Goal: Task Accomplishment & Management: Manage account settings

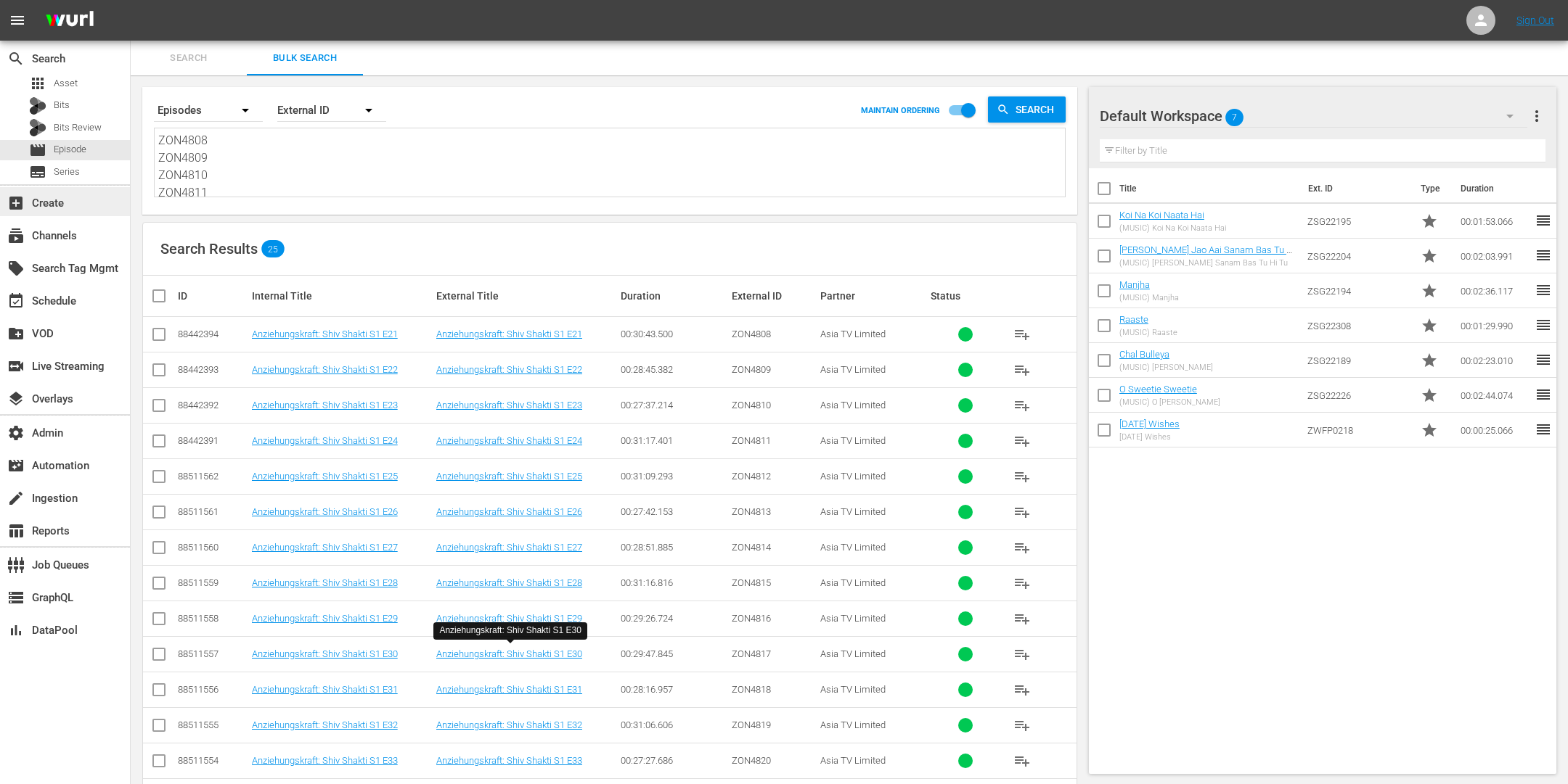
scroll to position [367, 0]
click at [85, 86] on div "apps Asset" at bounding box center [65, 83] width 130 height 20
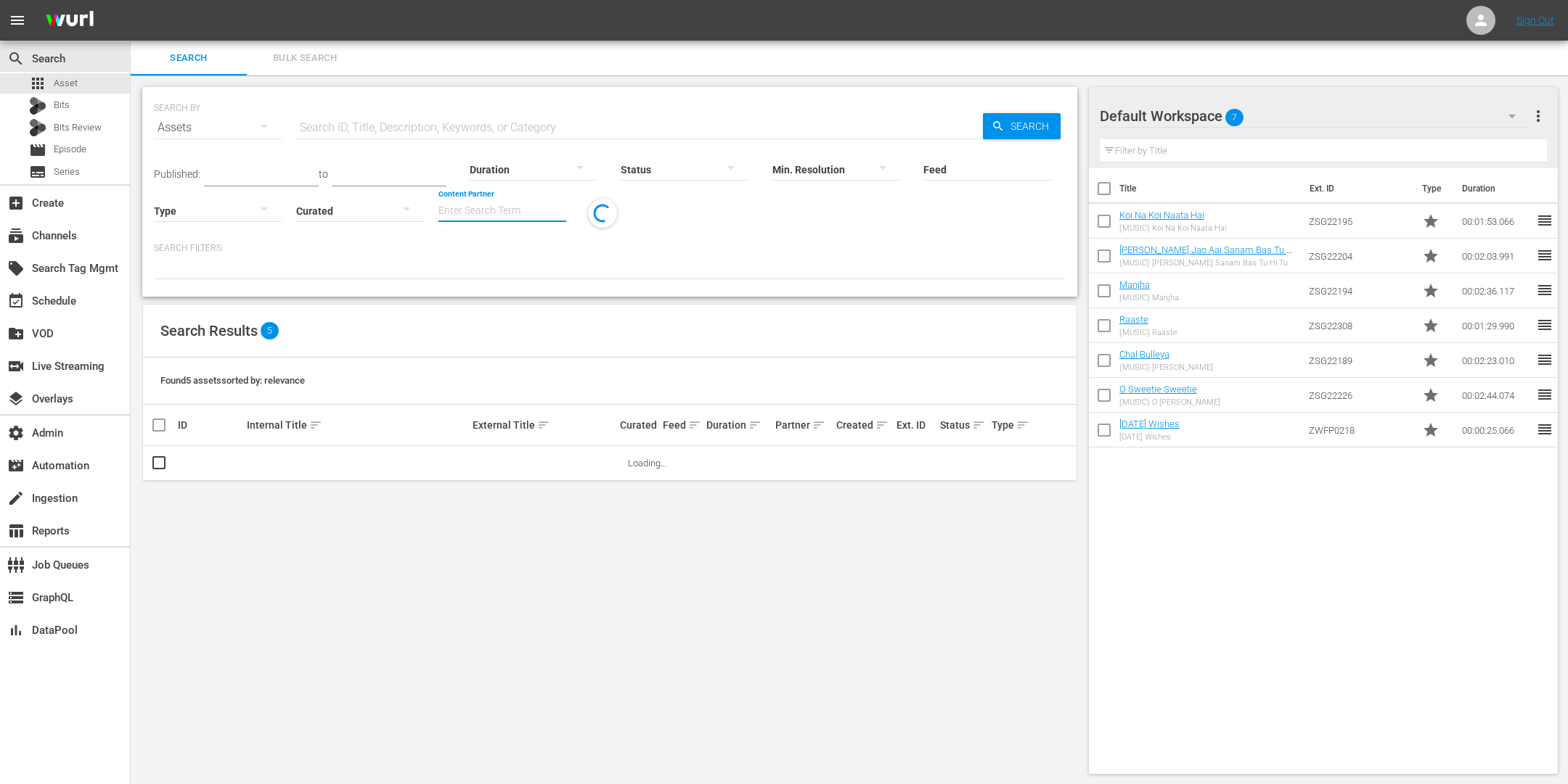
click at [495, 197] on input "Content Partner" at bounding box center [503, 211] width 128 height 52
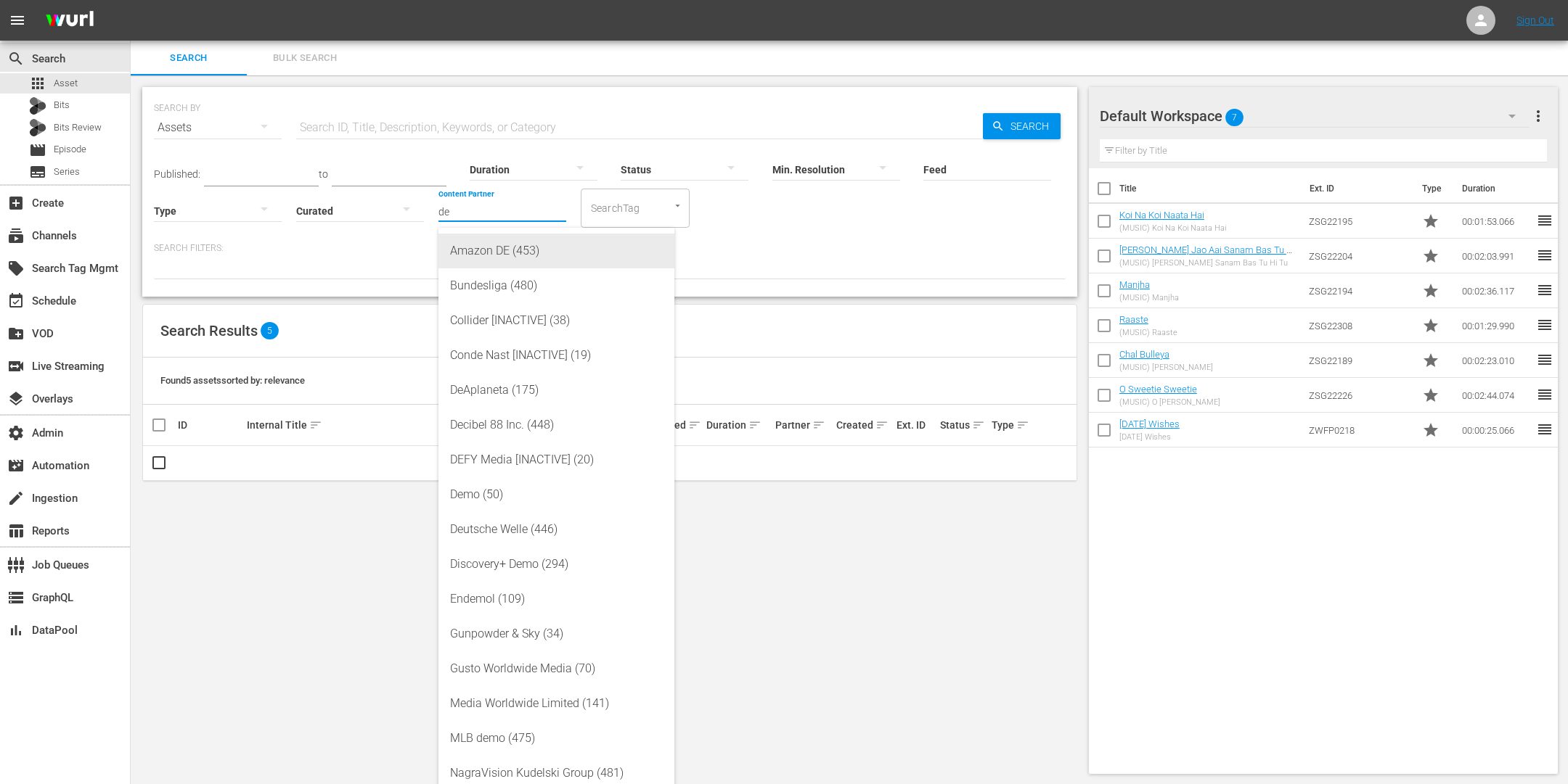
click at [503, 245] on div "Amazon DE (453)" at bounding box center [556, 250] width 213 height 35
type input "Amazon DE (453)"
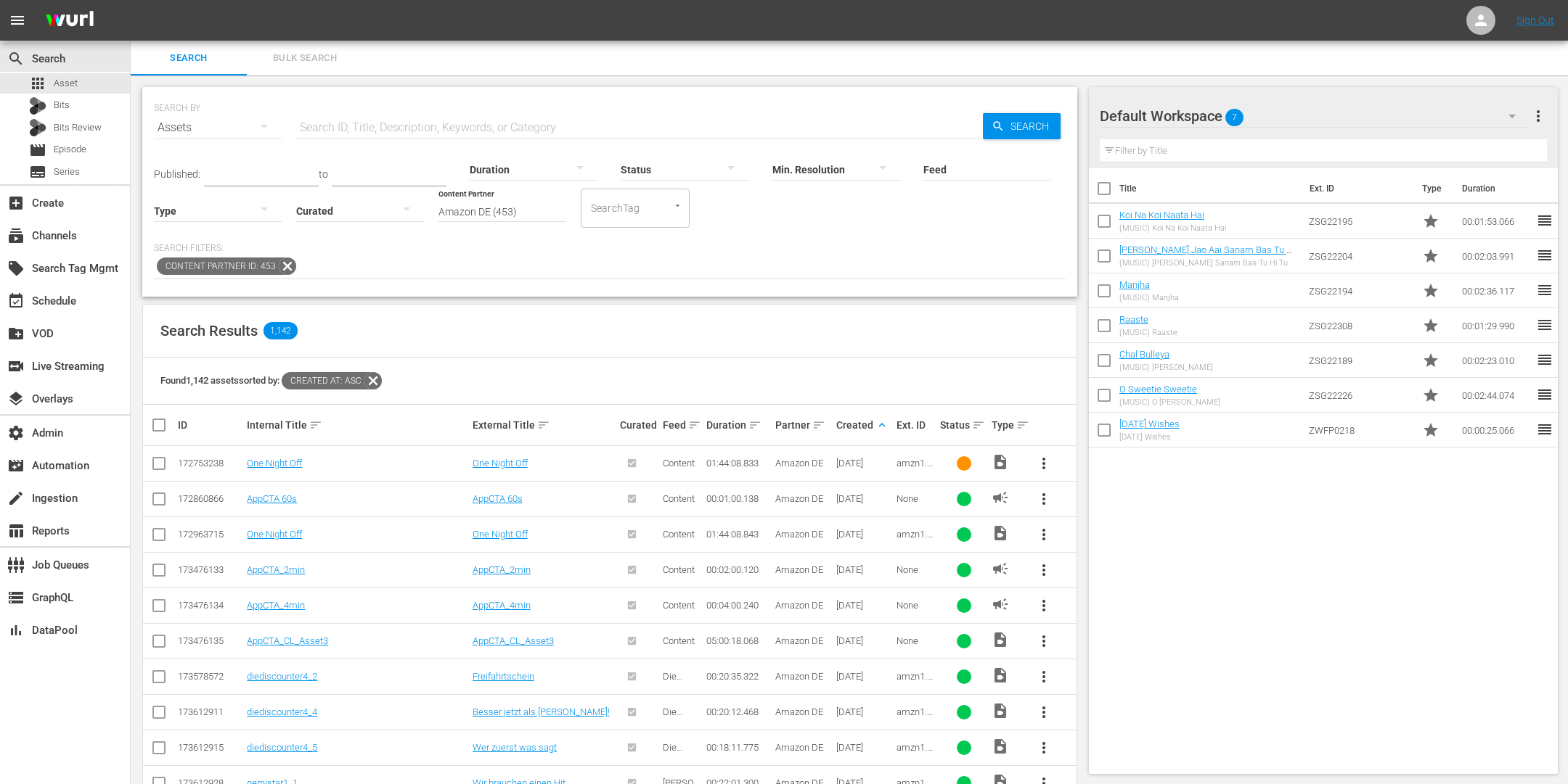
click at [284, 269] on icon at bounding box center [287, 266] width 19 height 19
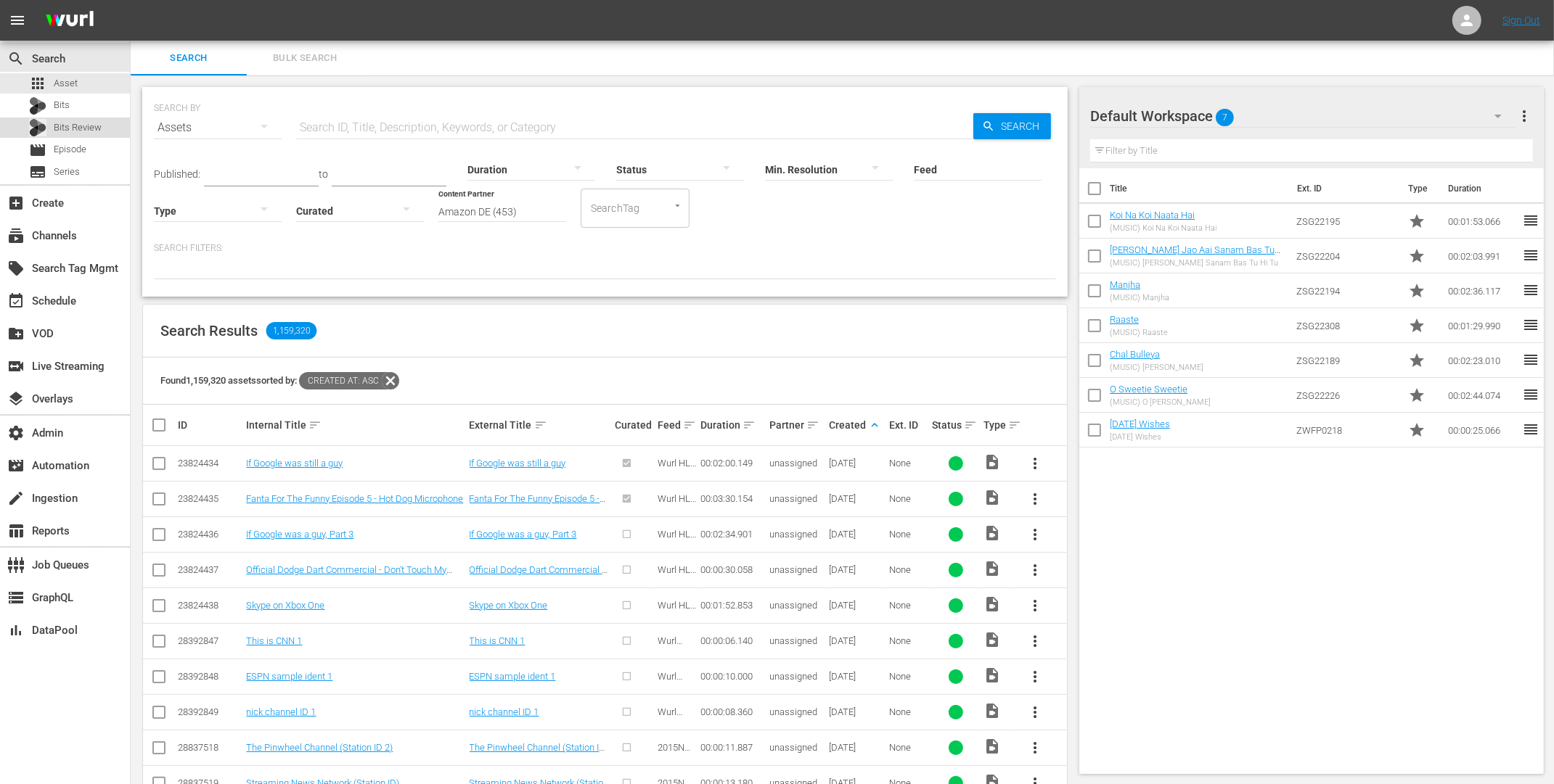
click at [68, 130] on span "Bits Review" at bounding box center [77, 127] width 48 height 14
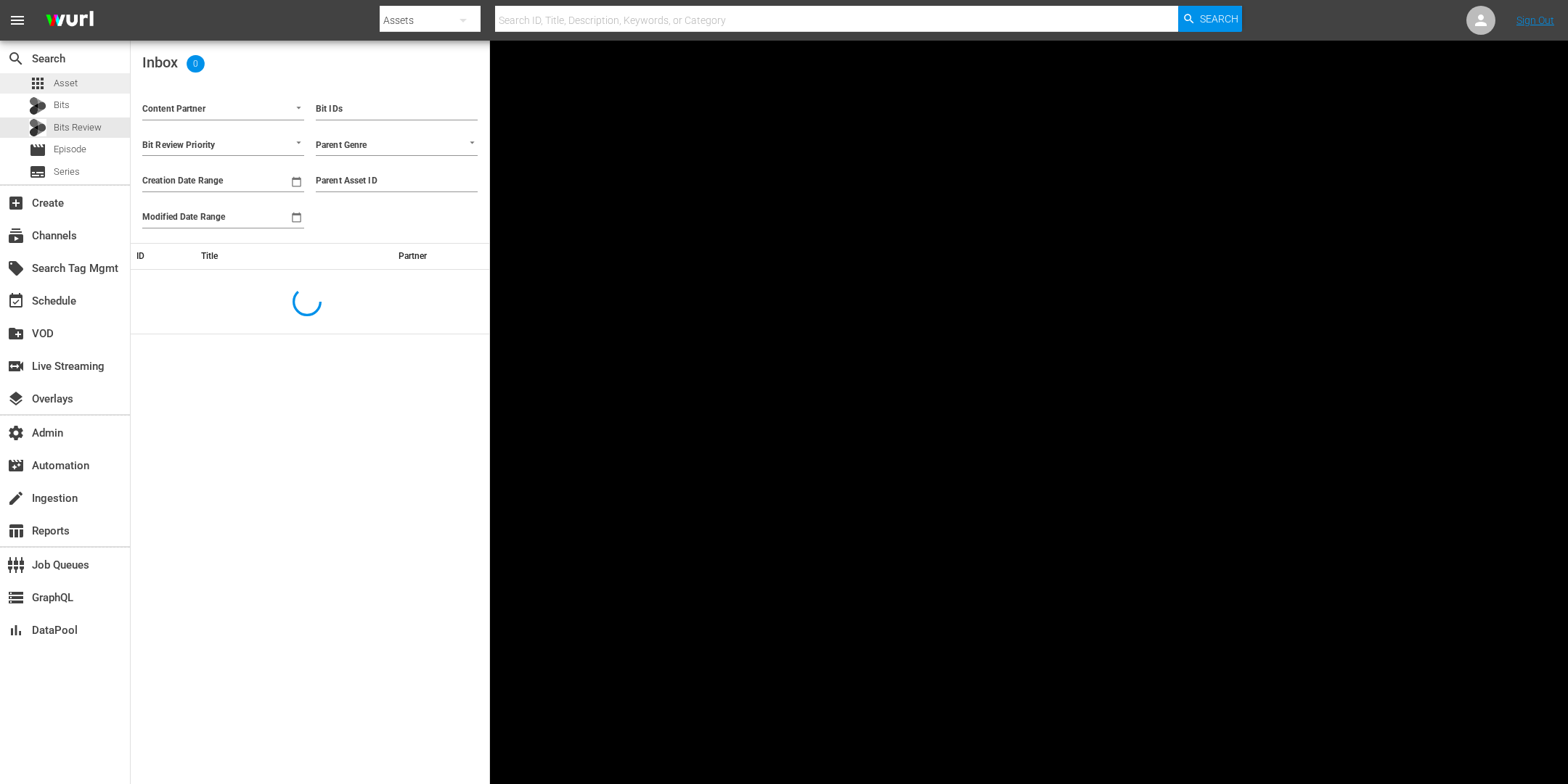
click at [63, 81] on span "Asset" at bounding box center [66, 83] width 24 height 14
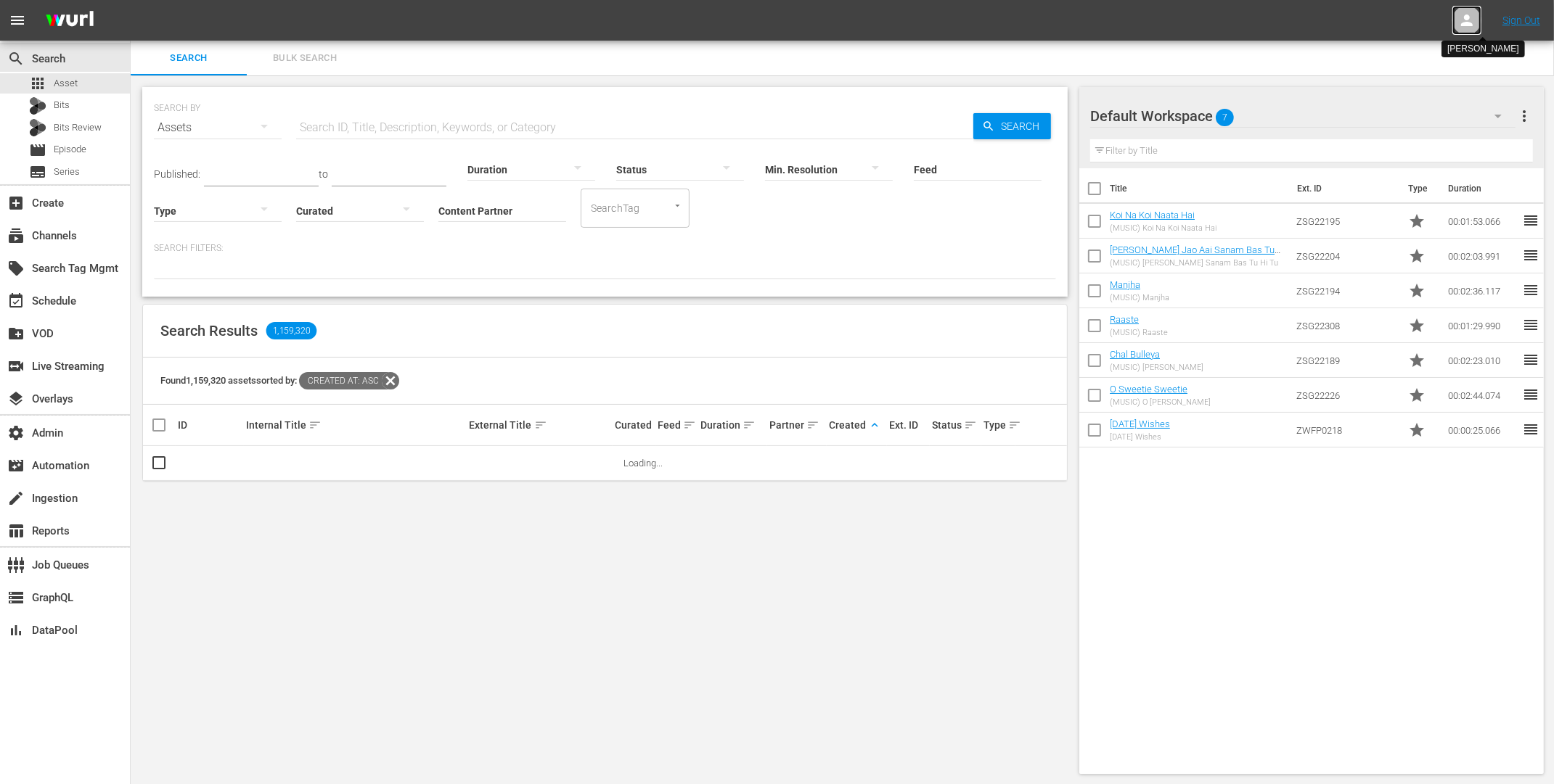
click at [1468, 14] on icon at bounding box center [1466, 20] width 17 height 17
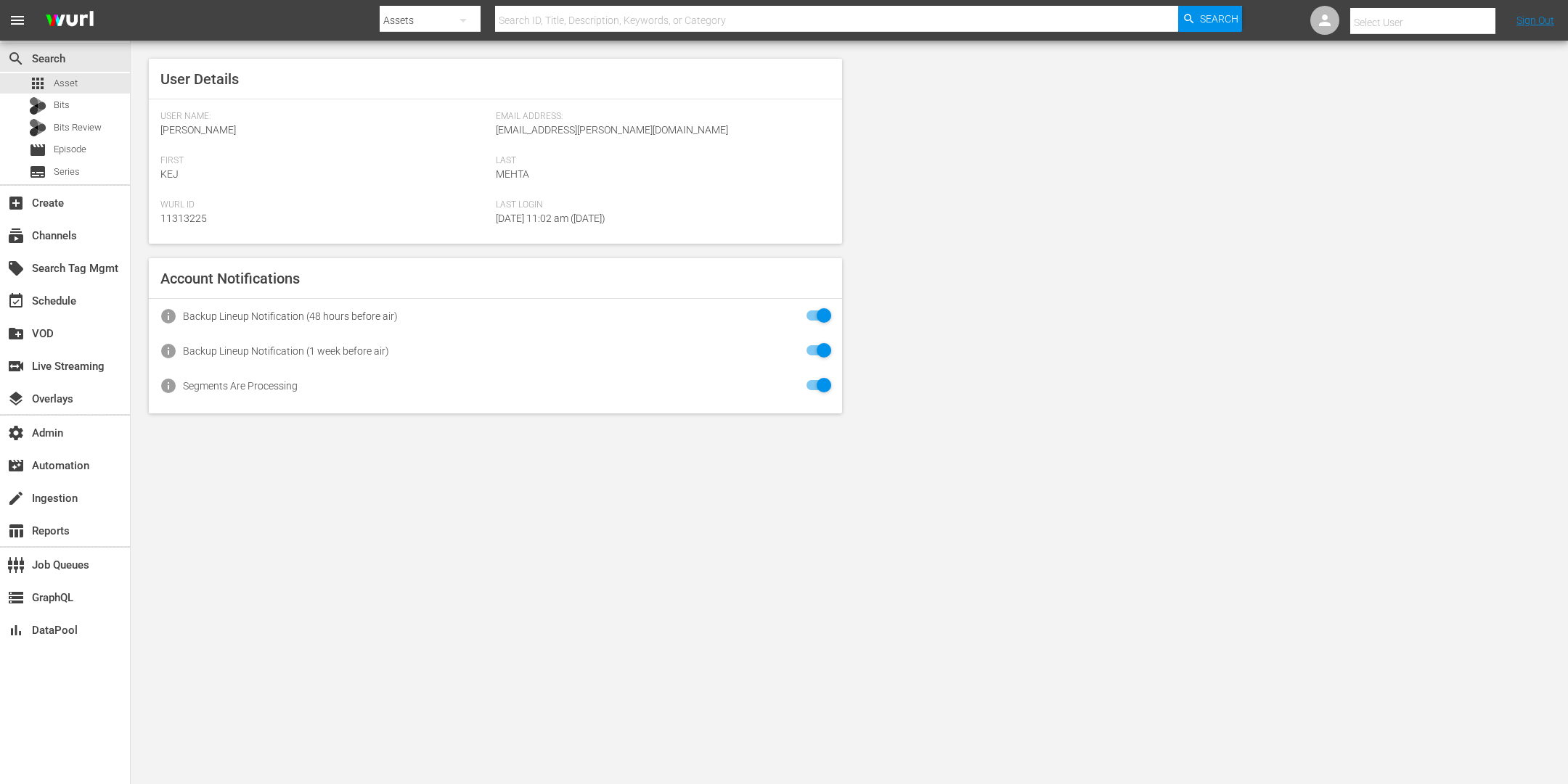
click at [1403, 19] on input "text" at bounding box center [1443, 22] width 186 height 35
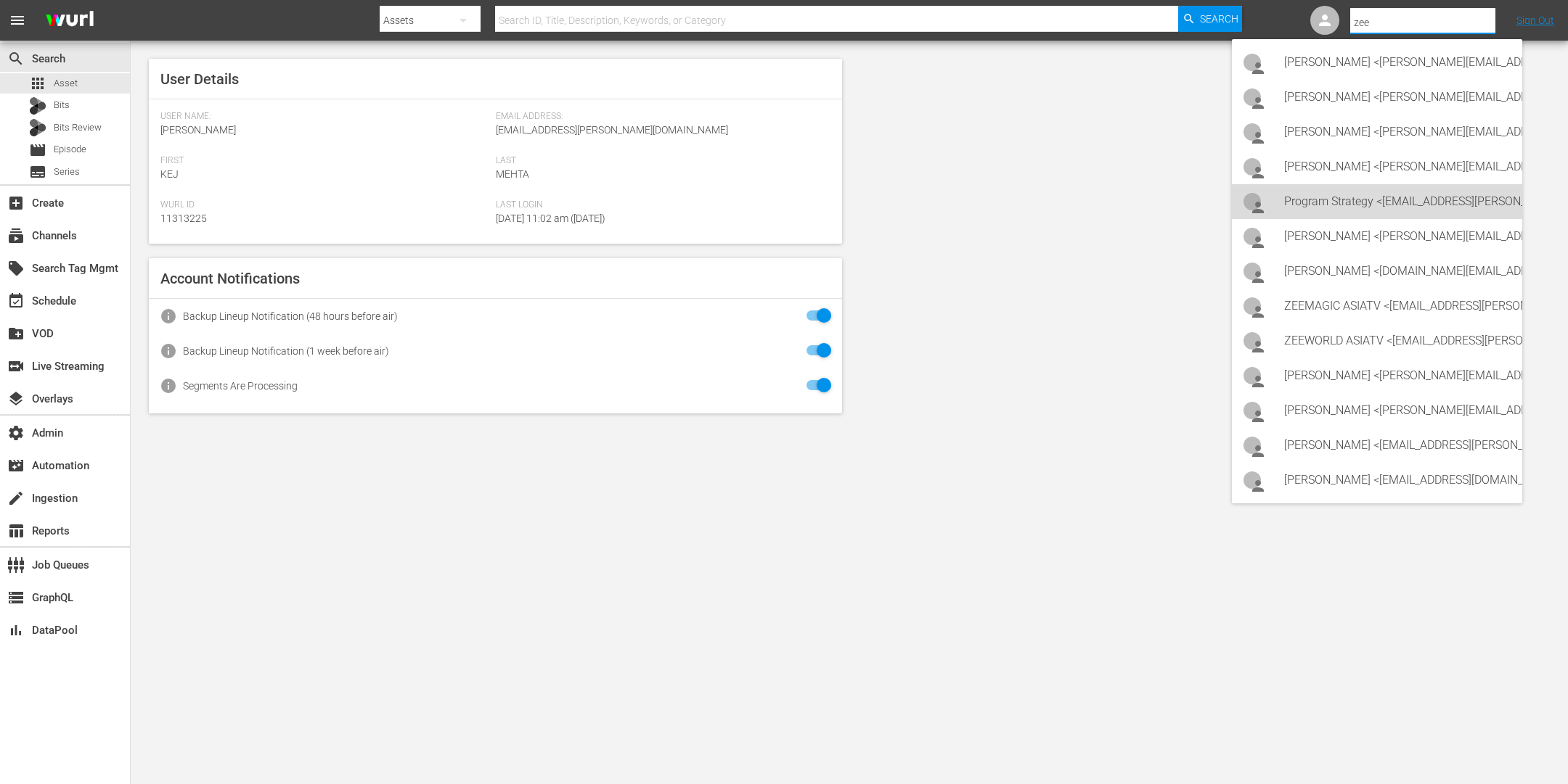
click at [1370, 203] on div "Program Strategy <Zeeone_asiatv@wurl.com>" at bounding box center [1398, 202] width 227 height 35
type input "Program Strategy (11314148)"
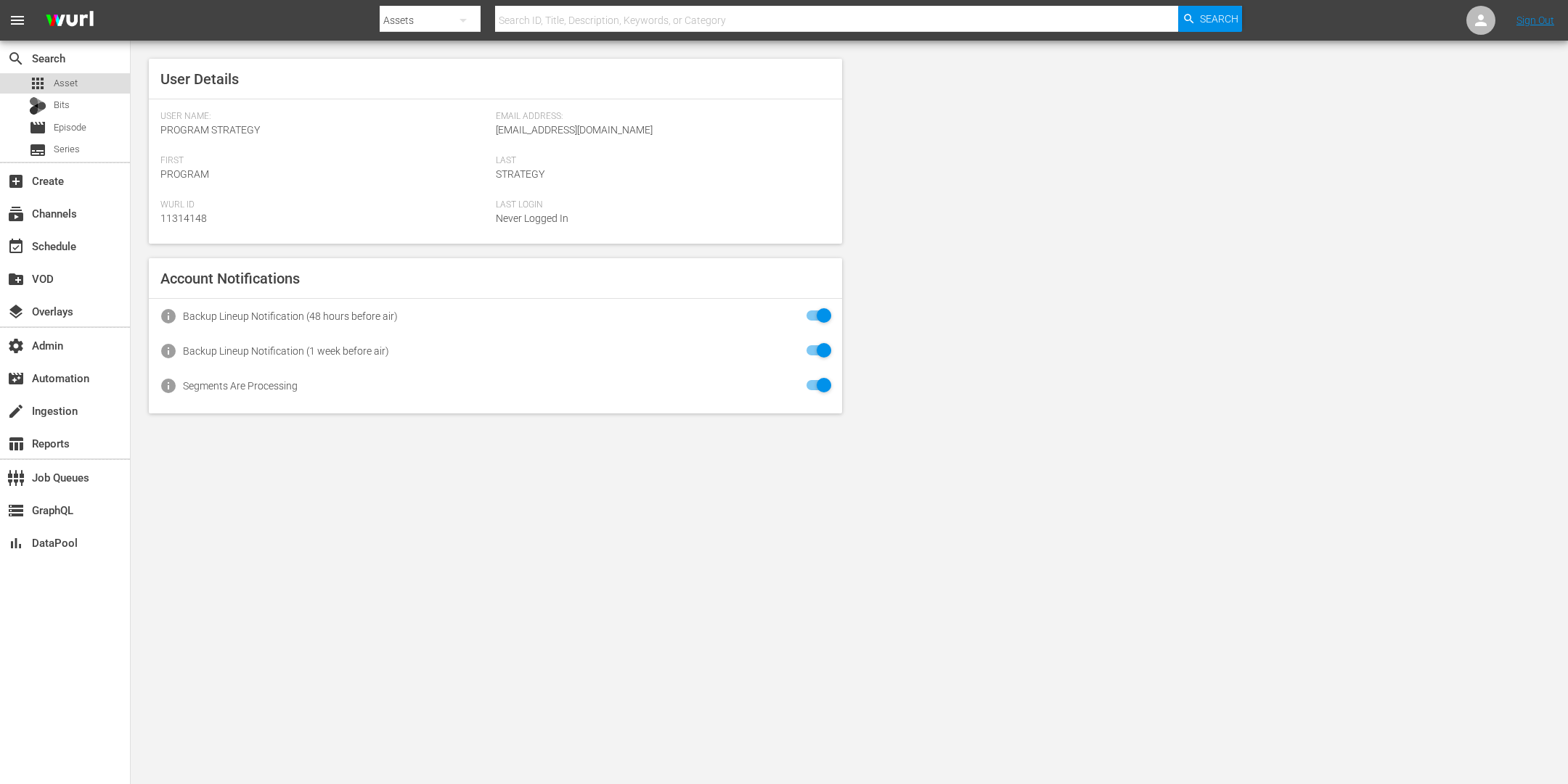
click at [83, 80] on div "apps Asset" at bounding box center [65, 83] width 130 height 20
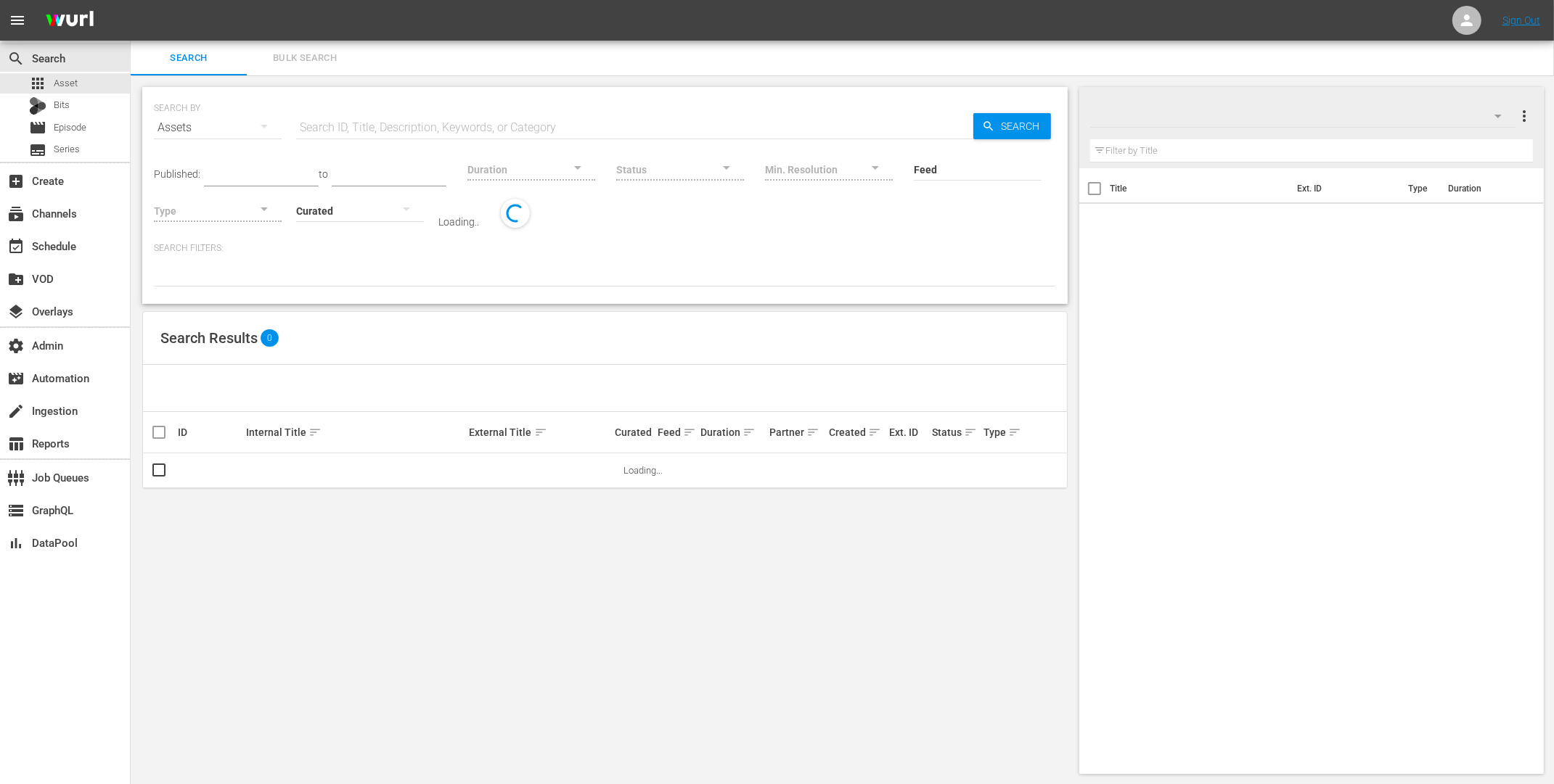
click at [284, 60] on span "Bulk Search" at bounding box center [305, 59] width 99 height 17
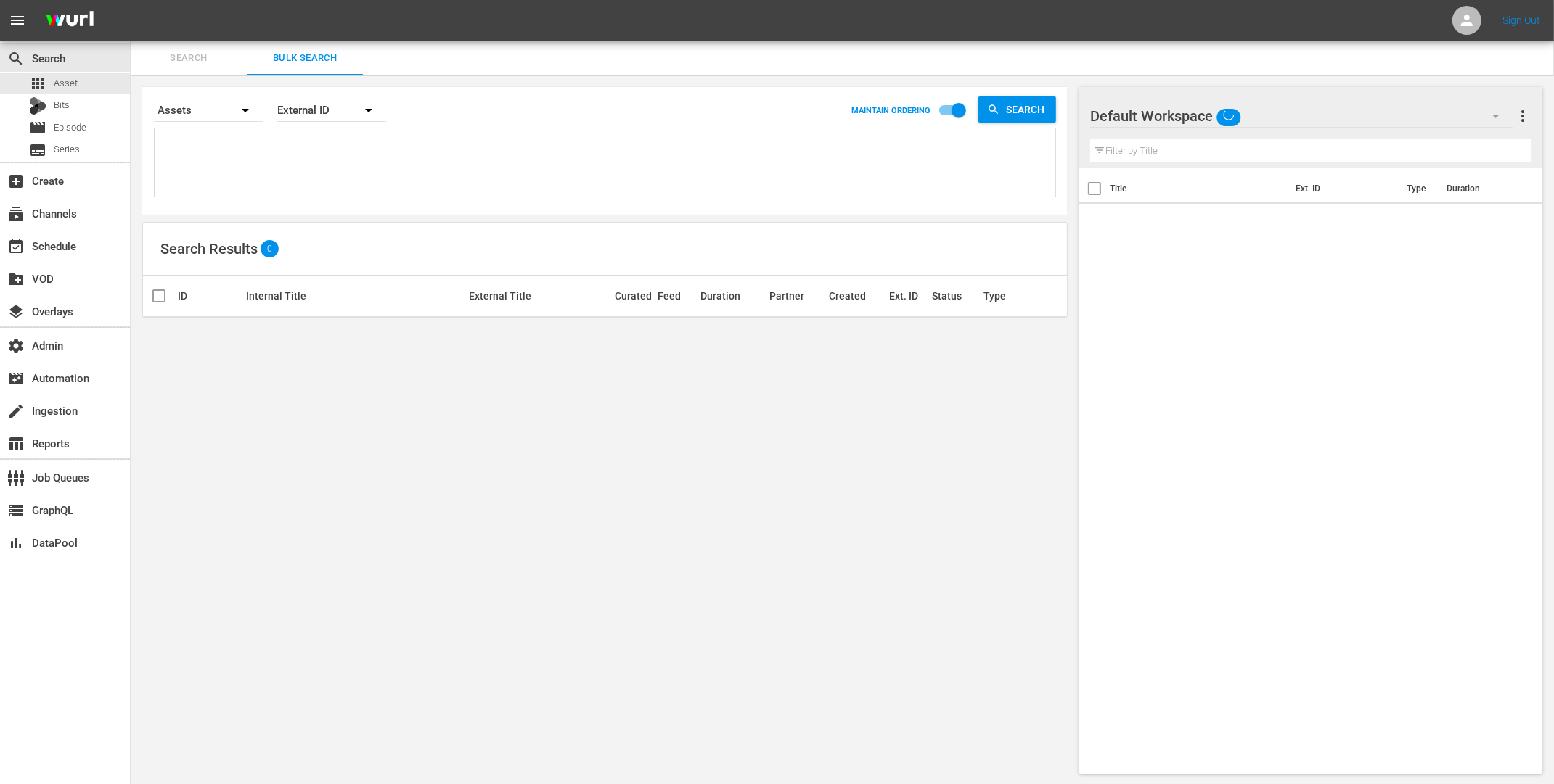
click at [276, 169] on textarea at bounding box center [607, 165] width 897 height 66
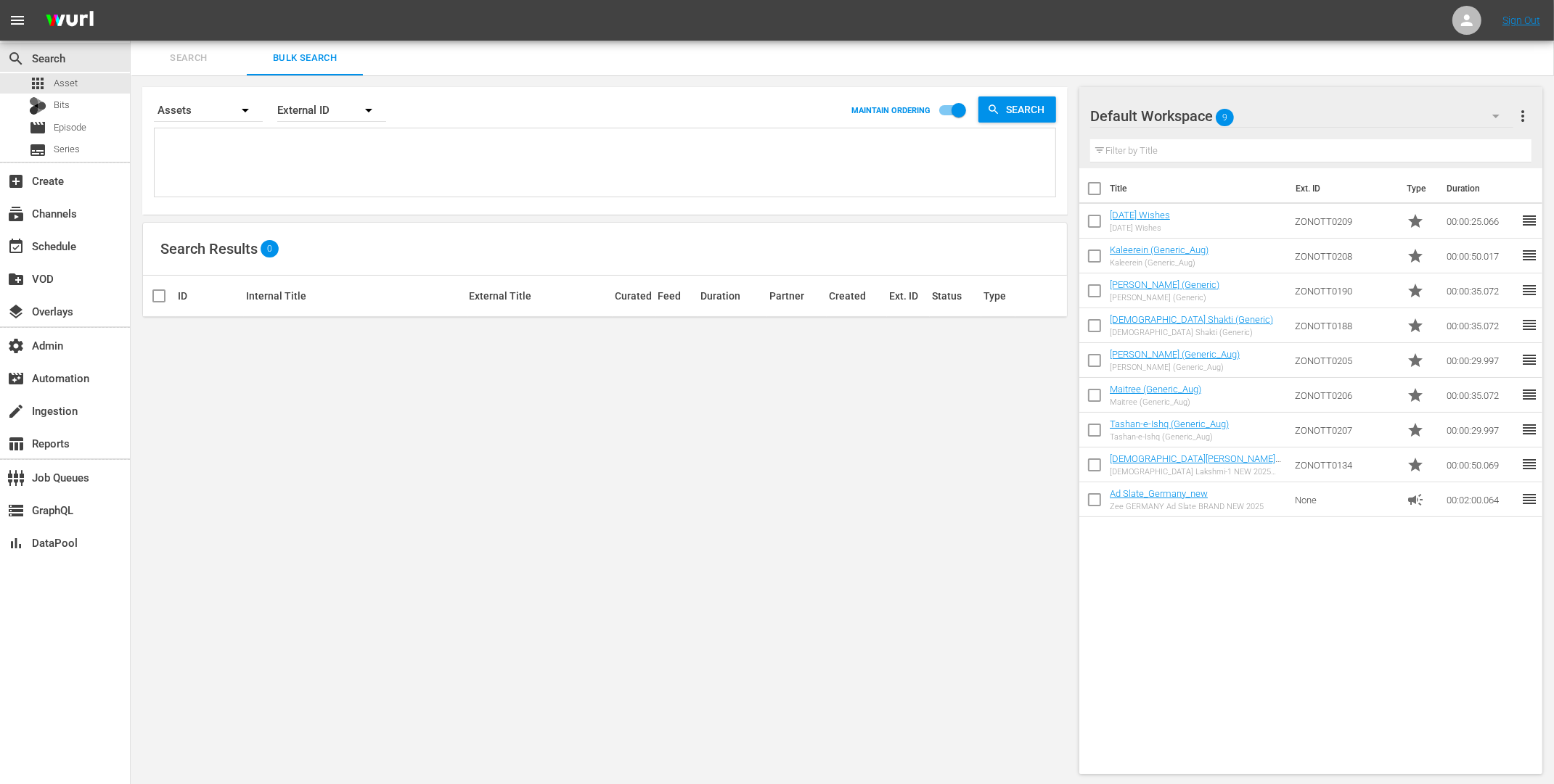
paste textarea "ZON4797_v2 ZON4798_v2 ZON4799_v2 ZON4800_v2 ZON4801_v2 ZON4802_v2 ZON4803_v2 ZO…"
type textarea "ZON4797_v2 ZON4798_v2 ZON4799_v2 ZON4800_v2 ZON4801_v2 ZON4802_v2 ZON4803_v2 ZO…"
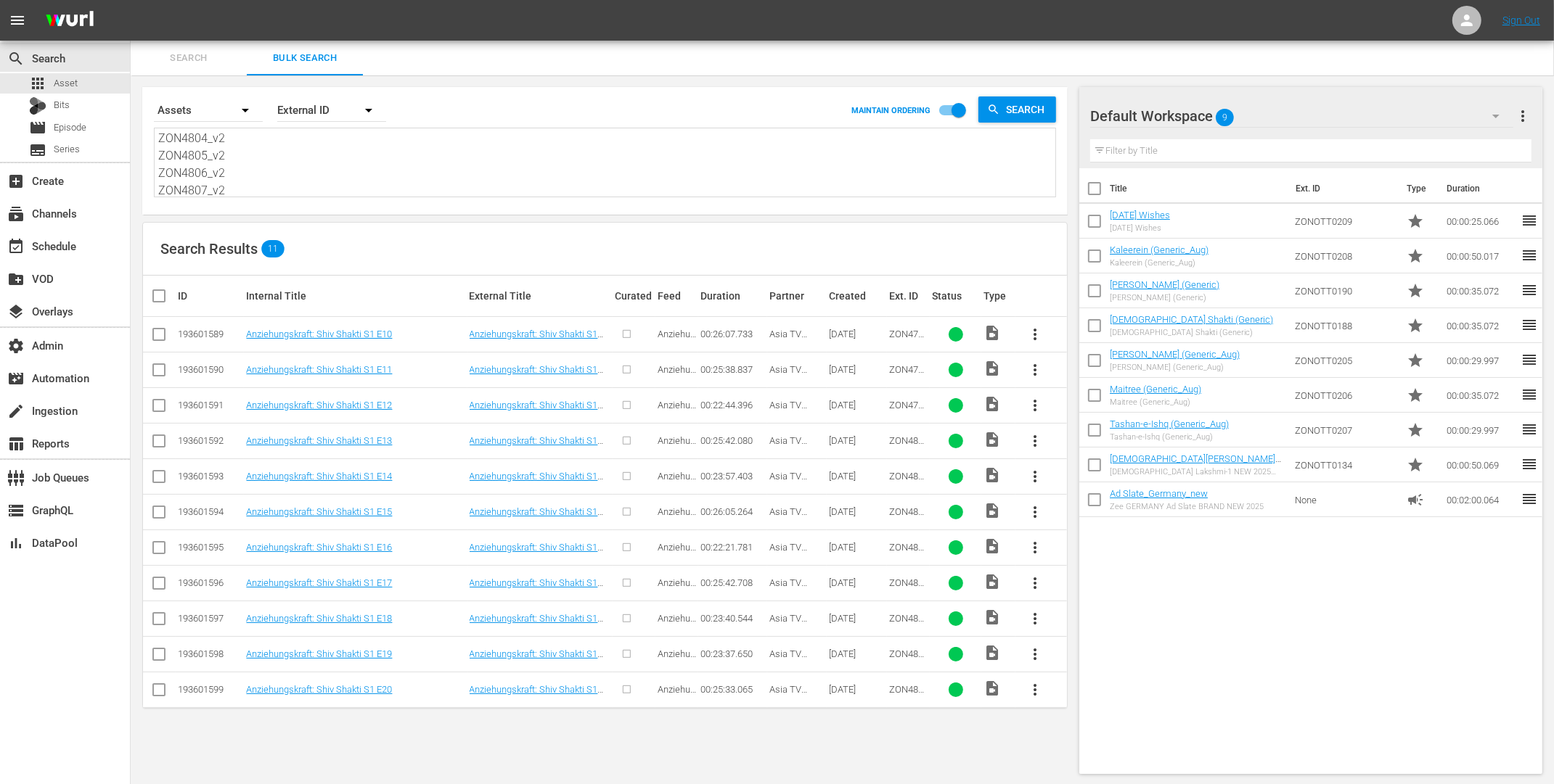
type textarea "ZON4797_v2 ZON4798_v2 ZON4799_v2 ZON4800_v2 ZON4801_v2 ZON4802_v2 ZON4803_v2 ZO…"
click at [161, 293] on input "checkbox" at bounding box center [164, 296] width 29 height 17
checkbox input "true"
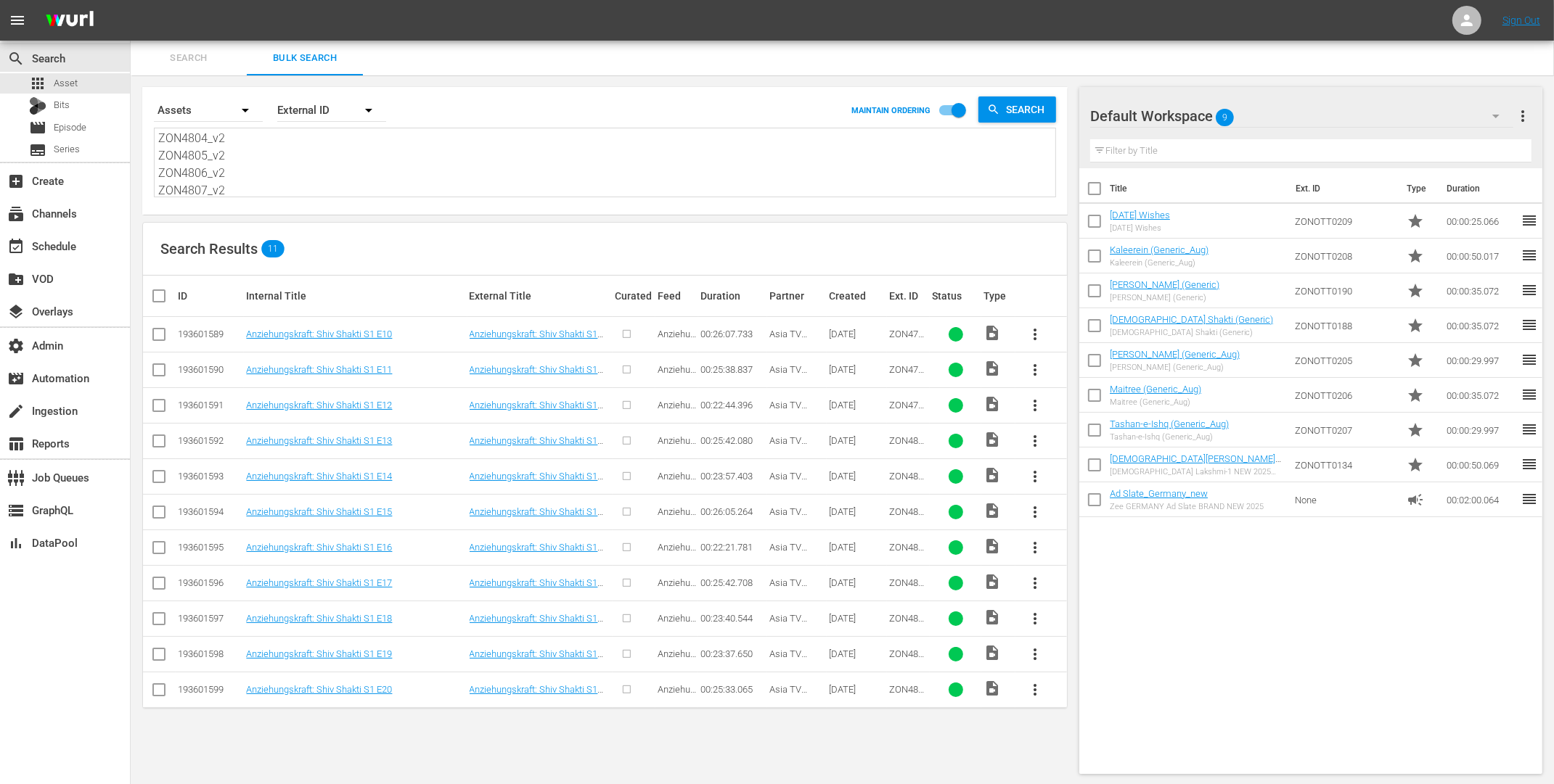
checkbox input "true"
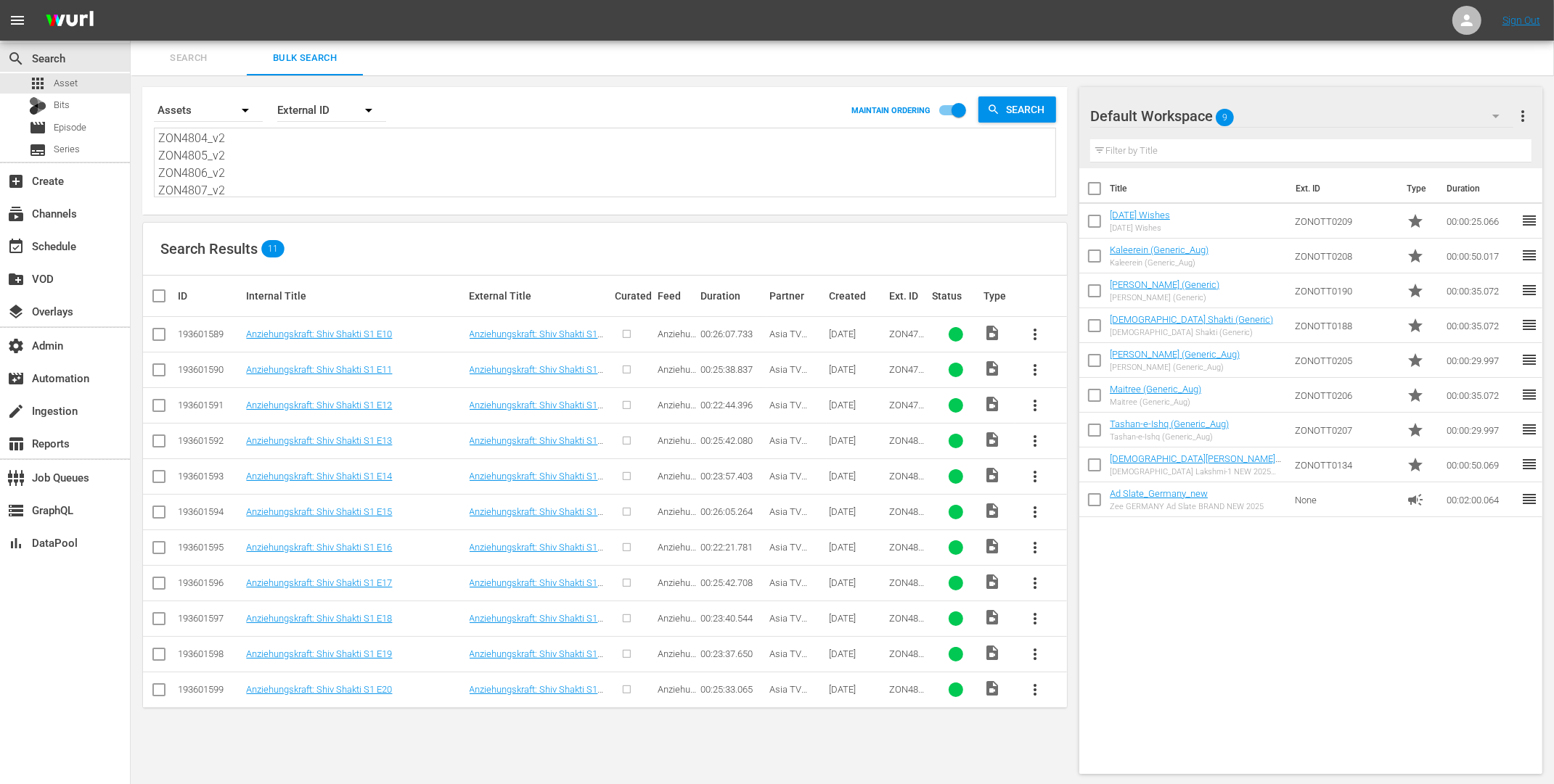
checkbox input "true"
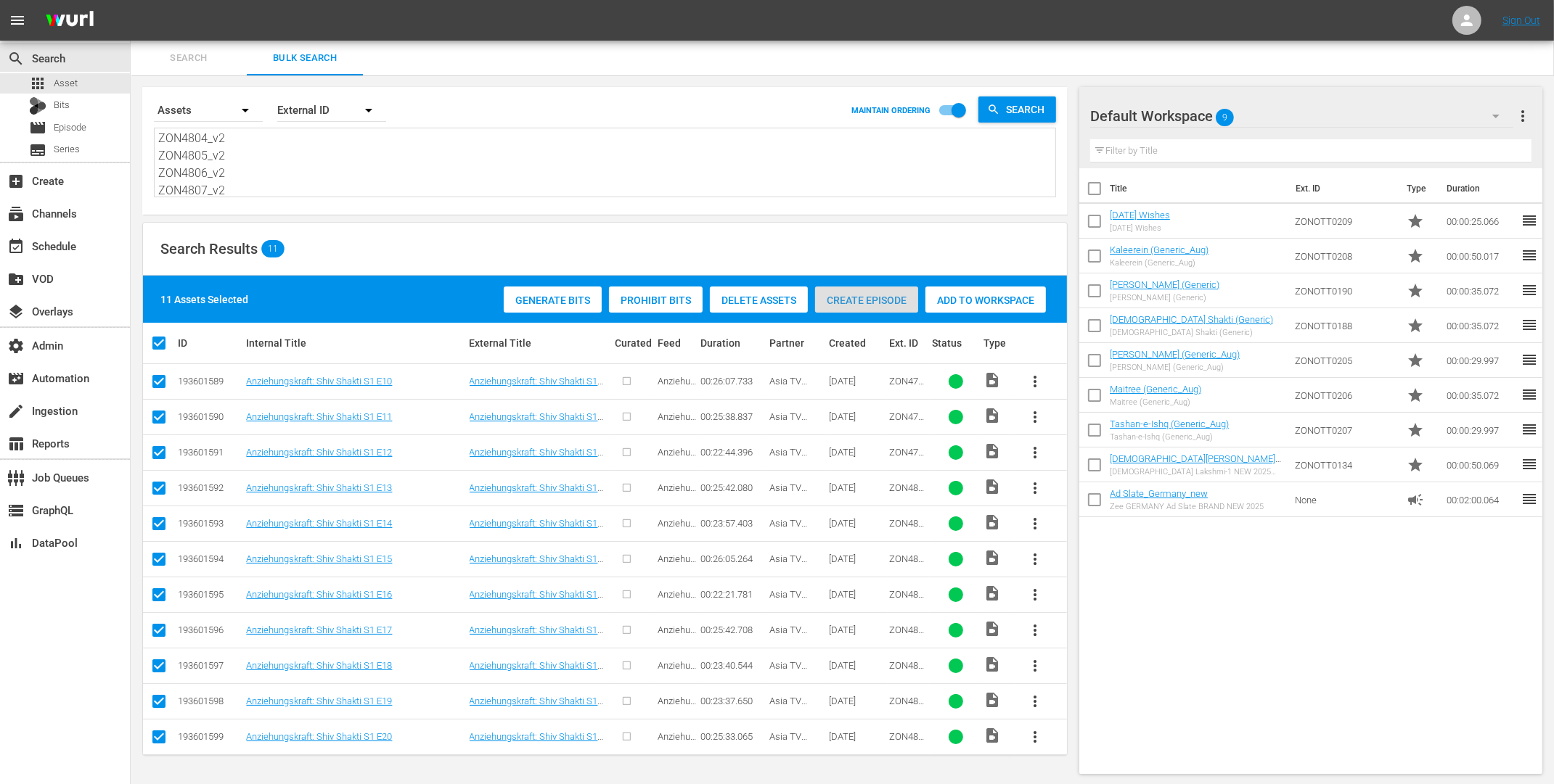
click at [874, 300] on span "Create Episode" at bounding box center [866, 300] width 103 height 12
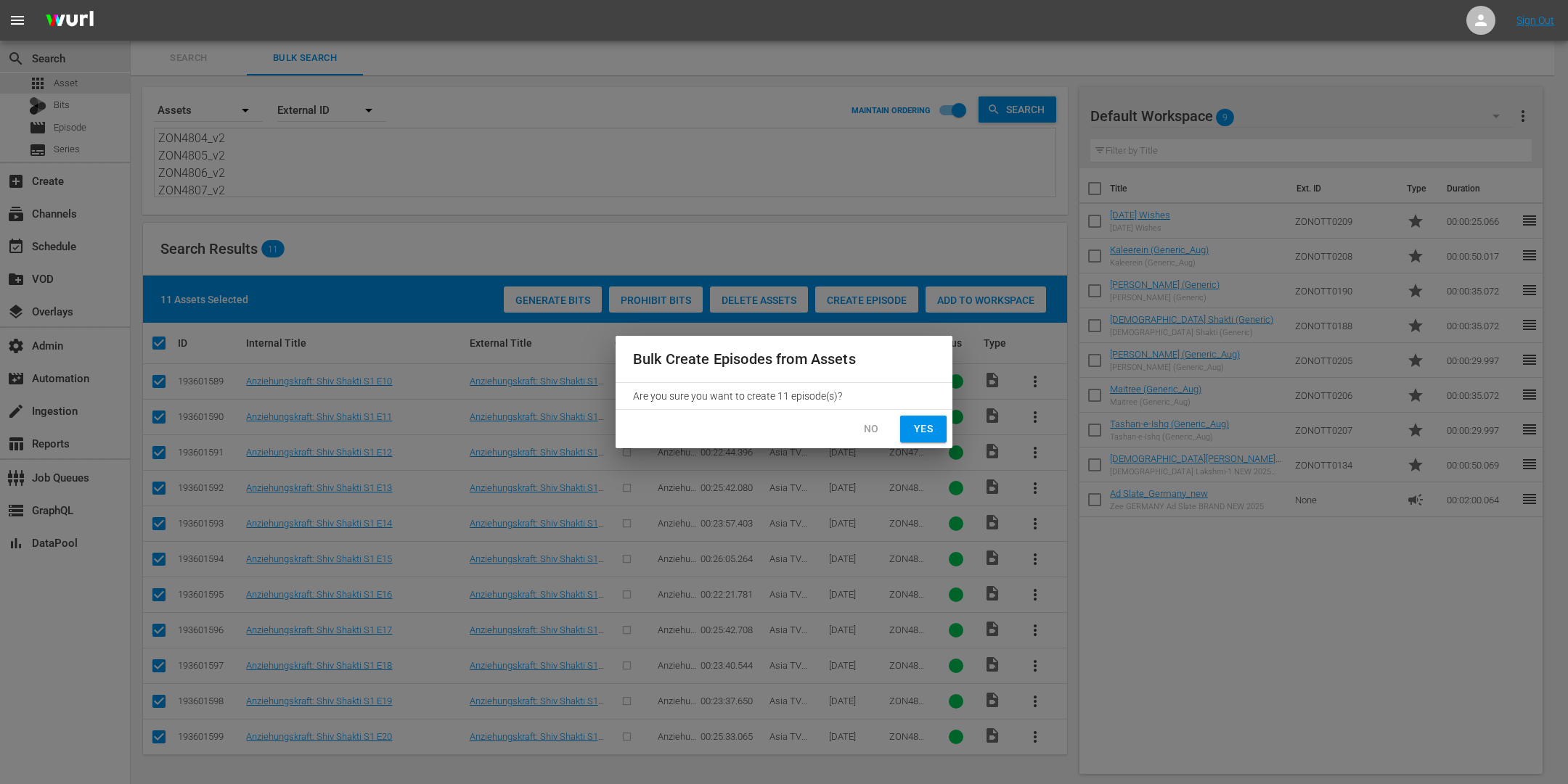
click at [938, 435] on button "Yes" at bounding box center [923, 429] width 47 height 27
checkbox input "false"
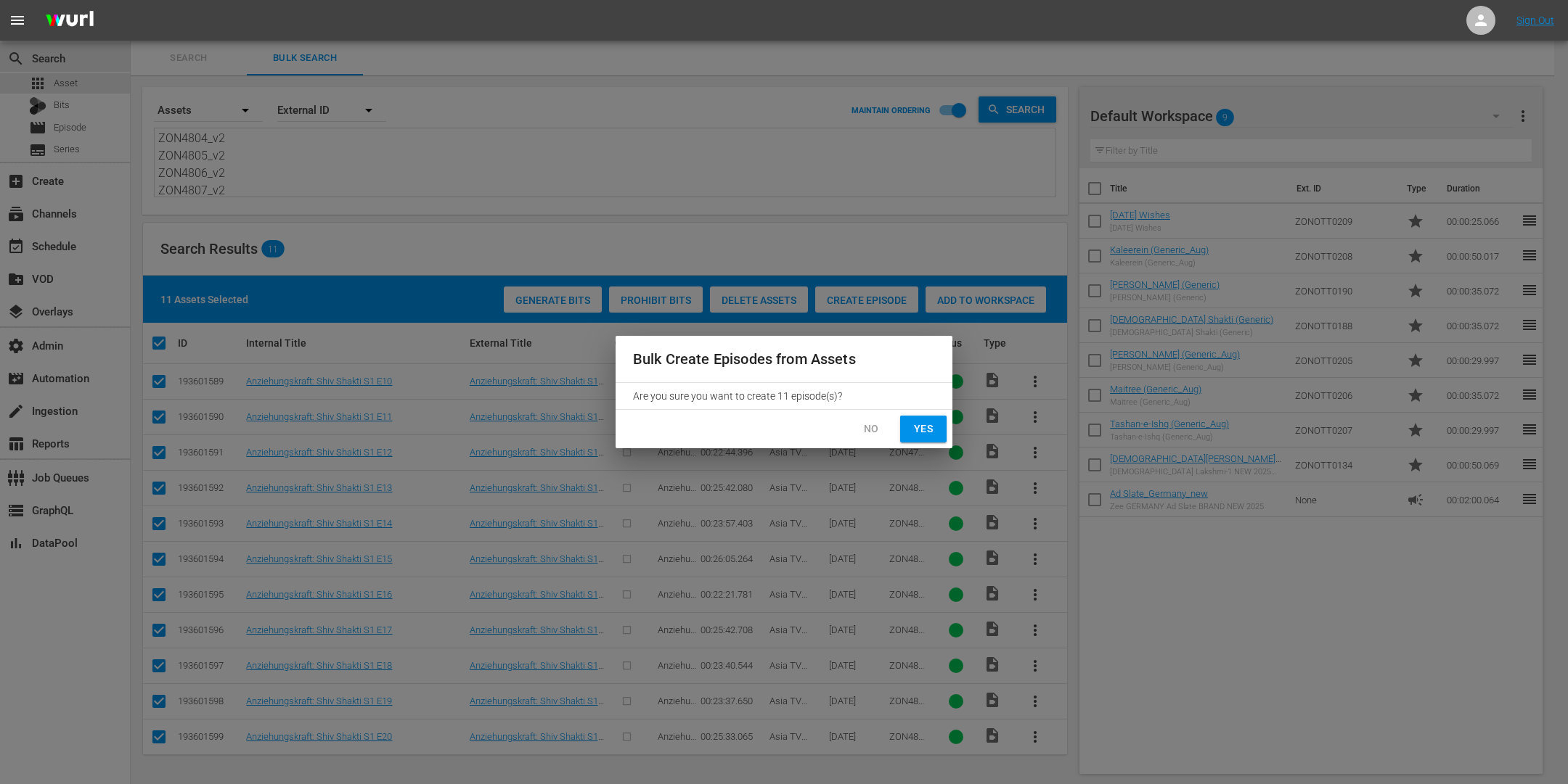
checkbox input "false"
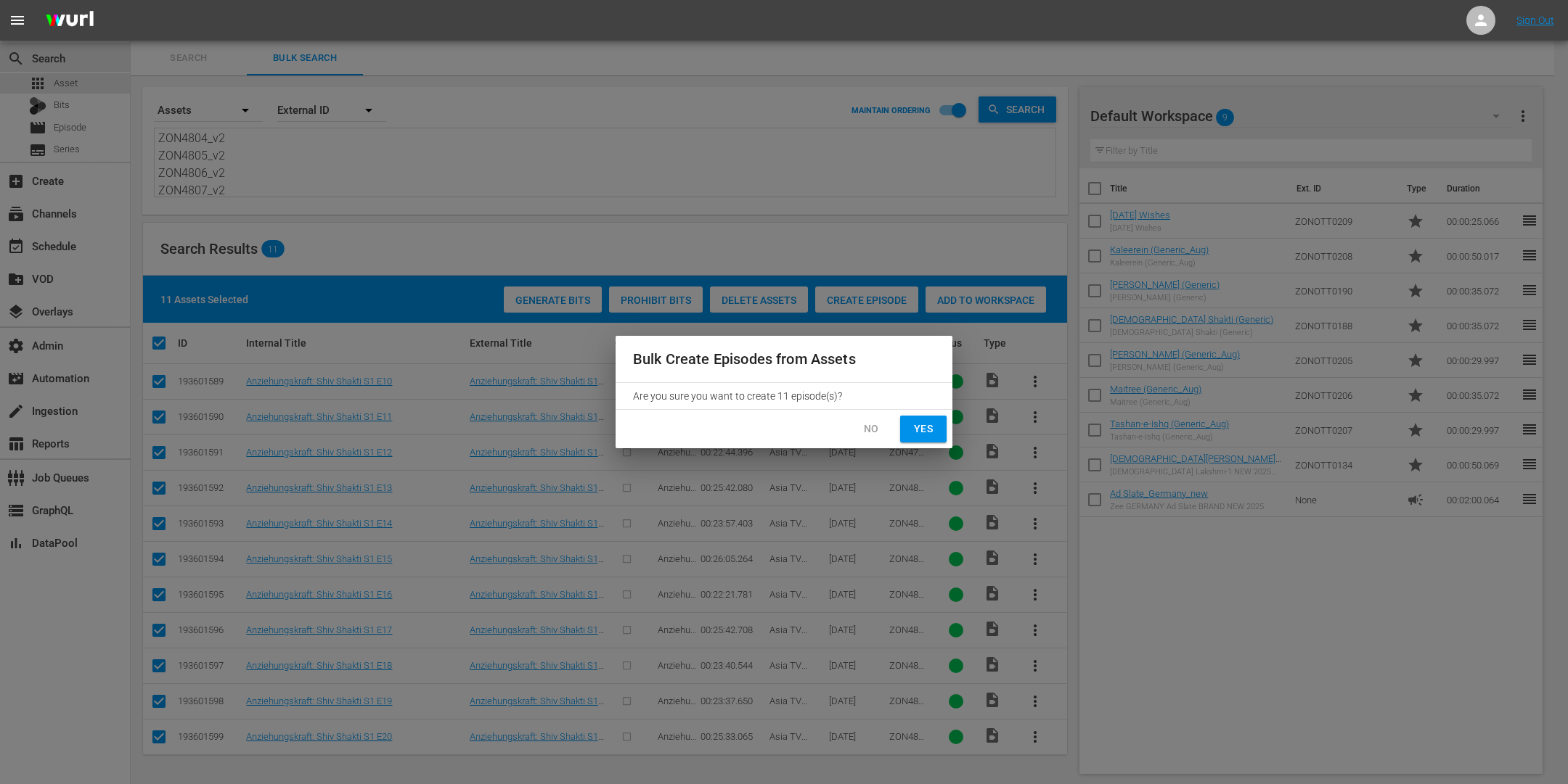
checkbox input "false"
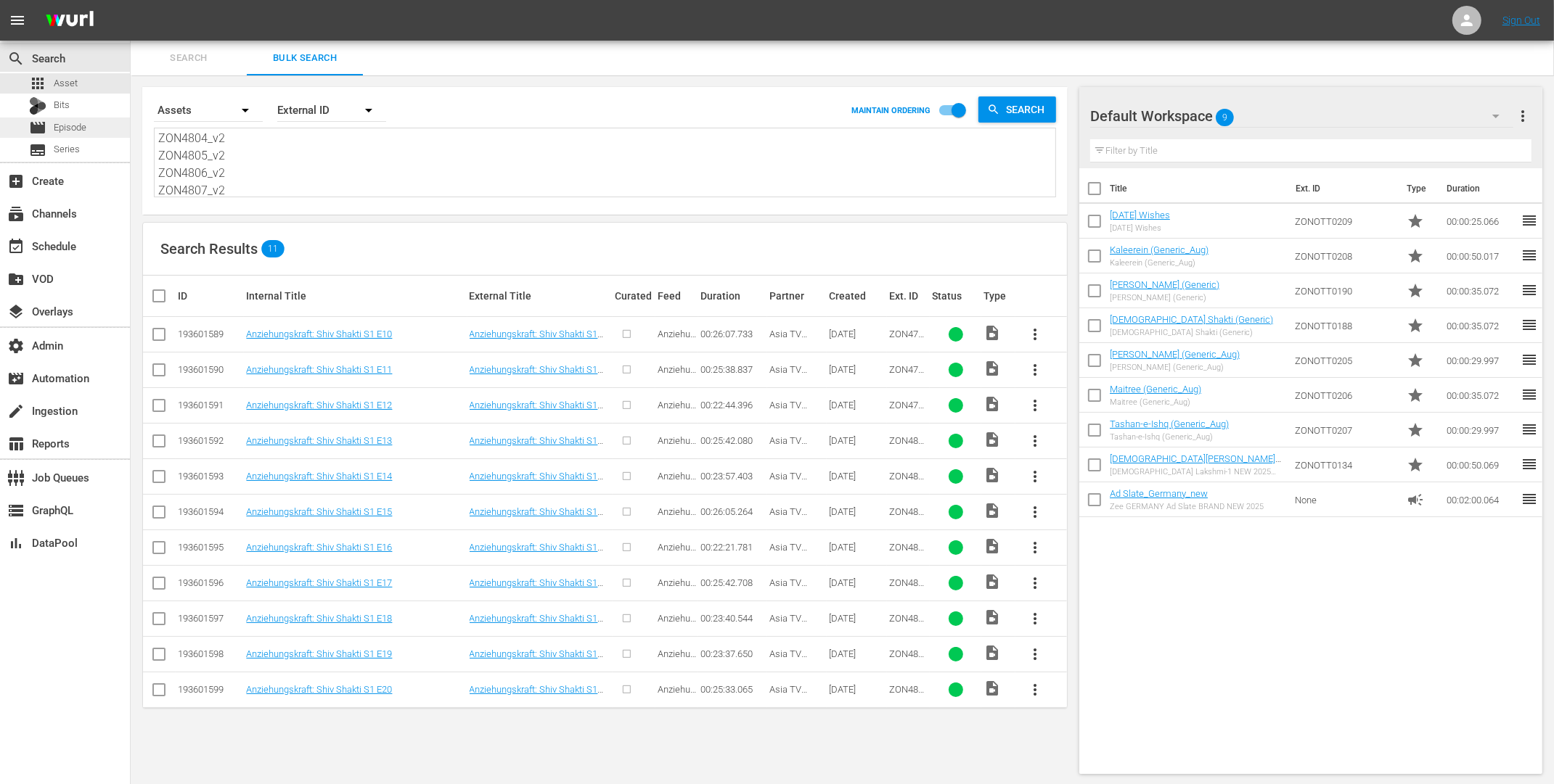
click at [73, 123] on span "Episode" at bounding box center [70, 127] width 32 height 14
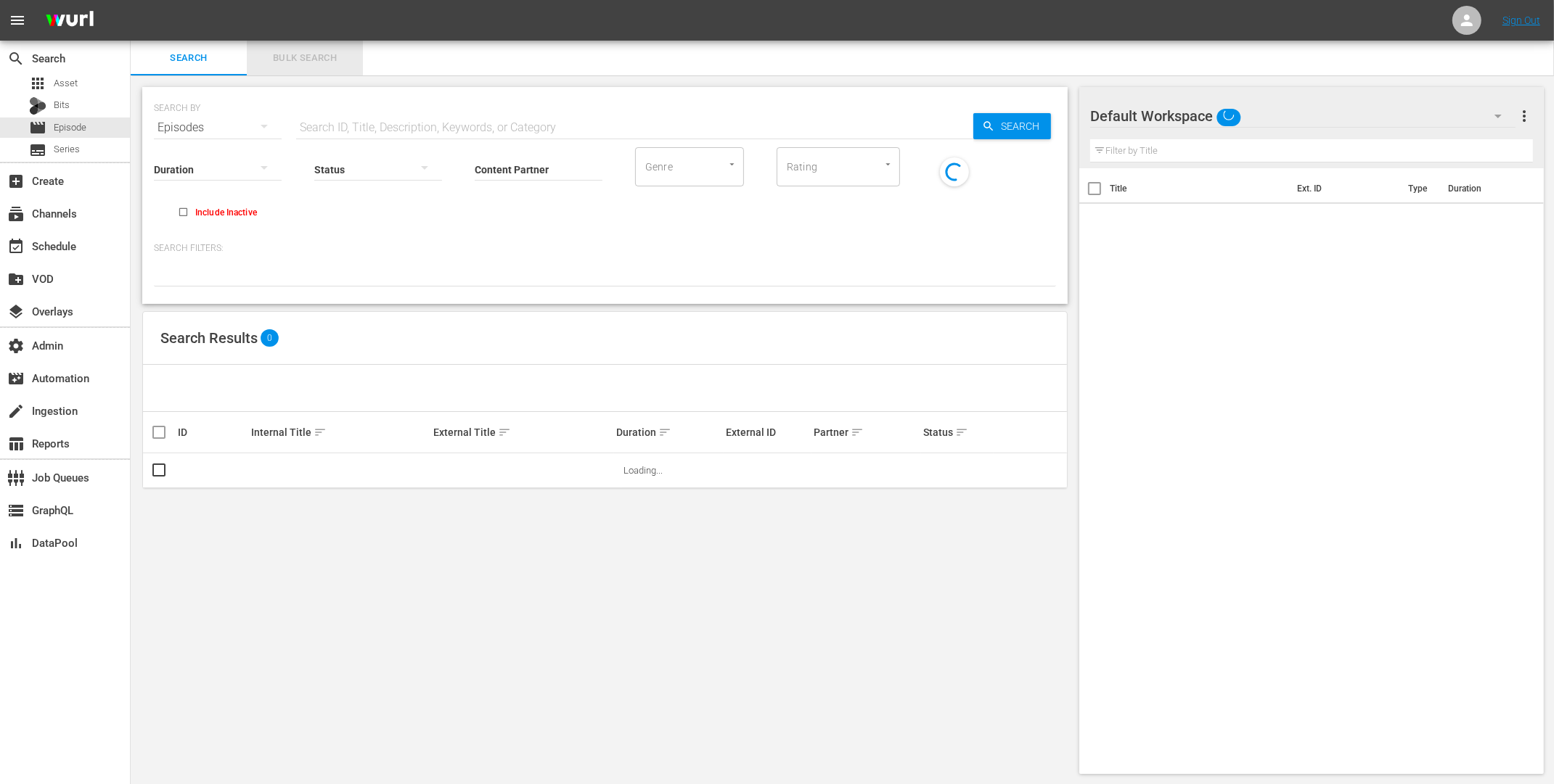
click at [306, 60] on span "Bulk Search" at bounding box center [305, 59] width 99 height 17
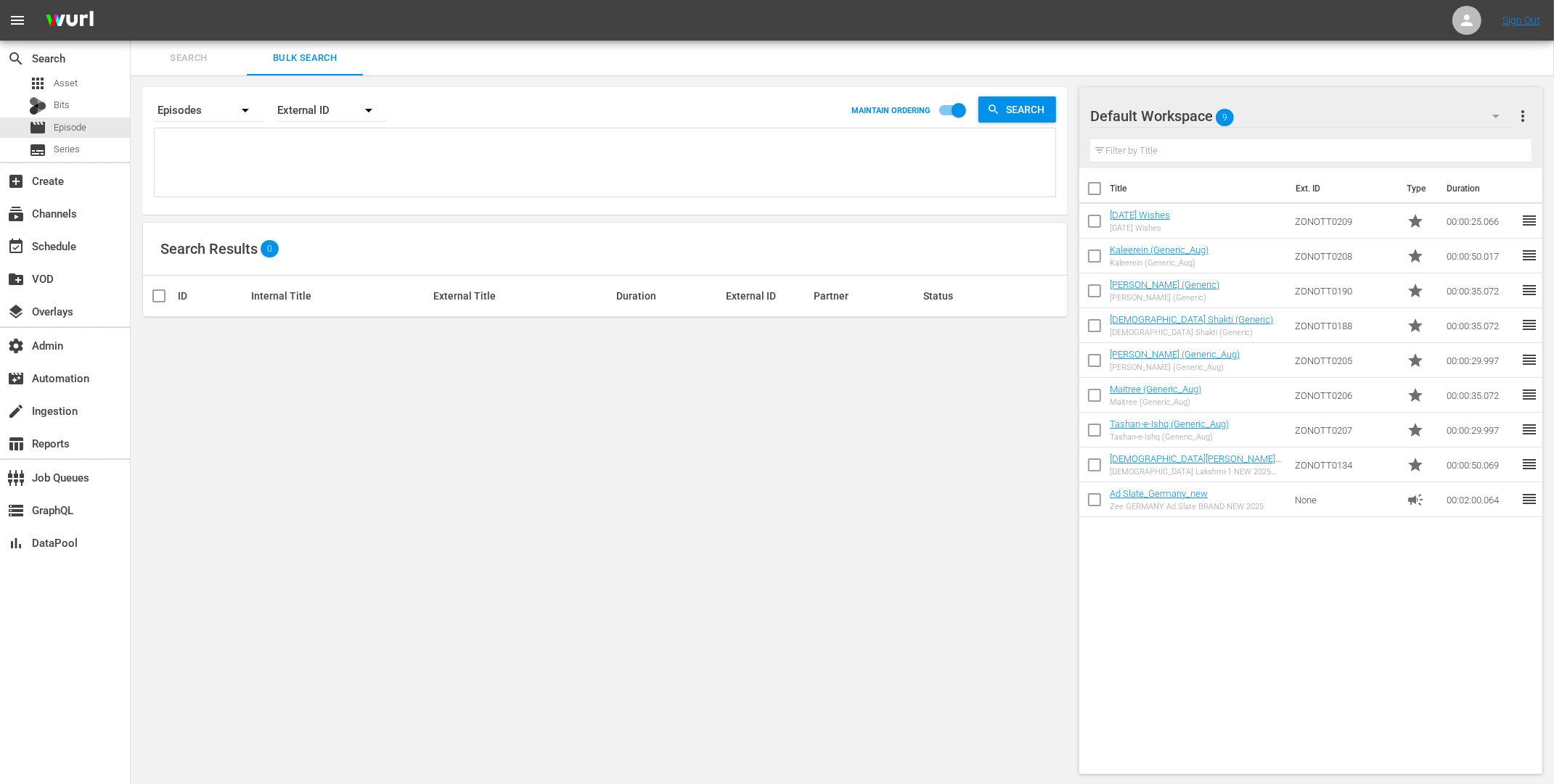
click at [258, 152] on textarea at bounding box center [607, 165] width 897 height 66
paste textarea "ZON4797_v2 ZON4798_v2 ZON4799_v2 ZON4800_v2 ZON4801_v2 ZON4802_v2 ZON4803_v2 ZO…"
type textarea "ZON4797_v2 ZON4798_v2 ZON4799_v2 ZON4800_v2 ZON4801_v2 ZON4802_v2 ZON4803_v2 ZO…"
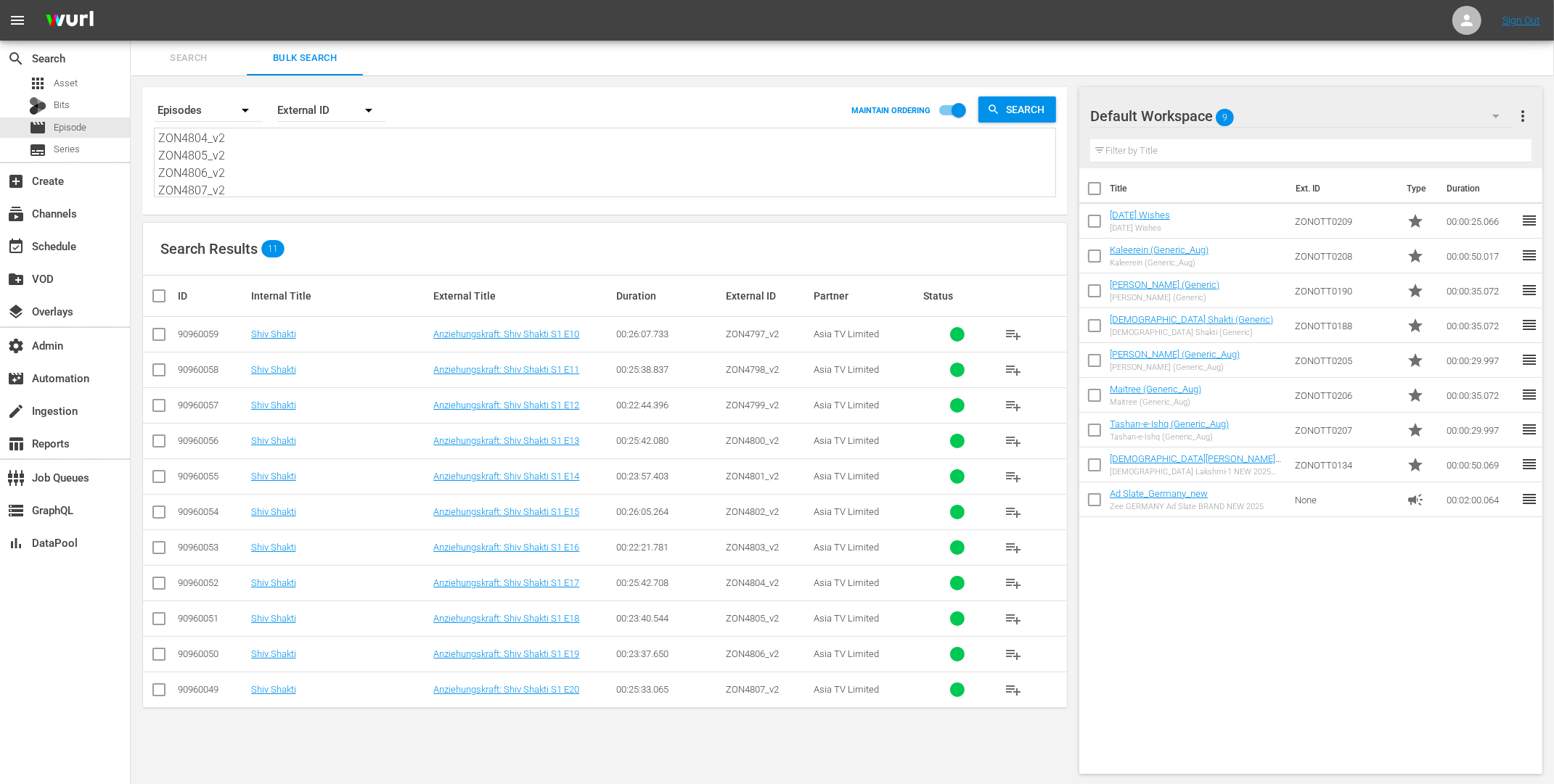
scroll to position [1, 0]
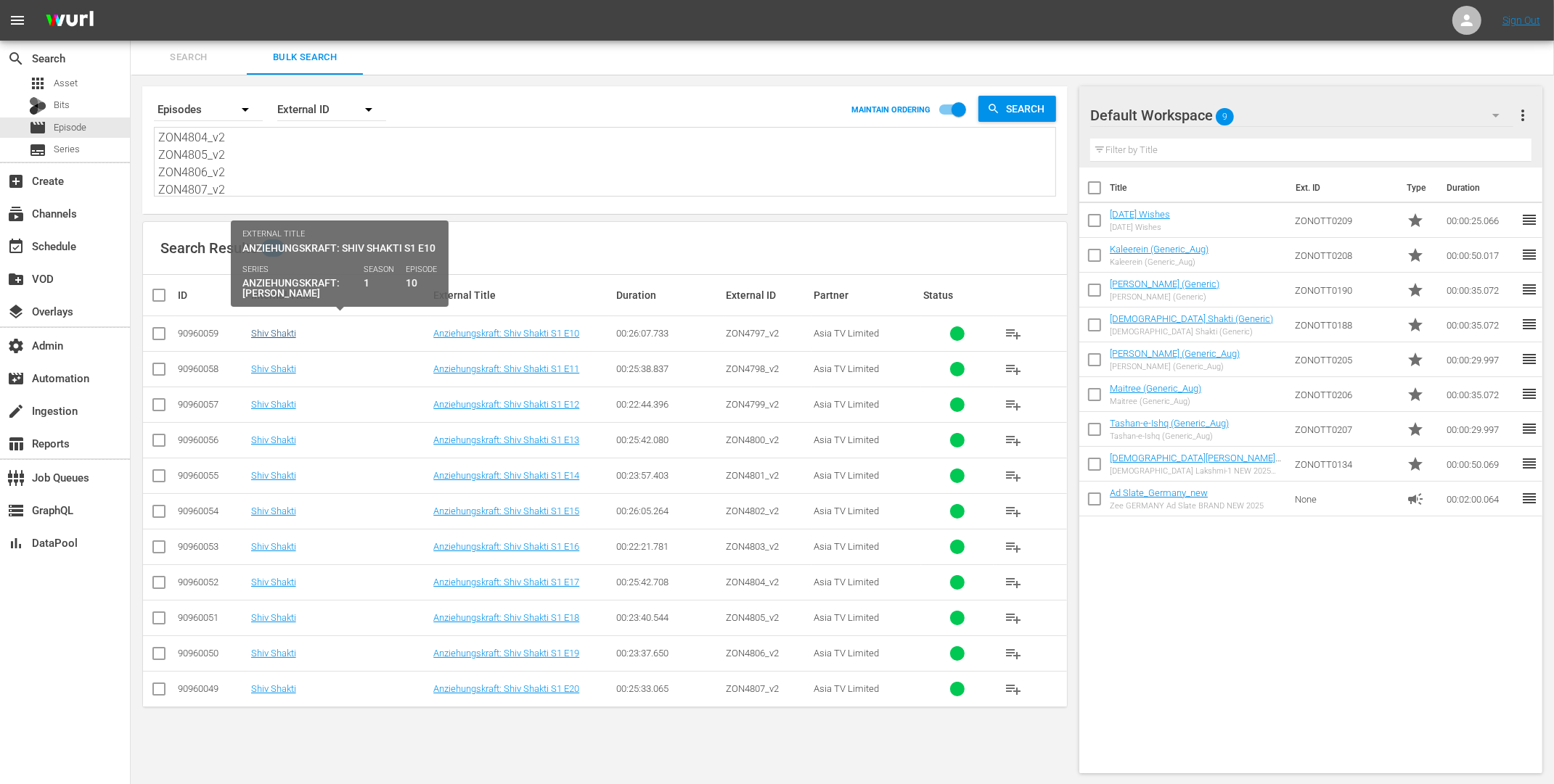
type textarea "ZON4797_v2 ZON4798_v2 ZON4799_v2 ZON4800_v2 ZON4801_v2 ZON4802_v2 ZON4803_v2 ZO…"
click at [278, 332] on link "Shiv Shakti" at bounding box center [273, 333] width 45 height 11
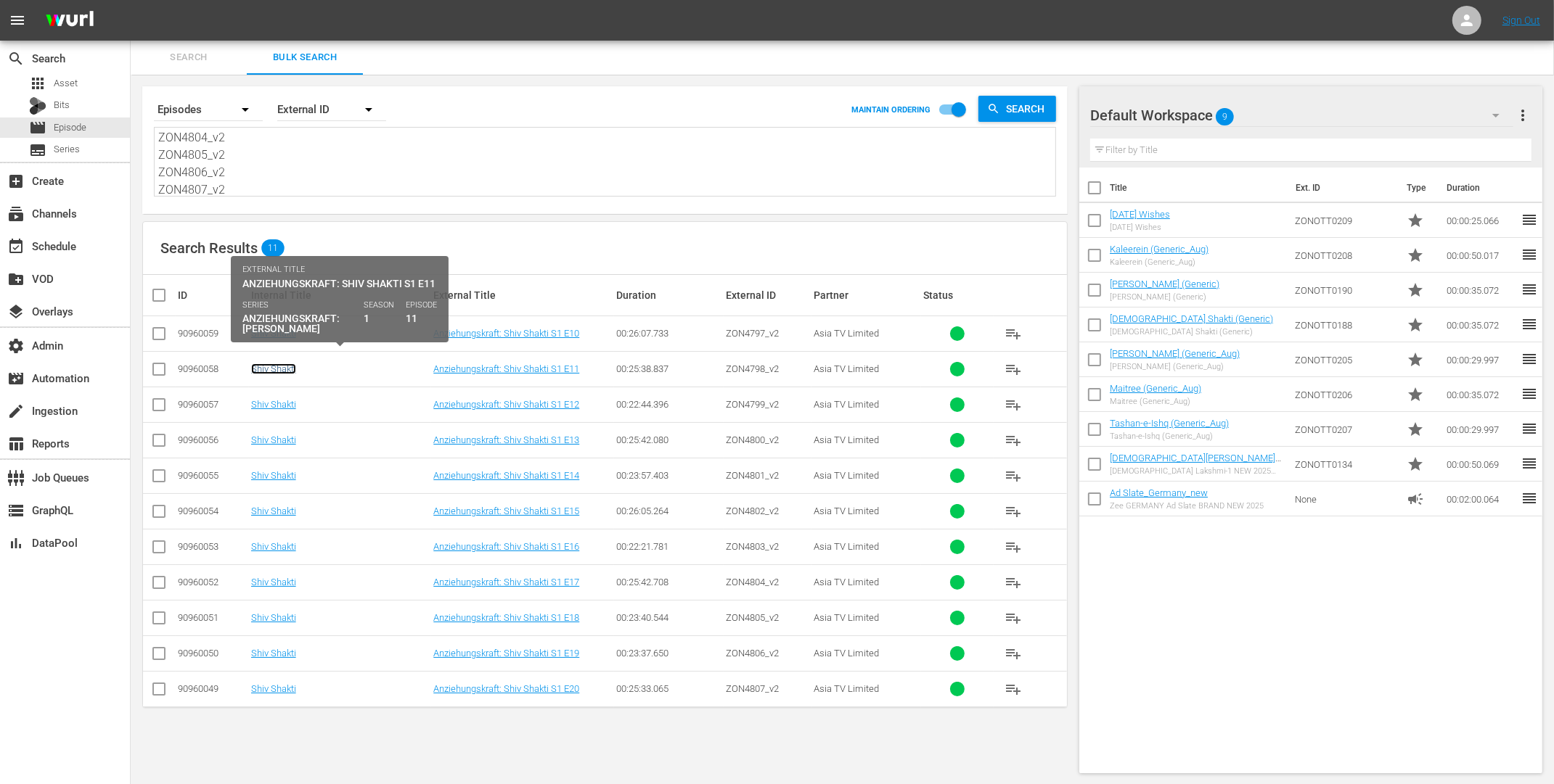
click at [278, 366] on link "Shiv Shakti" at bounding box center [273, 369] width 45 height 11
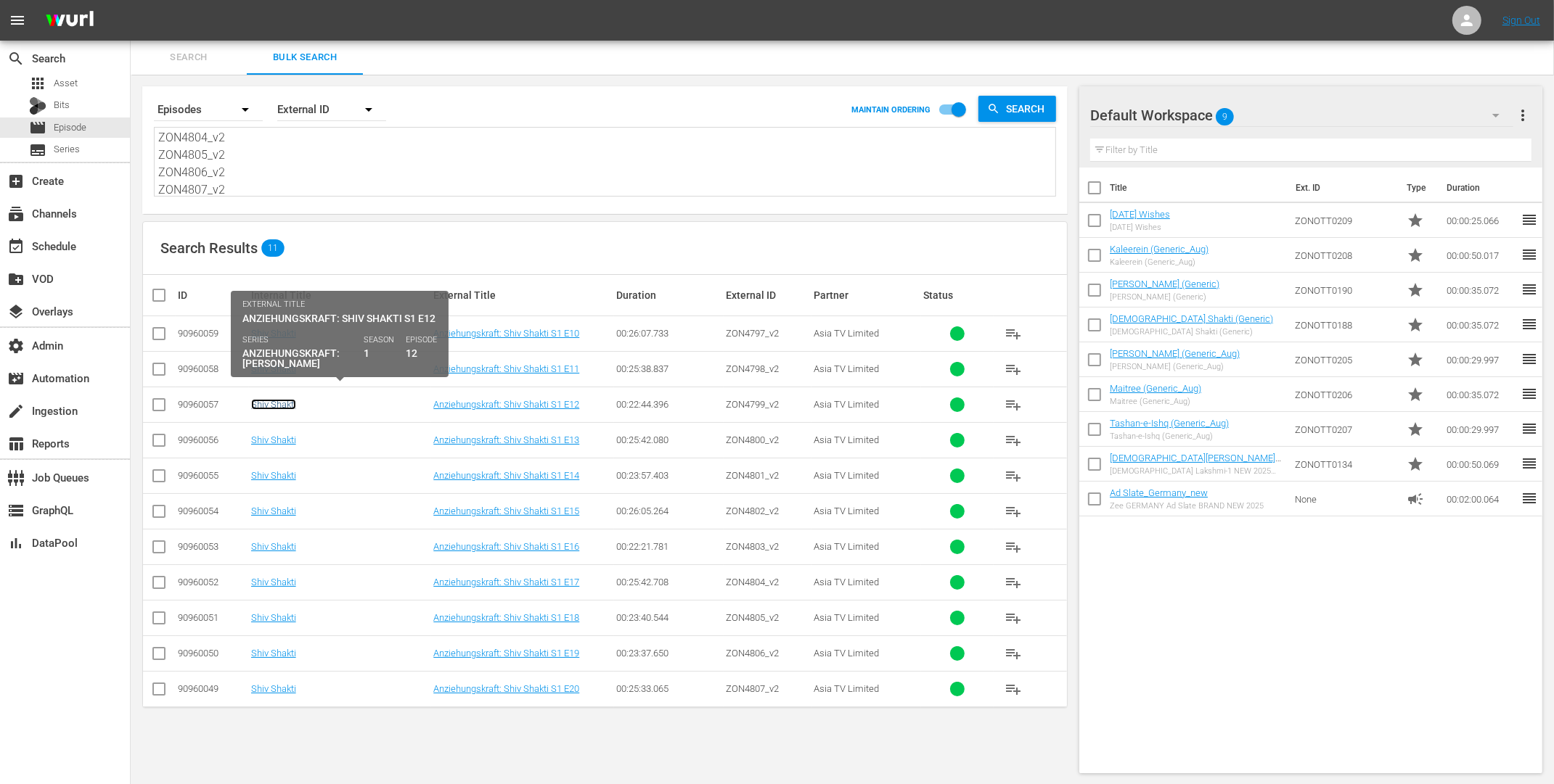
click at [277, 402] on link "Shiv Shakti" at bounding box center [273, 404] width 45 height 11
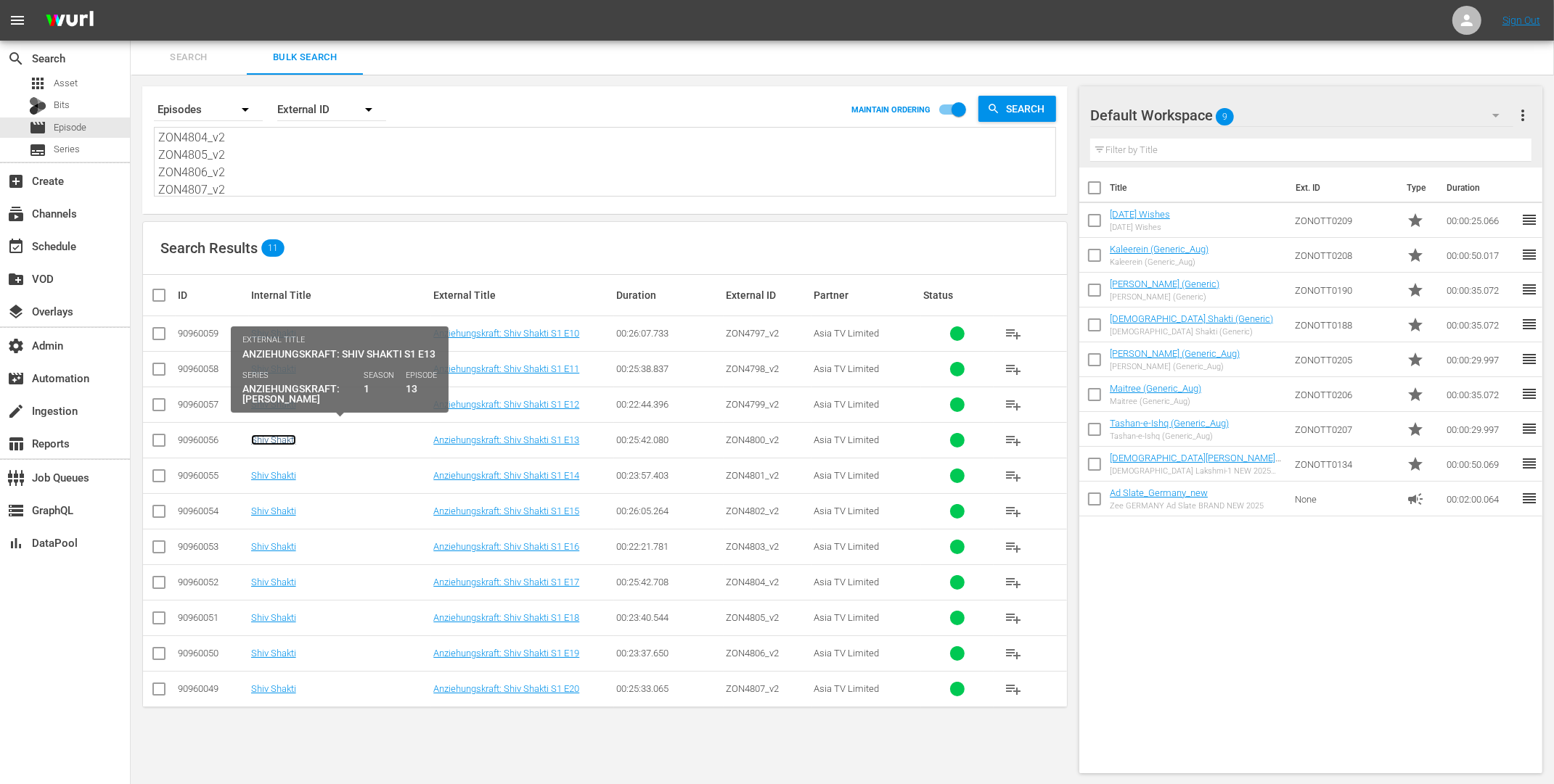
click at [274, 435] on link "Shiv Shakti" at bounding box center [273, 440] width 45 height 11
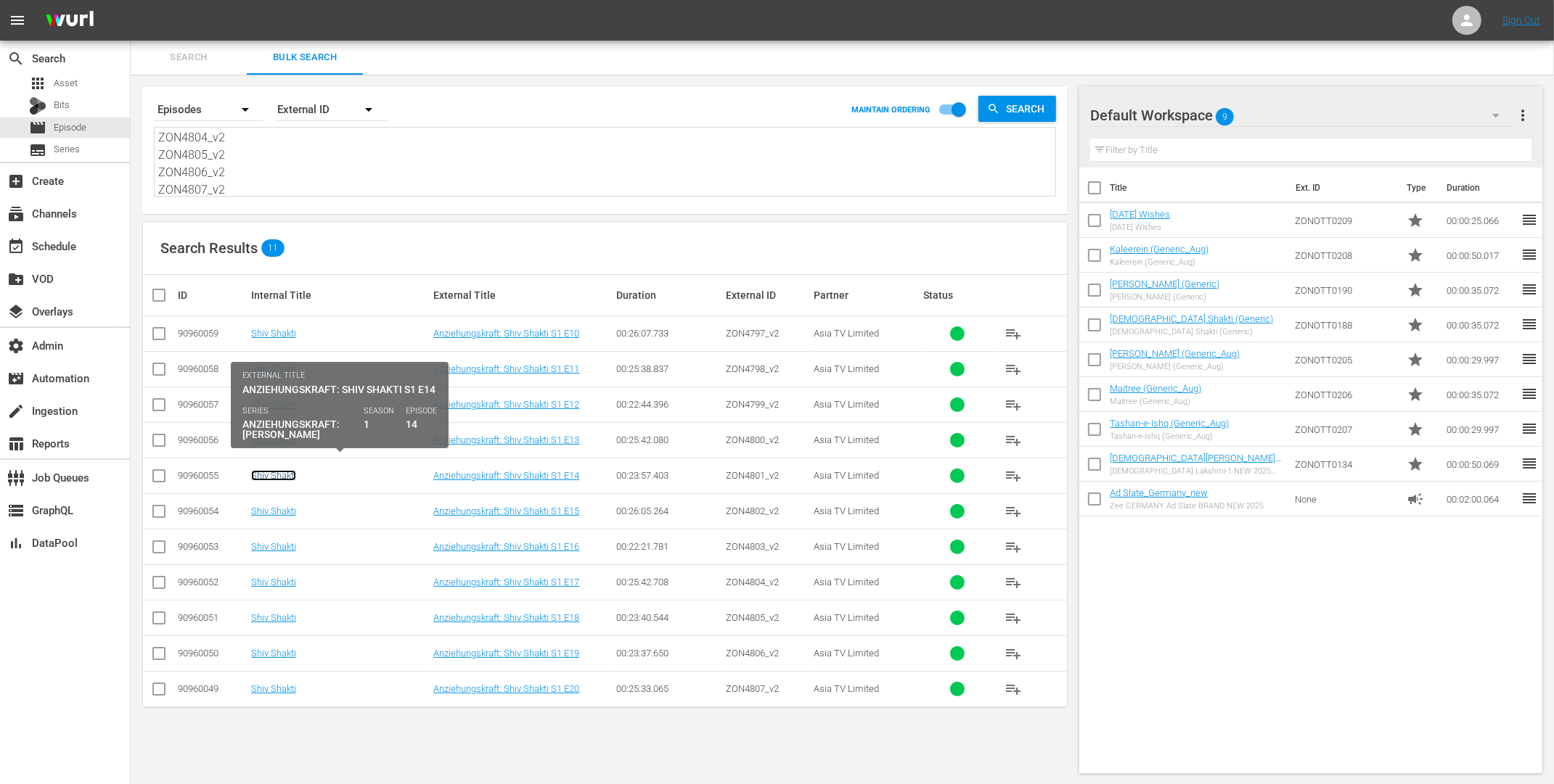
click at [277, 472] on link "Shiv Shakti" at bounding box center [273, 475] width 45 height 11
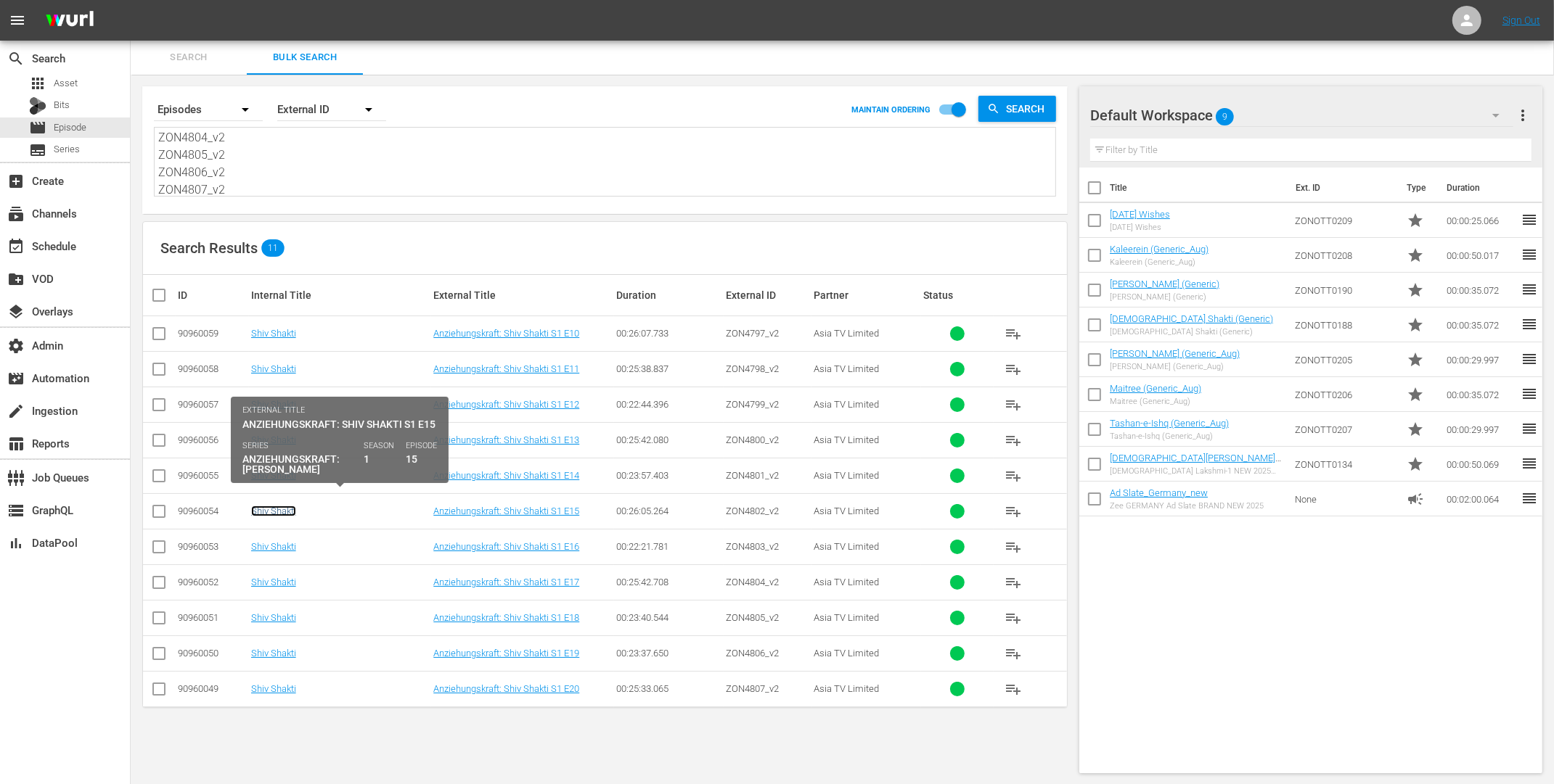
click at [278, 507] on link "Shiv Shakti" at bounding box center [273, 511] width 45 height 11
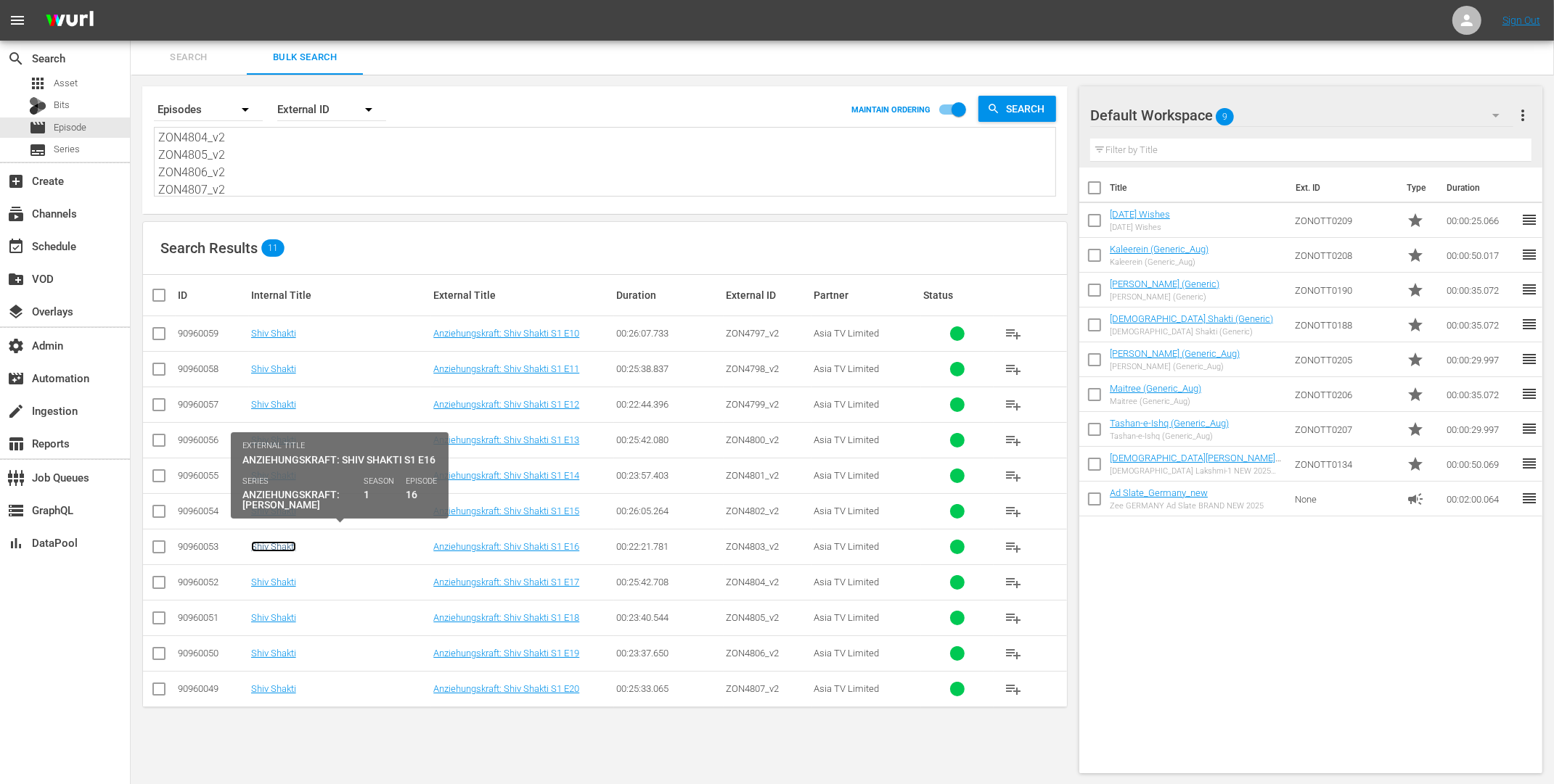
click at [273, 546] on link "Shiv Shakti" at bounding box center [273, 547] width 45 height 11
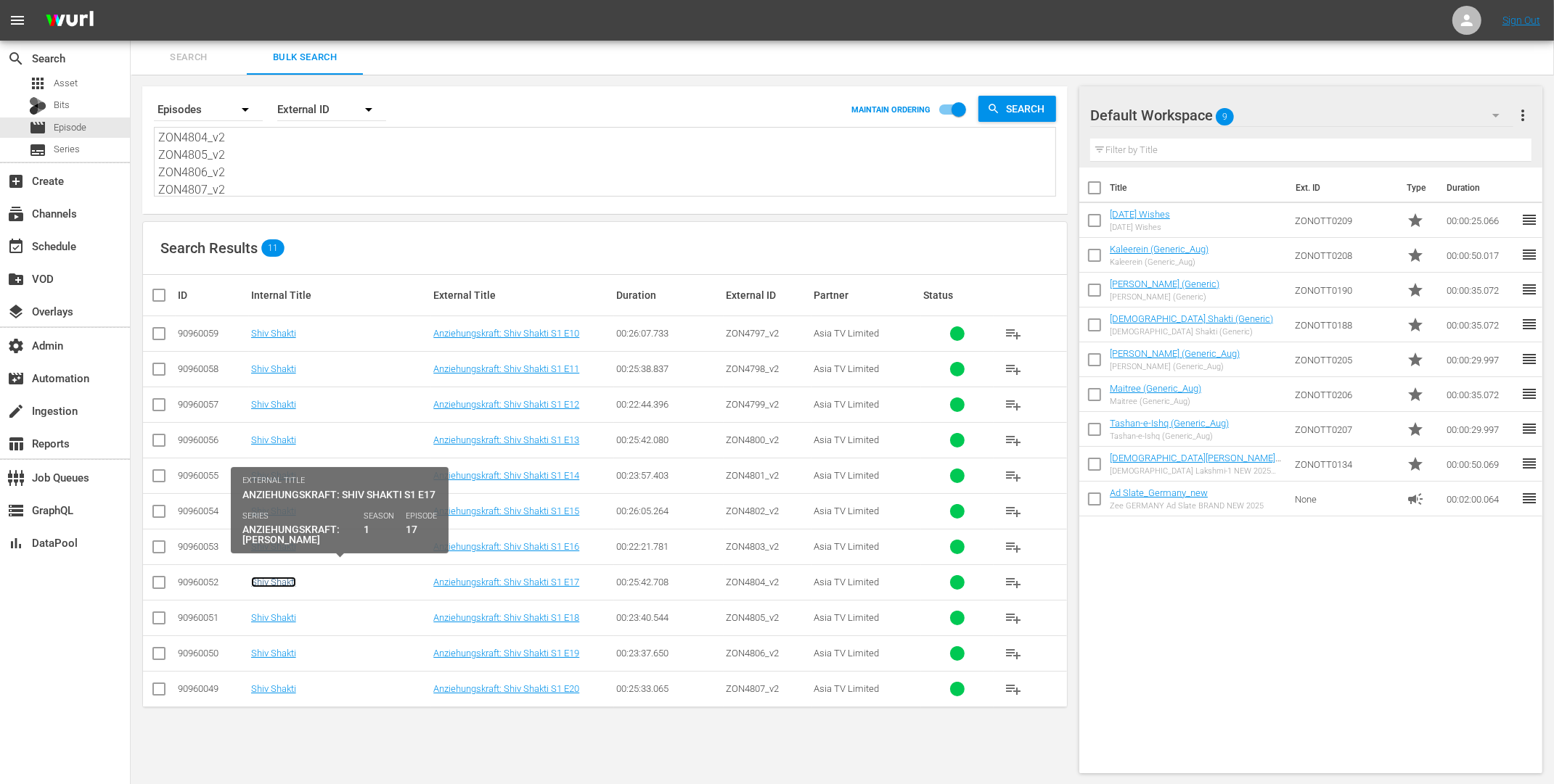
click at [272, 577] on link "Shiv Shakti" at bounding box center [273, 582] width 45 height 11
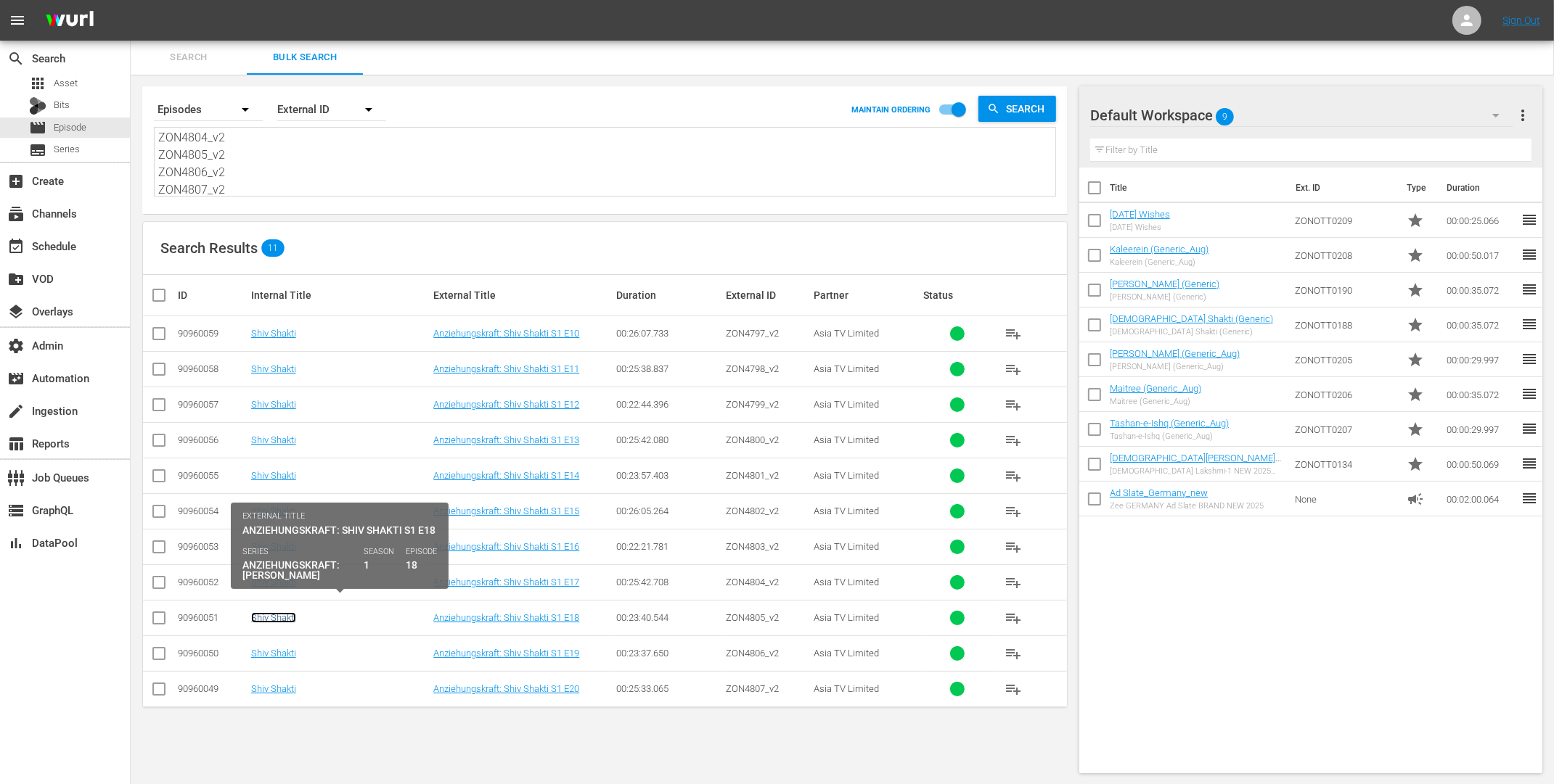
click at [274, 615] on link "Shiv Shakti" at bounding box center [273, 617] width 45 height 11
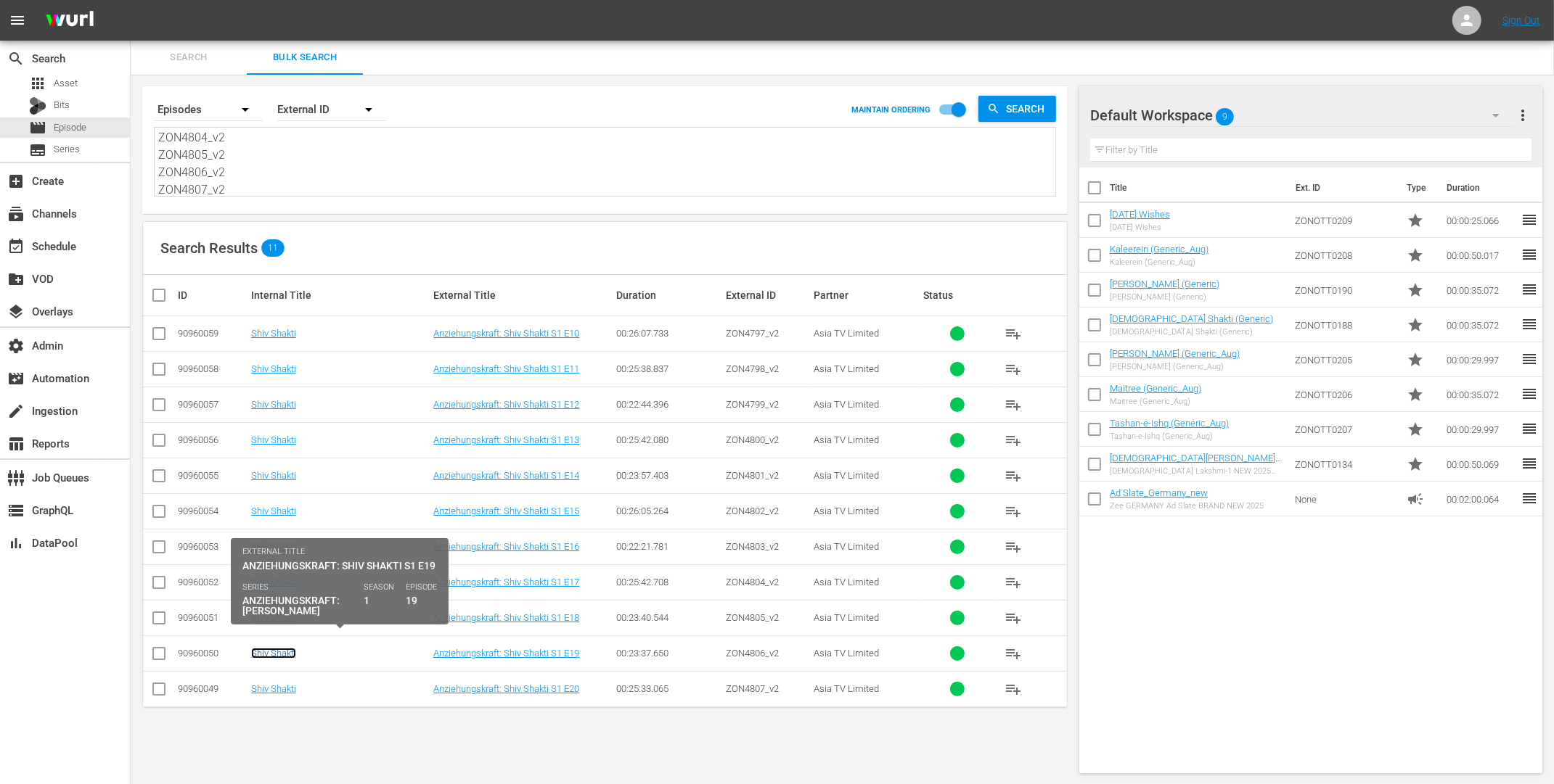
click at [278, 648] on link "Shiv Shakti" at bounding box center [273, 653] width 45 height 11
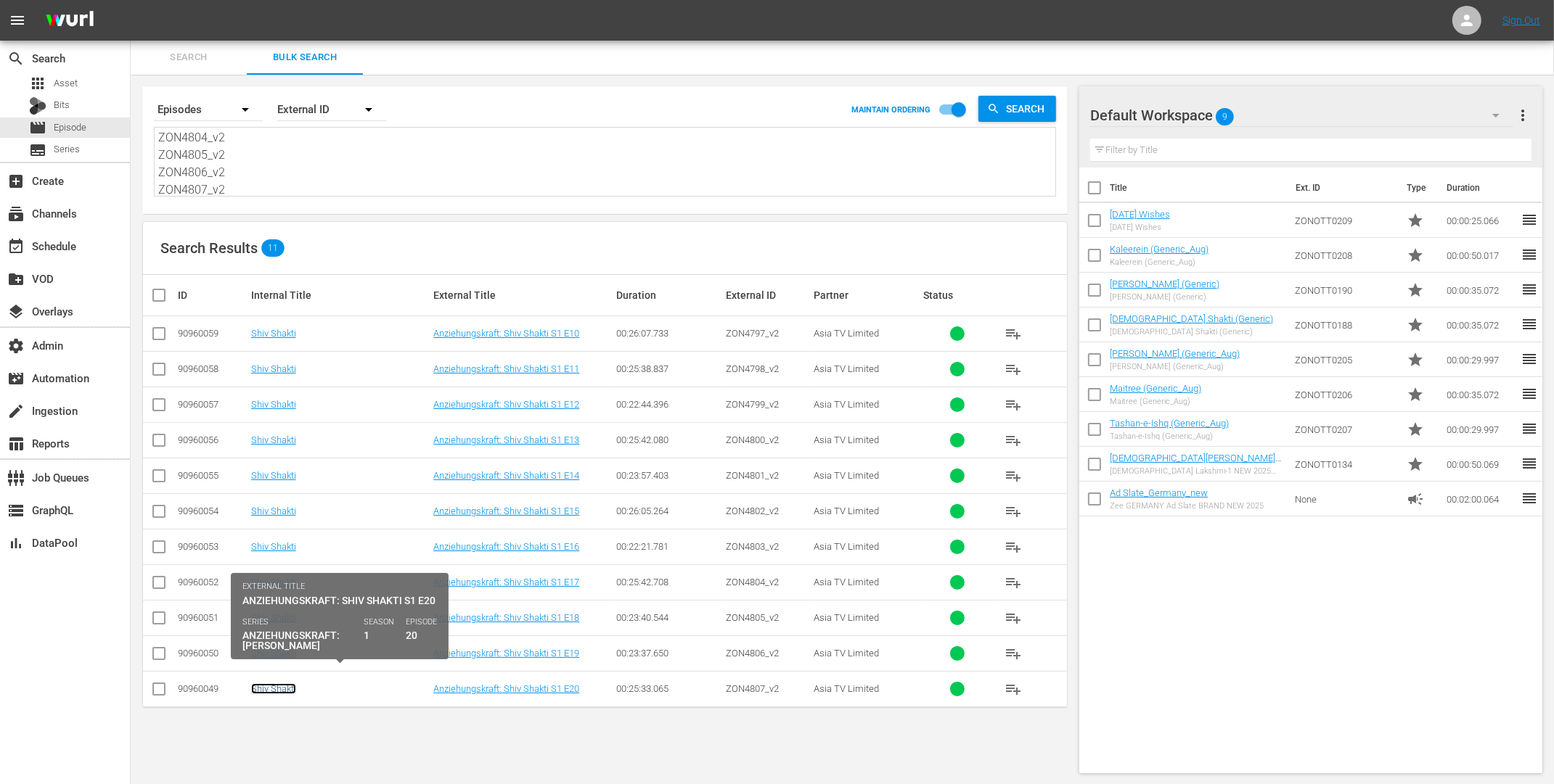
click at [273, 686] on link "Shiv Shakti" at bounding box center [273, 689] width 45 height 11
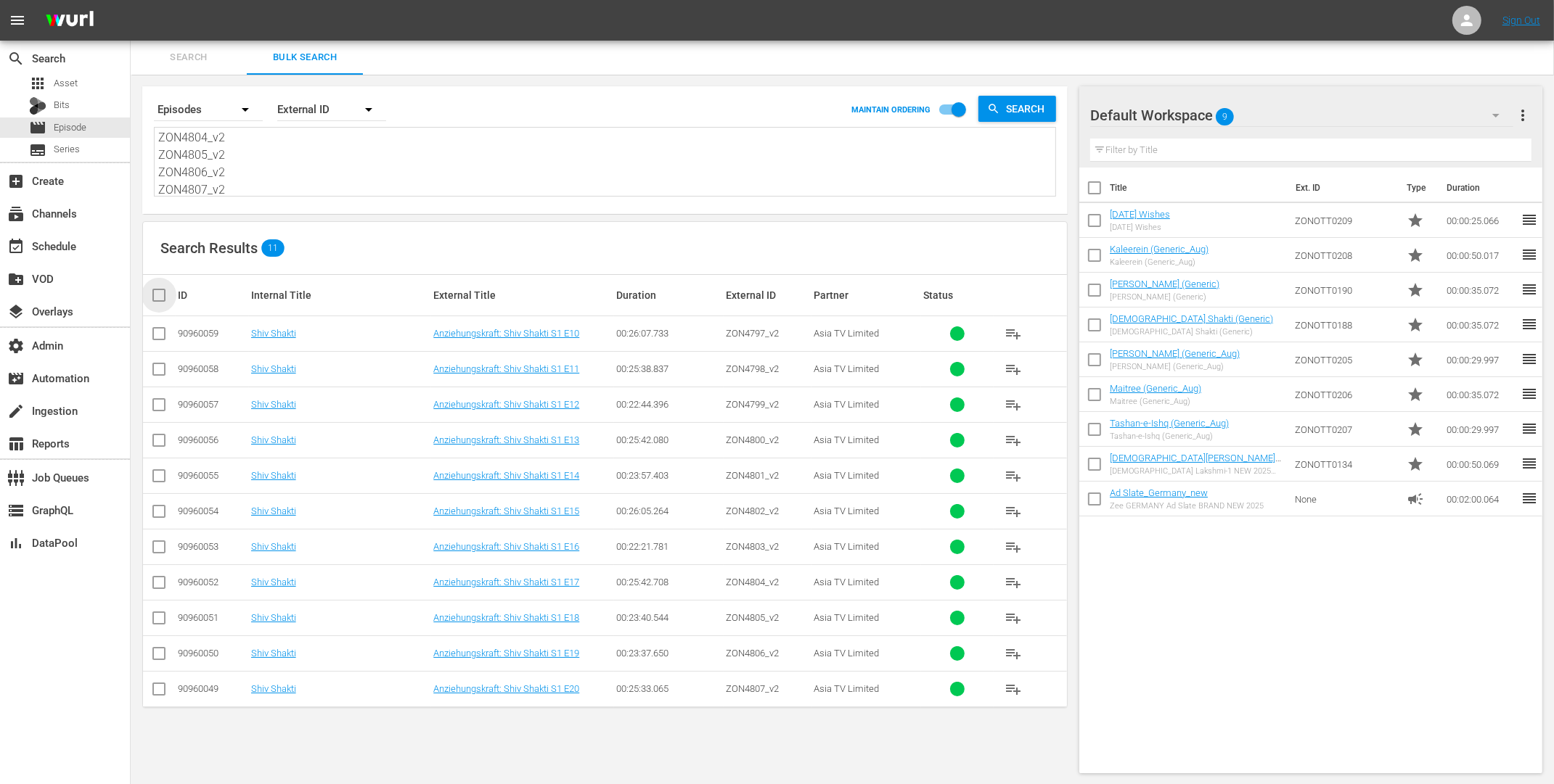
click at [160, 287] on input "checkbox" at bounding box center [164, 295] width 29 height 17
checkbox input "true"
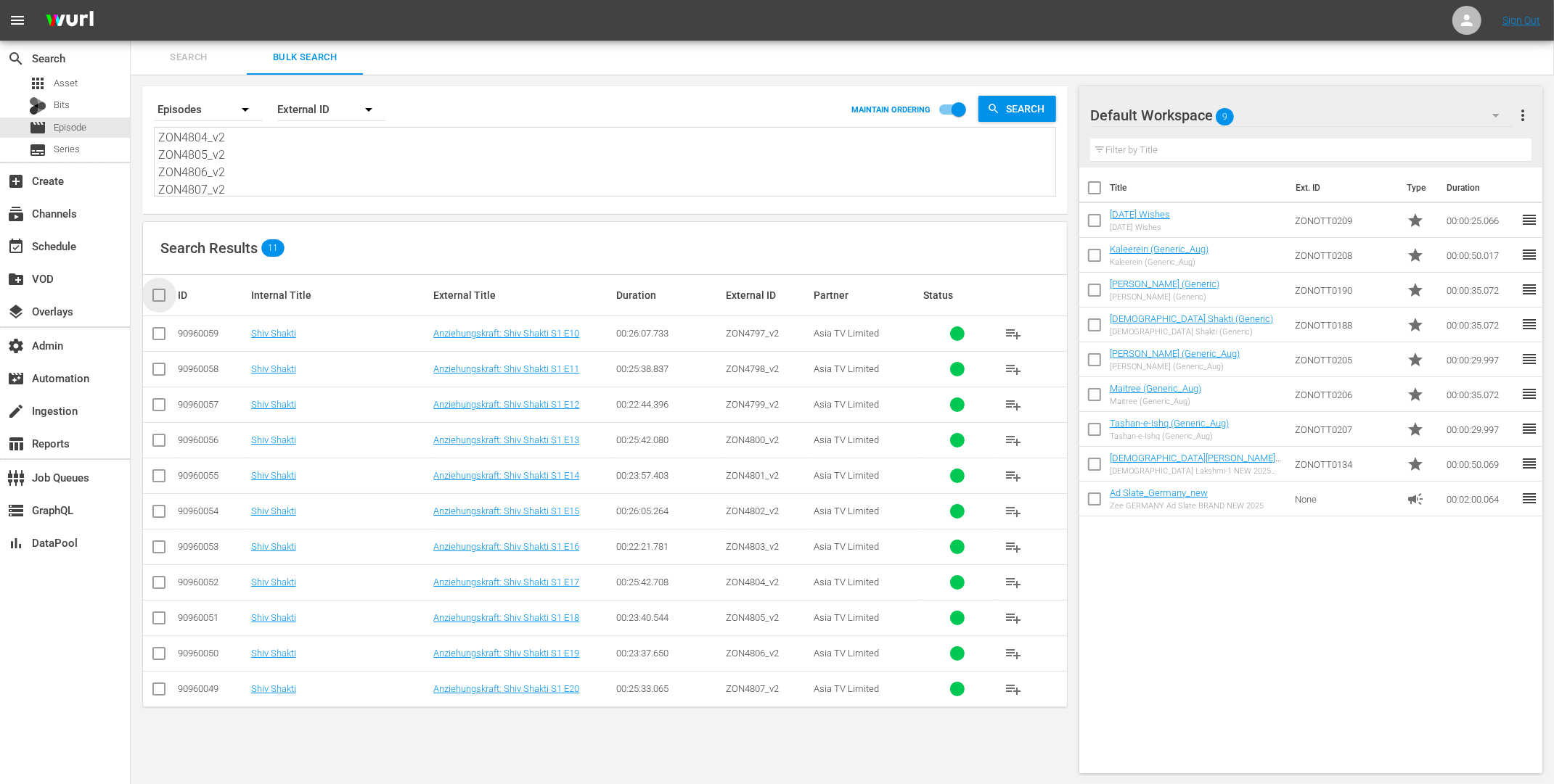
checkbox input "true"
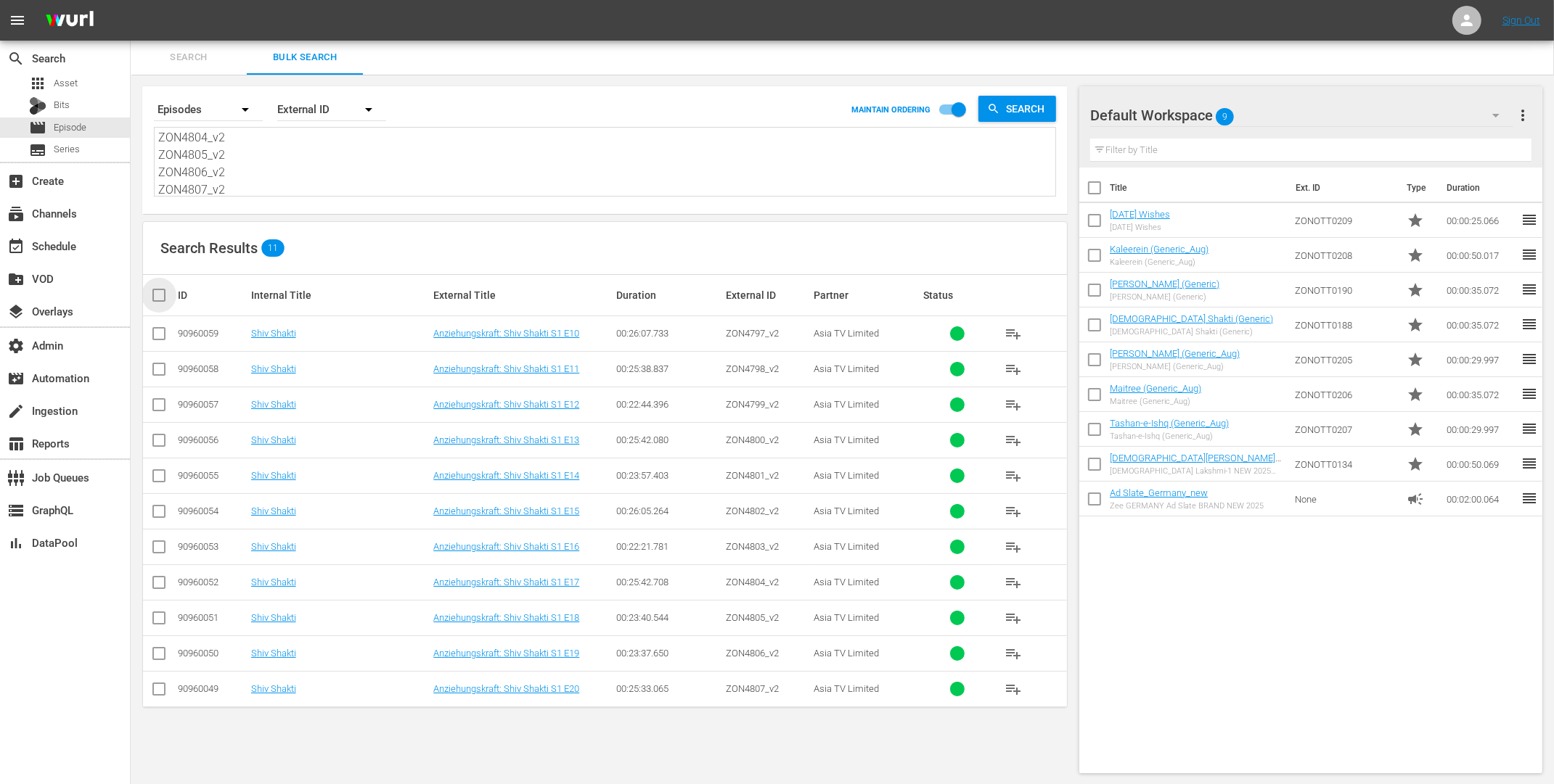
checkbox input "true"
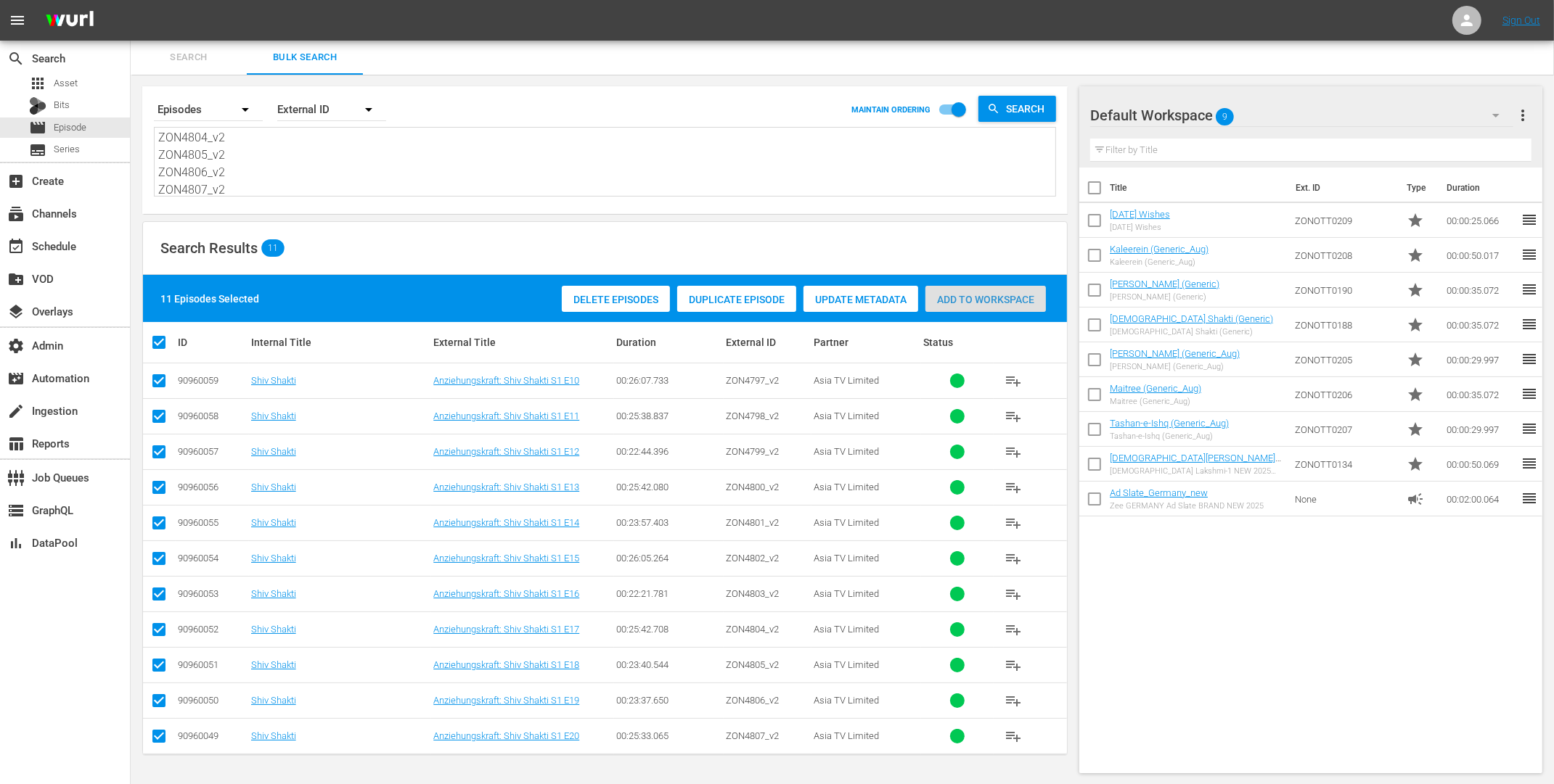
click at [956, 297] on span "Add to Workspace" at bounding box center [985, 300] width 120 height 12
click at [71, 248] on div "event_available Schedule" at bounding box center [40, 243] width 81 height 13
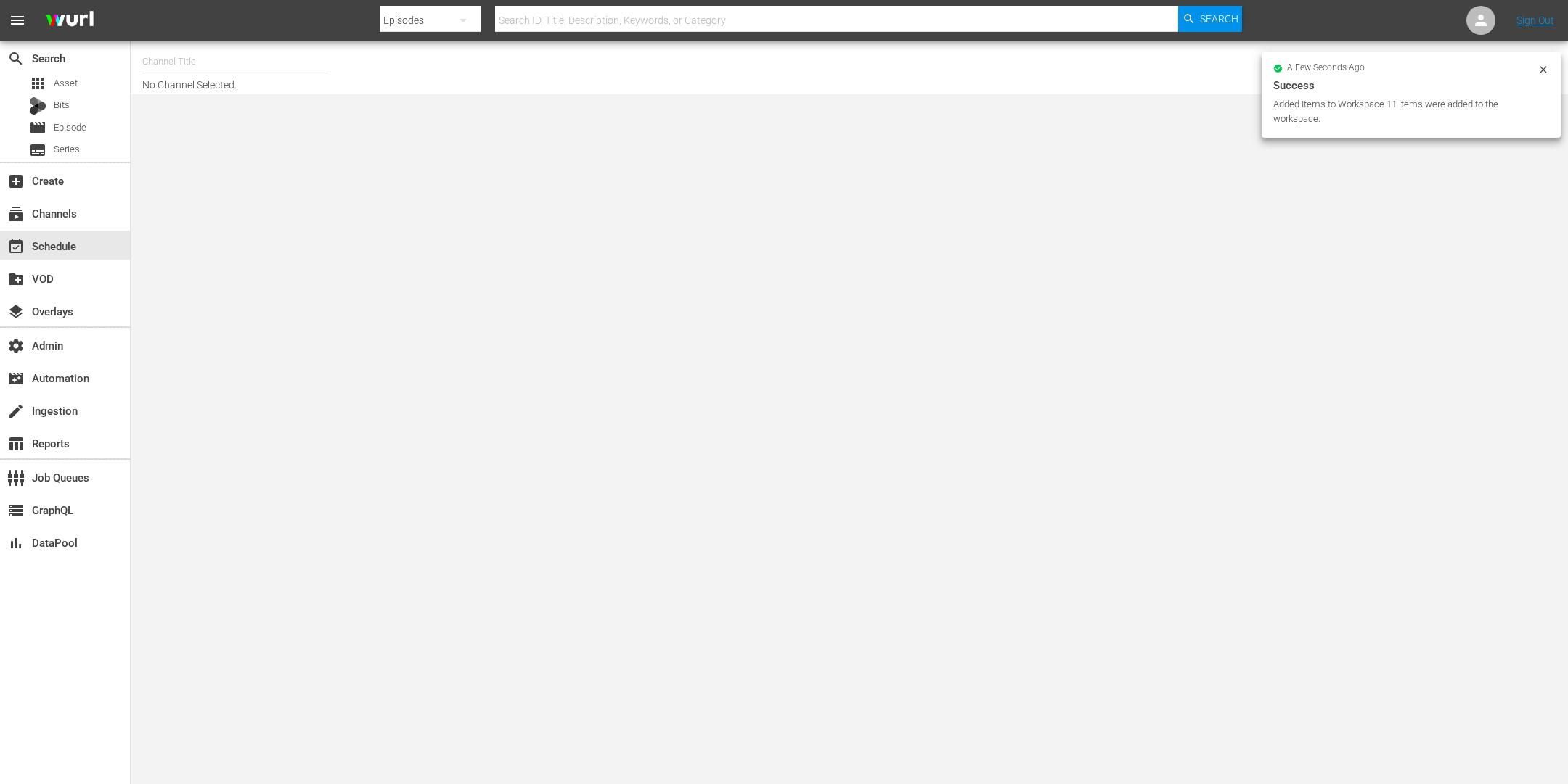
click at [227, 70] on input "text" at bounding box center [235, 61] width 186 height 35
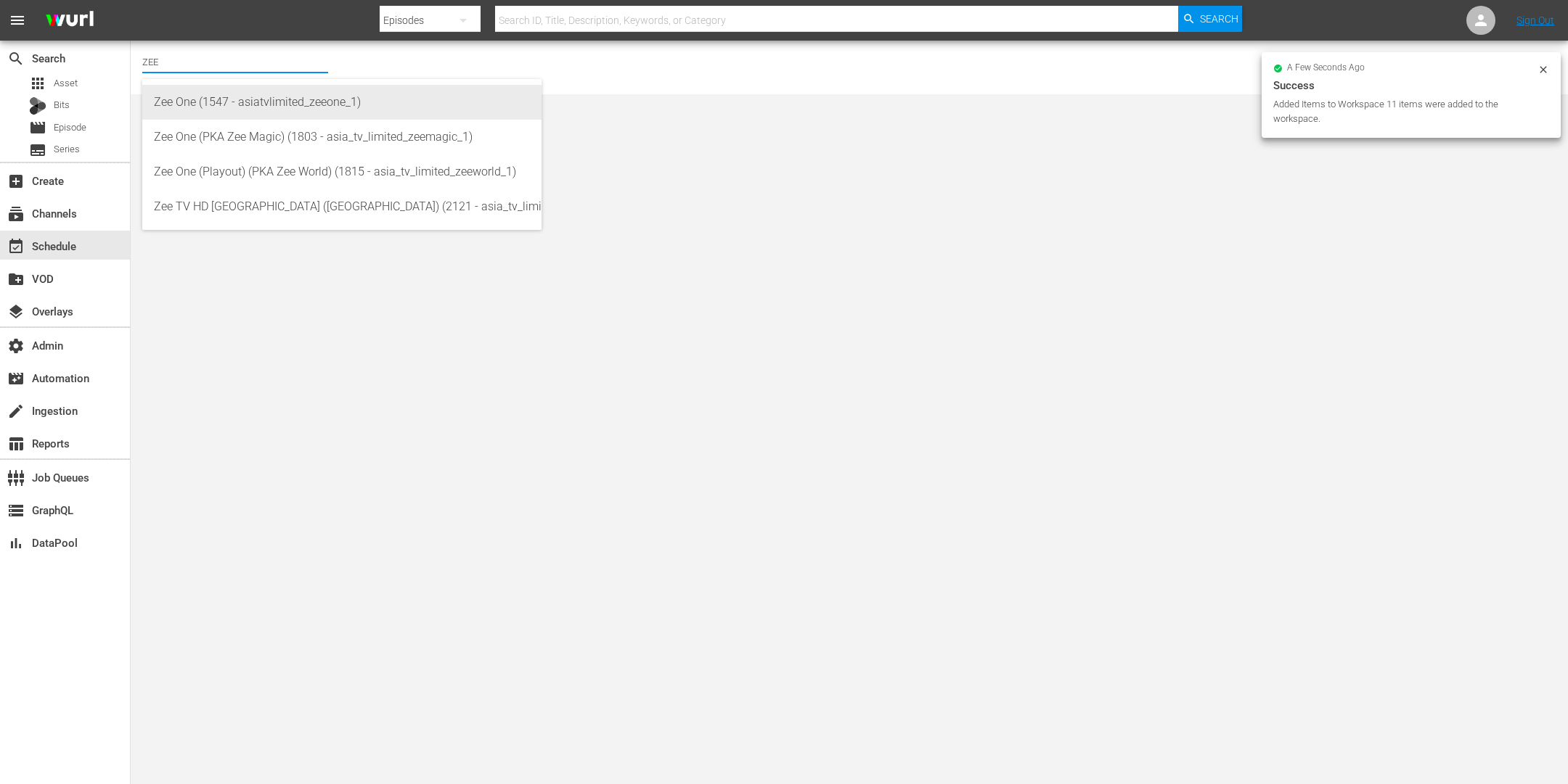
click at [224, 98] on div "Zee One (1547 - asiatvlimited_zeeone_1)" at bounding box center [342, 102] width 376 height 35
type input "Zee One (1547 - asiatvlimited_zeeone_1)"
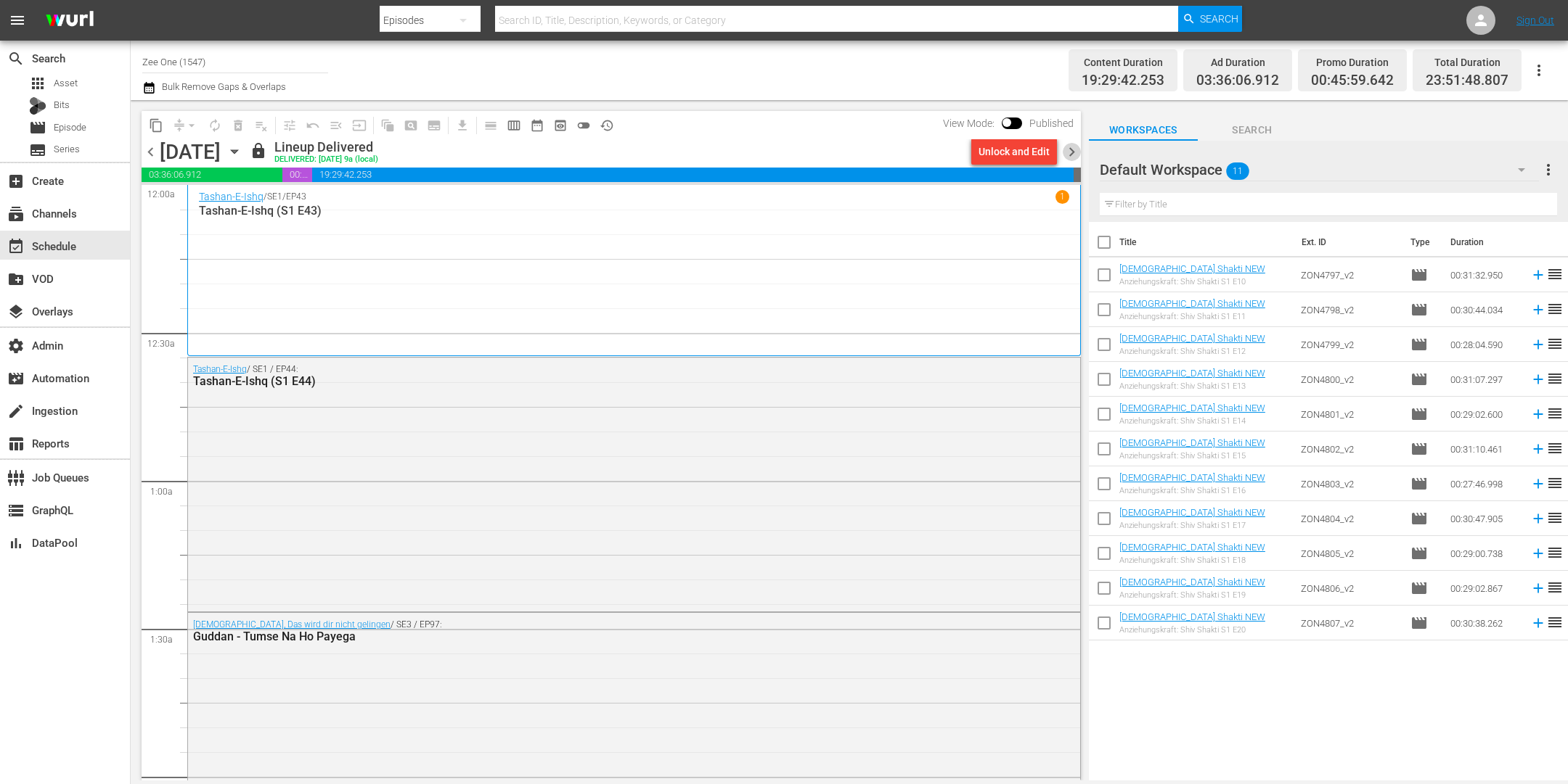
click at [1074, 149] on span "chevron_right" at bounding box center [1071, 152] width 18 height 18
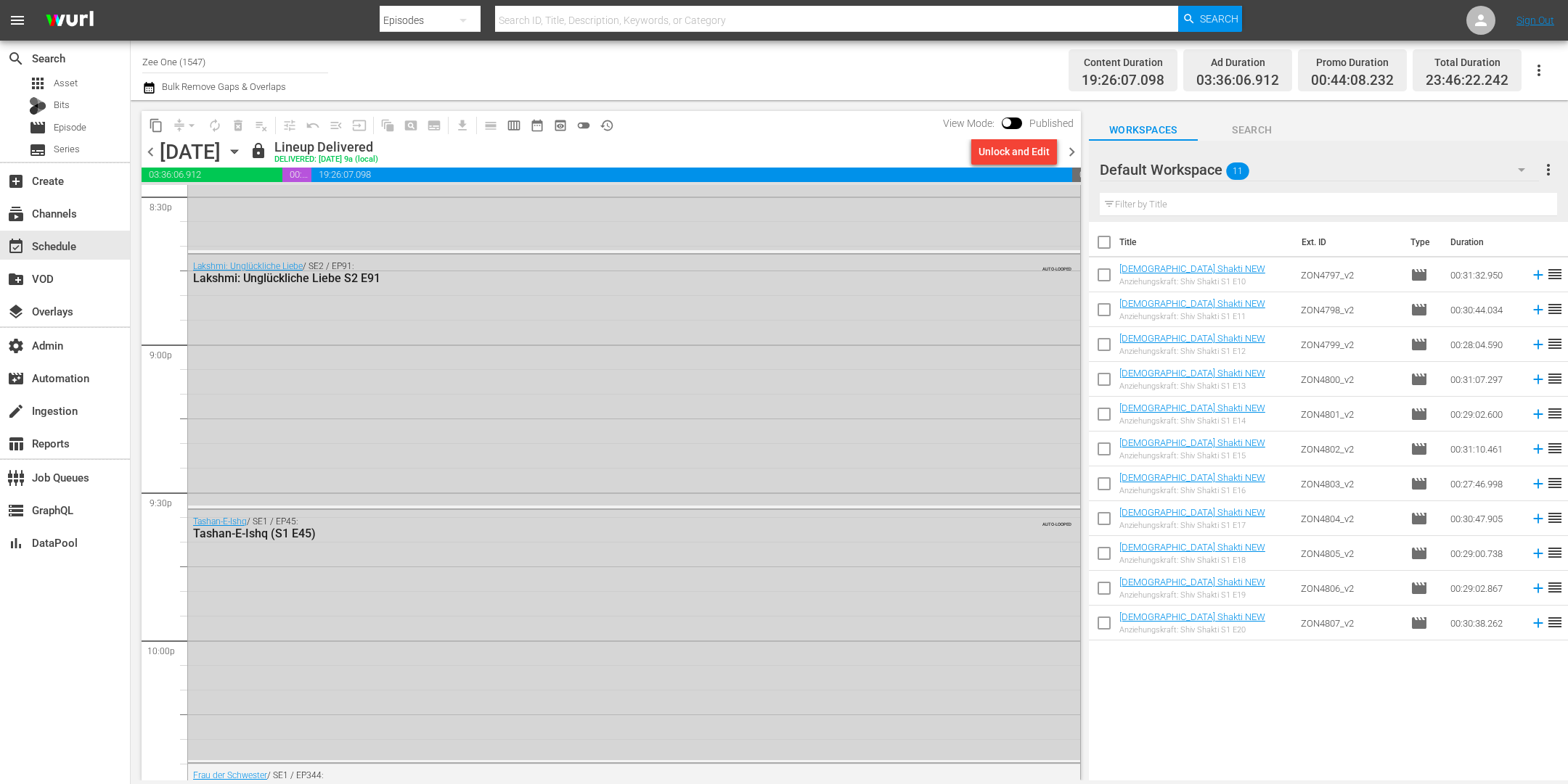
scroll to position [6572, 0]
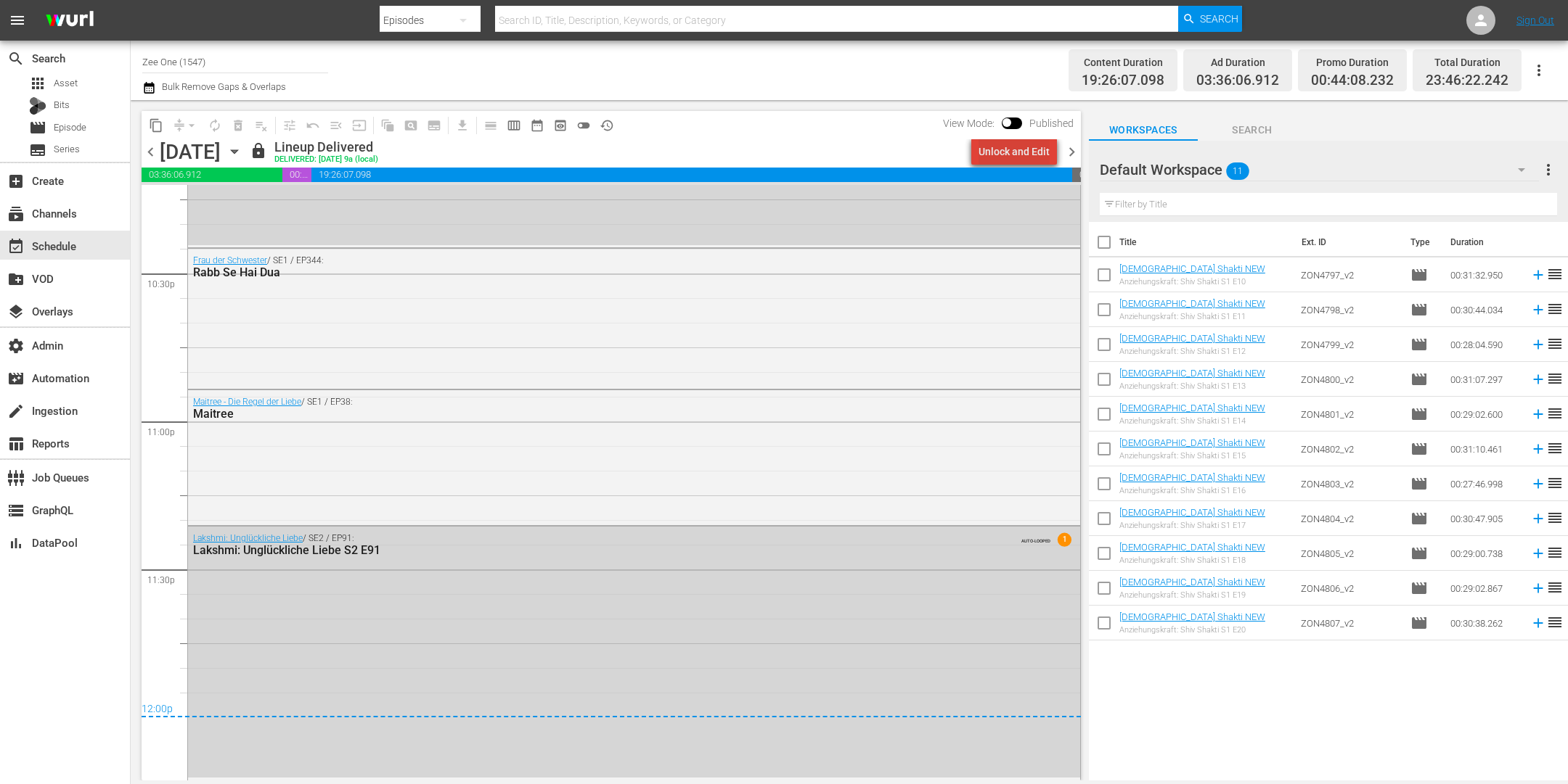
click at [1038, 155] on div "Unlock and Edit" at bounding box center [1014, 152] width 72 height 26
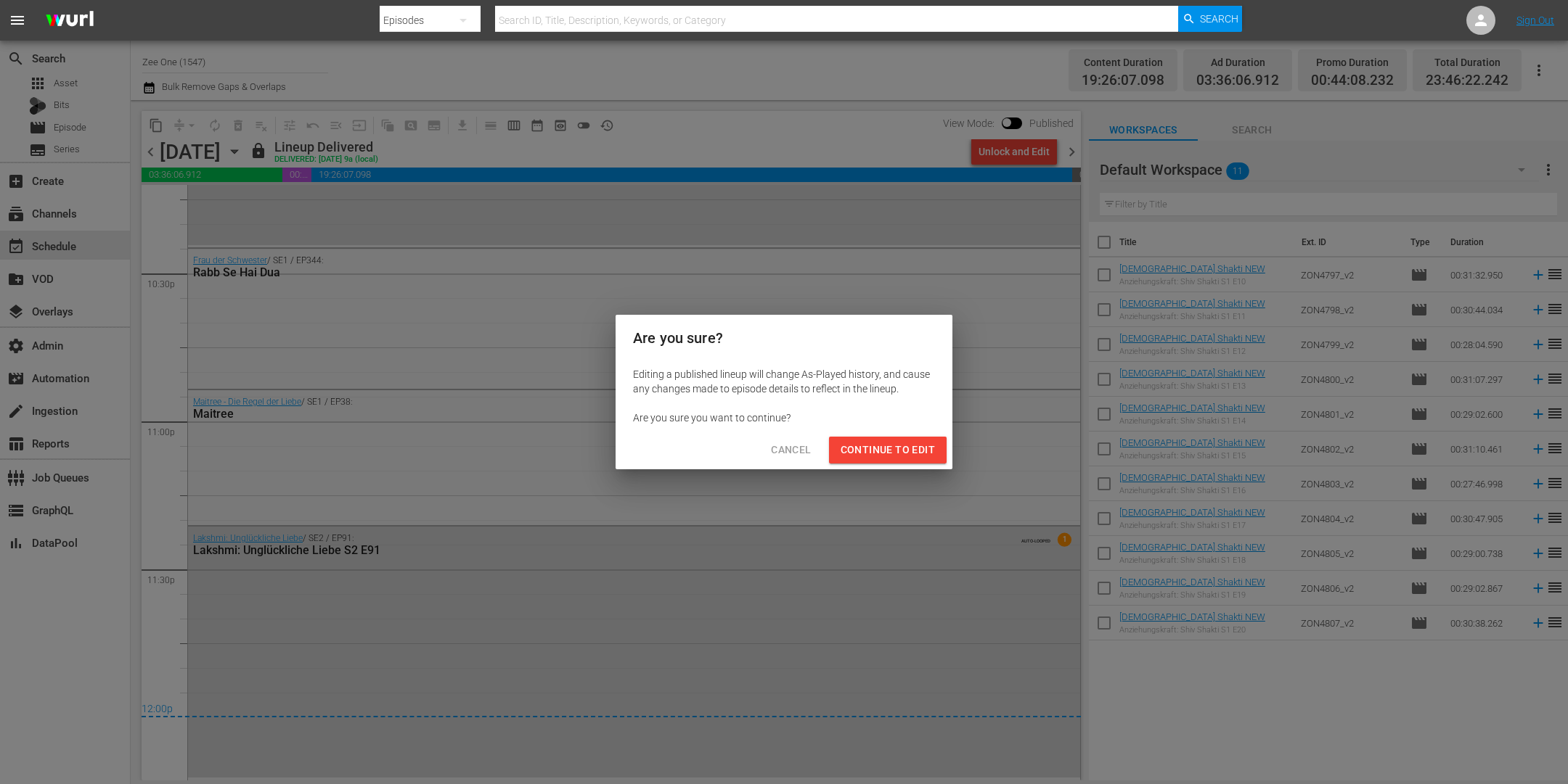
click at [879, 451] on span "Continue to Edit" at bounding box center [887, 449] width 95 height 18
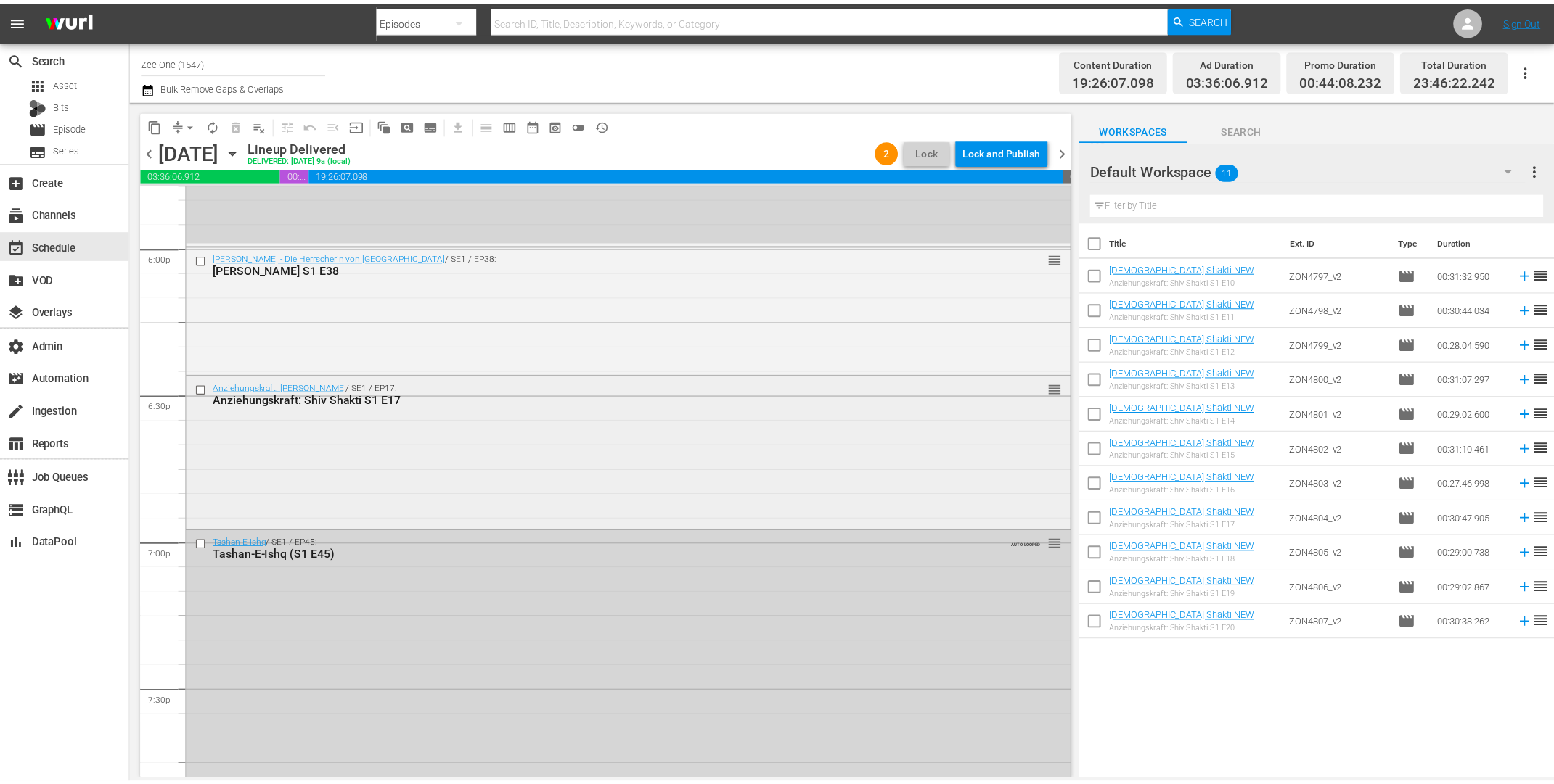
scroll to position [5254, 0]
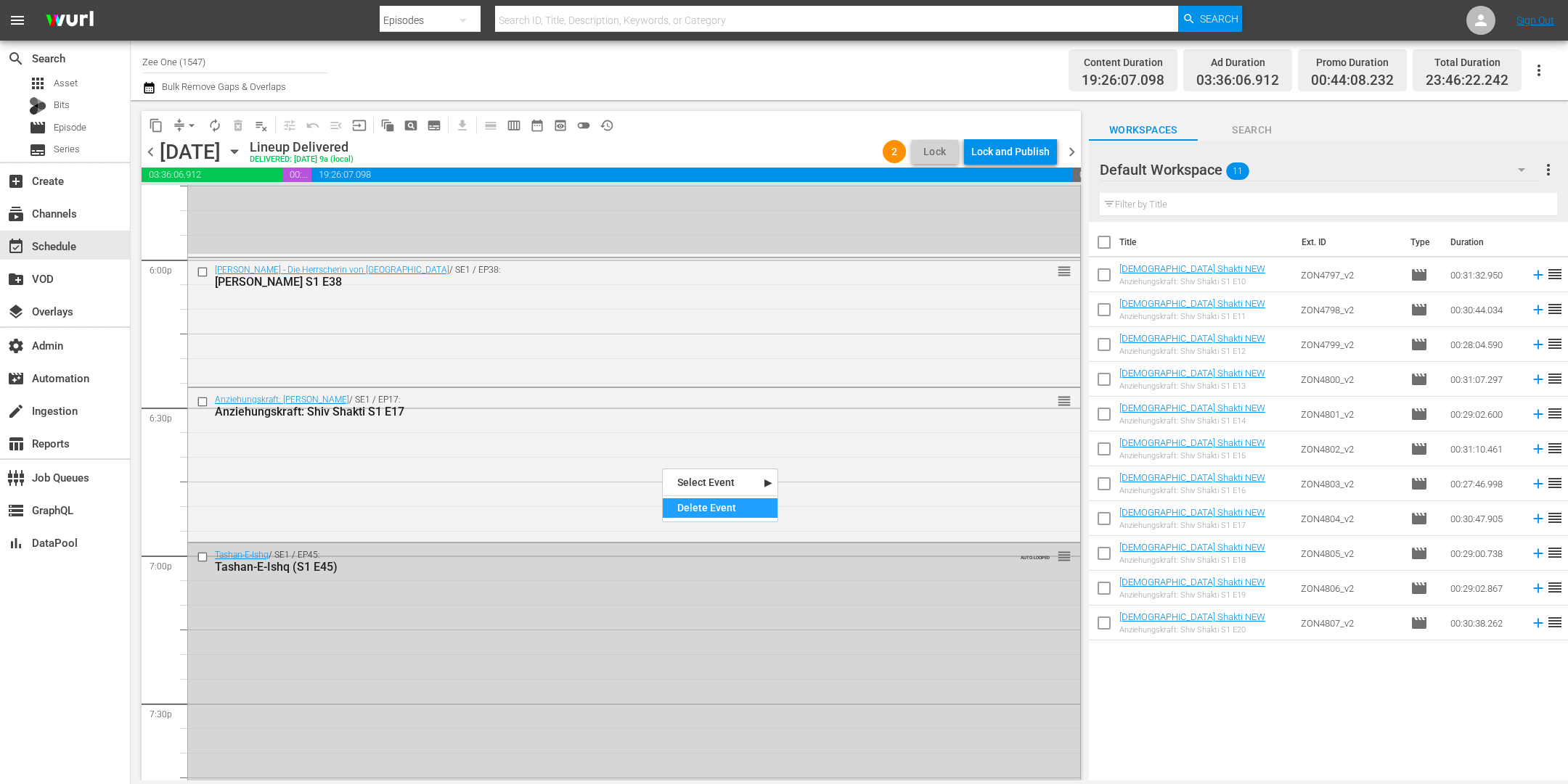
click at [700, 504] on div "Delete Event" at bounding box center [720, 508] width 115 height 20
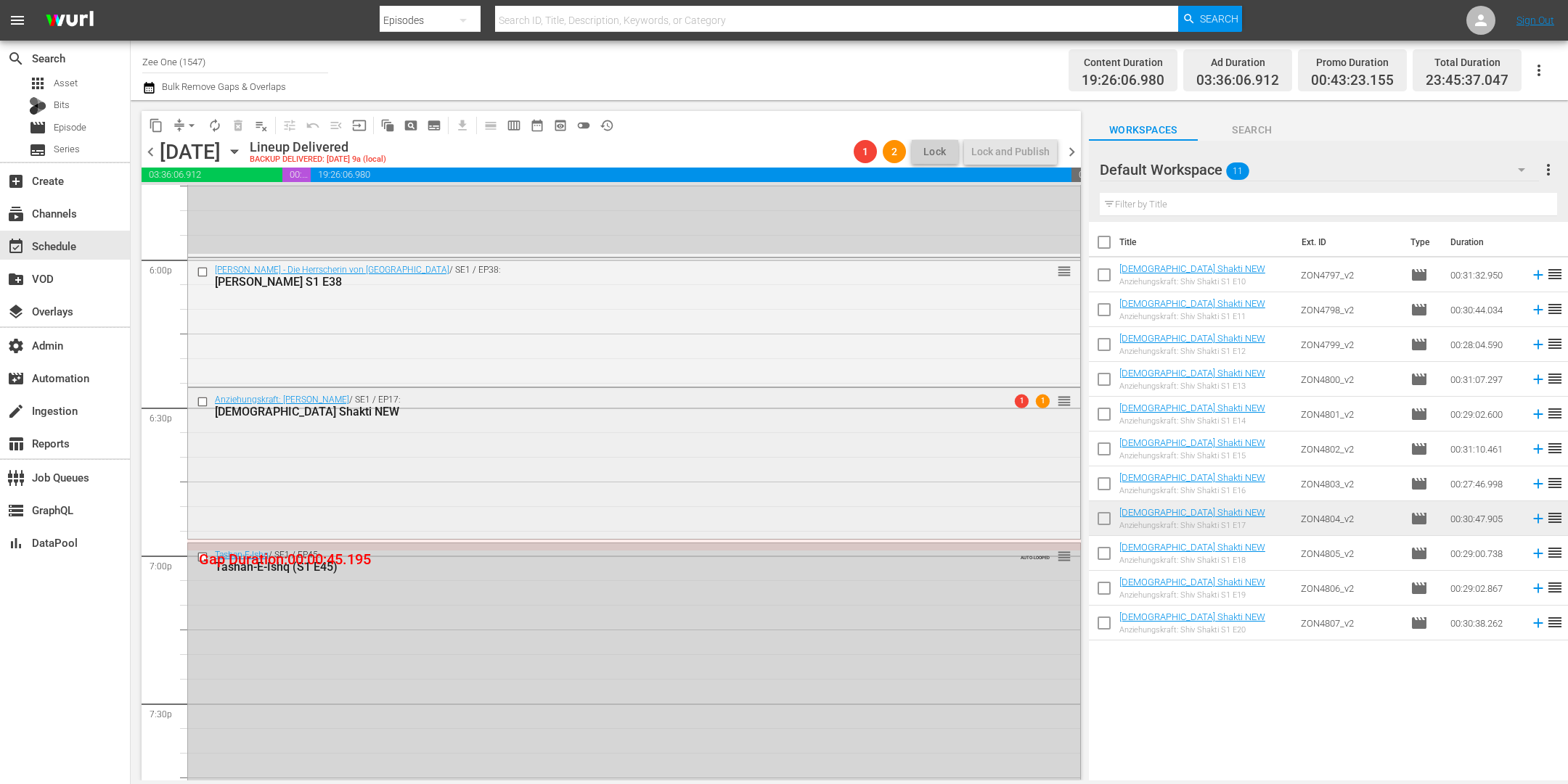
click at [379, 479] on div "Anziehungskraft: Shiv Shakti / SE1 / EP17: Shiv Shakti NEW 1 1 reorder" at bounding box center [635, 461] width 893 height 147
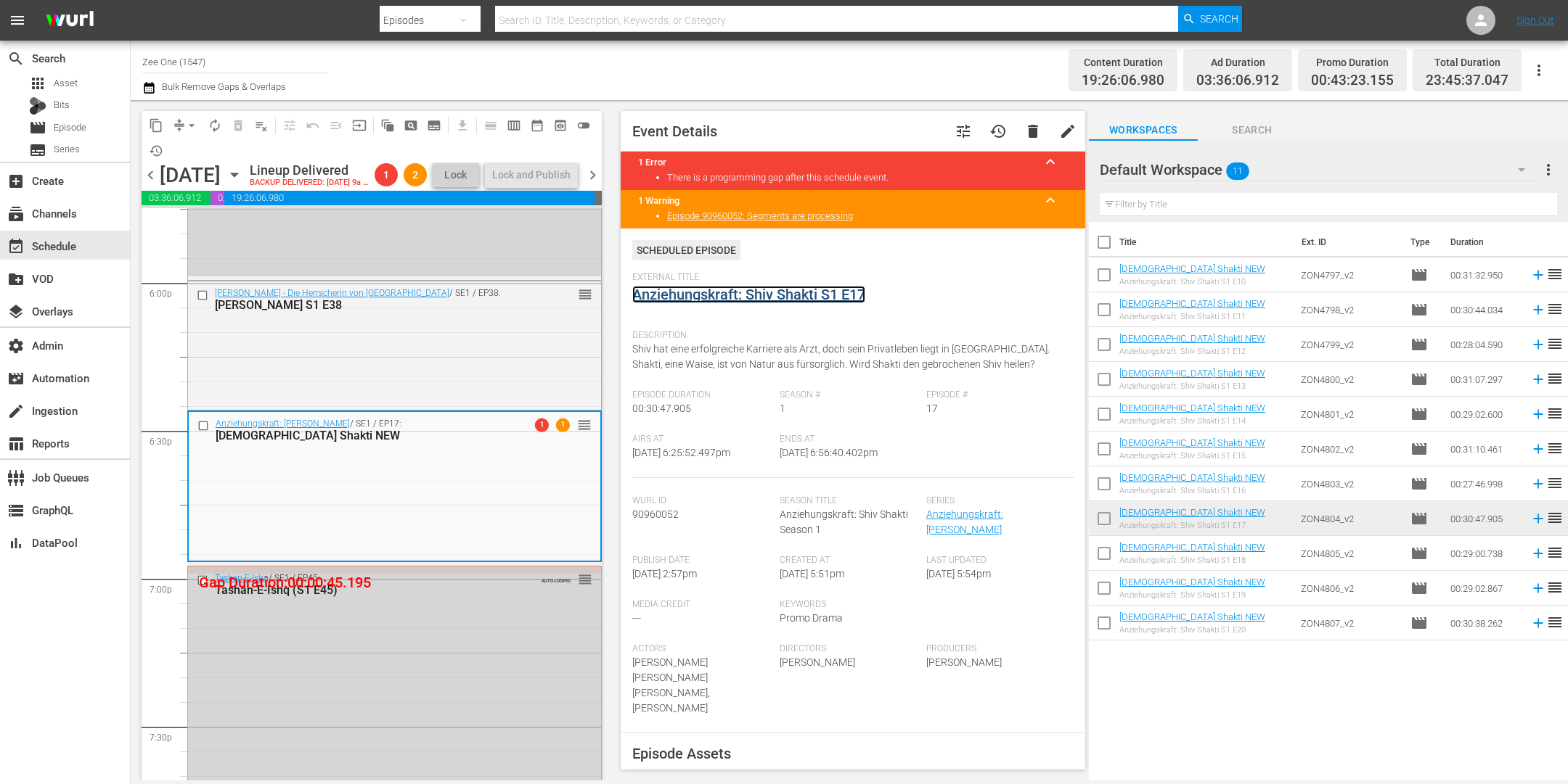
click at [689, 295] on link "Anziehungskraft: Shiv Shakti S1 E17" at bounding box center [749, 295] width 233 height 17
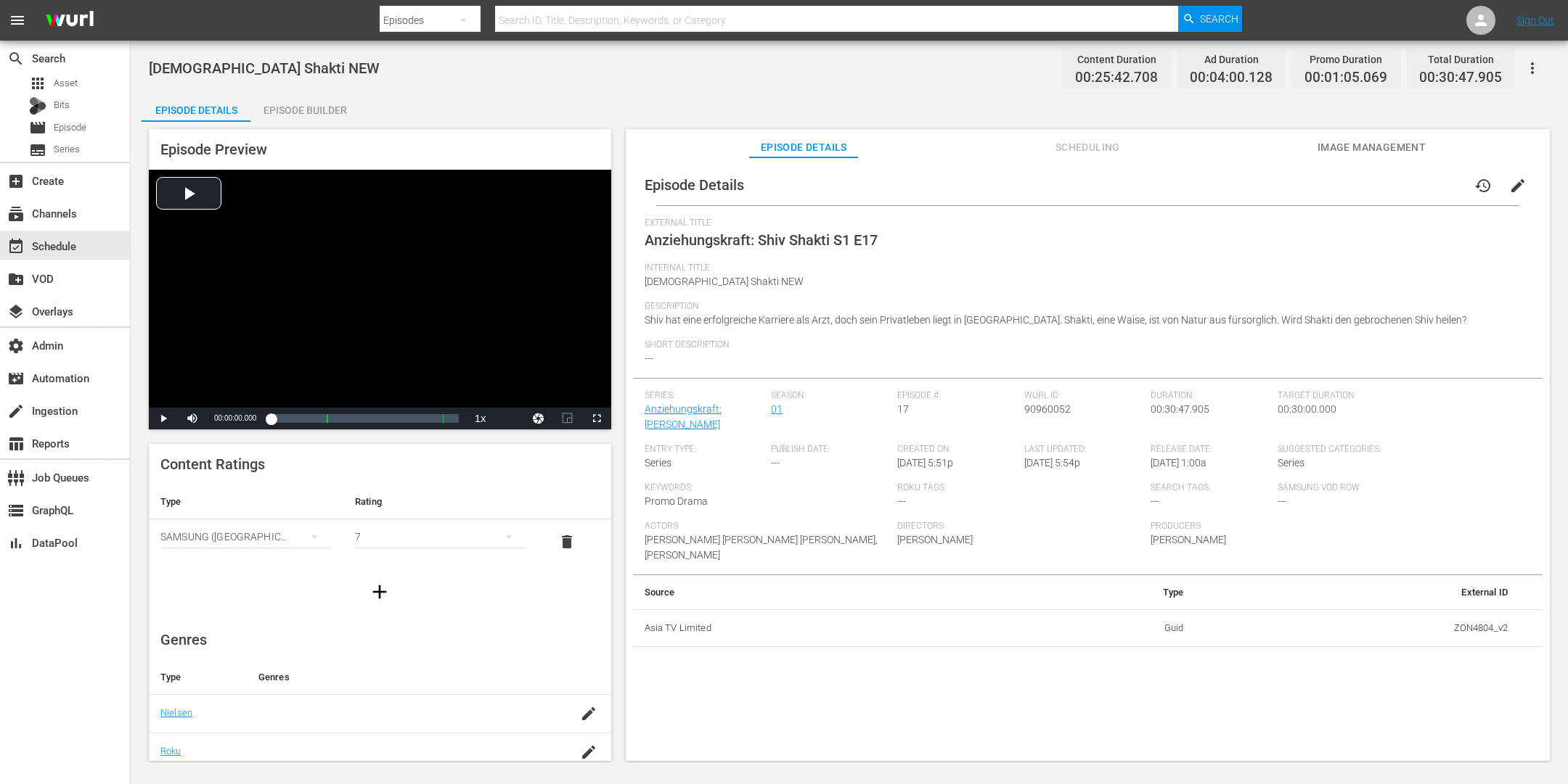
click at [347, 110] on div "Episode Builder" at bounding box center [305, 110] width 109 height 35
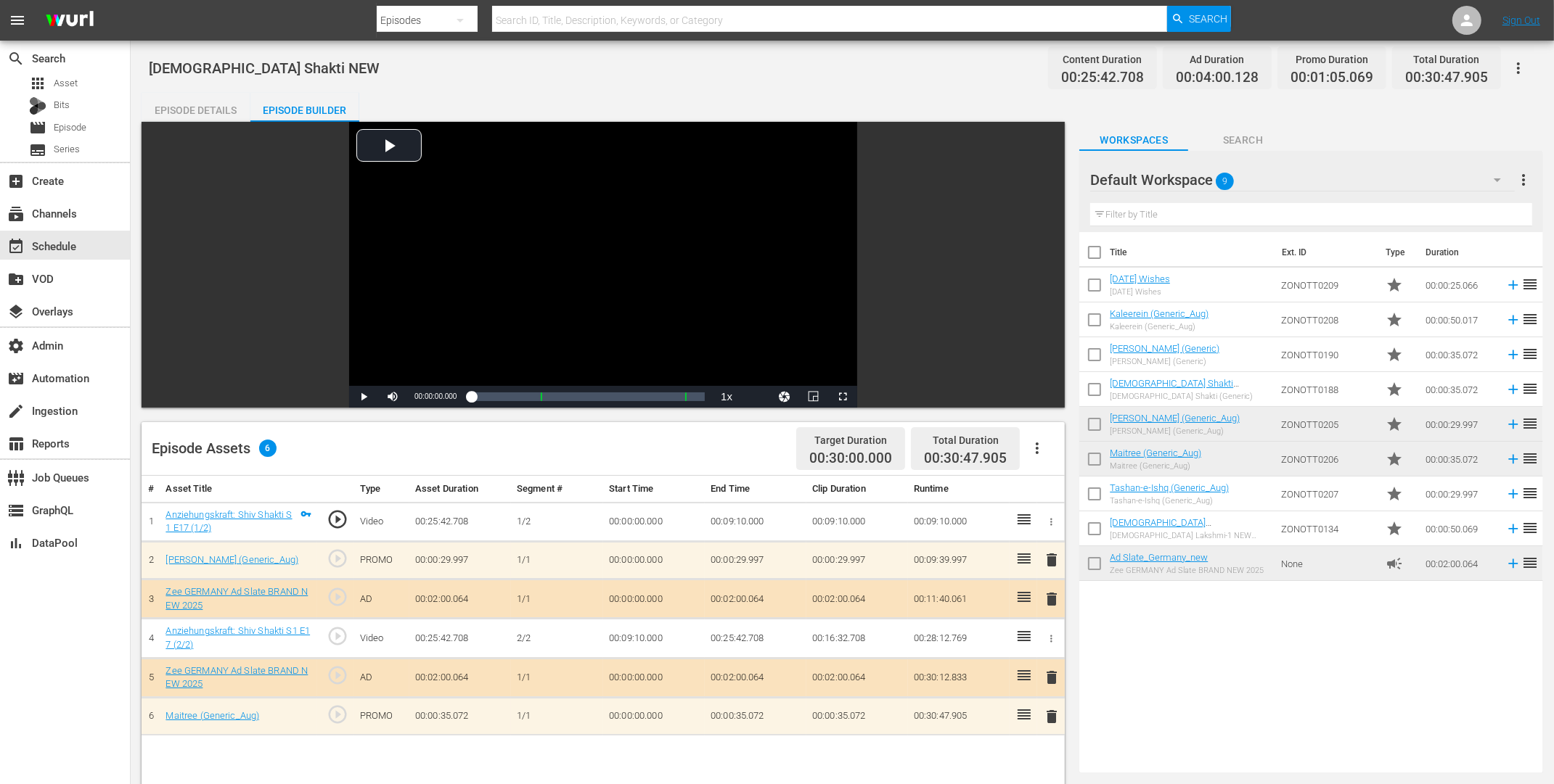
scroll to position [239, 0]
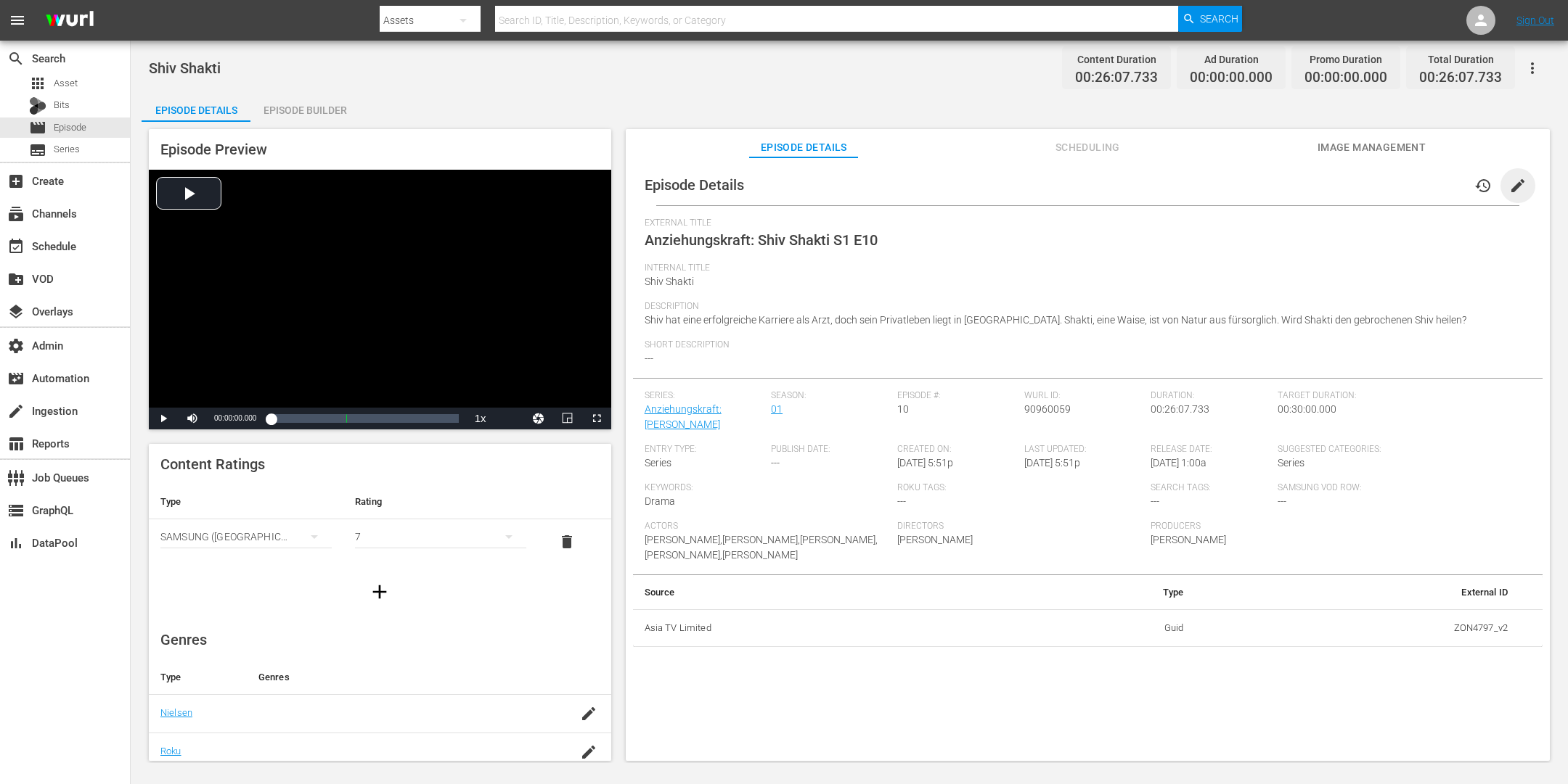
drag, startPoint x: 1504, startPoint y: 187, endPoint x: 1323, endPoint y: 212, distance: 182.7
click at [1254, 187] on span "edit" at bounding box center [1518, 186] width 17 height 17
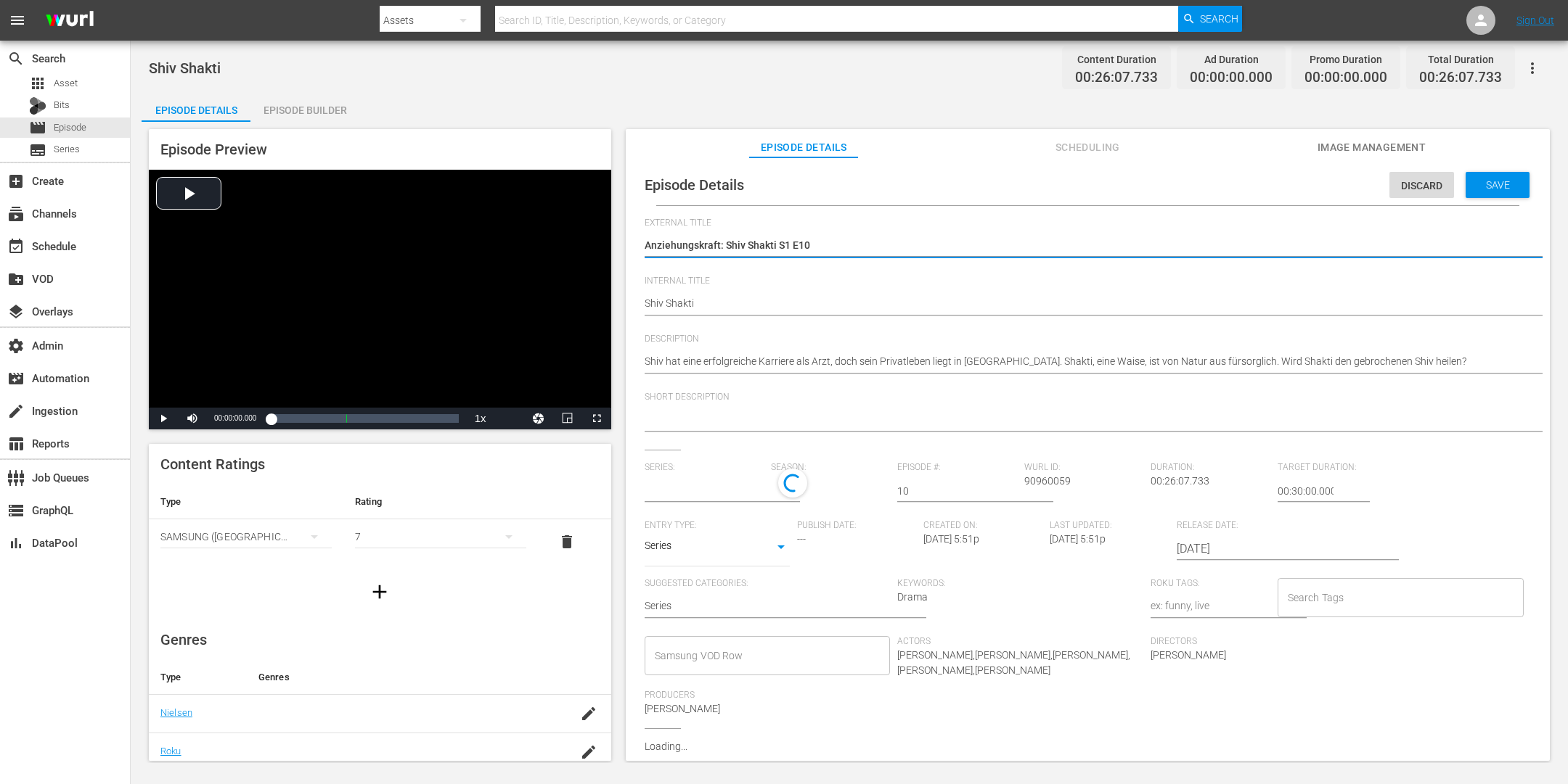
type input "Anziehungskraft: [PERSON_NAME]"
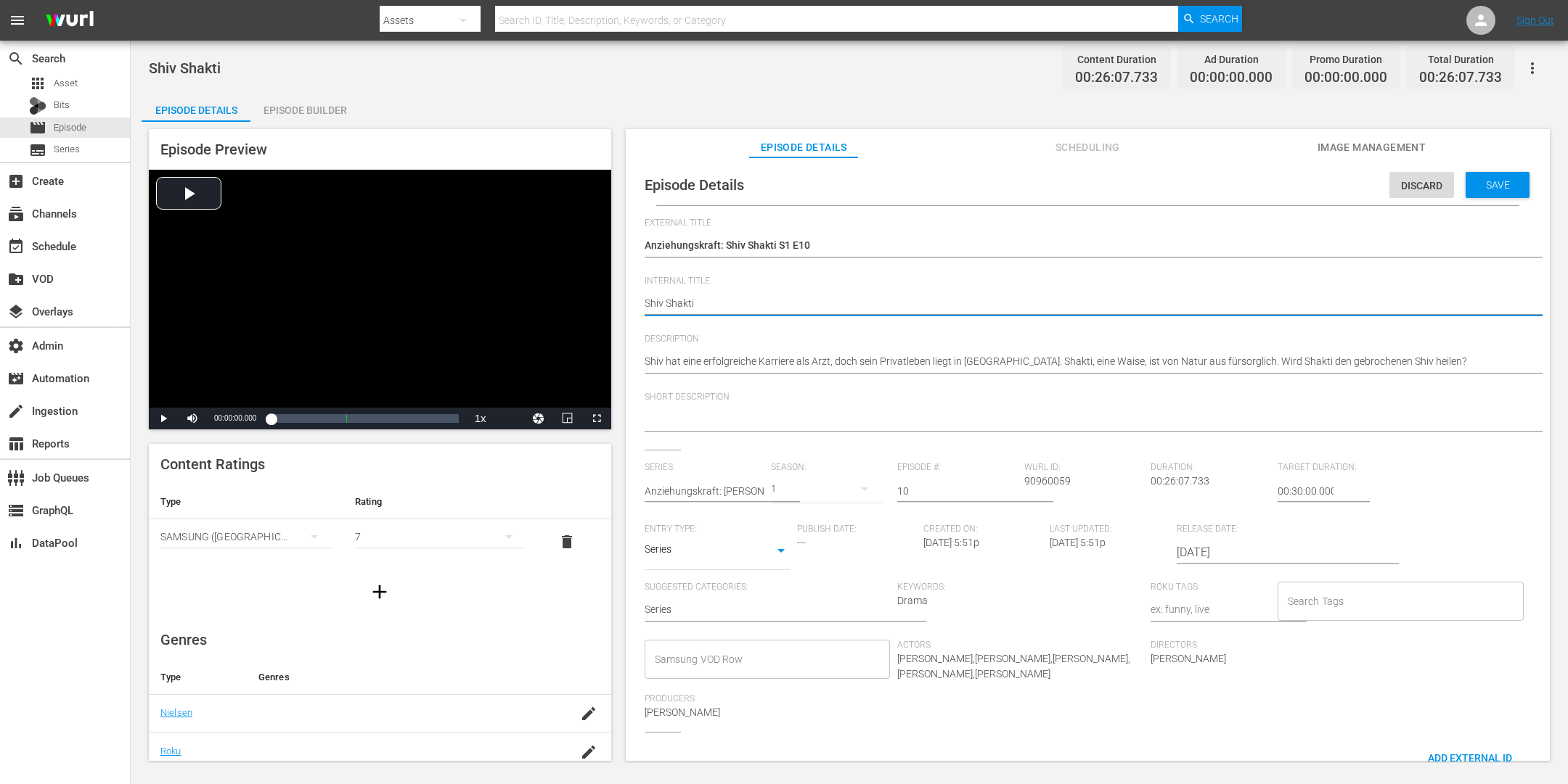
type textarea "Shiv Shakti"
type textarea "Shiv Shakti N"
type textarea "Shiv Shakti NE"
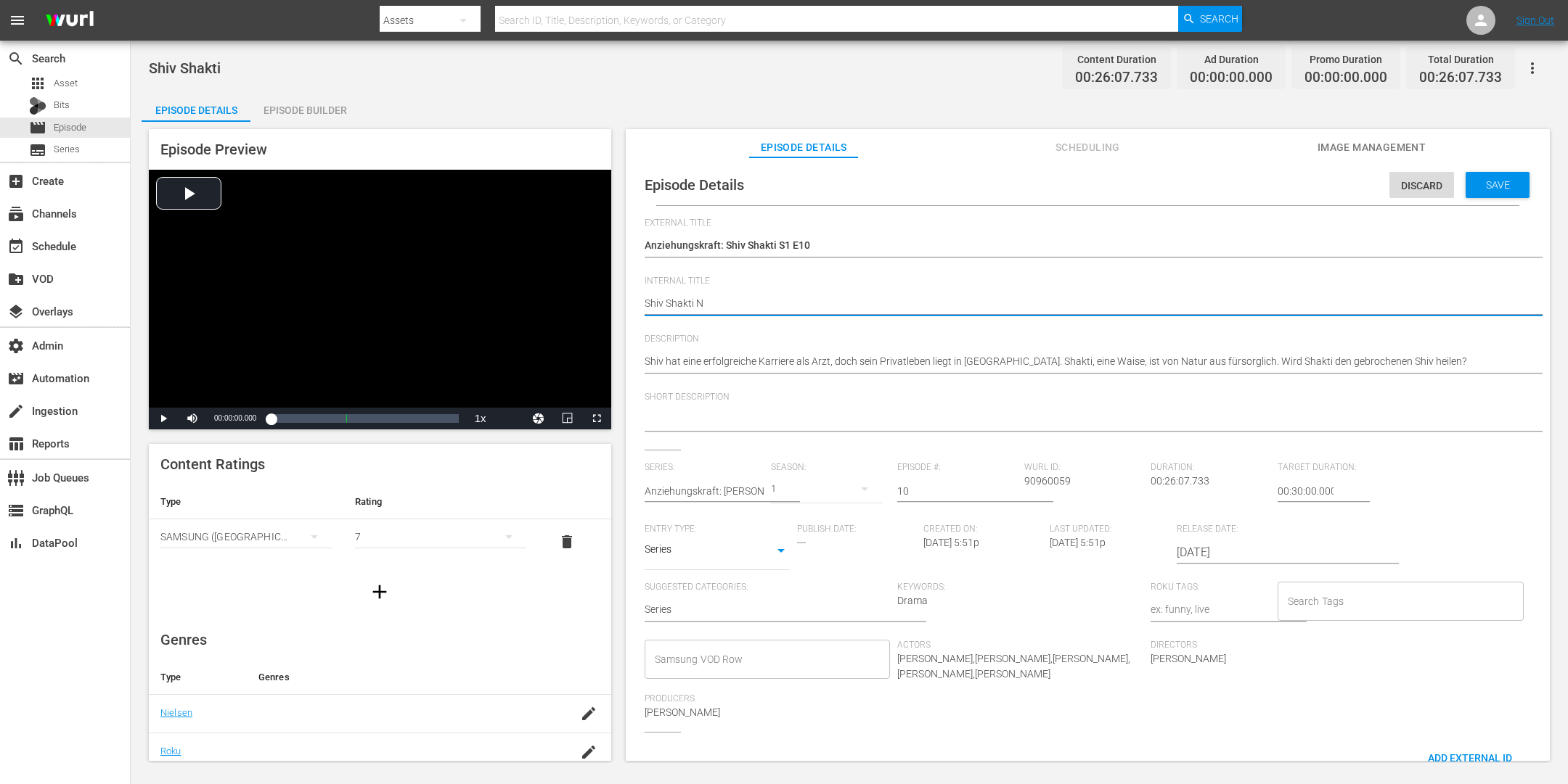
type textarea "Shiv Shakti NE"
type textarea "Shiv Shakti NEW"
drag, startPoint x: 723, startPoint y: 303, endPoint x: 610, endPoint y: 293, distance: 113.4
click at [610, 293] on div "Episode Preview Video Player is loading. Play Video Play Mute Current Time 00:0…" at bounding box center [849, 447] width 1416 height 651
type textarea "Shiv Shakti NEW"
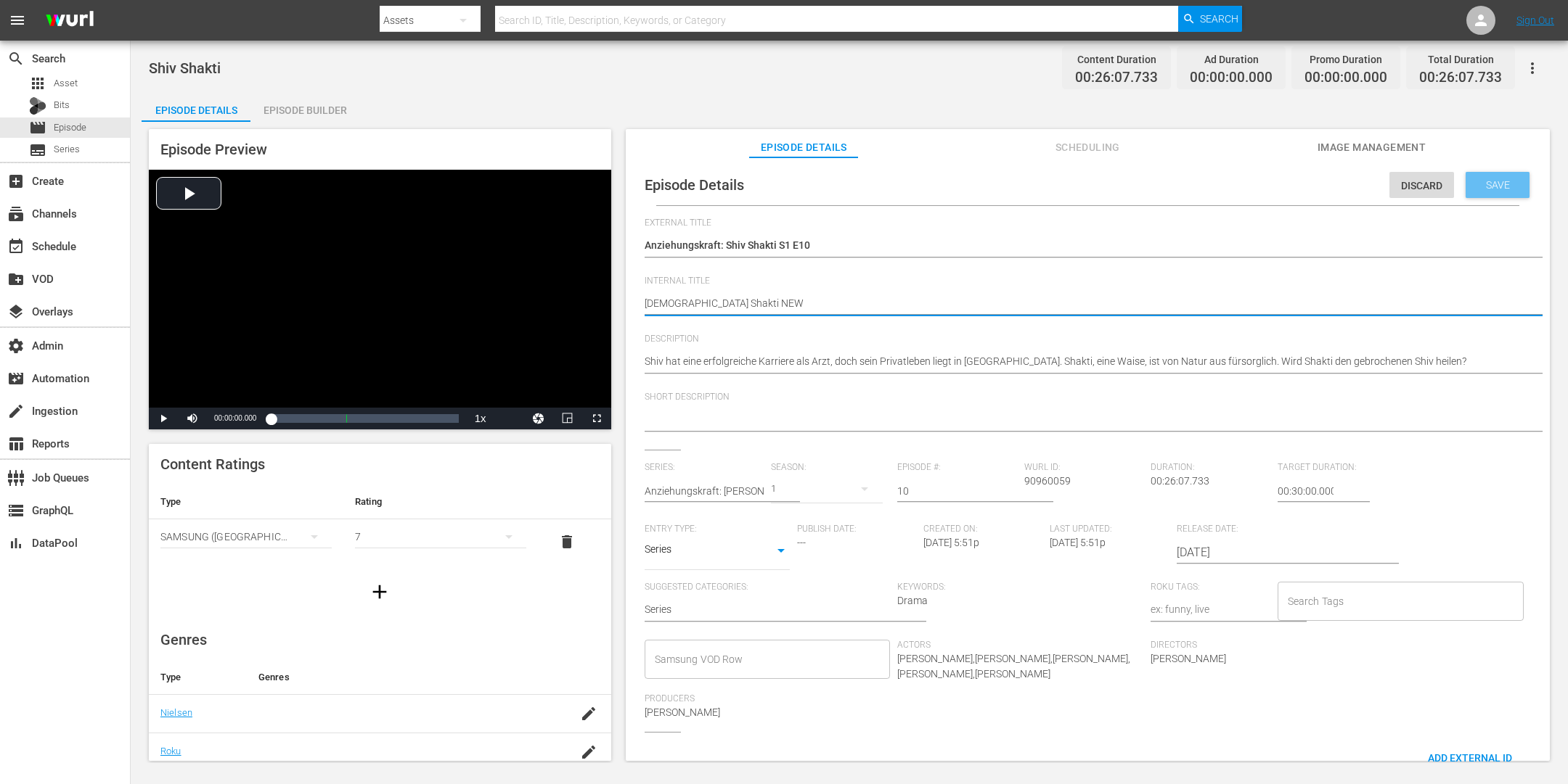
click at [1254, 182] on span "Save" at bounding box center [1497, 186] width 47 height 12
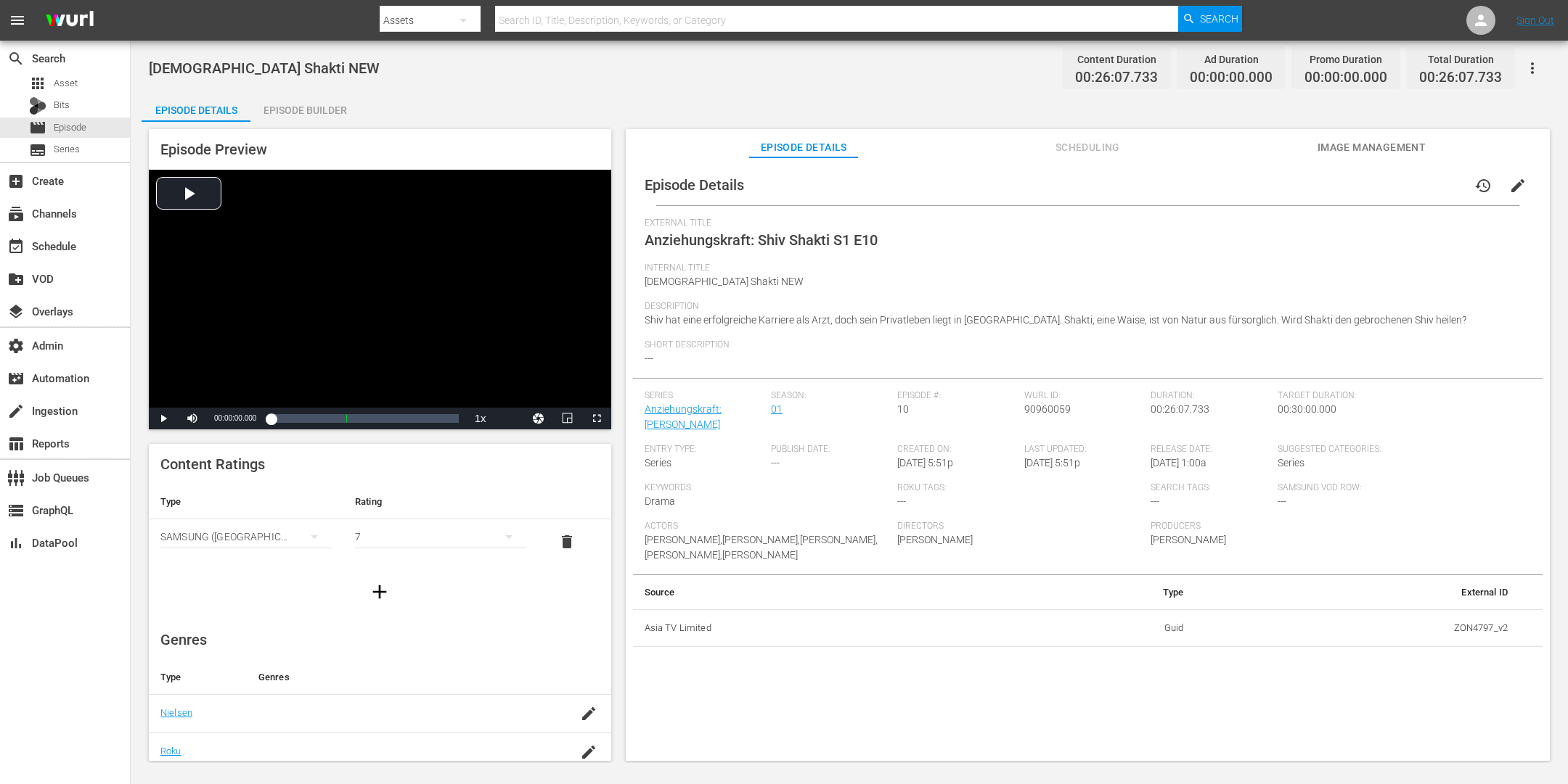
click at [283, 106] on div "Episode Builder" at bounding box center [305, 110] width 109 height 35
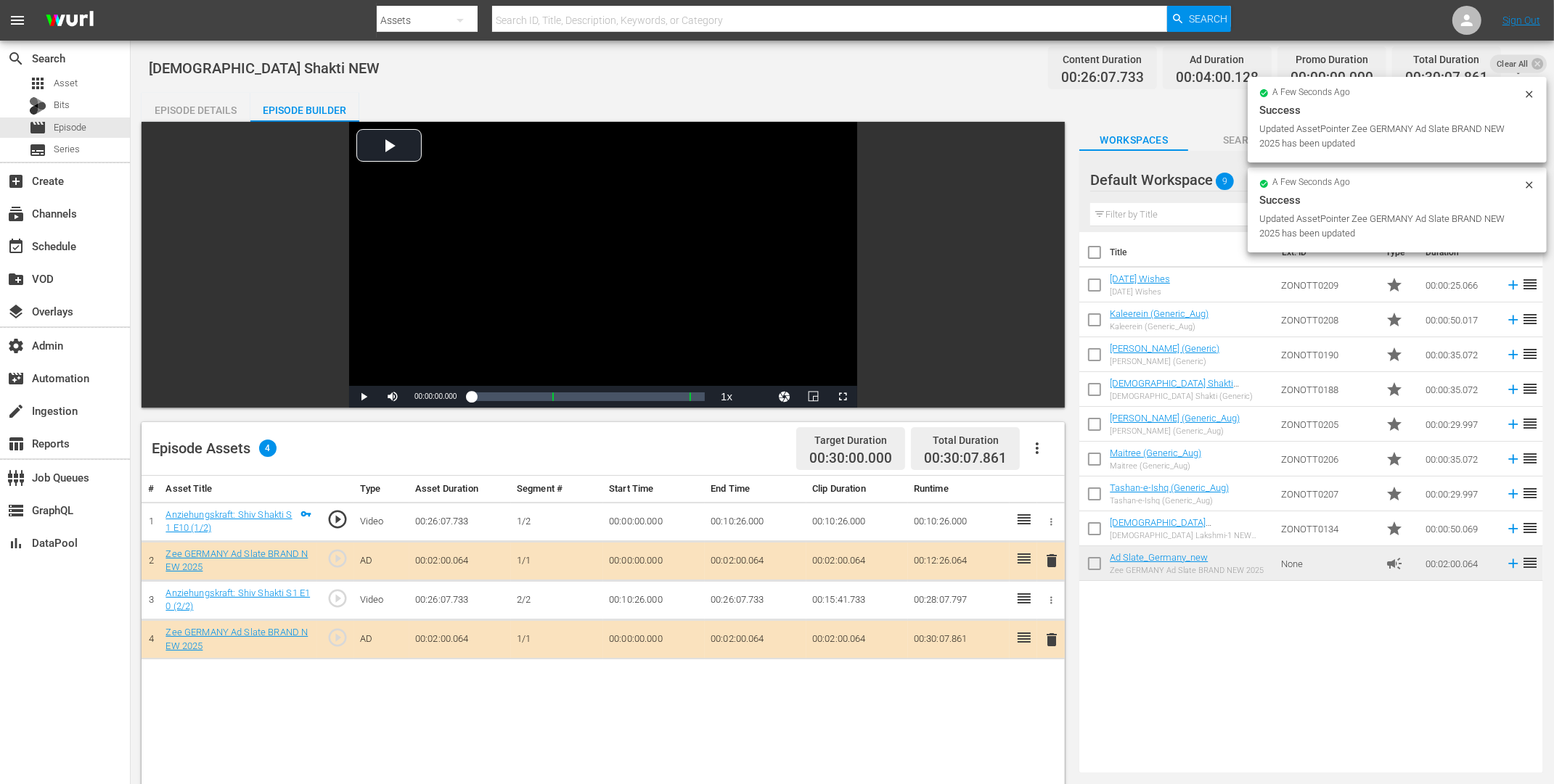
drag, startPoint x: 1156, startPoint y: 558, endPoint x: 713, endPoint y: 49, distance: 674.8
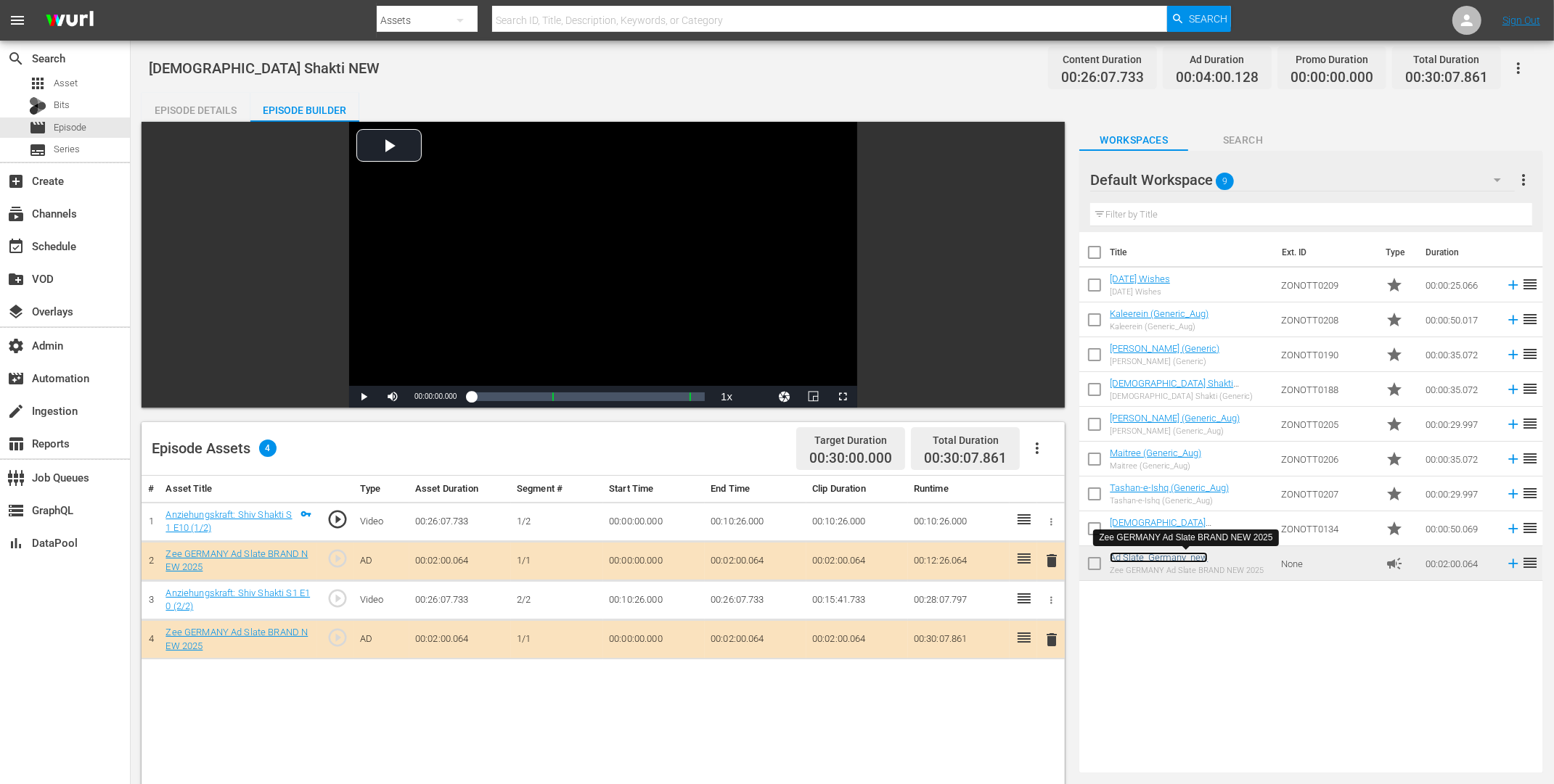
scroll to position [283, 0]
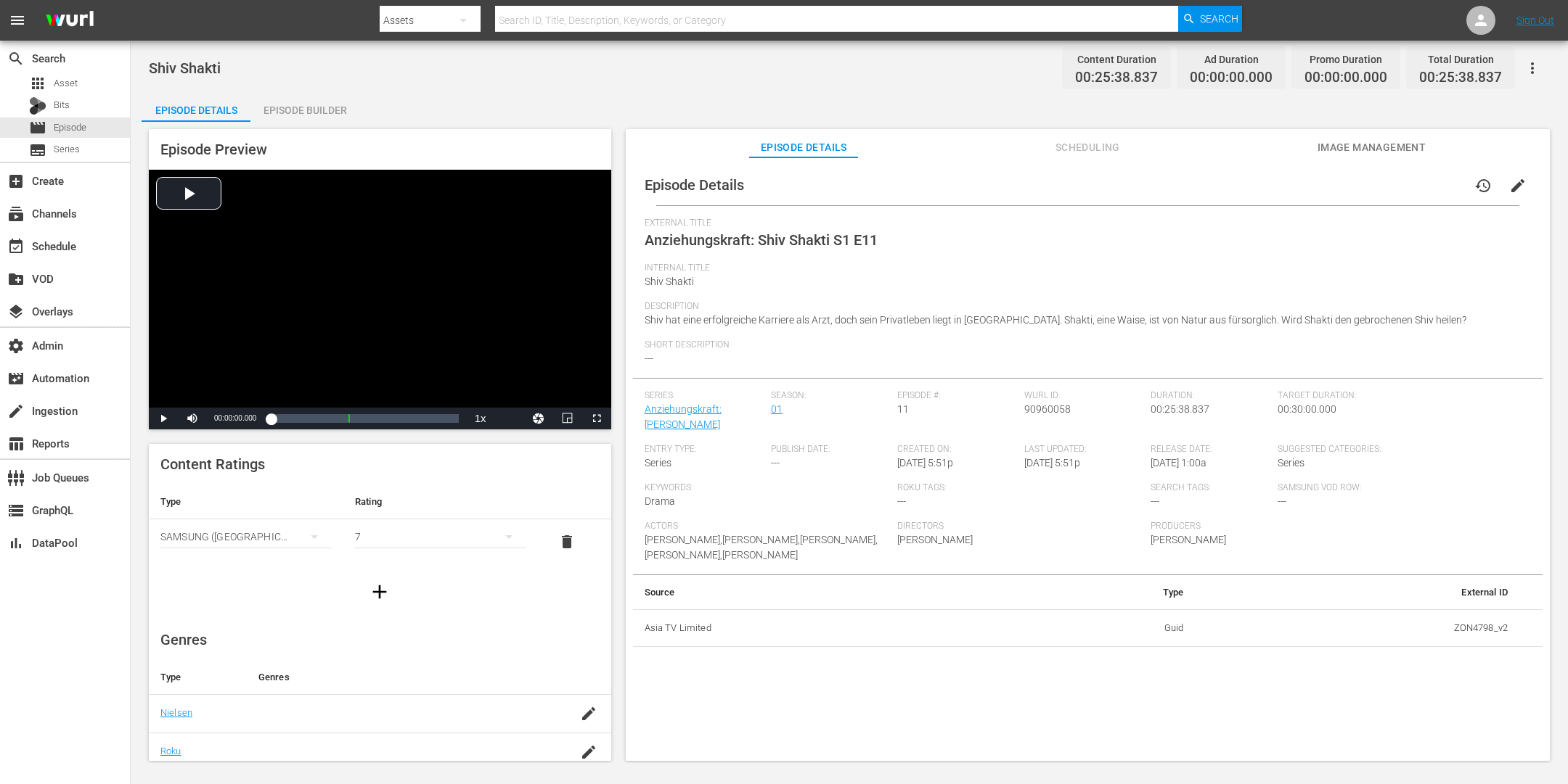
click at [1254, 181] on span "edit" at bounding box center [1518, 186] width 17 height 17
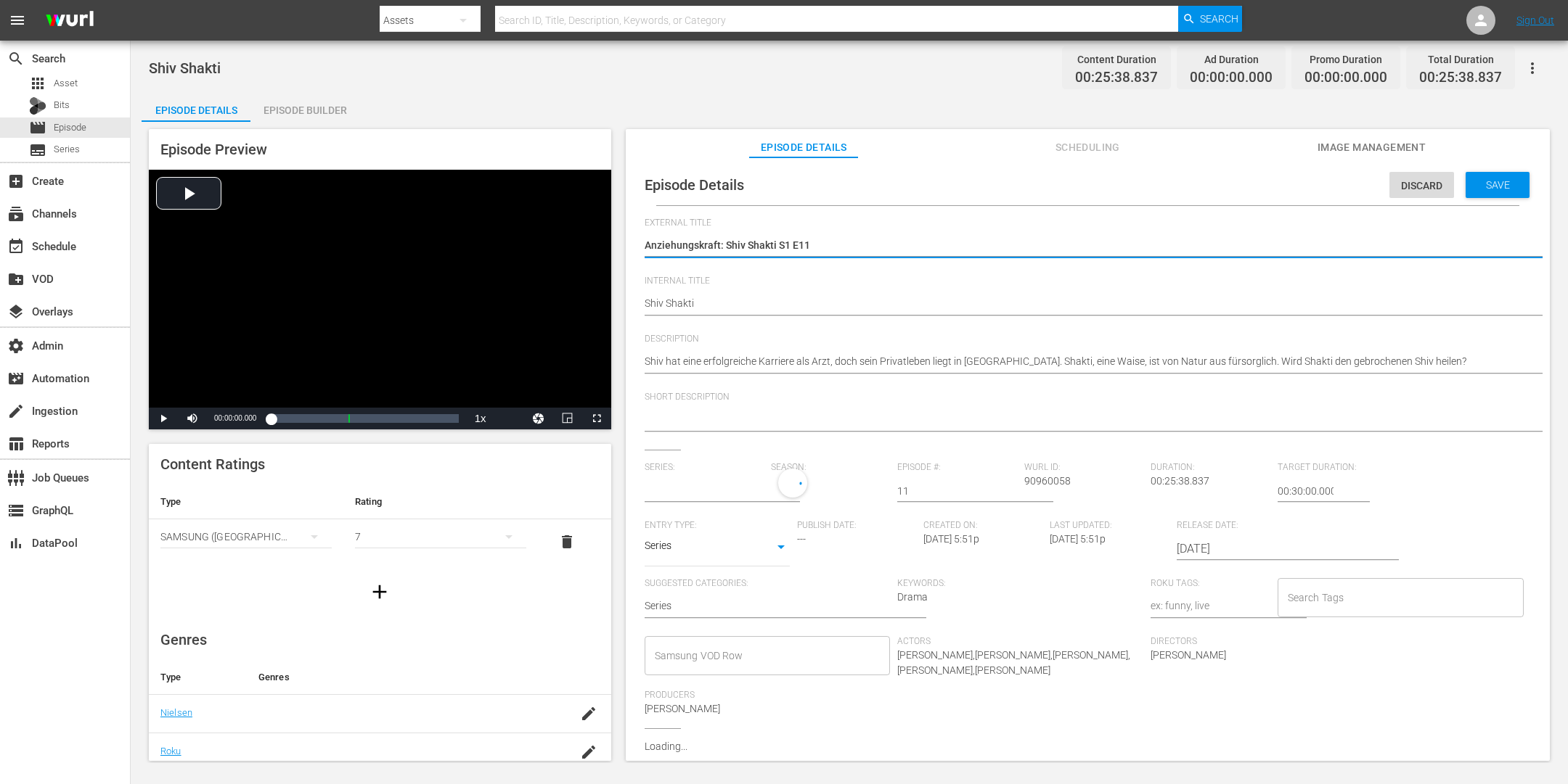
type input "Anziehungskraft: [PERSON_NAME]"
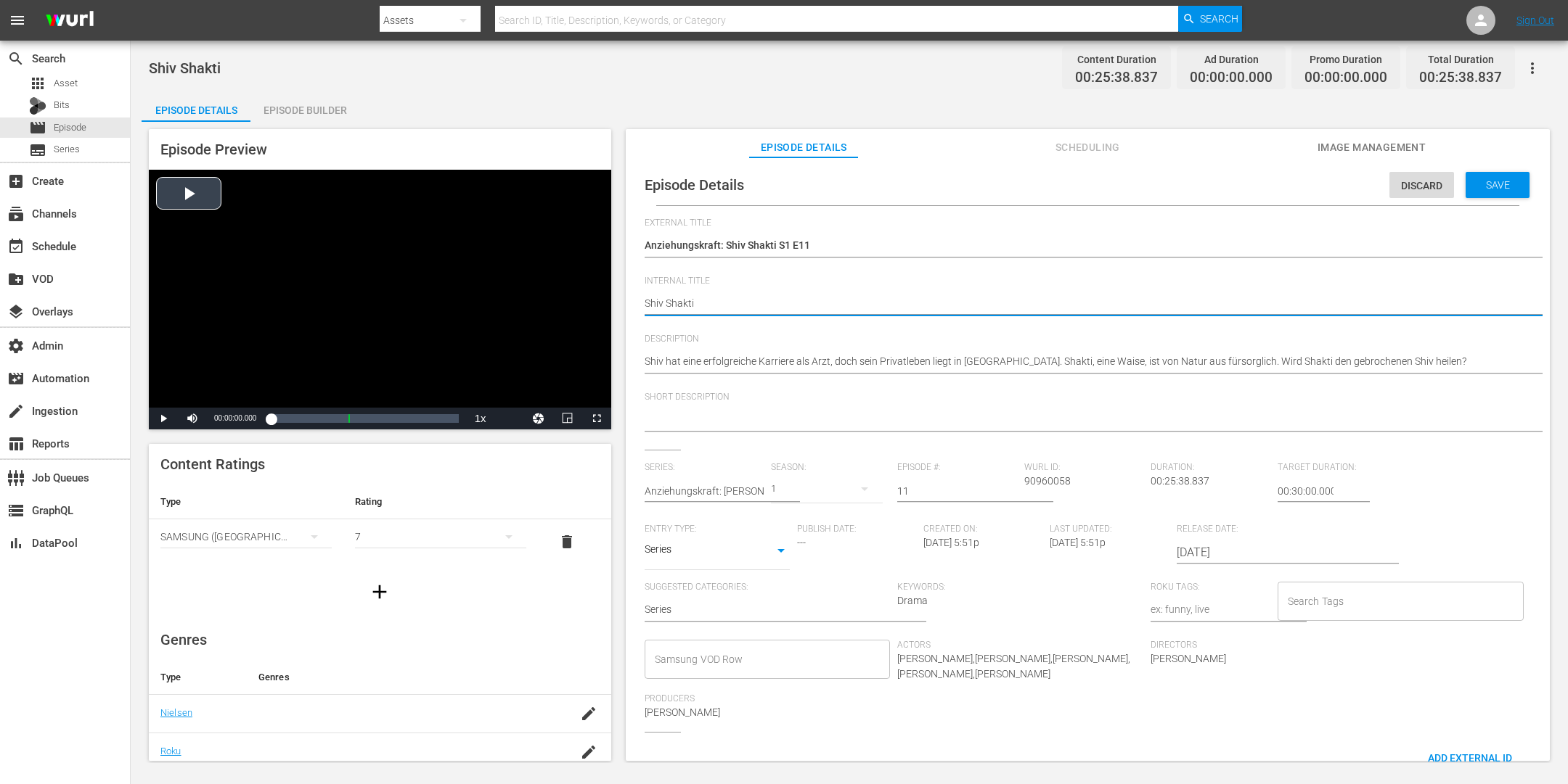
drag, startPoint x: 663, startPoint y: 300, endPoint x: 540, endPoint y: 293, distance: 123.2
paste textarea "NEW"
type textarea "[DEMOGRAPHIC_DATA] Shakti NEW"
click at [1254, 181] on span "Save" at bounding box center [1497, 186] width 47 height 12
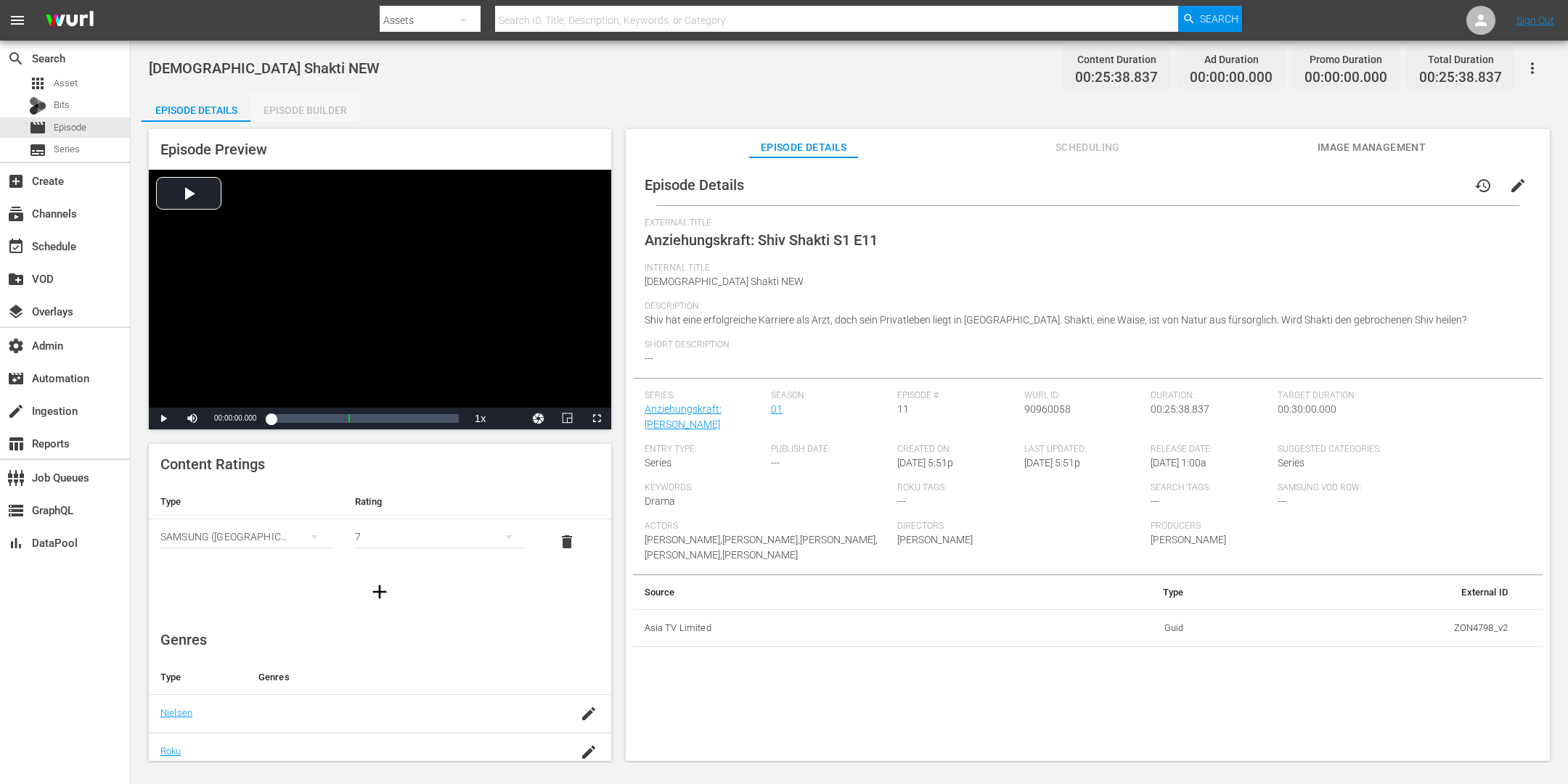
drag, startPoint x: 284, startPoint y: 110, endPoint x: 350, endPoint y: 71, distance: 76.7
click at [284, 110] on div "Episode Builder" at bounding box center [305, 110] width 109 height 35
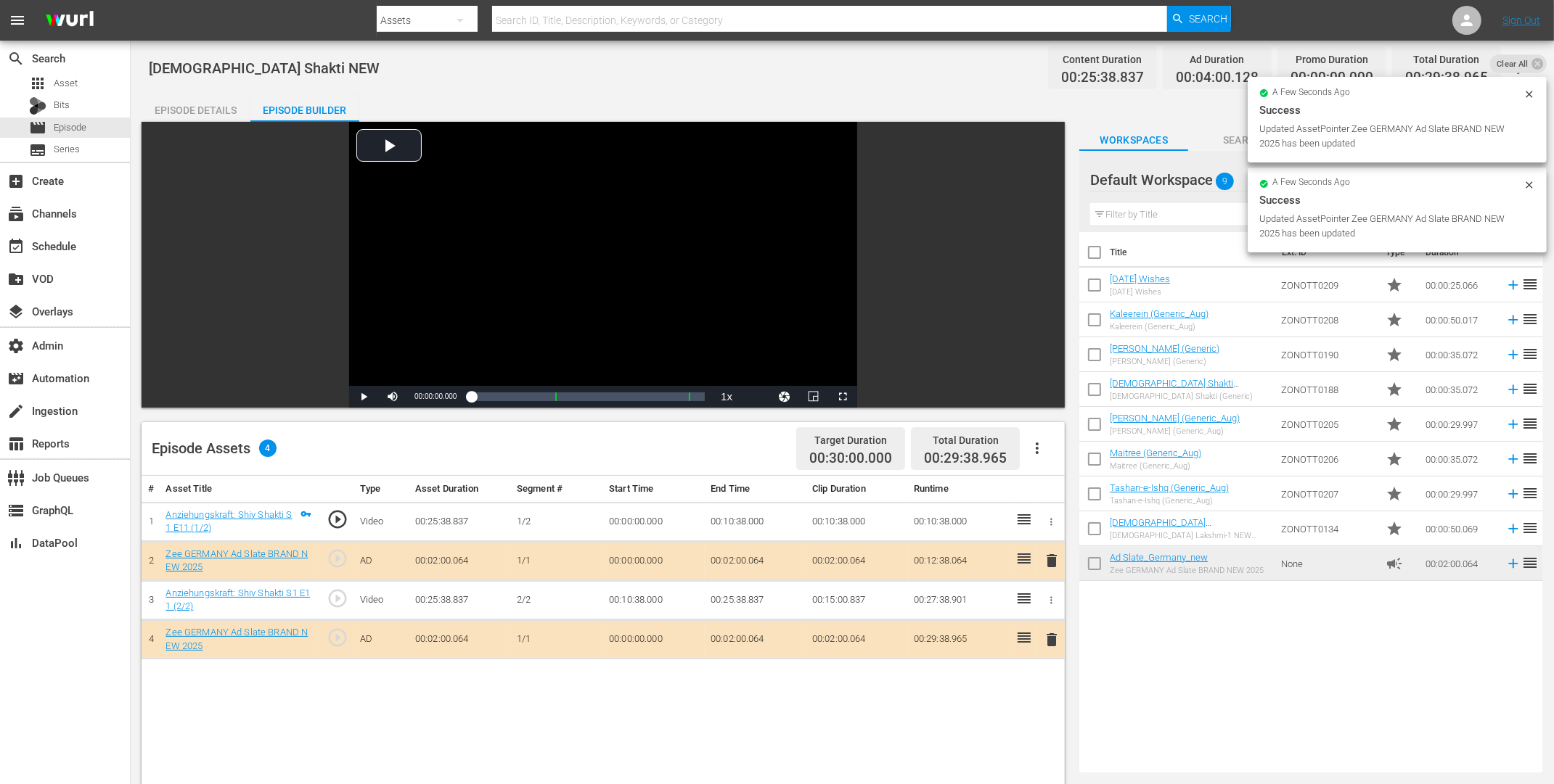
drag, startPoint x: 1138, startPoint y: 558, endPoint x: 770, endPoint y: 0, distance: 668.4
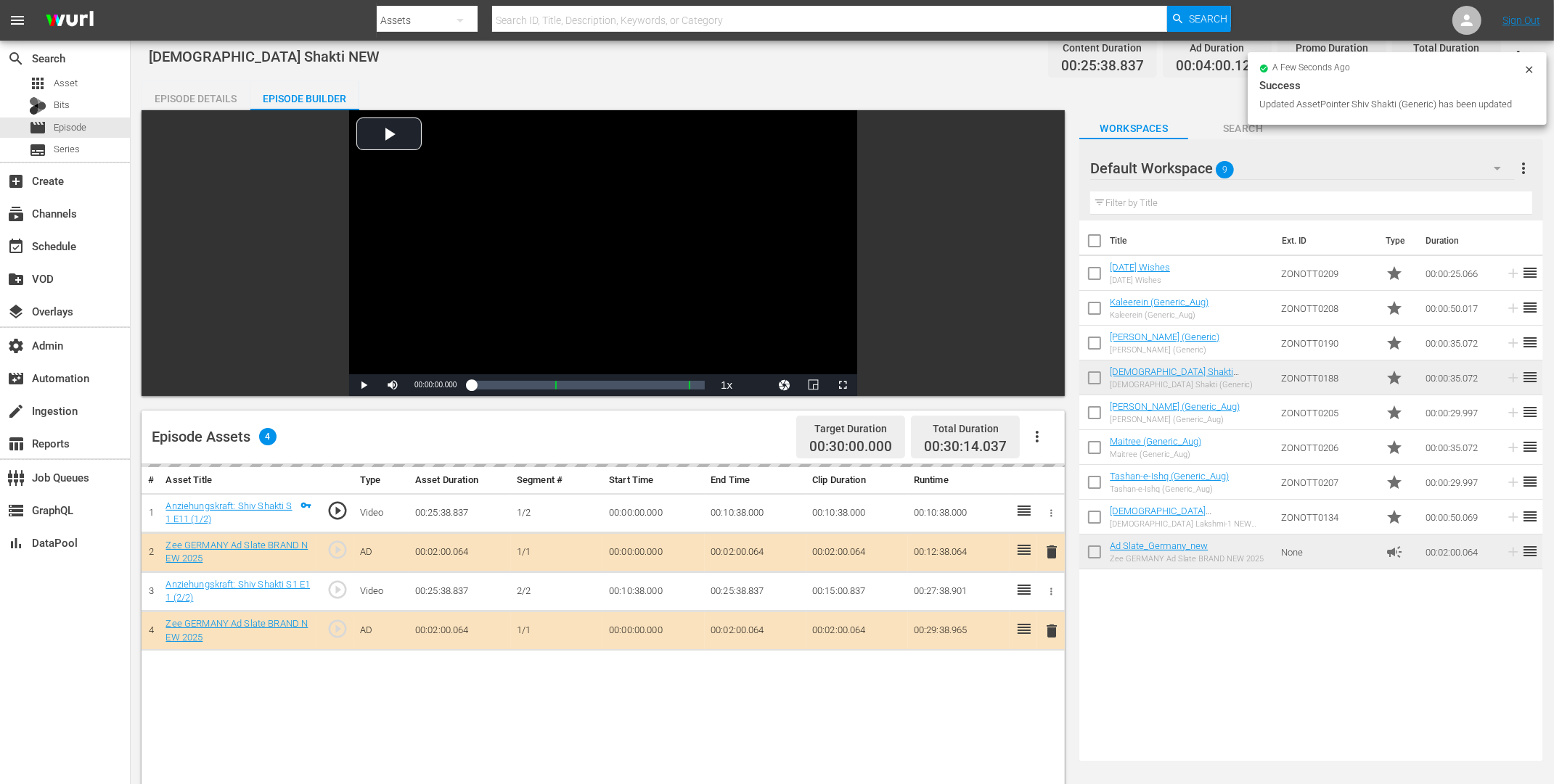
scroll to position [236, 0]
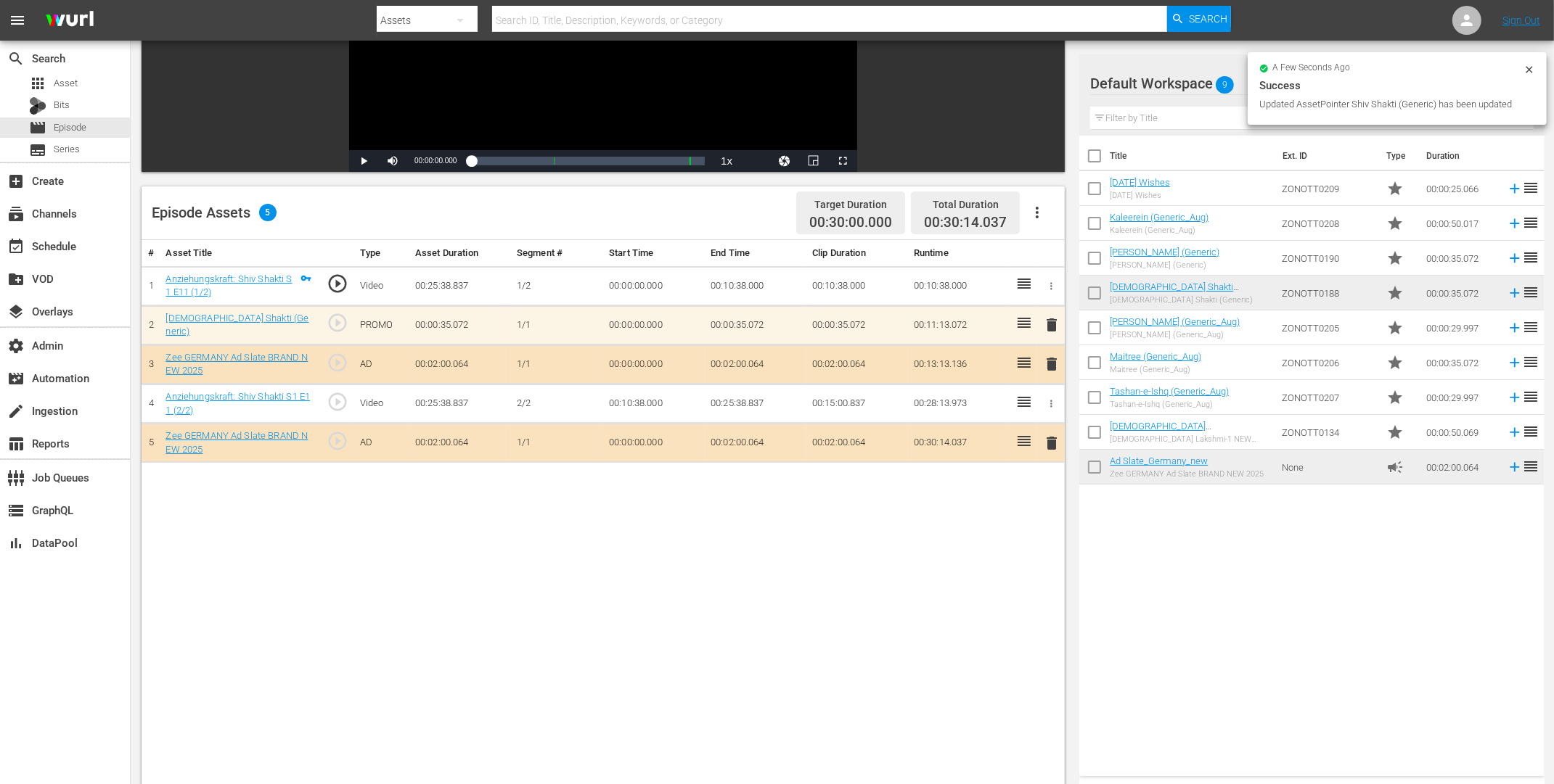
click at [1051, 318] on span "delete" at bounding box center [1052, 325] width 17 height 17
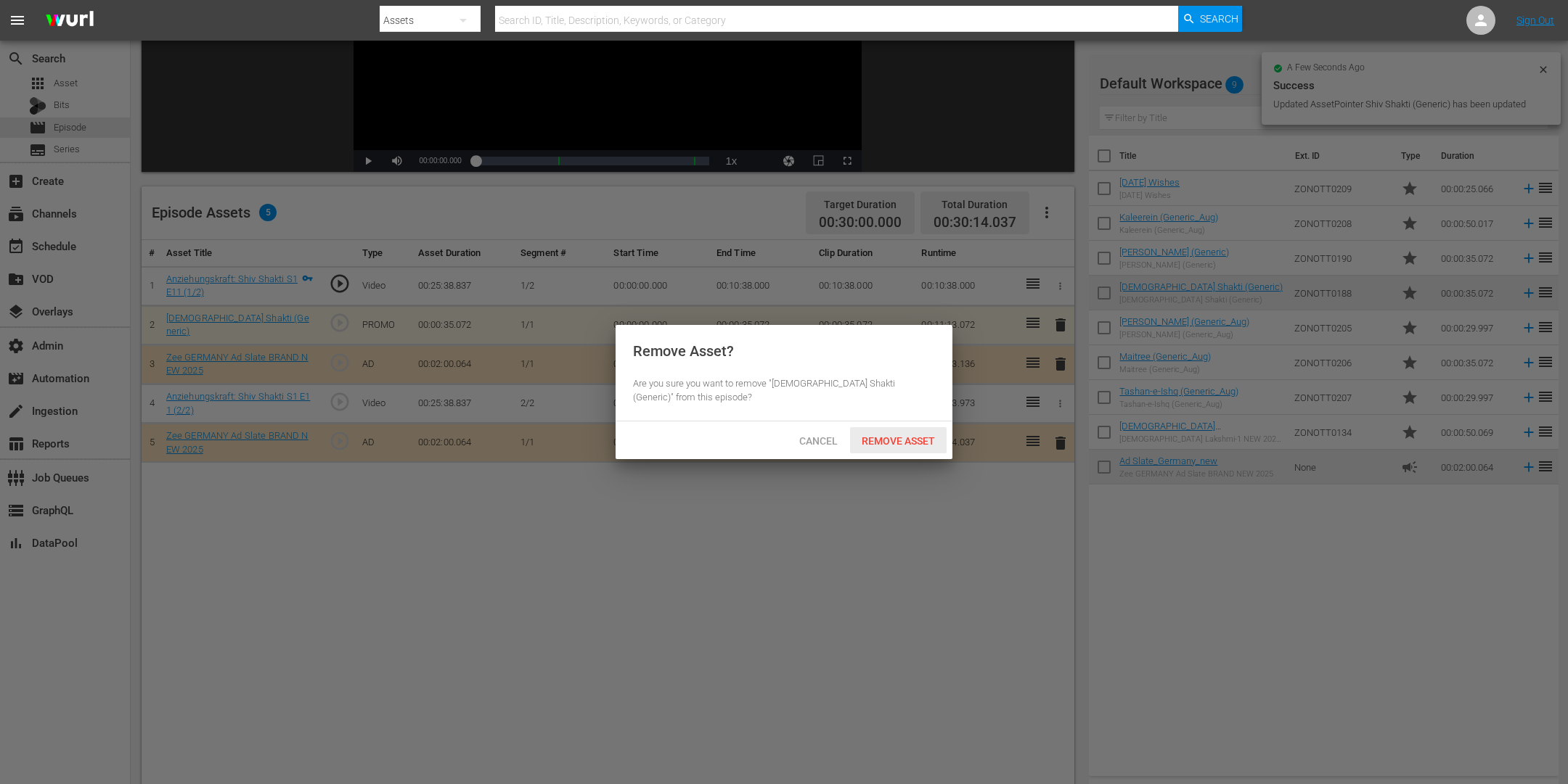
click at [921, 429] on div "Remove Asset" at bounding box center [898, 441] width 96 height 27
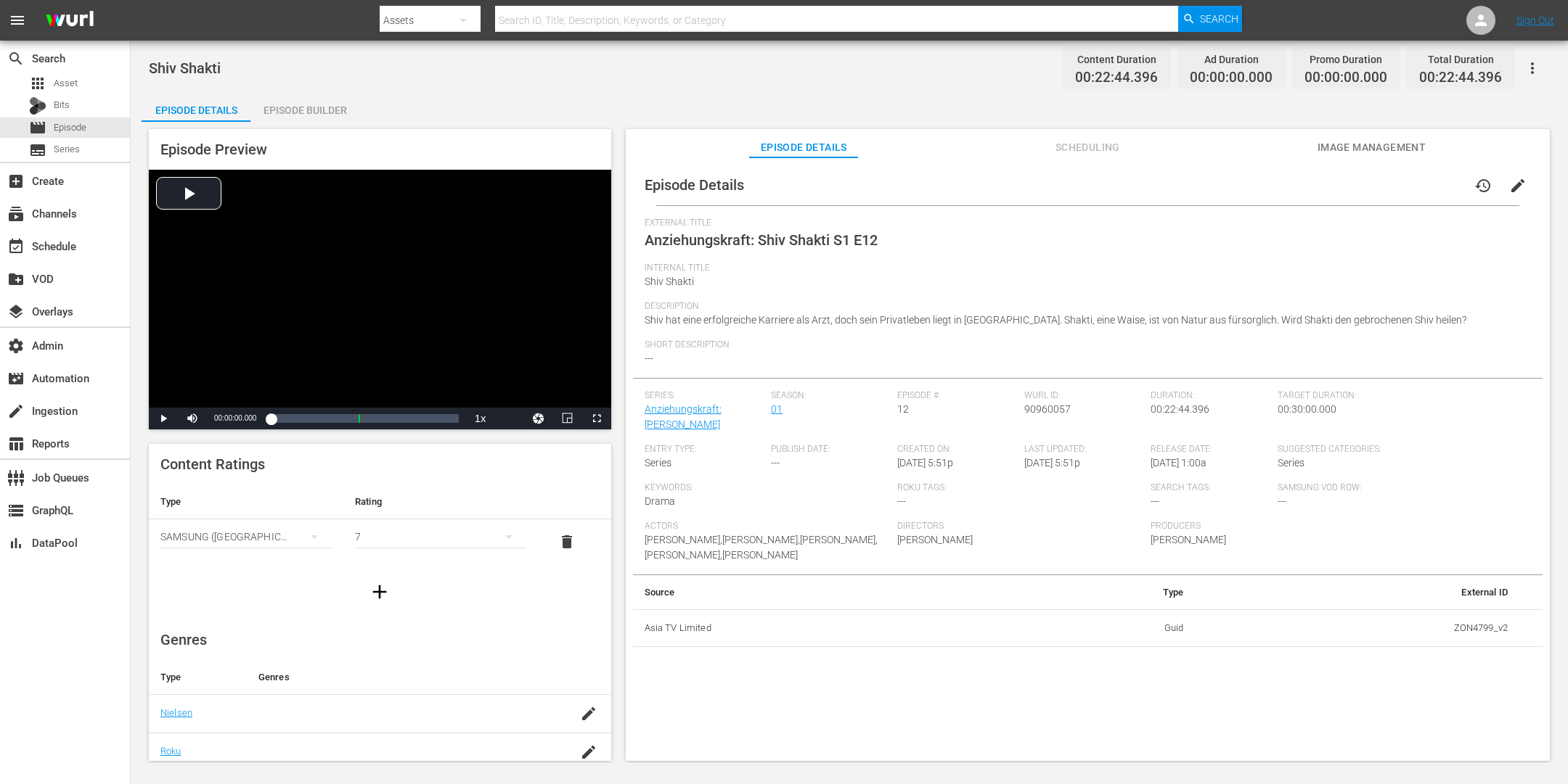
drag, startPoint x: 1521, startPoint y: 190, endPoint x: 1319, endPoint y: 216, distance: 203.7
click at [1254, 190] on button "edit" at bounding box center [1518, 186] width 35 height 35
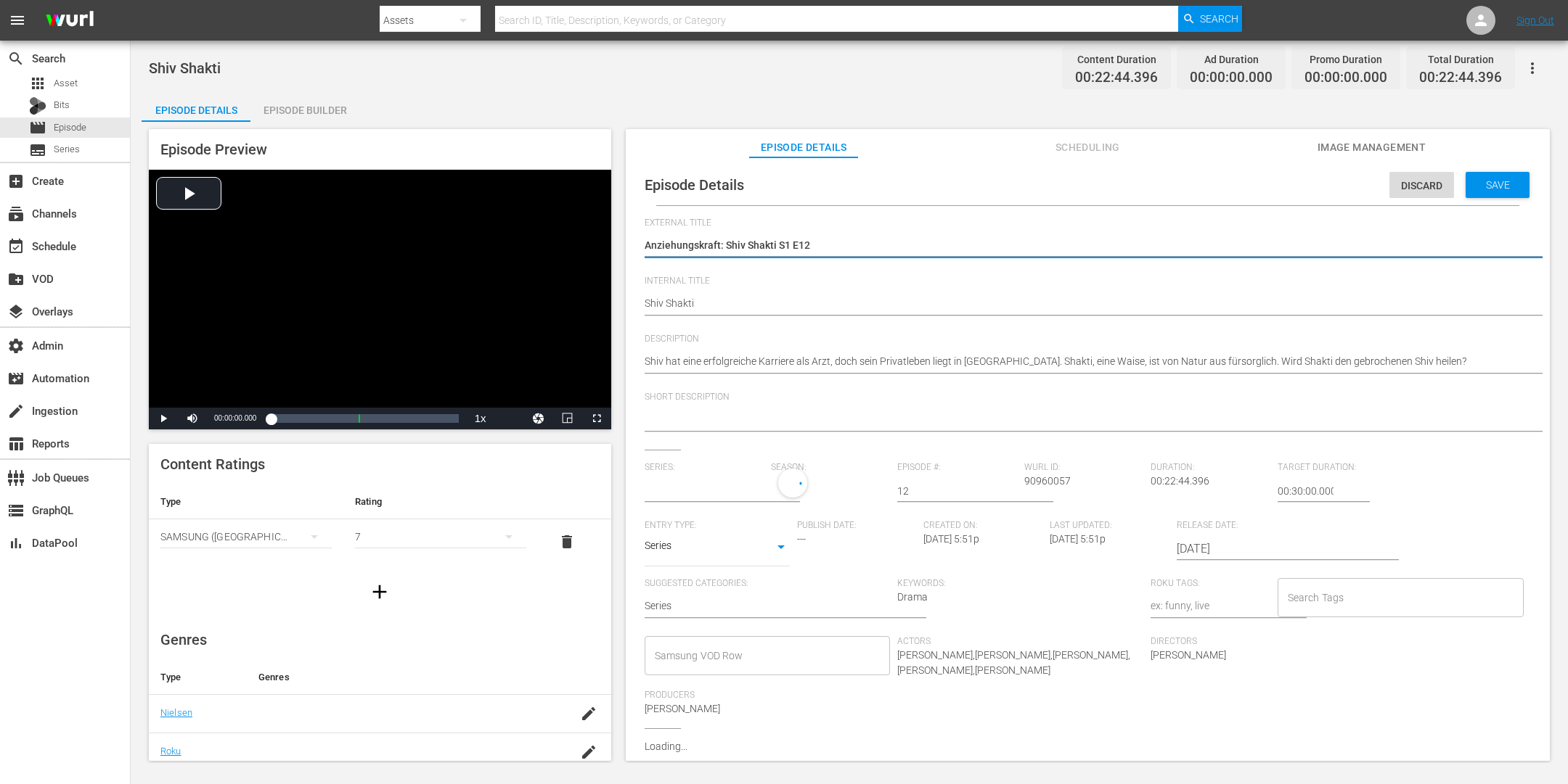
type input "Anziehungskraft: [PERSON_NAME]"
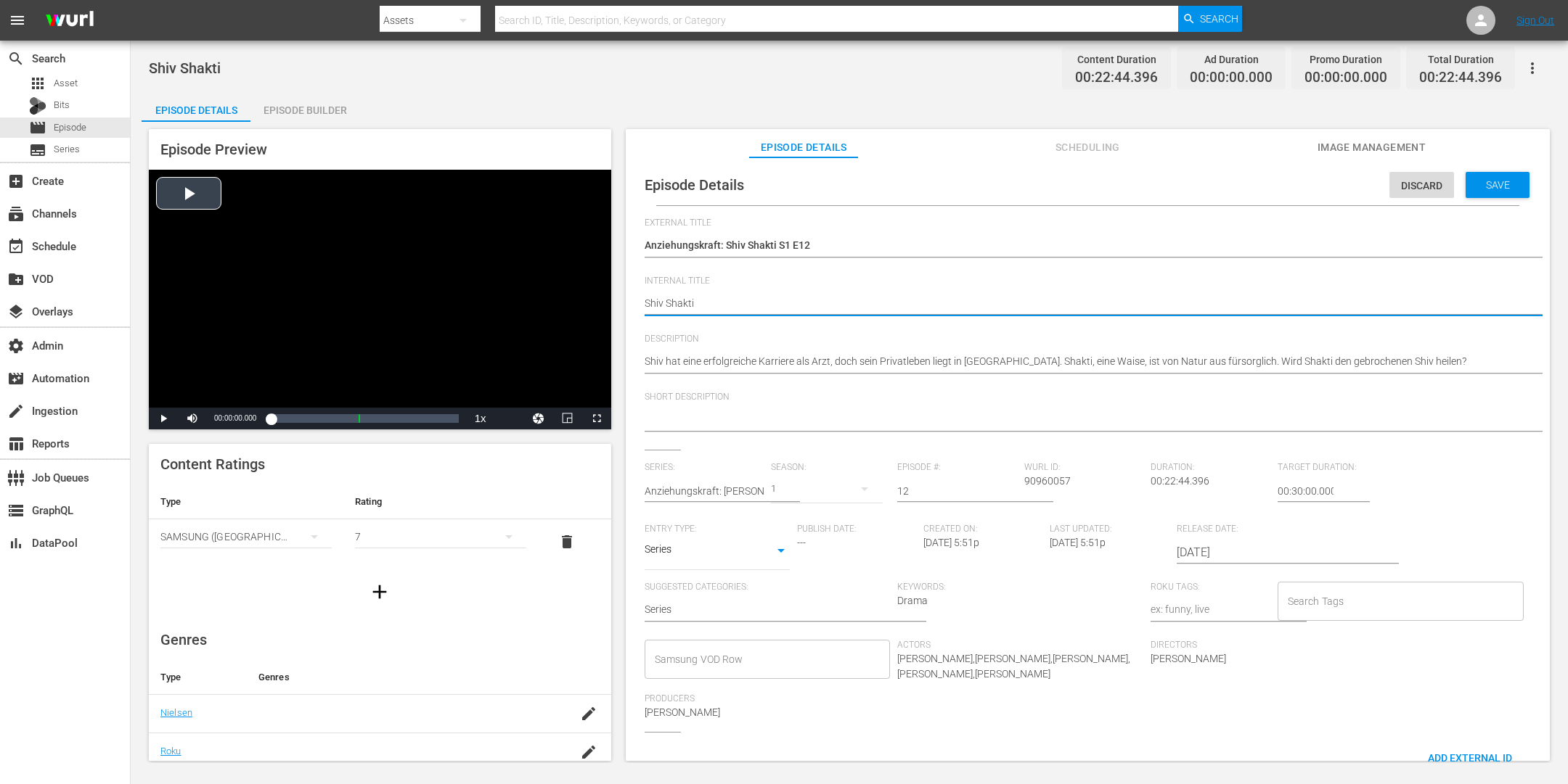
drag, startPoint x: 715, startPoint y: 297, endPoint x: 578, endPoint y: 298, distance: 137.0
paste textarea "NEW"
type textarea "[DEMOGRAPHIC_DATA] Shakti NEW"
click at [1254, 187] on span "Save" at bounding box center [1497, 186] width 47 height 12
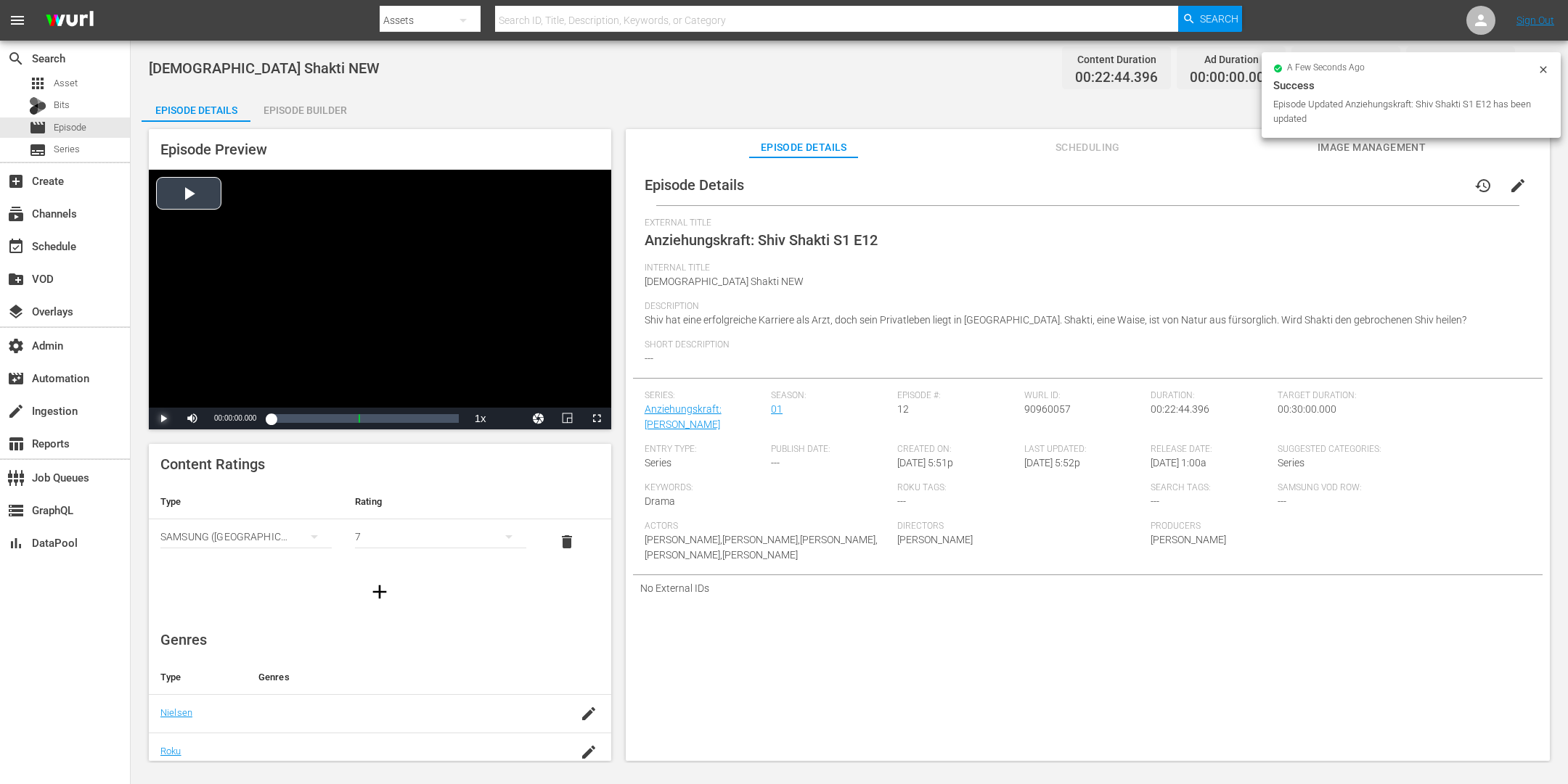
click at [164, 419] on span "Video Player" at bounding box center [164, 419] width 0 height 0
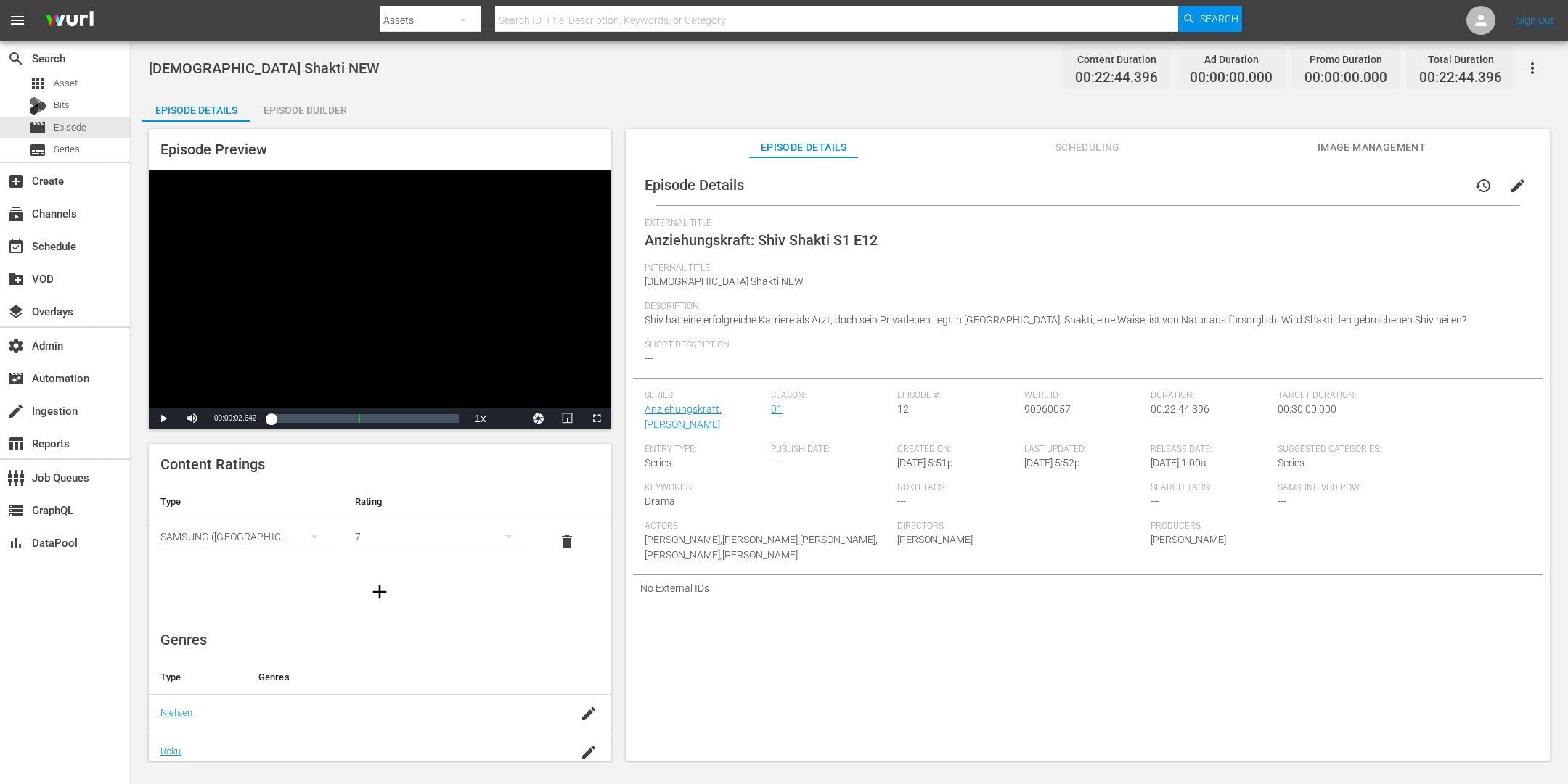
click at [278, 119] on div "Episode Builder" at bounding box center [305, 110] width 109 height 35
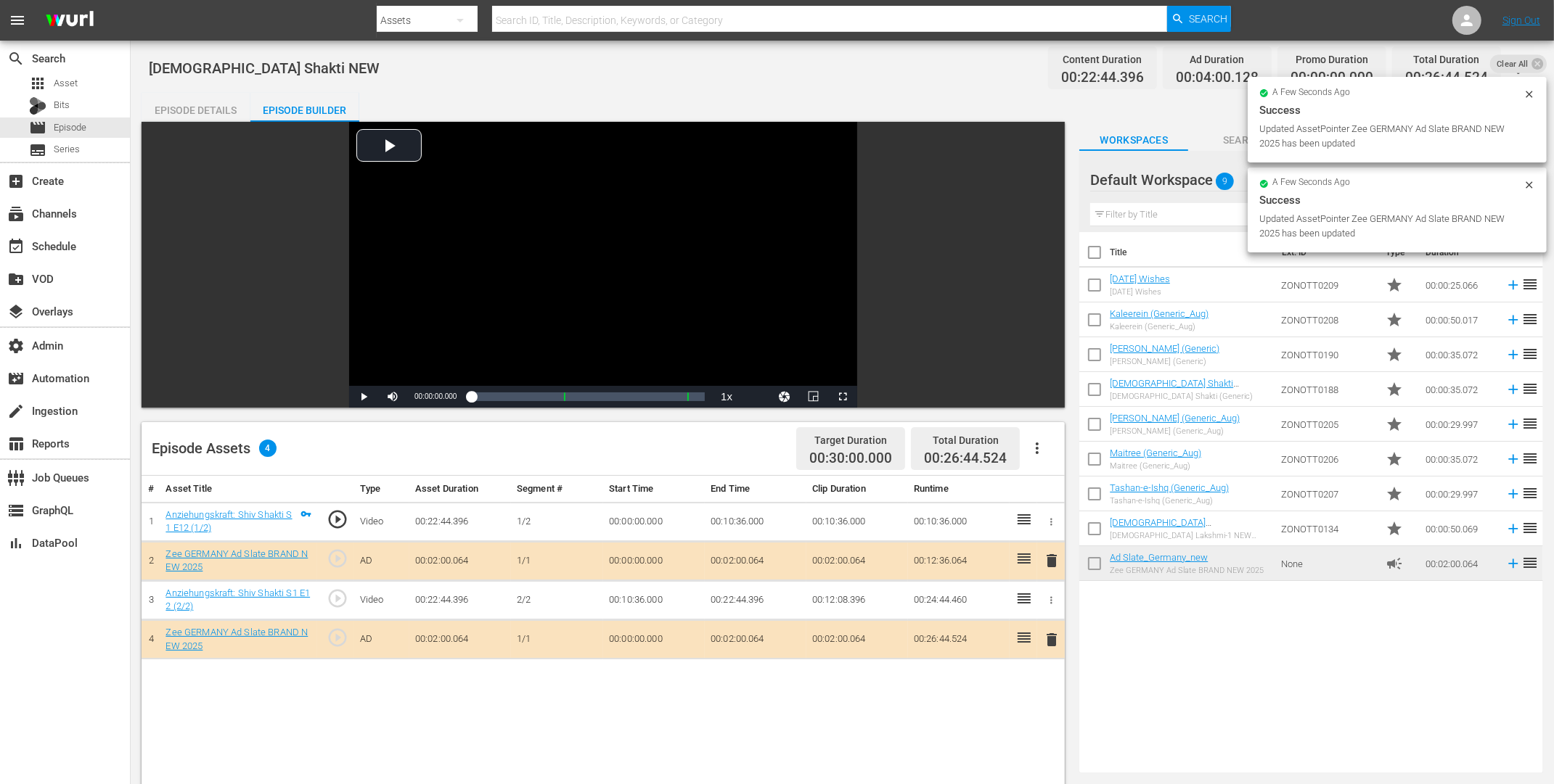
drag, startPoint x: 1126, startPoint y: 557, endPoint x: 698, endPoint y: 0, distance: 702.4
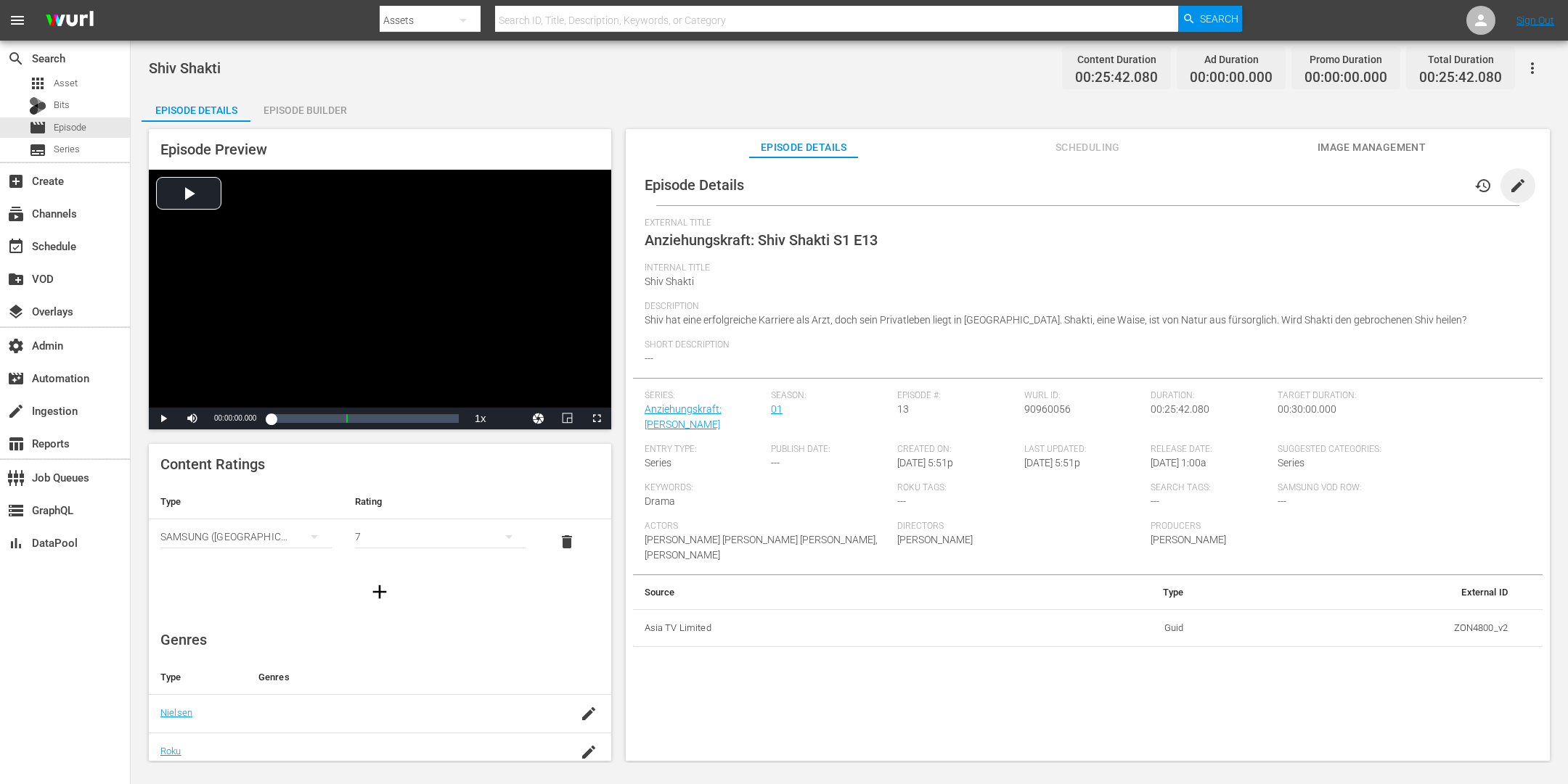
click at [1254, 183] on span "edit" at bounding box center [1518, 186] width 17 height 17
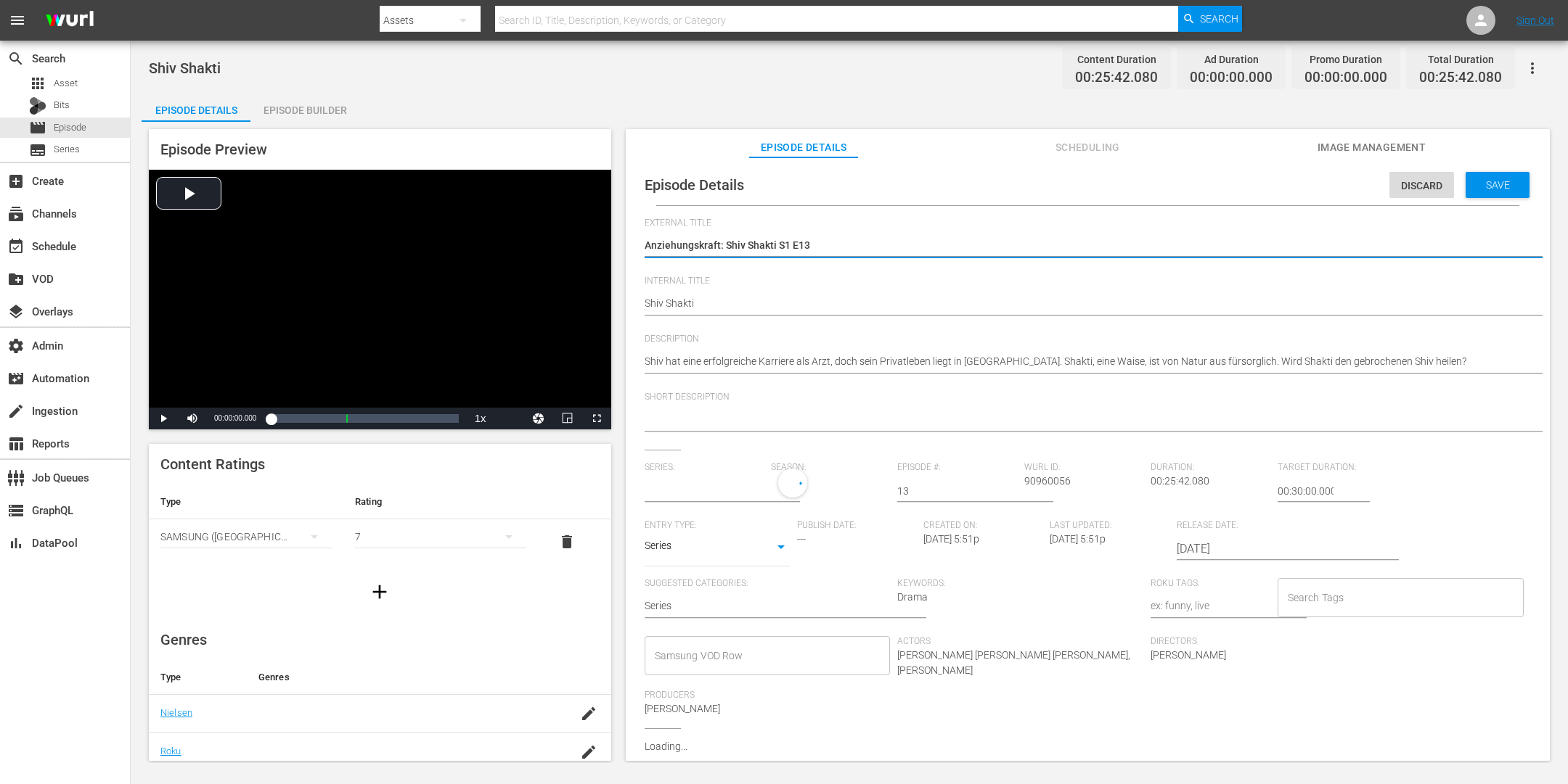
type input "Anziehungskraft: [PERSON_NAME]"
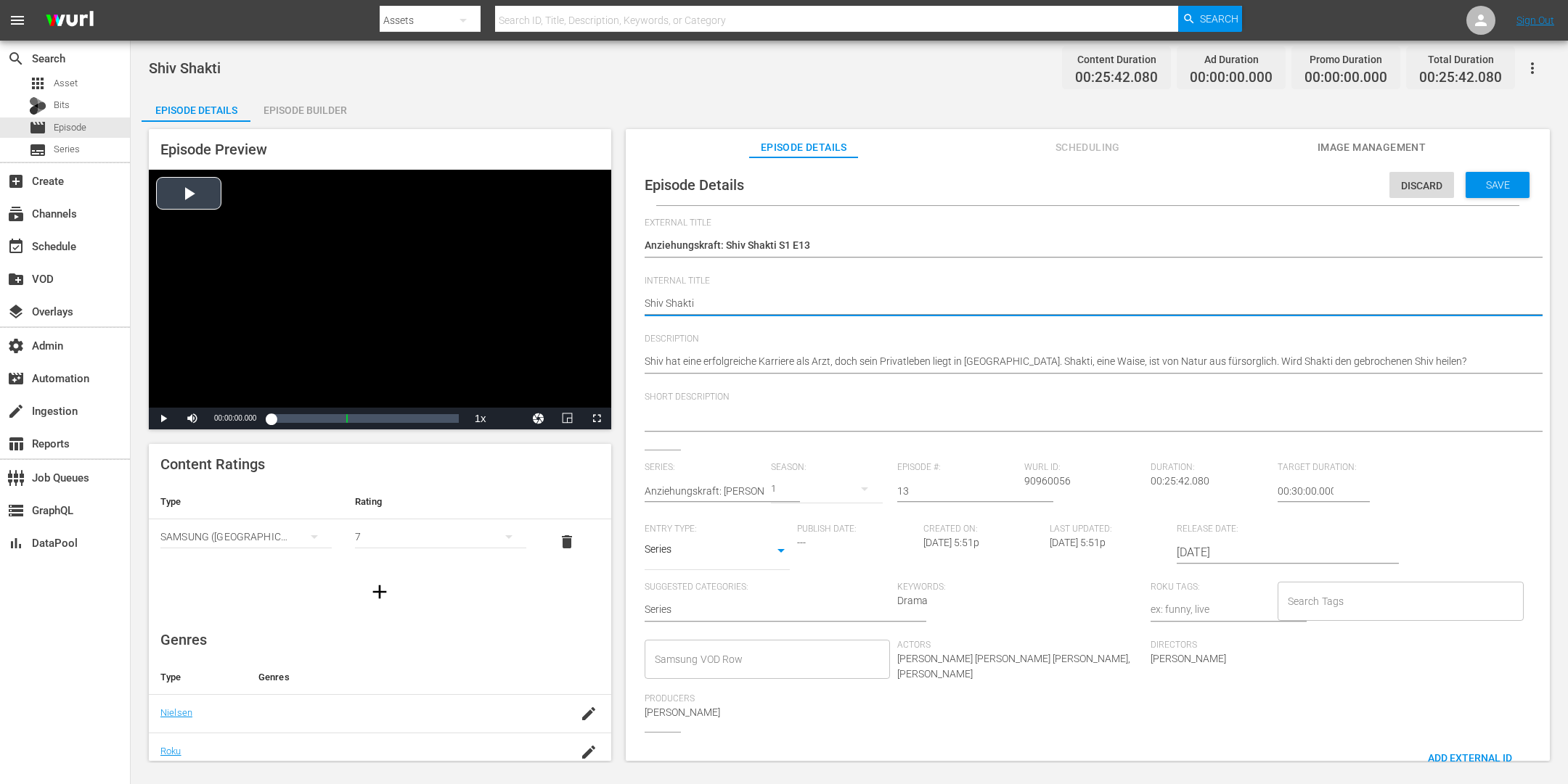
drag, startPoint x: 728, startPoint y: 302, endPoint x: 588, endPoint y: 295, distance: 140.2
paste textarea "NEW"
type textarea "[DEMOGRAPHIC_DATA] Shakti NEW"
drag, startPoint x: 1478, startPoint y: 178, endPoint x: 1077, endPoint y: 199, distance: 401.5
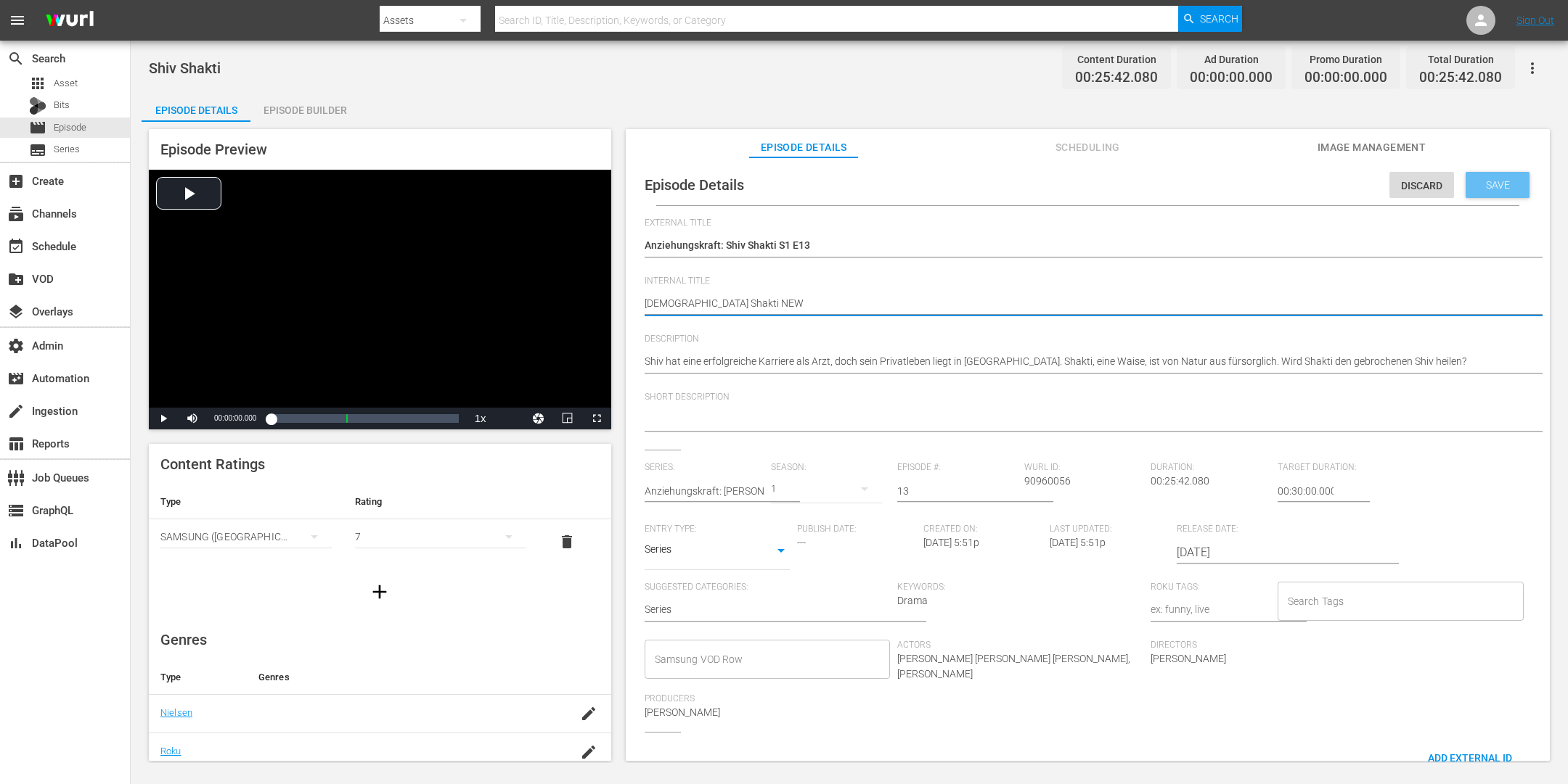
click at [1254, 180] on span "Save" at bounding box center [1497, 186] width 47 height 12
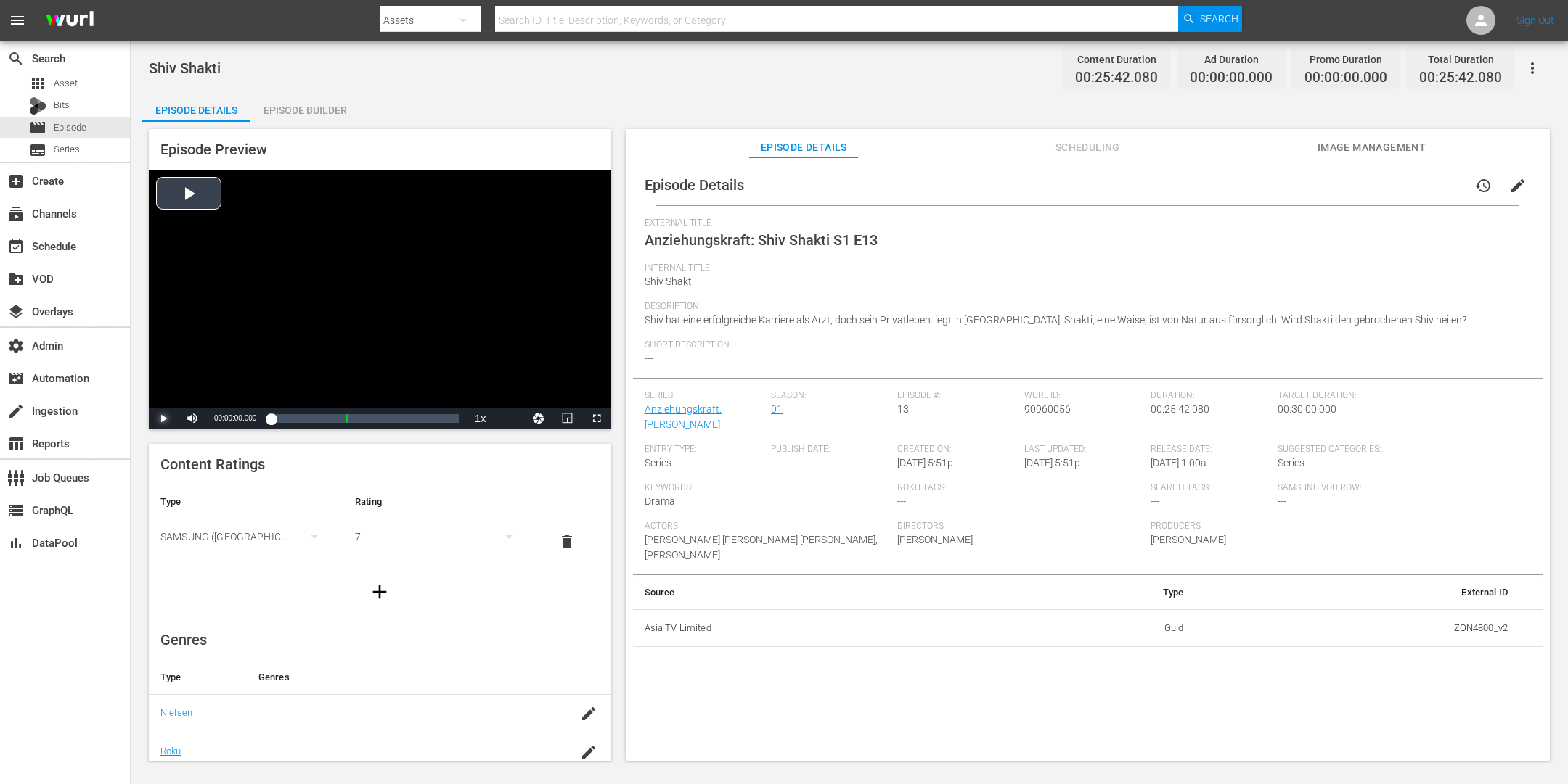
click at [164, 419] on span "Video Player" at bounding box center [164, 419] width 0 height 0
click at [337, 110] on div "Episode Builder" at bounding box center [305, 110] width 109 height 35
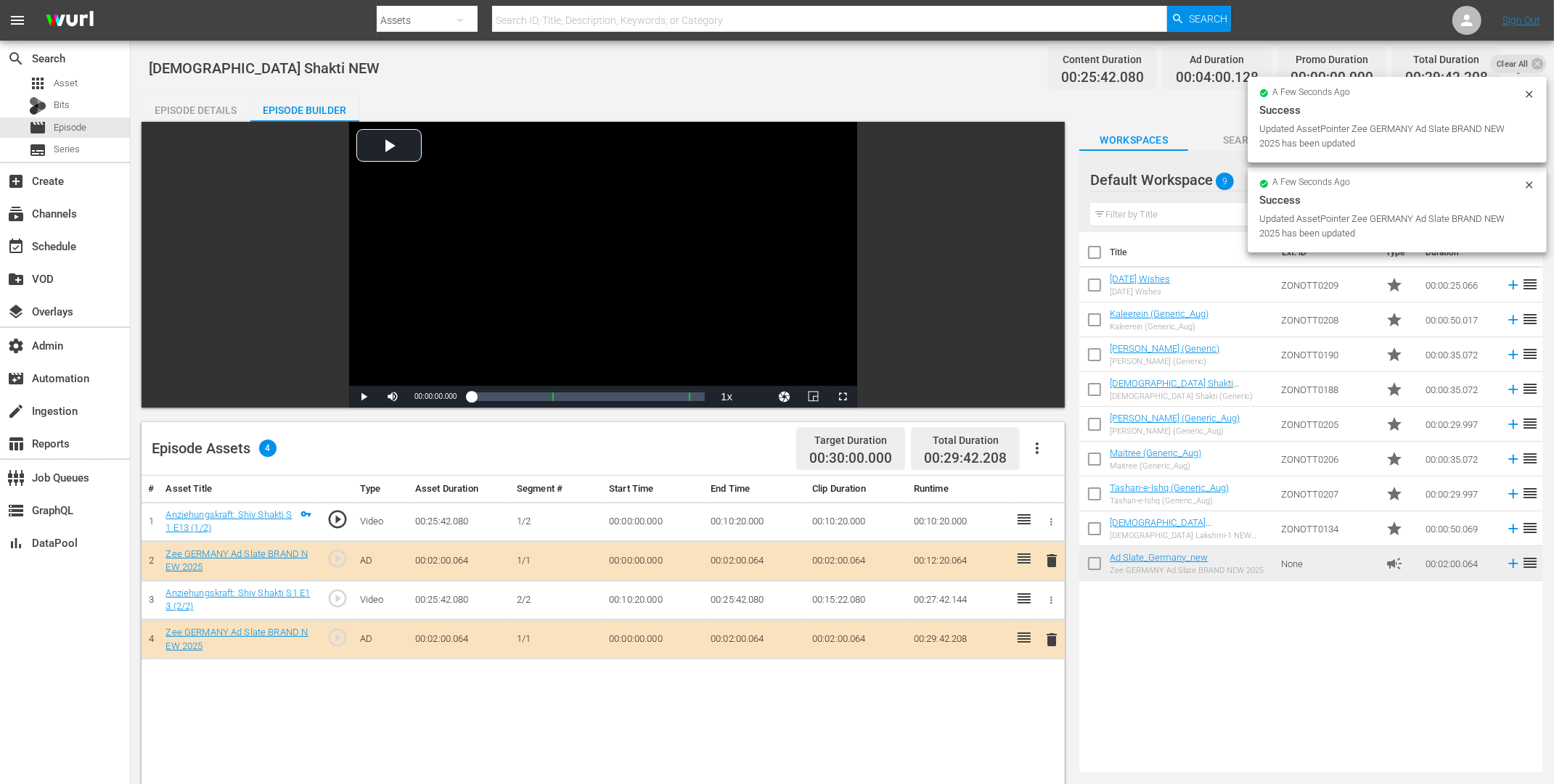
drag, startPoint x: 1109, startPoint y: 568, endPoint x: 751, endPoint y: 18, distance: 656.2
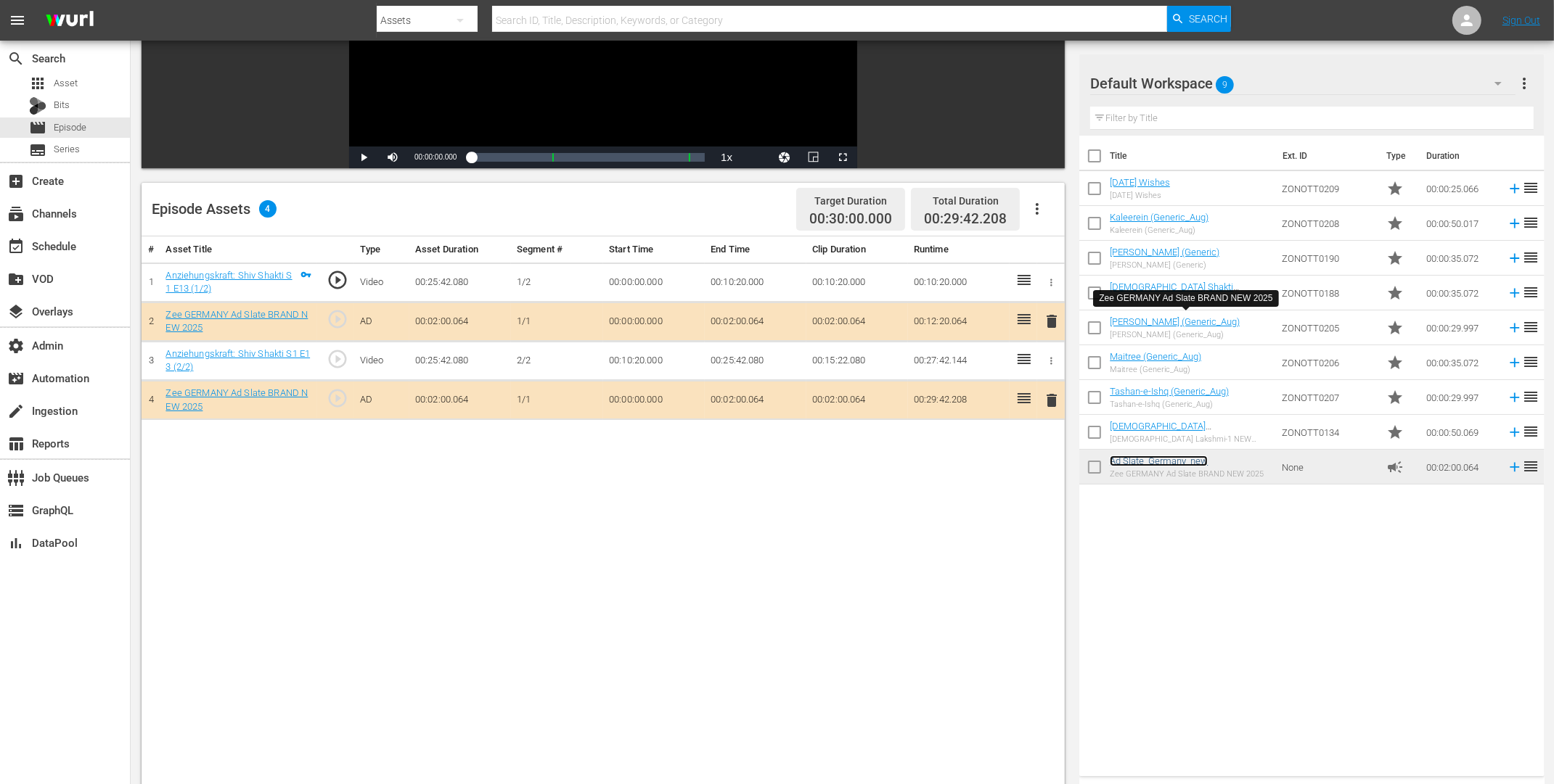
scroll to position [263, 0]
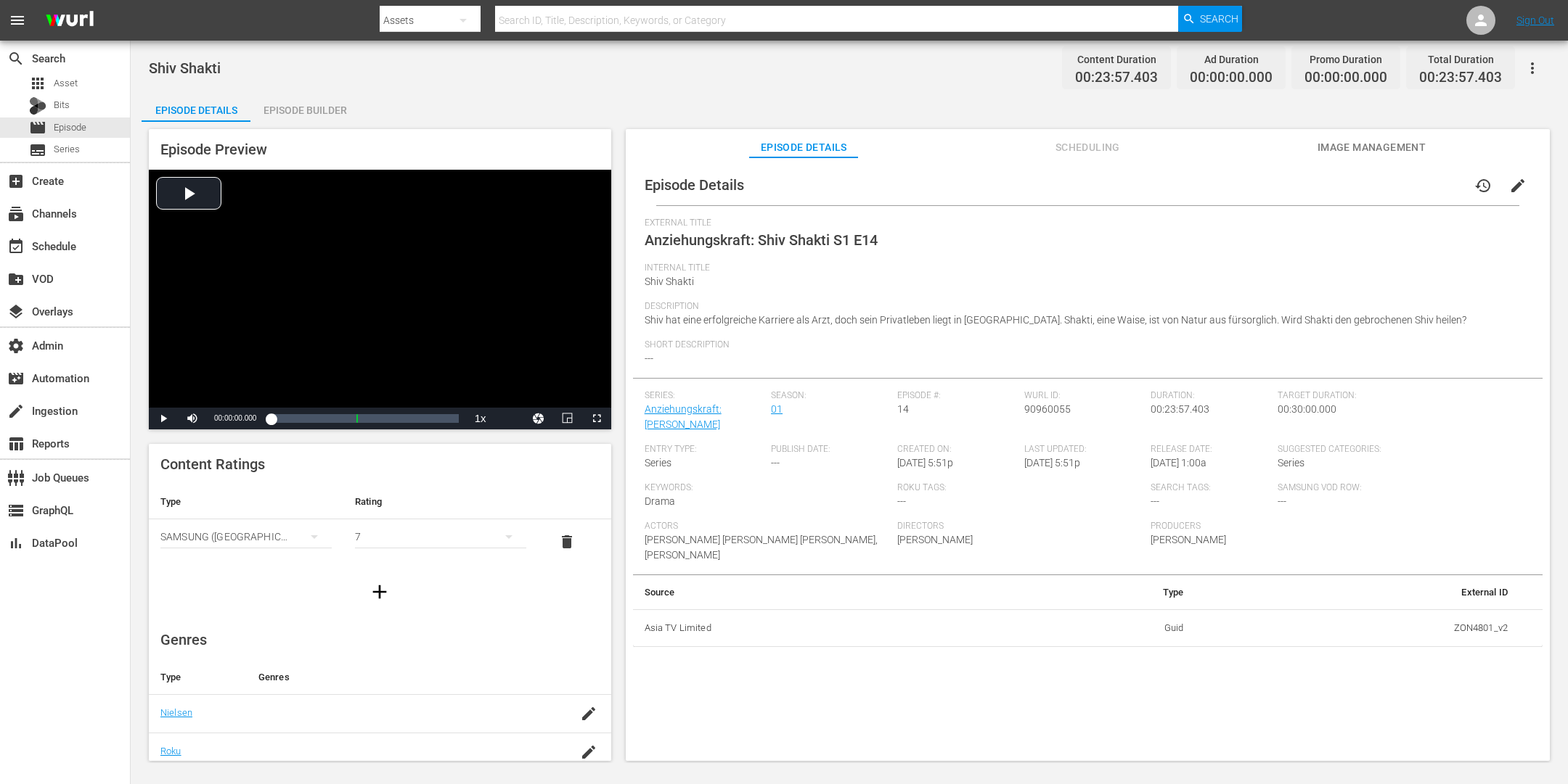
click at [1254, 184] on span "edit" at bounding box center [1518, 186] width 17 height 17
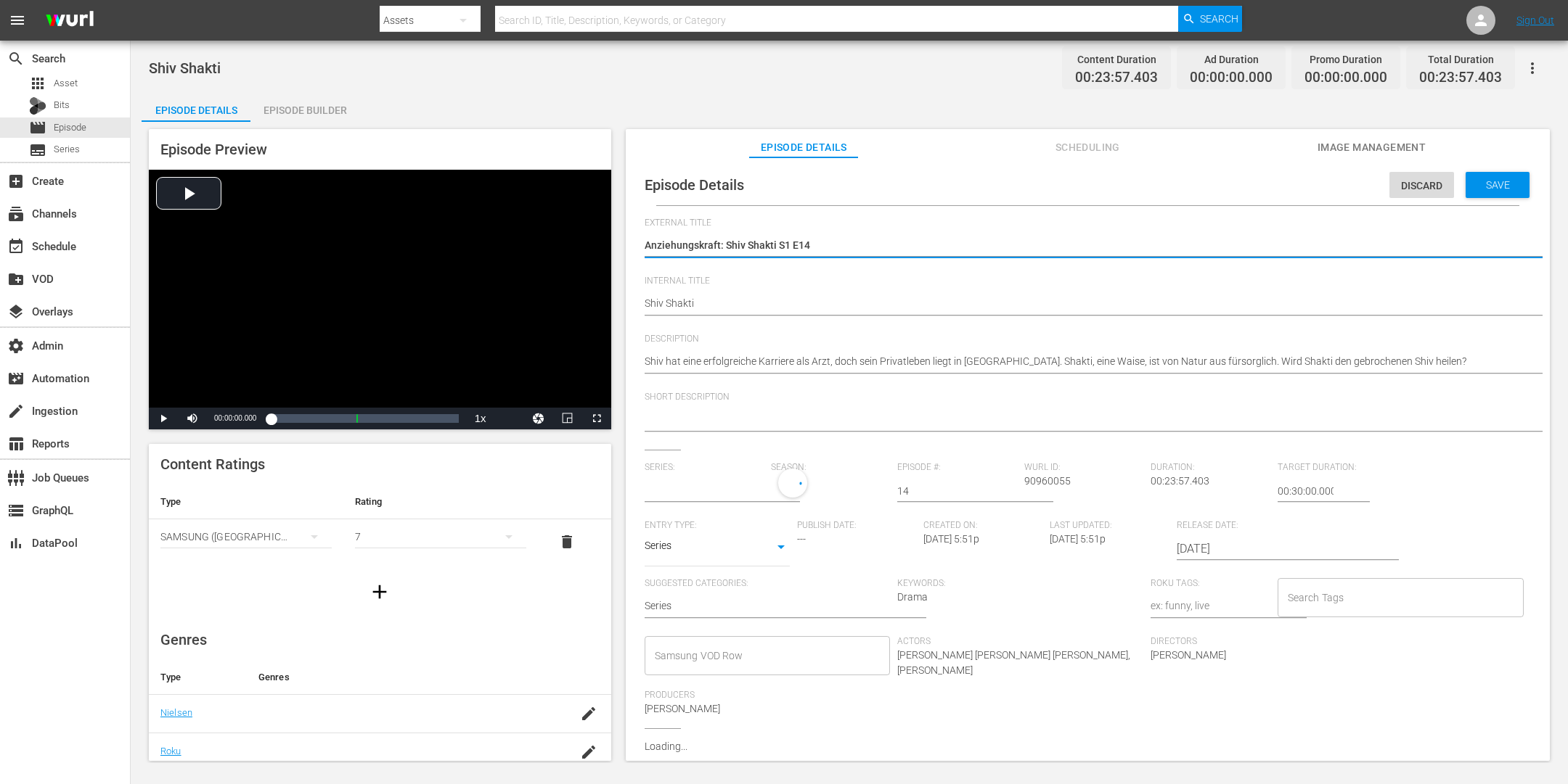
type input "Anziehungskraft: [PERSON_NAME]"
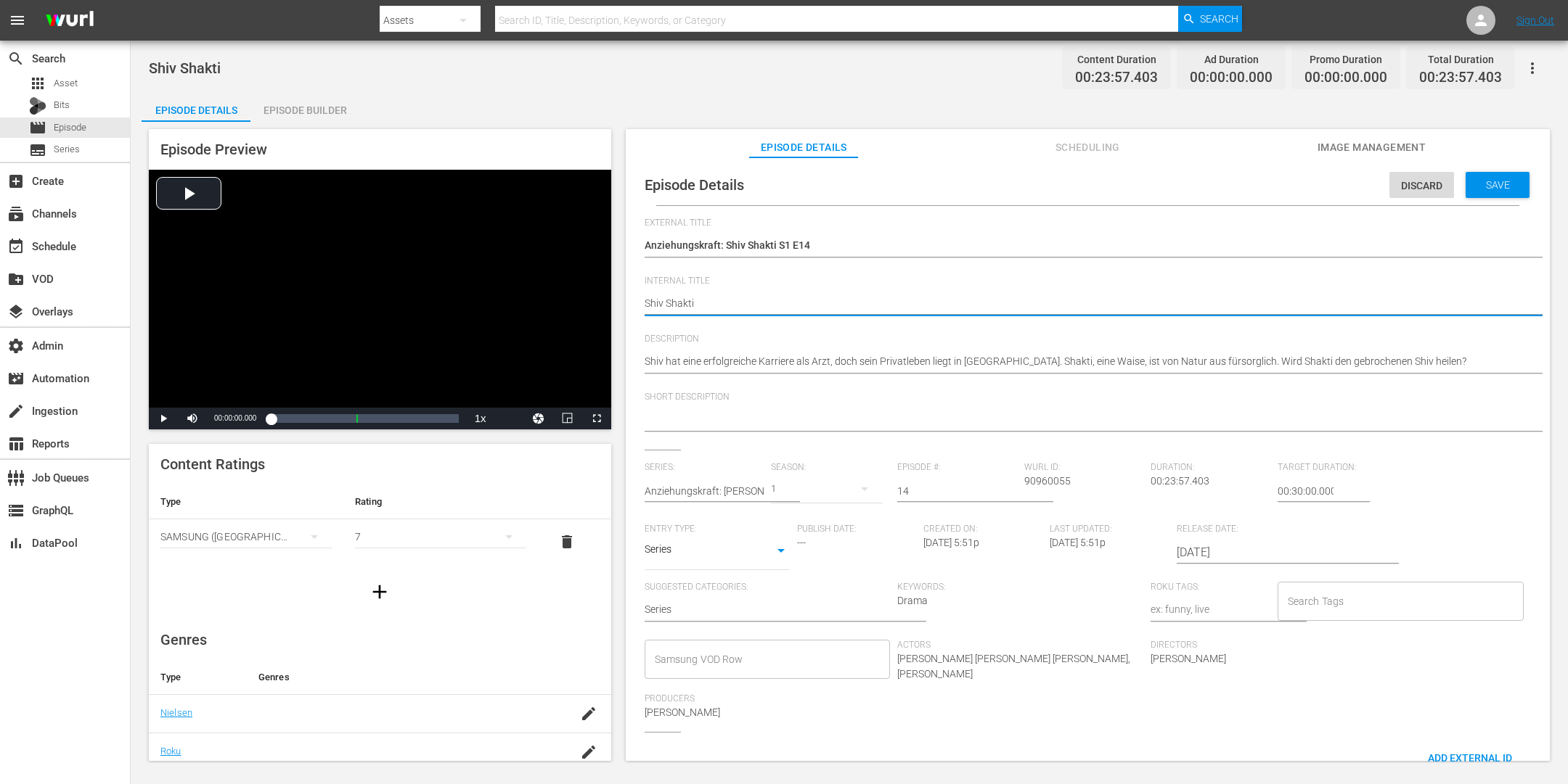
drag, startPoint x: 721, startPoint y: 304, endPoint x: 613, endPoint y: 288, distance: 109.2
paste textarea "NEW"
type textarea "[DEMOGRAPHIC_DATA] Shakti NEW"
click at [1254, 184] on span "Save" at bounding box center [1497, 186] width 47 height 12
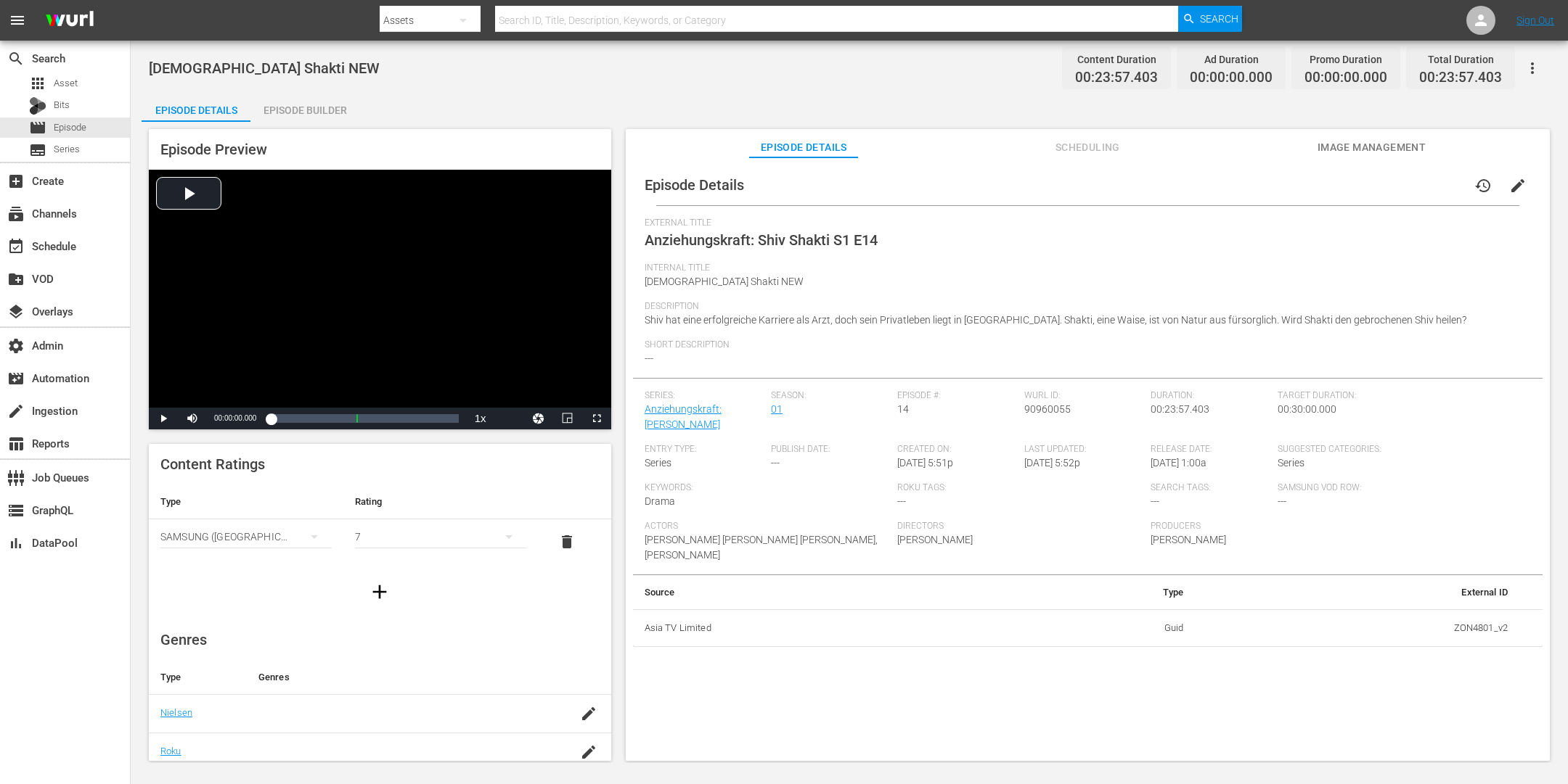
click at [307, 109] on div "Episode Builder" at bounding box center [305, 110] width 109 height 35
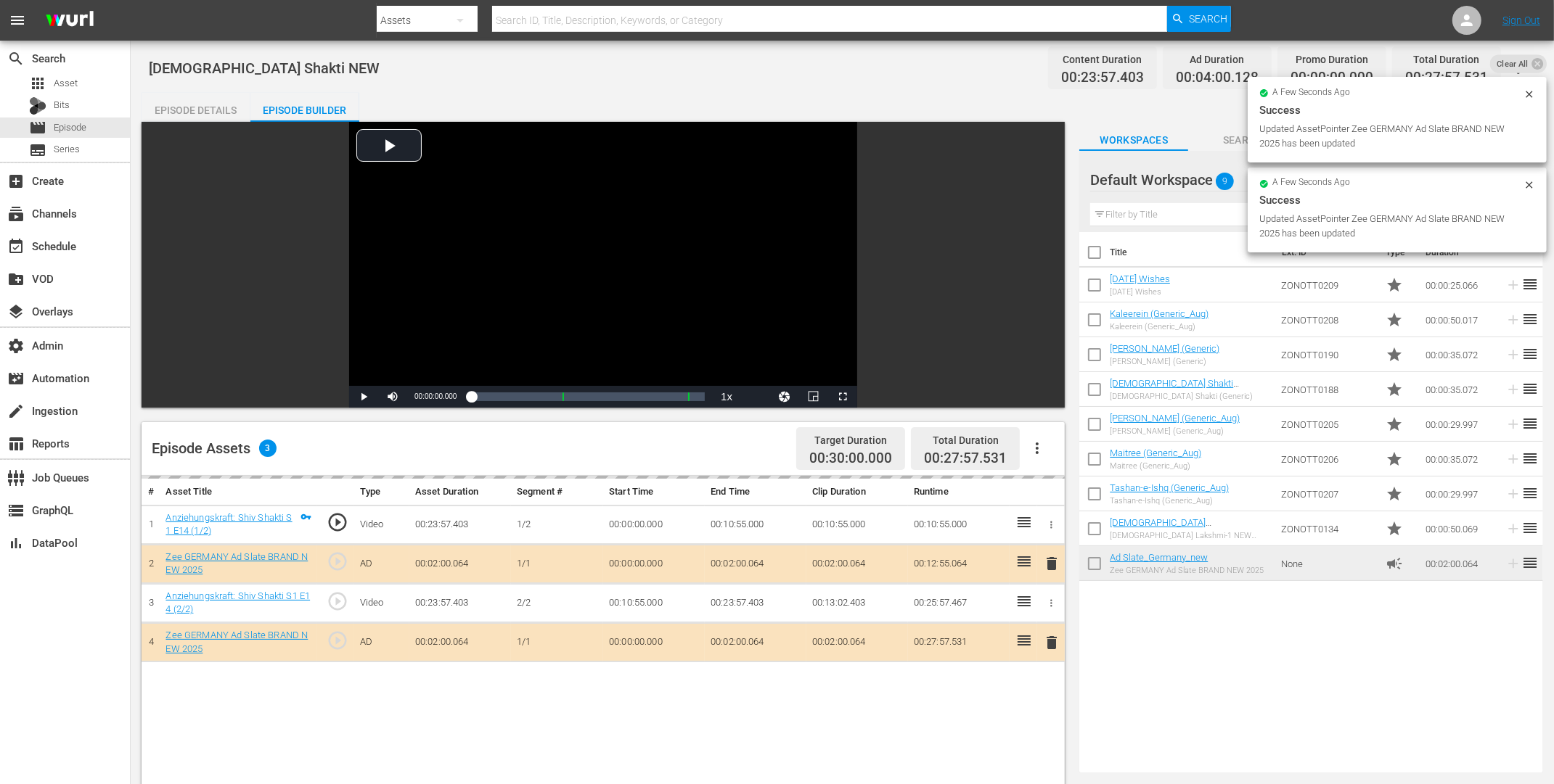
drag, startPoint x: 1133, startPoint y: 566, endPoint x: 817, endPoint y: 16, distance: 634.3
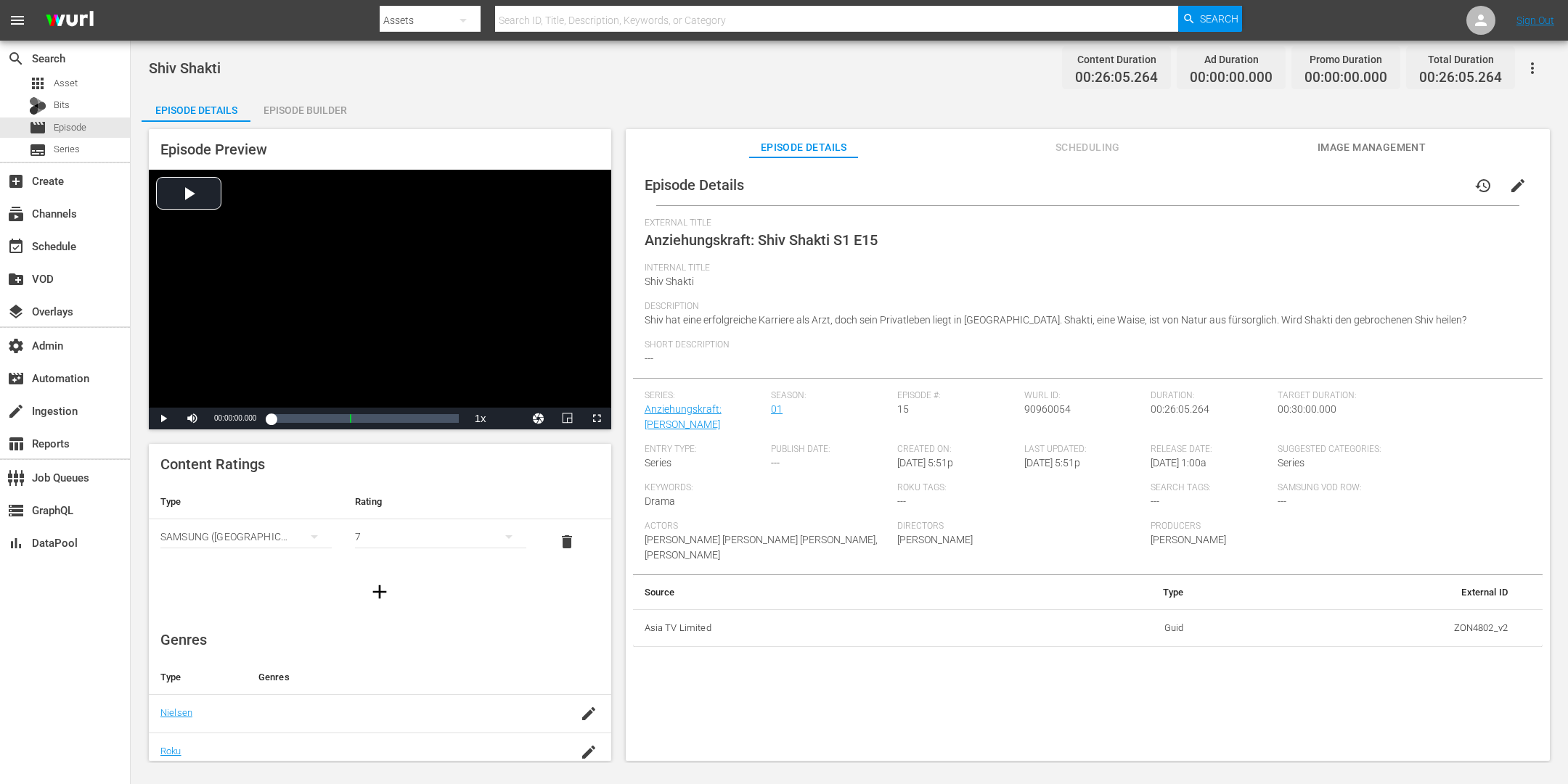
click at [1254, 184] on span "edit" at bounding box center [1518, 186] width 17 height 17
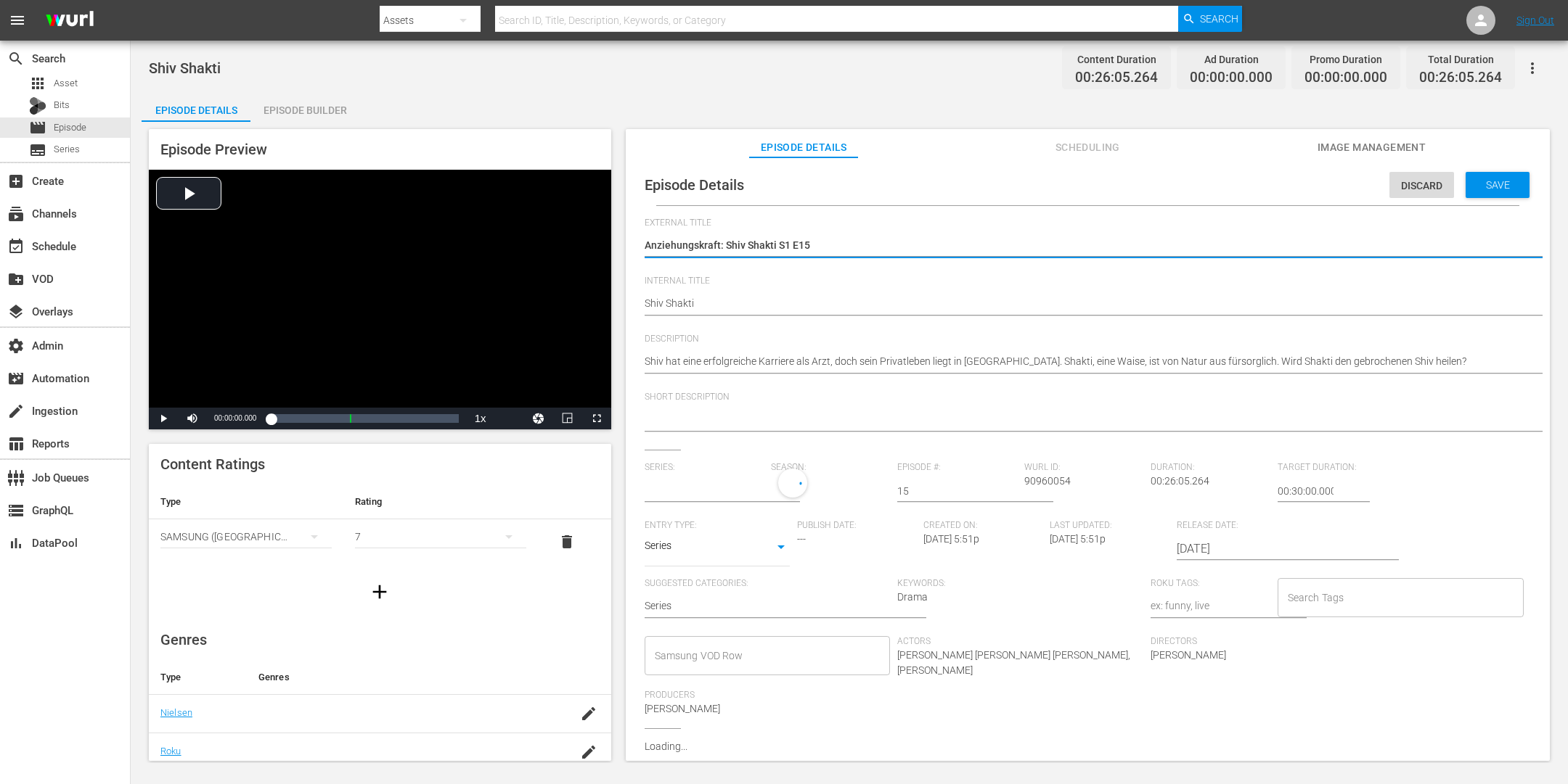
type input "Anziehungskraft: [PERSON_NAME]"
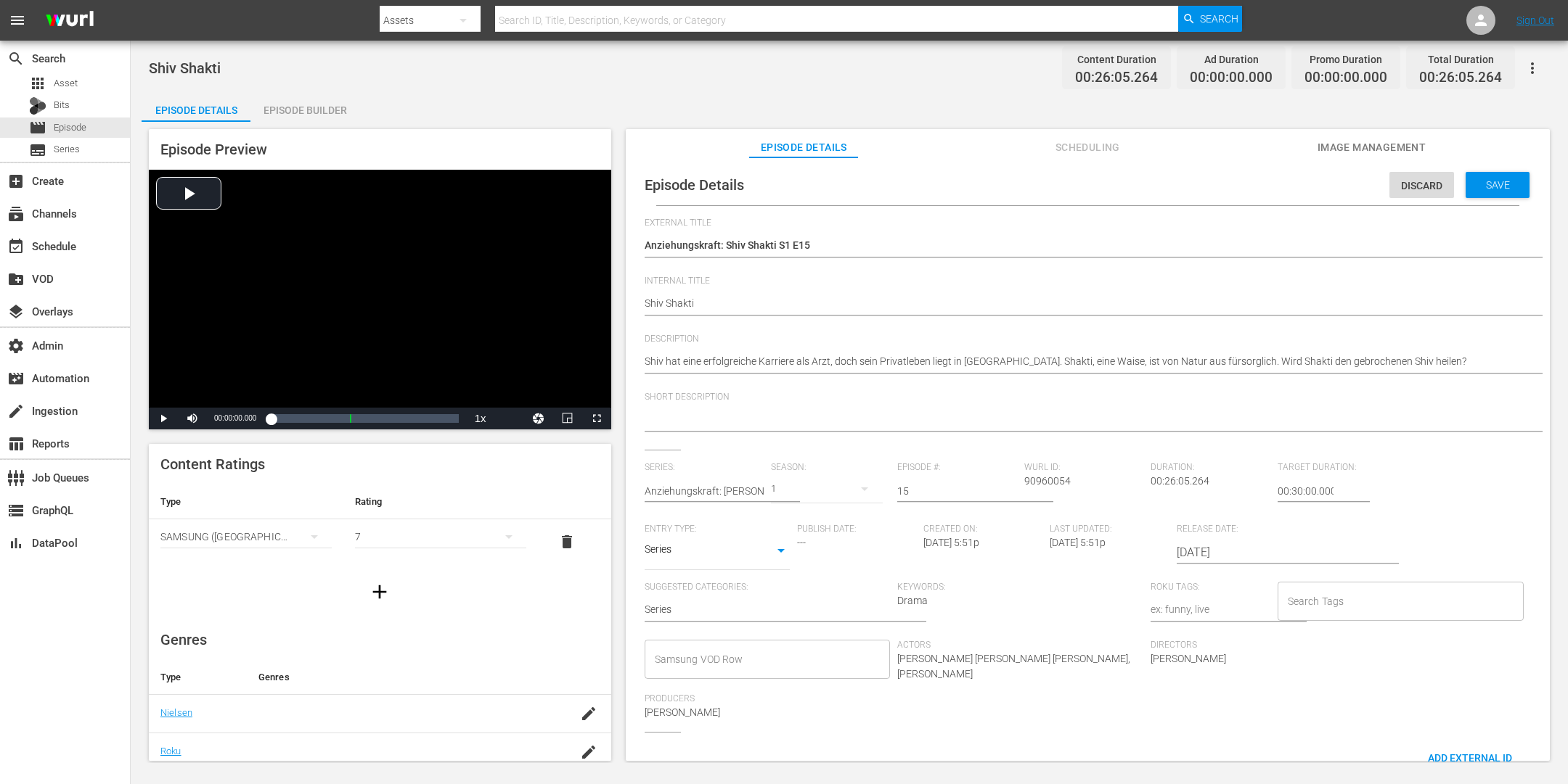
drag, startPoint x: 706, startPoint y: 293, endPoint x: 715, endPoint y: 304, distance: 14.2
click at [715, 304] on div "[DEMOGRAPHIC_DATA] Shakti Shiv Shakti" at bounding box center [1084, 305] width 879 height 35
drag, startPoint x: 715, startPoint y: 304, endPoint x: 583, endPoint y: 299, distance: 132.1
paste textarea "NEW"
type textarea "[DEMOGRAPHIC_DATA] Shakti NEW"
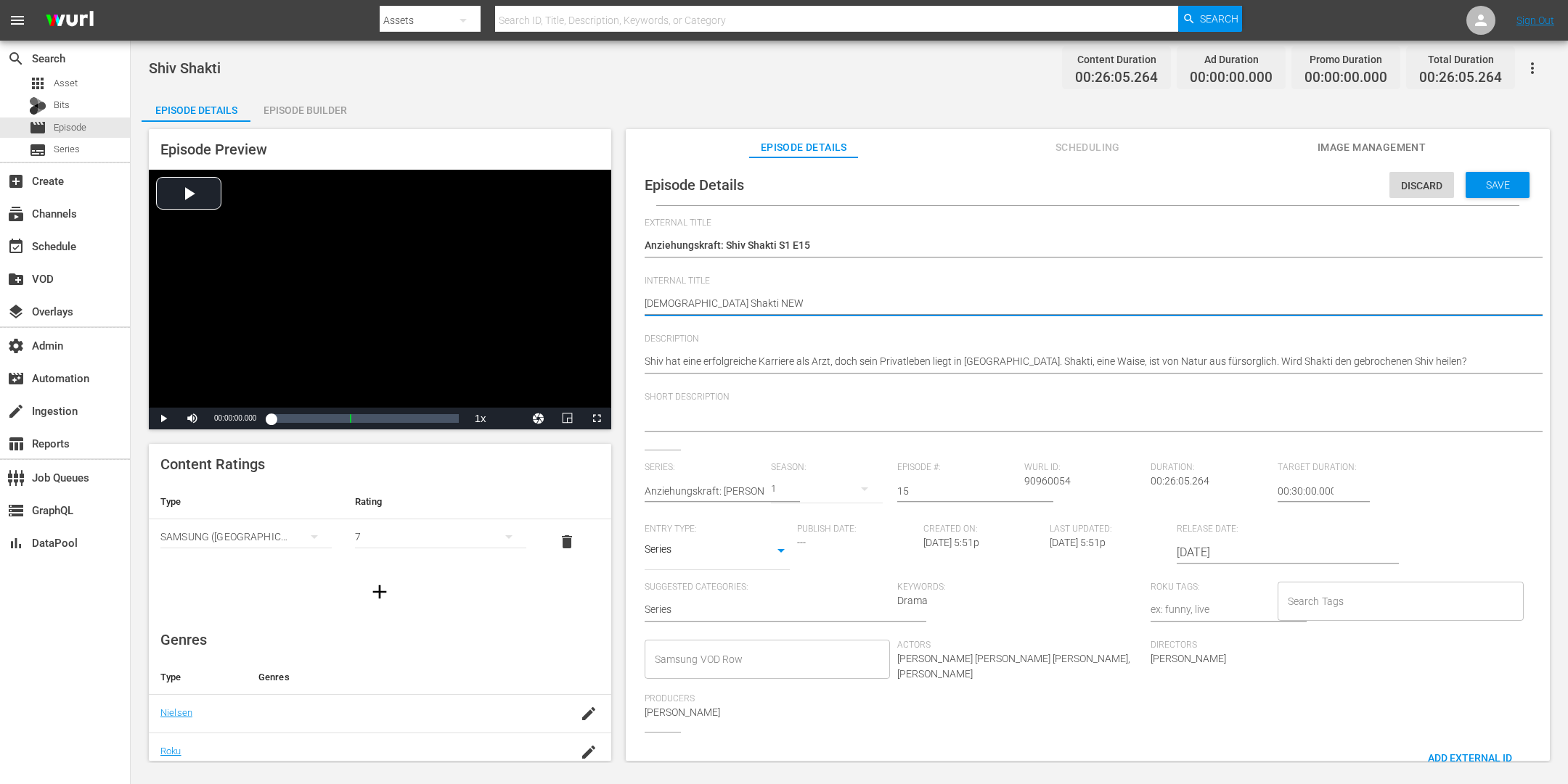
type textarea "[DEMOGRAPHIC_DATA] Shakti NEW"
click at [1254, 180] on span "Save" at bounding box center [1497, 186] width 47 height 12
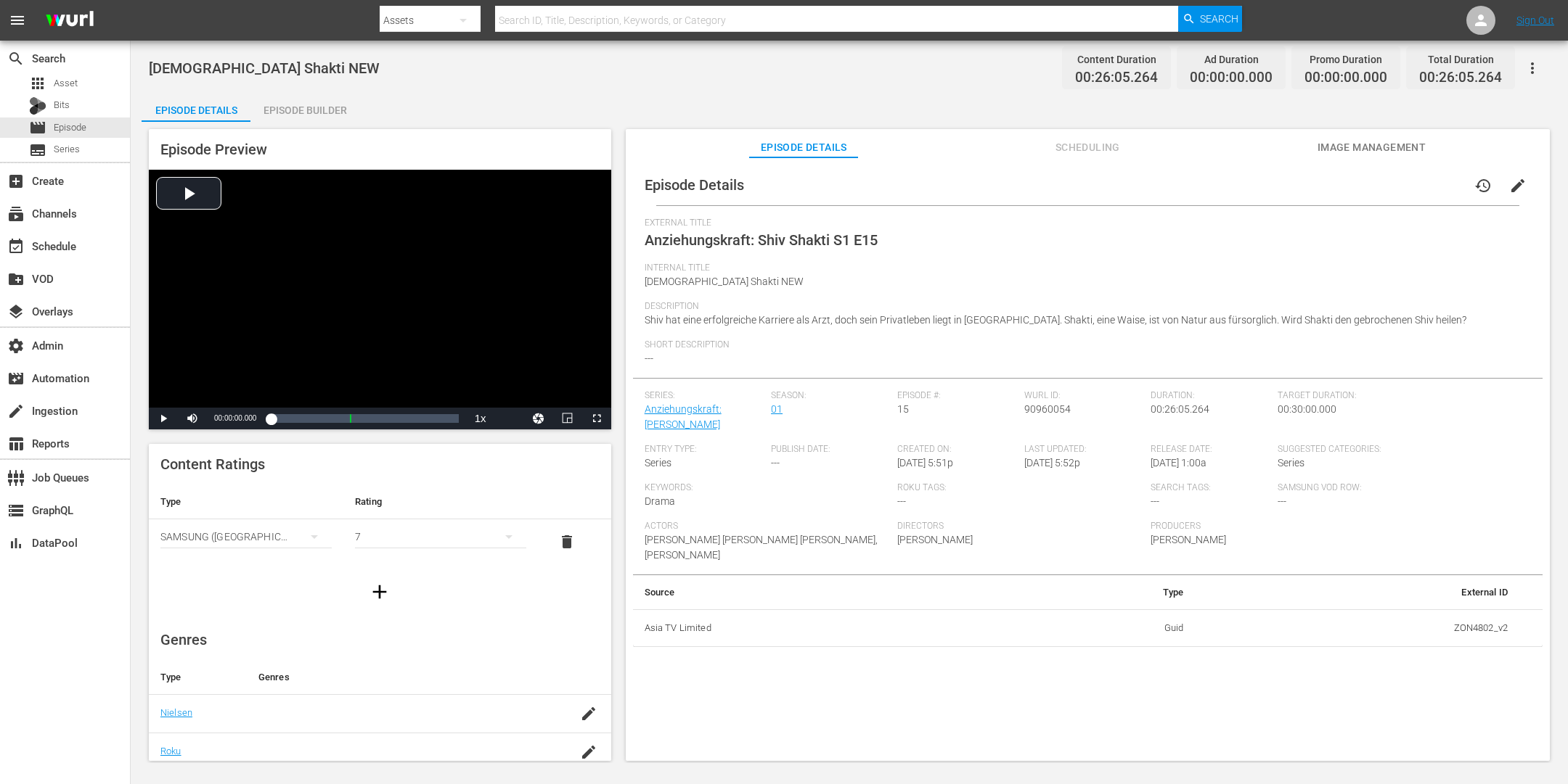
drag, startPoint x: 332, startPoint y: 100, endPoint x: 342, endPoint y: 95, distance: 11.2
click at [332, 100] on div "Episode Builder" at bounding box center [305, 110] width 109 height 35
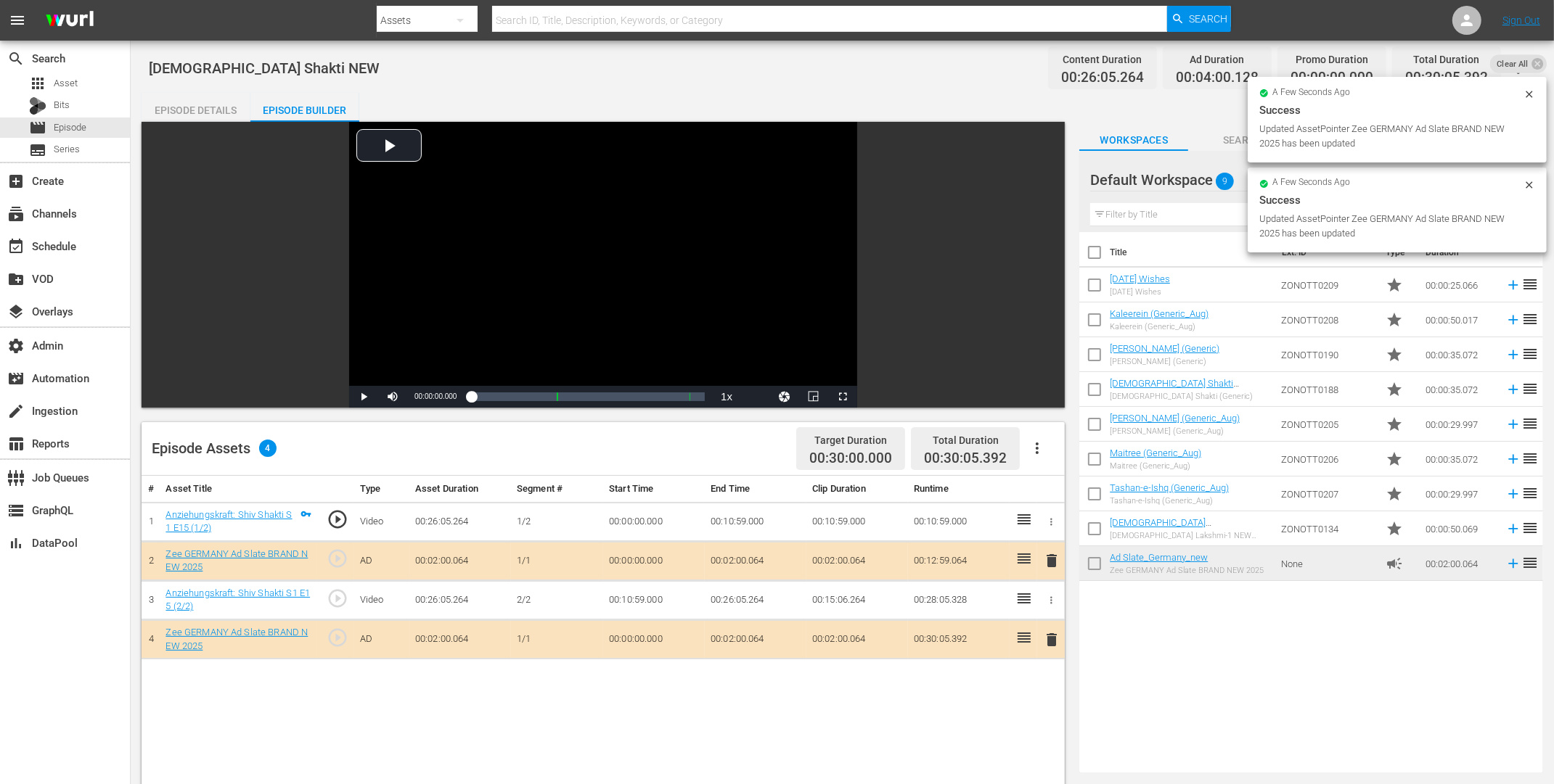
drag, startPoint x: 1132, startPoint y: 559, endPoint x: 897, endPoint y: 5, distance: 601.8
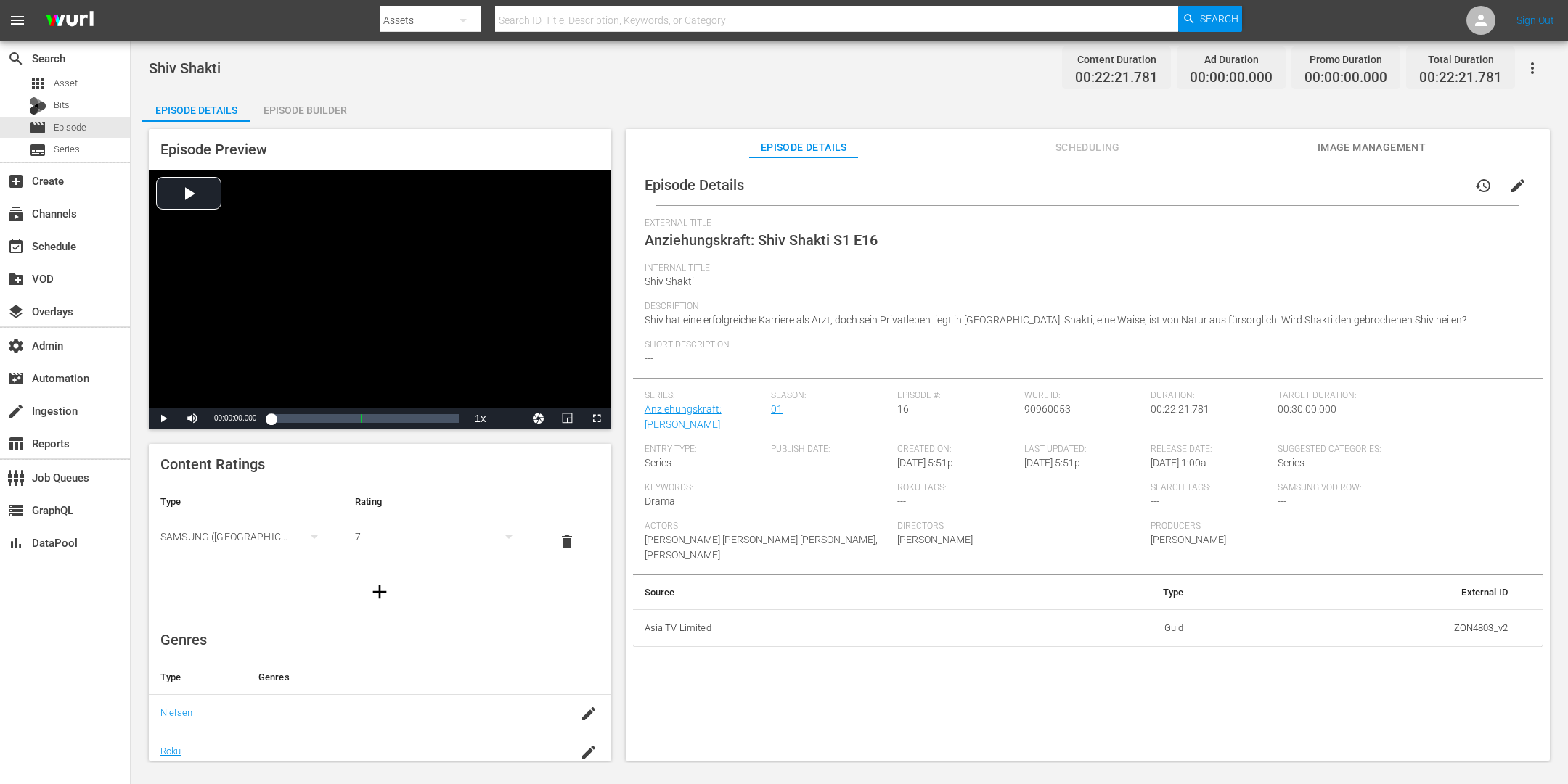
click at [1254, 195] on button "edit" at bounding box center [1518, 186] width 35 height 35
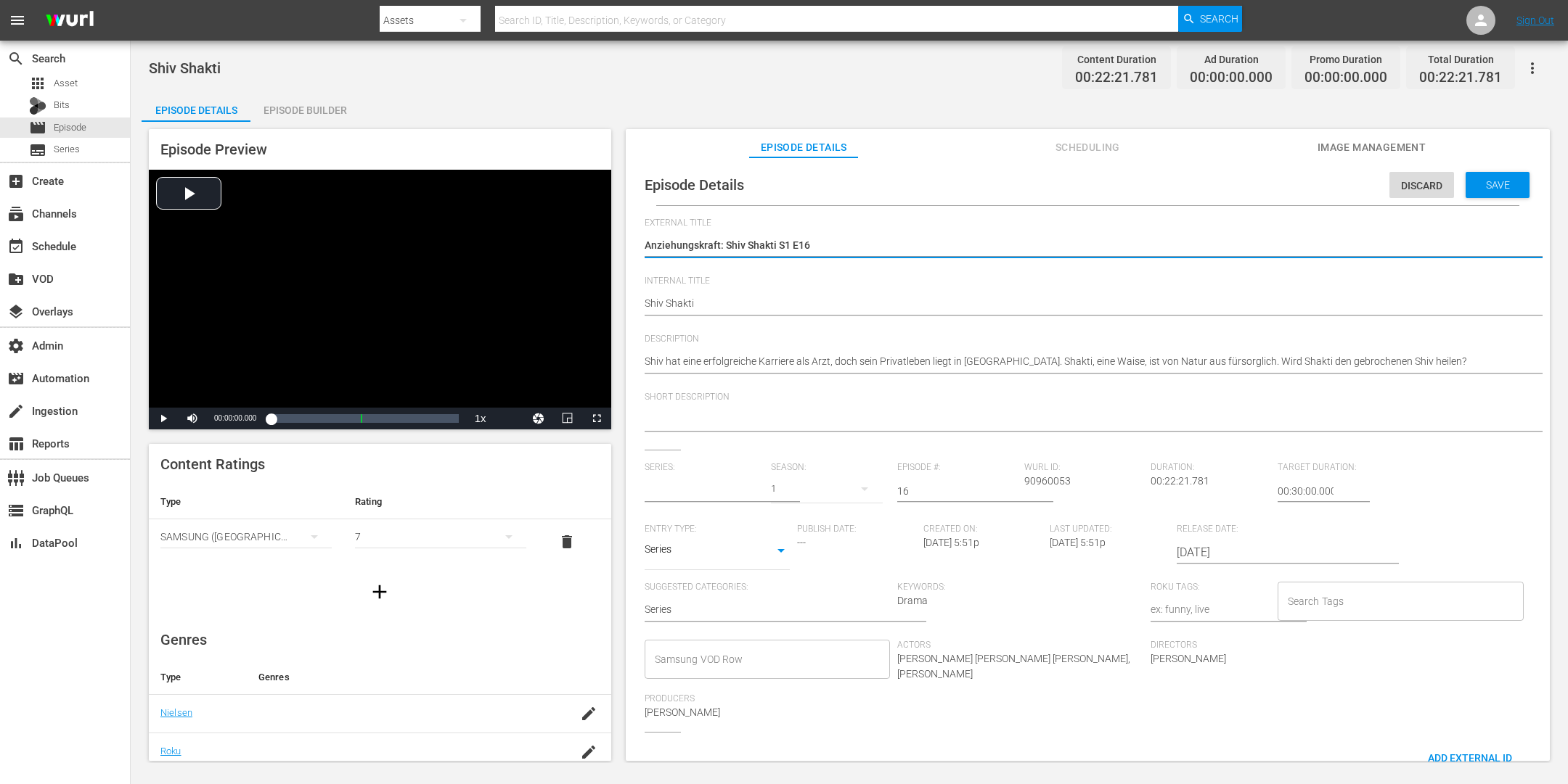
type input "Anziehungskraft: [PERSON_NAME]"
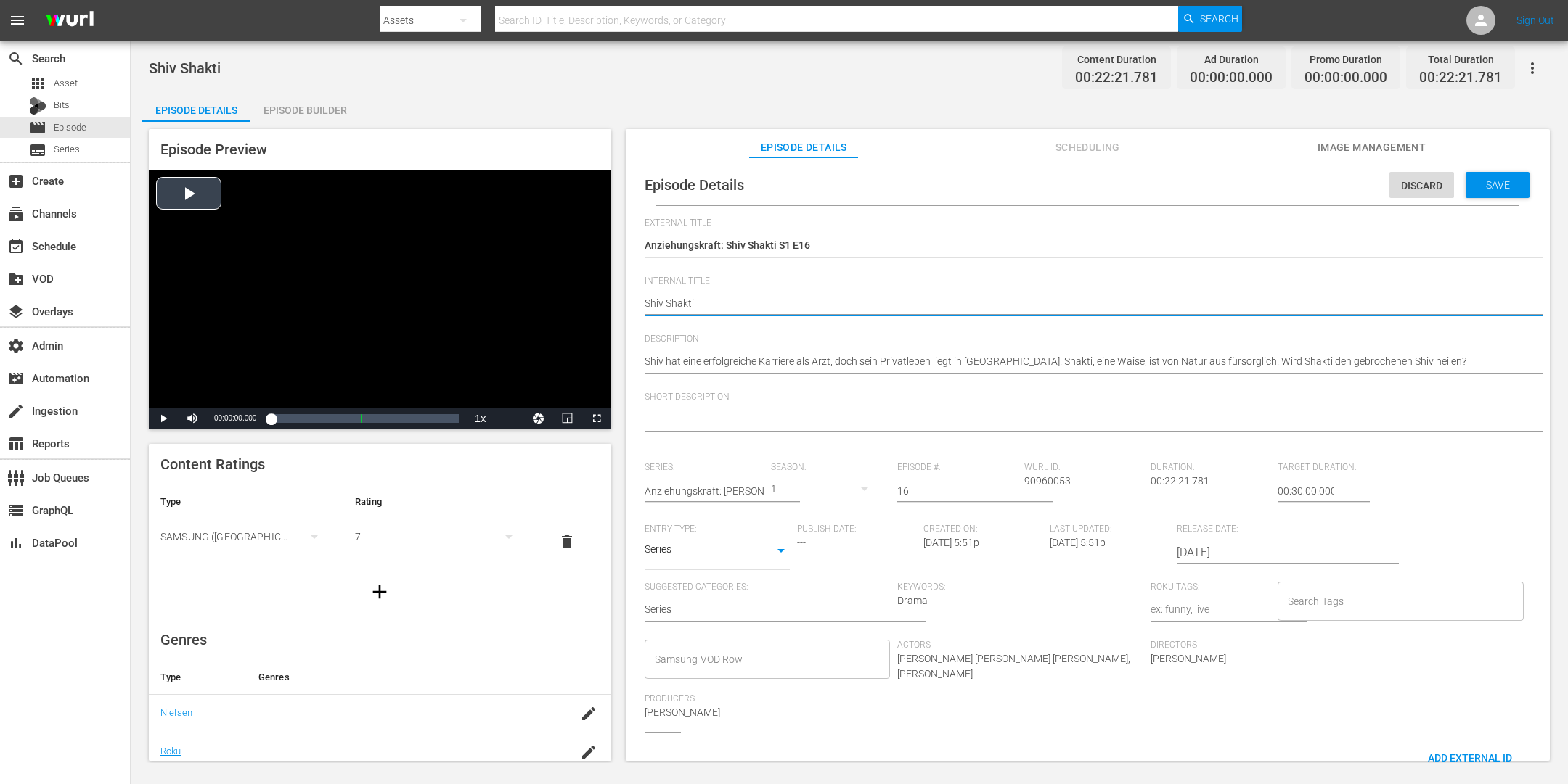
drag, startPoint x: 706, startPoint y: 305, endPoint x: 590, endPoint y: 297, distance: 116.3
paste textarea "NEW"
type textarea "[DEMOGRAPHIC_DATA] Shakti NEW"
drag, startPoint x: 1478, startPoint y: 176, endPoint x: 1335, endPoint y: 42, distance: 196.0
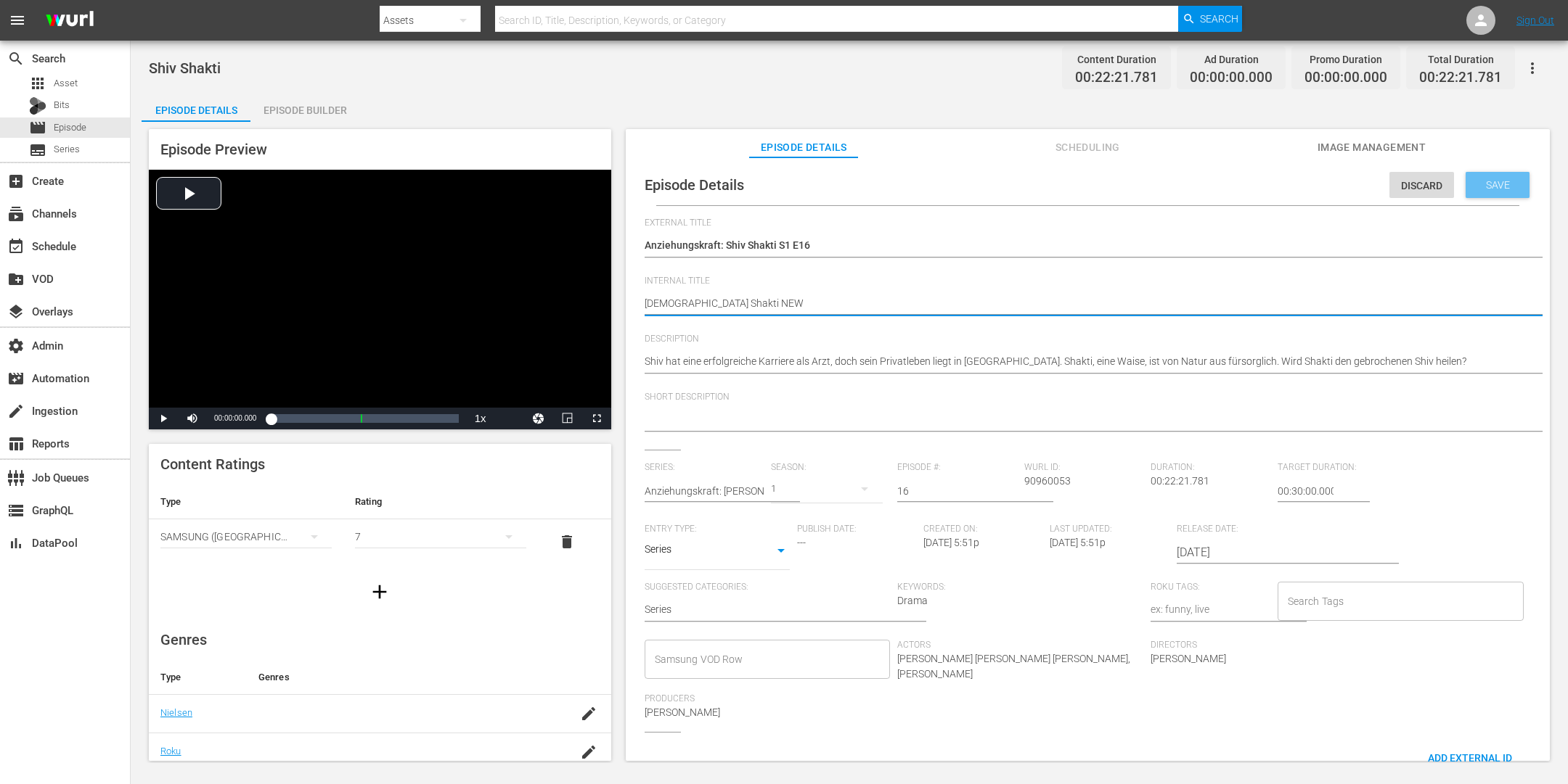
click at [1254, 178] on div "Save" at bounding box center [1497, 185] width 64 height 26
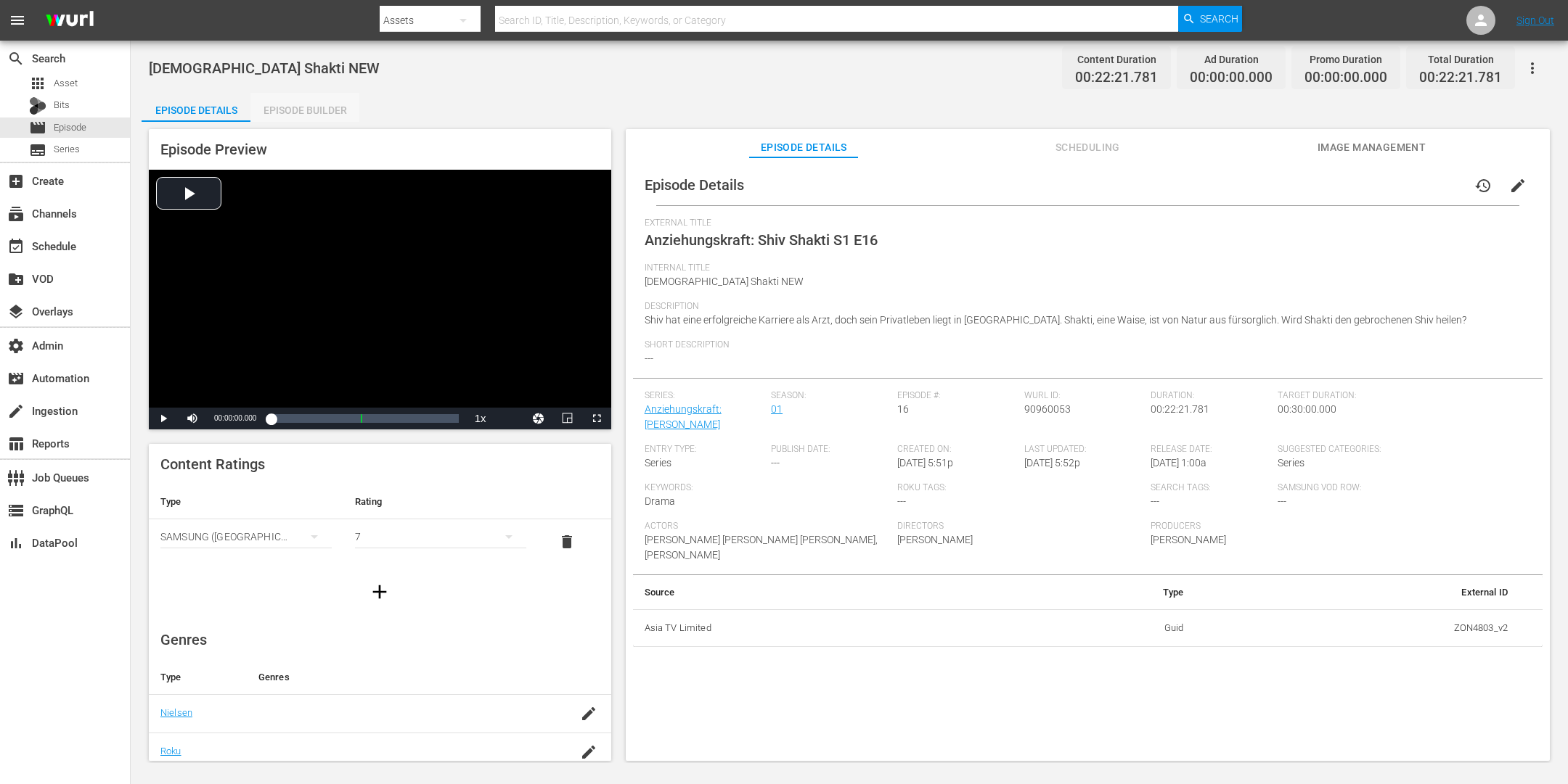
drag, startPoint x: 301, startPoint y: 110, endPoint x: 690, endPoint y: 8, distance: 402.2
click at [302, 110] on div "Episode Builder" at bounding box center [305, 110] width 109 height 35
click at [1254, 180] on span "edit" at bounding box center [1518, 186] width 17 height 17
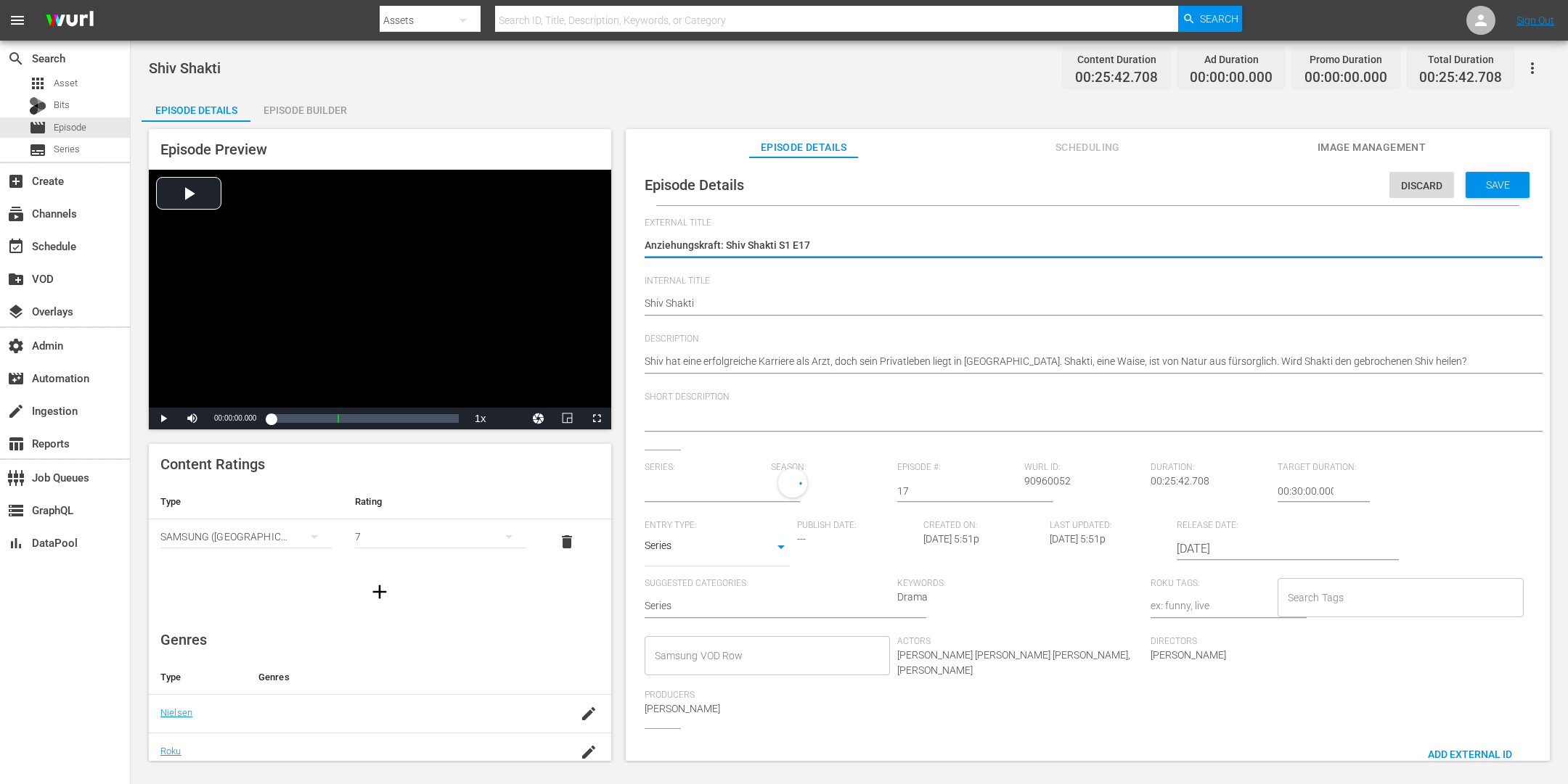
type input "Anziehungskraft: [PERSON_NAME]"
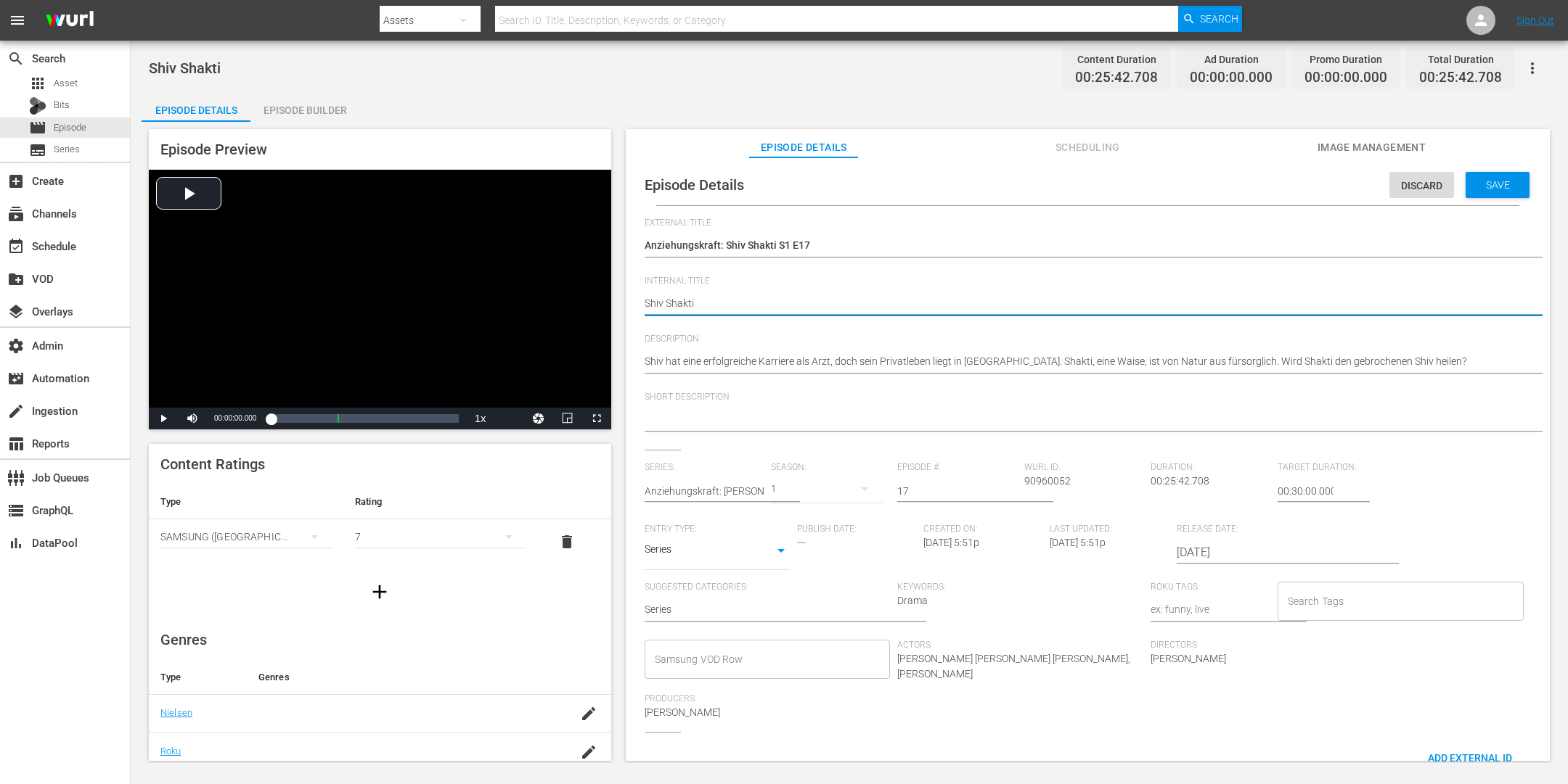
drag, startPoint x: 711, startPoint y: 308, endPoint x: 613, endPoint y: 295, distance: 98.9
paste textarea "NEW"
type textarea "[DEMOGRAPHIC_DATA] Shakti NEW"
click at [1254, 183] on span "Save" at bounding box center [1497, 186] width 47 height 12
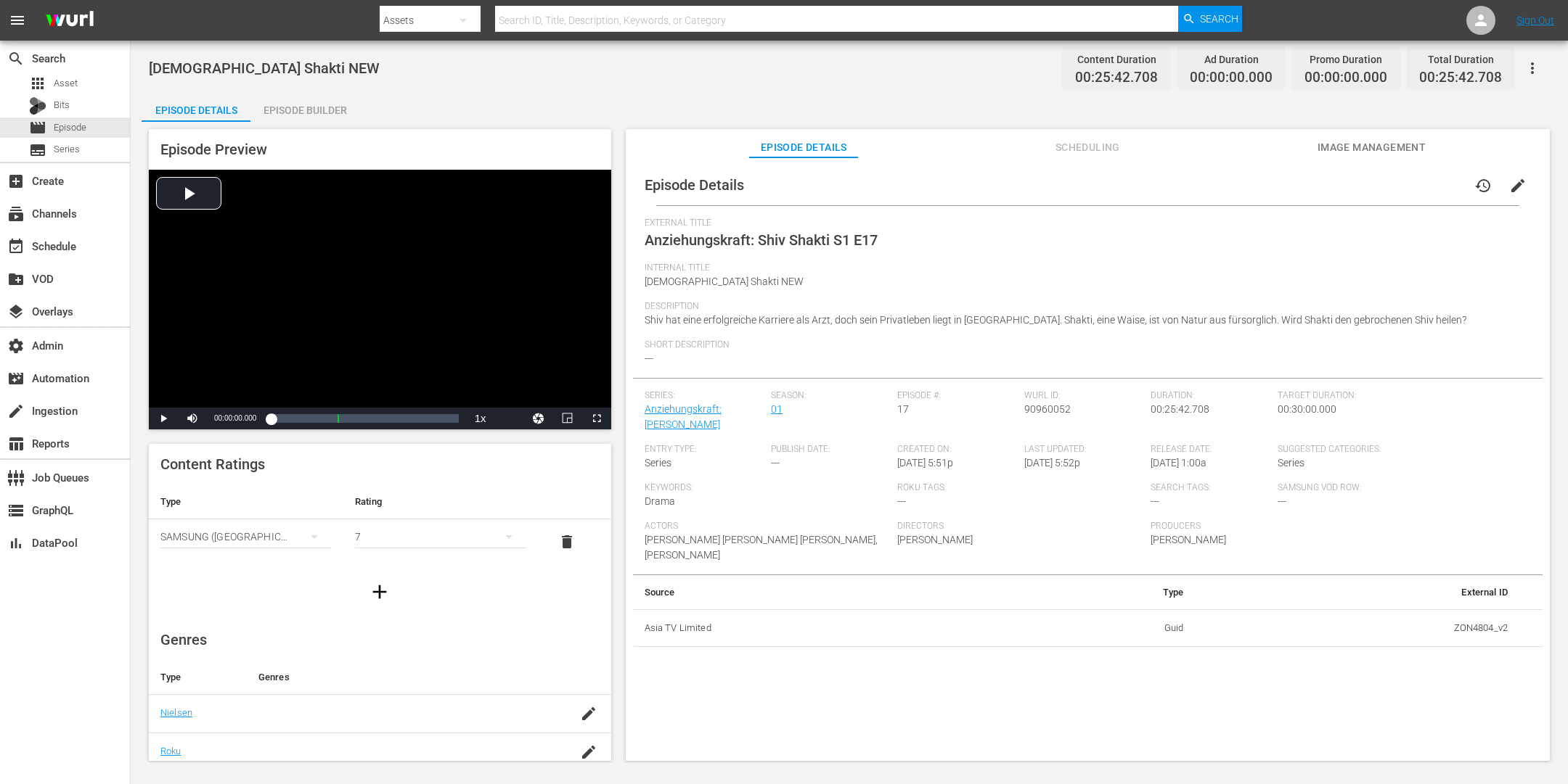
drag, startPoint x: 328, startPoint y: 106, endPoint x: 423, endPoint y: 71, distance: 101.2
click at [332, 106] on div "Episode Builder" at bounding box center [305, 110] width 109 height 35
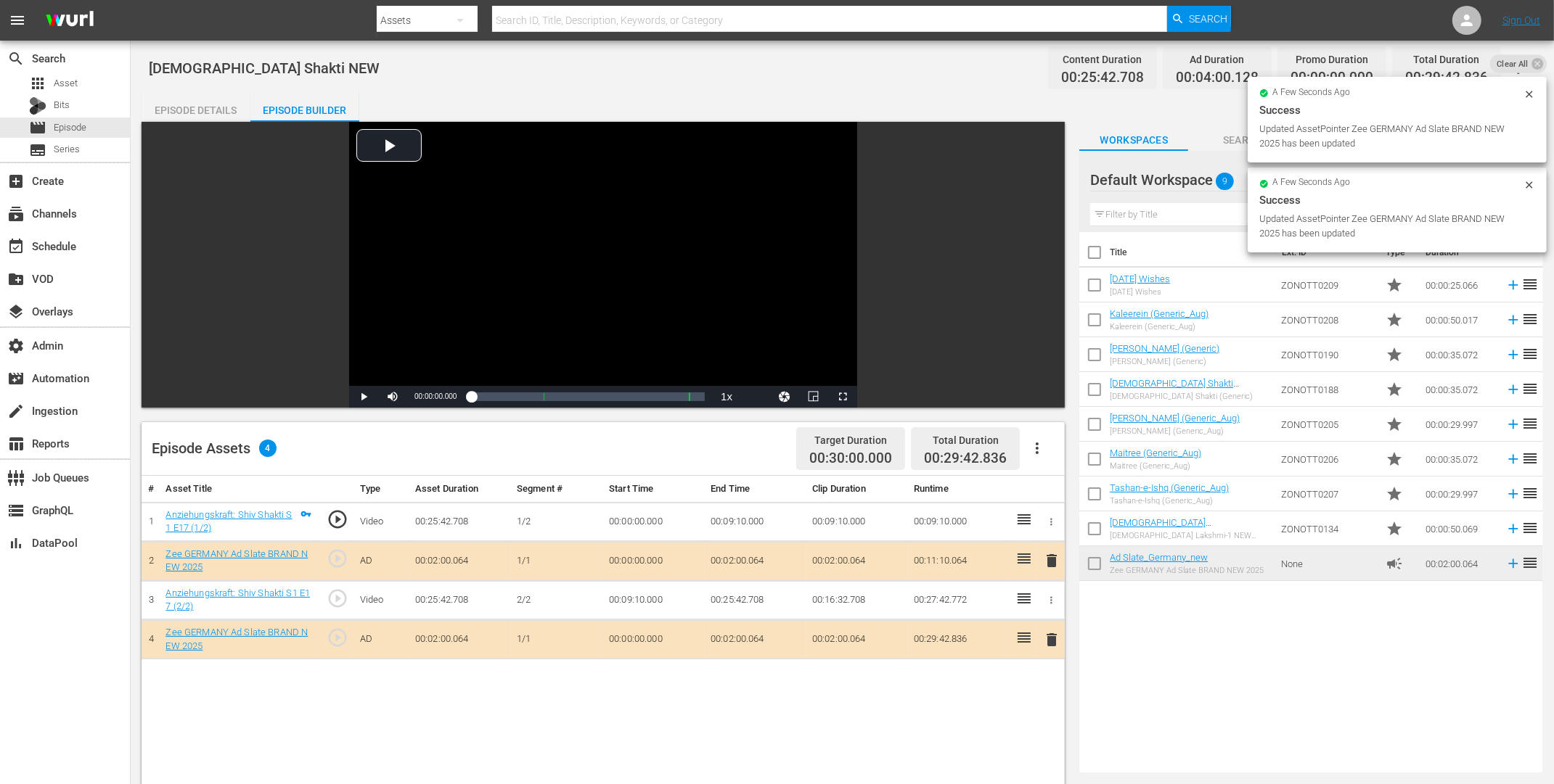
drag, startPoint x: 1132, startPoint y: 556, endPoint x: 1119, endPoint y: 6, distance: 550.2
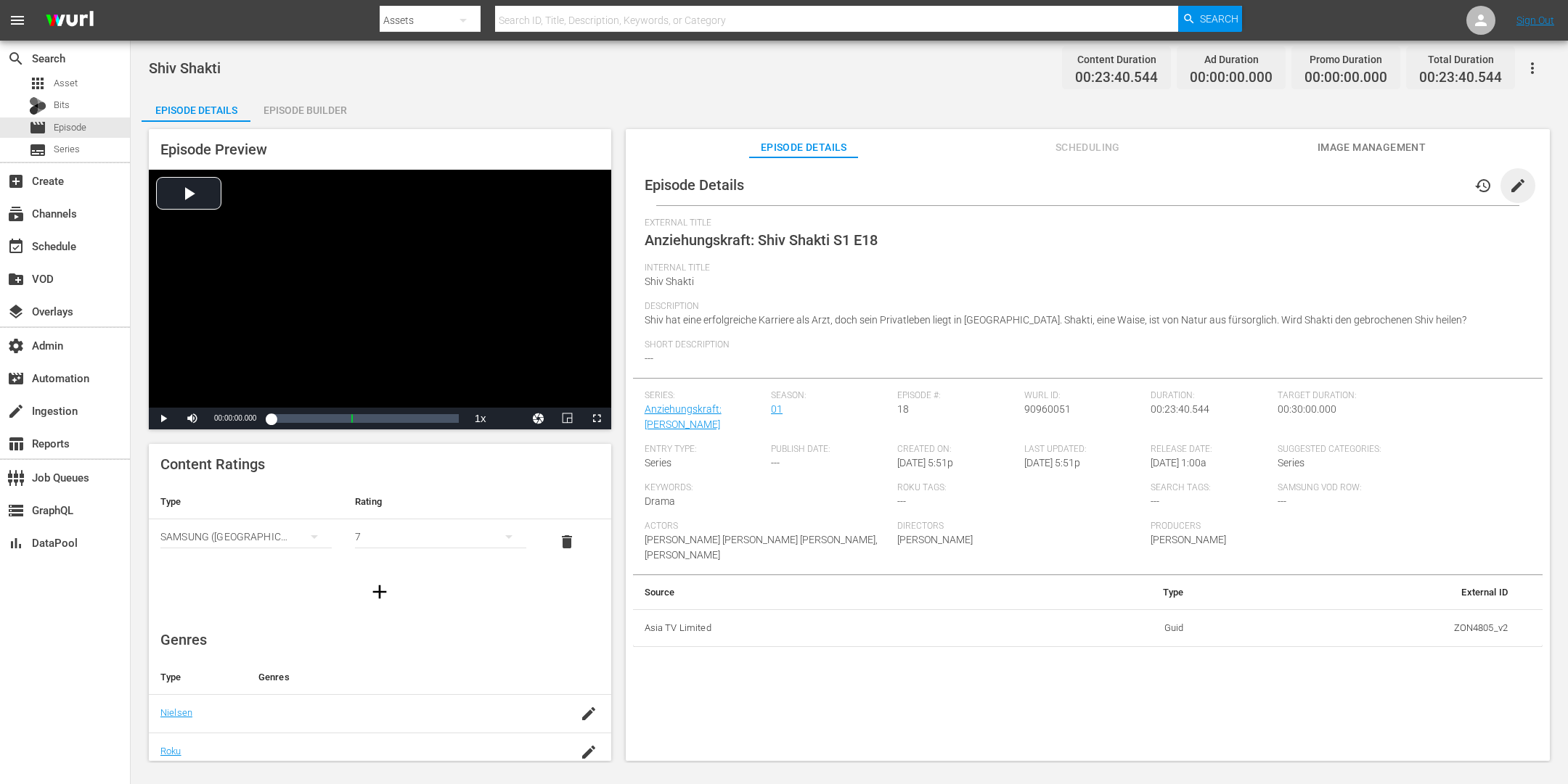
click at [1254, 185] on span "edit" at bounding box center [1518, 186] width 17 height 17
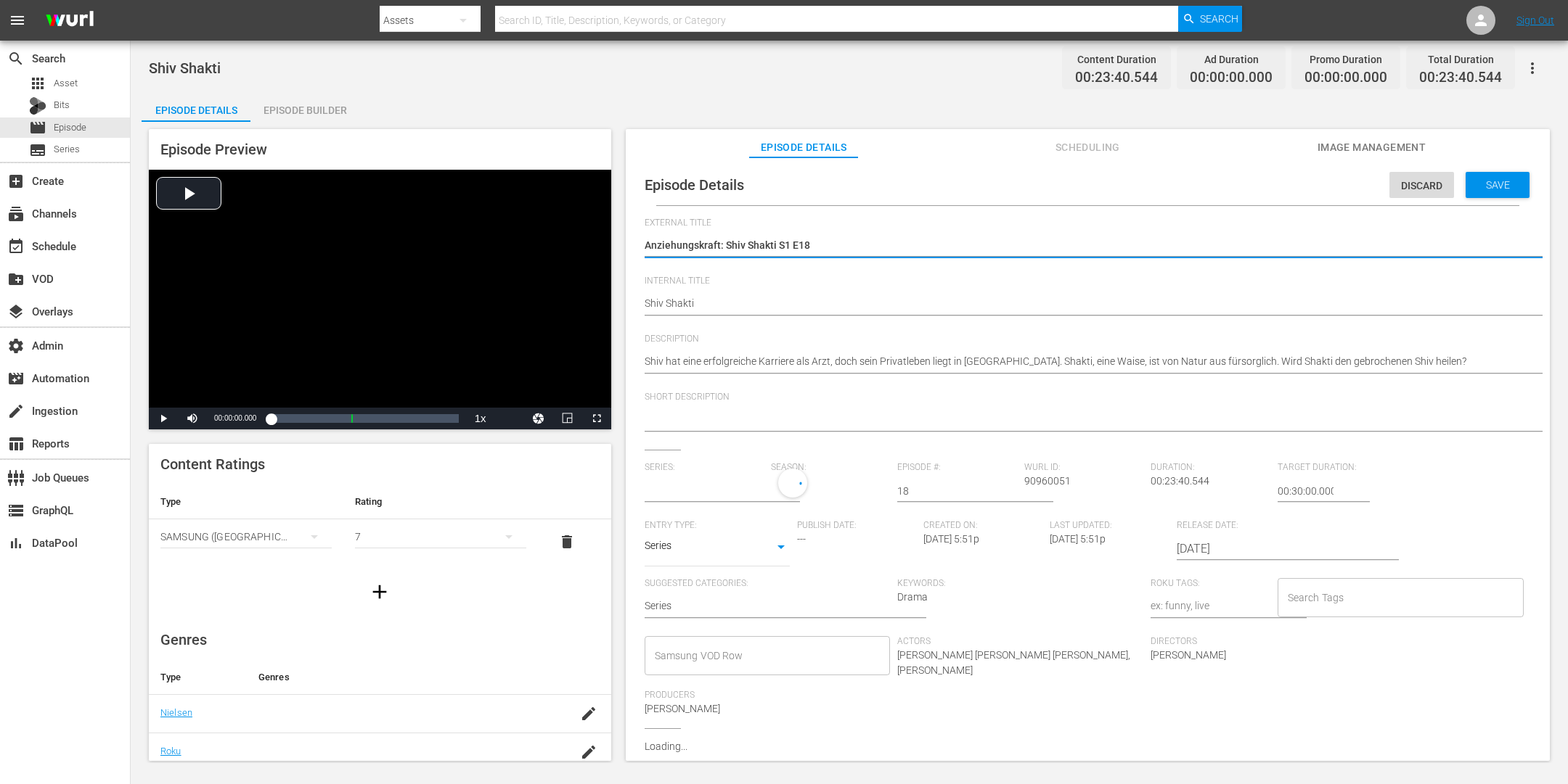
type input "Anziehungskraft: [PERSON_NAME]"
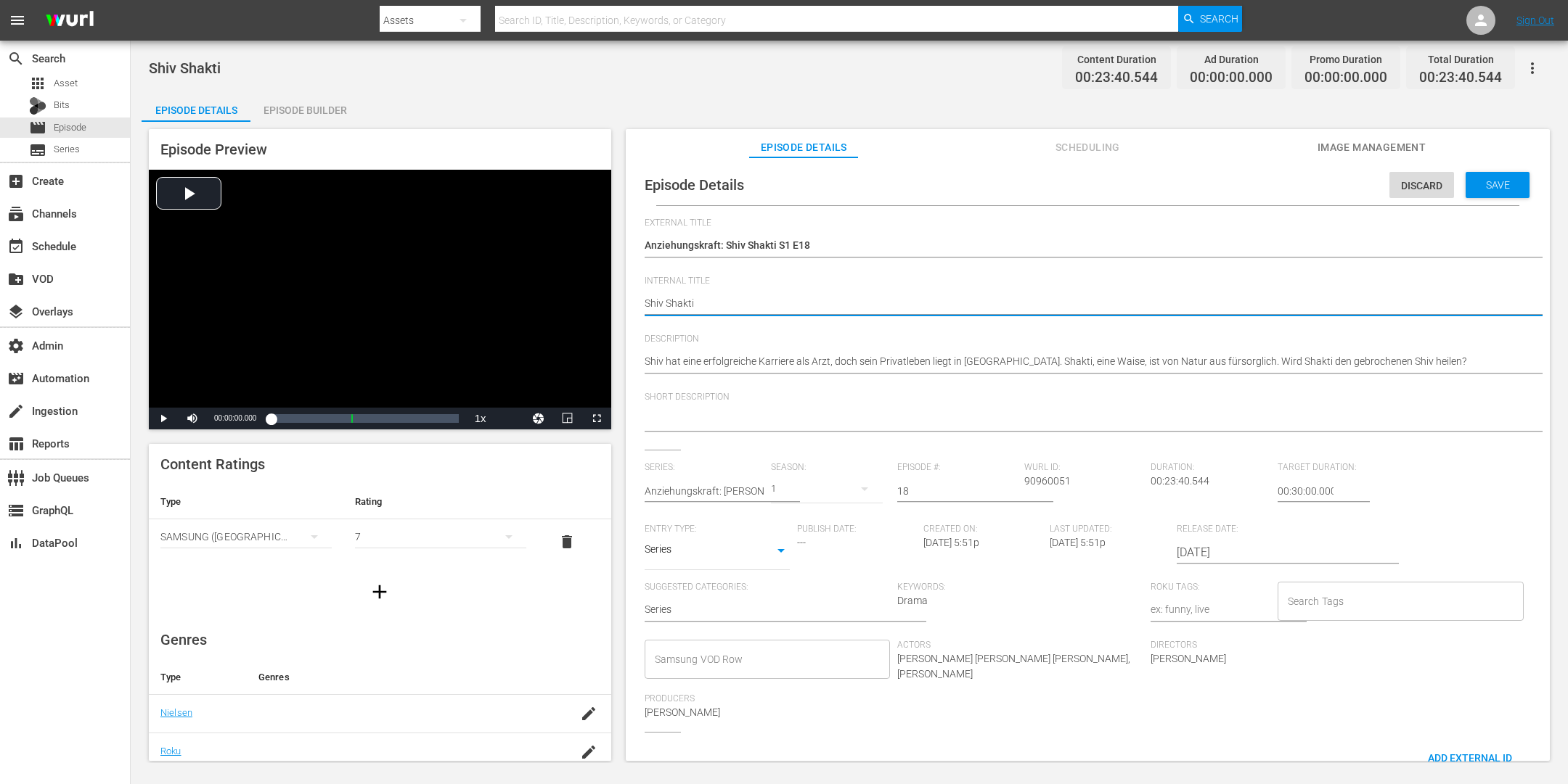
drag, startPoint x: 713, startPoint y: 303, endPoint x: 616, endPoint y: 295, distance: 97.3
paste textarea "NEW"
type textarea "[DEMOGRAPHIC_DATA] Shakti NEW"
click at [1254, 182] on span "Save" at bounding box center [1497, 186] width 47 height 12
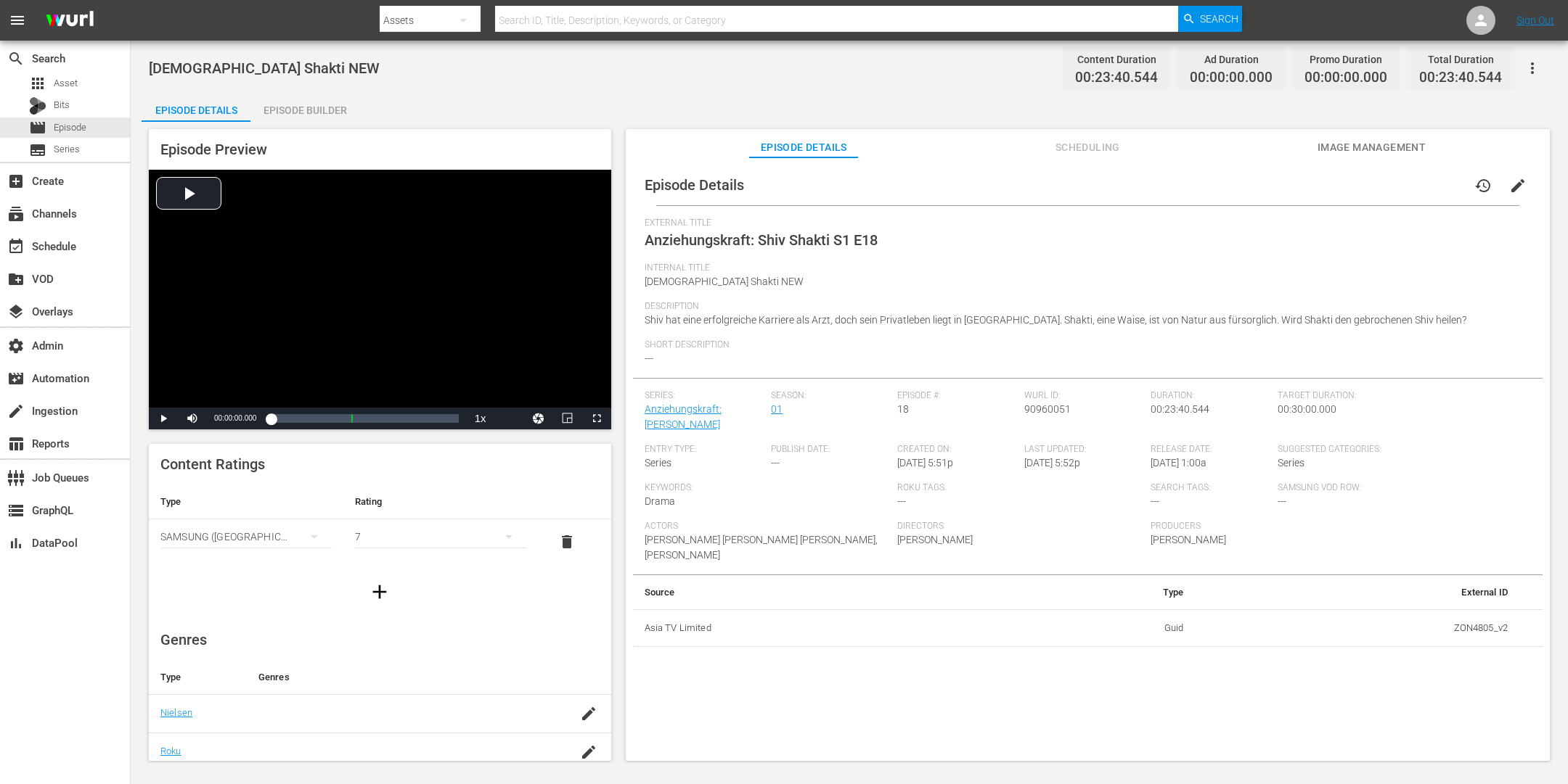
drag, startPoint x: 303, startPoint y: 106, endPoint x: 422, endPoint y: 67, distance: 125.2
click at [304, 106] on div "Episode Builder" at bounding box center [305, 110] width 109 height 35
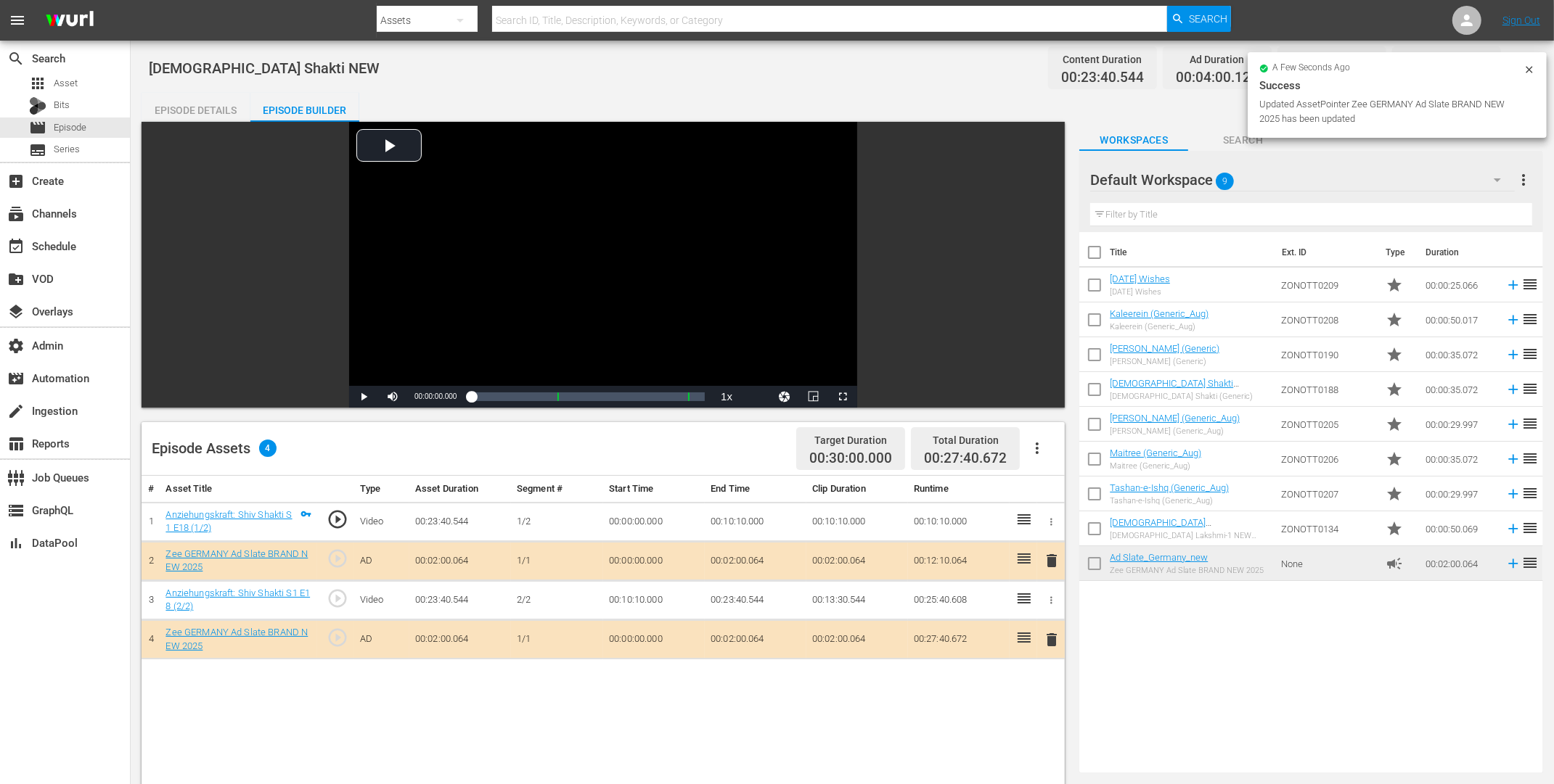
drag, startPoint x: 1022, startPoint y: 532, endPoint x: 1265, endPoint y: 2, distance: 583.1
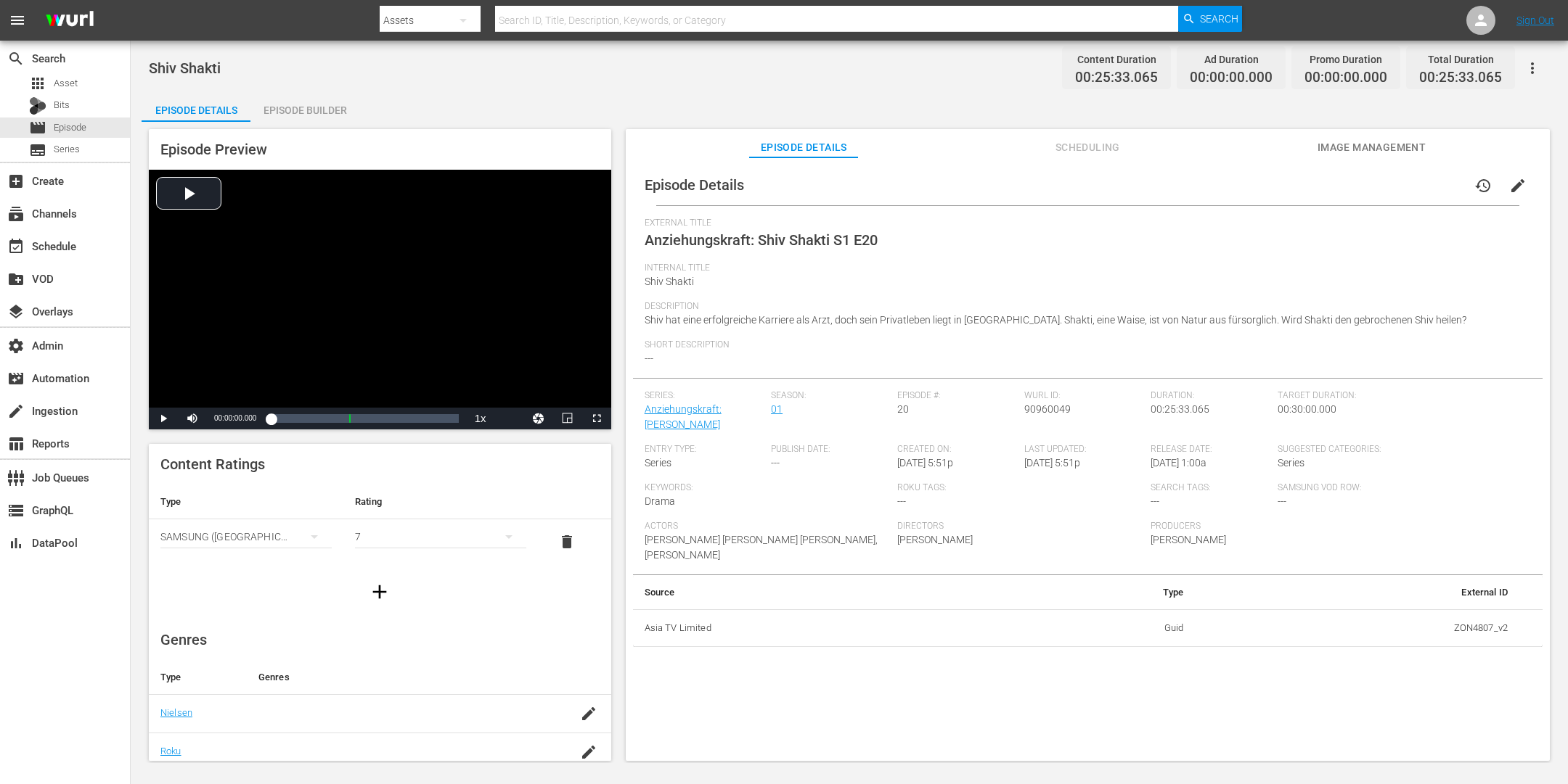
click at [1254, 175] on button "edit" at bounding box center [1518, 186] width 35 height 35
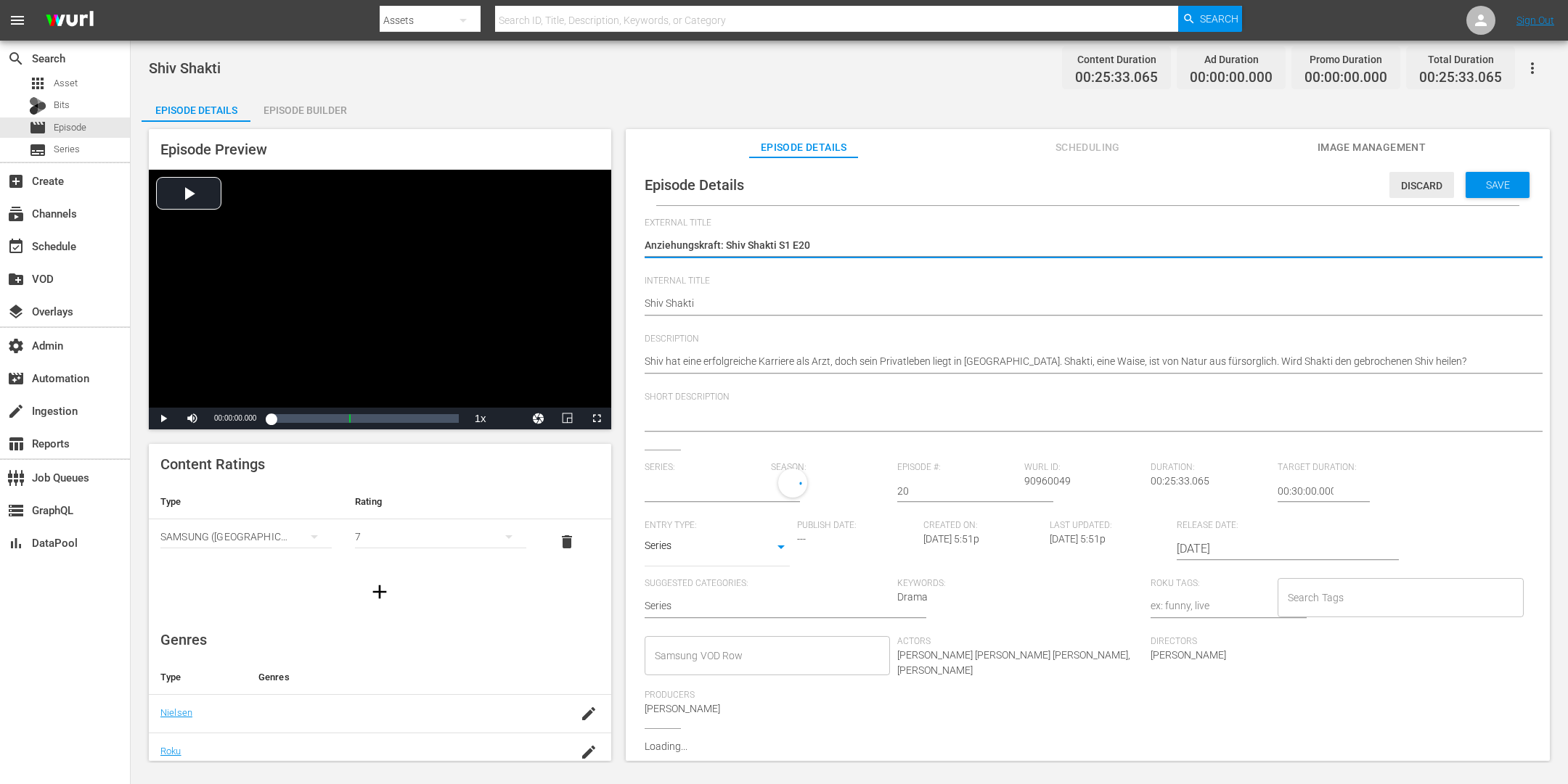
type input "Anziehungskraft: [PERSON_NAME]"
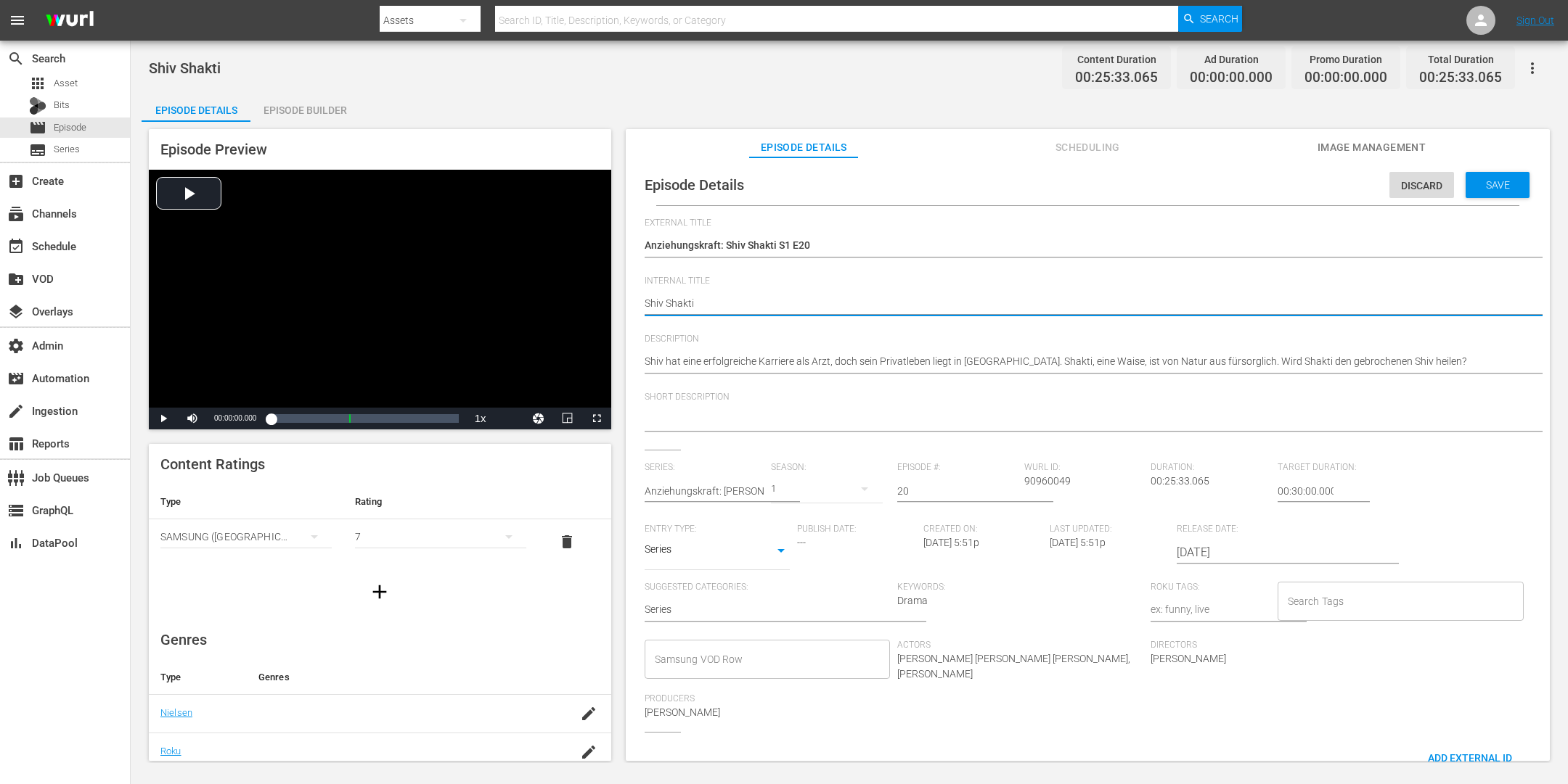
drag, startPoint x: 667, startPoint y: 302, endPoint x: 621, endPoint y: 295, distance: 46.5
paste textarea "NEW"
type textarea "[DEMOGRAPHIC_DATA] Shakti NEW"
drag, startPoint x: 1468, startPoint y: 188, endPoint x: 1135, endPoint y: 87, distance: 348.0
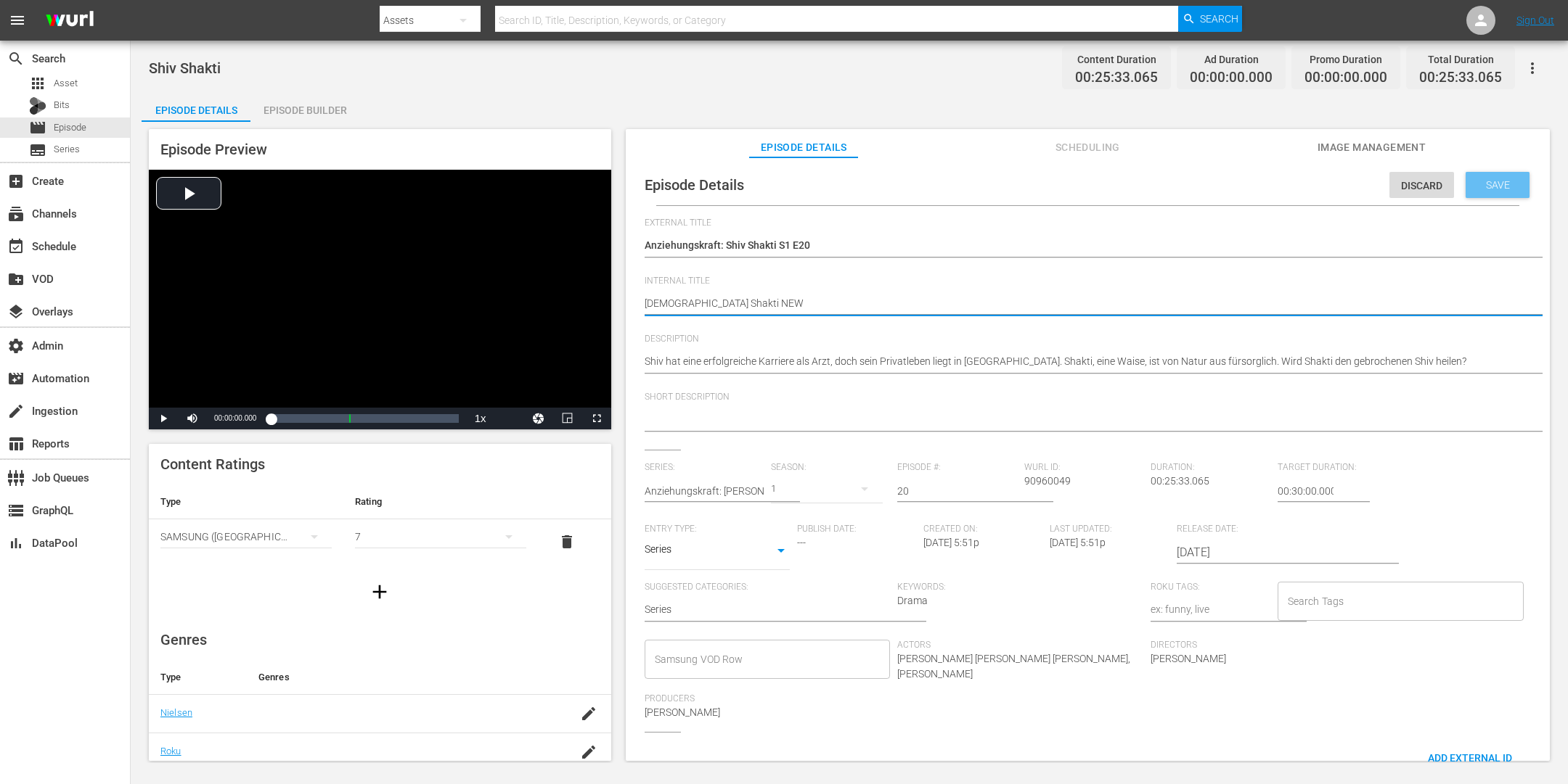
click at [1254, 188] on span "Save" at bounding box center [1497, 186] width 47 height 12
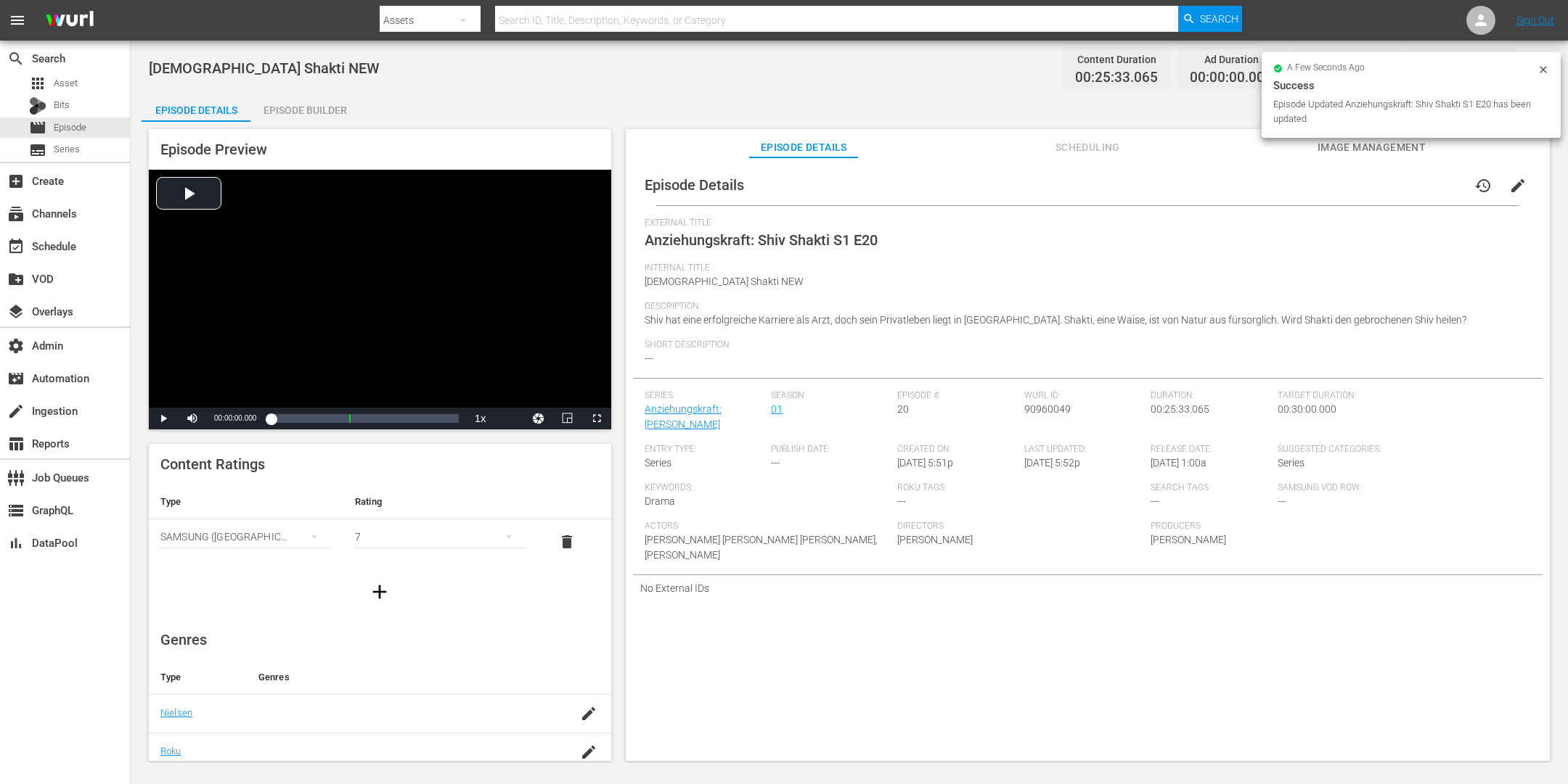
click at [287, 109] on div "Episode Builder" at bounding box center [305, 110] width 109 height 35
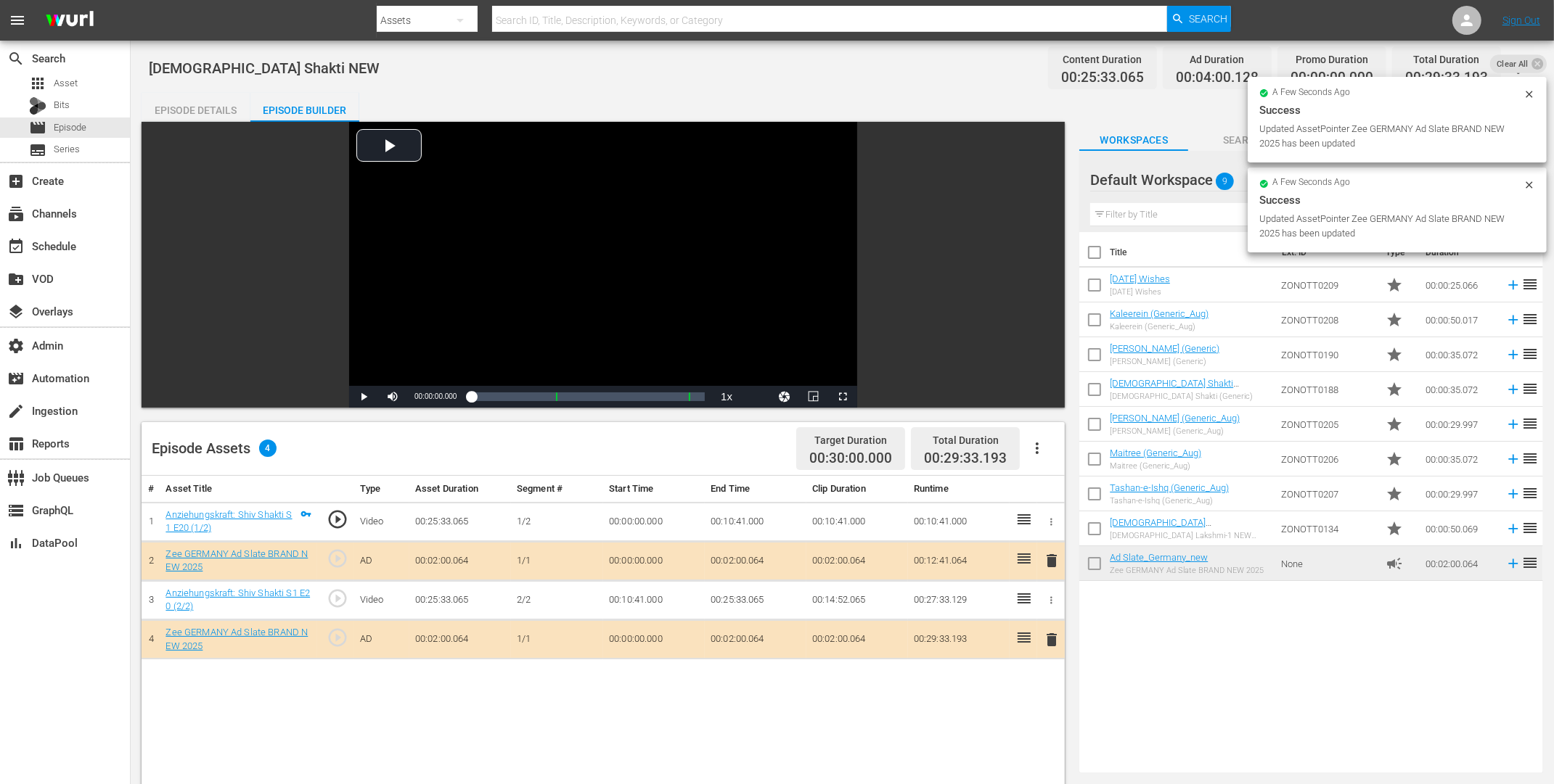
drag, startPoint x: 1150, startPoint y: 563, endPoint x: 644, endPoint y: 9, distance: 750.3
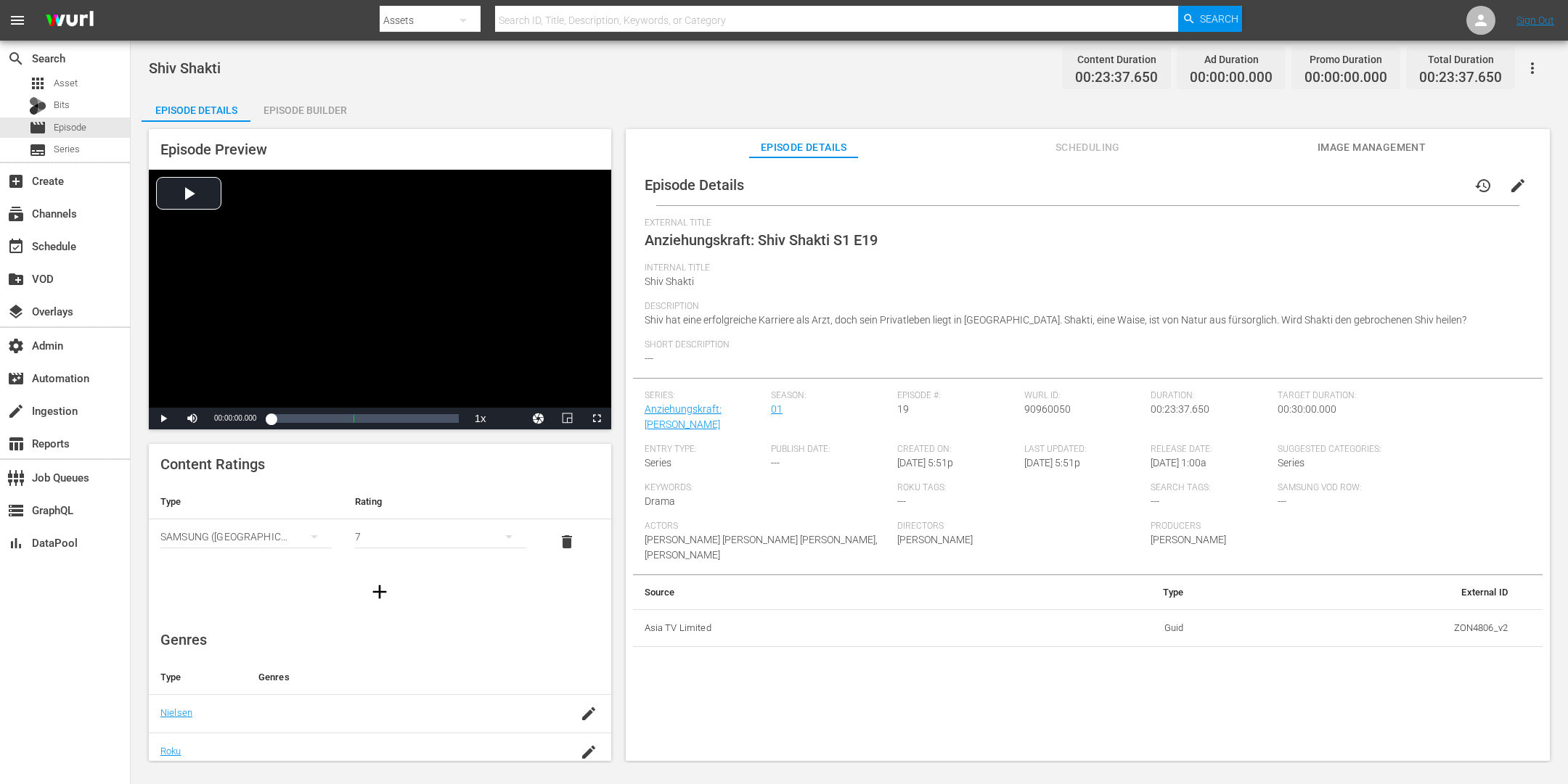
click at [1254, 192] on span "edit" at bounding box center [1518, 186] width 17 height 17
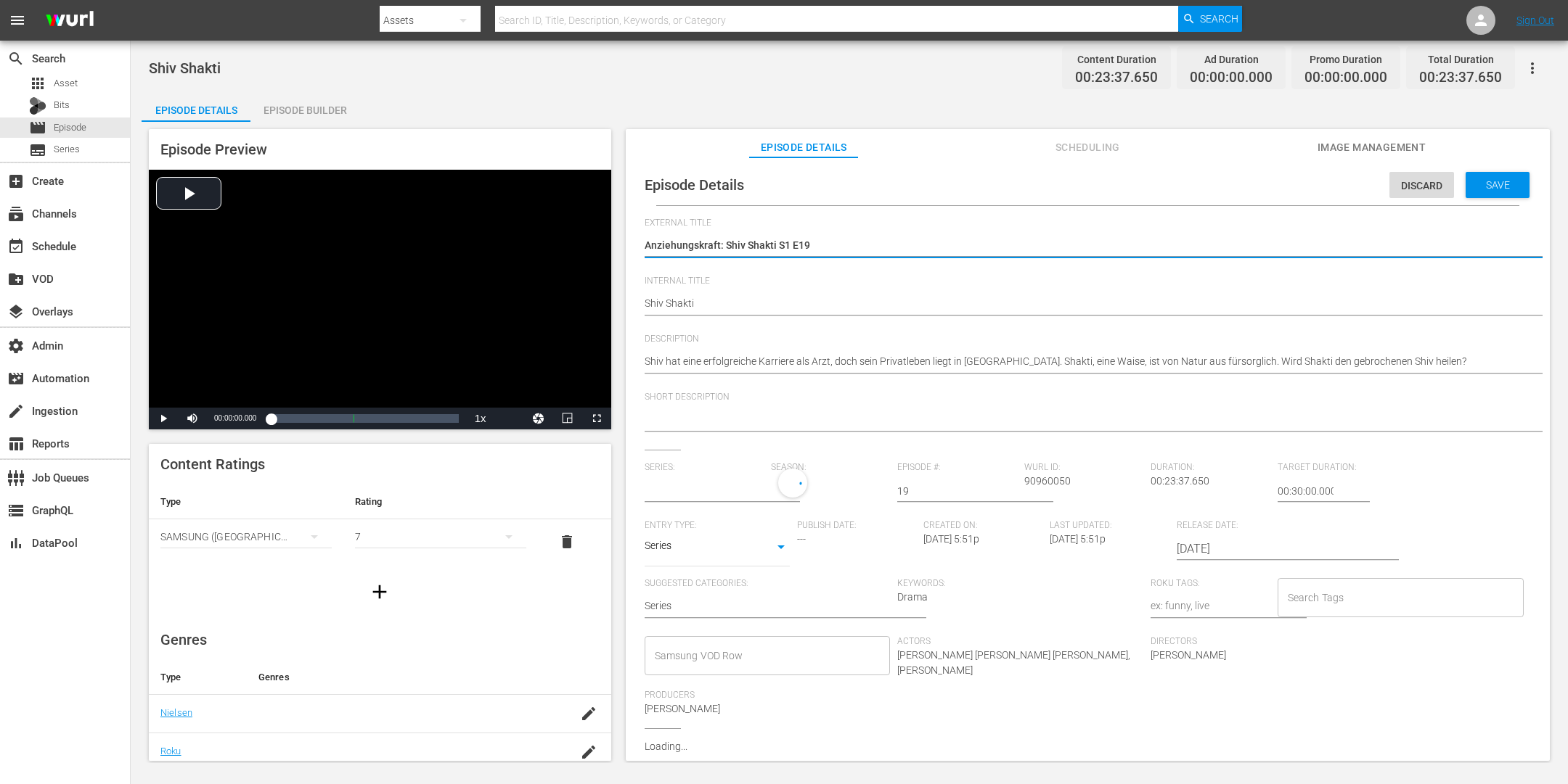
type input "Anziehungskraft: [PERSON_NAME]"
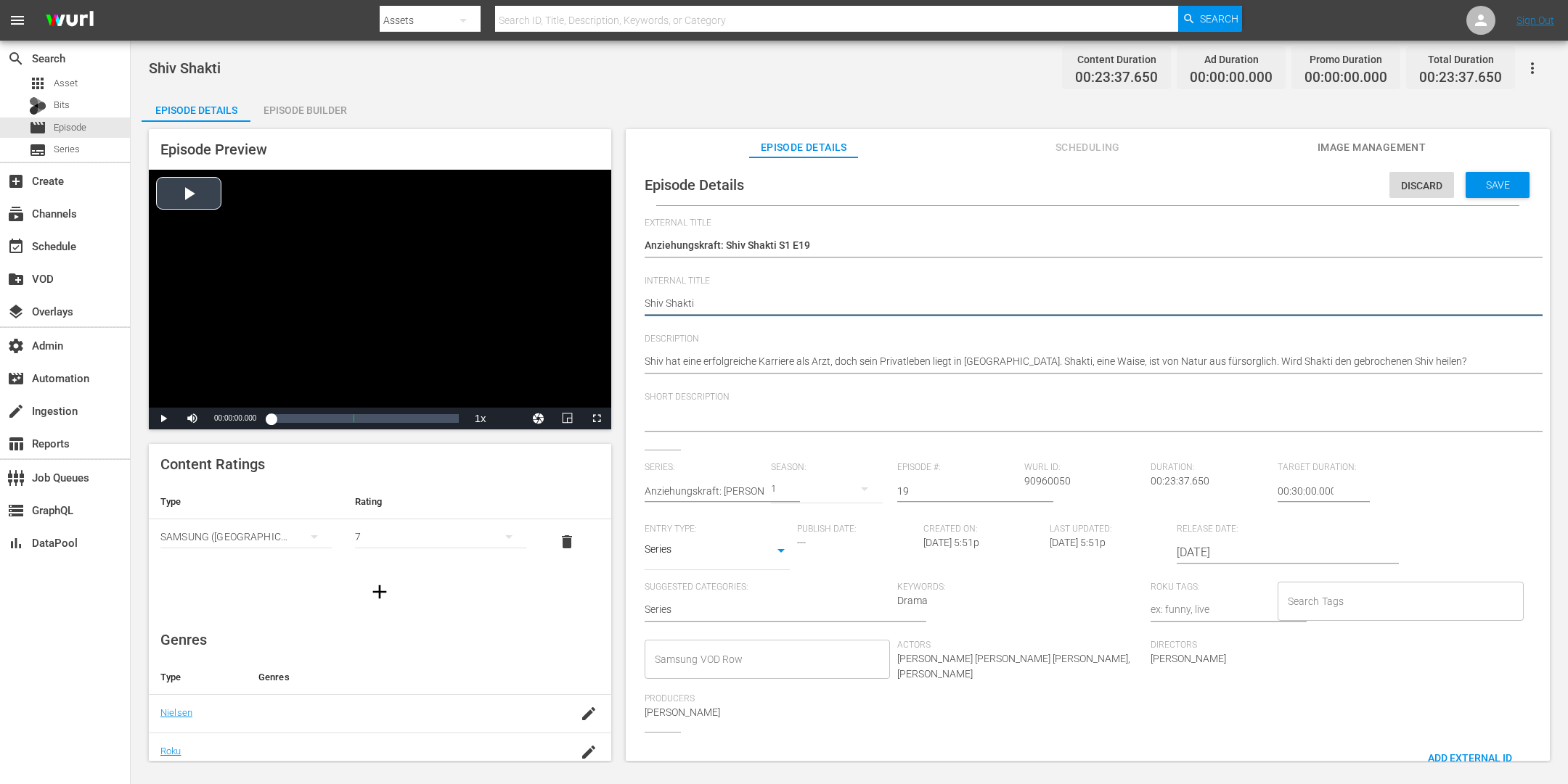
drag, startPoint x: 698, startPoint y: 305, endPoint x: 580, endPoint y: 283, distance: 120.0
paste textarea "NEW"
type textarea "[DEMOGRAPHIC_DATA] Shakti NEW"
click at [1254, 192] on div "Save" at bounding box center [1497, 185] width 64 height 26
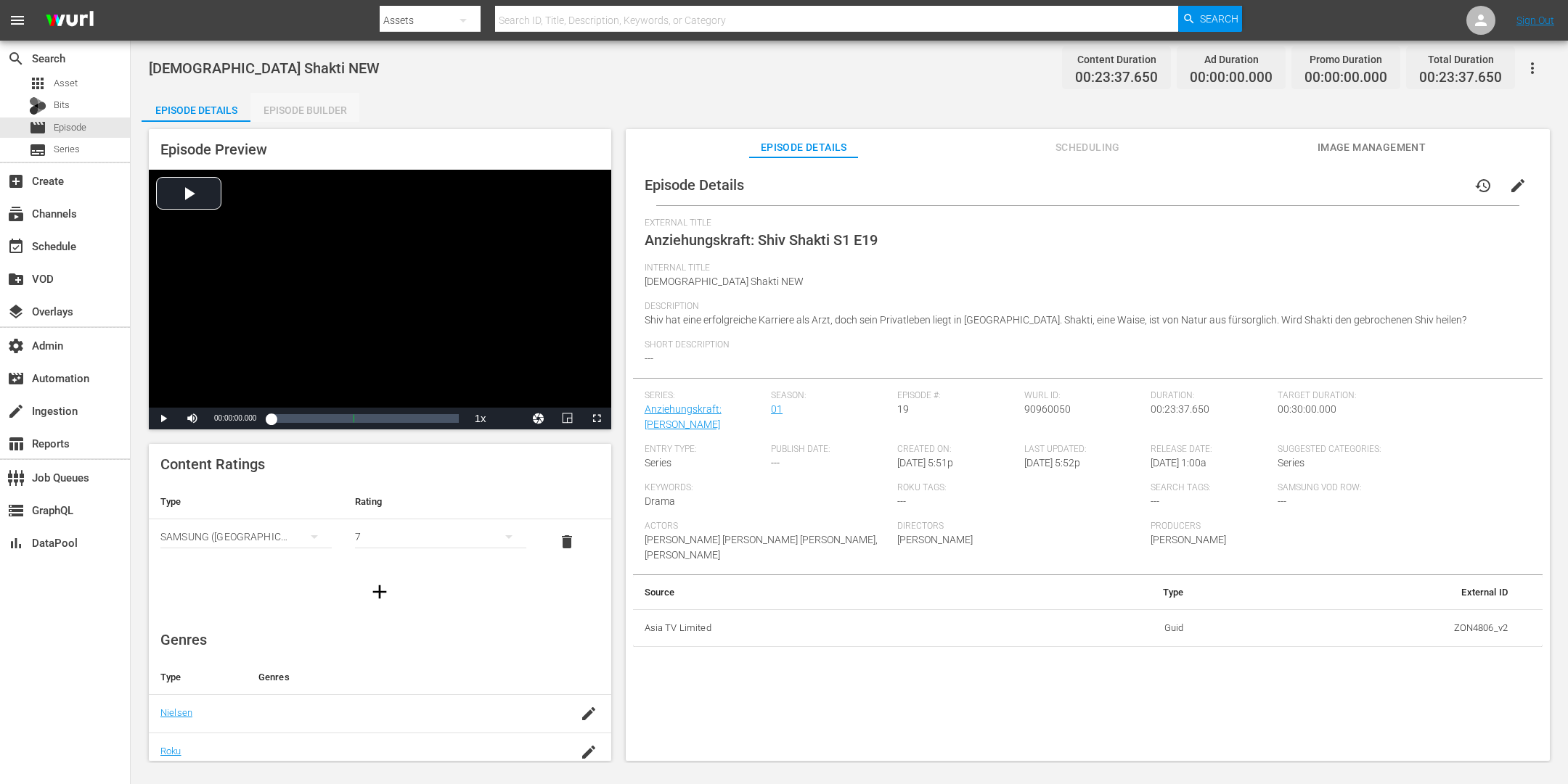
drag, startPoint x: 330, startPoint y: 106, endPoint x: 371, endPoint y: 85, distance: 46.1
click at [330, 106] on div "Episode Builder" at bounding box center [305, 110] width 109 height 35
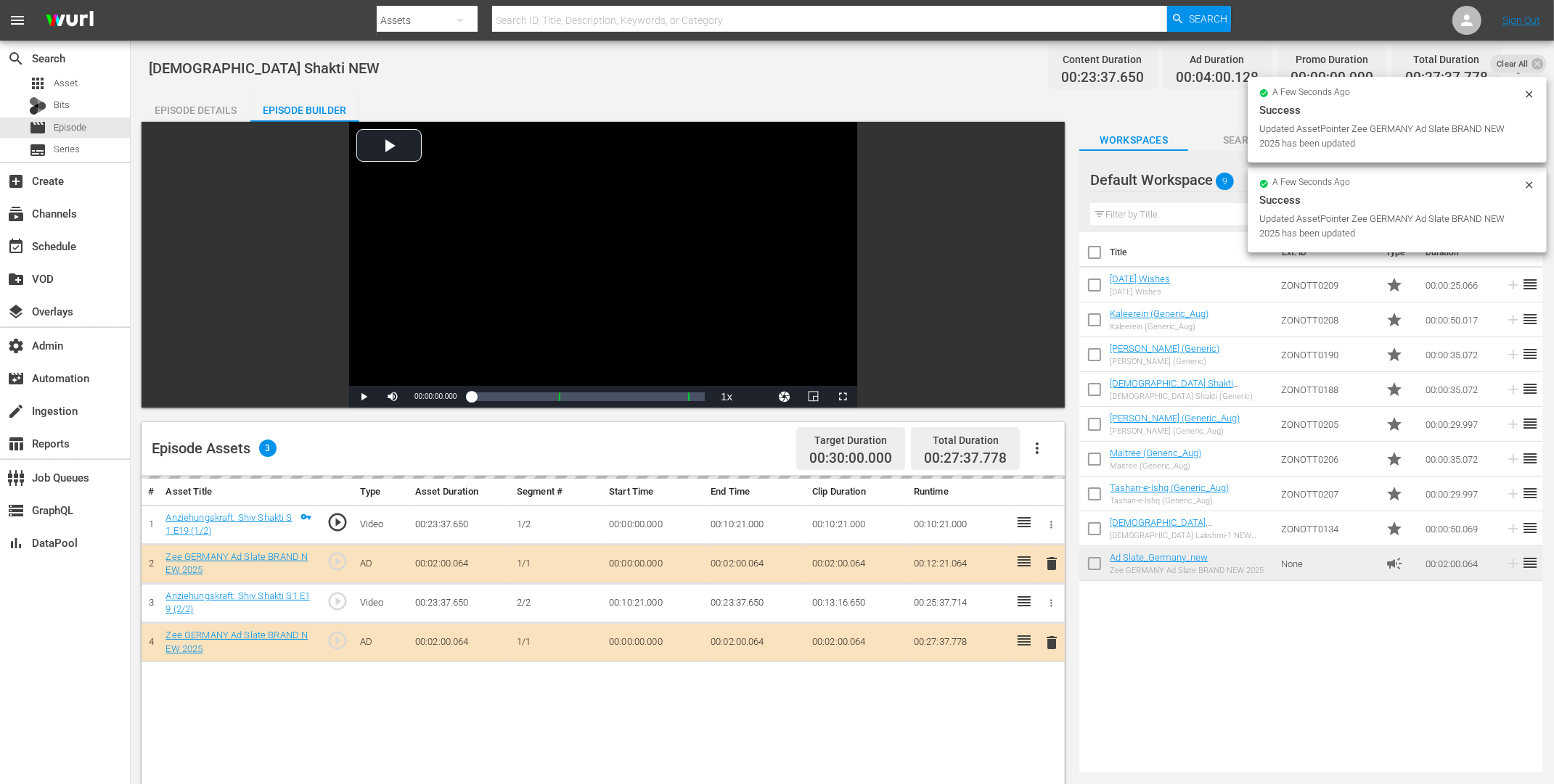
drag, startPoint x: 1139, startPoint y: 563, endPoint x: 1074, endPoint y: 20, distance: 546.9
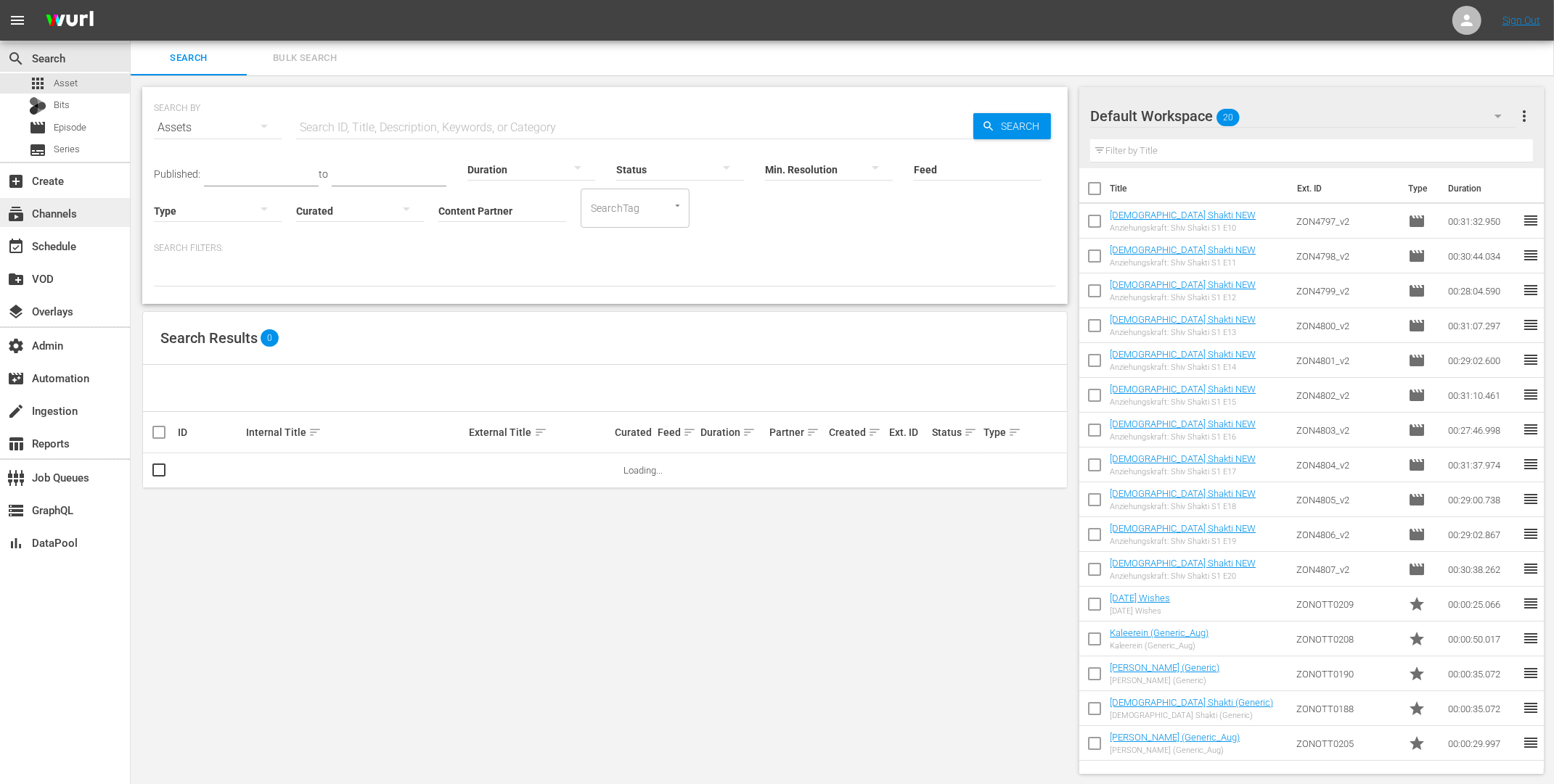
click at [85, 222] on div "subscriptions Channels" at bounding box center [65, 213] width 130 height 29
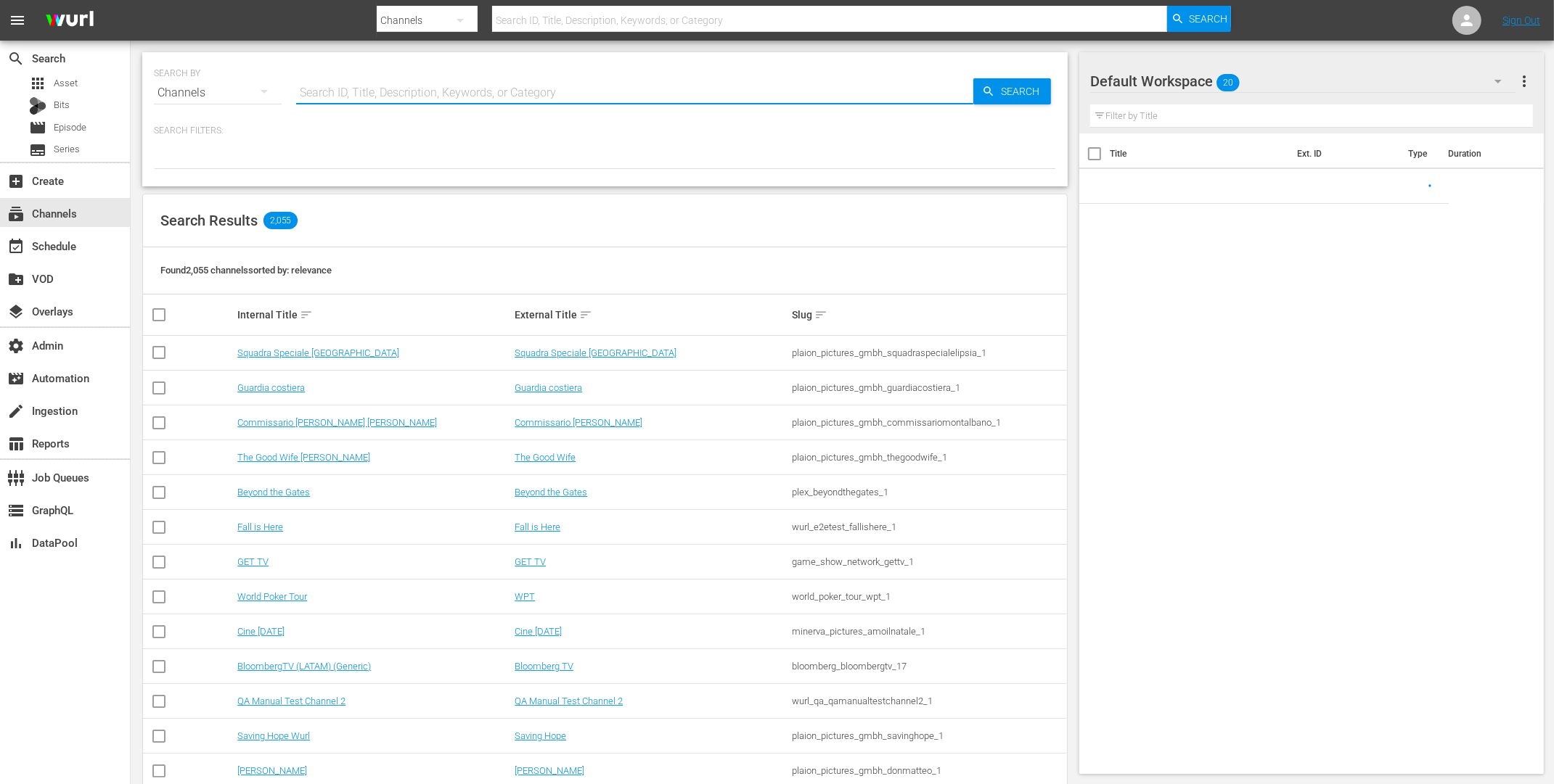
click at [334, 91] on input "text" at bounding box center [634, 93] width 677 height 35
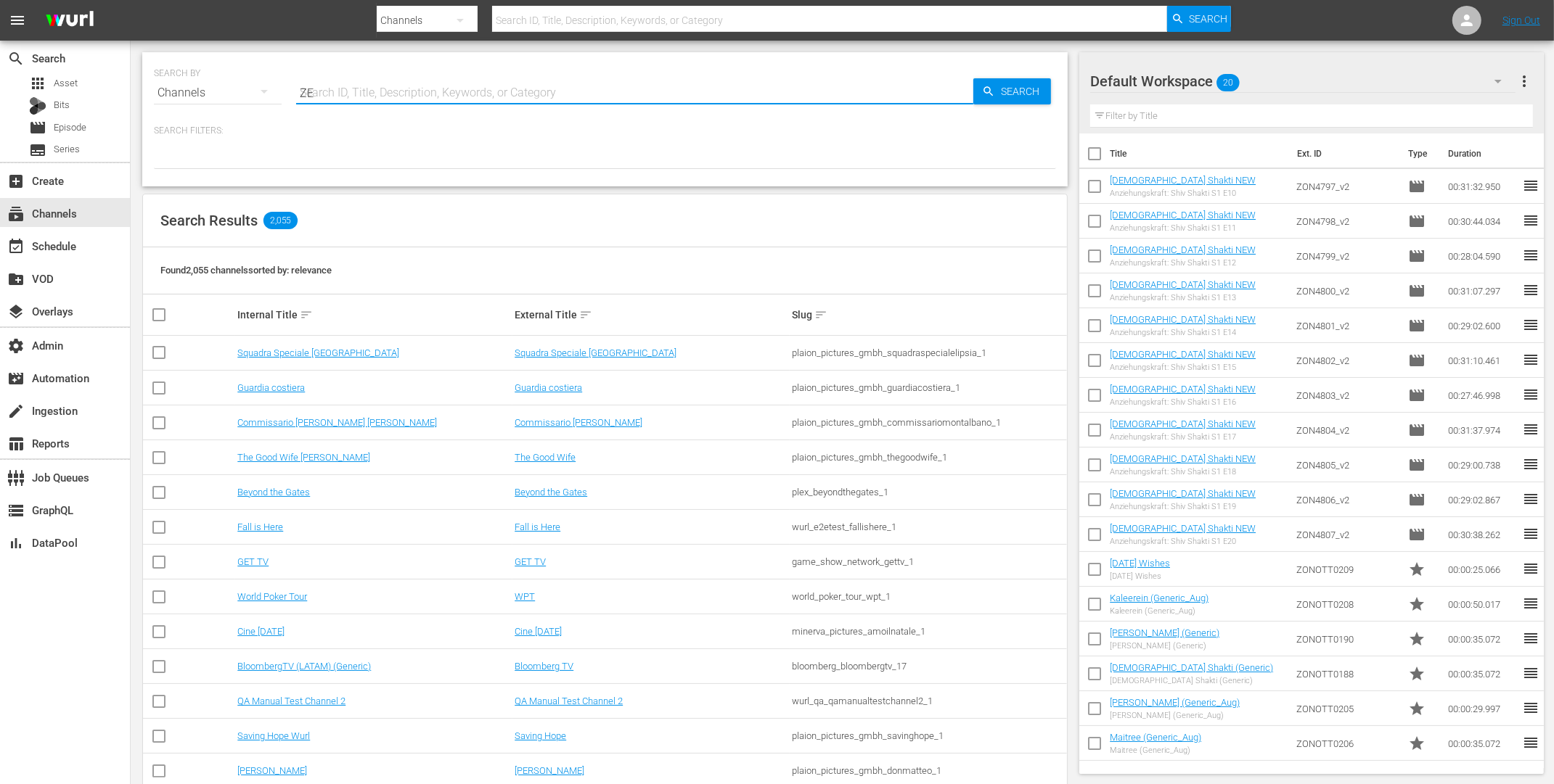
type input "ZEE"
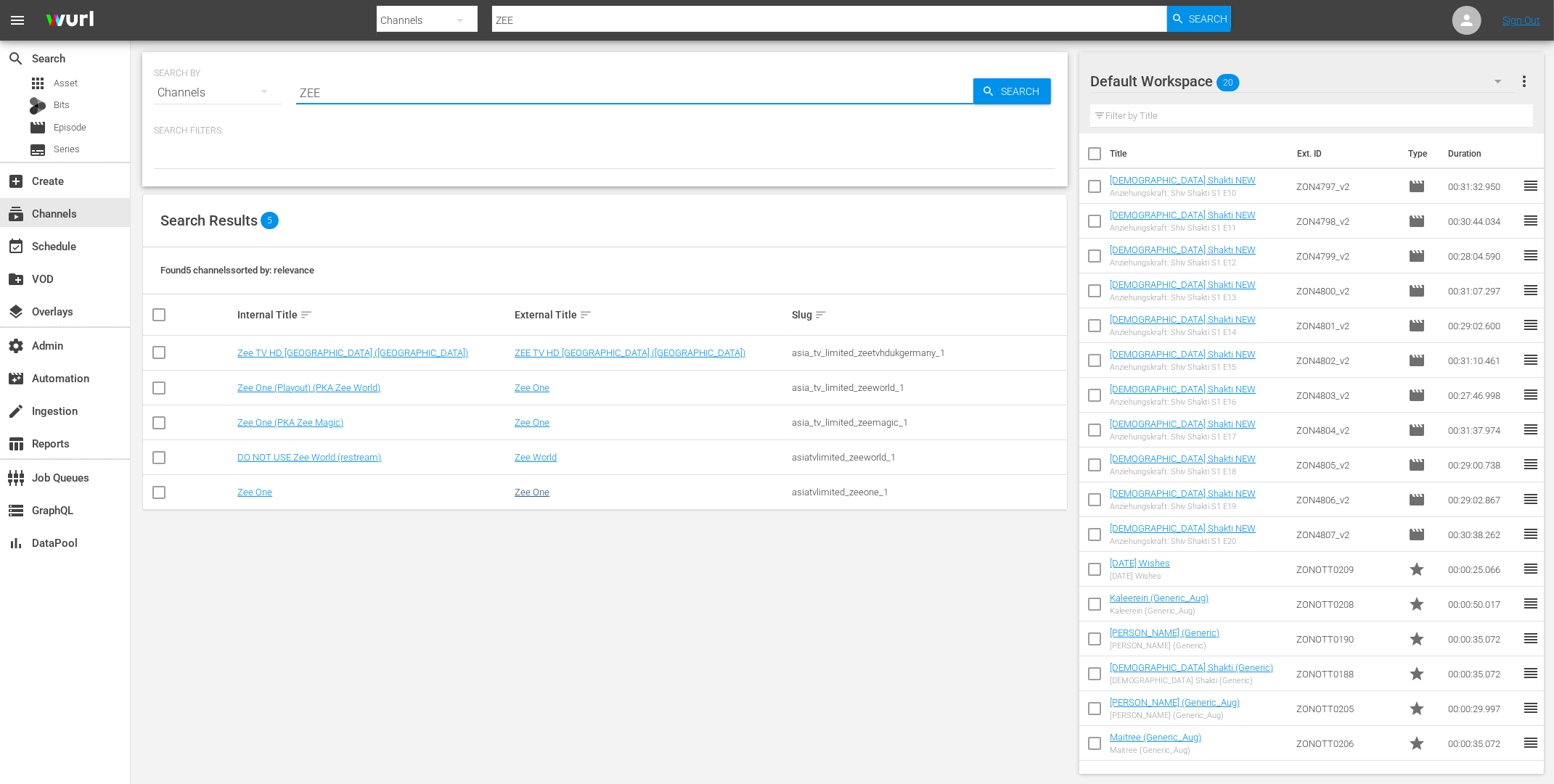
type input "ZEE"
click at [538, 492] on link "Zee One" at bounding box center [531, 492] width 35 height 11
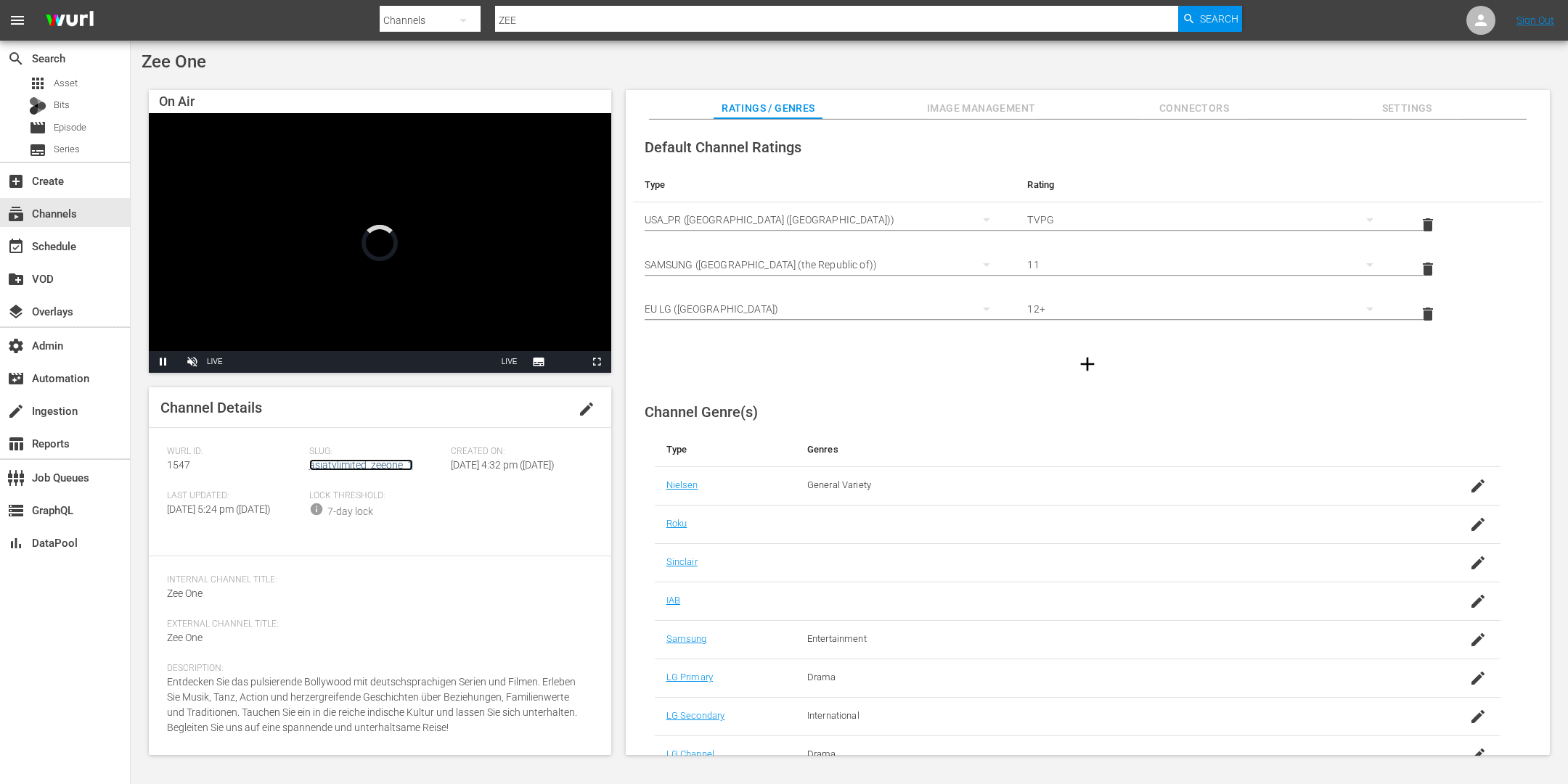
click at [336, 460] on link "asiatvlimited_zeeone_1" at bounding box center [361, 466] width 104 height 12
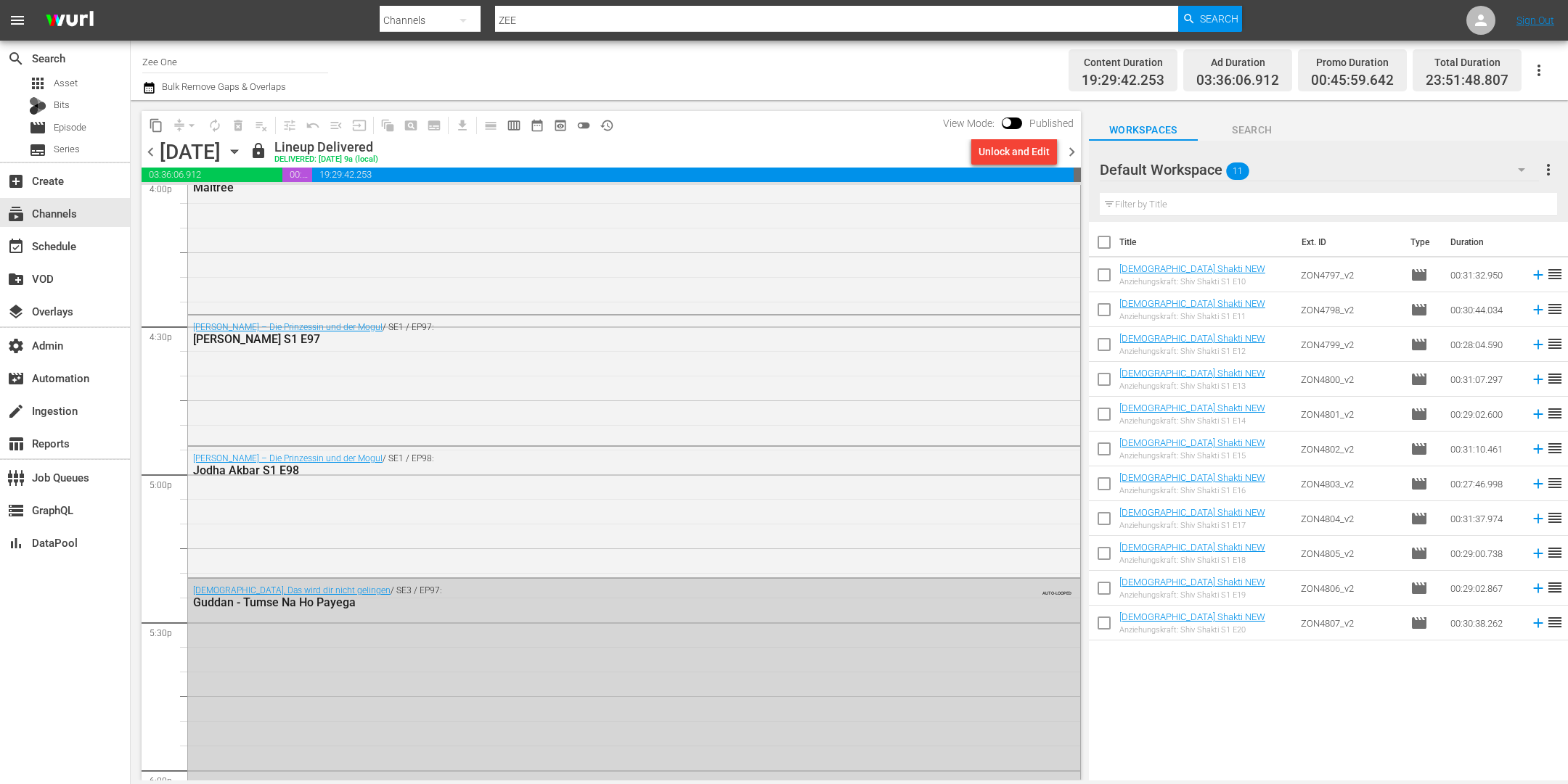
scroll to position [6640, 0]
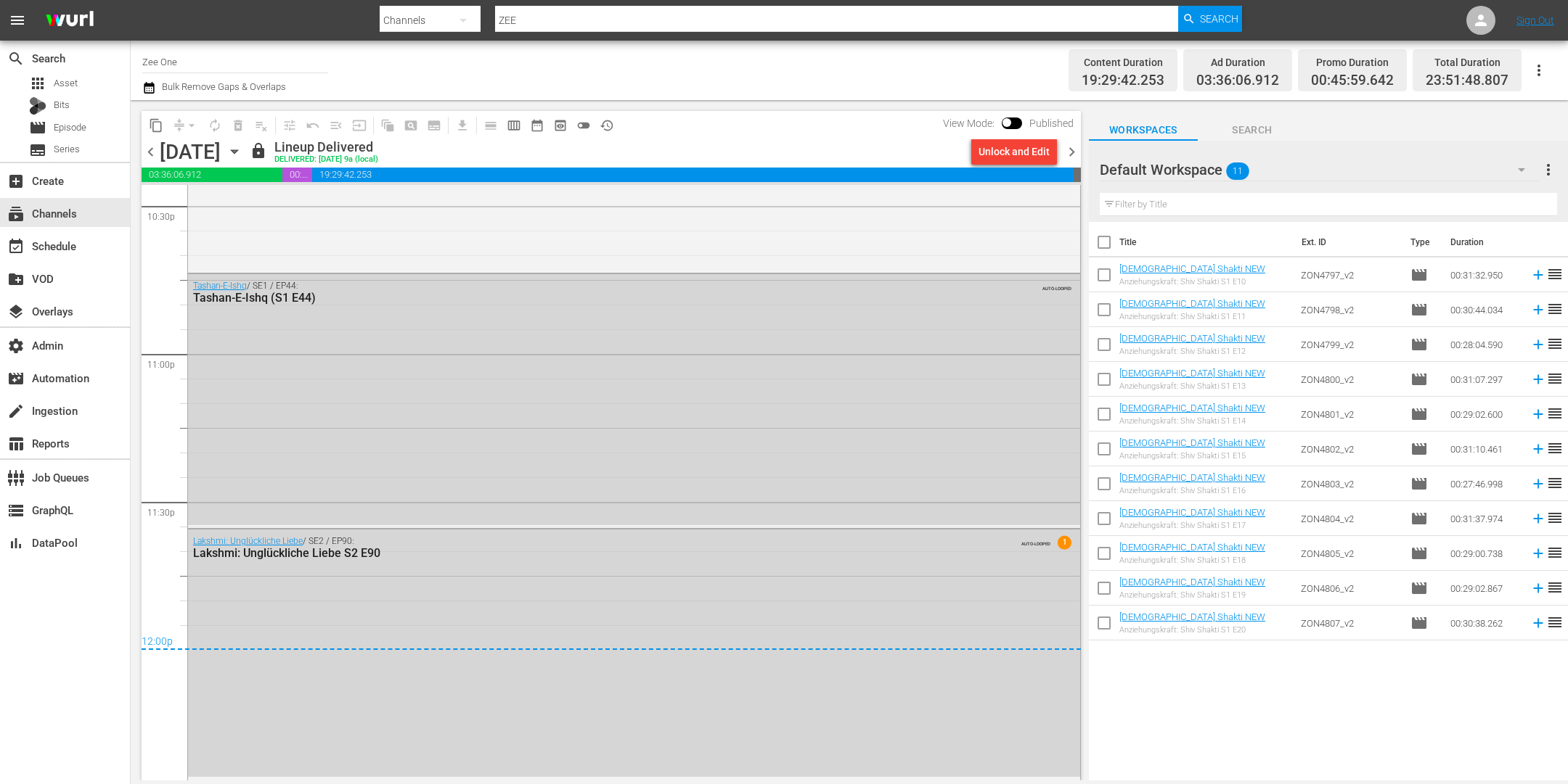
drag, startPoint x: 1065, startPoint y: 146, endPoint x: 1041, endPoint y: 158, distance: 26.8
click at [1065, 147] on span "chevron_right" at bounding box center [1071, 152] width 18 height 18
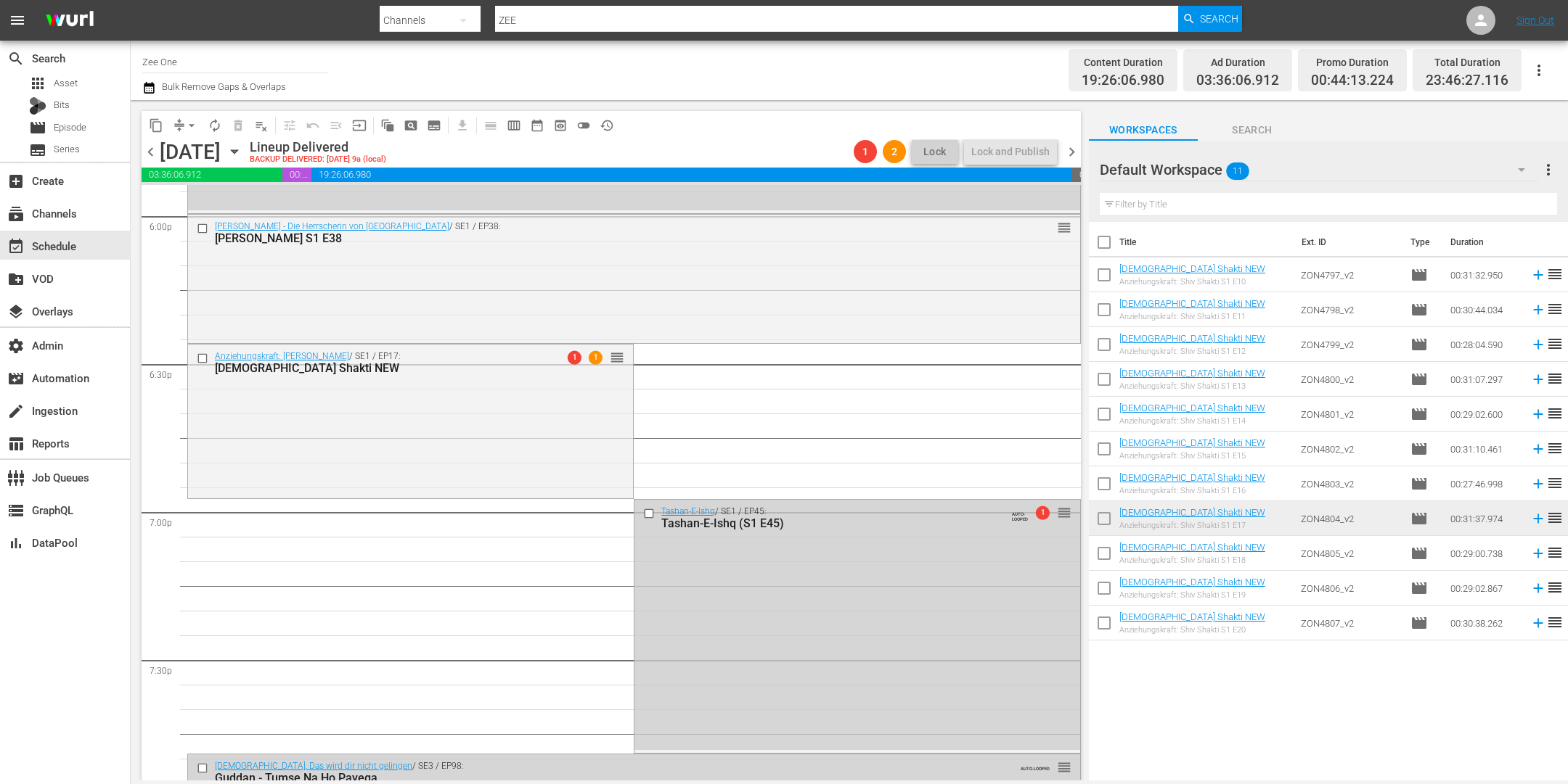
scroll to position [5198, 0]
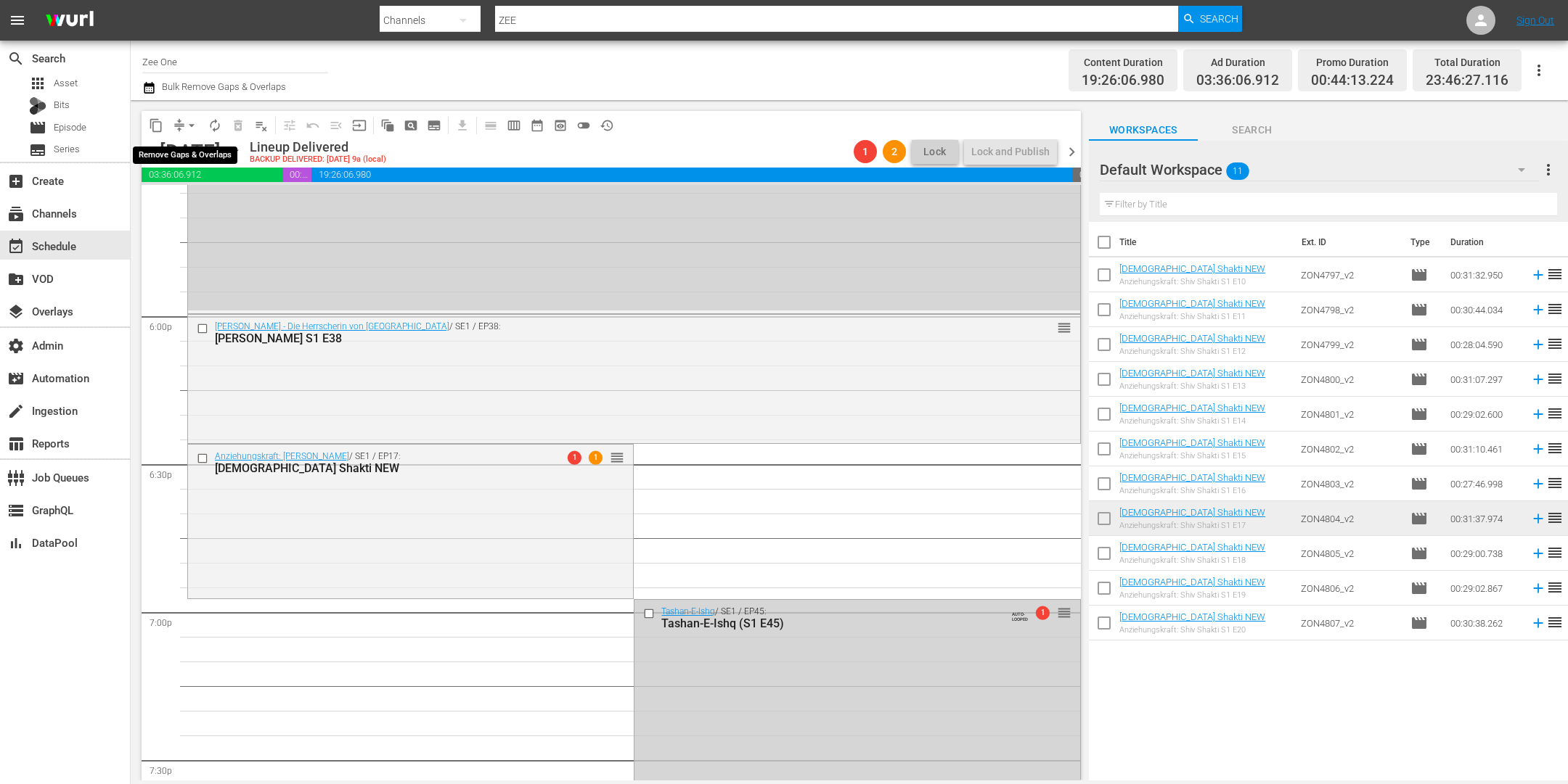
click at [189, 125] on span "arrow_drop_down" at bounding box center [192, 125] width 14 height 14
click at [190, 205] on li "Align to End of Previous Day" at bounding box center [192, 202] width 152 height 24
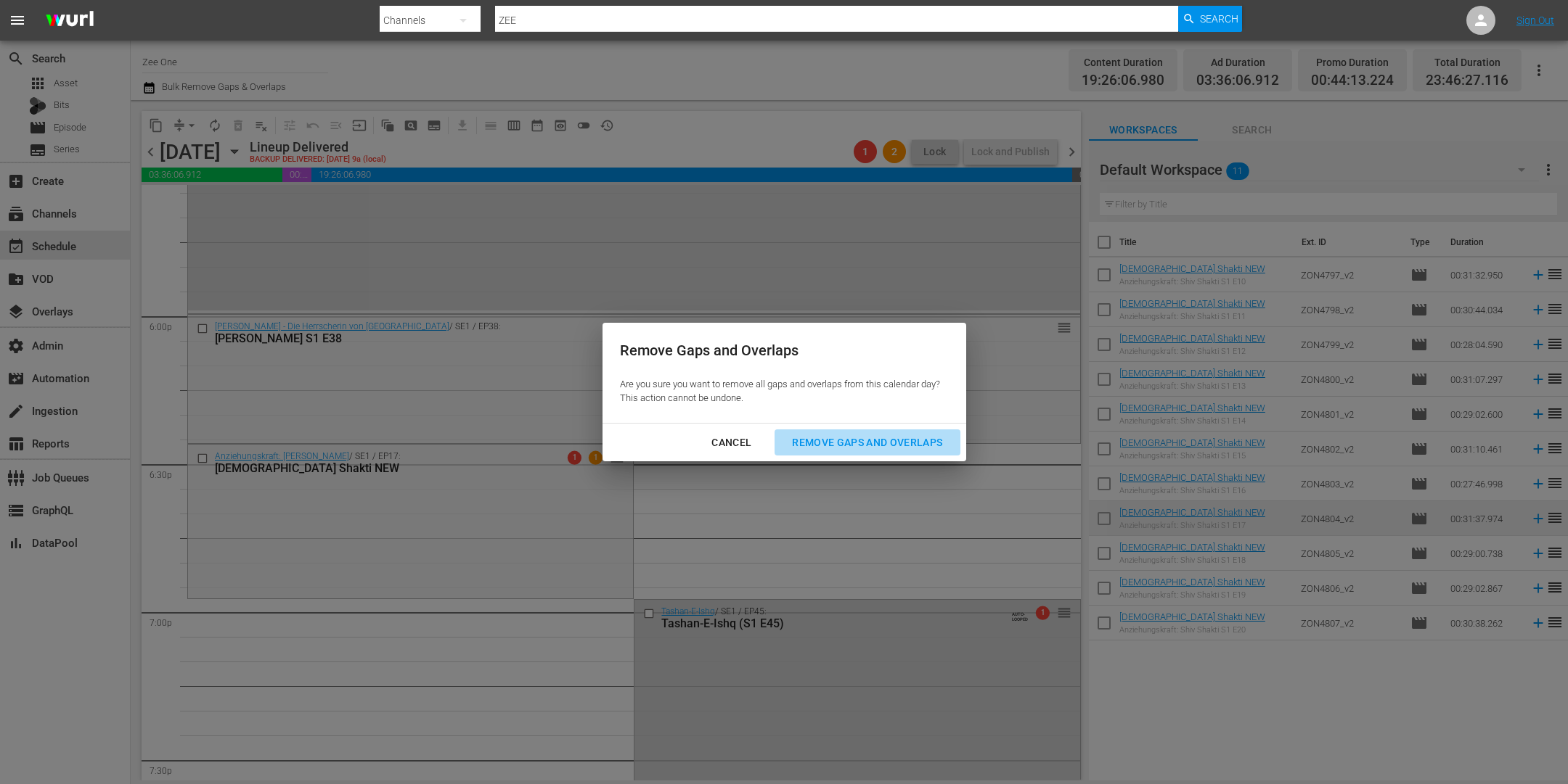
click at [874, 438] on div "Remove Gaps and Overlaps" at bounding box center [867, 443] width 174 height 18
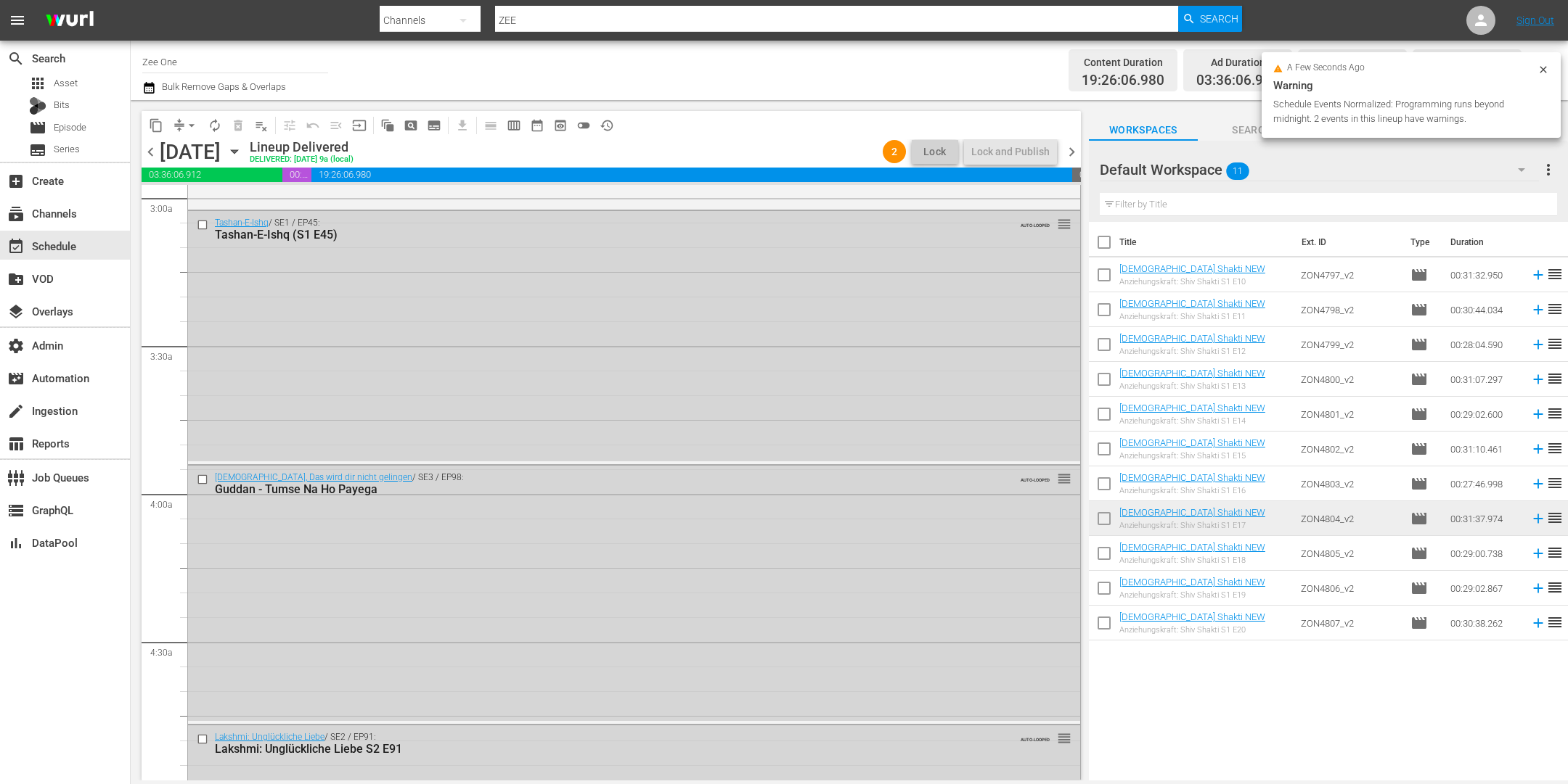
scroll to position [0, 0]
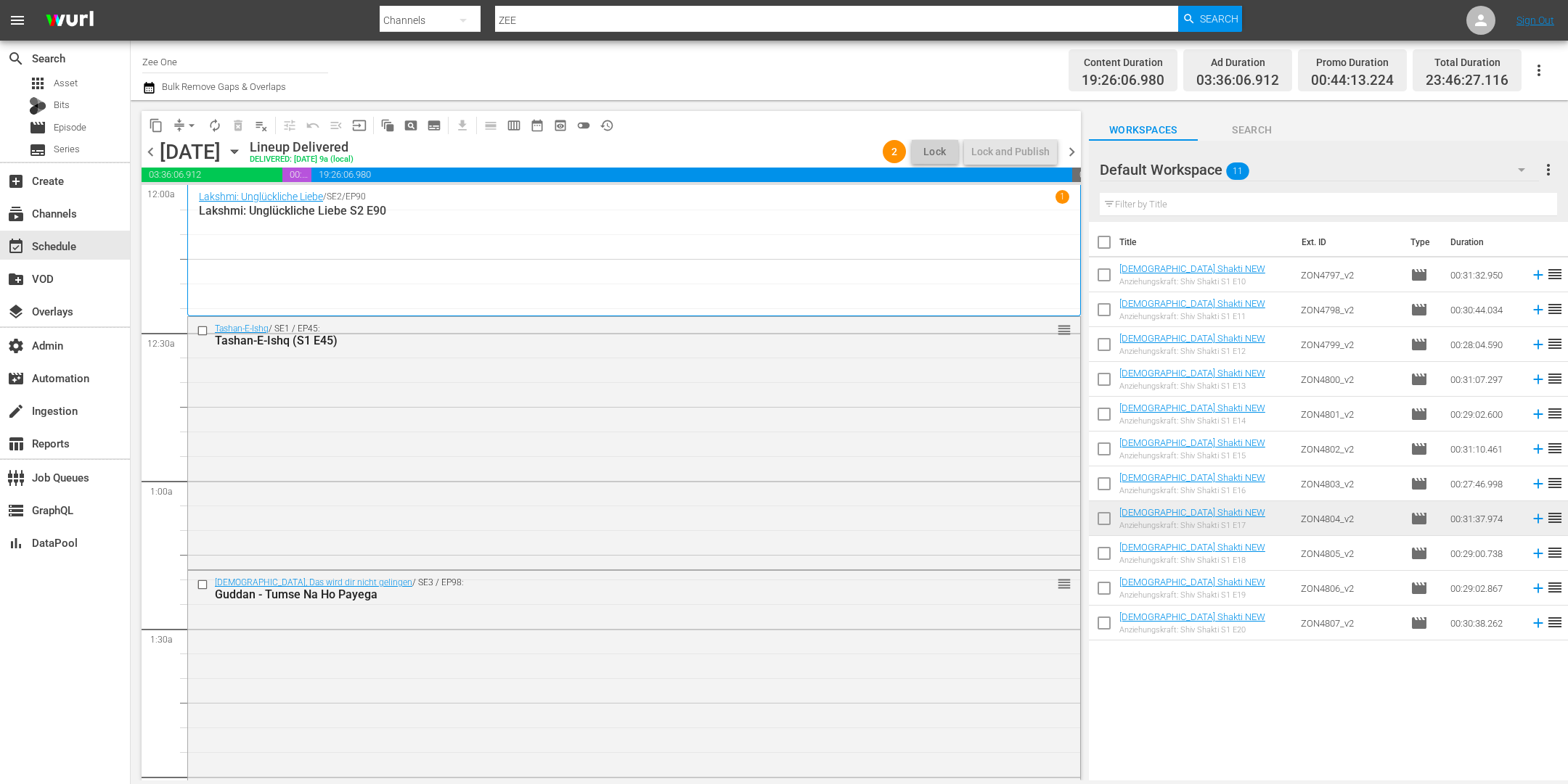
click at [589, 412] on div "Tashan-E-Ishq / SE1 / EP45: Tashan-E-Ishq (S1 E45) reorder" at bounding box center [635, 442] width 893 height 250
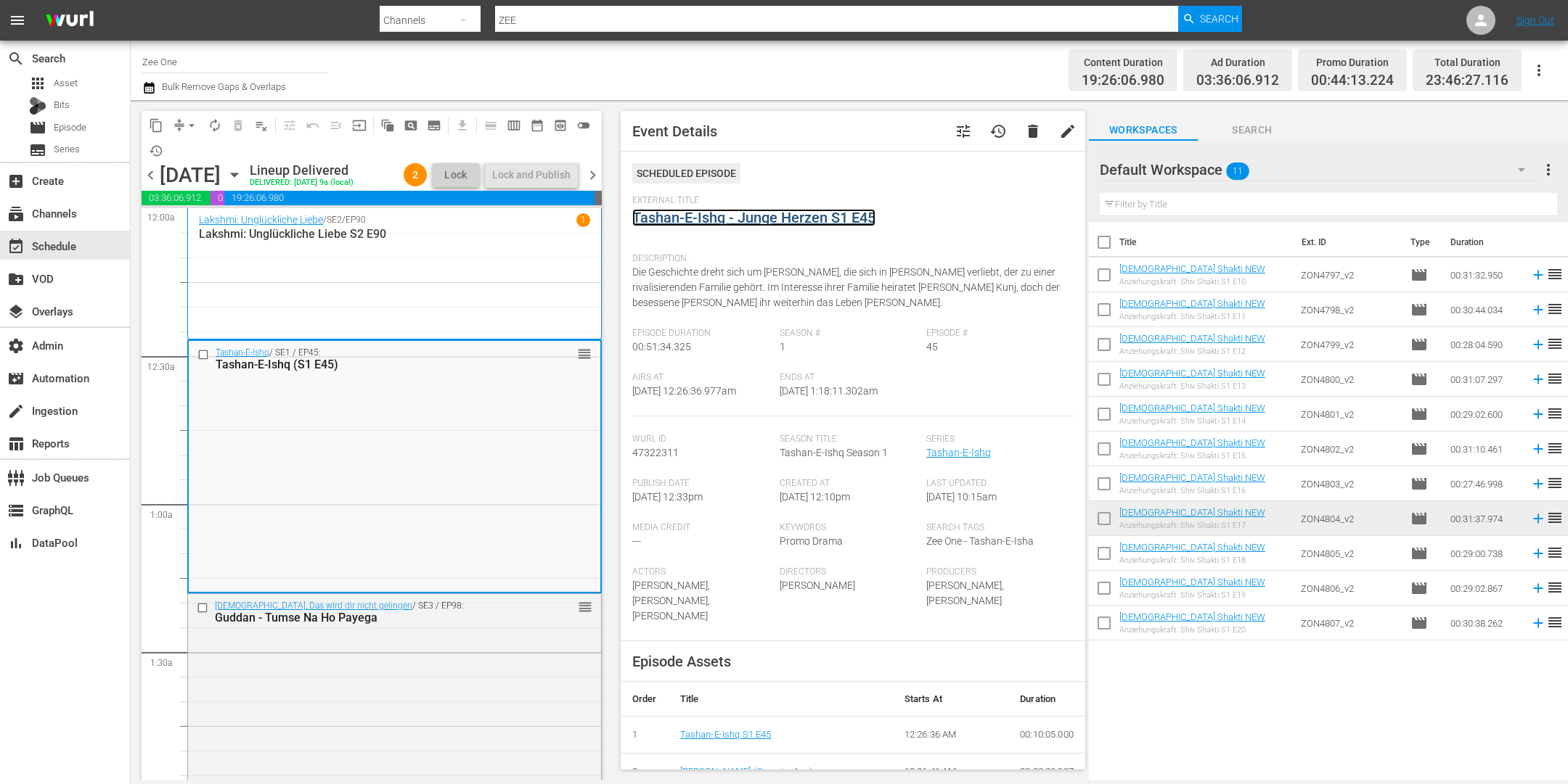
click at [686, 219] on link "Tashan-E-Ishq - Junge Herzen S1 E45" at bounding box center [754, 217] width 244 height 17
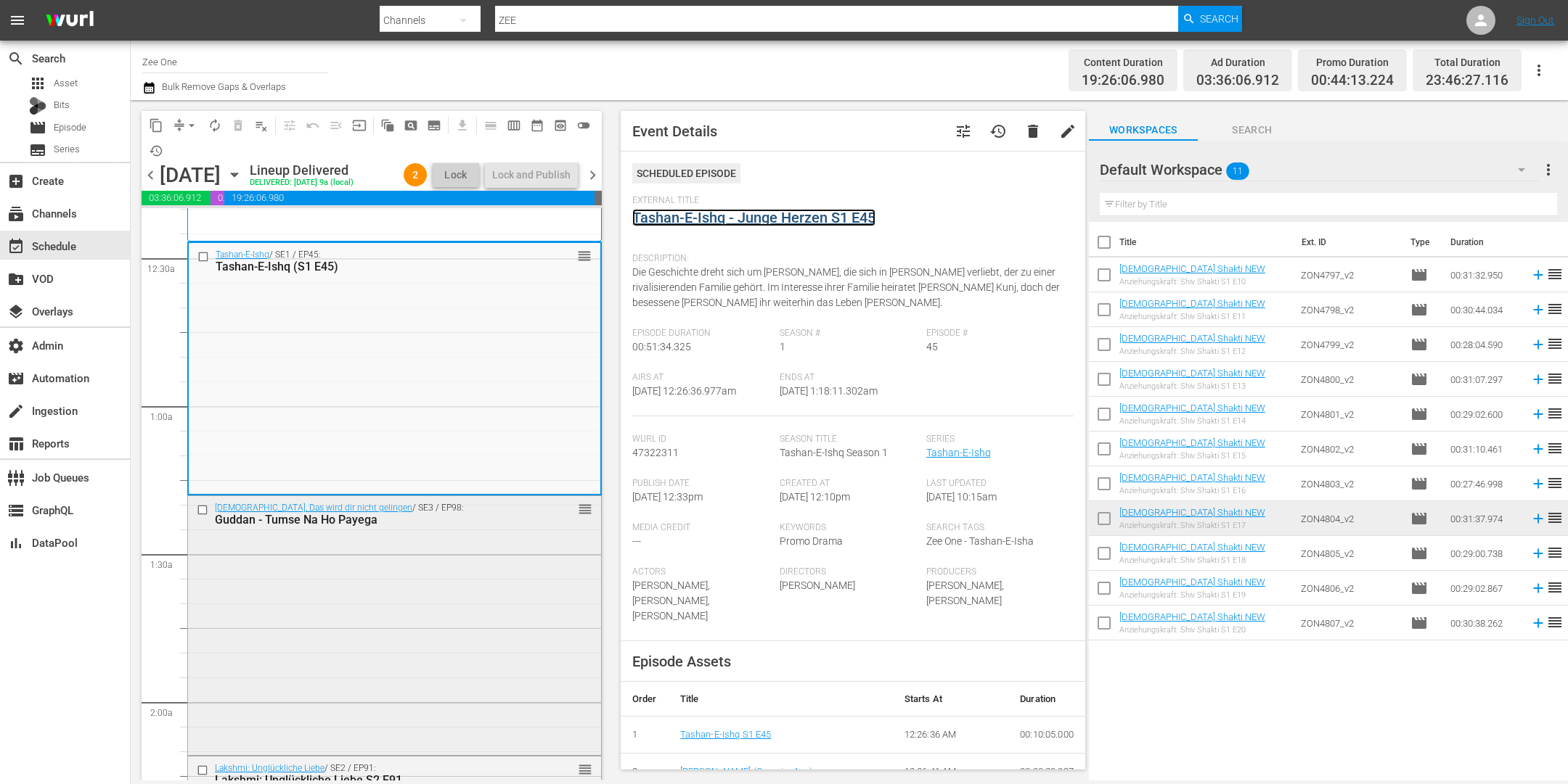
scroll to position [190, 0]
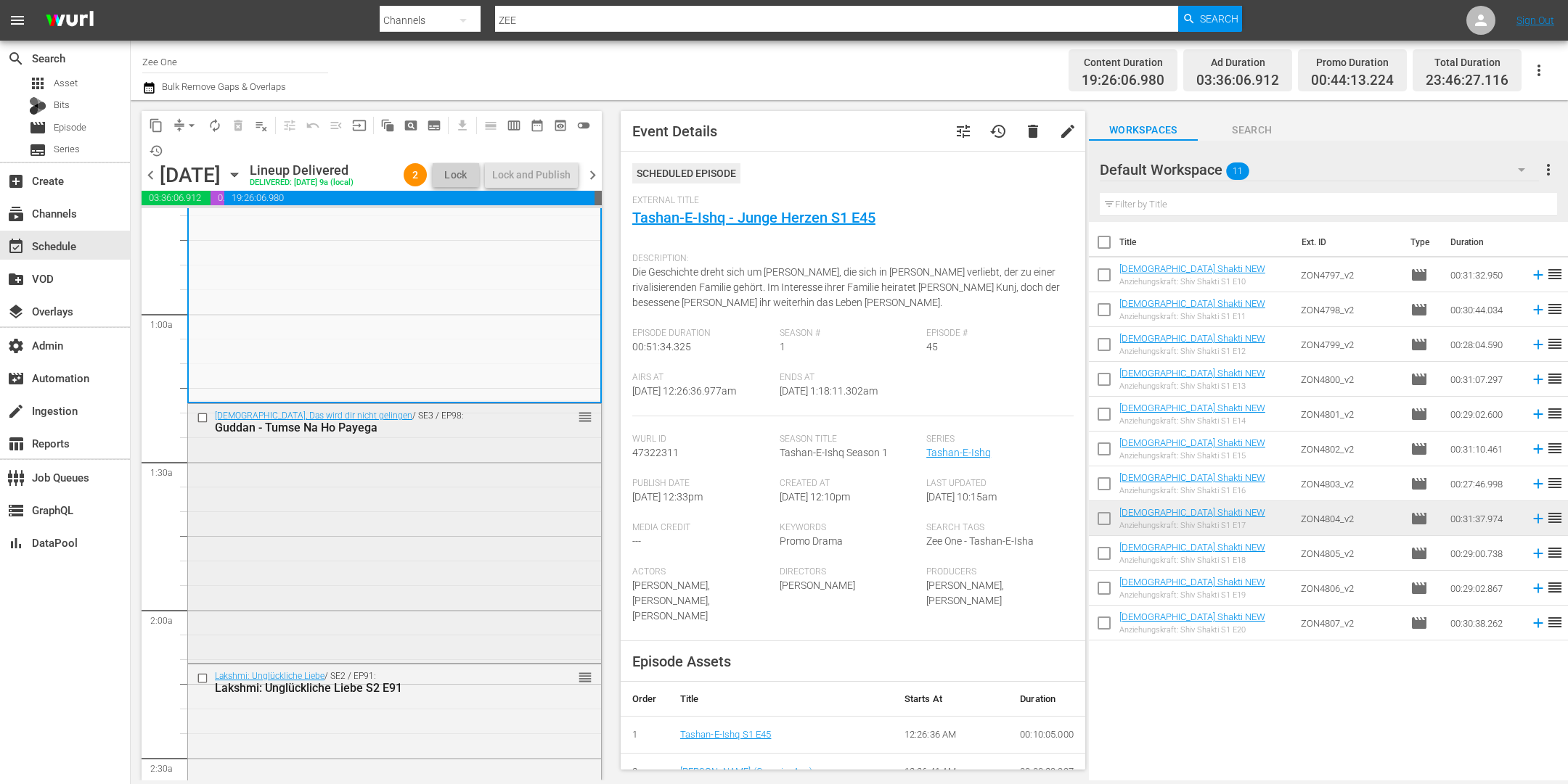
click at [503, 546] on div "[DEMOGRAPHIC_DATA], Das wird dir nicht gelingen / SE3 / EP98: Guddan - Tumse Na…" at bounding box center [394, 532] width 413 height 255
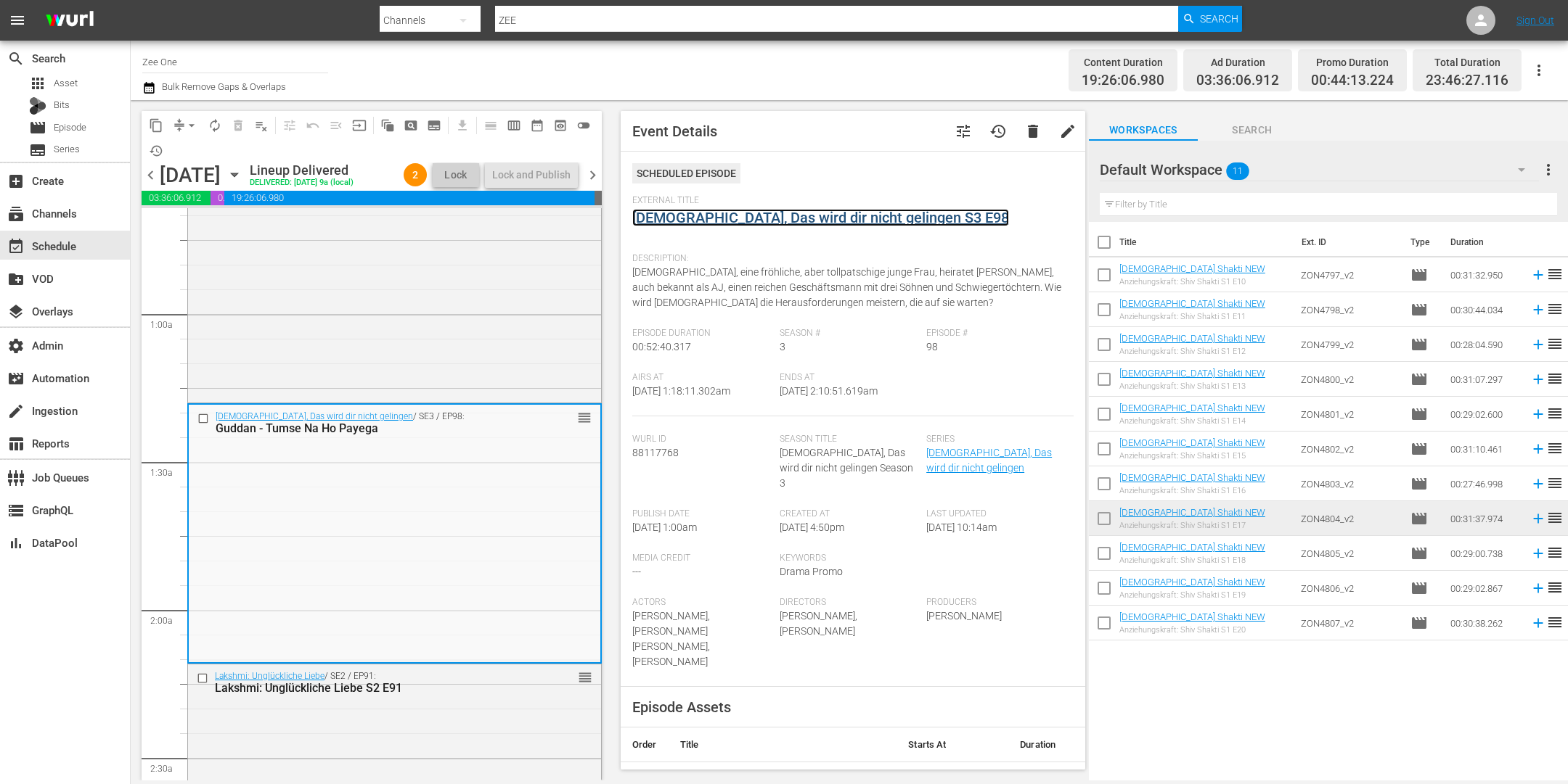
click at [711, 216] on link "[DEMOGRAPHIC_DATA], Das wird dir nicht gelingen S3 E98" at bounding box center [820, 217] width 376 height 17
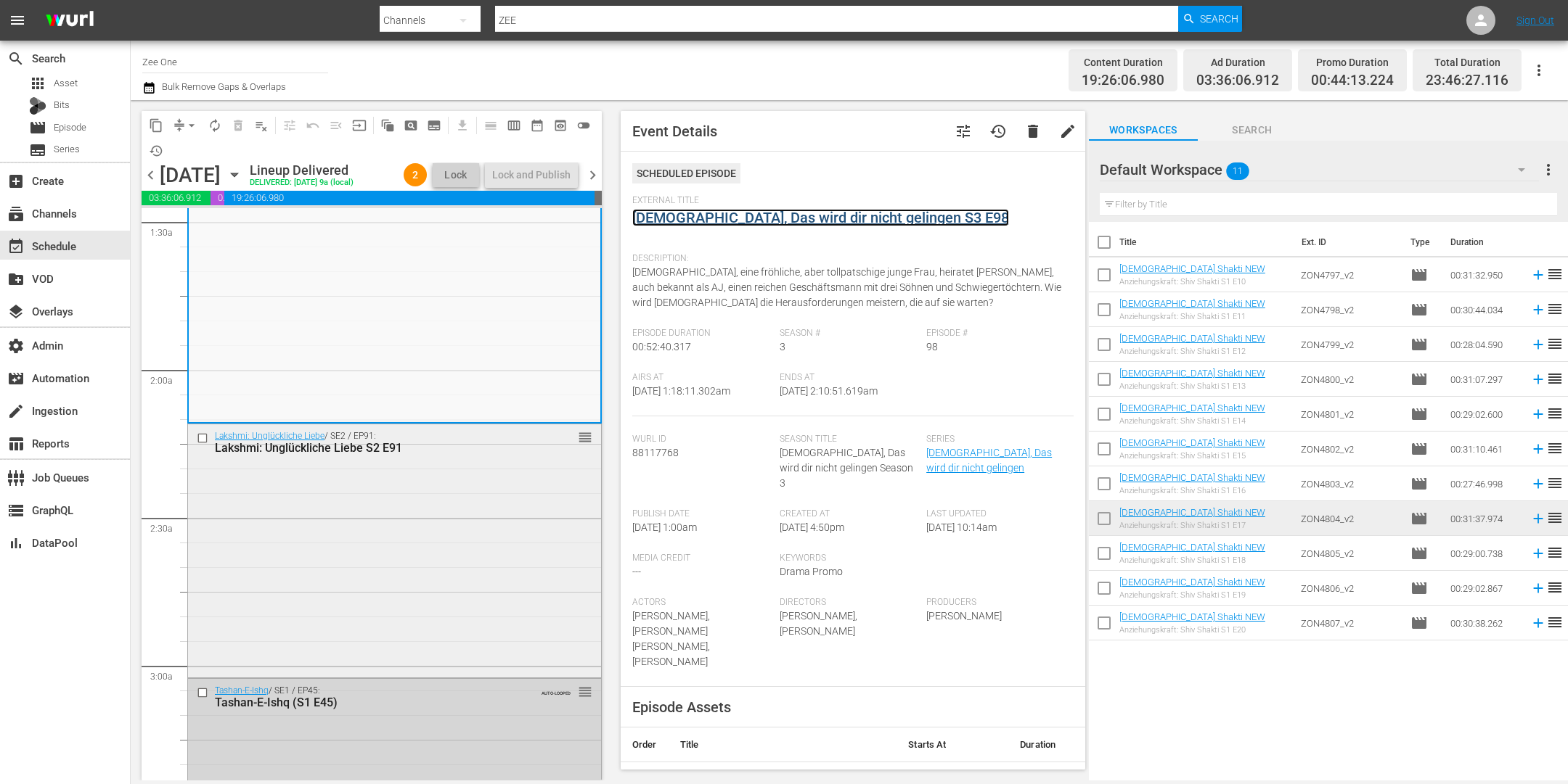
scroll to position [531, 0]
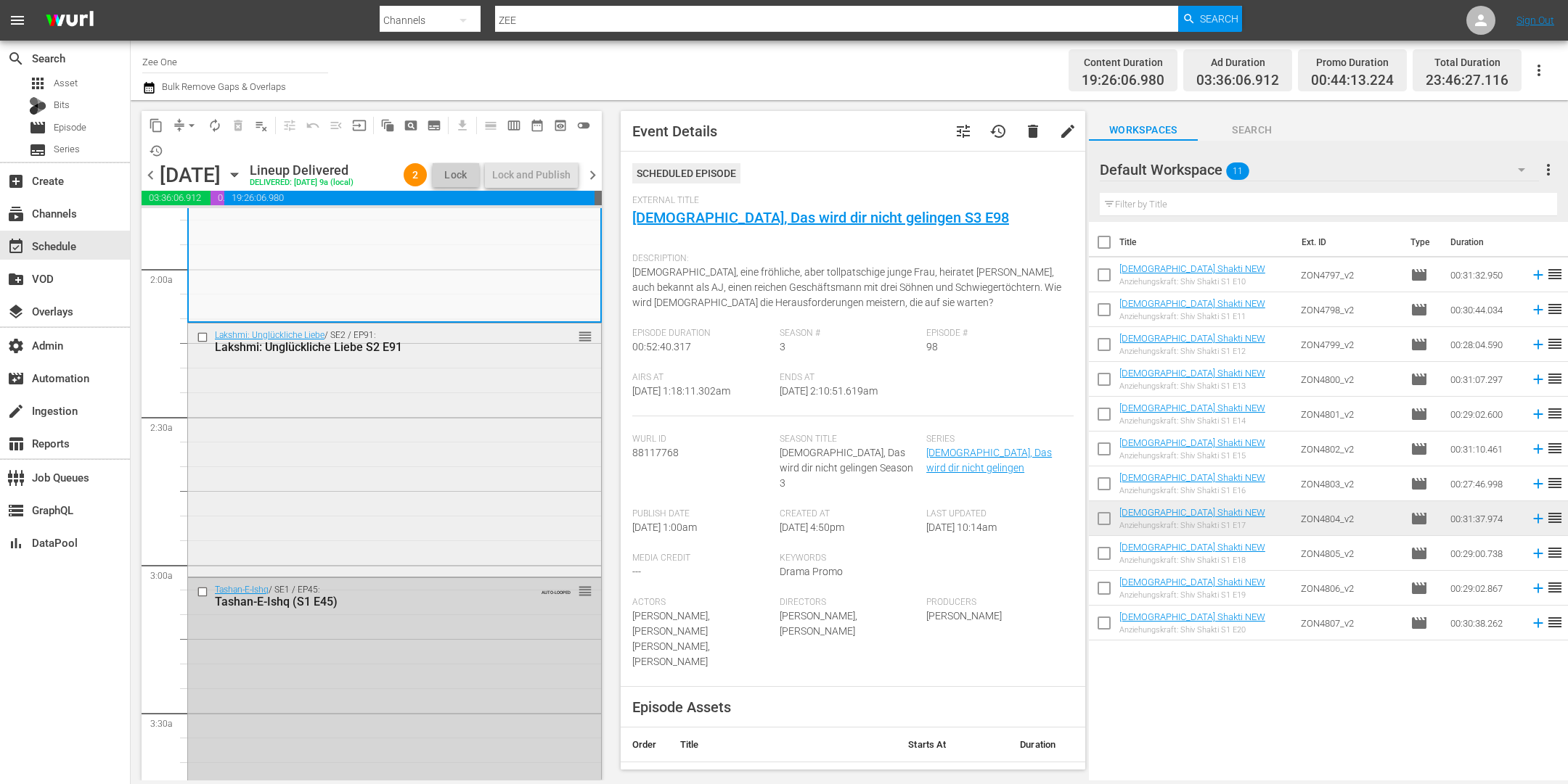
click at [474, 490] on div "Lakshmi: Unglückliche Liebe / SE2 / EP91: Lakshmi: Unglückliche Liebe S2 E91 re…" at bounding box center [394, 449] width 413 height 251
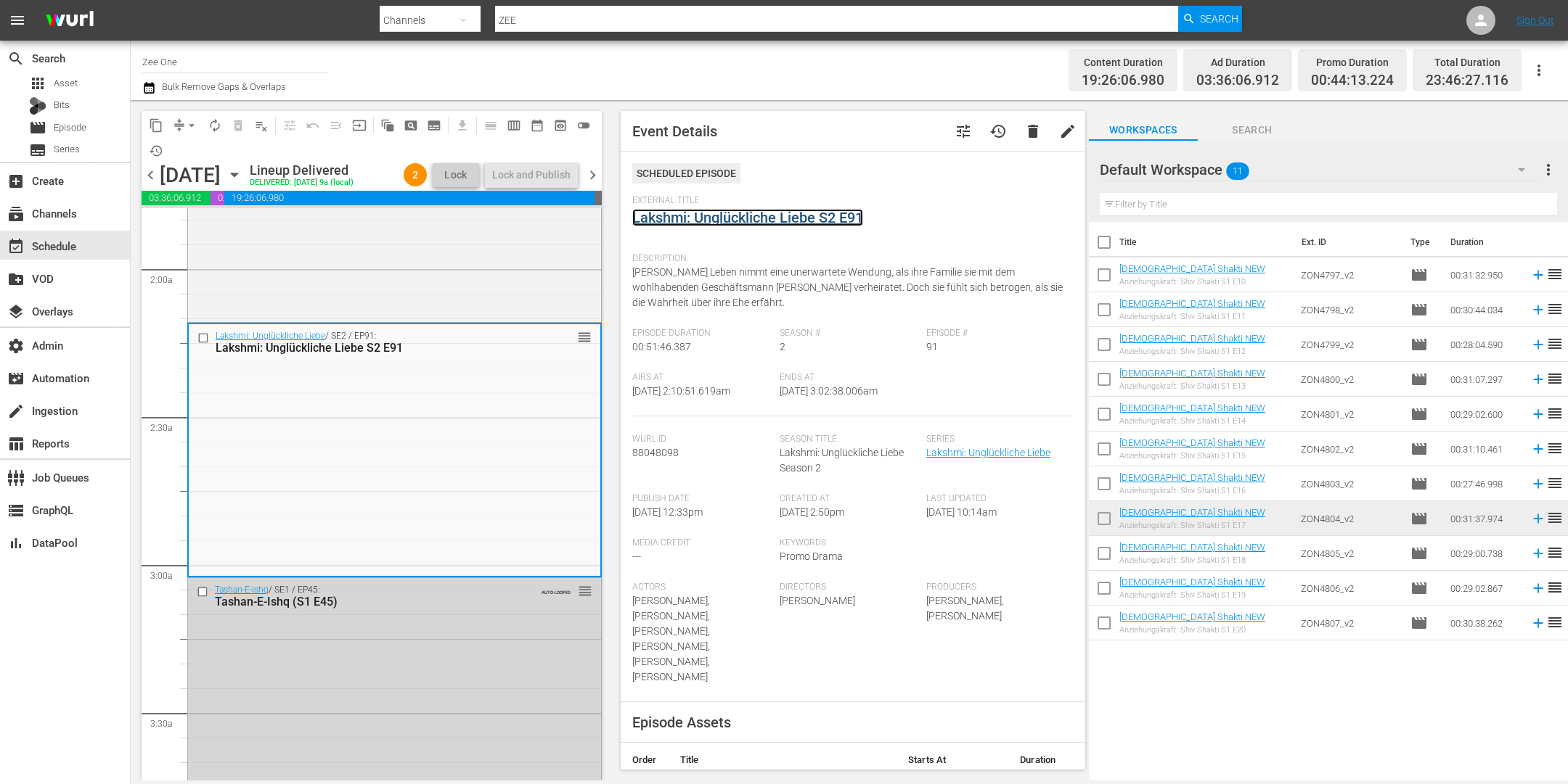
click at [756, 215] on link "Lakshmi: Unglückliche Liebe S2 E91" at bounding box center [747, 217] width 231 height 17
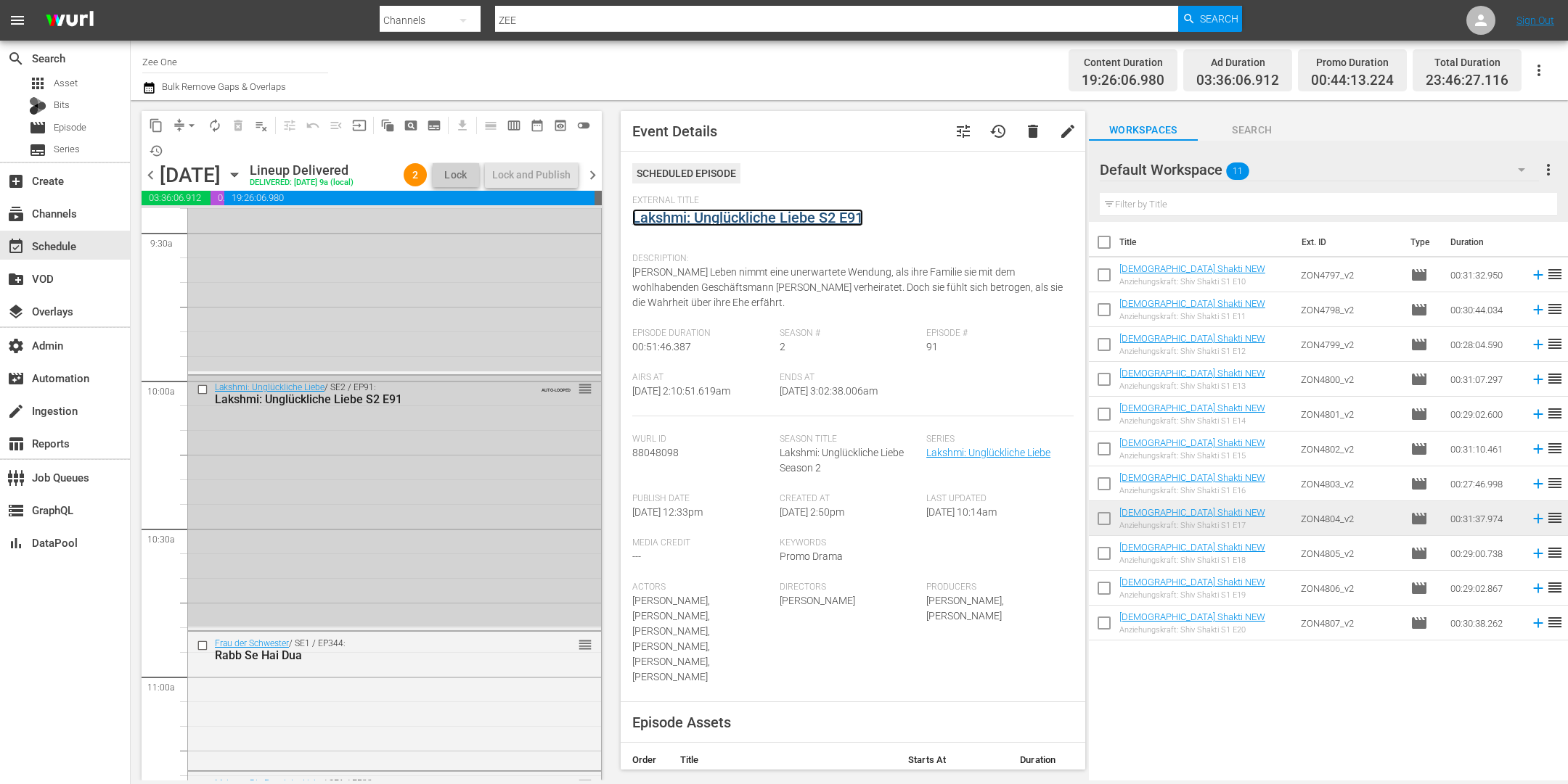
scroll to position [3124, 0]
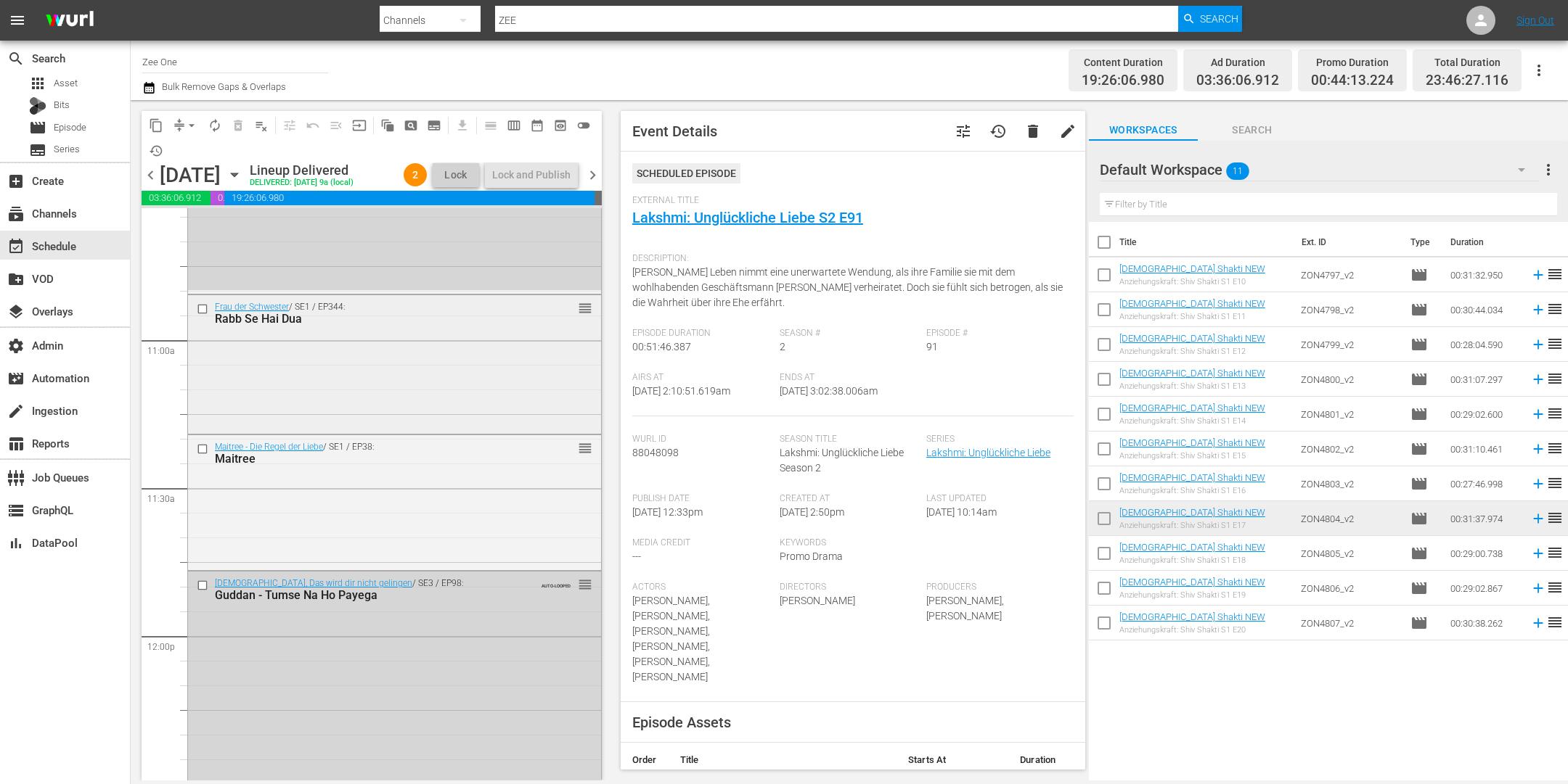
click at [497, 422] on div "Frau der Schwester / SE1 / EP344: [PERSON_NAME] Hai Dua reorder" at bounding box center [394, 363] width 413 height 136
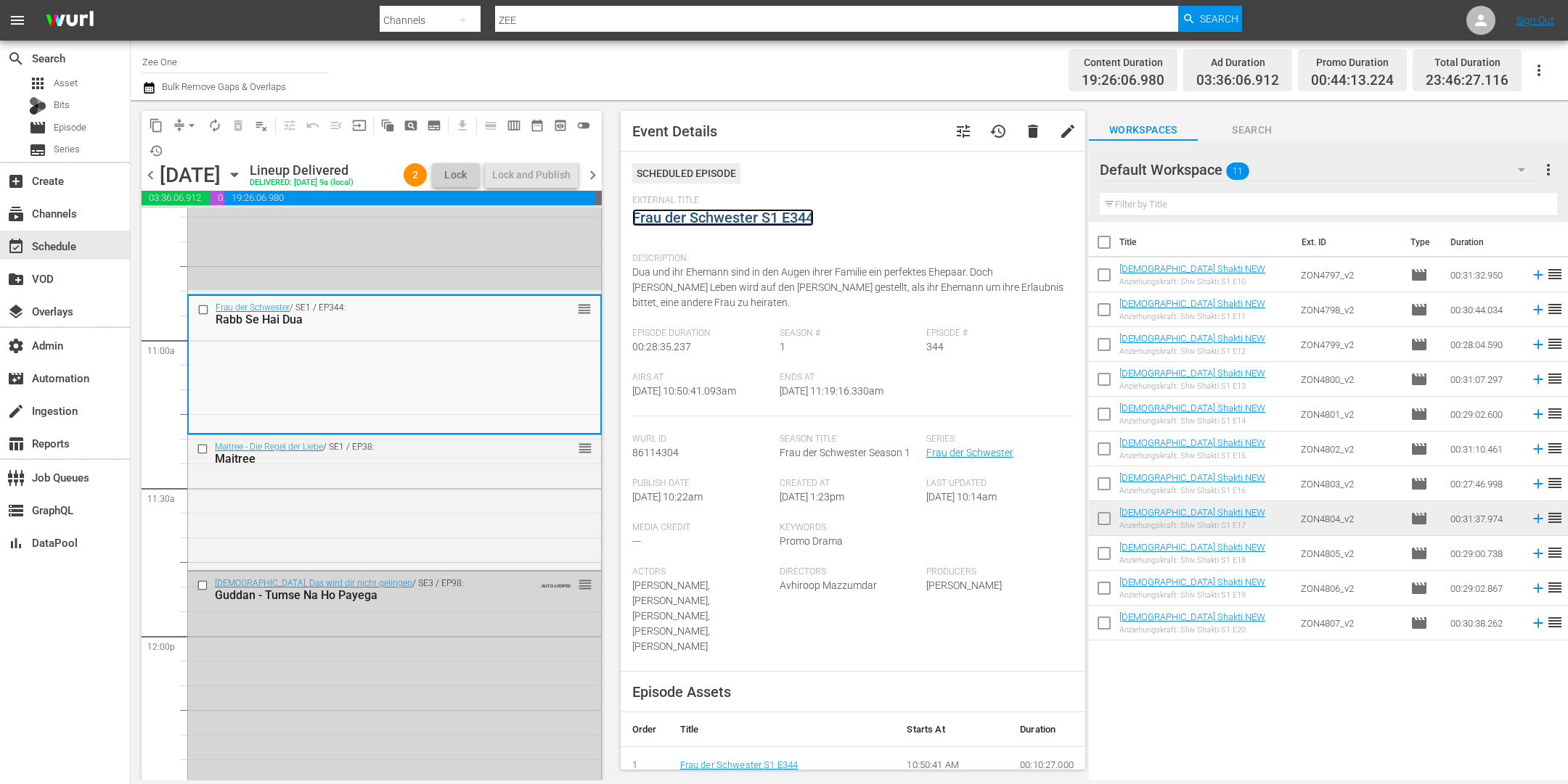
click at [674, 217] on link "Frau der Schwester S1 E344" at bounding box center [722, 217] width 181 height 17
click at [485, 466] on div "Maitree" at bounding box center [370, 459] width 312 height 14
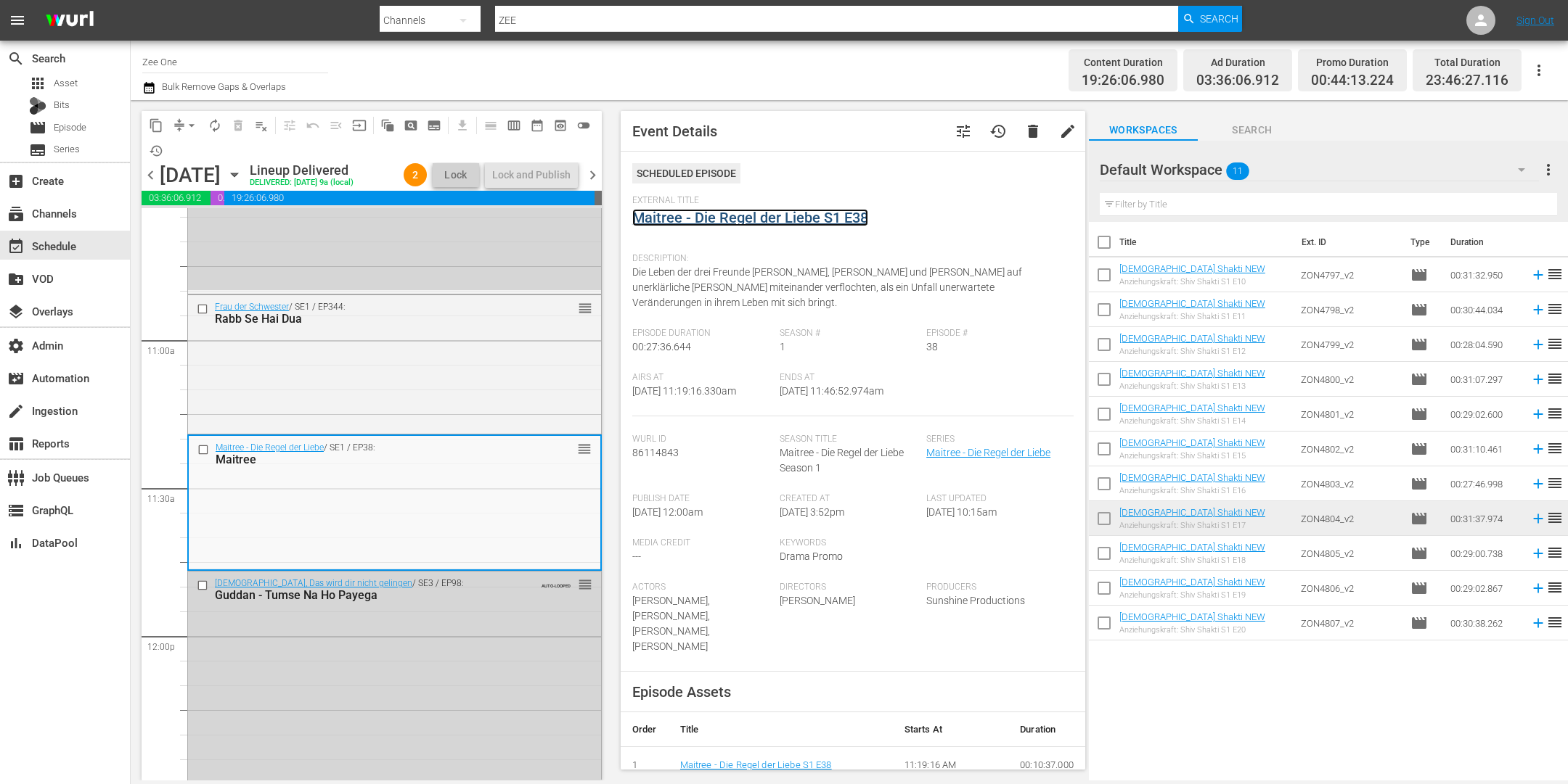
click at [709, 217] on link "Maitree - Die Regel der Liebe S1 E38" at bounding box center [750, 217] width 236 height 17
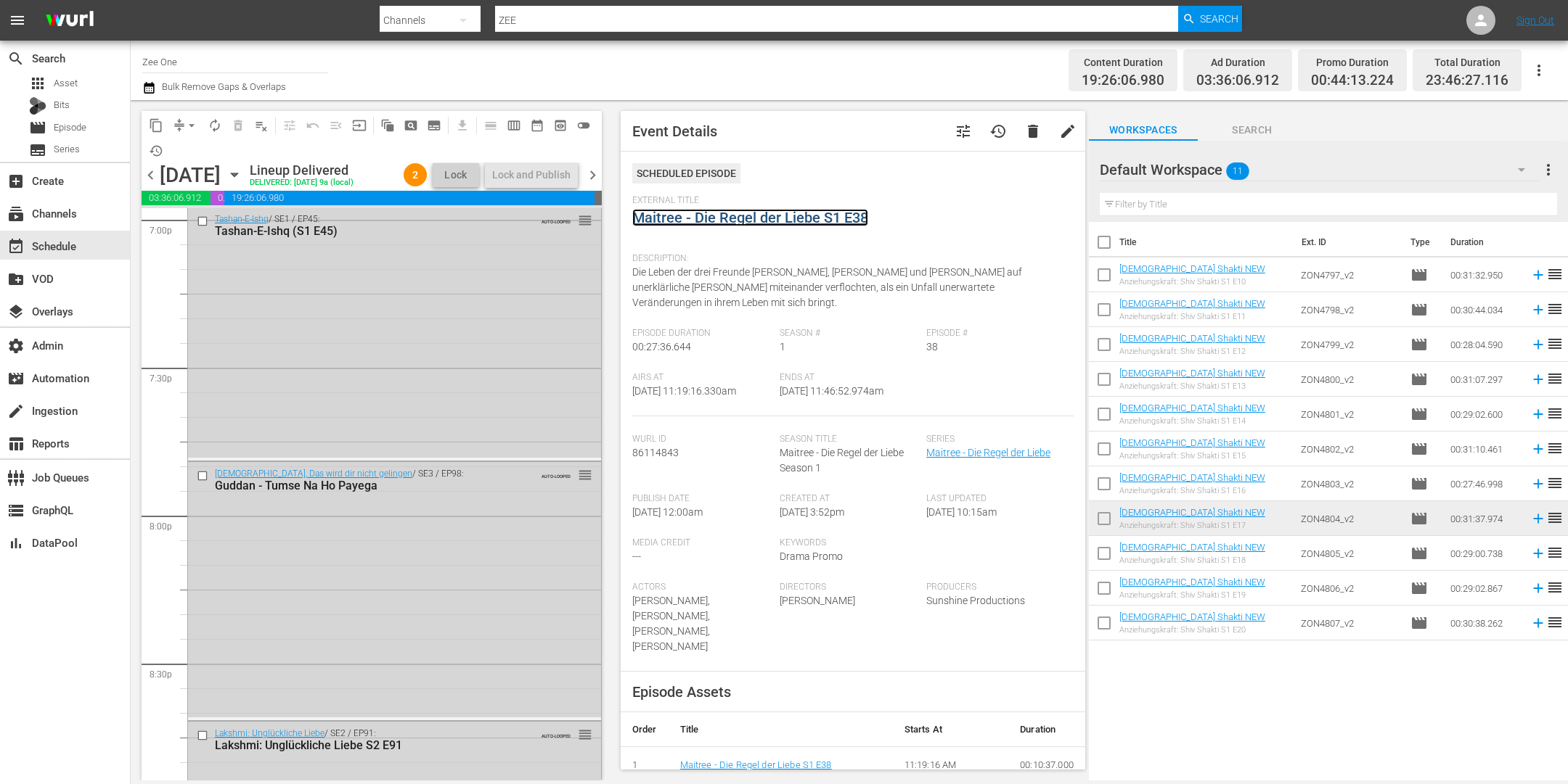
scroll to position [6619, 0]
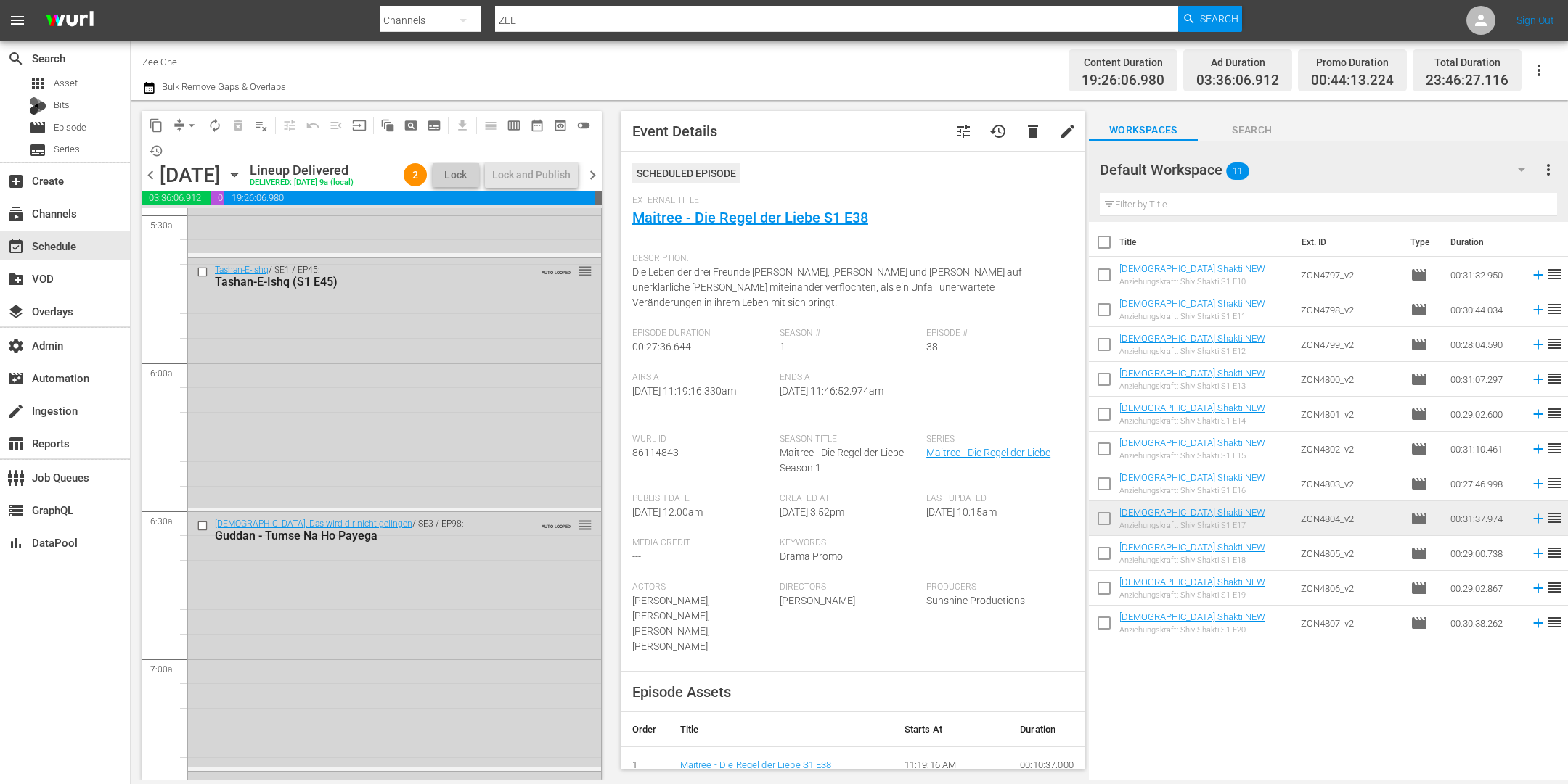
click at [596, 185] on span "chevron_right" at bounding box center [592, 175] width 18 height 18
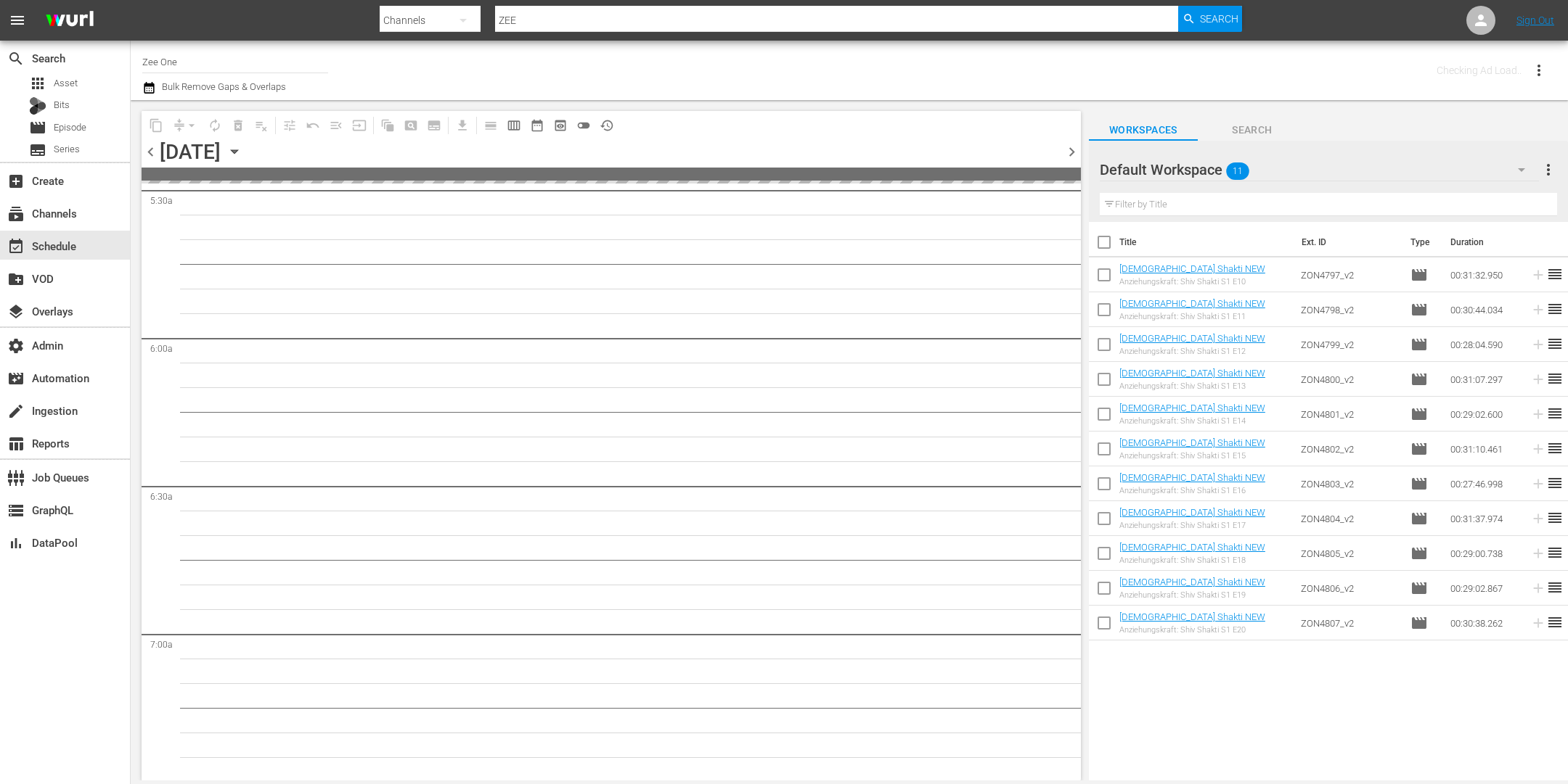
scroll to position [1720, 0]
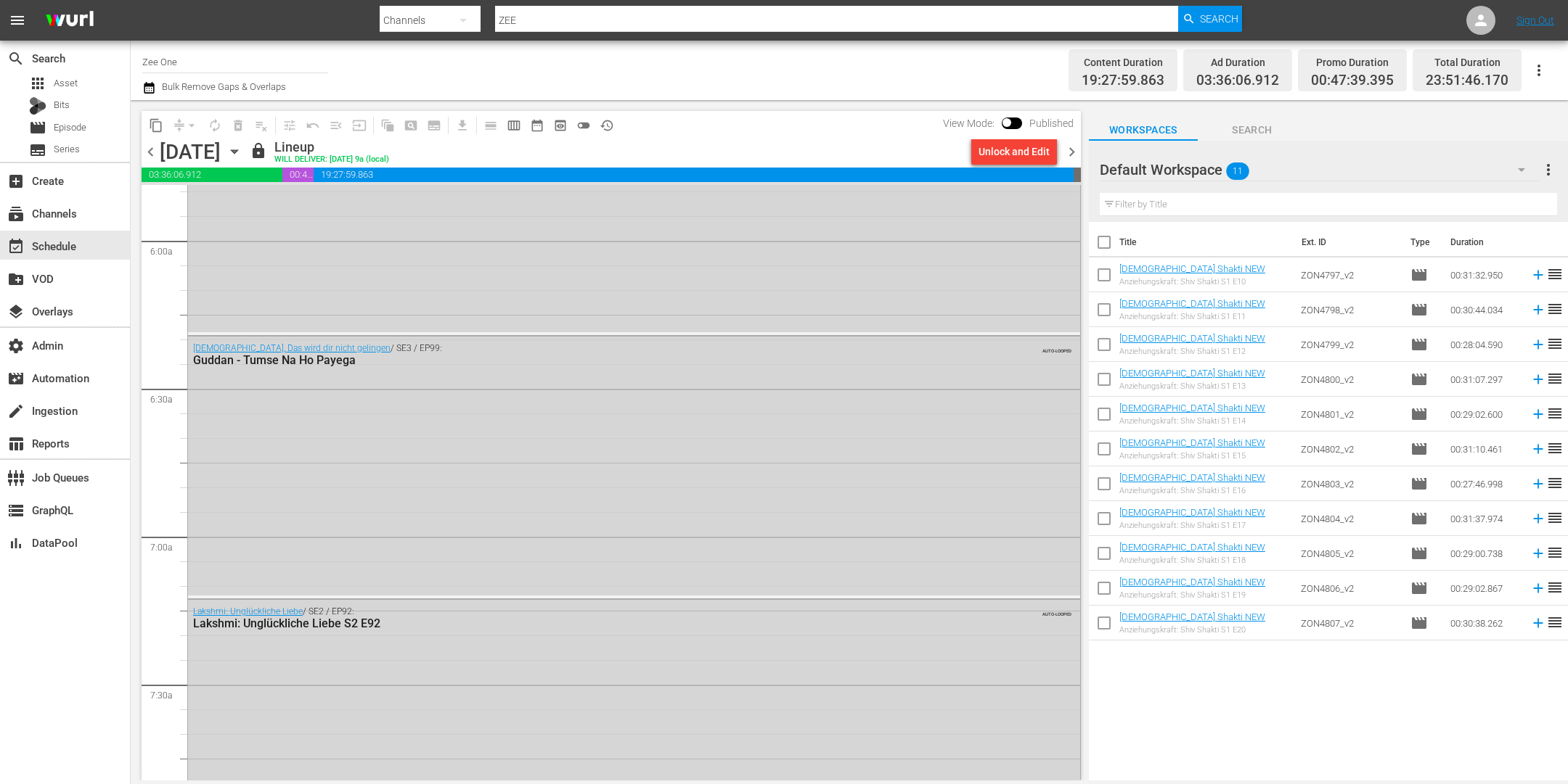
click at [1010, 154] on div "Unlock and Edit" at bounding box center [1014, 152] width 72 height 26
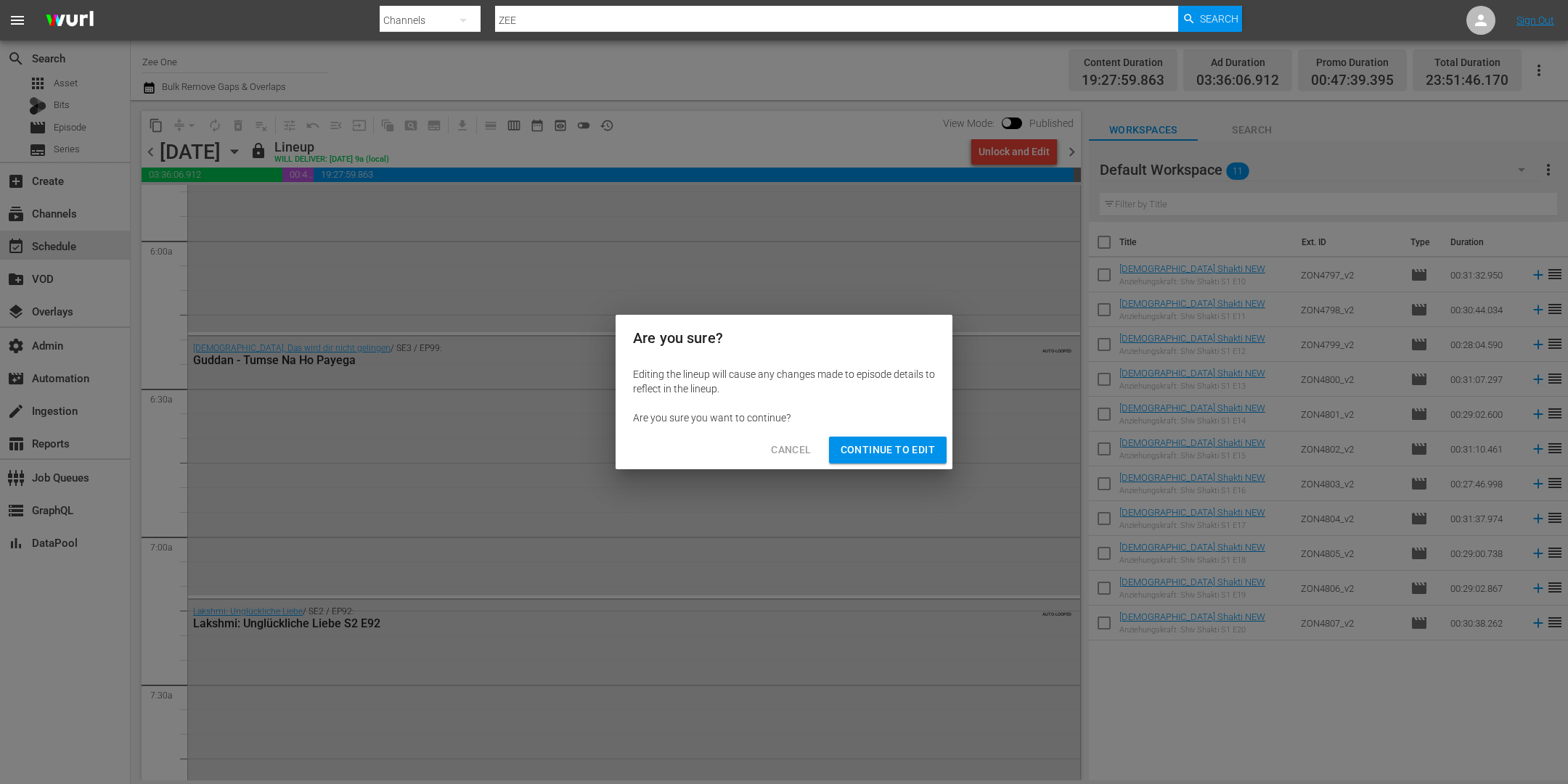
click at [868, 450] on span "Continue to Edit" at bounding box center [887, 449] width 95 height 18
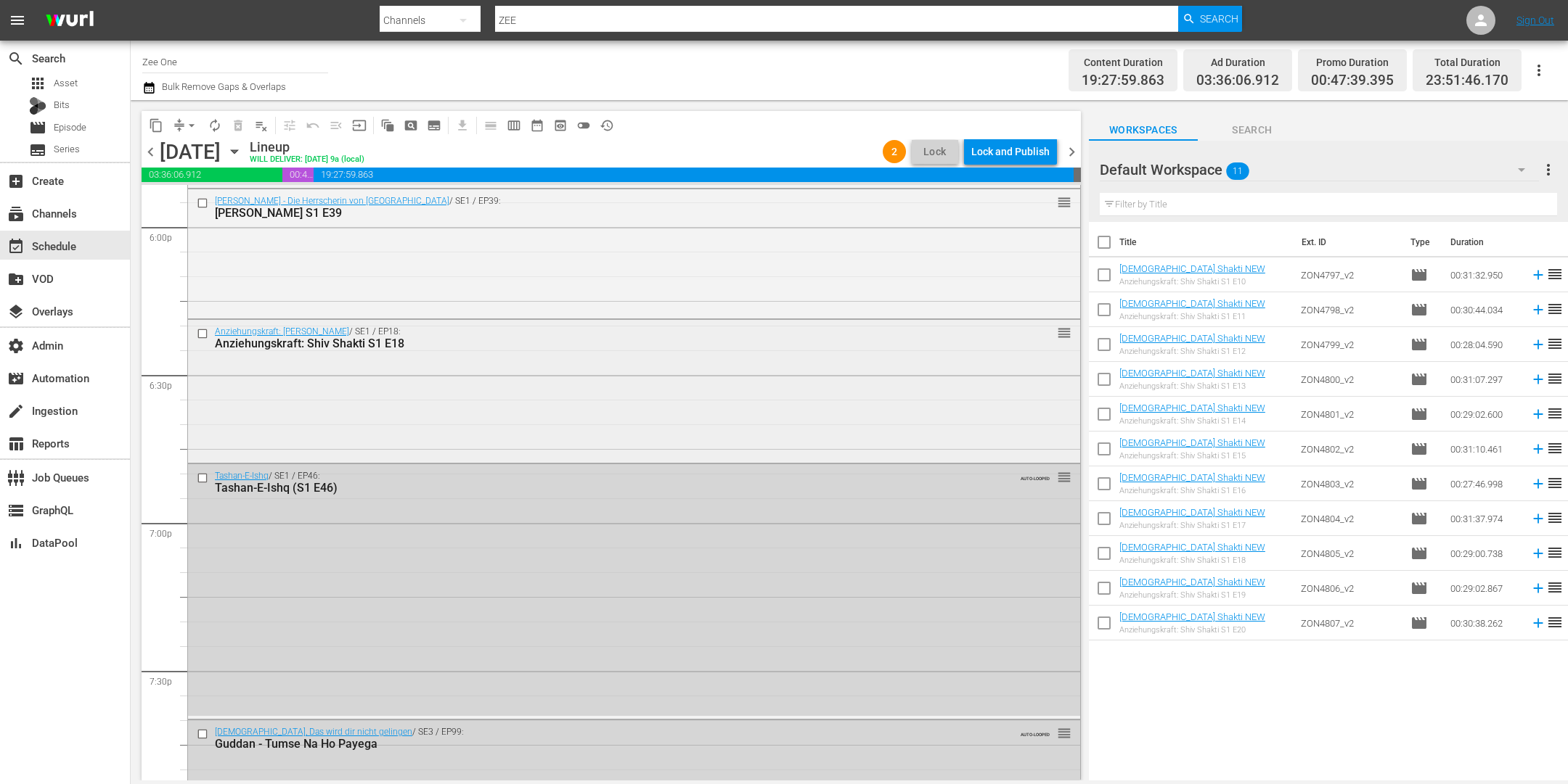
scroll to position [5276, 0]
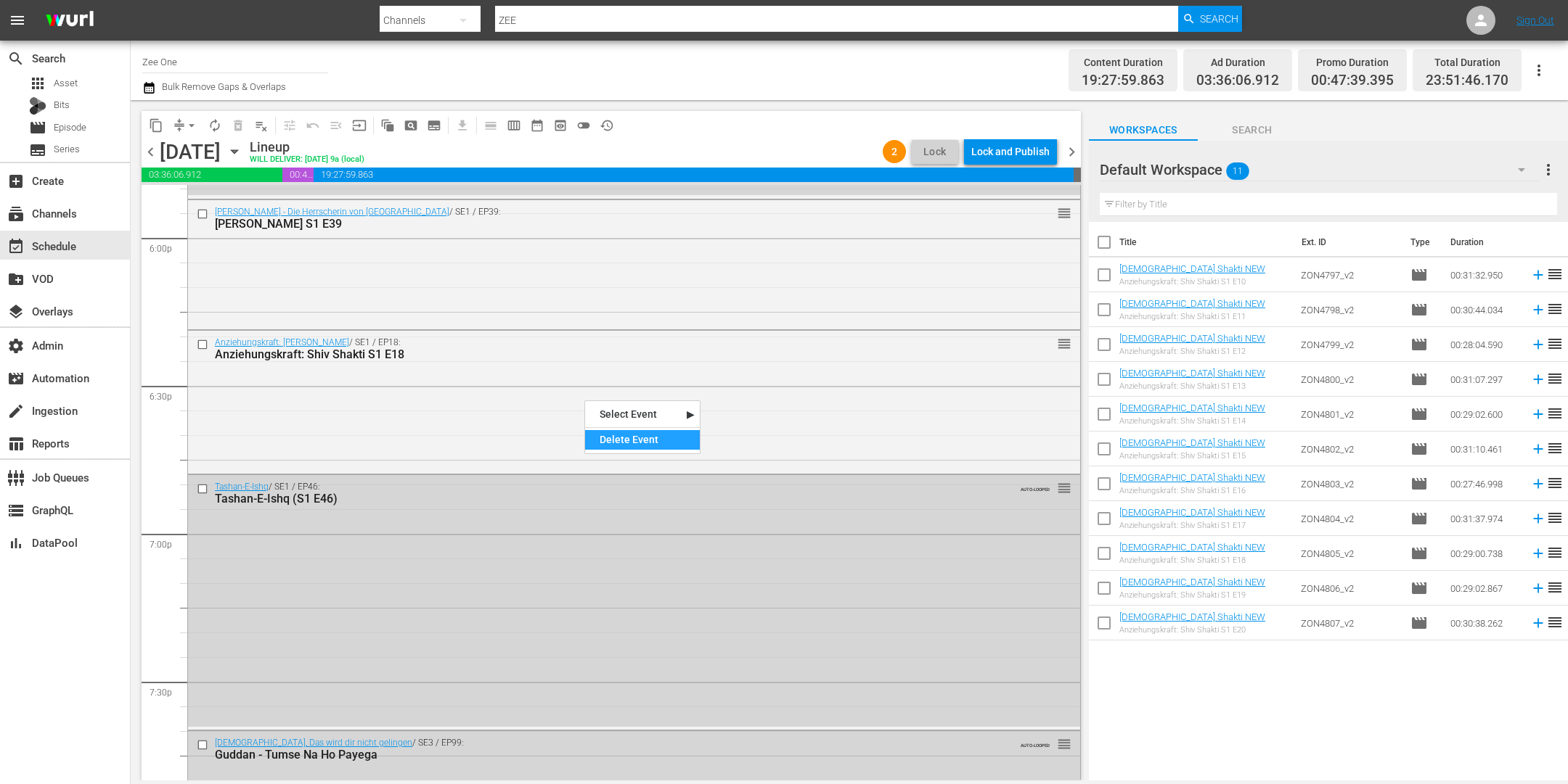
click at [617, 436] on div "Delete Event" at bounding box center [642, 439] width 115 height 20
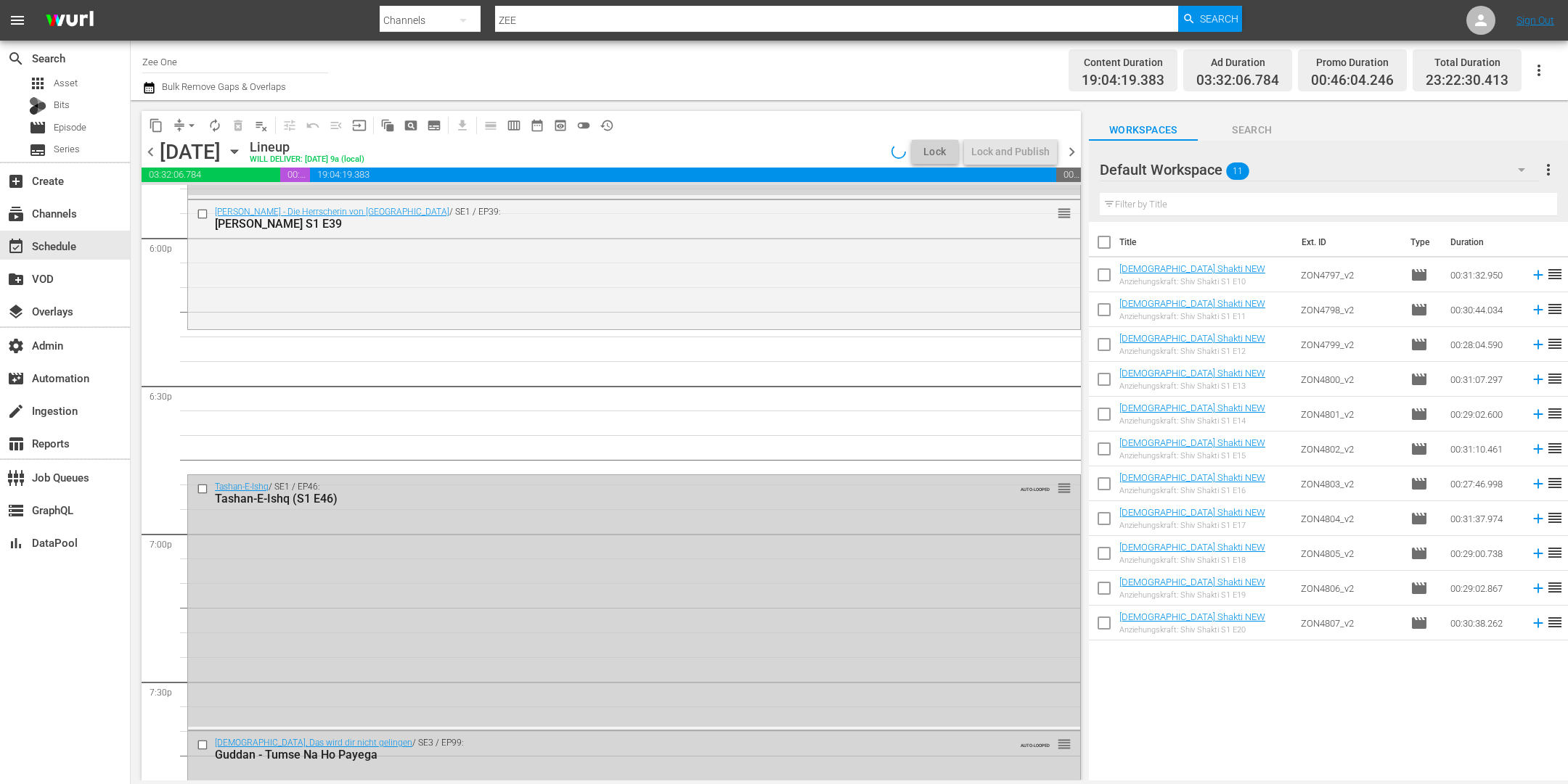
click at [1108, 280] on input "checkbox" at bounding box center [1105, 278] width 31 height 31
checkbox input "true"
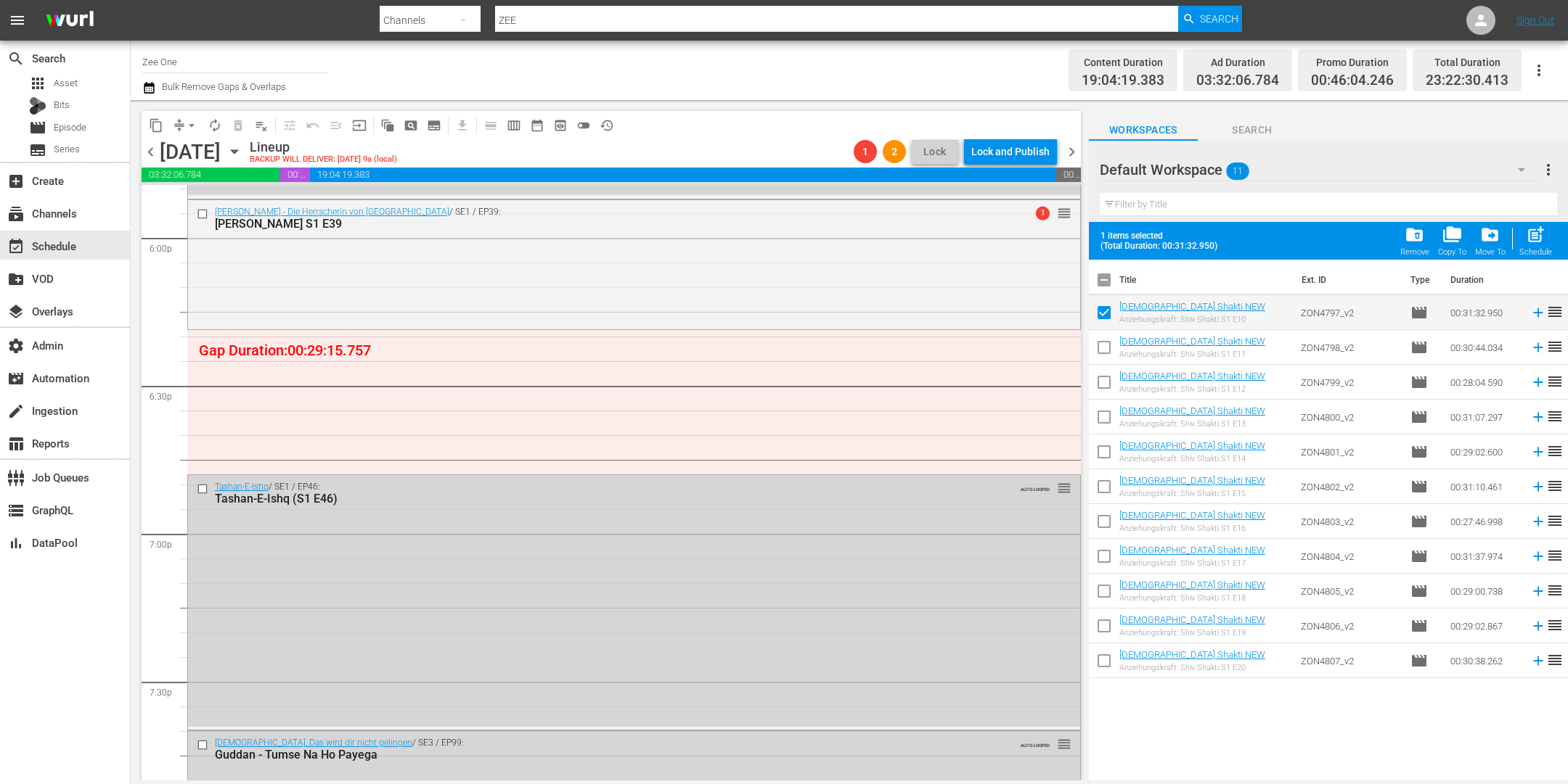
click at [1103, 345] on input "checkbox" at bounding box center [1105, 351] width 31 height 31
checkbox input "true"
click at [1106, 385] on input "checkbox" at bounding box center [1105, 386] width 31 height 31
checkbox input "true"
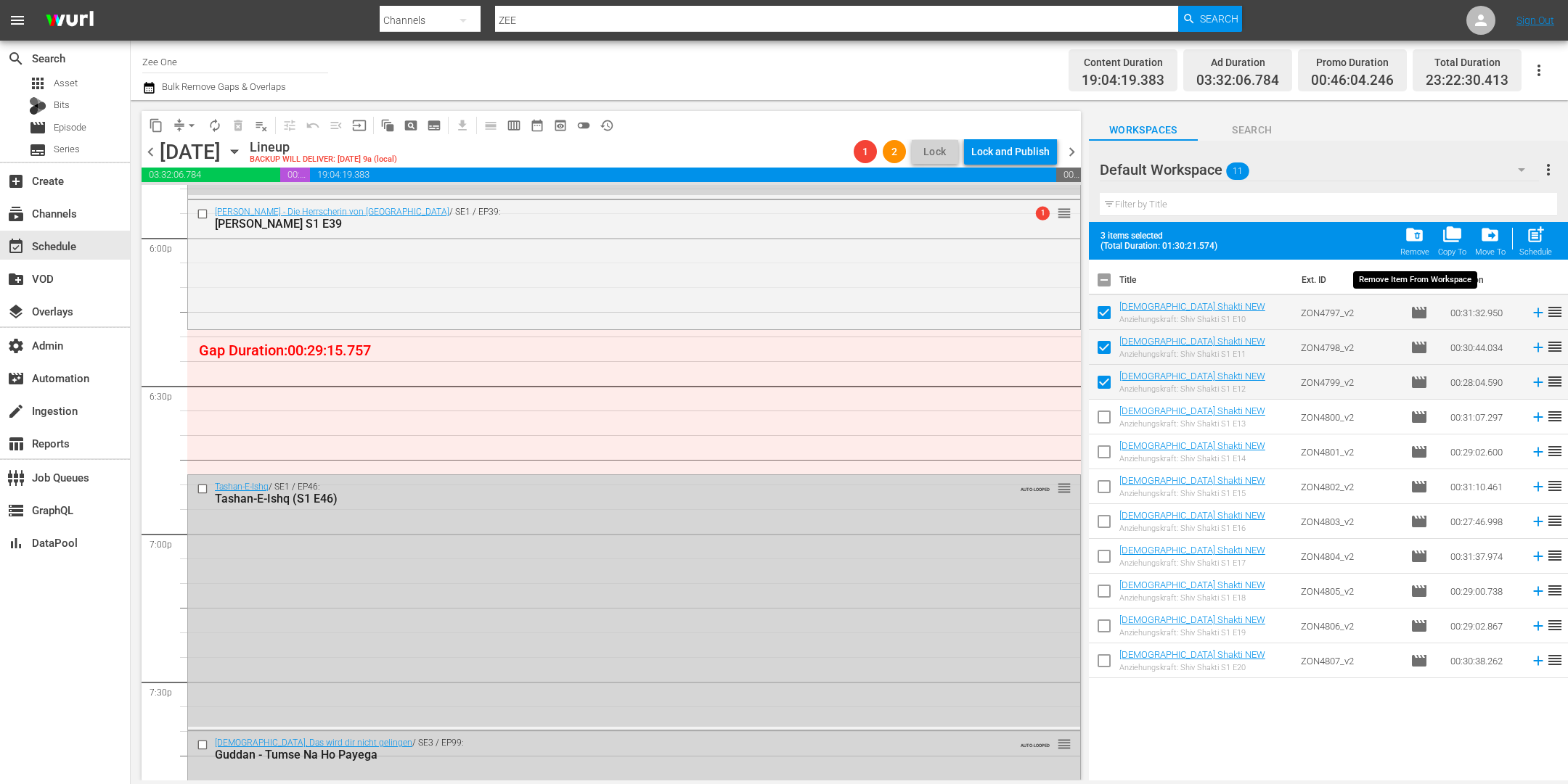
click at [1413, 234] on span "folder_delete" at bounding box center [1414, 234] width 20 height 20
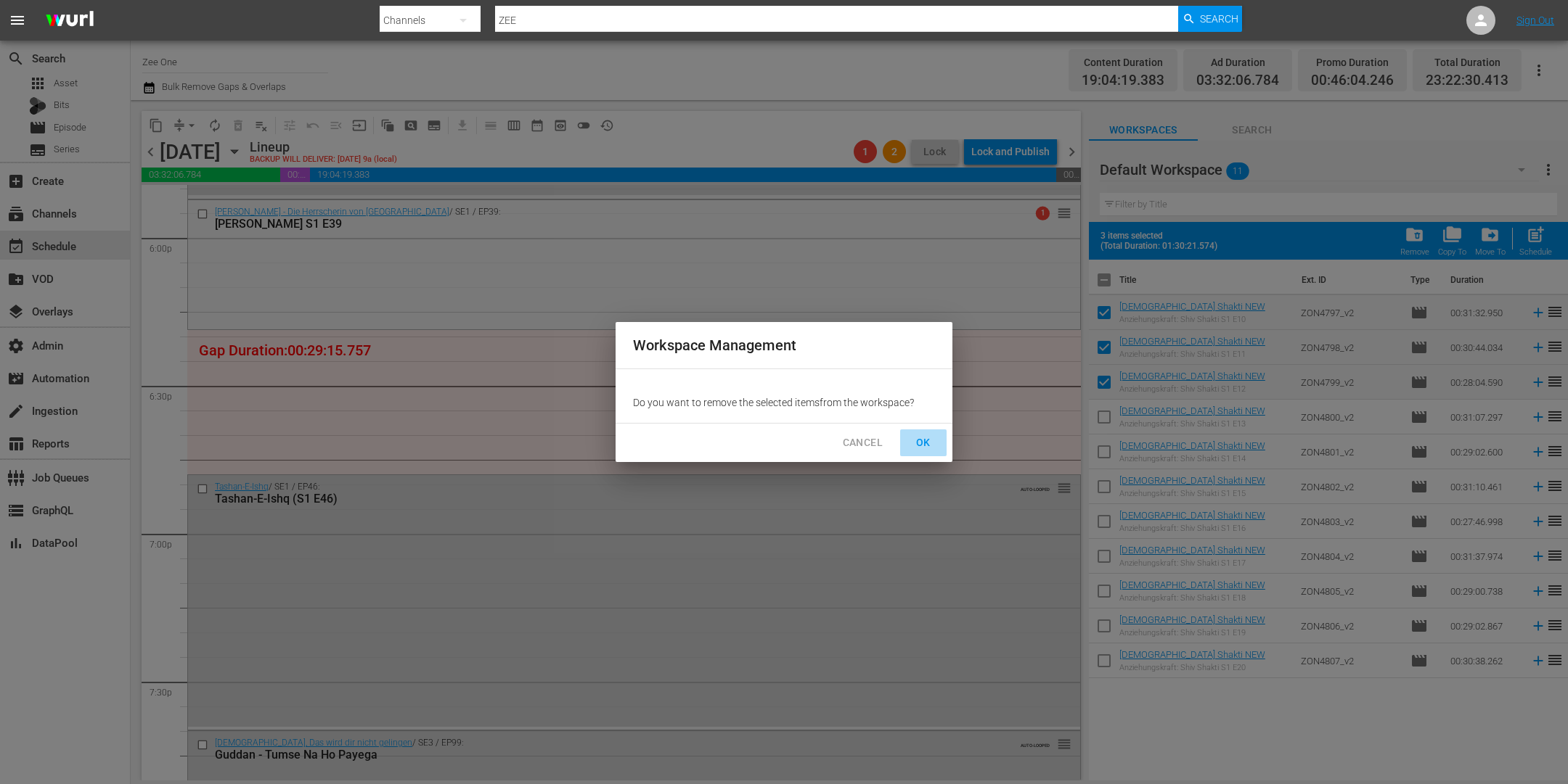
click at [921, 441] on span "OK" at bounding box center [923, 443] width 23 height 18
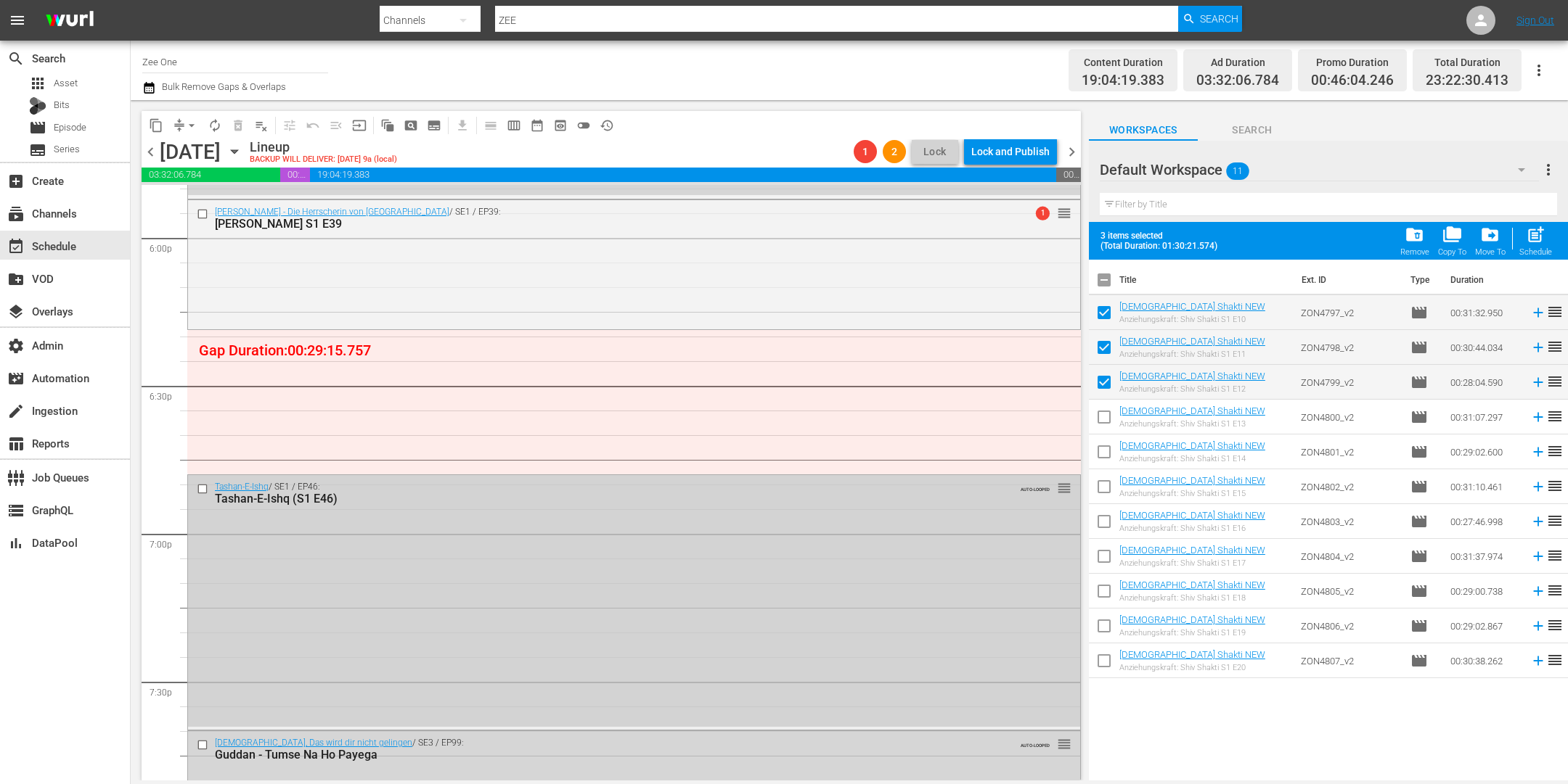
checkbox input "false"
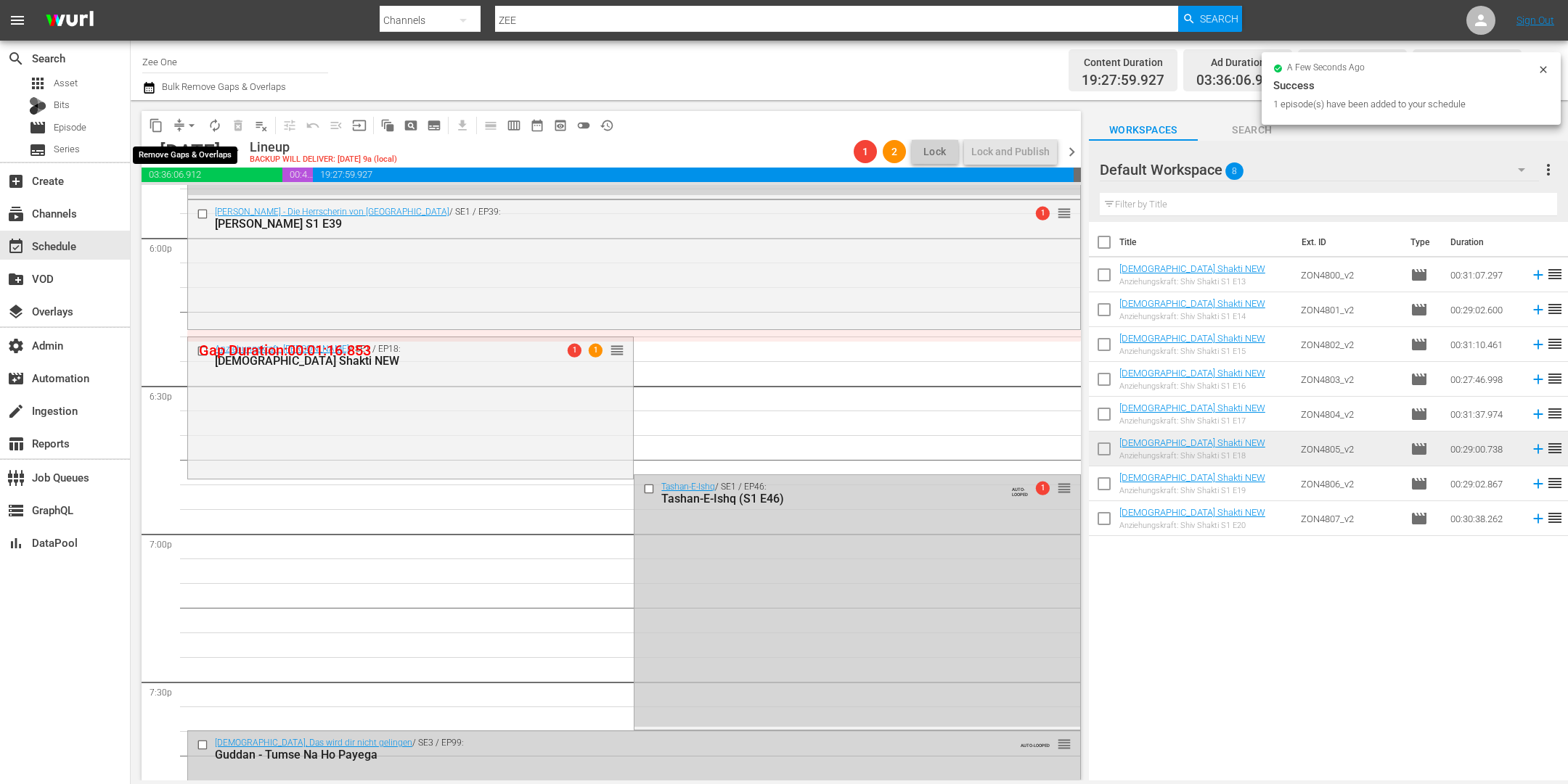
click at [189, 125] on span "arrow_drop_down" at bounding box center [192, 125] width 14 height 14
click at [176, 202] on li "Align to End of Previous Day" at bounding box center [192, 202] width 152 height 24
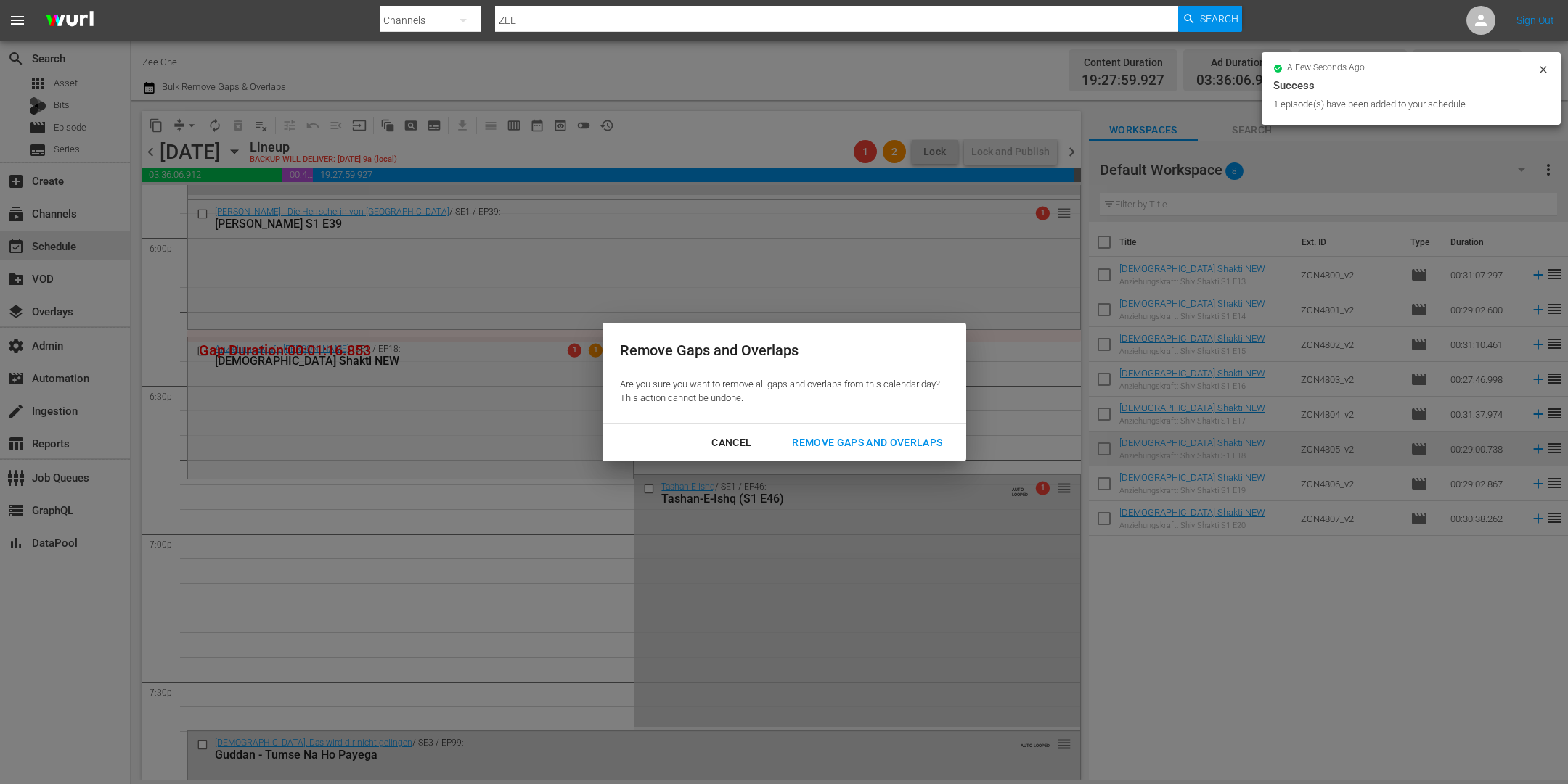
click at [856, 441] on div "Remove Gaps and Overlaps" at bounding box center [867, 443] width 174 height 18
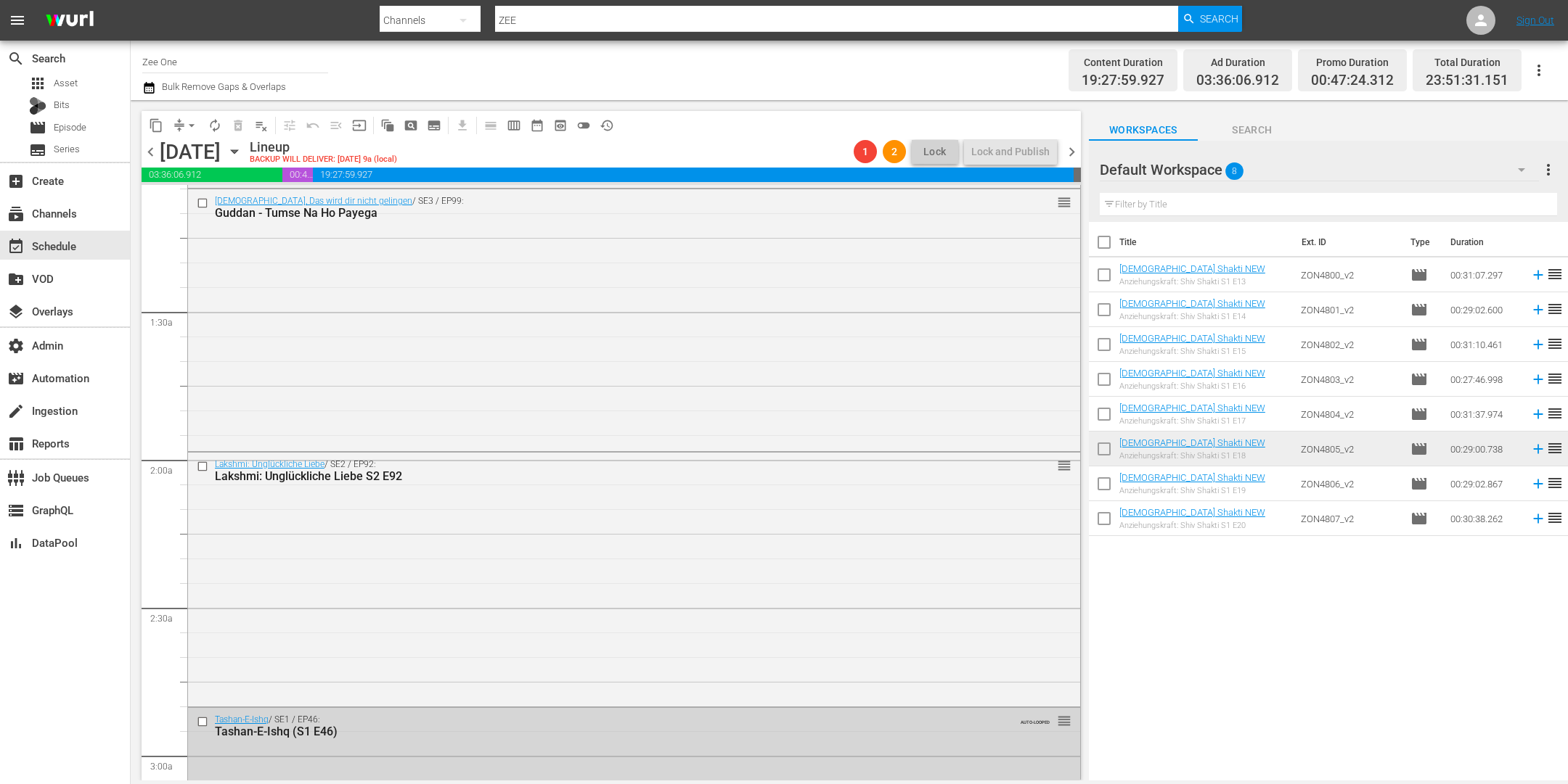
scroll to position [0, 0]
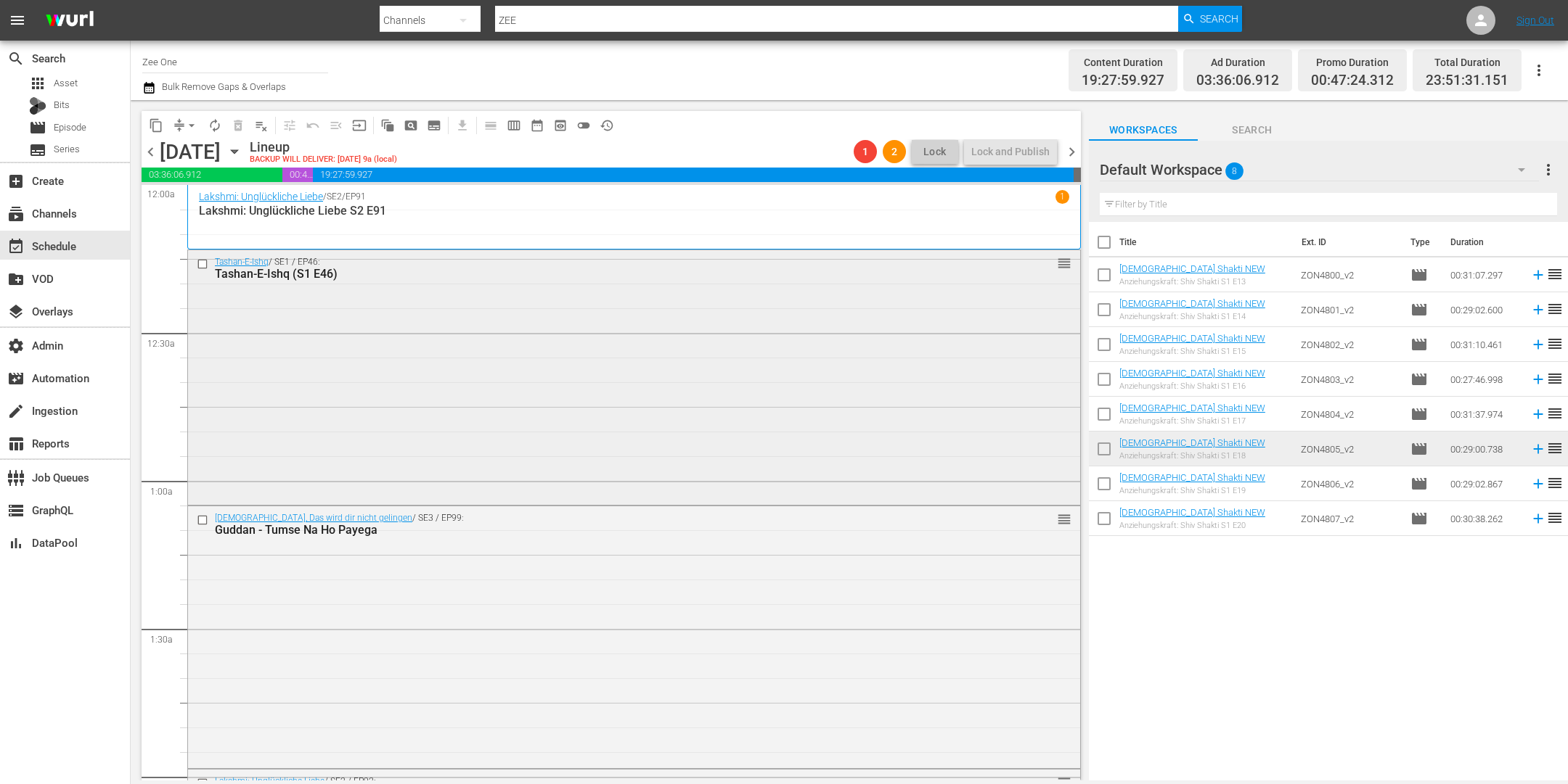
click at [617, 317] on div "Tashan-E-Ishq / SE1 / EP46: Tashan-E-Ishq (S1 E46) reorder" at bounding box center [635, 376] width 893 height 253
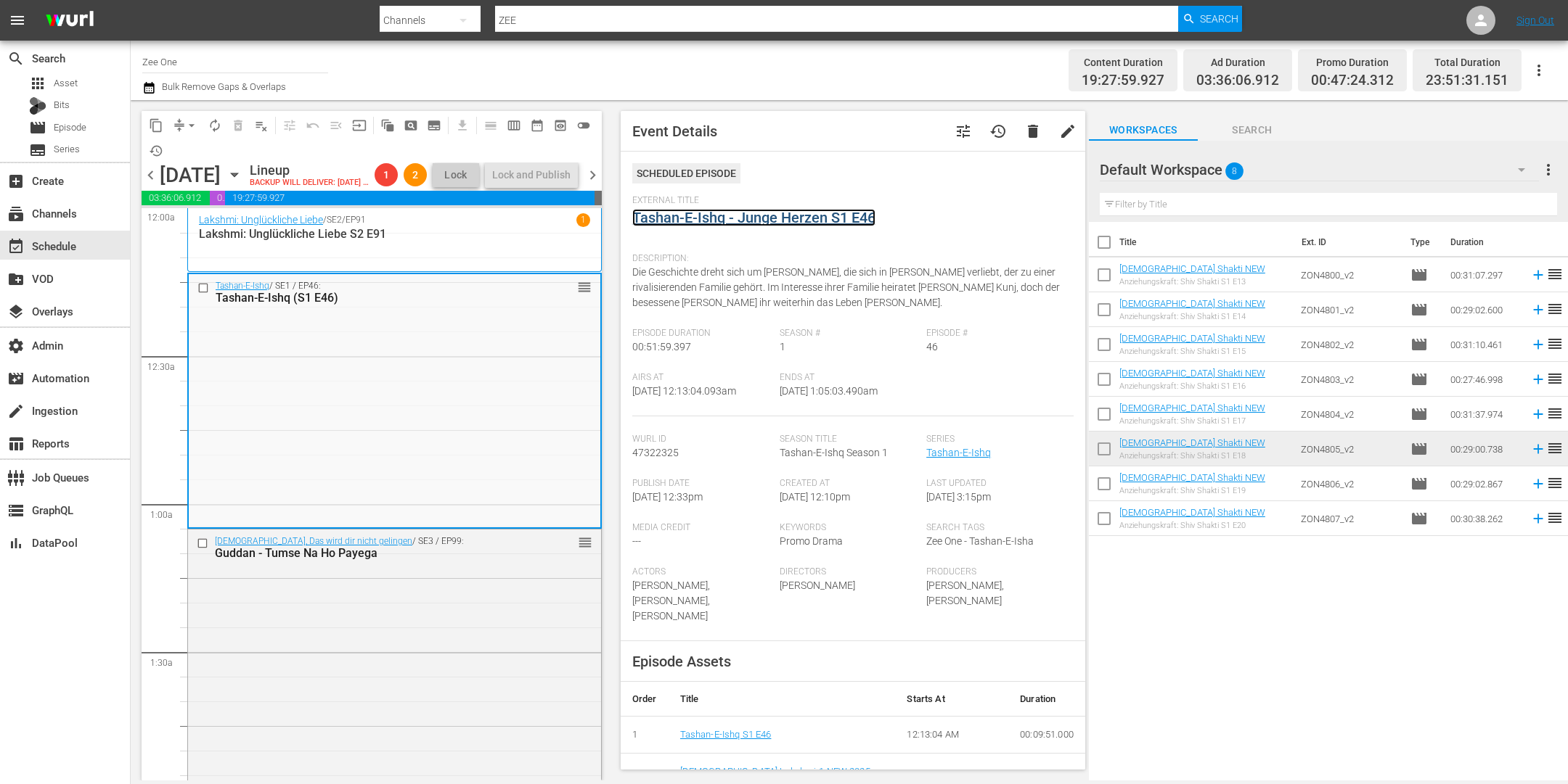
click at [706, 214] on link "Tashan-E-Ishq - Junge Herzen S1 E46" at bounding box center [754, 217] width 244 height 17
click at [441, 621] on div "Guddan, Das wird dir nicht gelingen / SE3 / EP99: Guddan - Tumse Na Ho Payega r…" at bounding box center [394, 659] width 413 height 259
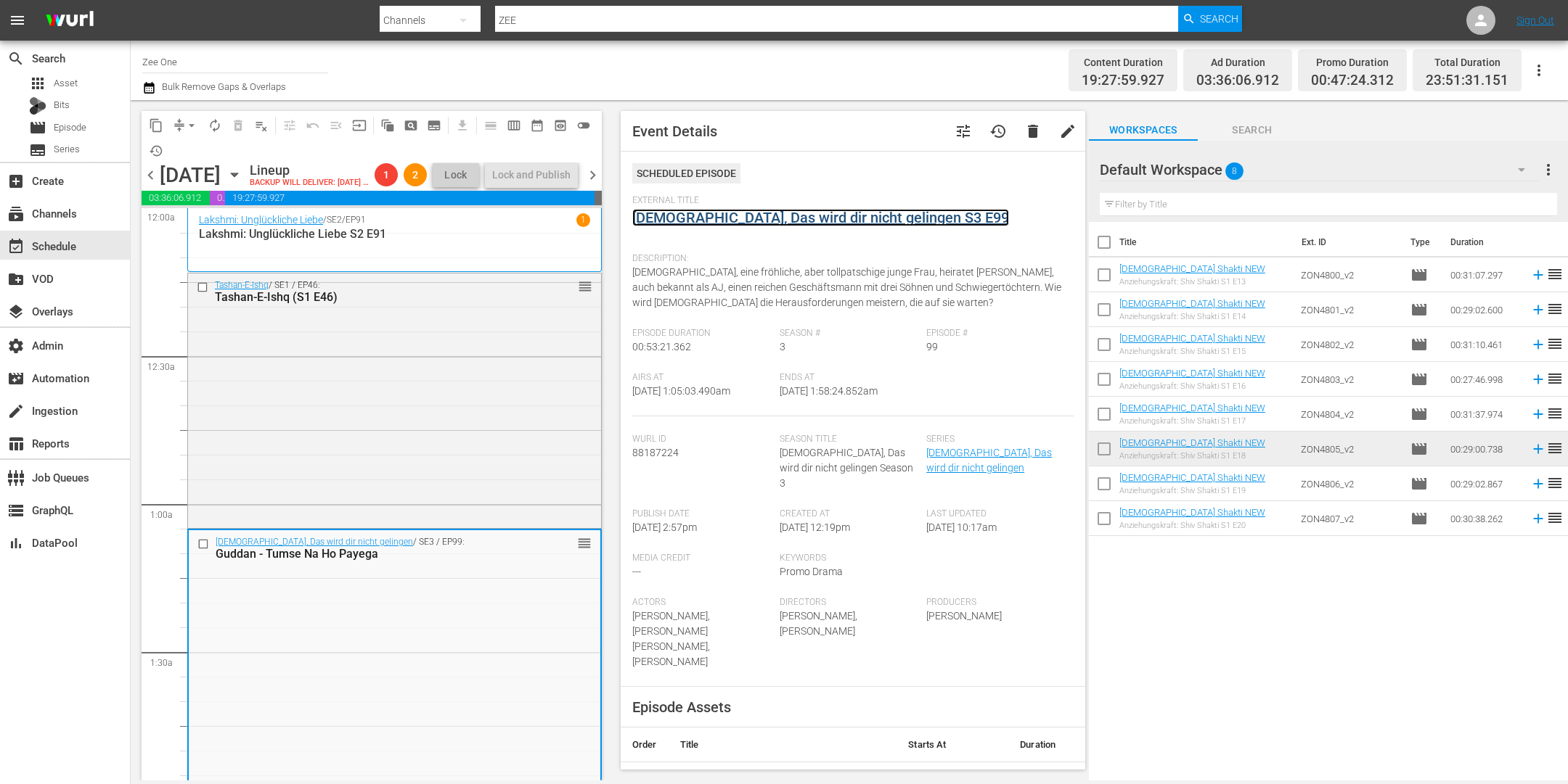
click at [769, 215] on link "Guddan, Das wird dir nicht gelingen S3 E99" at bounding box center [820, 217] width 376 height 17
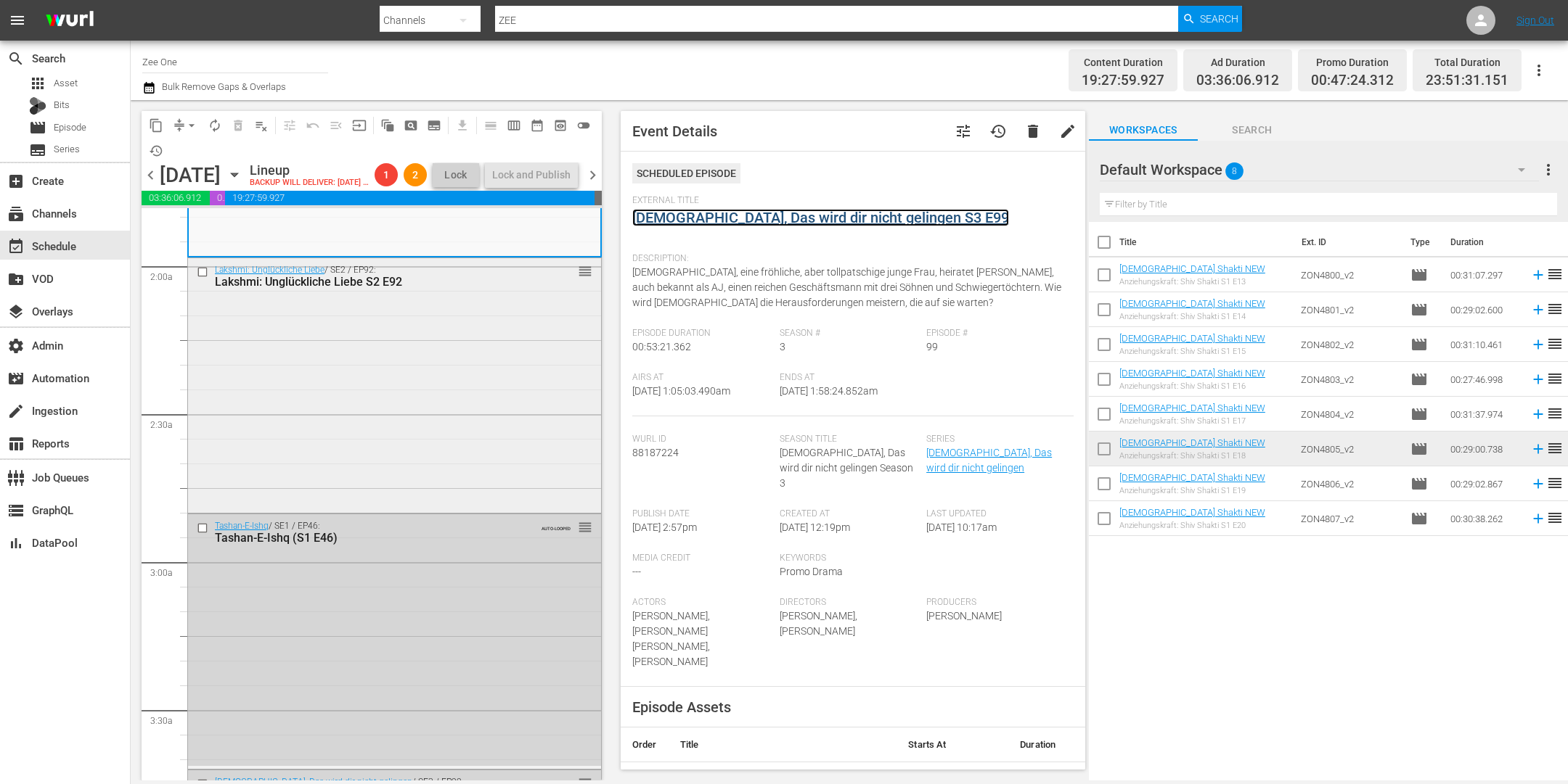
scroll to position [433, 0]
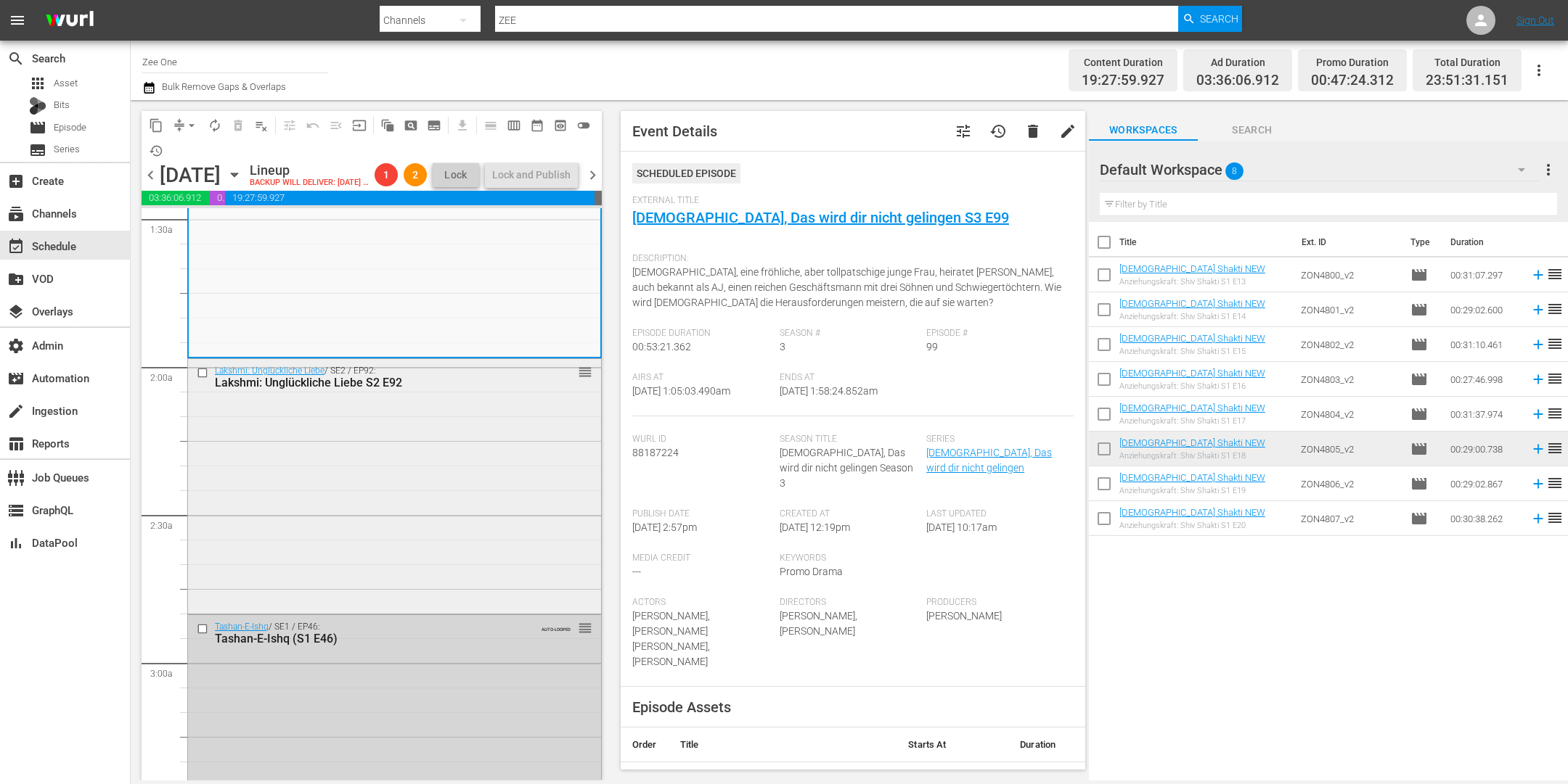
click at [454, 506] on div "Lakshmi: Unglückliche Liebe / SE2 / EP92: Lakshmi: Unglückliche Liebe S2 E92 re…" at bounding box center [394, 484] width 413 height 251
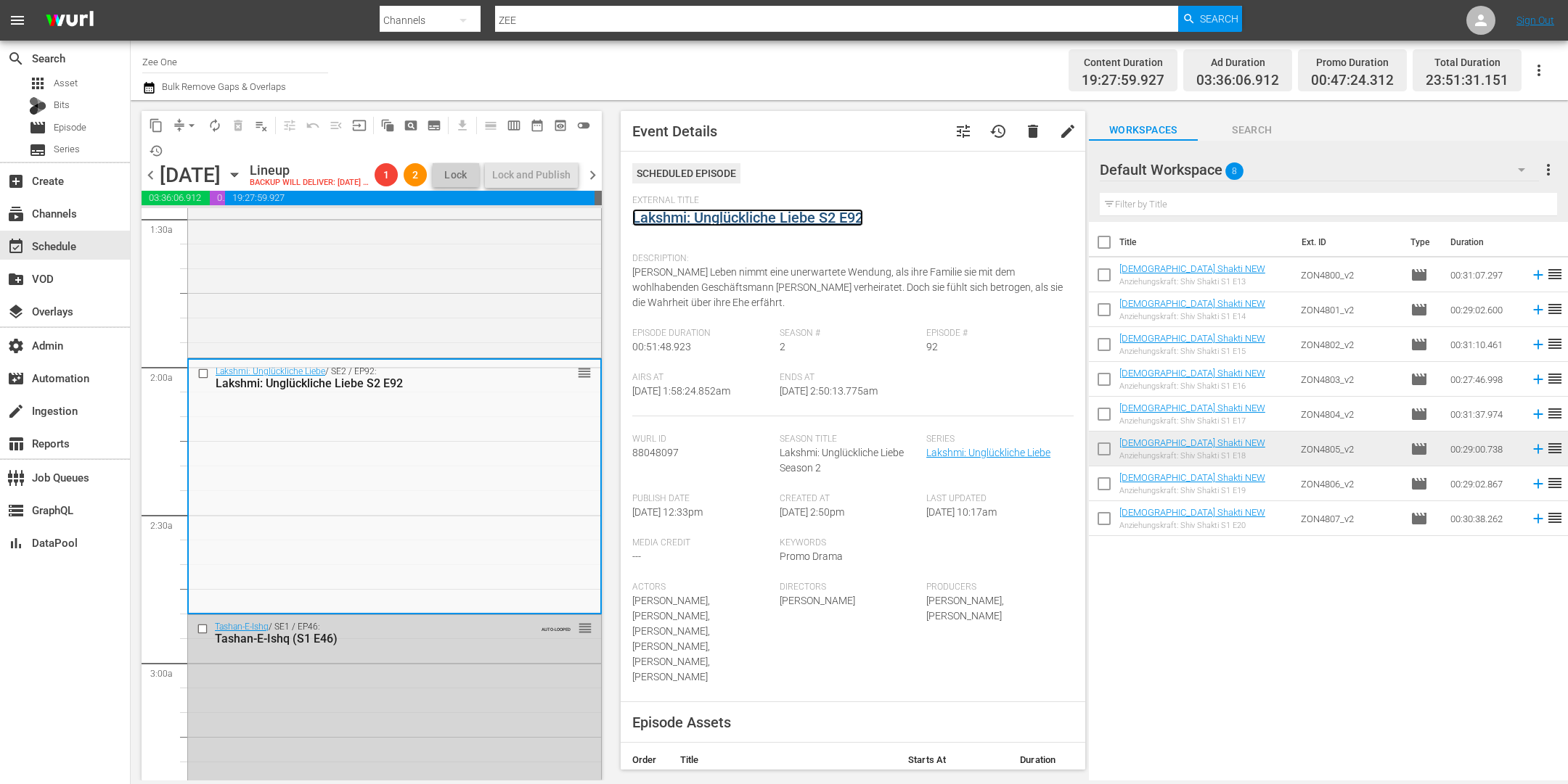
click at [731, 220] on link "Lakshmi: Unglückliche Liebe S2 E92" at bounding box center [747, 217] width 231 height 17
click at [598, 185] on span "chevron_right" at bounding box center [592, 175] width 18 height 18
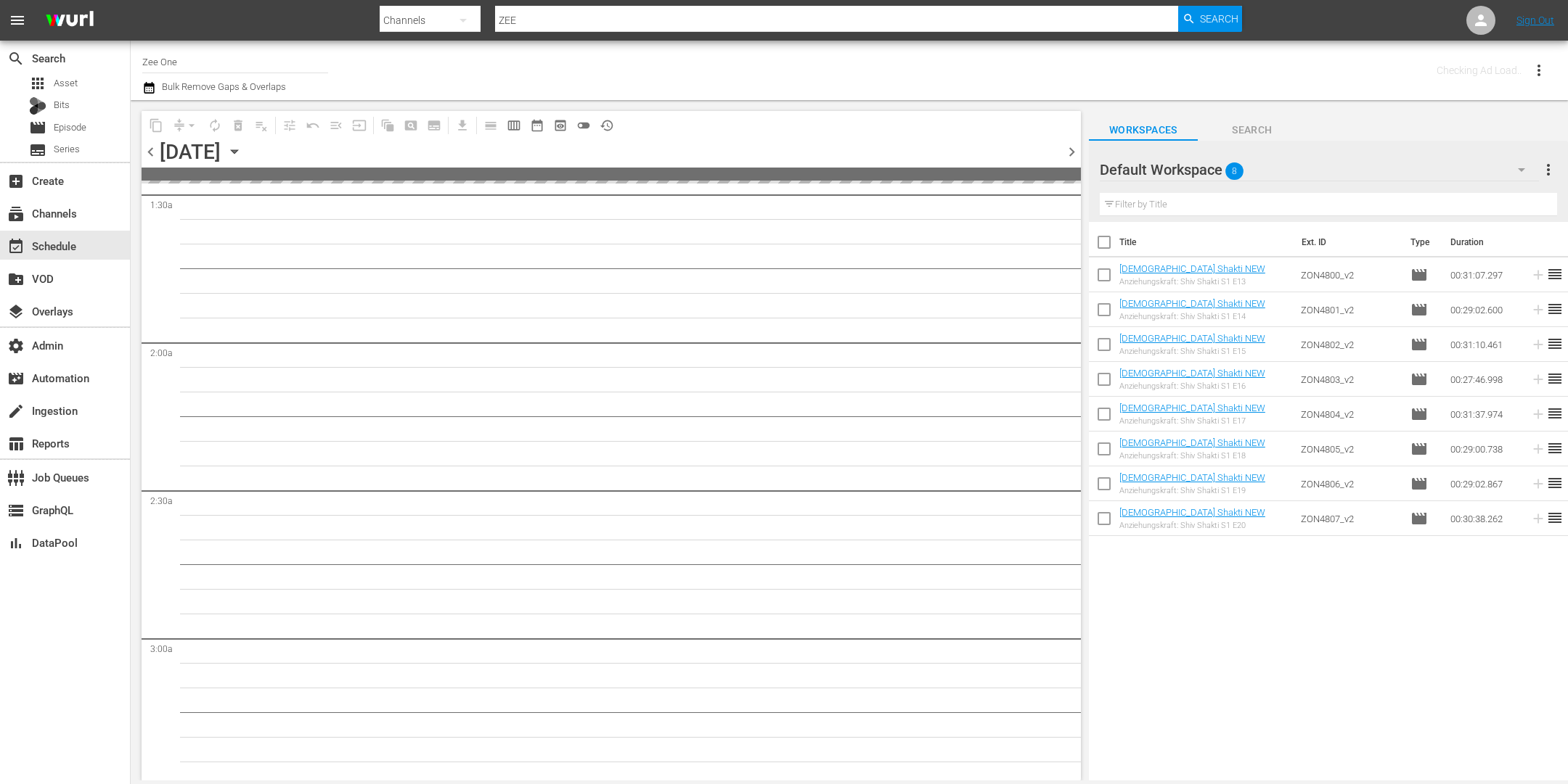
scroll to position [458, 0]
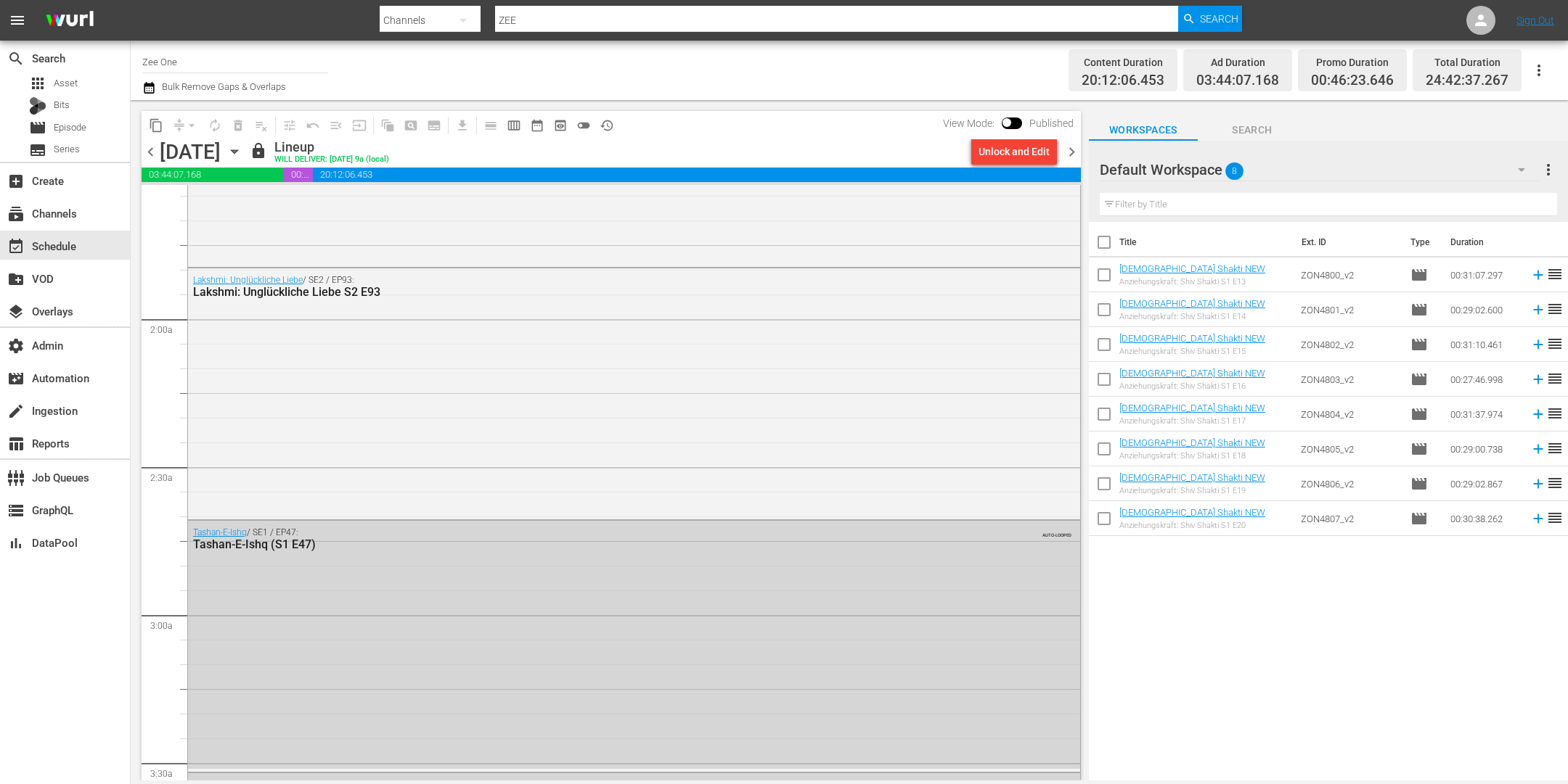
click at [1017, 153] on div "Unlock and Edit" at bounding box center [1014, 152] width 72 height 26
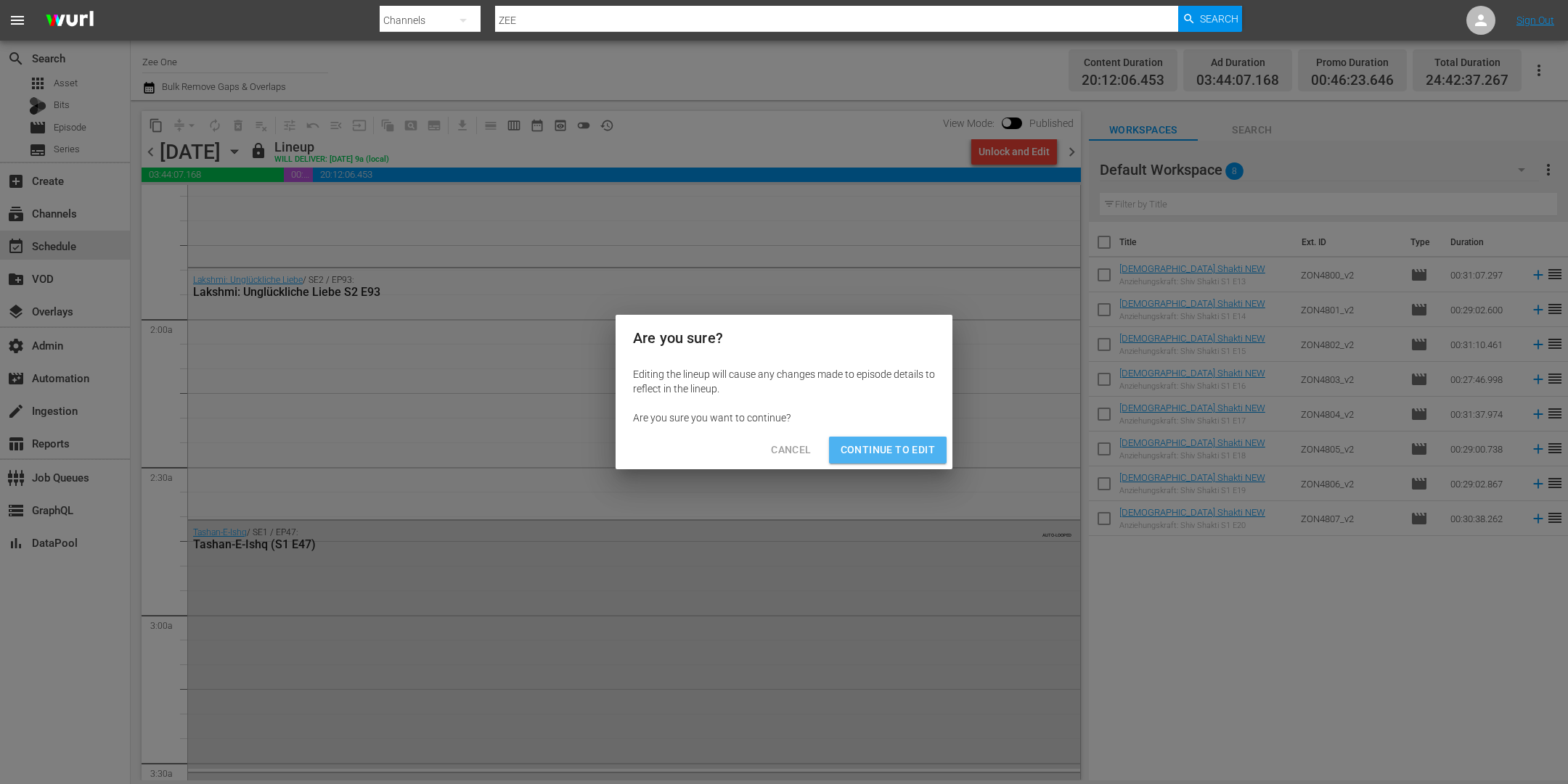
click at [882, 461] on button "Continue to Edit" at bounding box center [887, 450] width 118 height 27
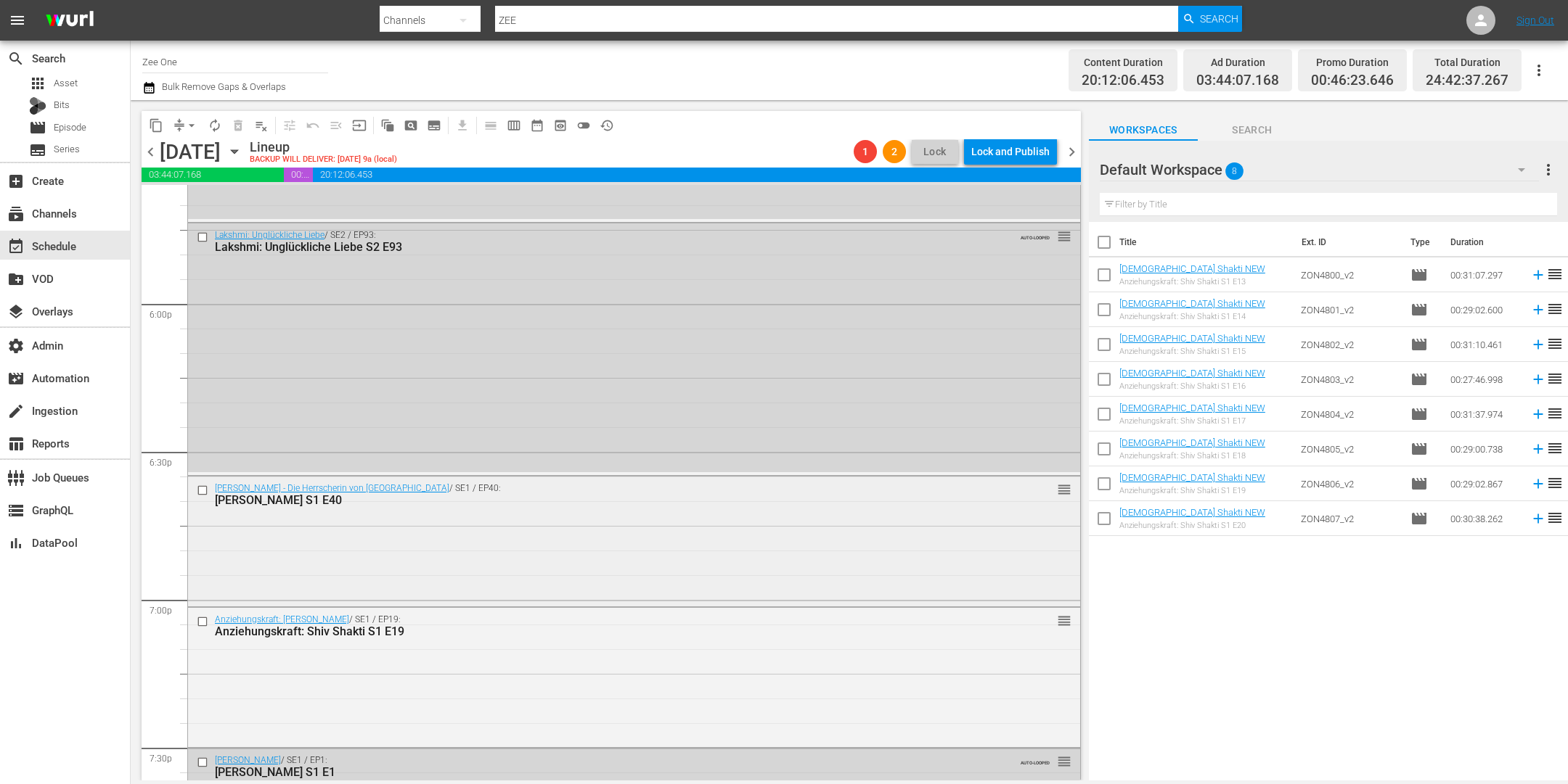
scroll to position [5327, 0]
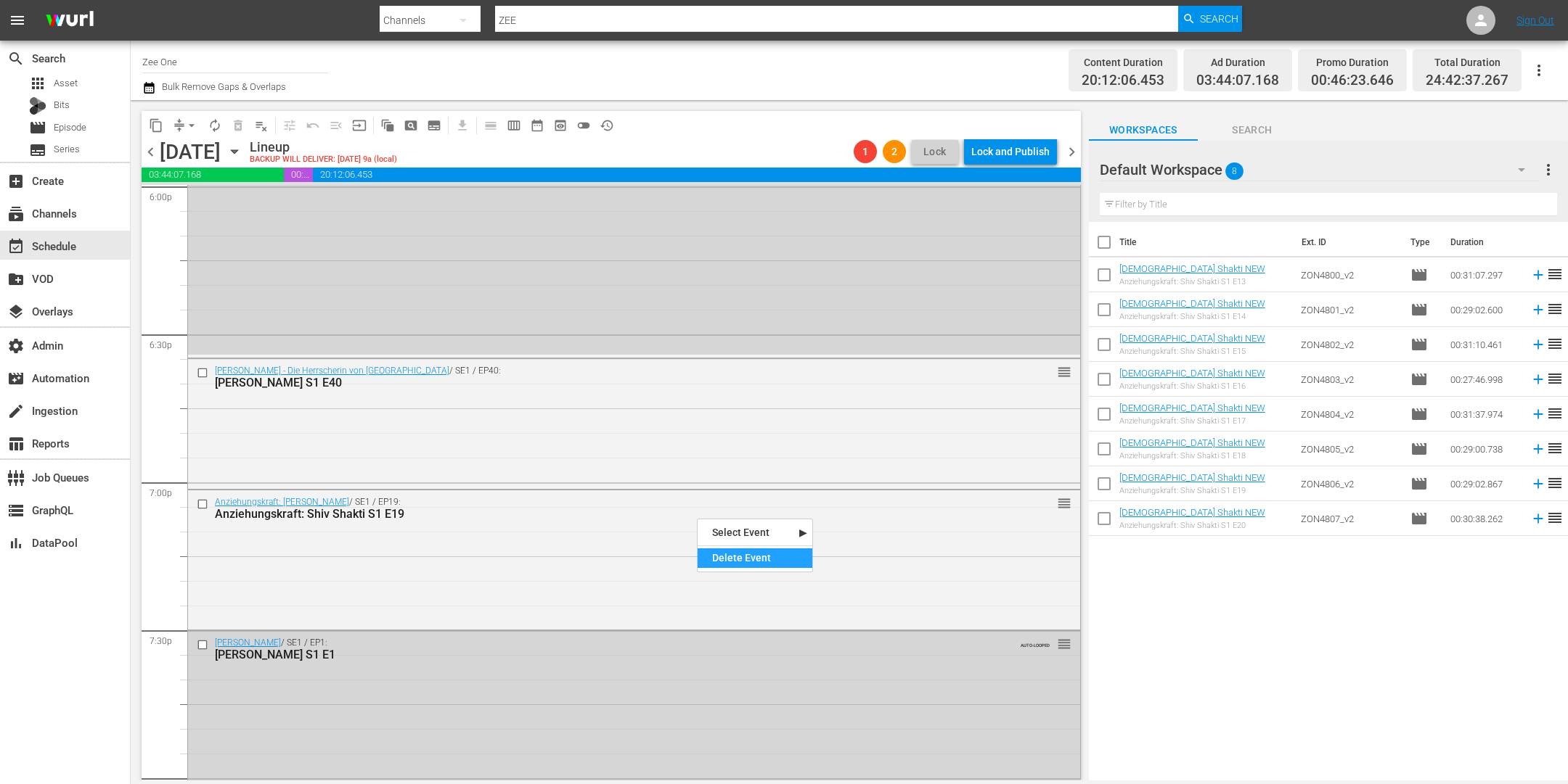
click at [748, 566] on div "Delete Event" at bounding box center [755, 558] width 115 height 20
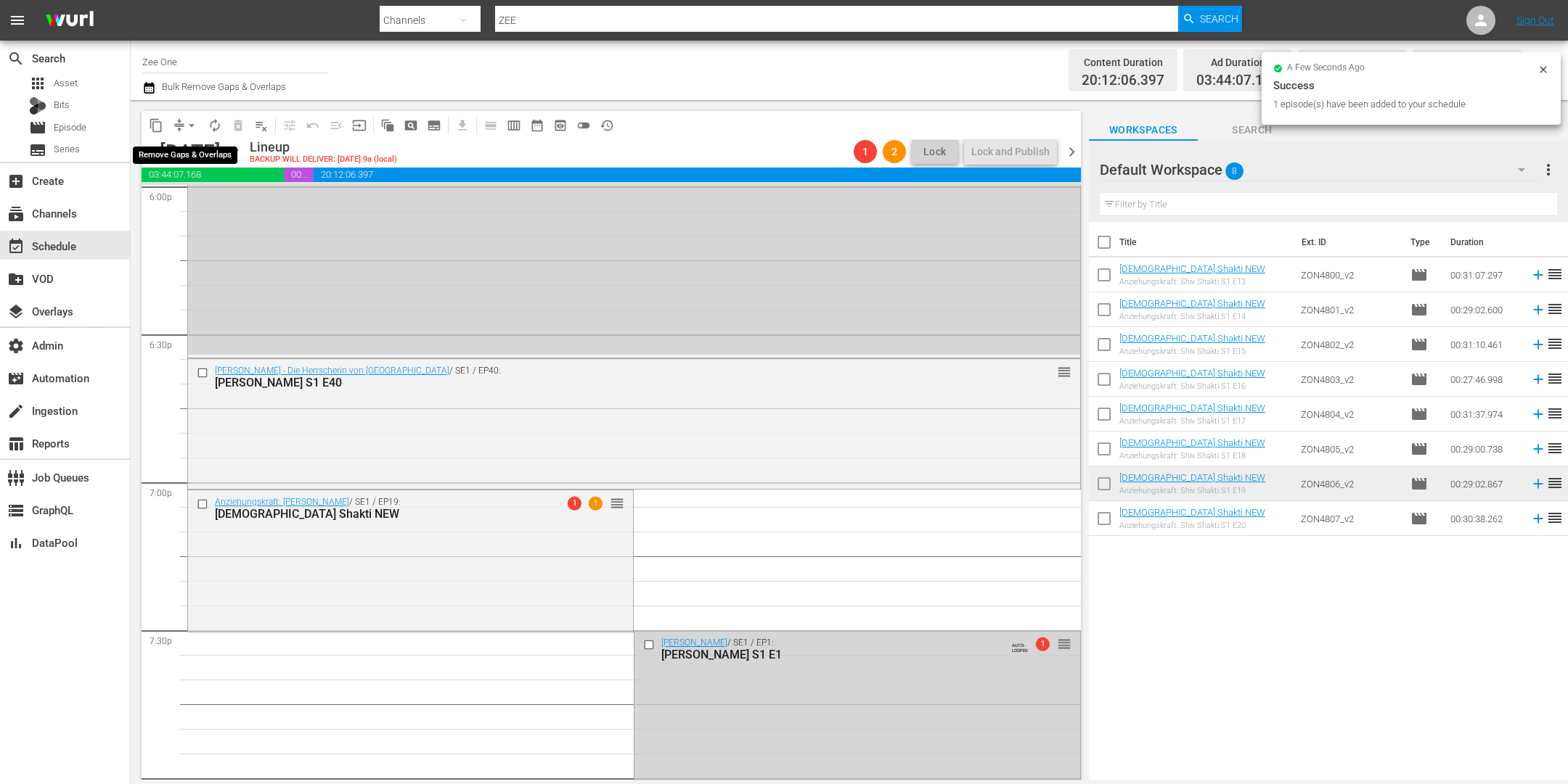
click at [183, 124] on button "arrow_drop_down" at bounding box center [191, 125] width 23 height 23
click at [190, 203] on li "Align to End of Previous Day" at bounding box center [192, 202] width 152 height 24
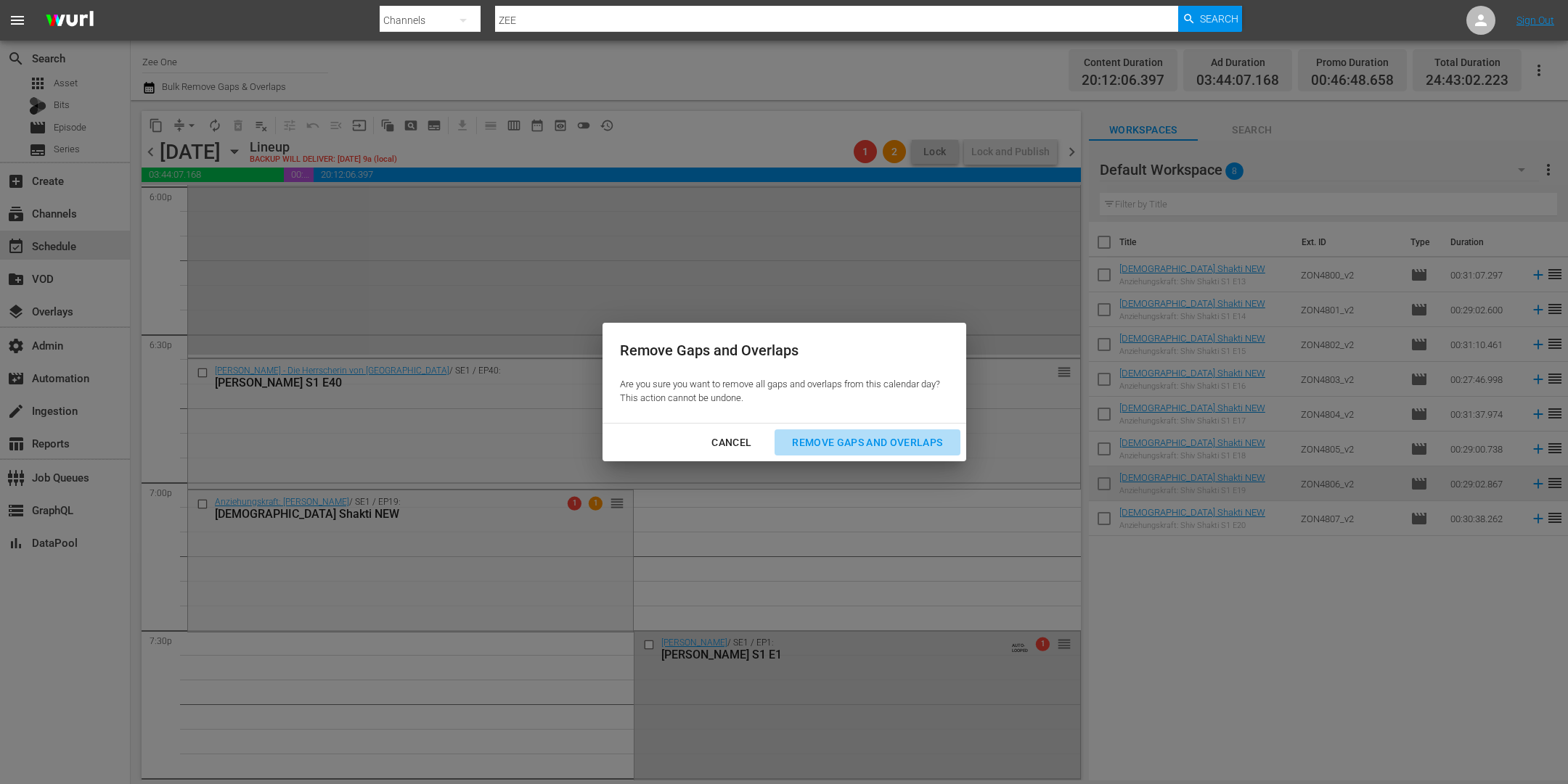
click at [819, 439] on div "Remove Gaps and Overlaps" at bounding box center [867, 443] width 174 height 18
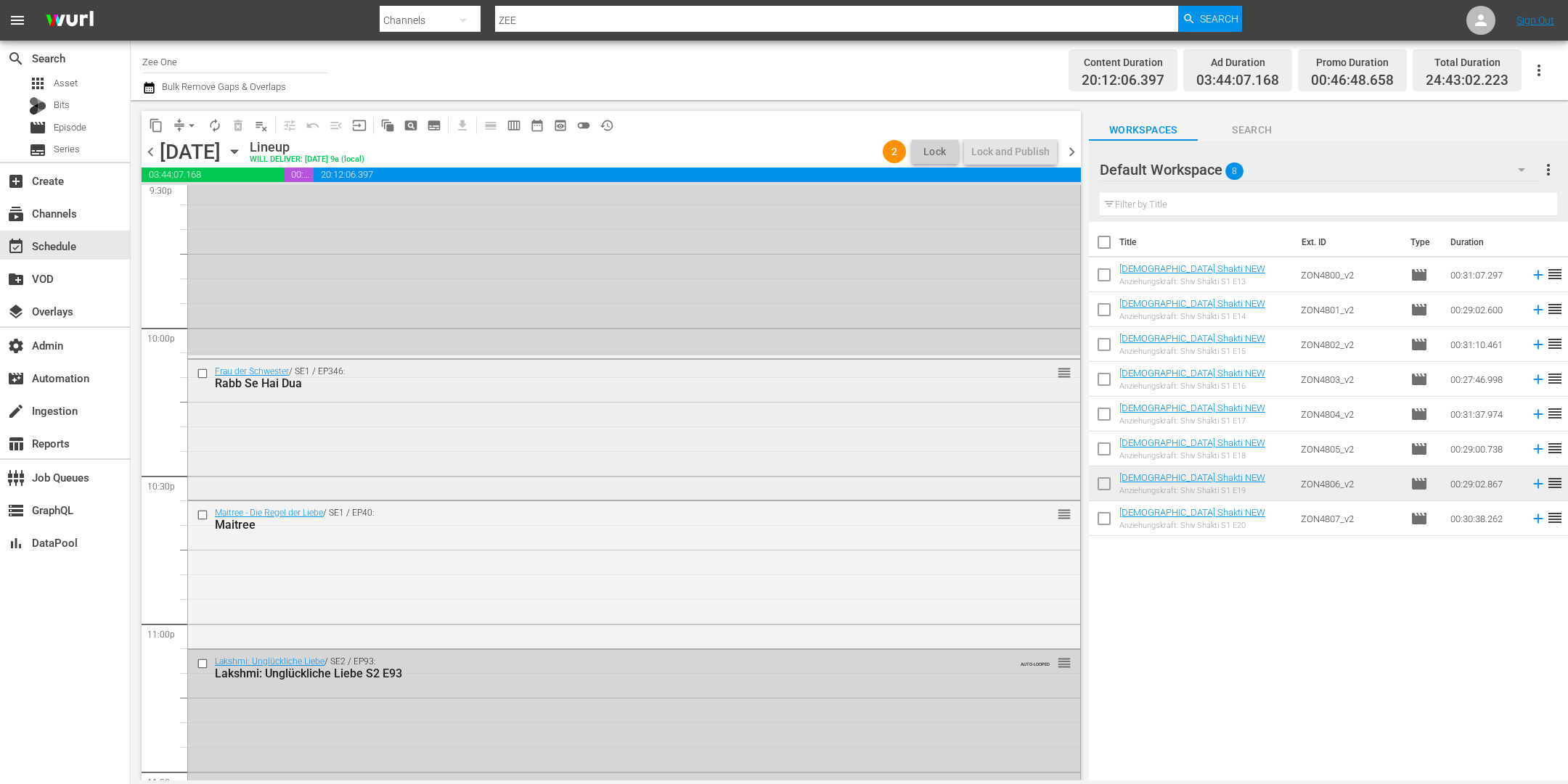
scroll to position [6269, 0]
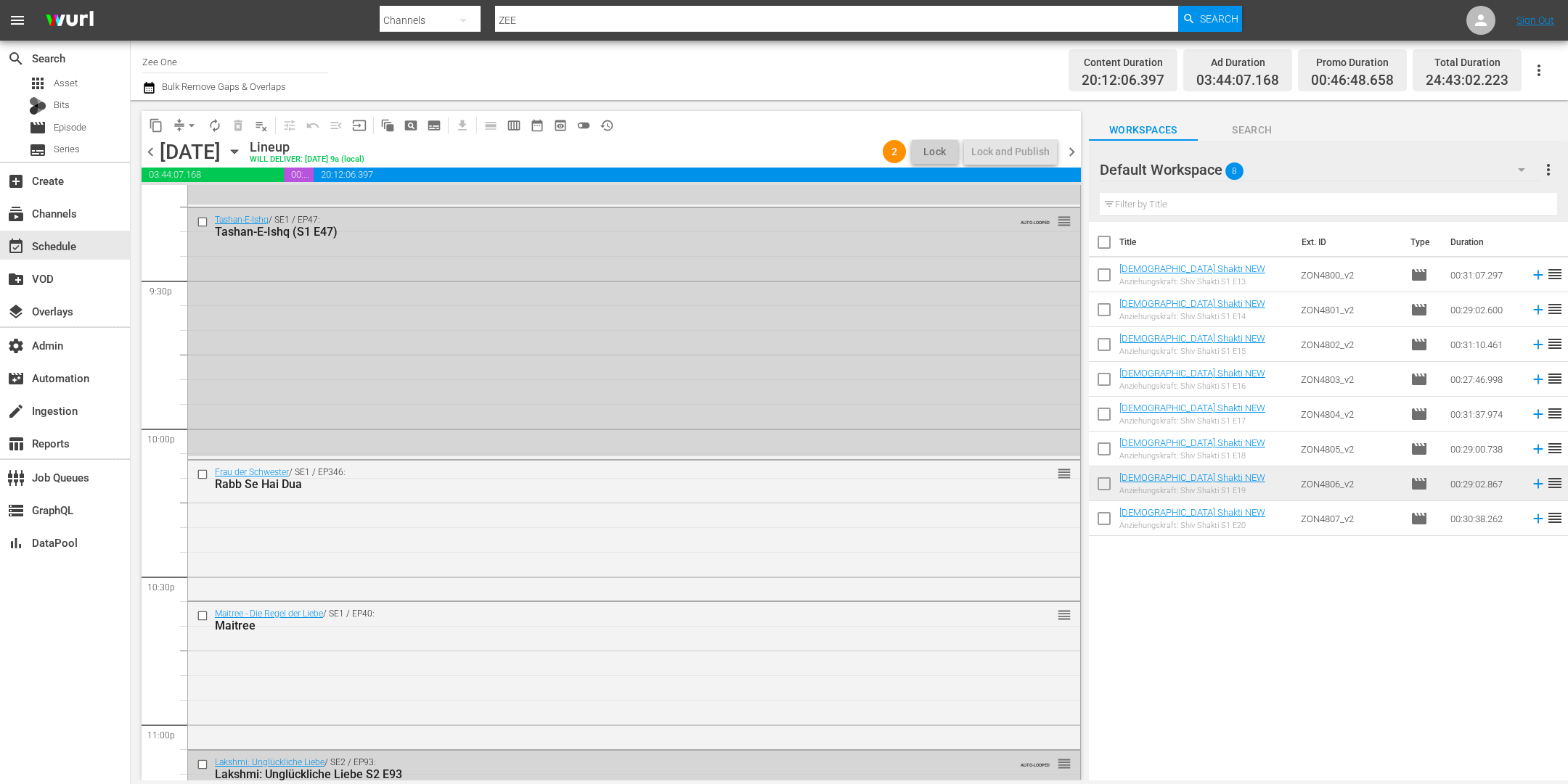
click at [1070, 154] on span "chevron_right" at bounding box center [1071, 152] width 18 height 18
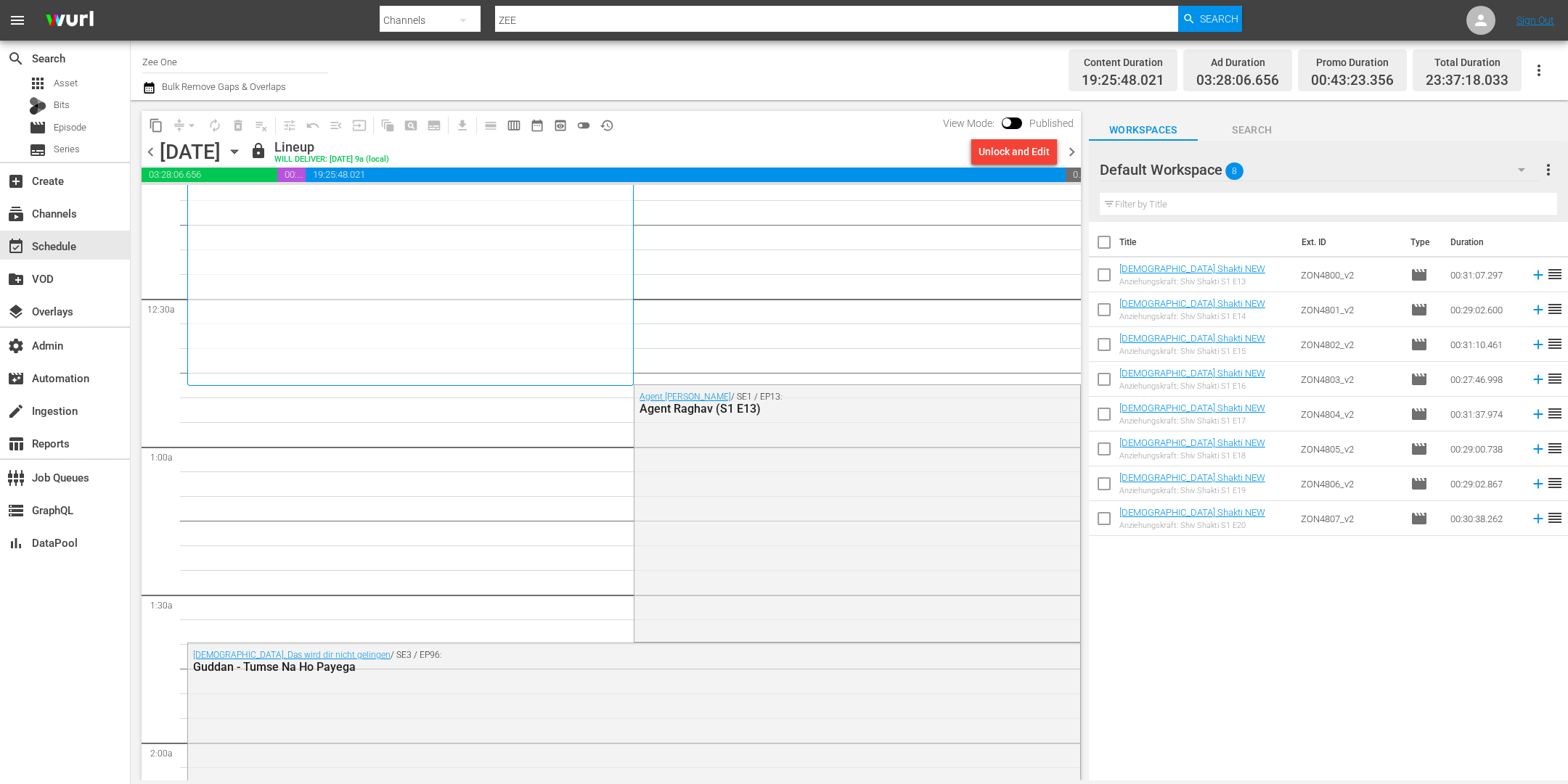
scroll to position [371, 0]
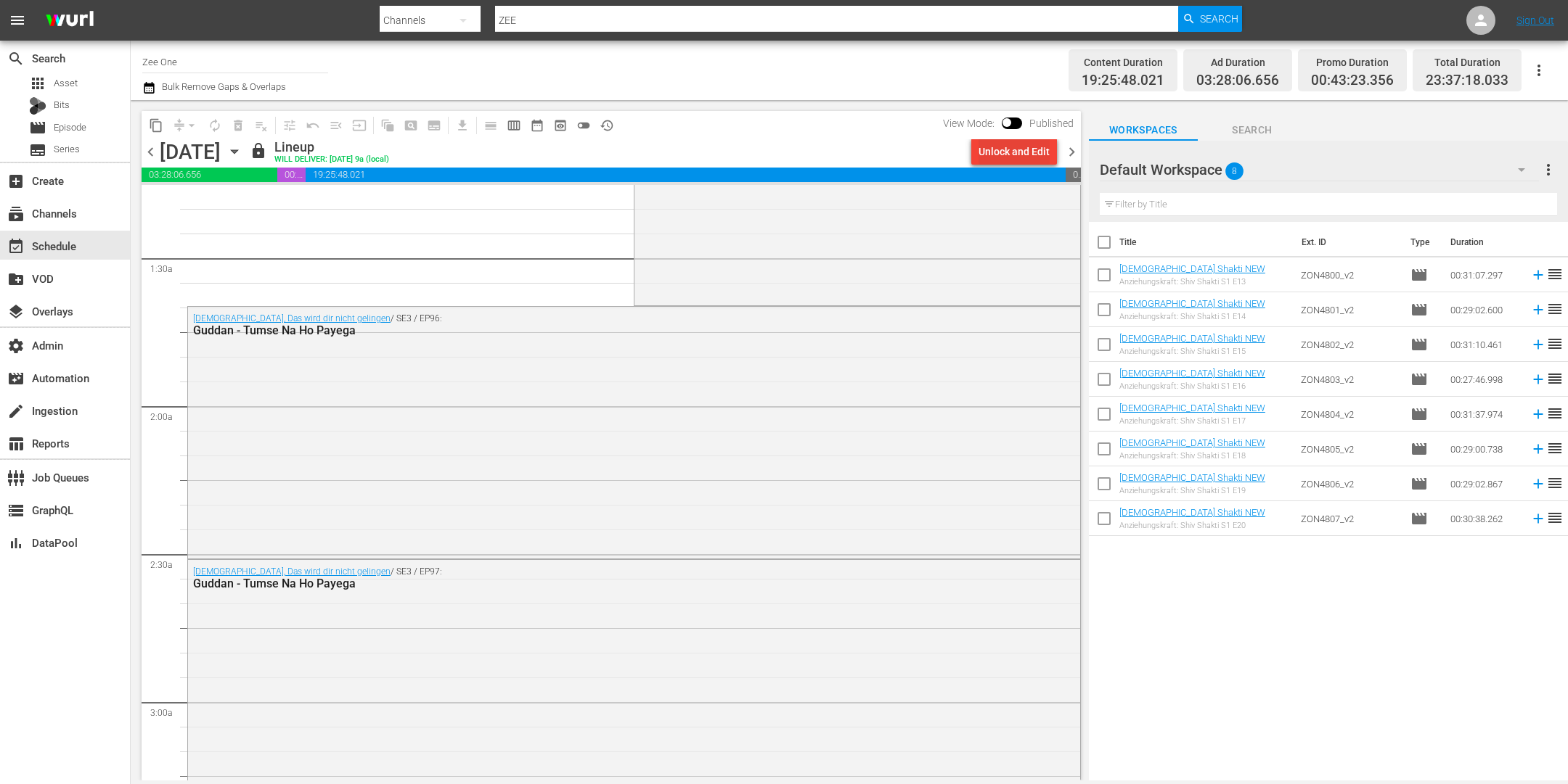
click at [1000, 150] on div "Unlock and Edit" at bounding box center [1014, 152] width 72 height 26
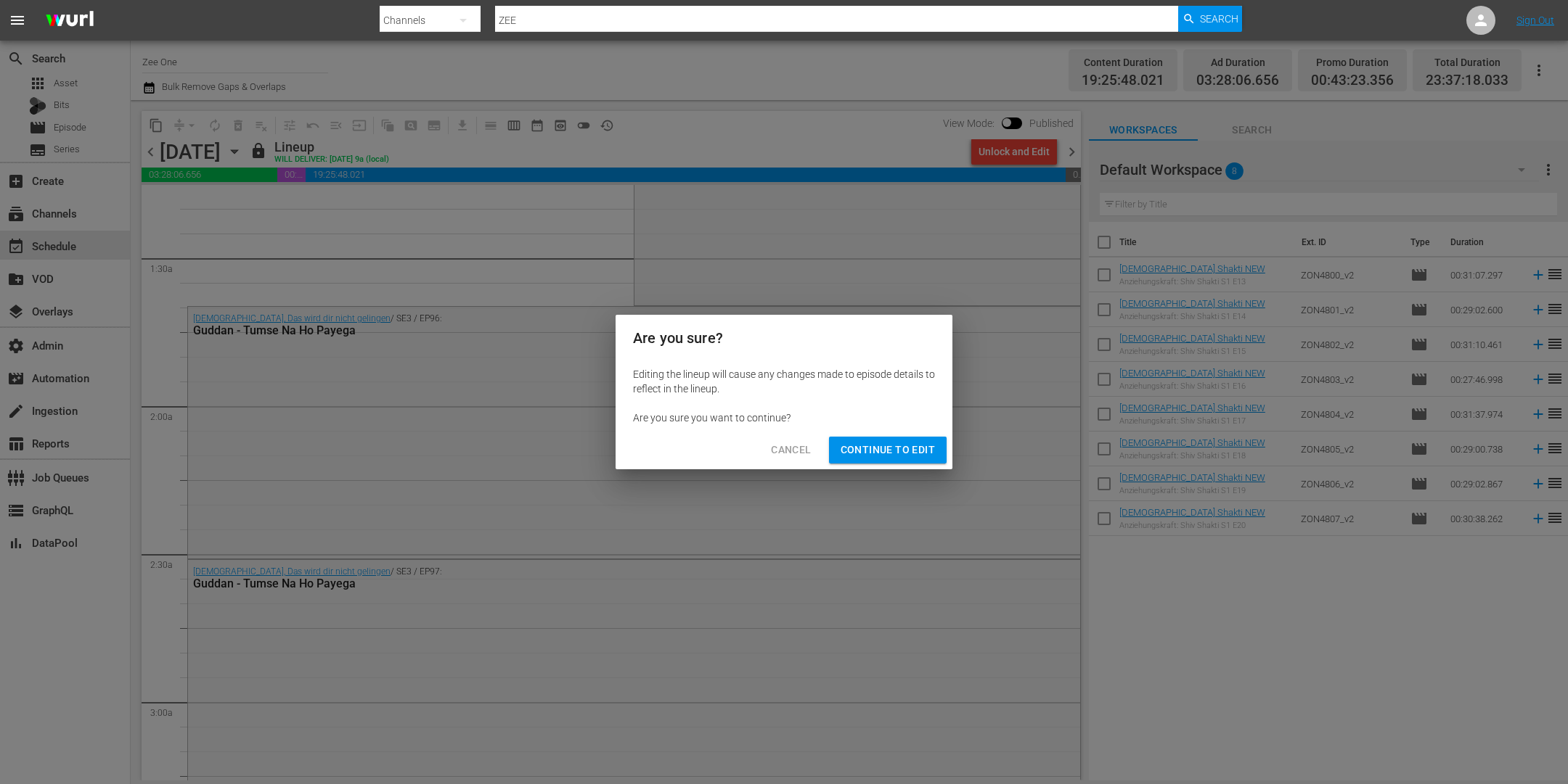
click at [906, 435] on div "Cancel Continue to Edit" at bounding box center [784, 449] width 337 height 38
click at [891, 451] on span "Continue to Edit" at bounding box center [887, 449] width 95 height 18
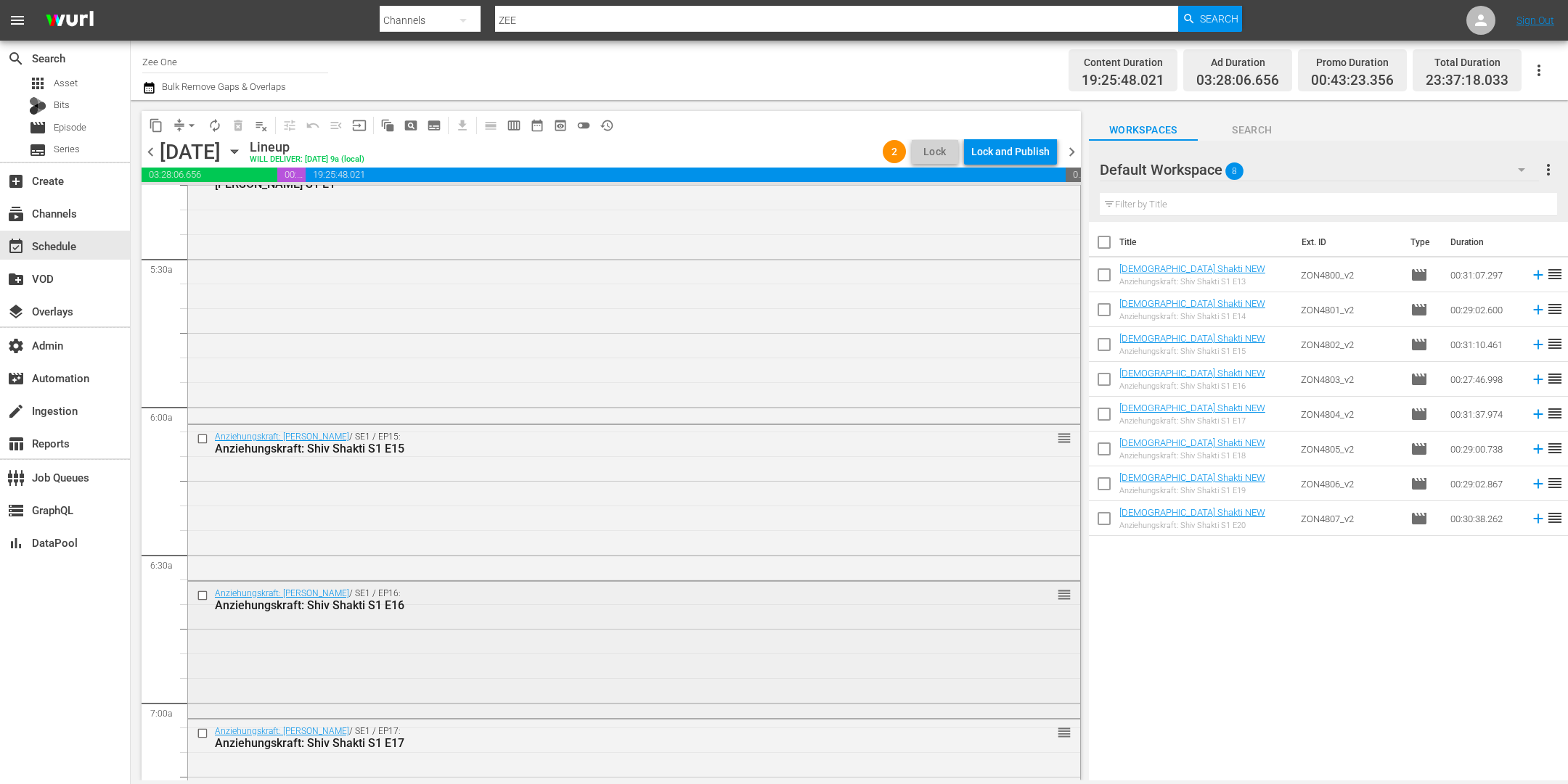
scroll to position [1655, 0]
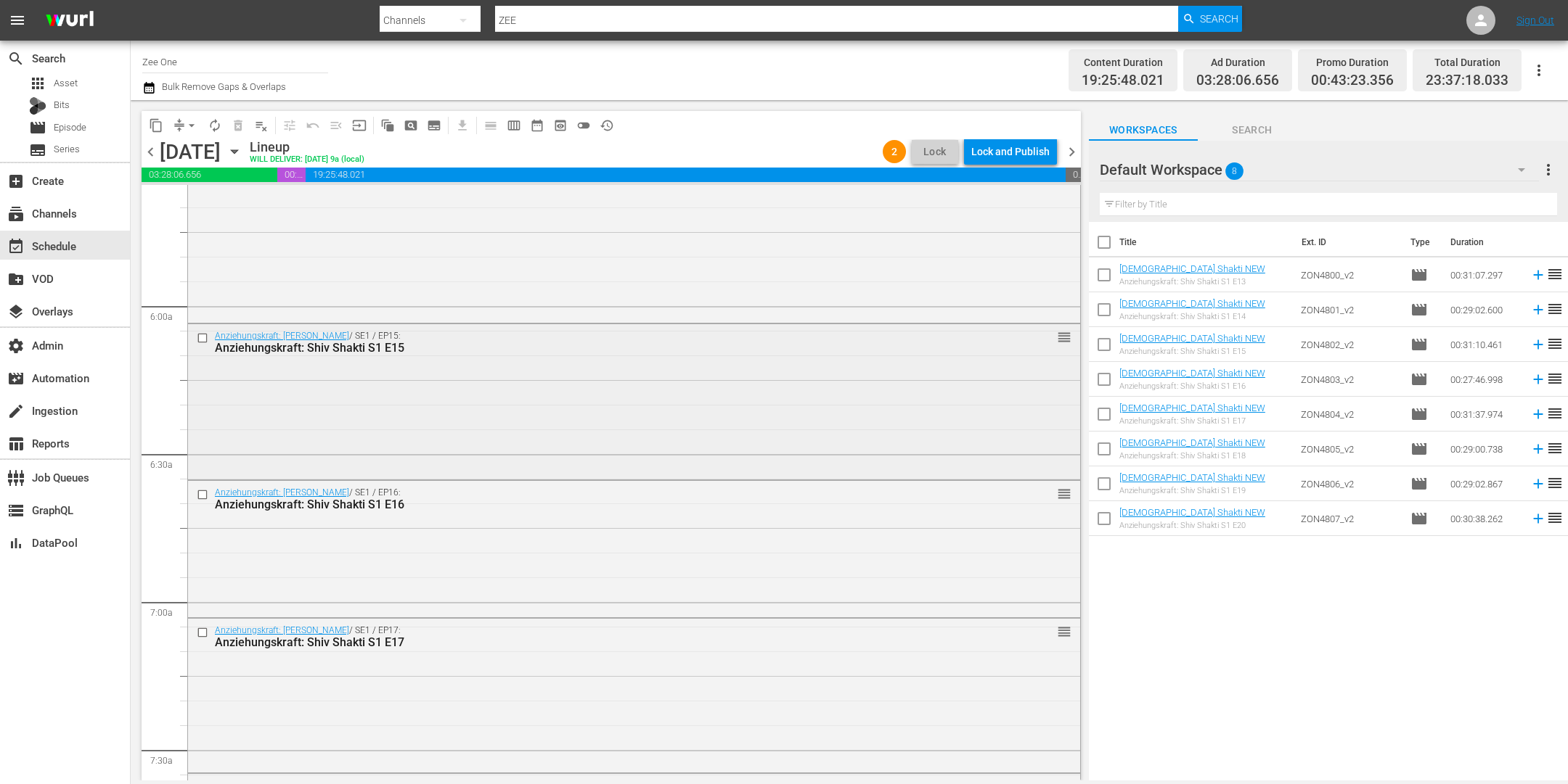
click at [204, 340] on input "checkbox" at bounding box center [204, 338] width 15 height 12
click at [199, 493] on input "checkbox" at bounding box center [204, 495] width 15 height 12
click at [198, 627] on input "checkbox" at bounding box center [204, 632] width 15 height 12
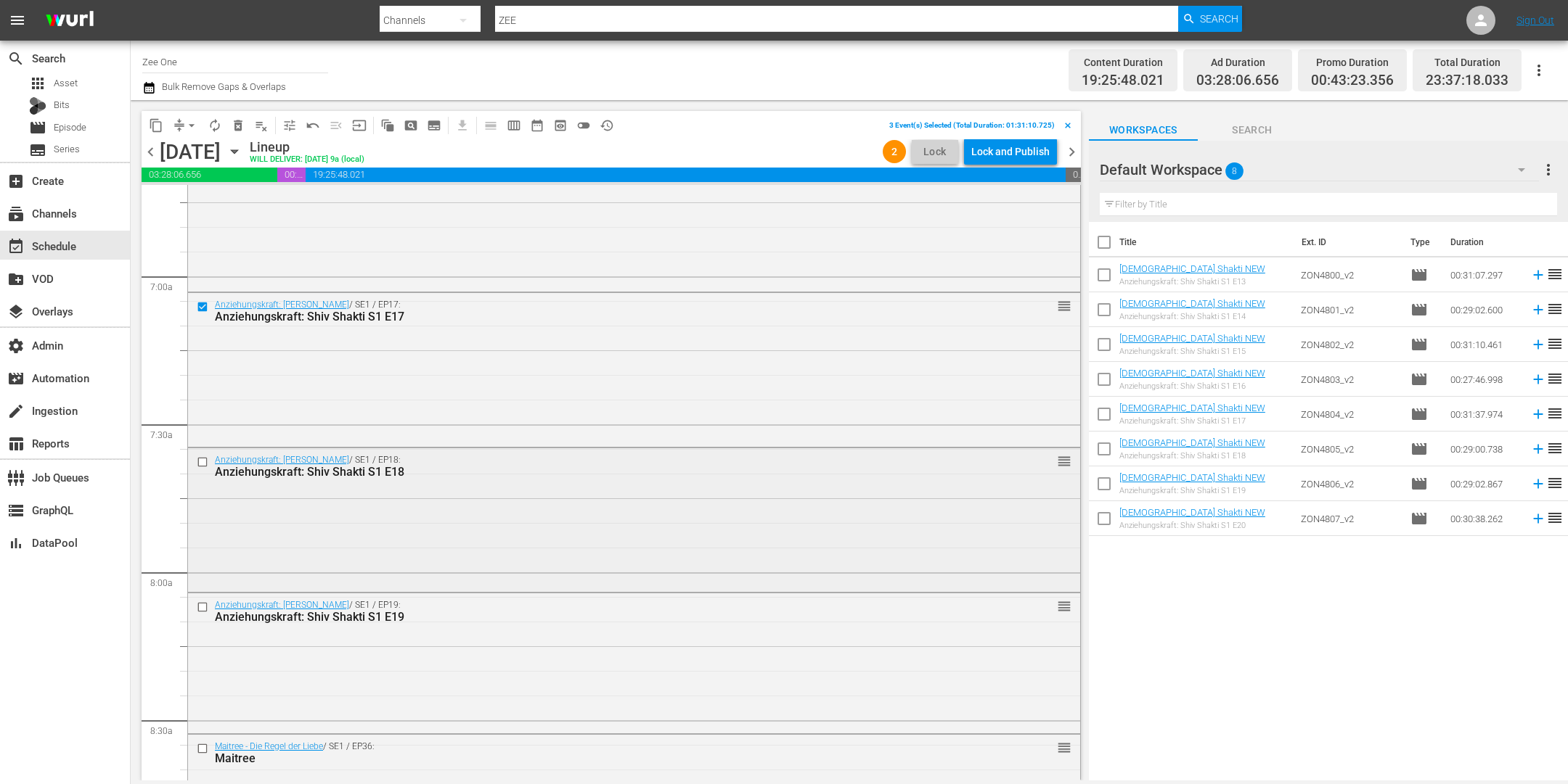
click at [204, 461] on input "checkbox" at bounding box center [204, 462] width 15 height 12
click at [198, 607] on input "checkbox" at bounding box center [204, 607] width 15 height 12
click at [238, 128] on span "delete_forever_outlined" at bounding box center [238, 125] width 14 height 14
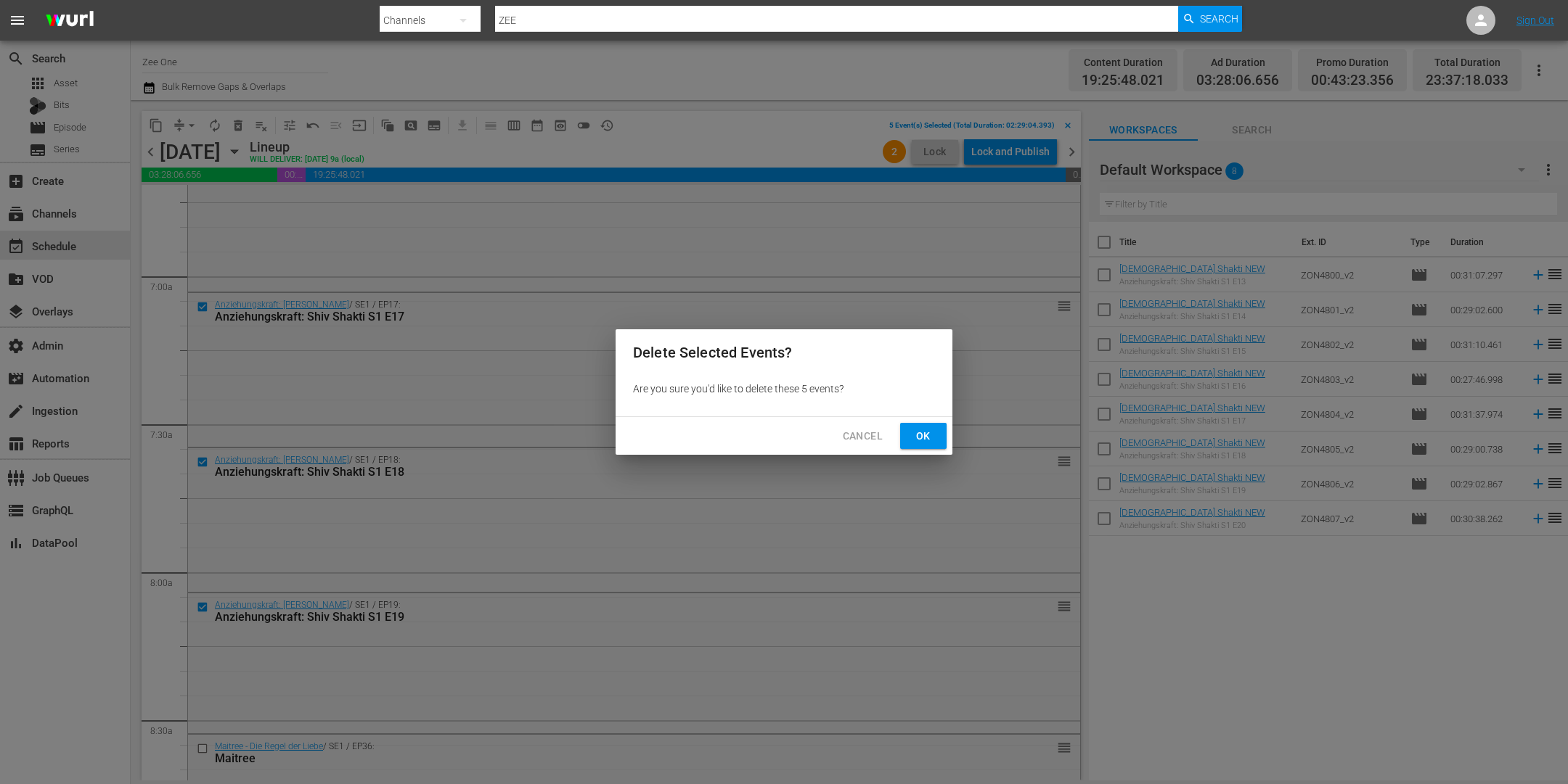
click at [930, 436] on span "Ok" at bounding box center [923, 436] width 23 height 18
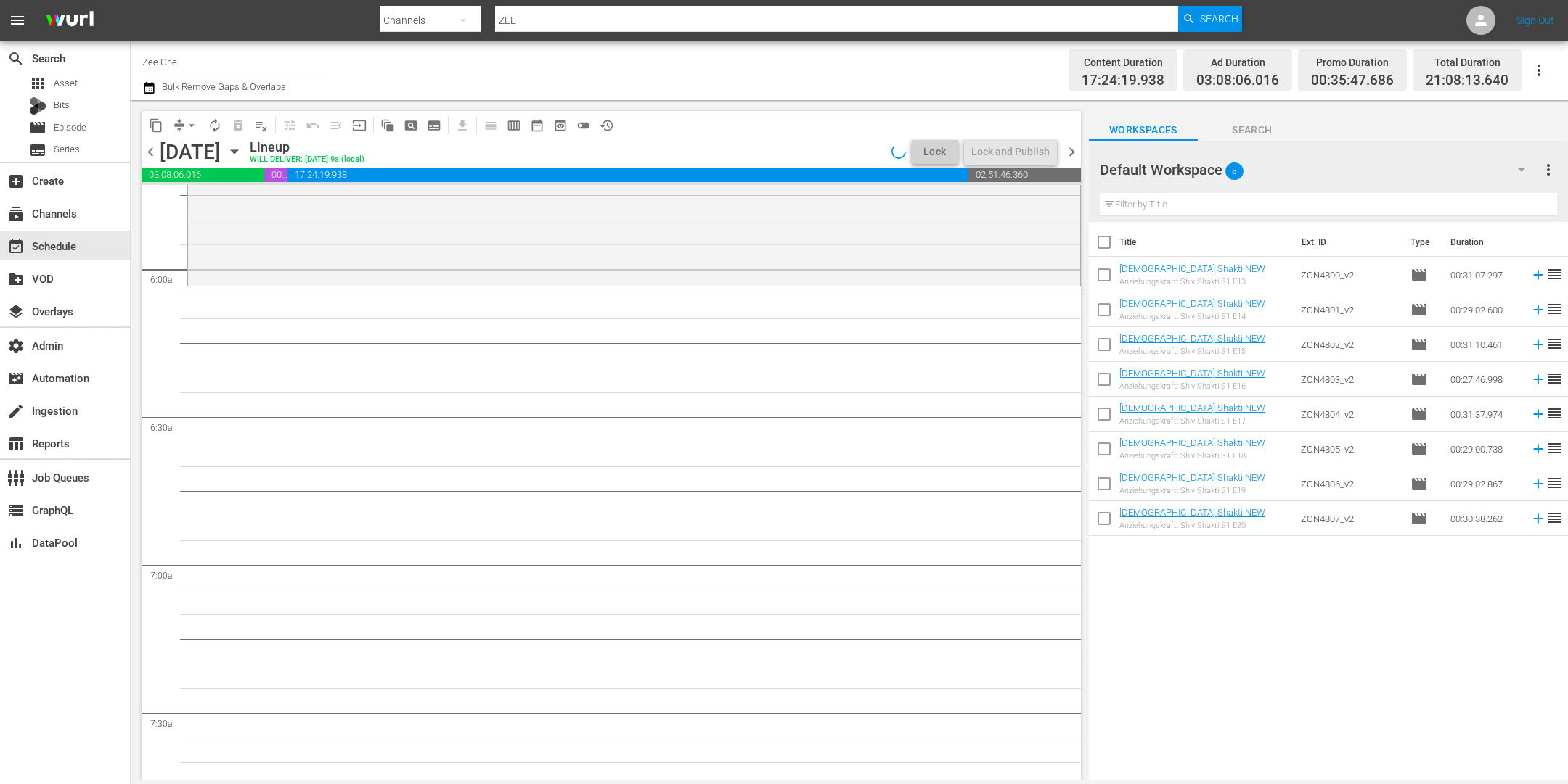
scroll to position [1591, 0]
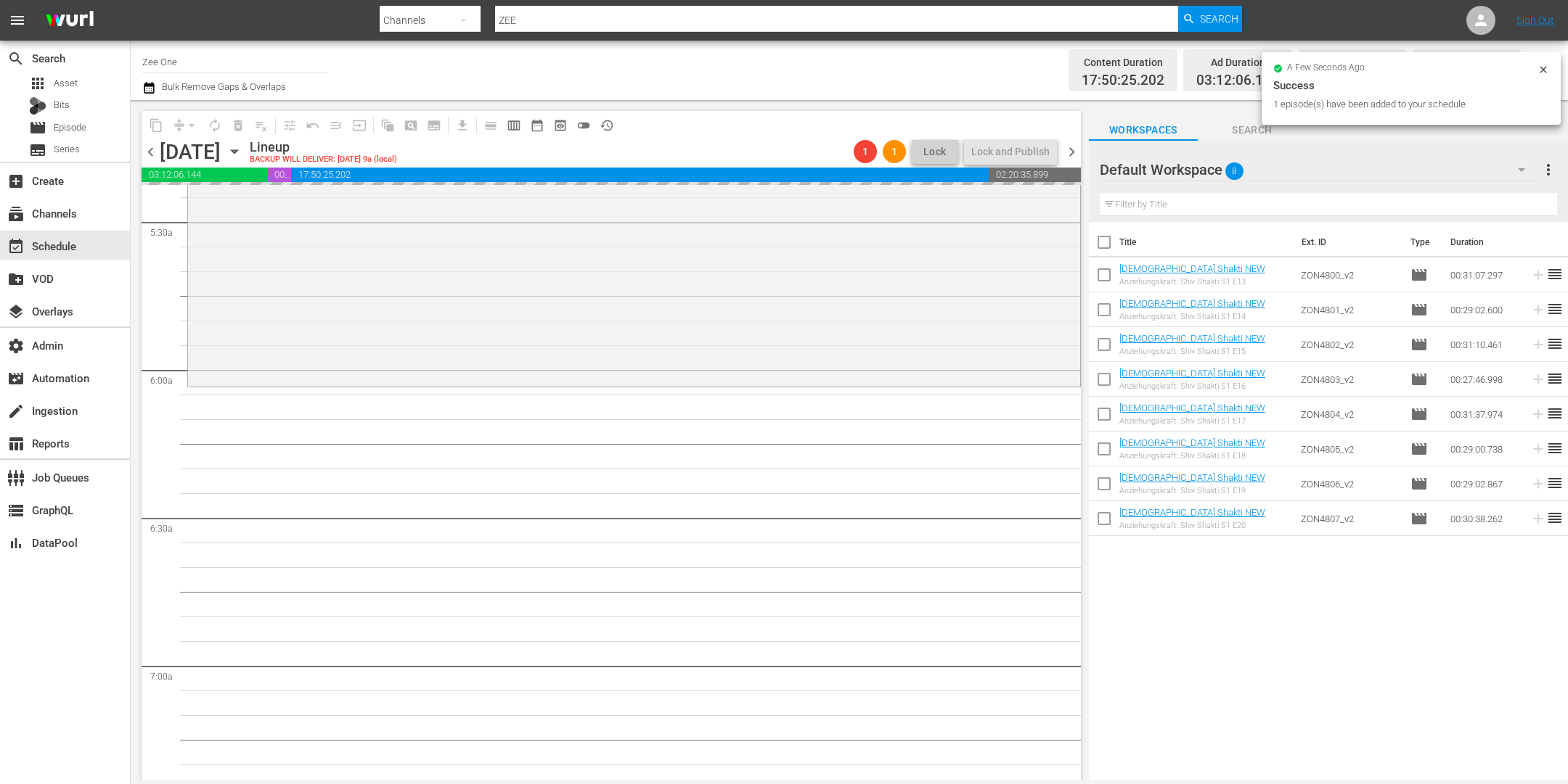
click at [1108, 377] on input "checkbox" at bounding box center [1105, 382] width 31 height 31
checkbox input "true"
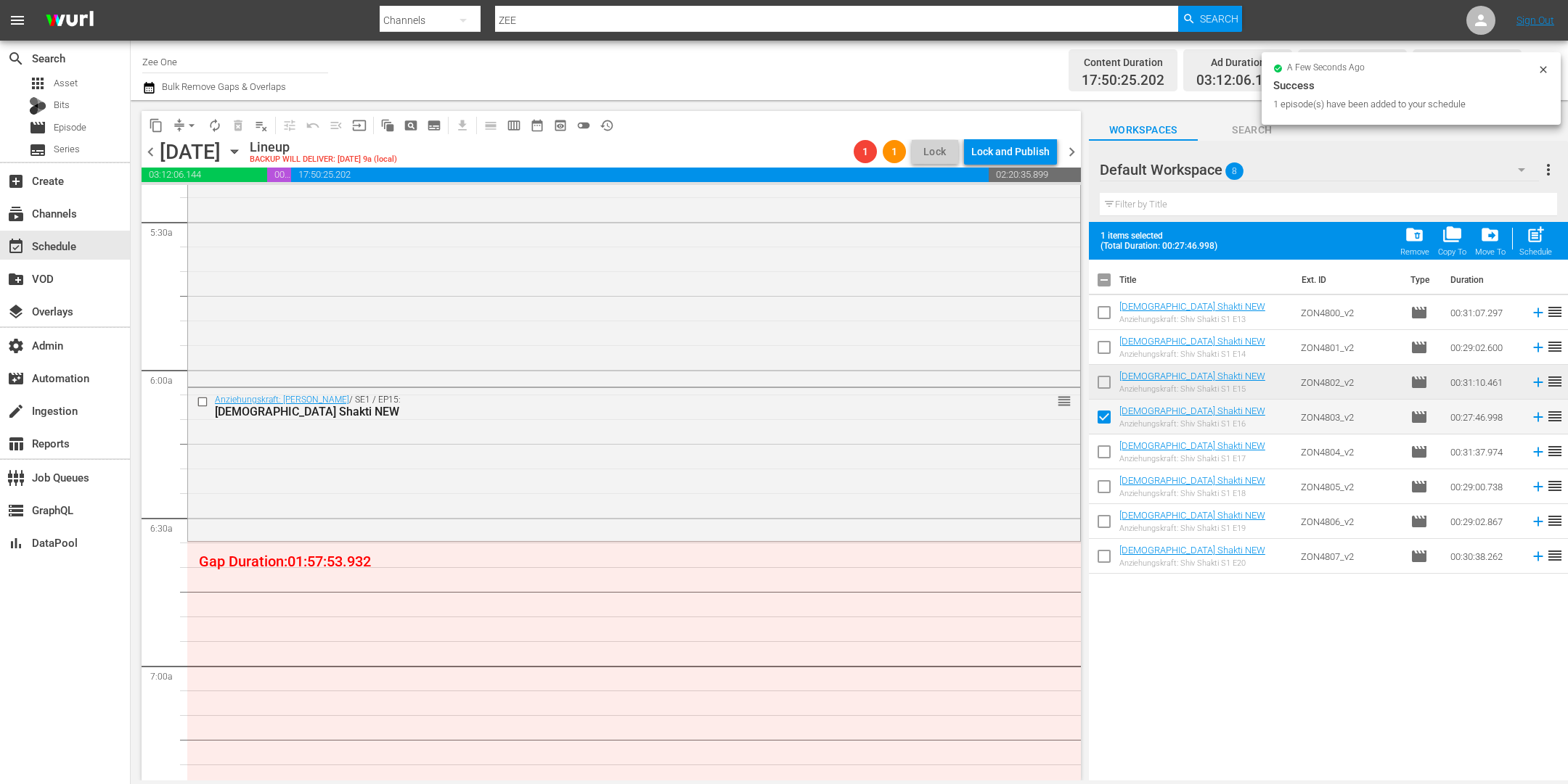
click at [1100, 450] on input "checkbox" at bounding box center [1105, 455] width 31 height 31
checkbox input "true"
click at [1101, 487] on input "checkbox" at bounding box center [1105, 489] width 31 height 31
checkbox input "true"
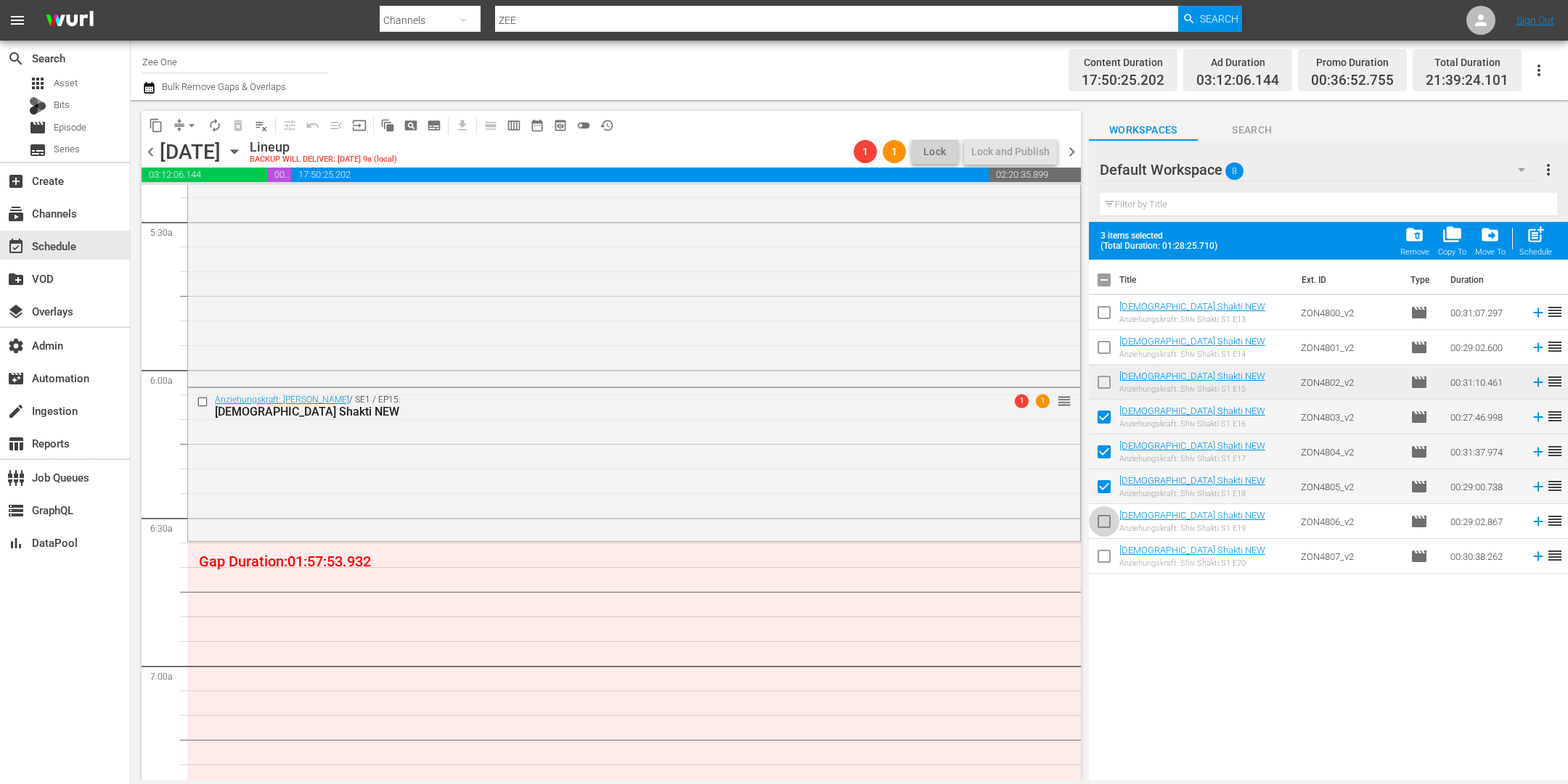
click at [1102, 519] on input "checkbox" at bounding box center [1105, 524] width 31 height 31
checkbox input "true"
click at [1540, 241] on span "post_add" at bounding box center [1536, 234] width 20 height 20
checkbox input "false"
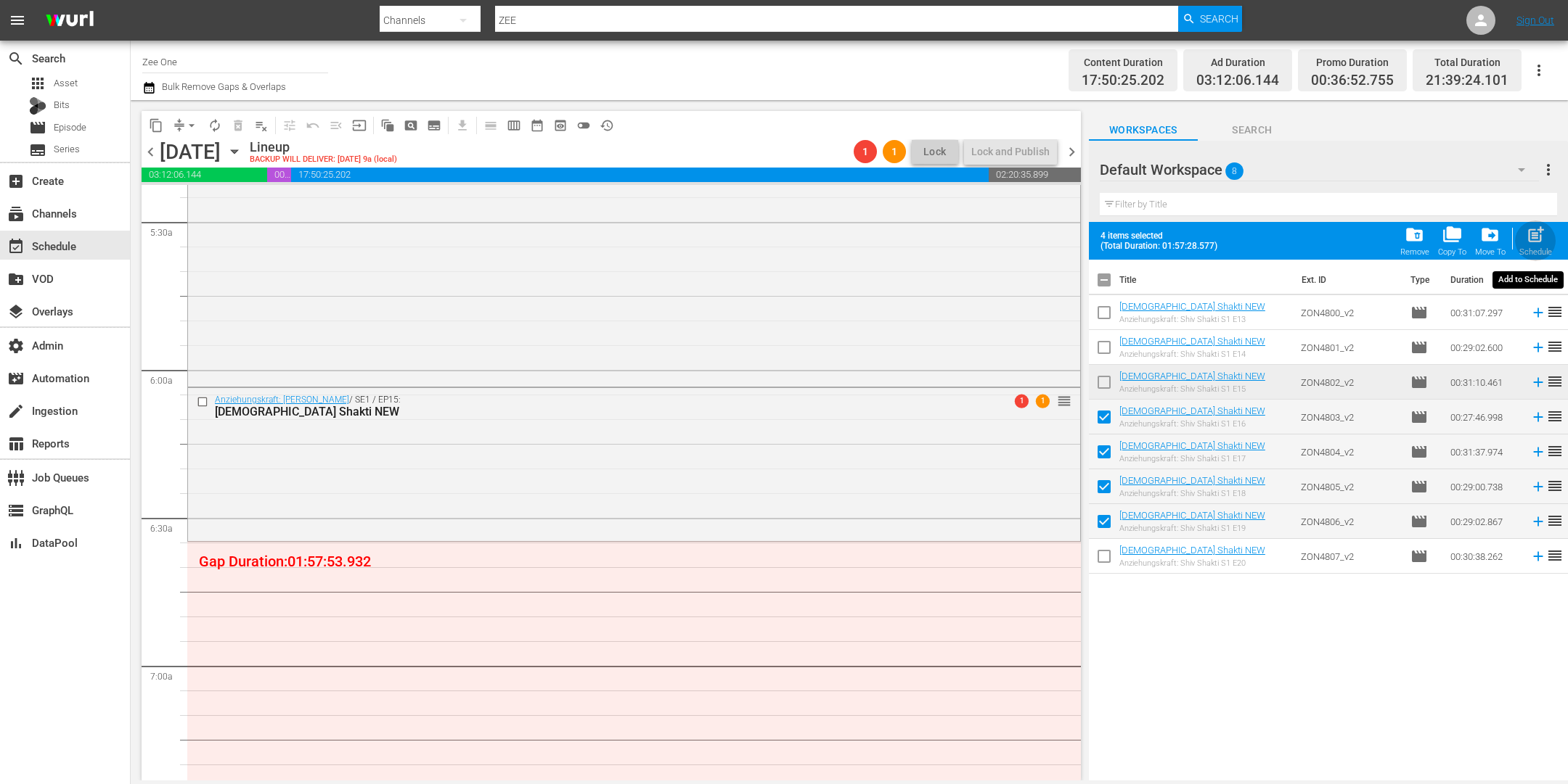
checkbox input "false"
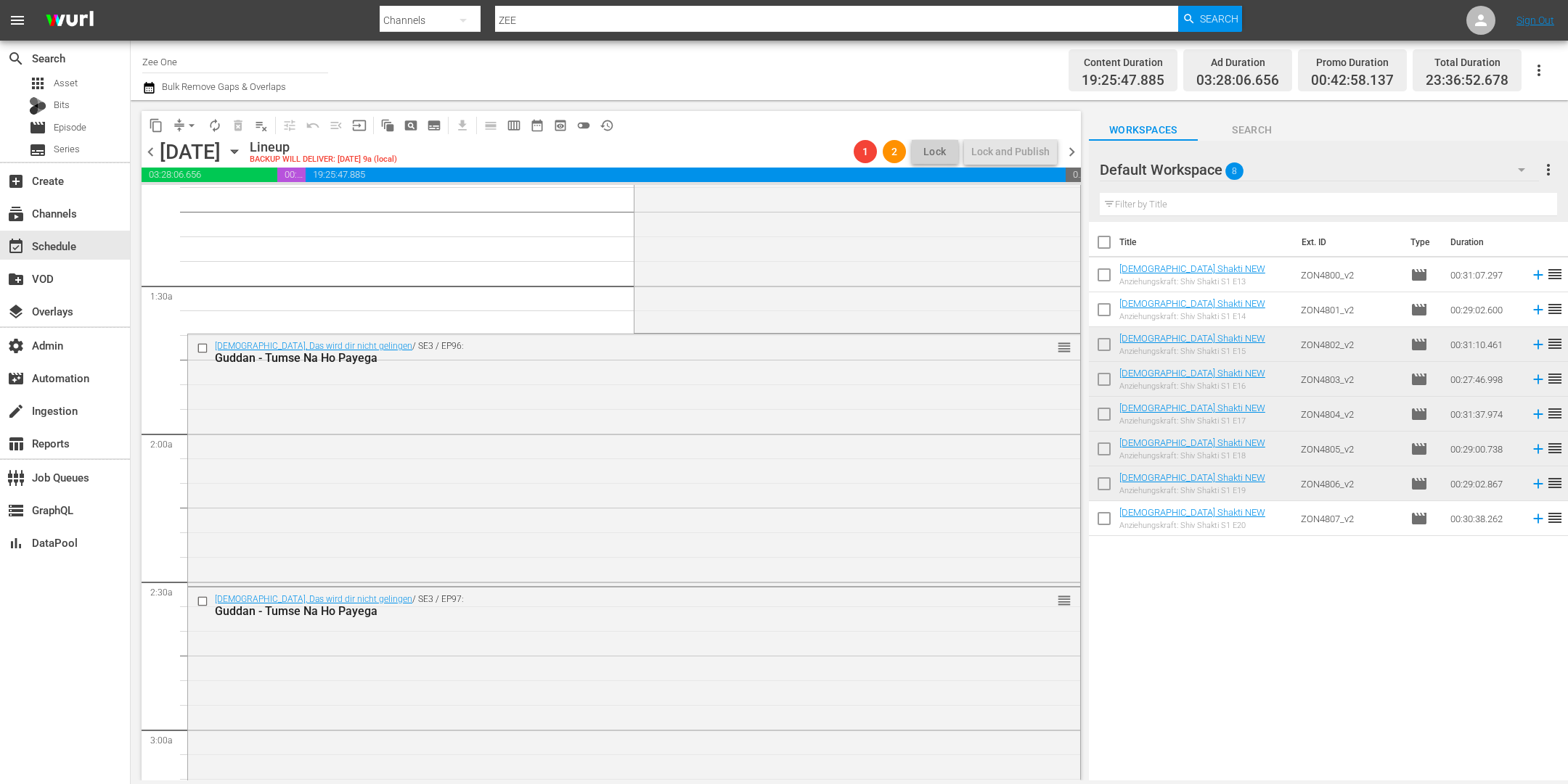
scroll to position [0, 0]
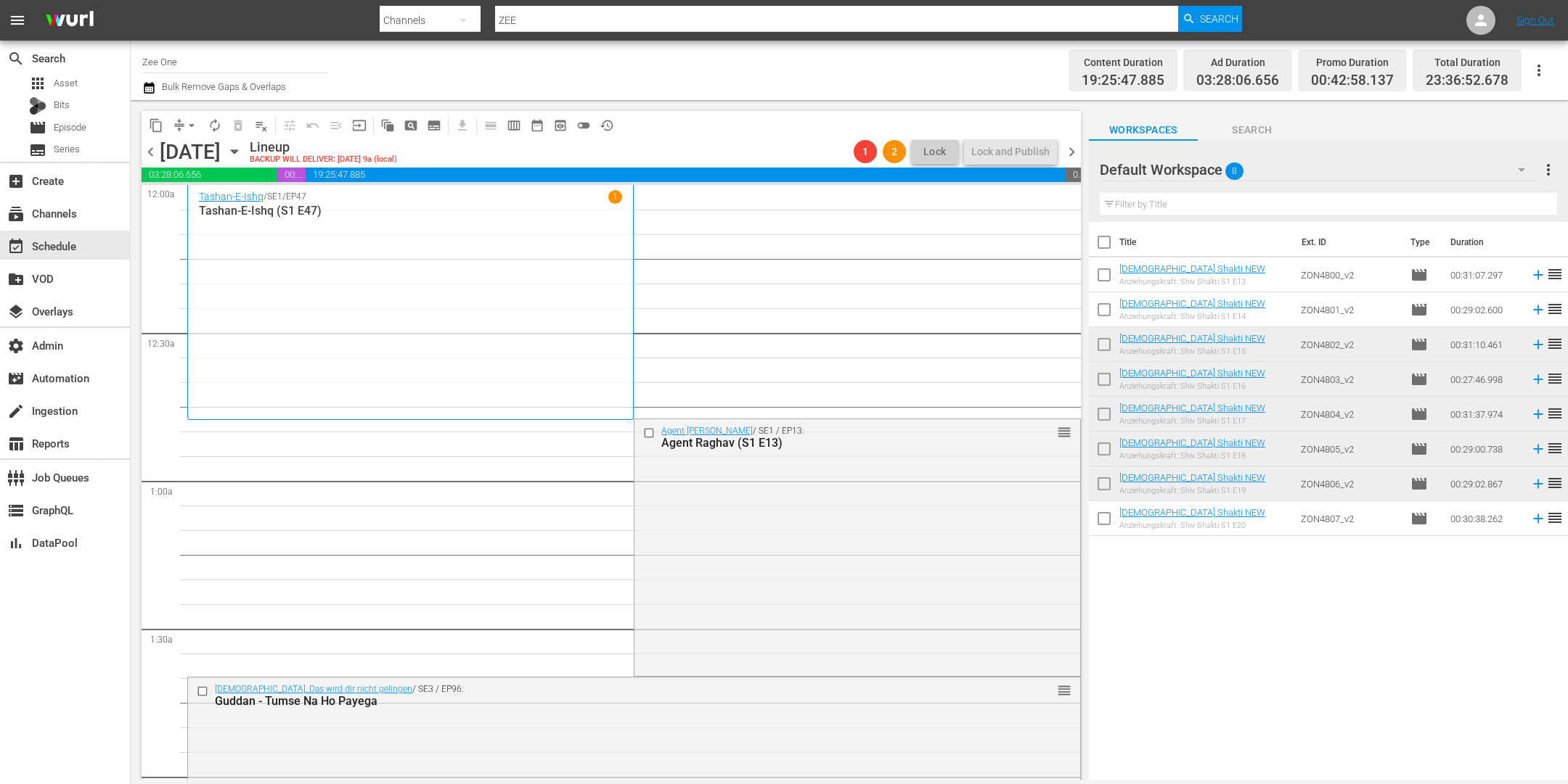
click at [1074, 147] on span "chevron_right" at bounding box center [1071, 152] width 18 height 18
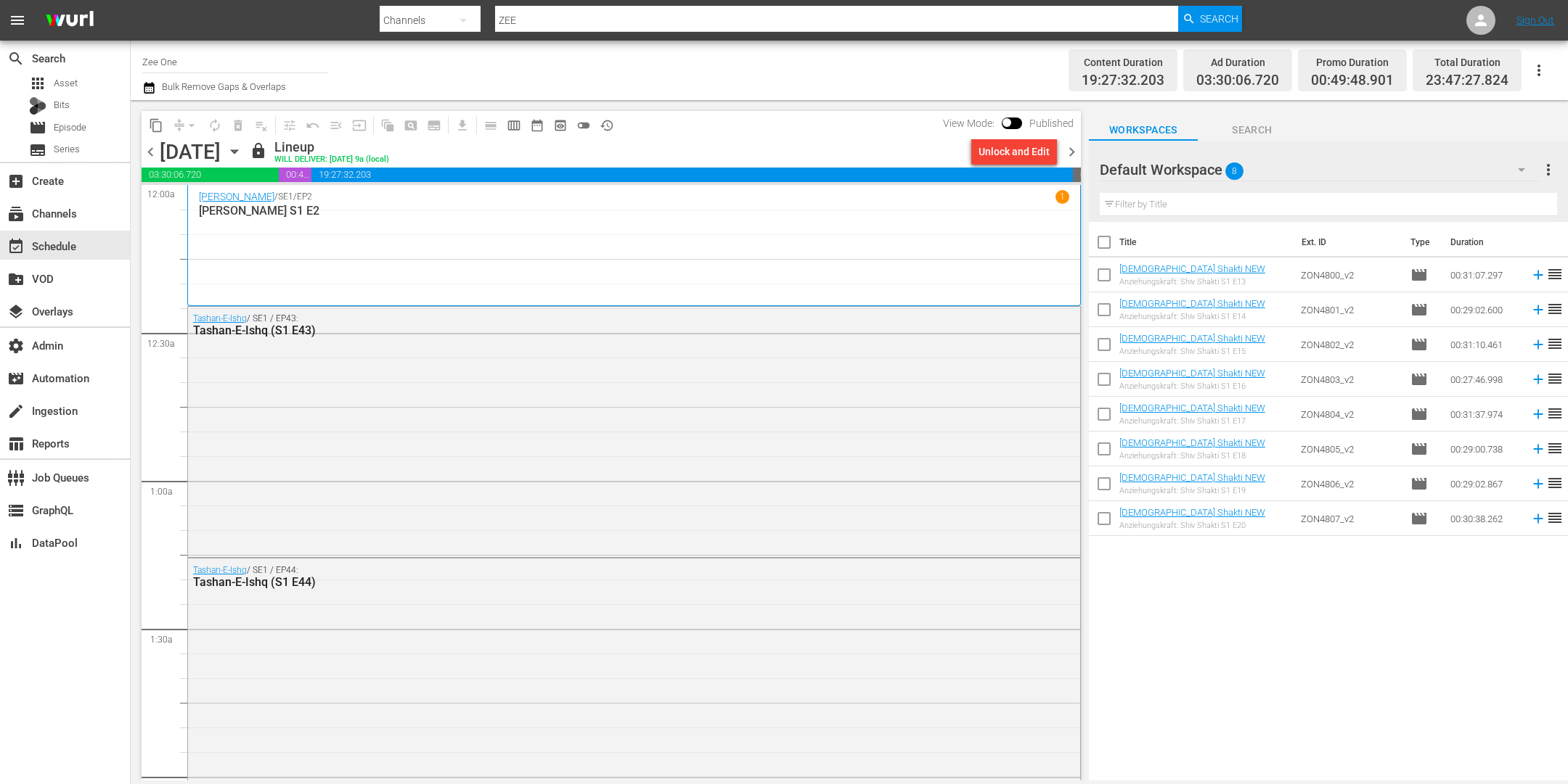
click at [157, 155] on span "chevron_left" at bounding box center [150, 152] width 18 height 18
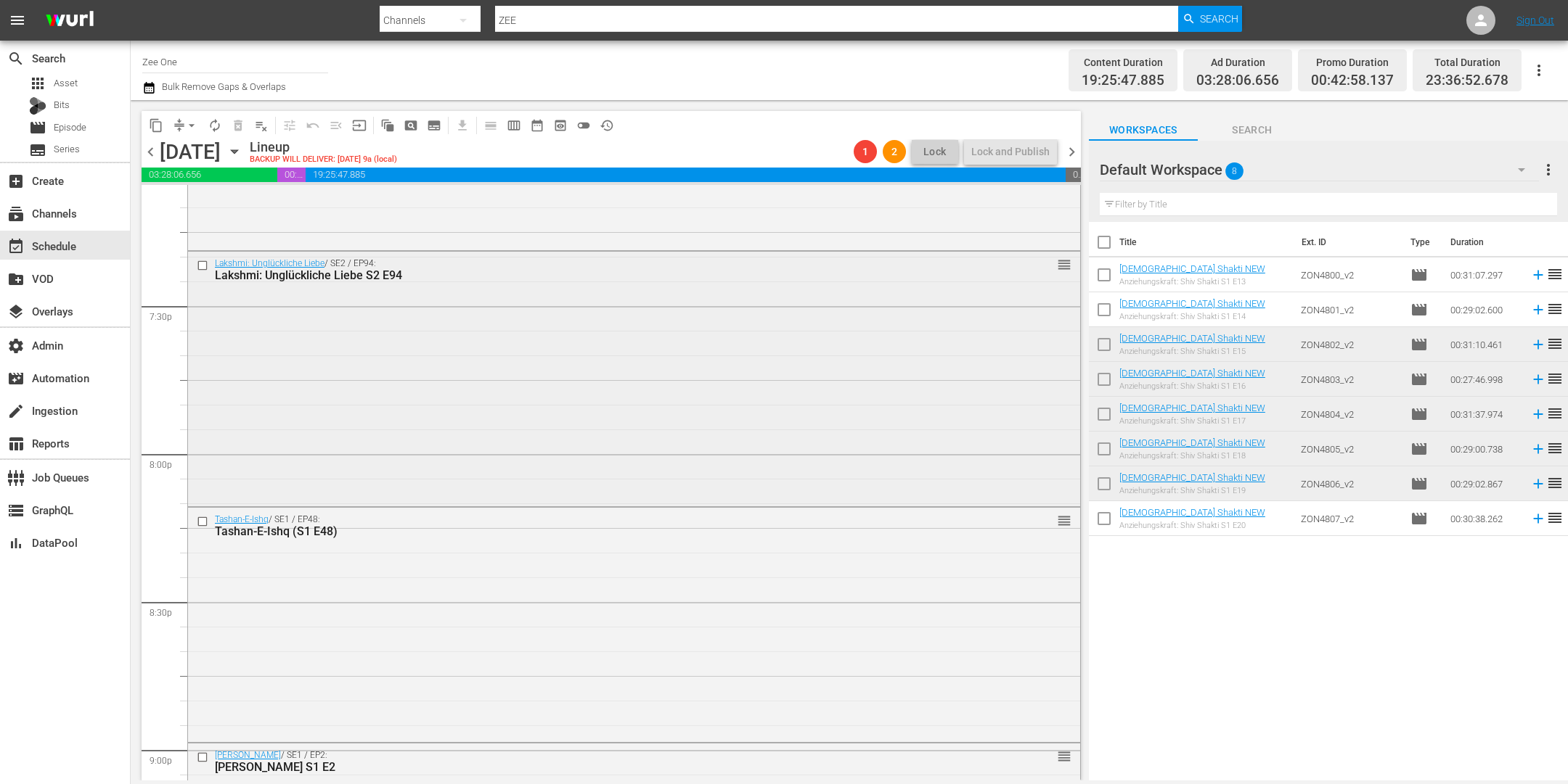
scroll to position [5450, 0]
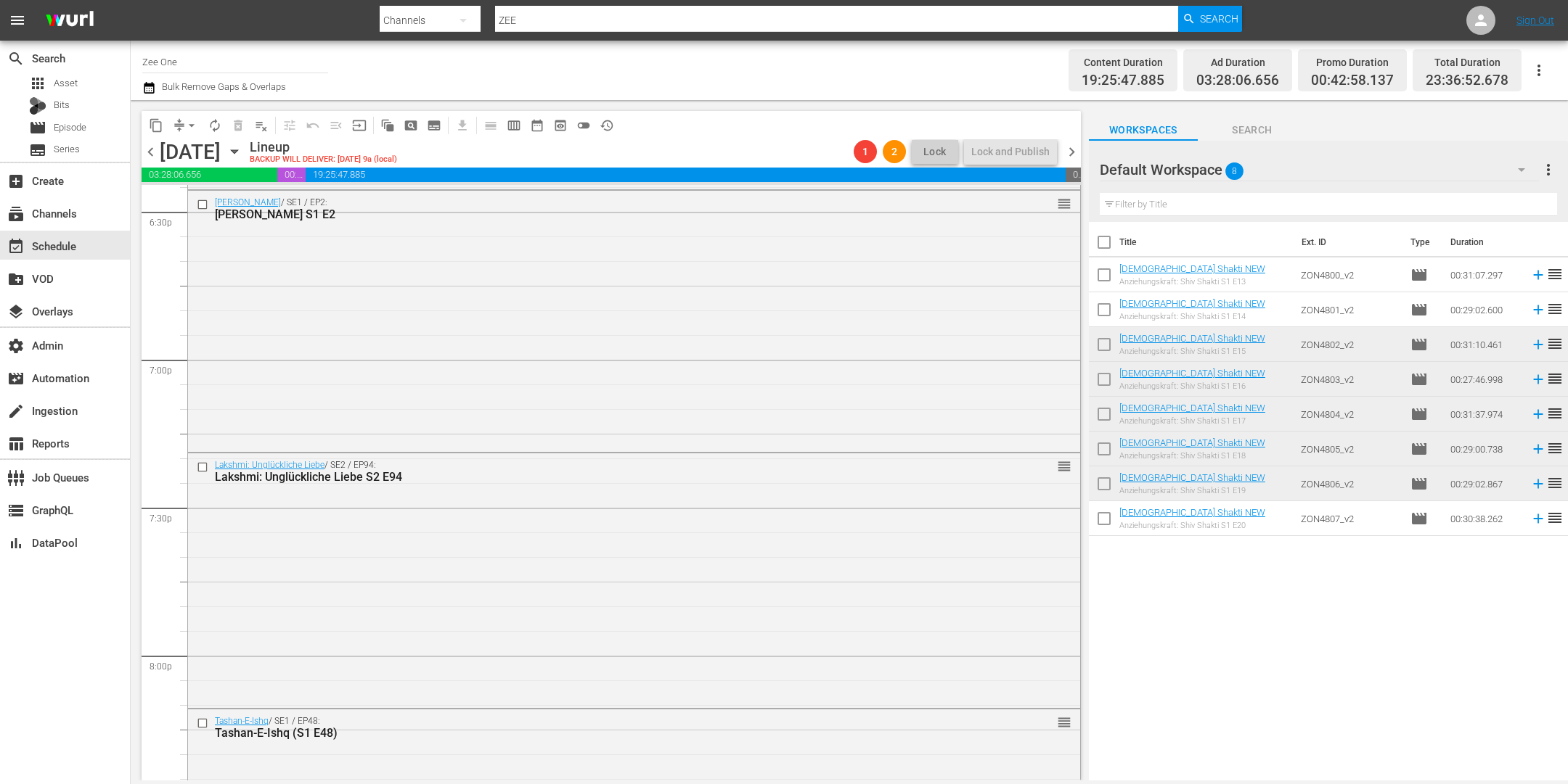
click at [153, 148] on span "chevron_left" at bounding box center [150, 152] width 18 height 18
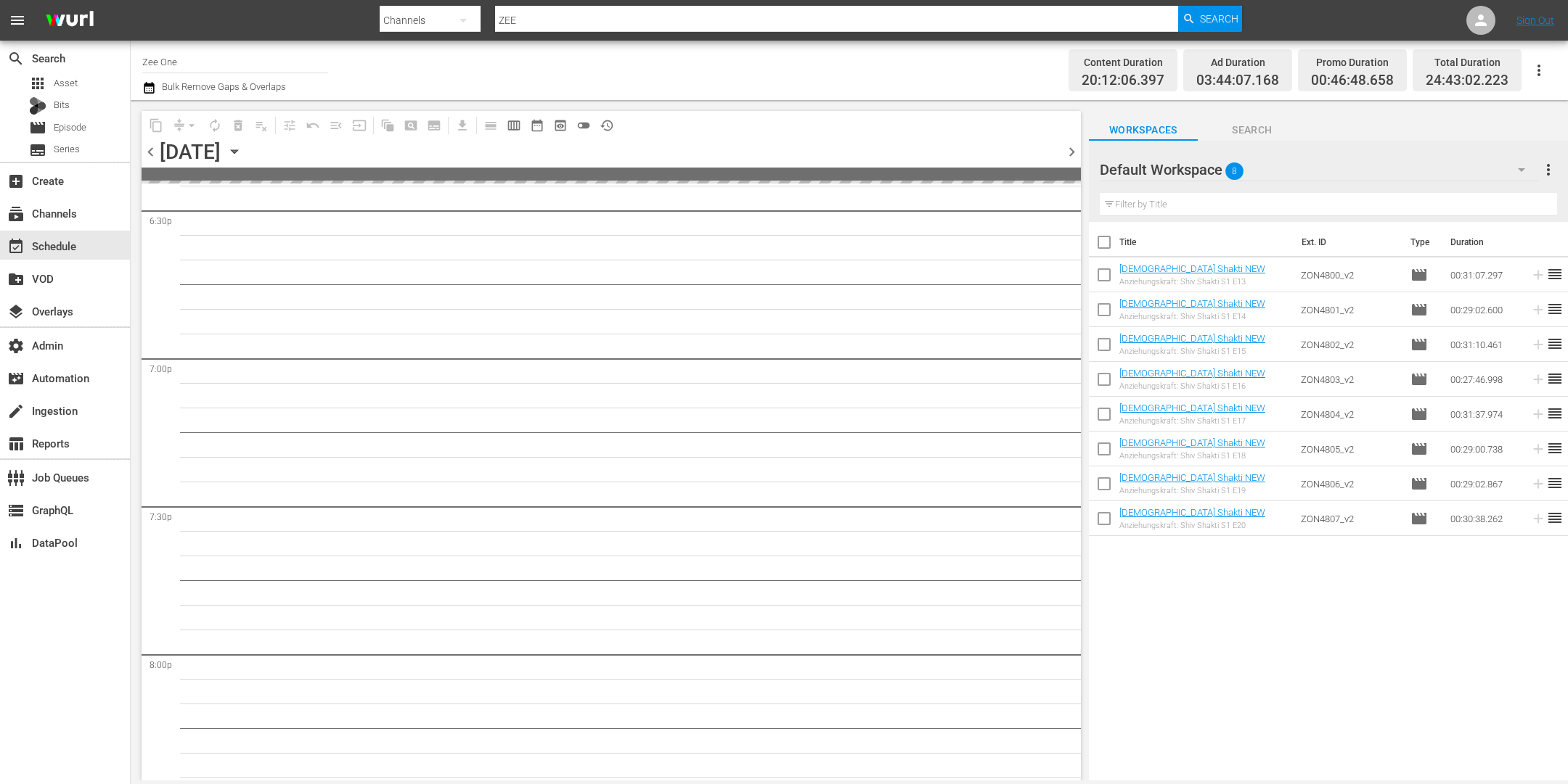
click at [151, 152] on span "chevron_left" at bounding box center [150, 152] width 18 height 18
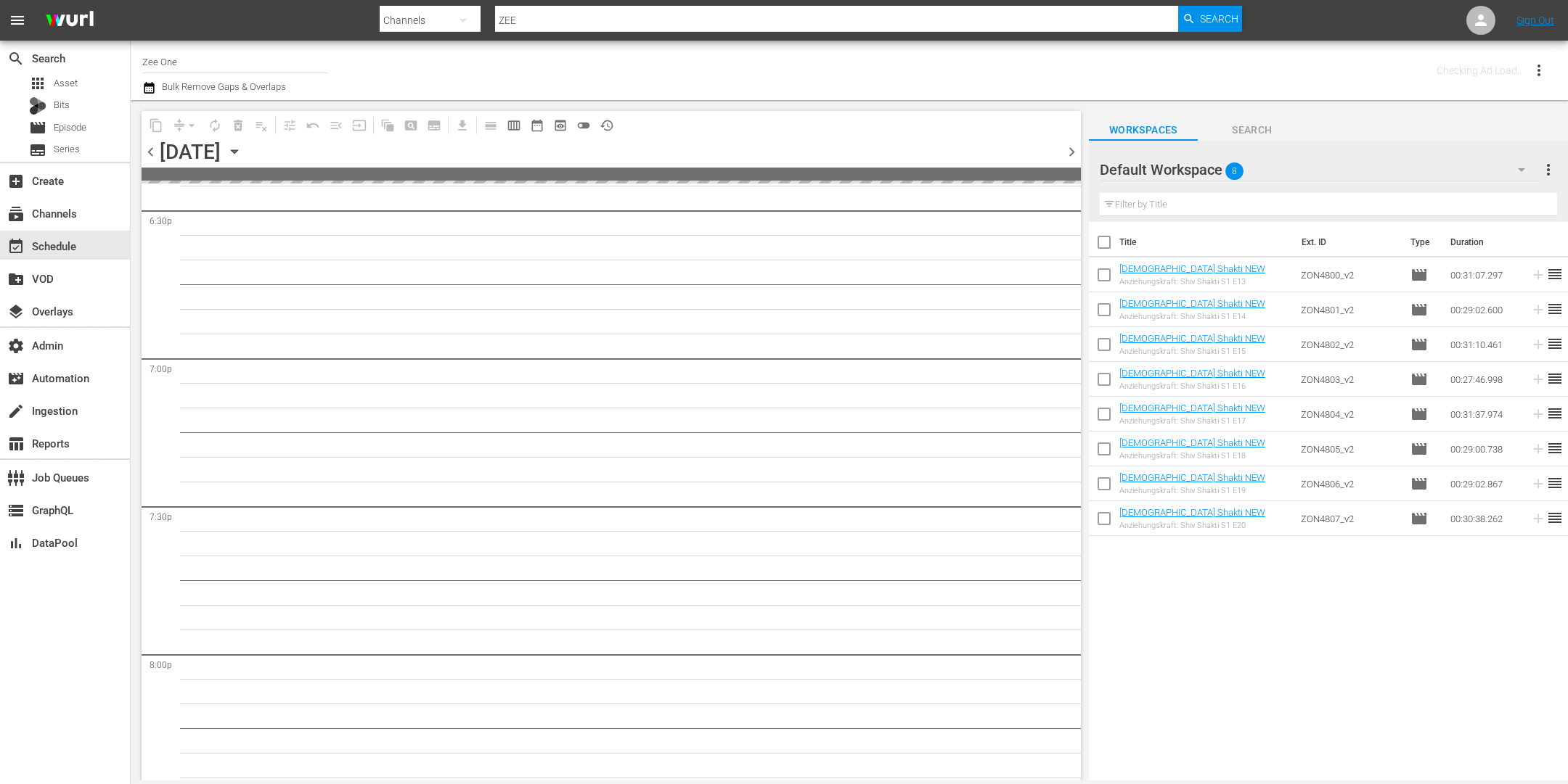
click at [151, 152] on span "chevron_left" at bounding box center [150, 152] width 18 height 18
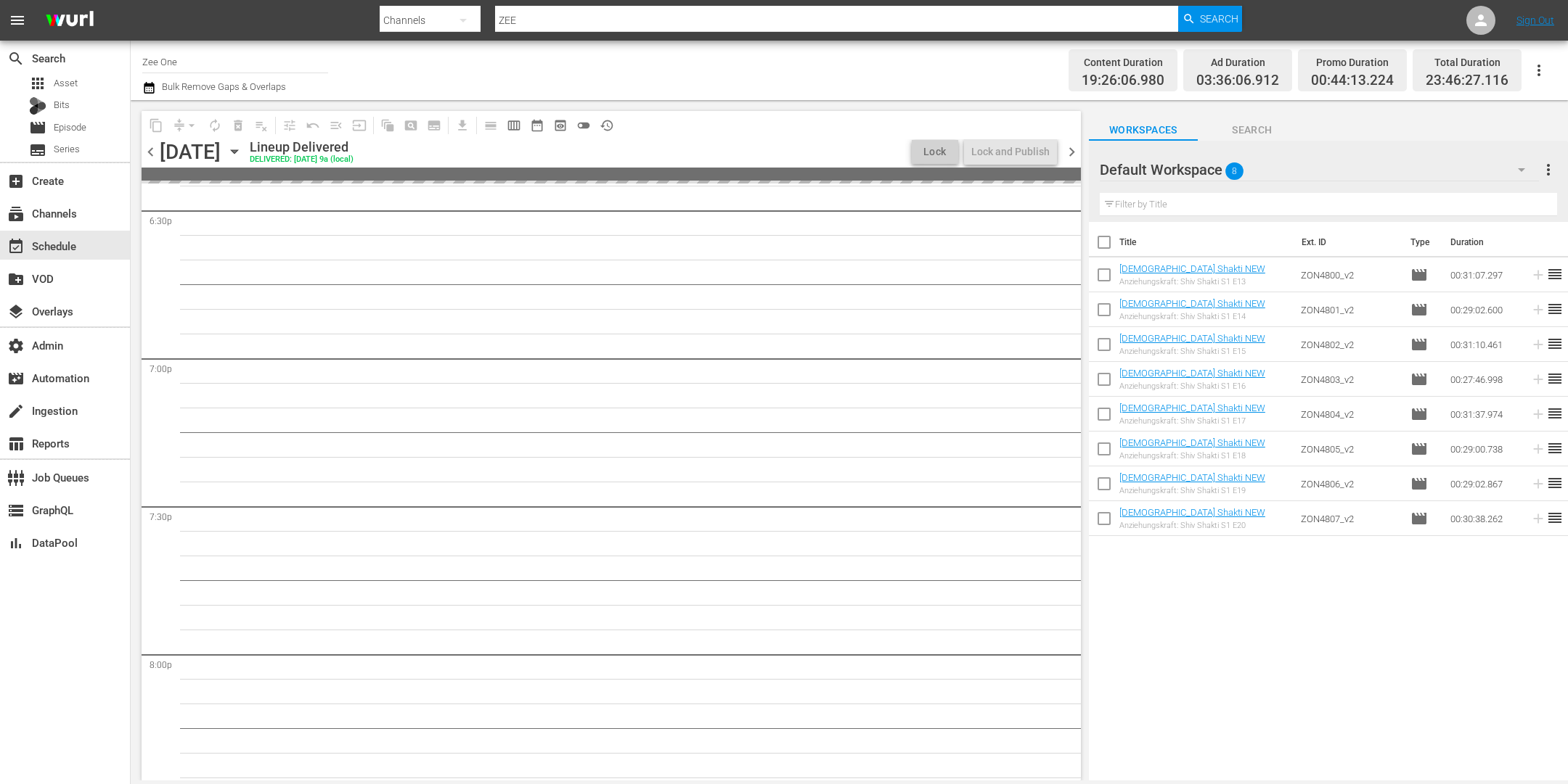
scroll to position [5105, 0]
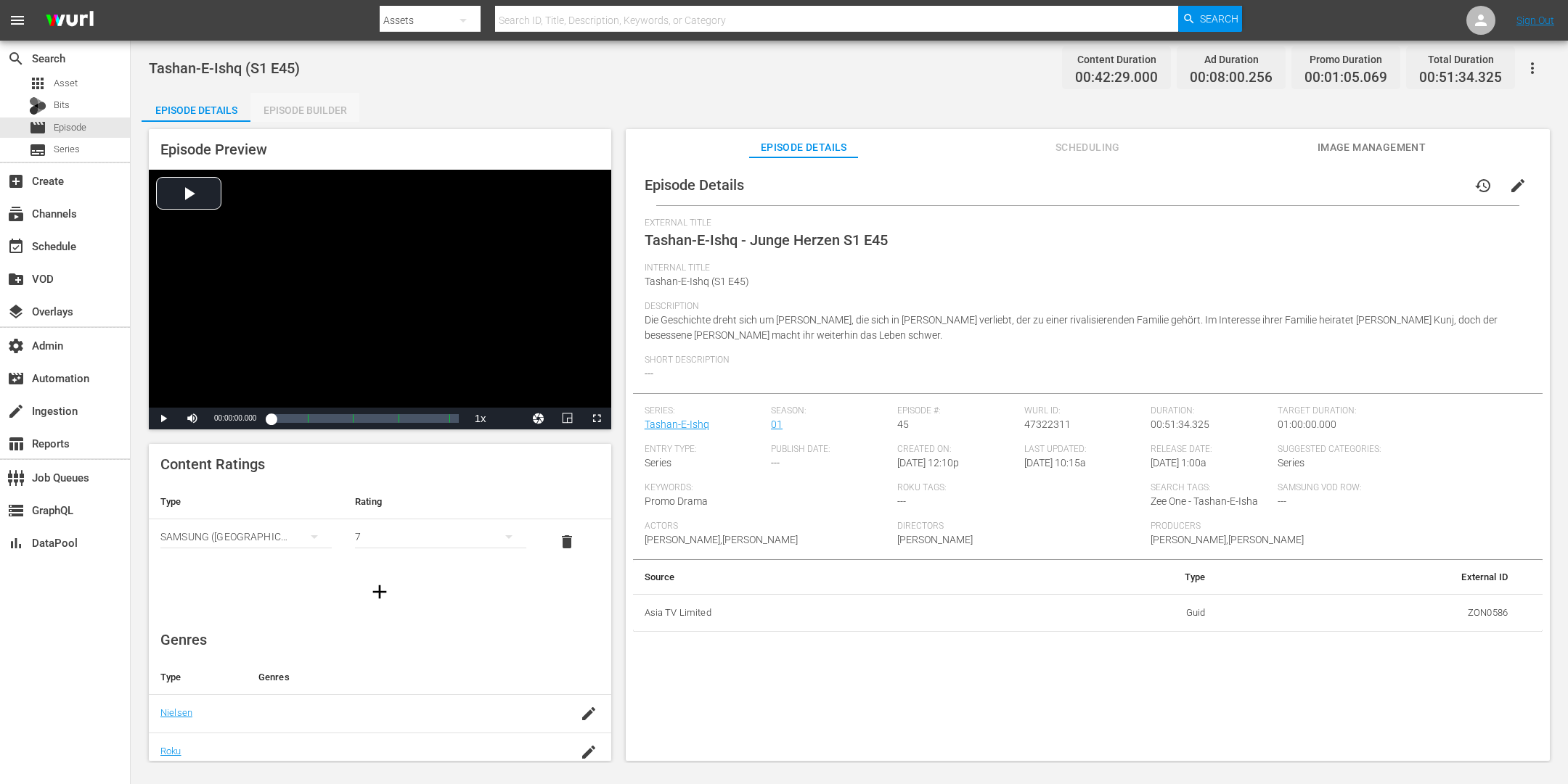
click at [311, 111] on div "Episode Builder" at bounding box center [305, 110] width 109 height 35
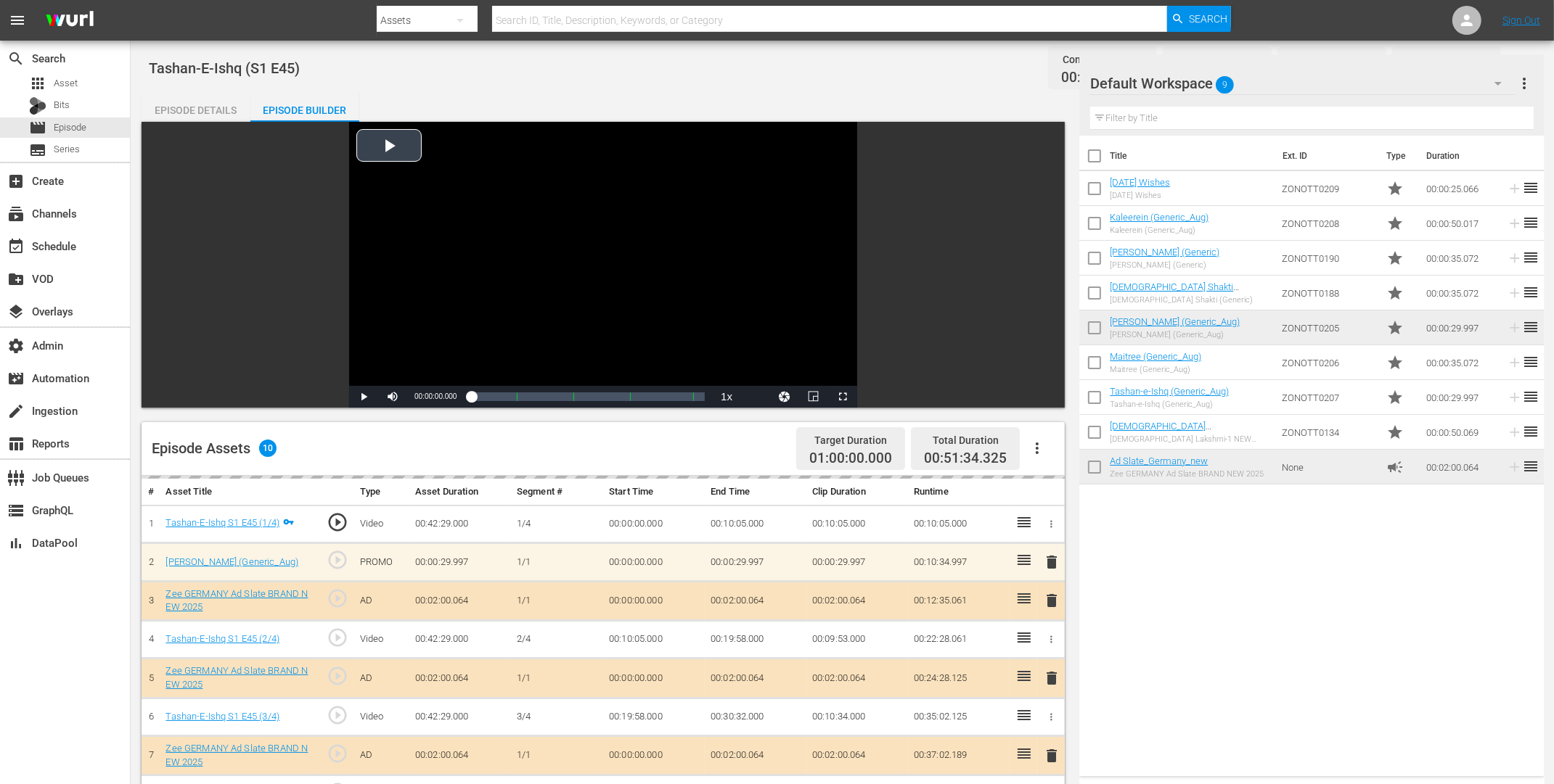
scroll to position [337, 0]
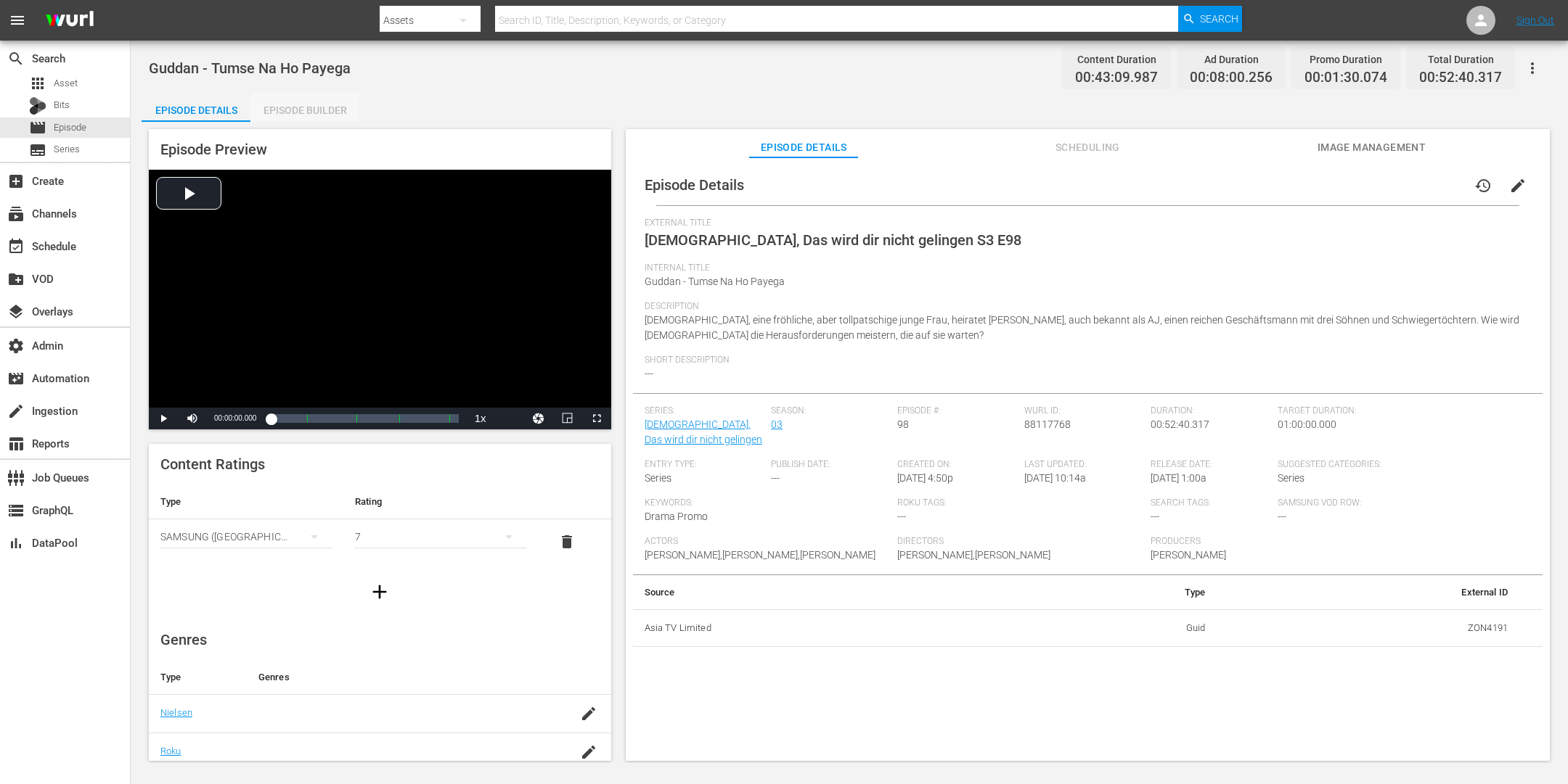
drag, startPoint x: 332, startPoint y: 103, endPoint x: 343, endPoint y: 102, distance: 11.0
click at [331, 103] on div "Episode Builder" at bounding box center [305, 110] width 109 height 35
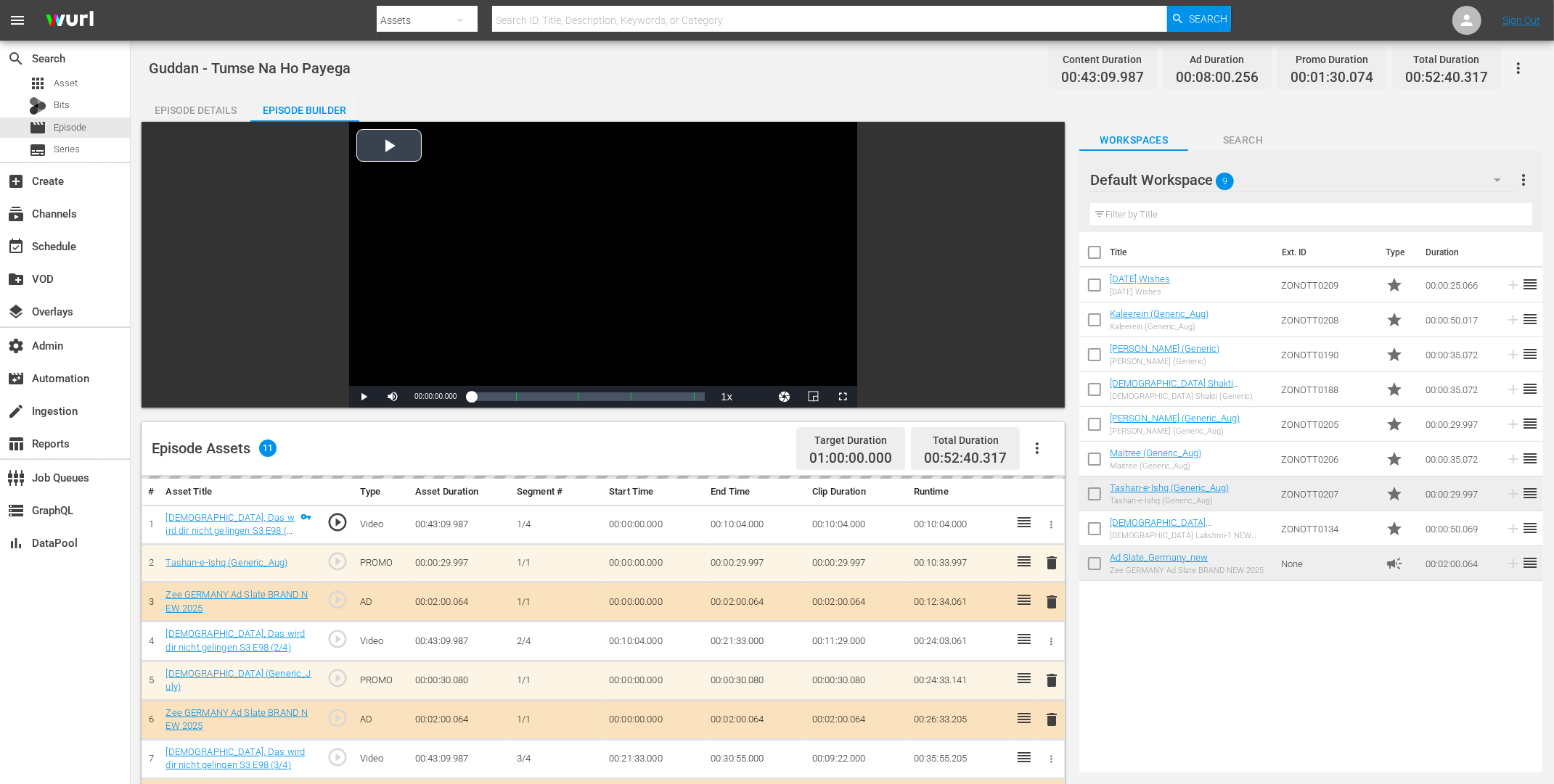
scroll to position [377, 0]
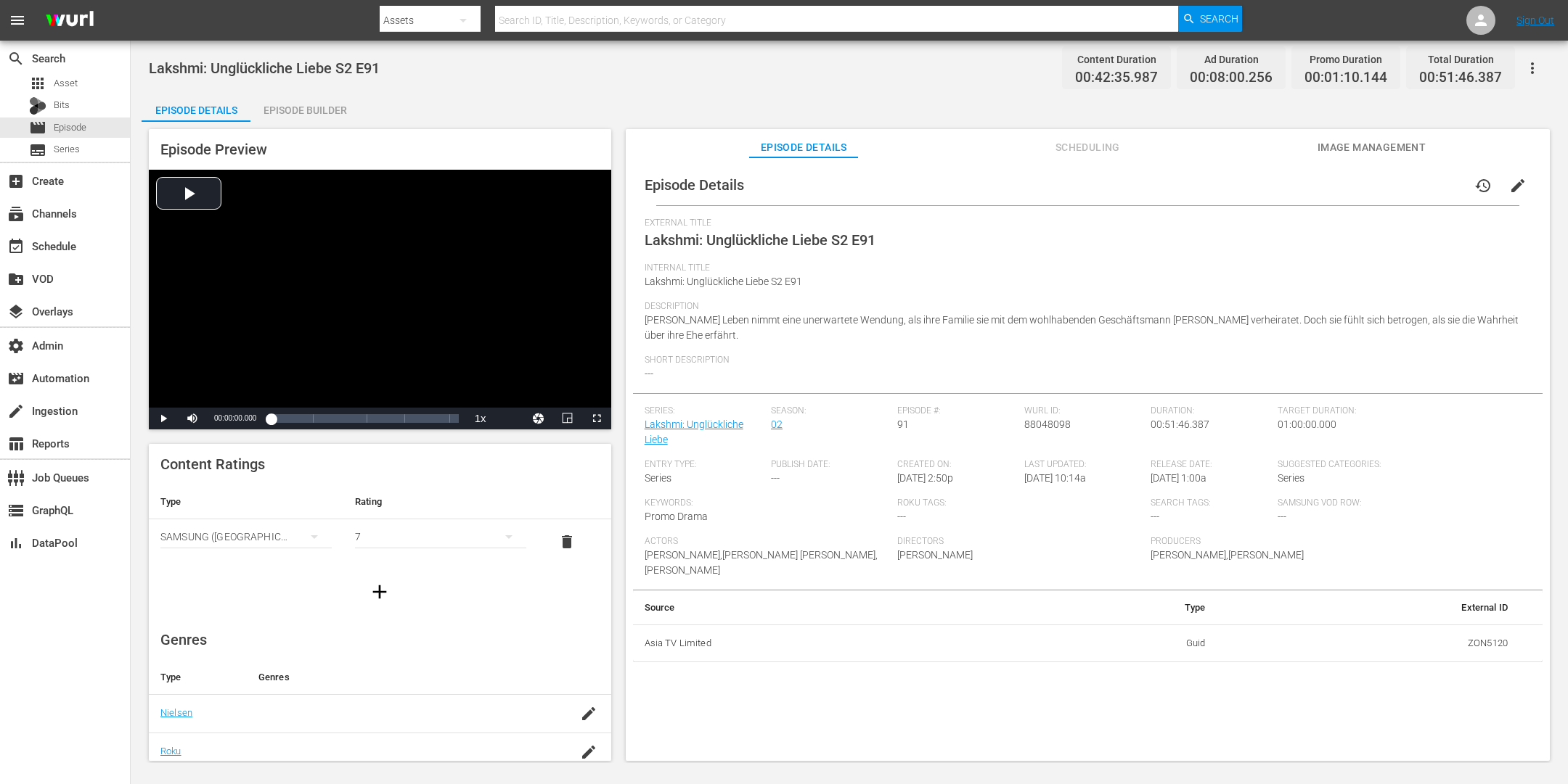
click at [303, 107] on div "Episode Builder" at bounding box center [305, 110] width 109 height 35
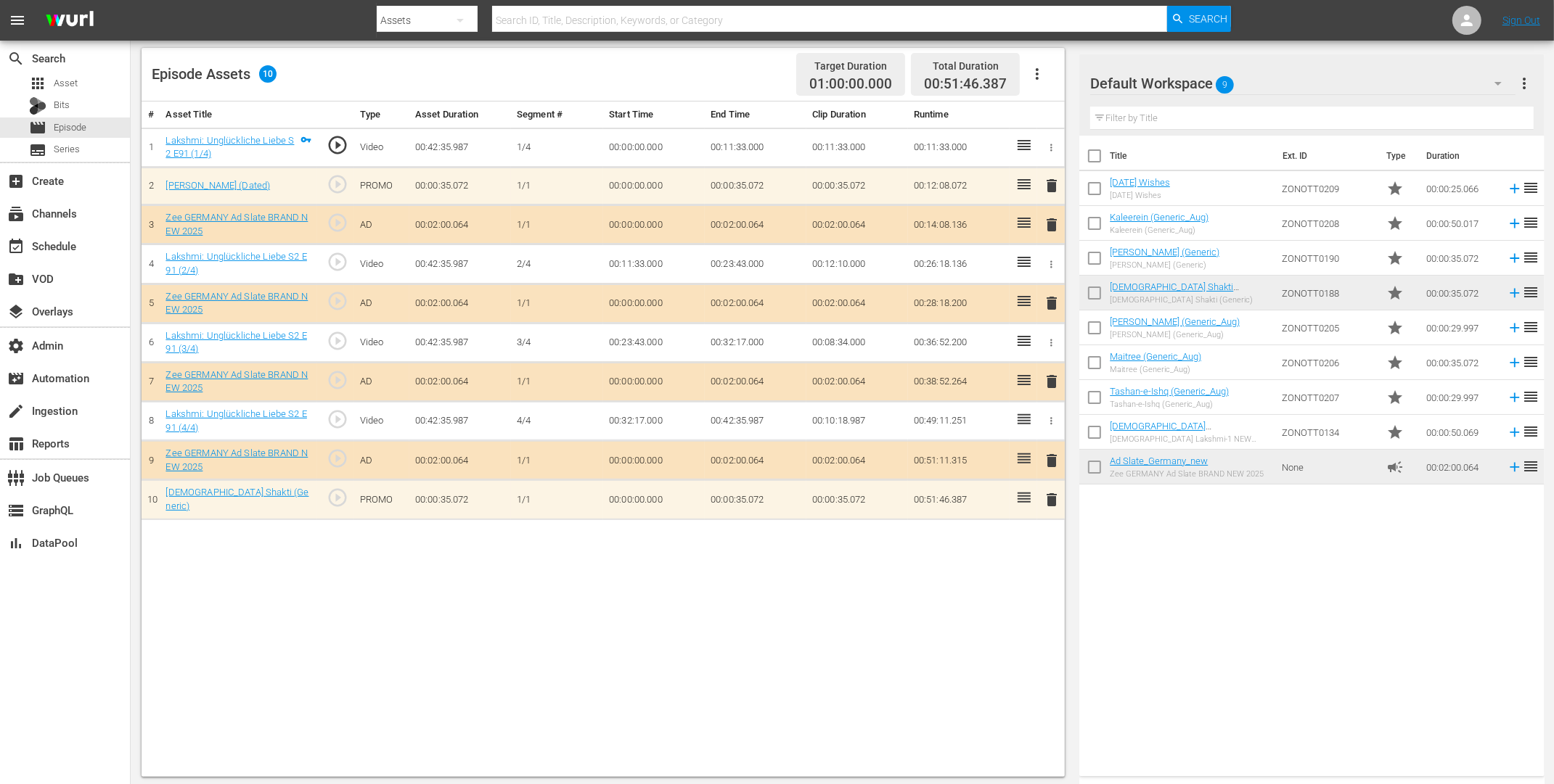
scroll to position [377, 0]
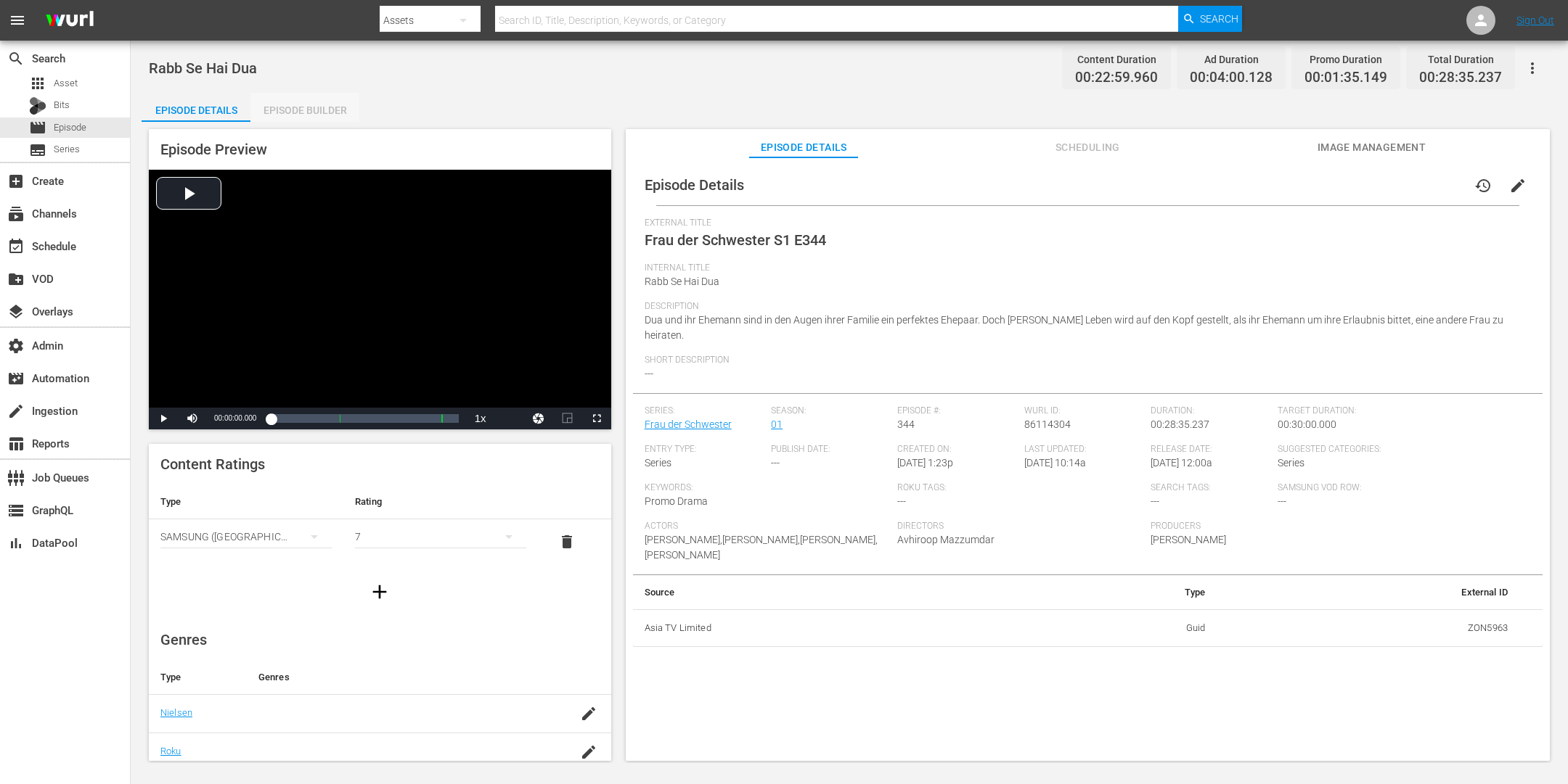
click at [316, 112] on div "Episode Builder" at bounding box center [305, 110] width 109 height 35
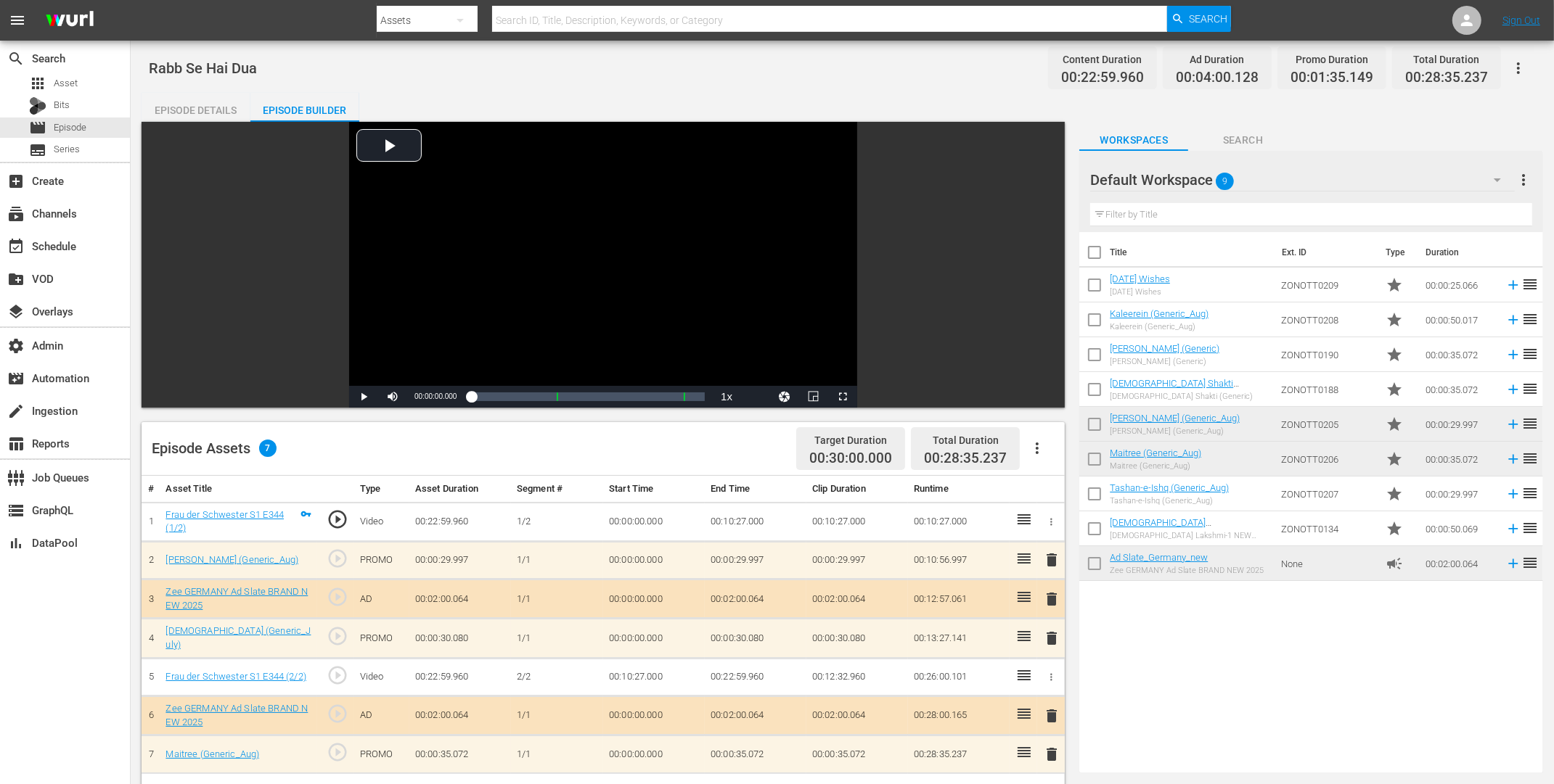
scroll to position [189, 0]
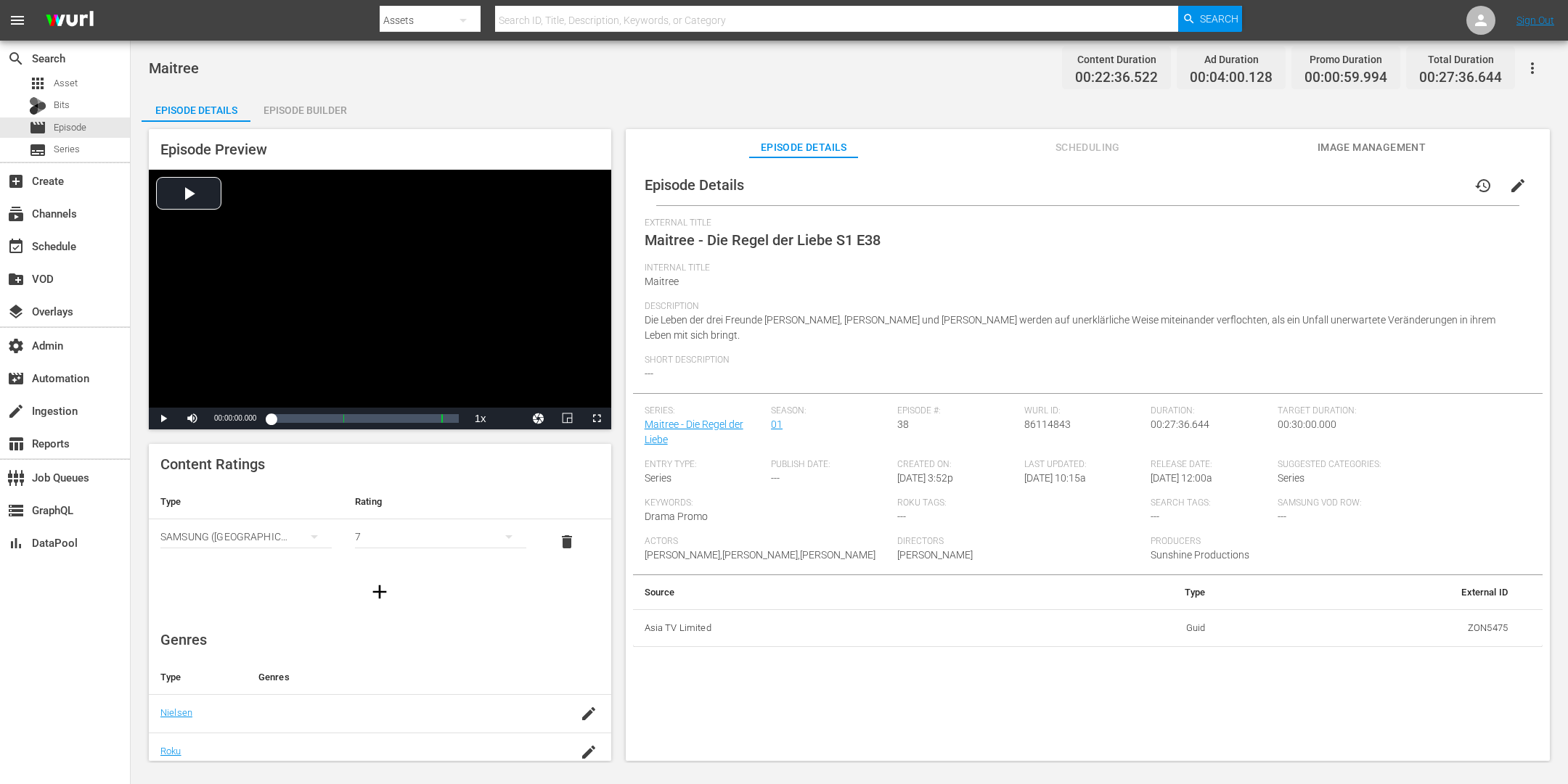
click at [313, 111] on div "Episode Builder" at bounding box center [305, 110] width 109 height 35
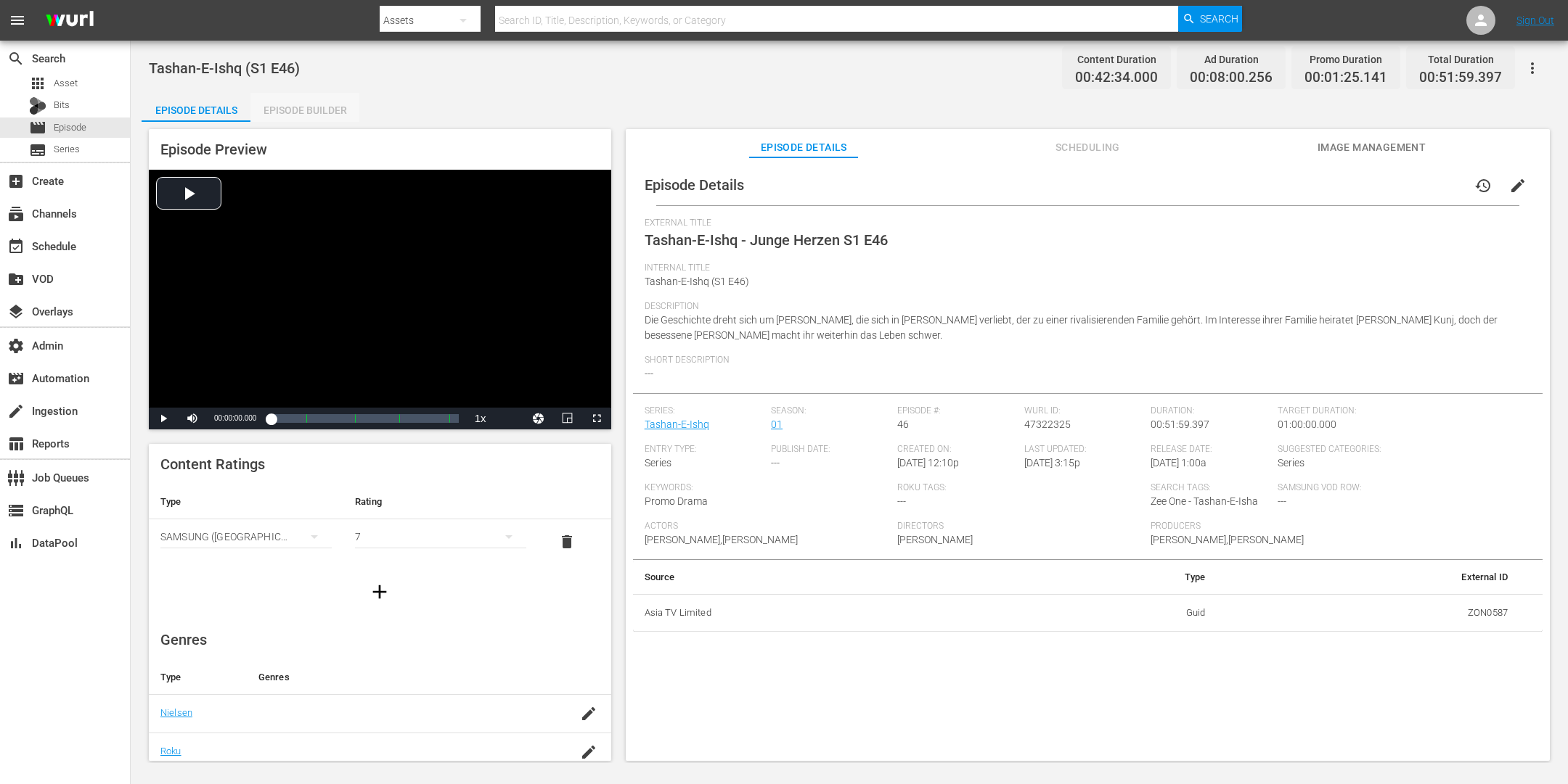
click at [294, 108] on div "Episode Builder" at bounding box center [305, 110] width 109 height 35
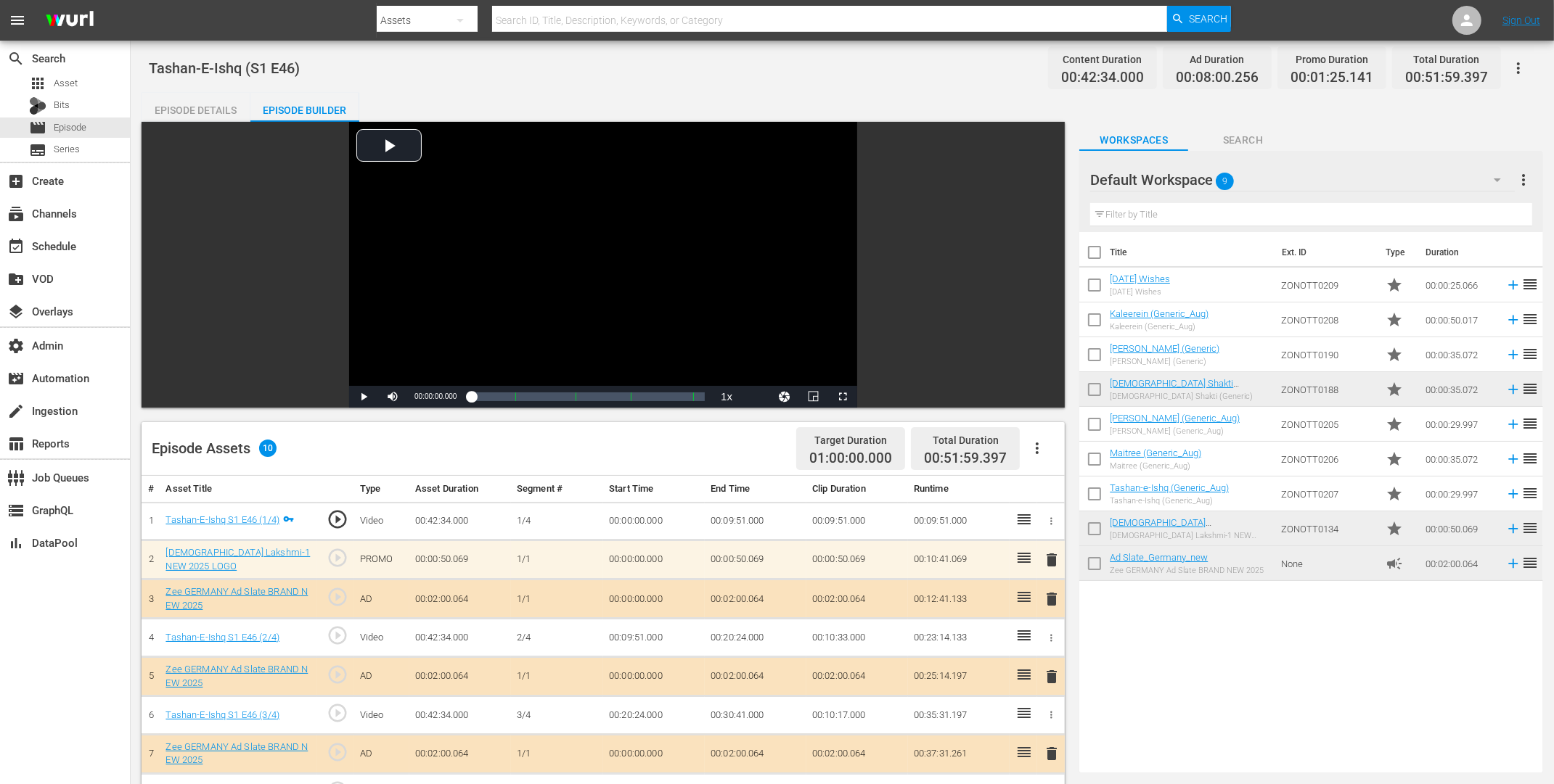
scroll to position [336, 0]
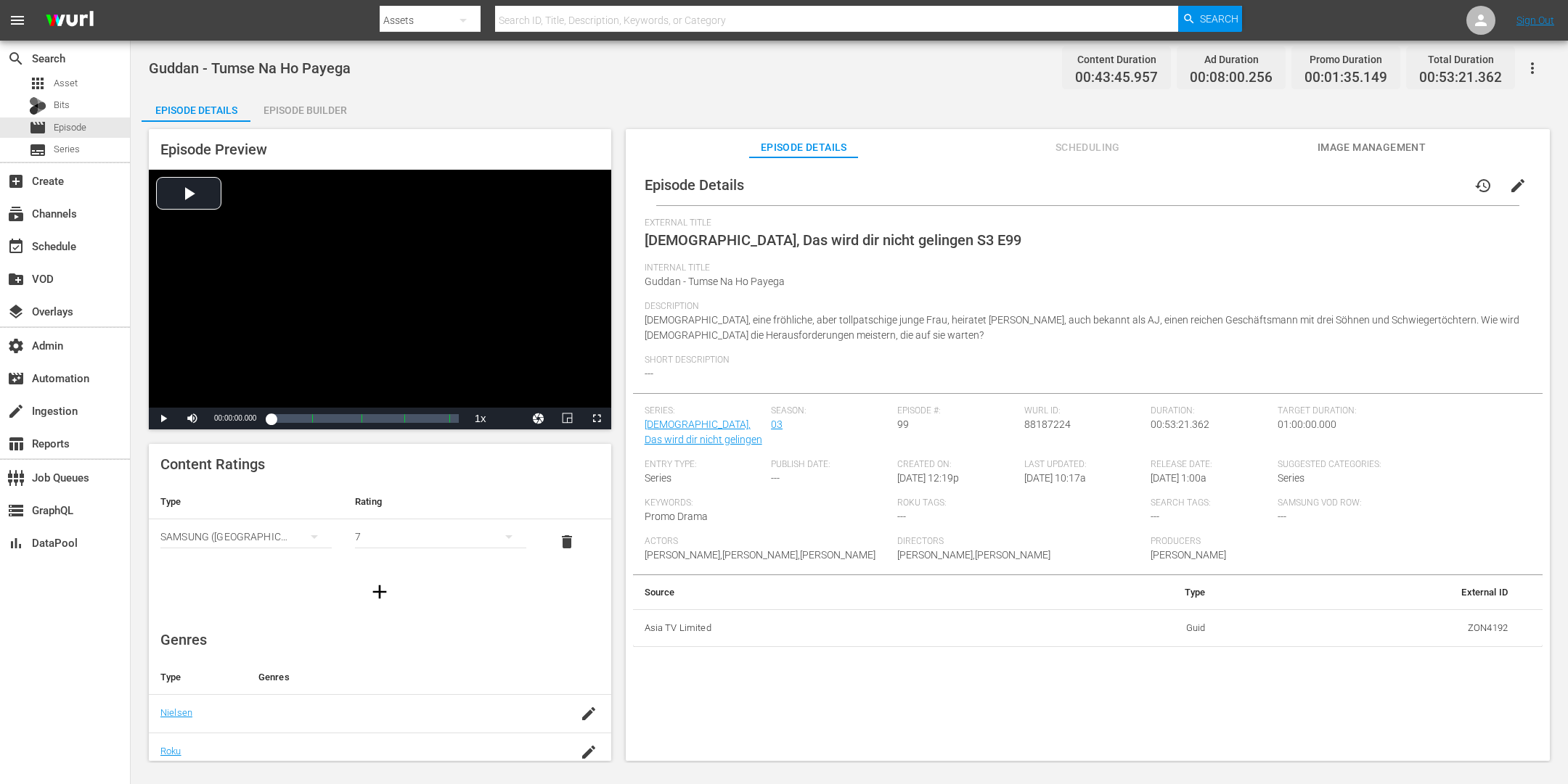
click at [284, 106] on div "Episode Builder" at bounding box center [305, 110] width 109 height 35
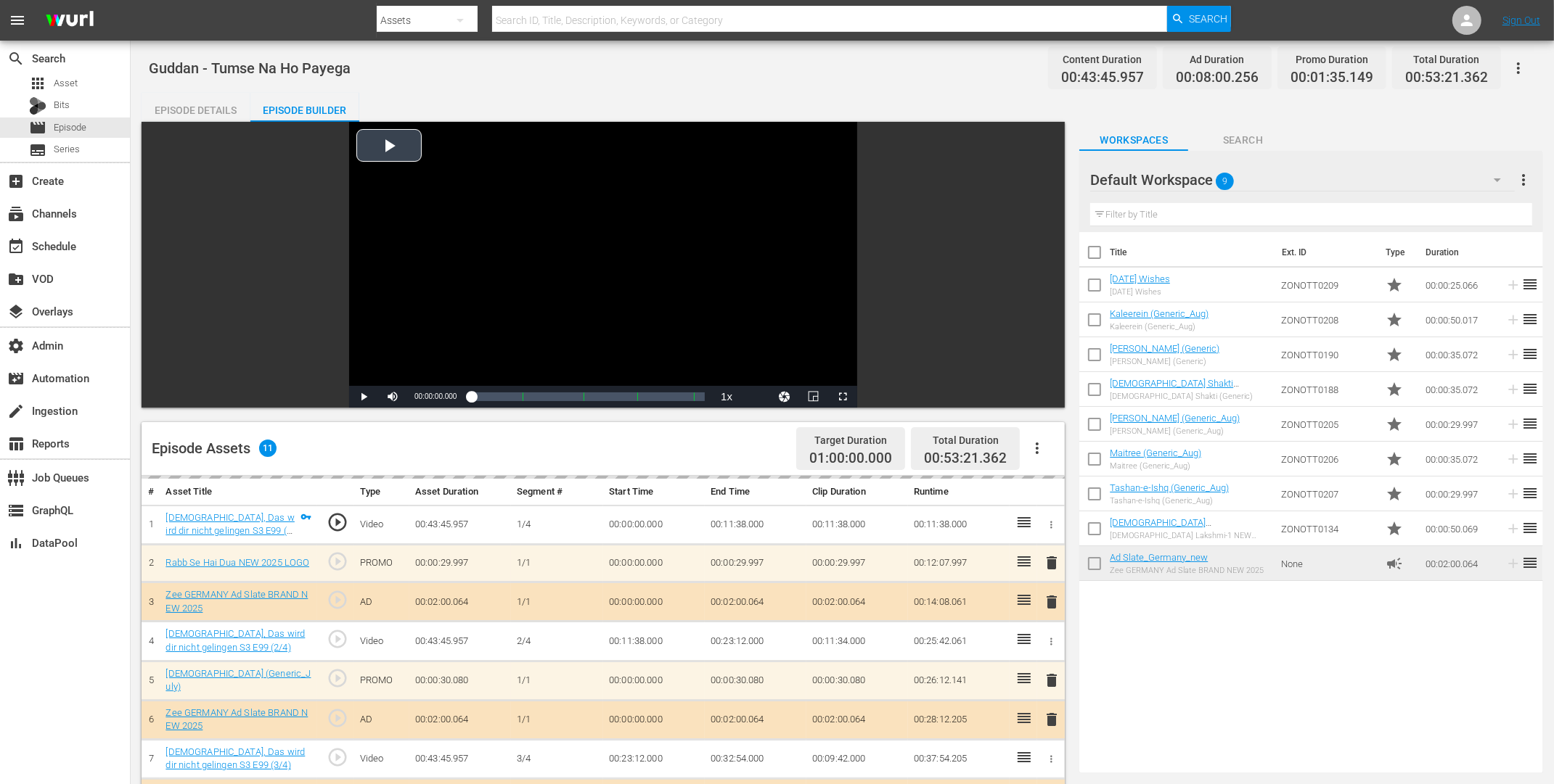
scroll to position [335, 0]
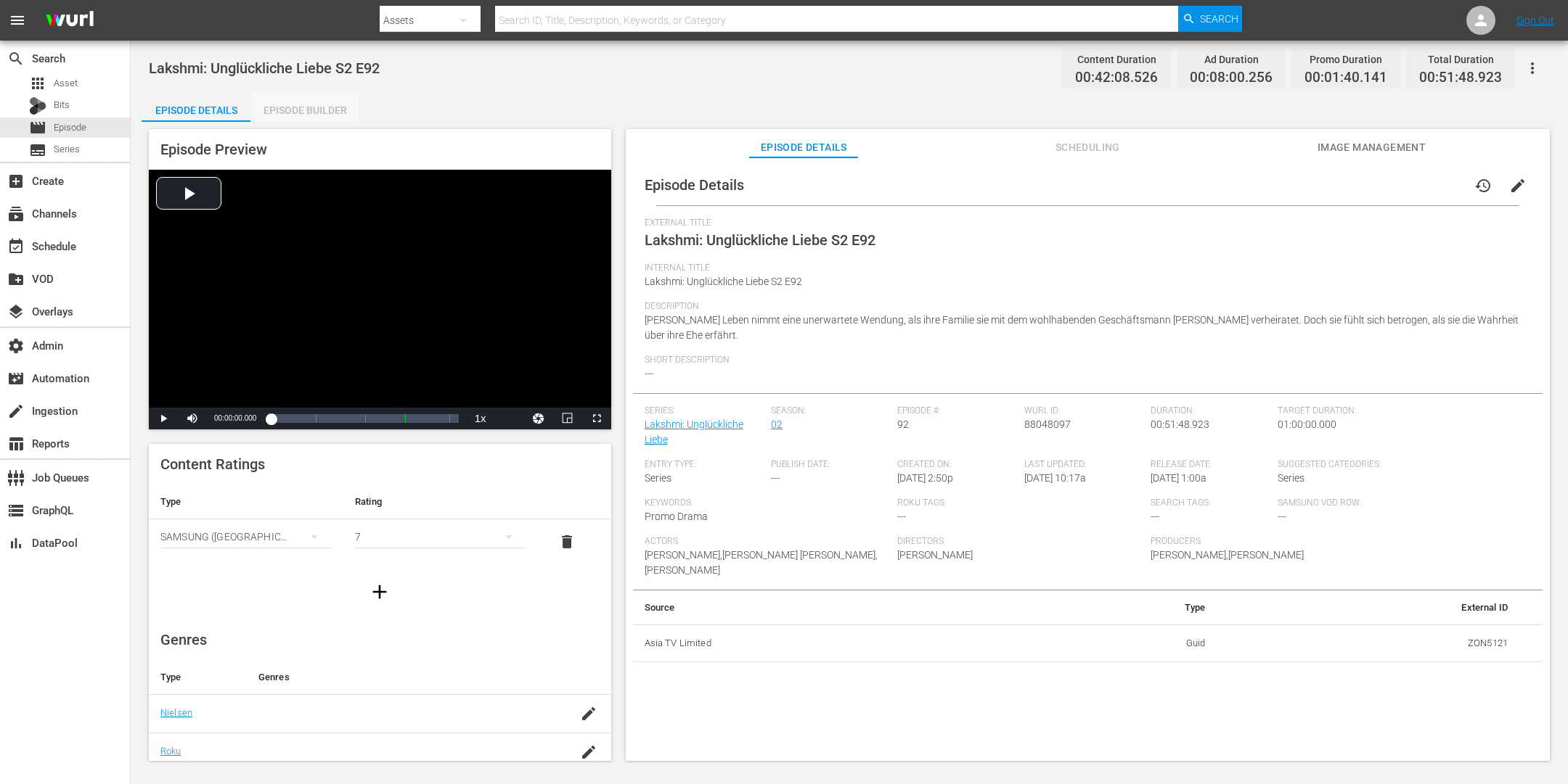
click at [282, 111] on div "Episode Builder" at bounding box center [305, 110] width 109 height 35
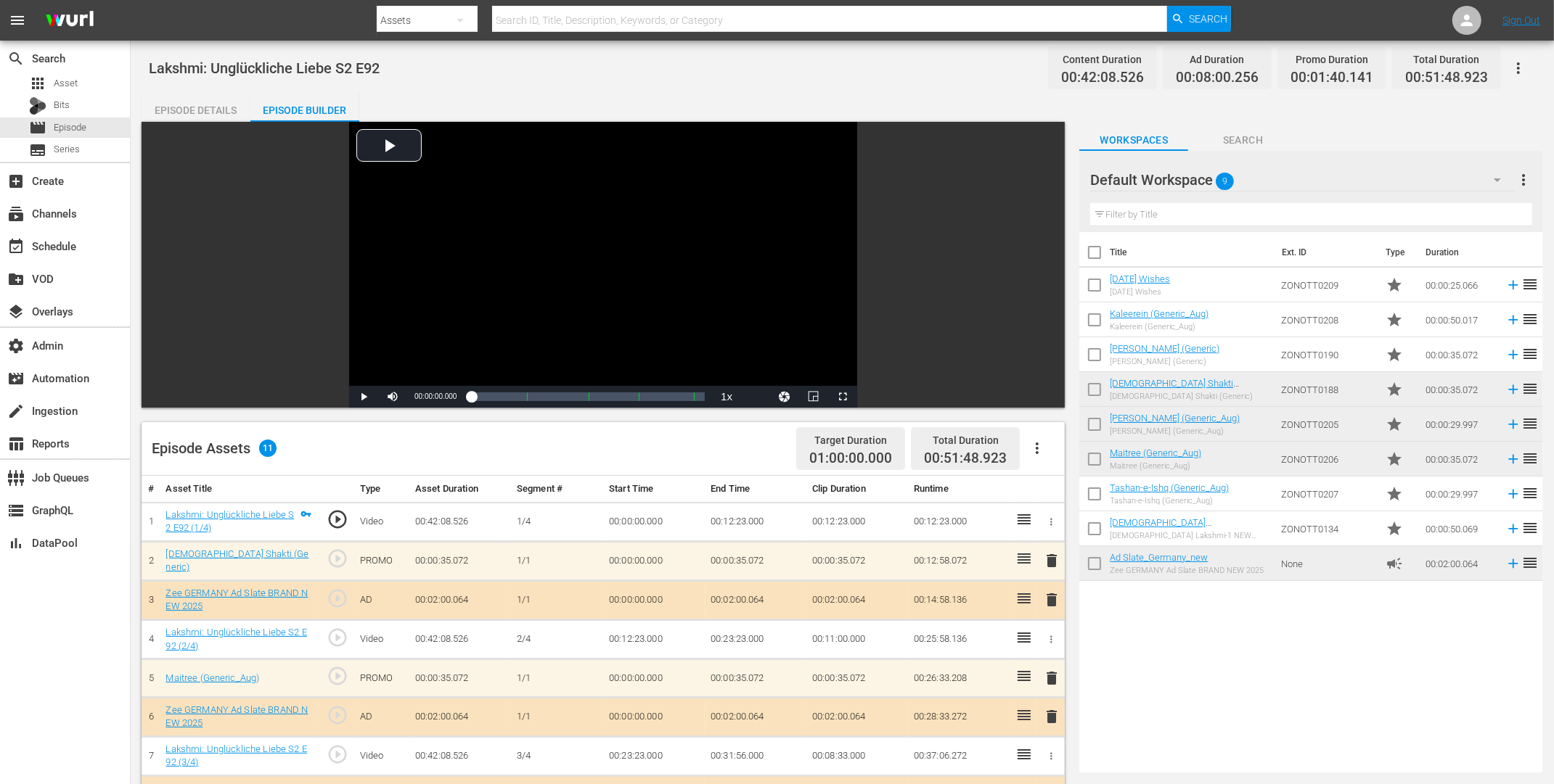
scroll to position [374, 0]
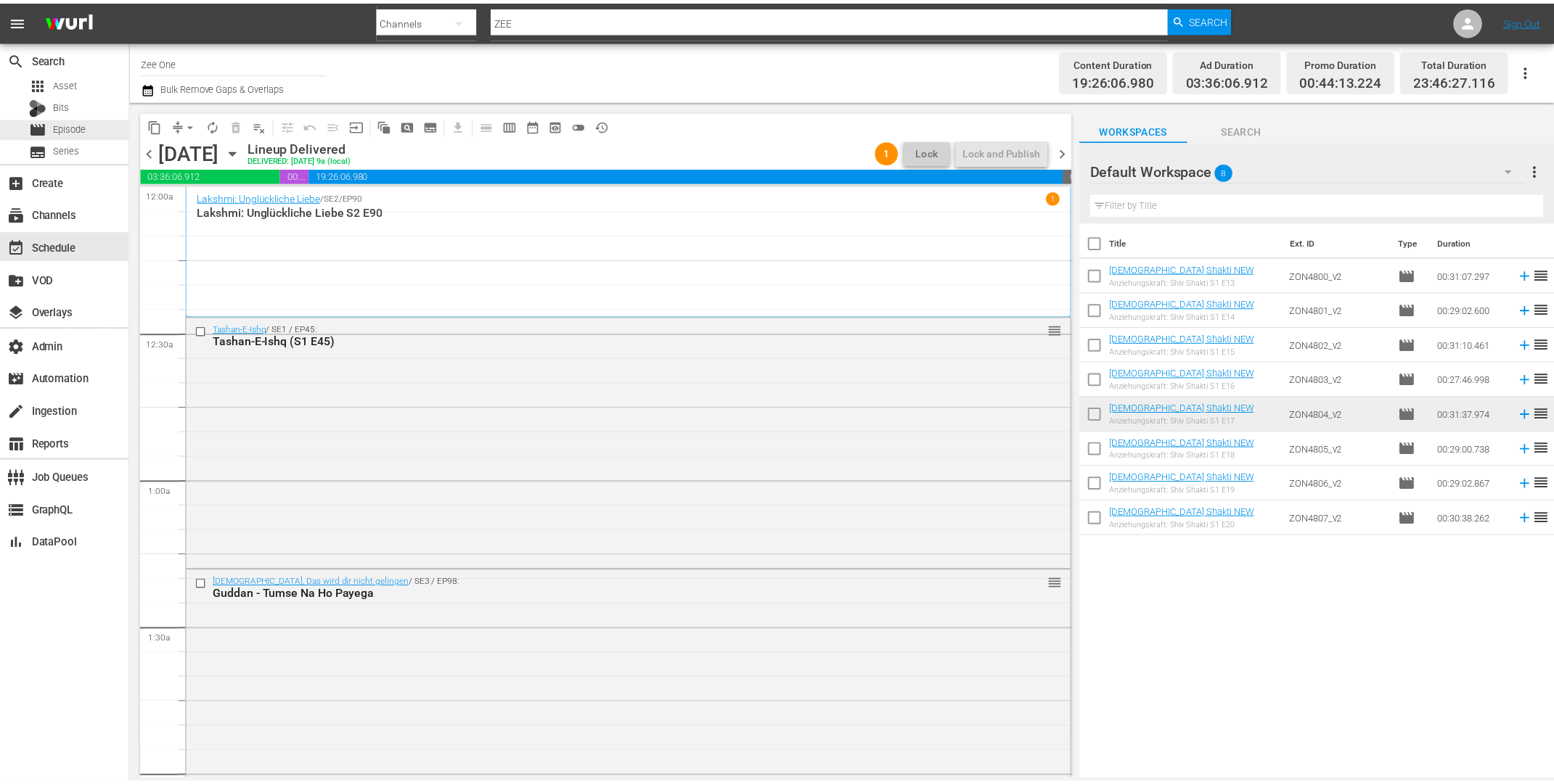
scroll to position [5105, 0]
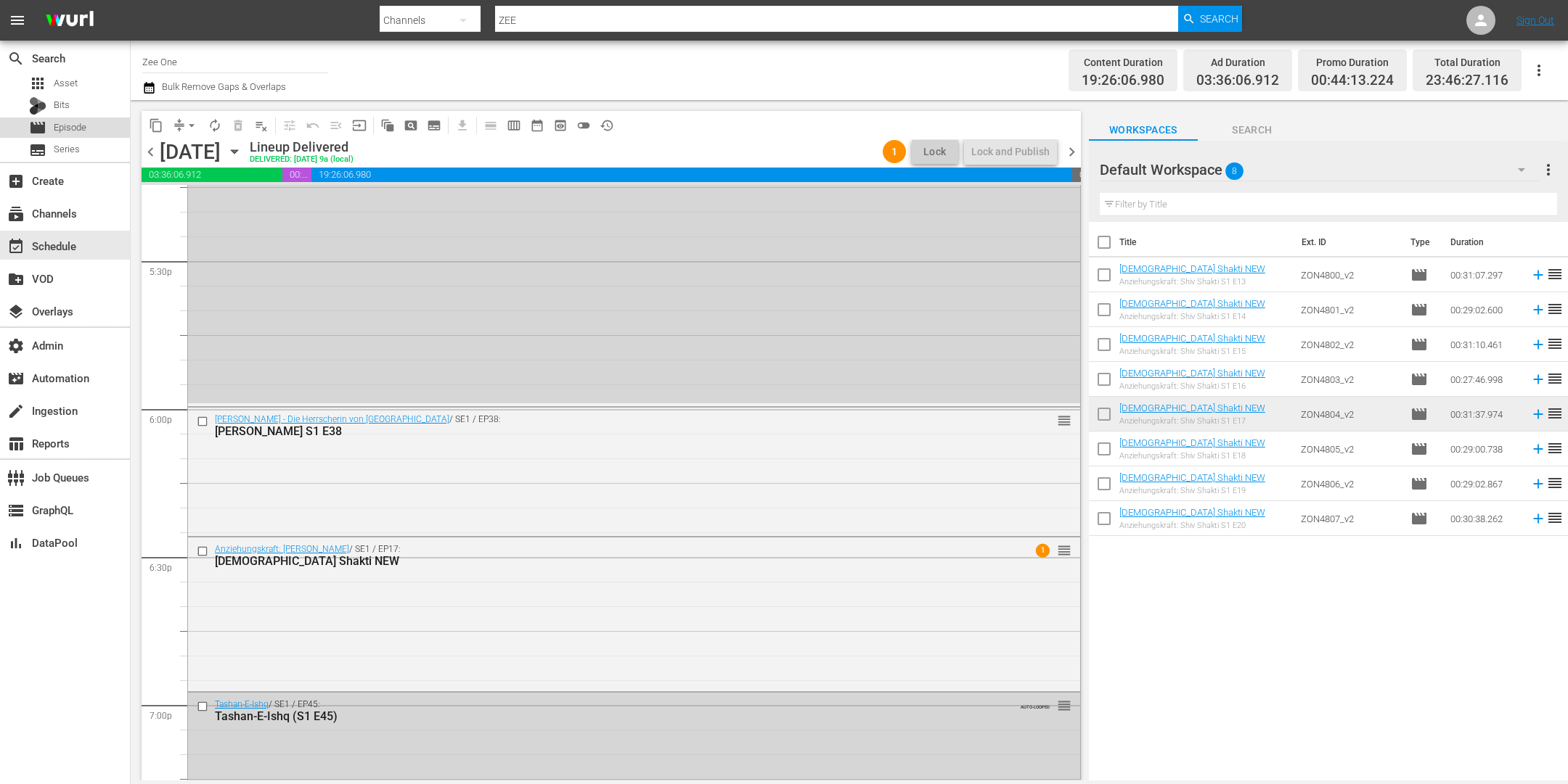
click at [80, 130] on span "Episode" at bounding box center [70, 127] width 32 height 14
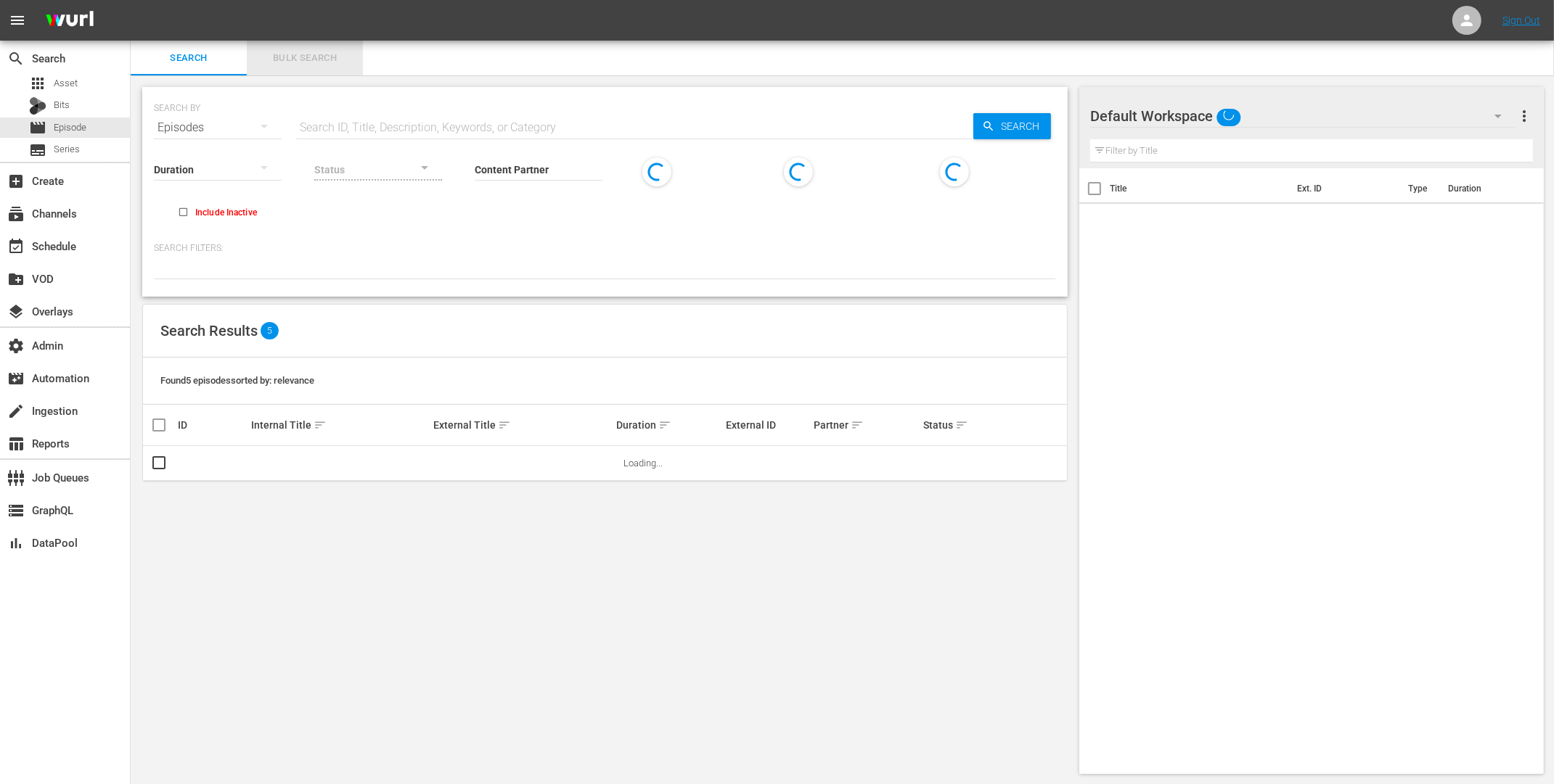
click at [286, 56] on span "Bulk Search" at bounding box center [305, 59] width 99 height 17
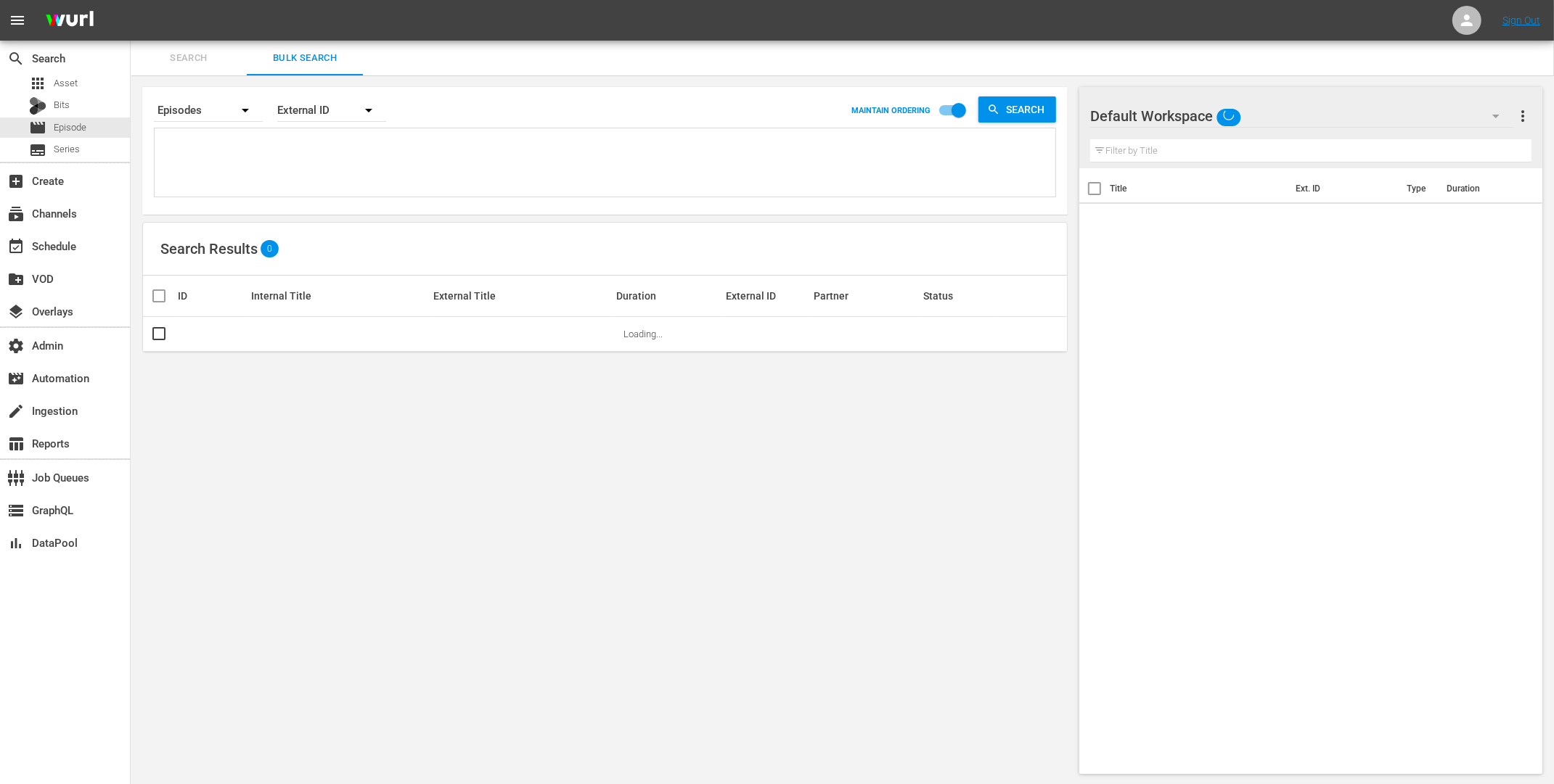
click at [239, 163] on textarea at bounding box center [607, 165] width 897 height 66
paste textarea "ZON4808 ZON4809 ZON4810 ZON4811 ZON4812 ZON4813"
type textarea "ZON4808 ZON4809 ZON4810 ZON4811 ZON4812 ZON4813"
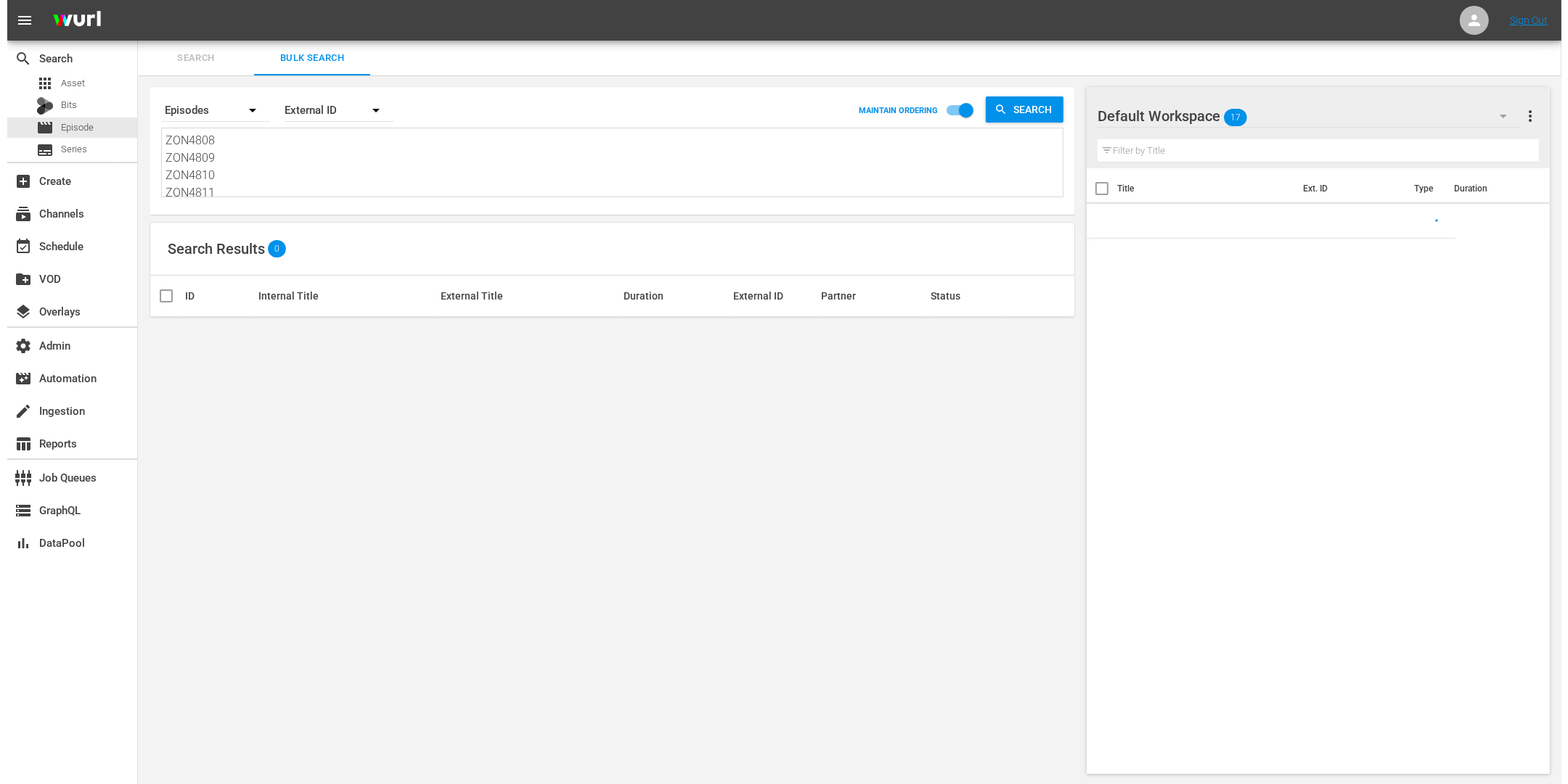
scroll to position [1, 0]
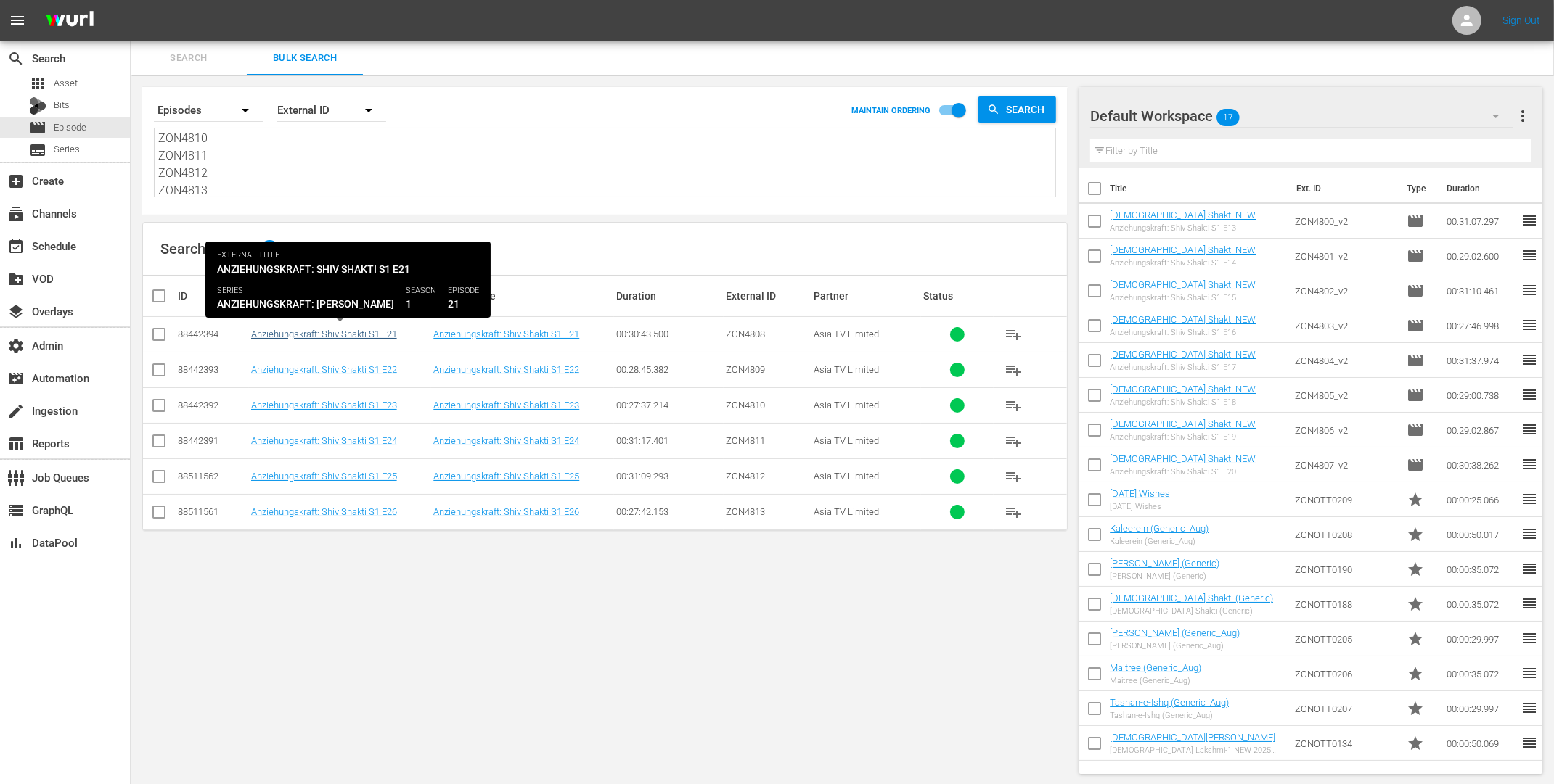
type textarea "ZON4808 ZON4809 ZON4810 ZON4811 ZON4812 ZON4813"
click at [363, 333] on link "Anziehungskraft: Shiv Shakti S1 E21" at bounding box center [324, 334] width 146 height 11
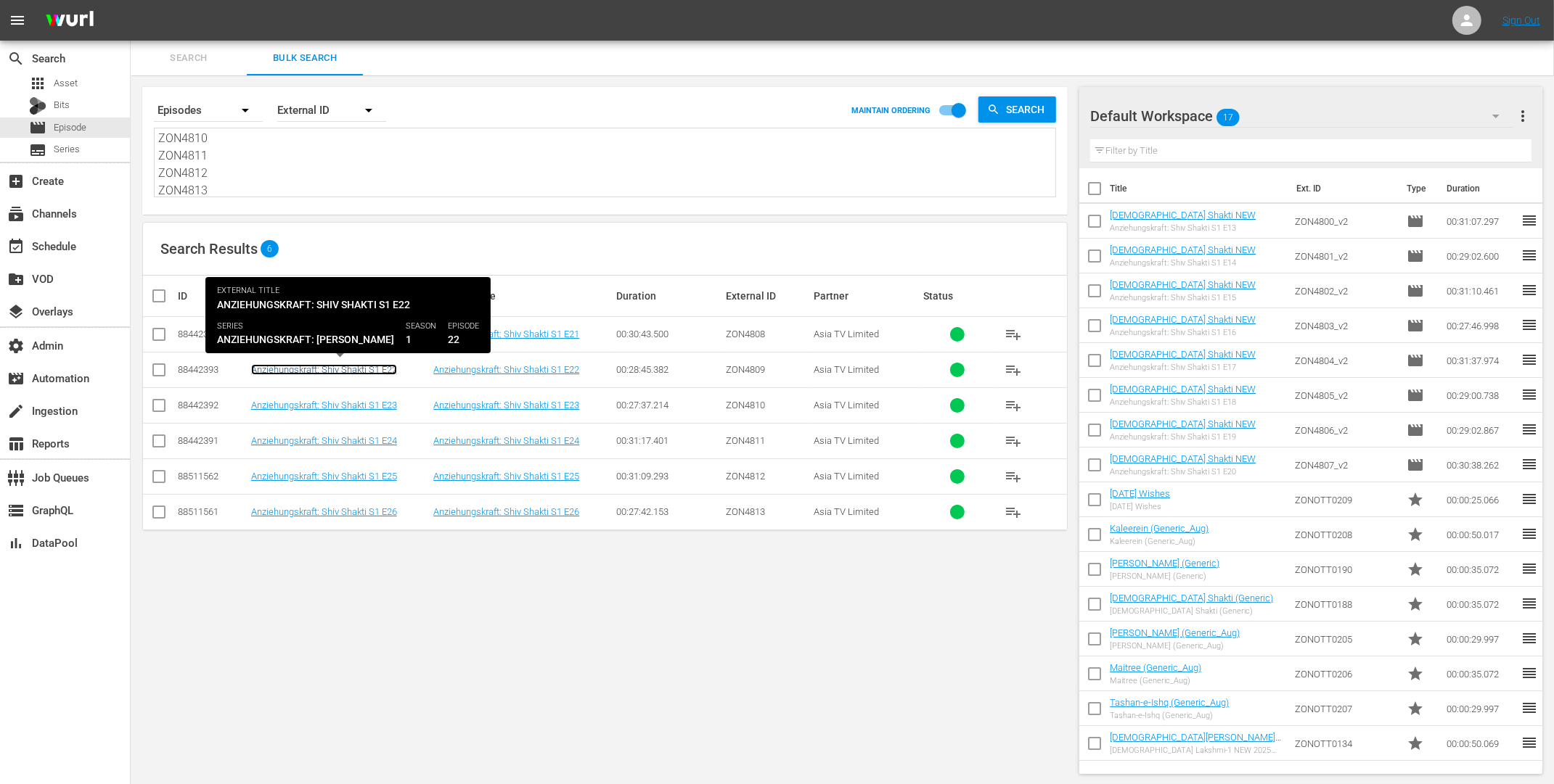
click at [366, 370] on link "Anziehungskraft: Shiv Shakti S1 E22" at bounding box center [324, 369] width 146 height 11
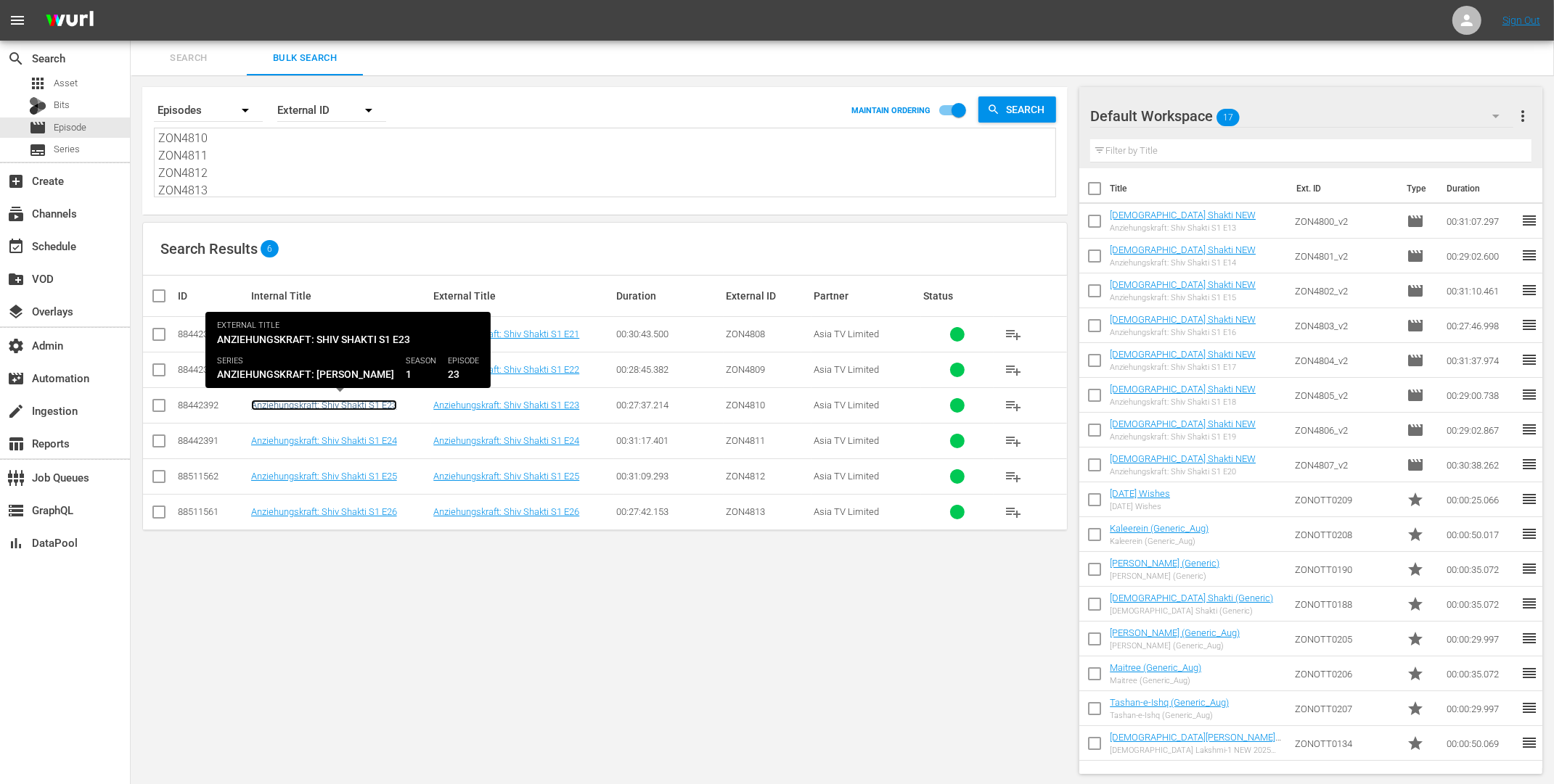
click at [376, 405] on link "Anziehungskraft: Shiv Shakti S1 E23" at bounding box center [324, 405] width 146 height 11
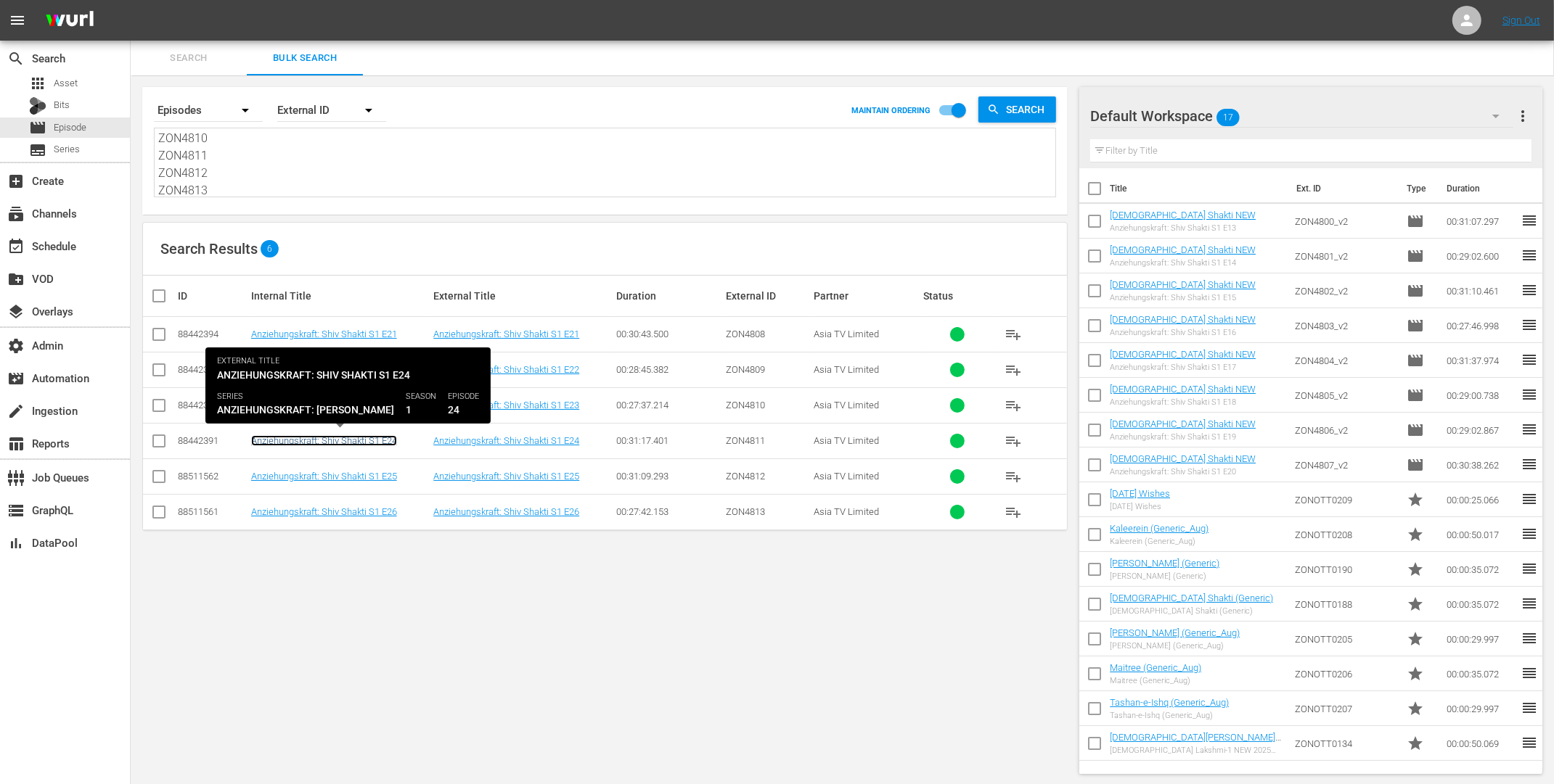
click at [370, 438] on link "Anziehungskraft: Shiv Shakti S1 E24" at bounding box center [324, 440] width 146 height 11
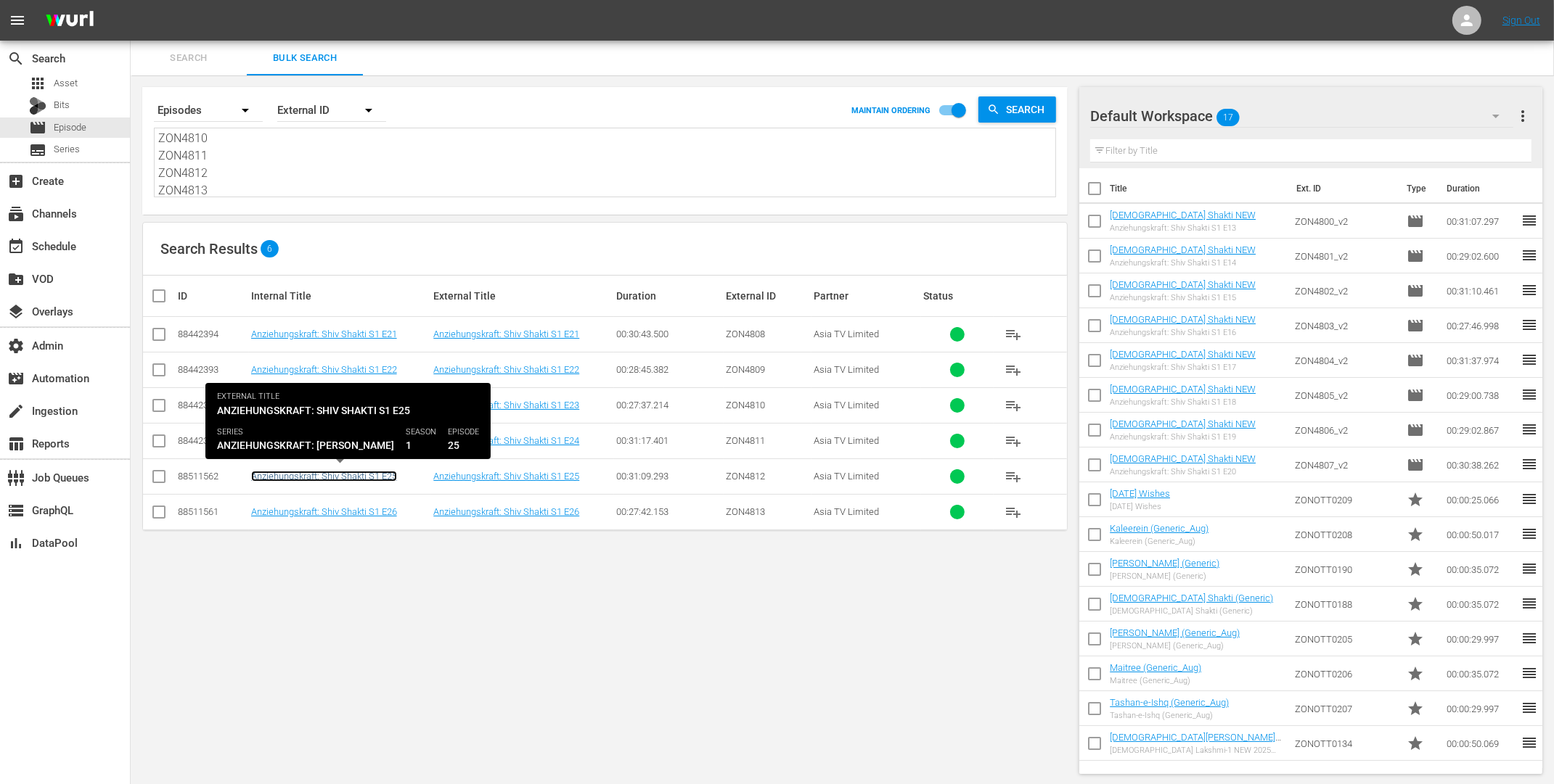
click at [365, 475] on link "Anziehungskraft: Shiv Shakti S1 E25" at bounding box center [324, 476] width 146 height 11
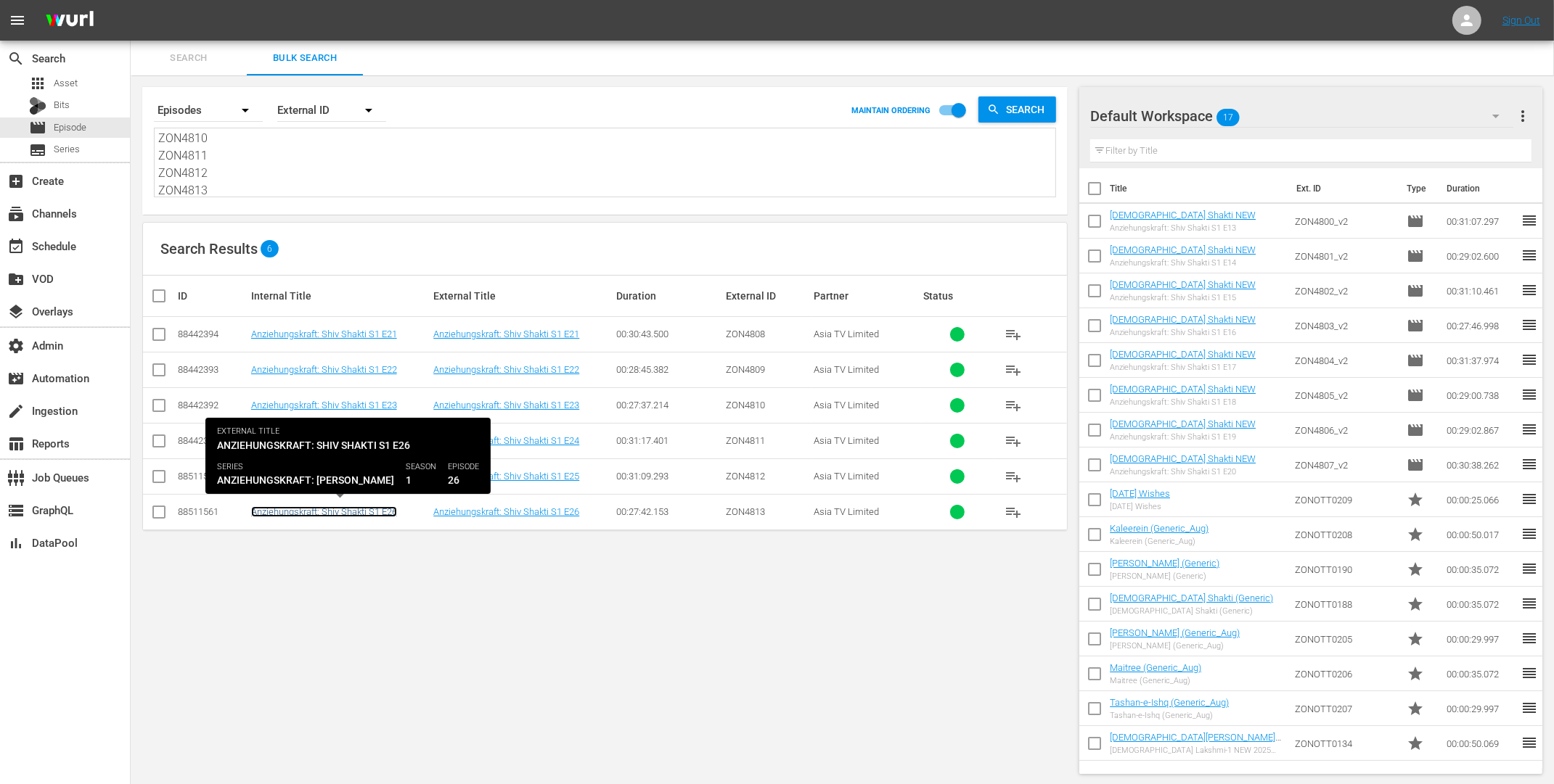
click at [361, 512] on link "Anziehungskraft: Shiv Shakti S1 E26" at bounding box center [324, 512] width 146 height 11
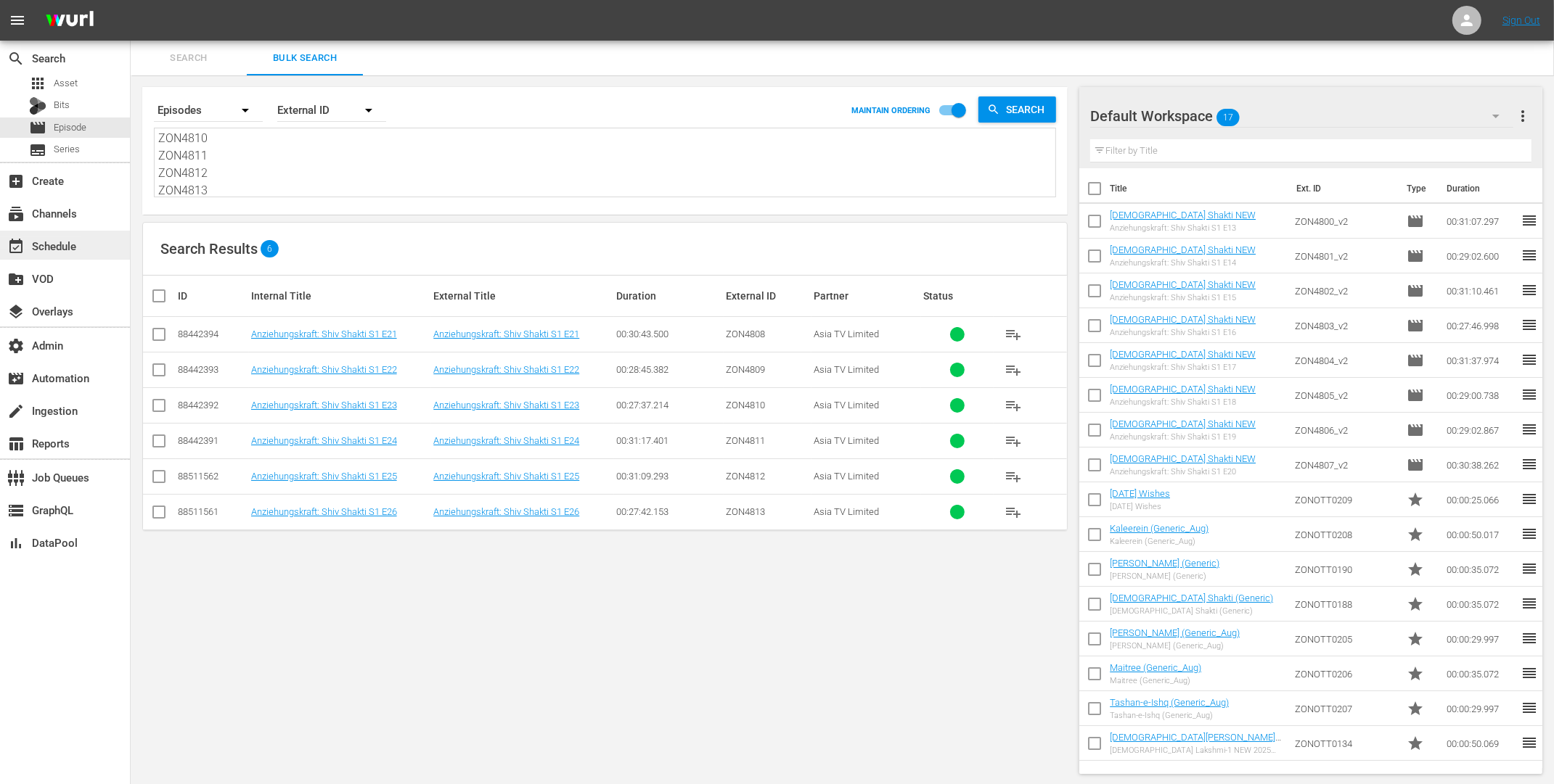
click at [80, 238] on div "event_available Schedule" at bounding box center [40, 243] width 81 height 13
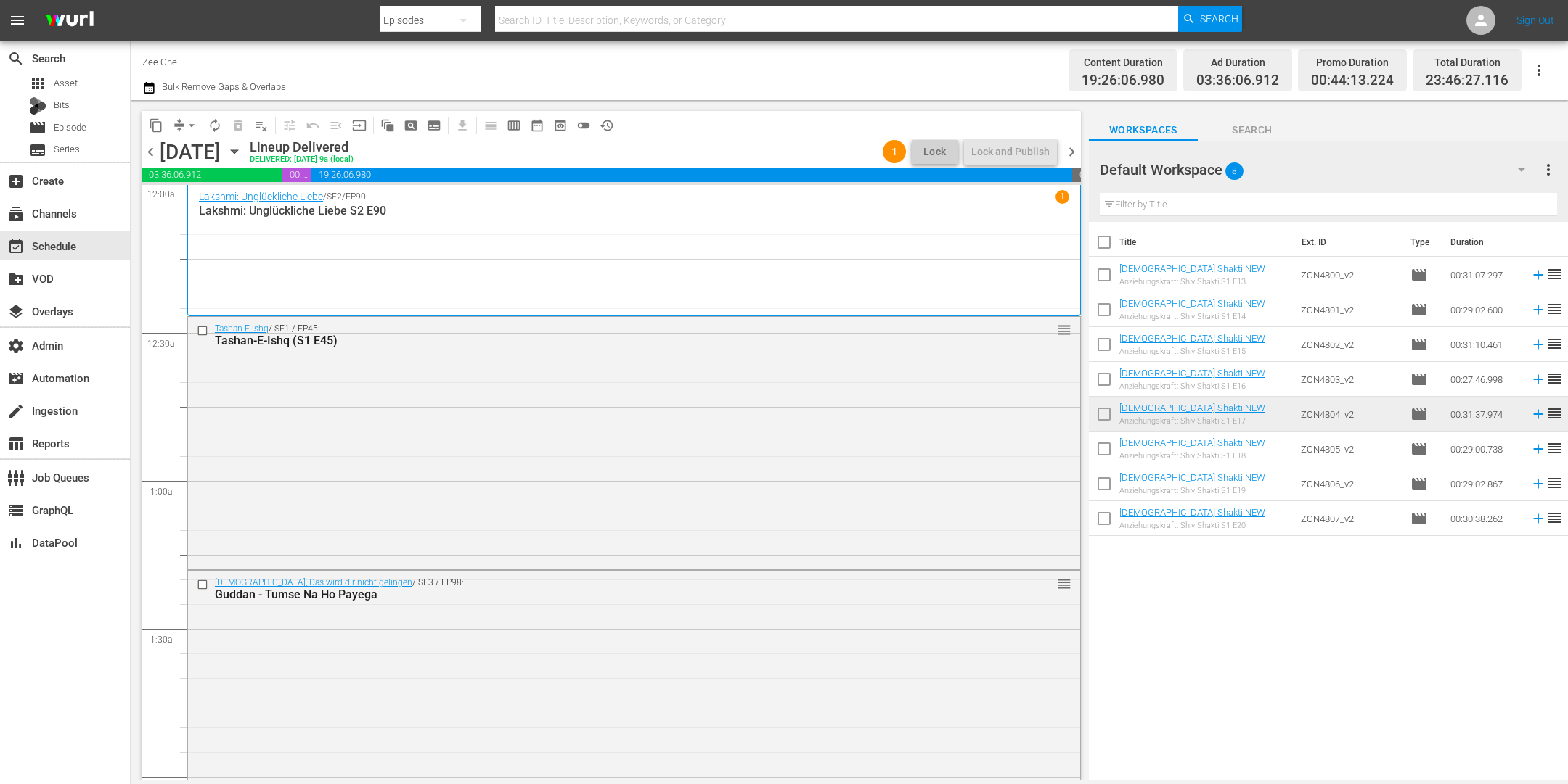
click at [1072, 152] on span "chevron_right" at bounding box center [1071, 152] width 18 height 18
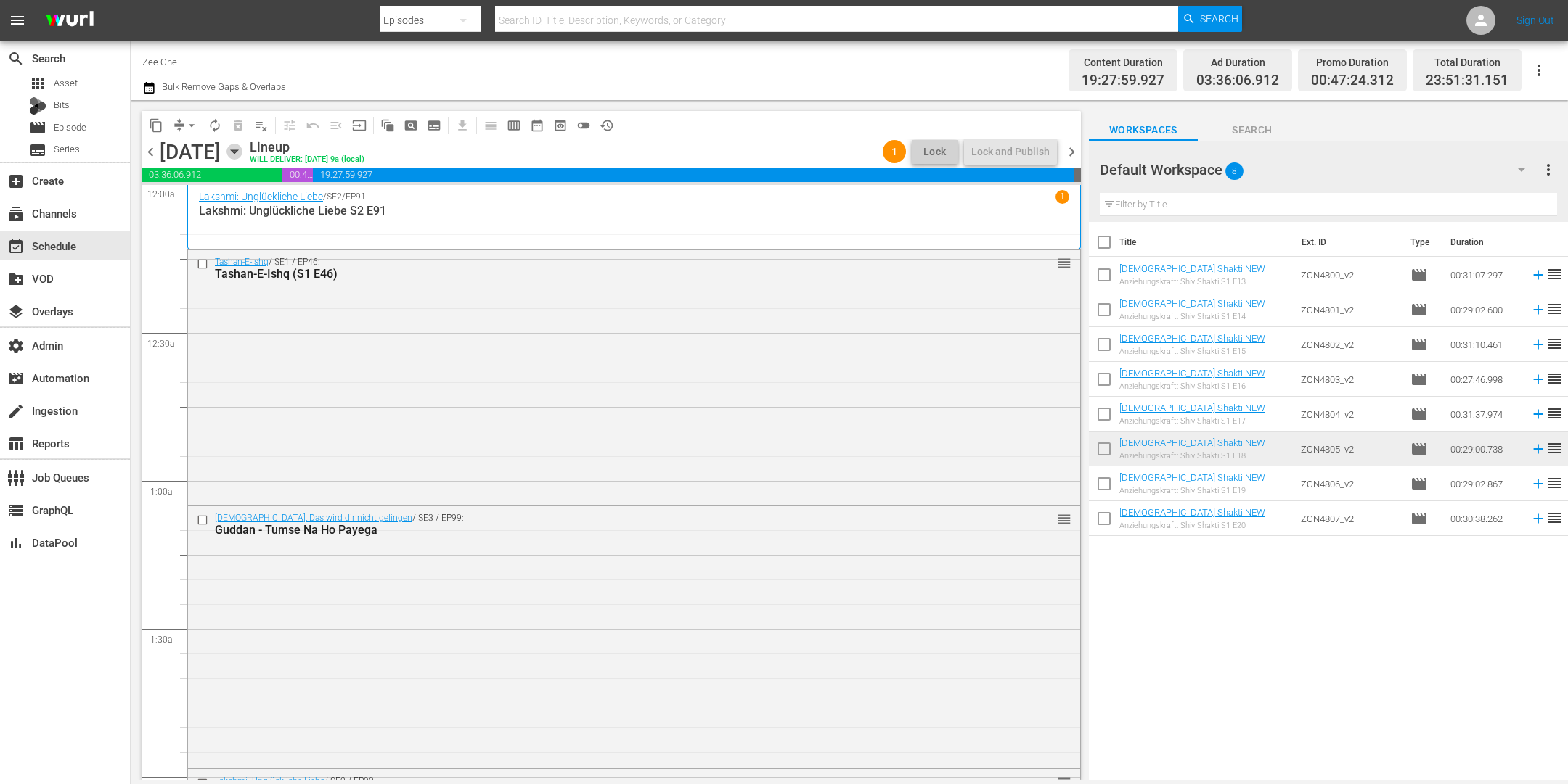
click at [238, 150] on icon "button" at bounding box center [234, 152] width 7 height 3
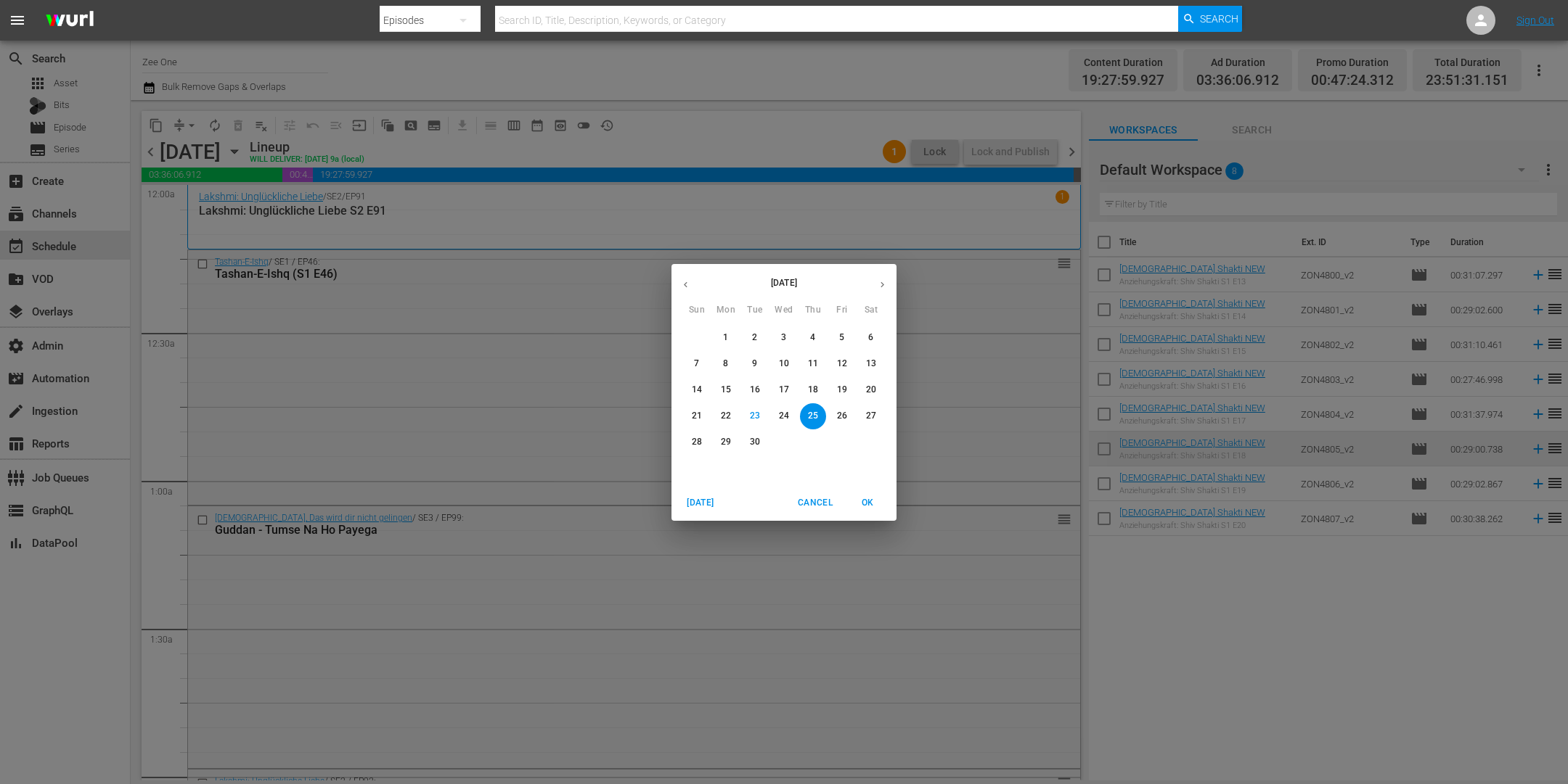
click at [722, 441] on p "29" at bounding box center [726, 442] width 10 height 12
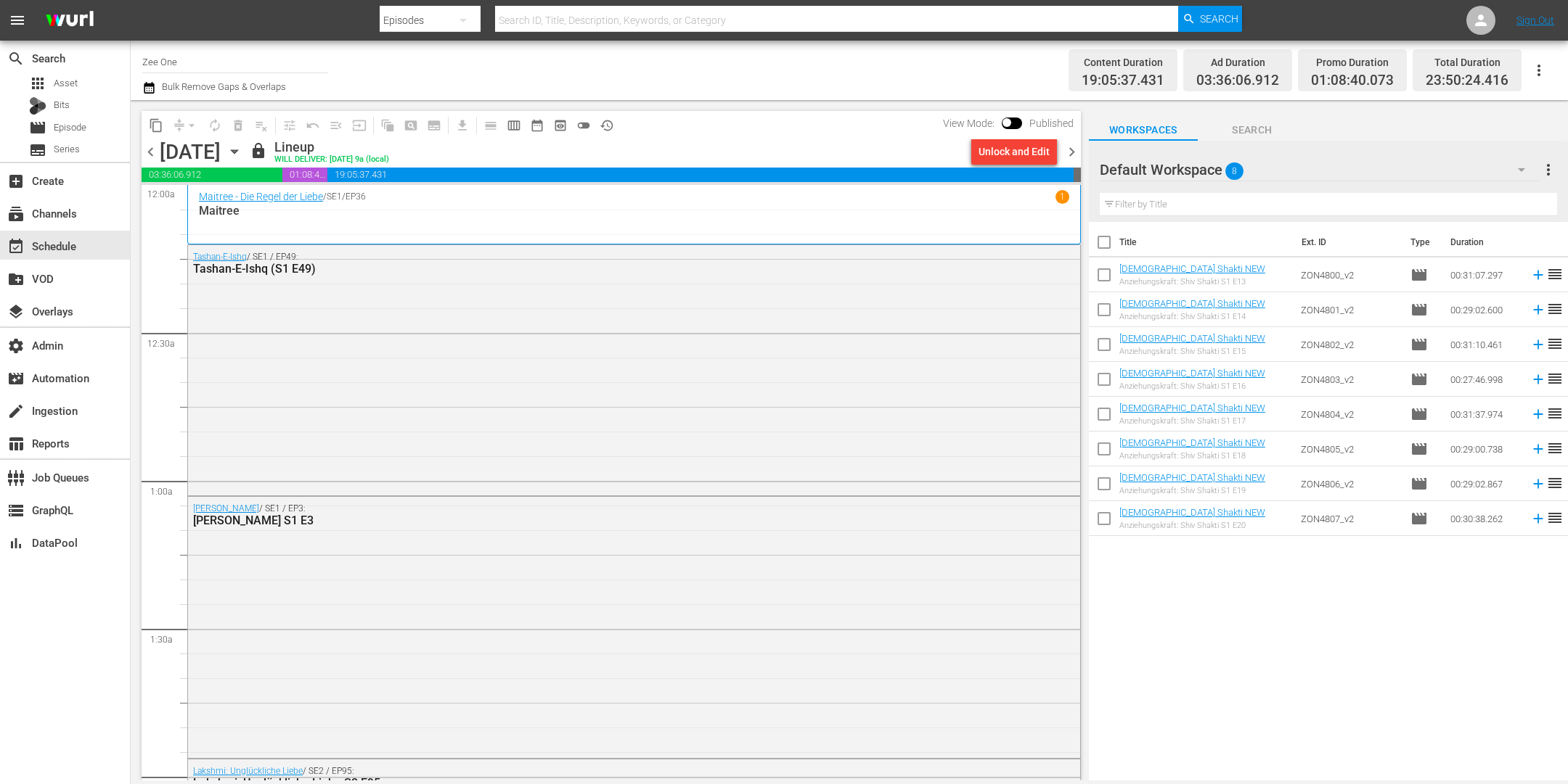
click at [1001, 155] on div "Unlock and Edit" at bounding box center [1014, 152] width 72 height 26
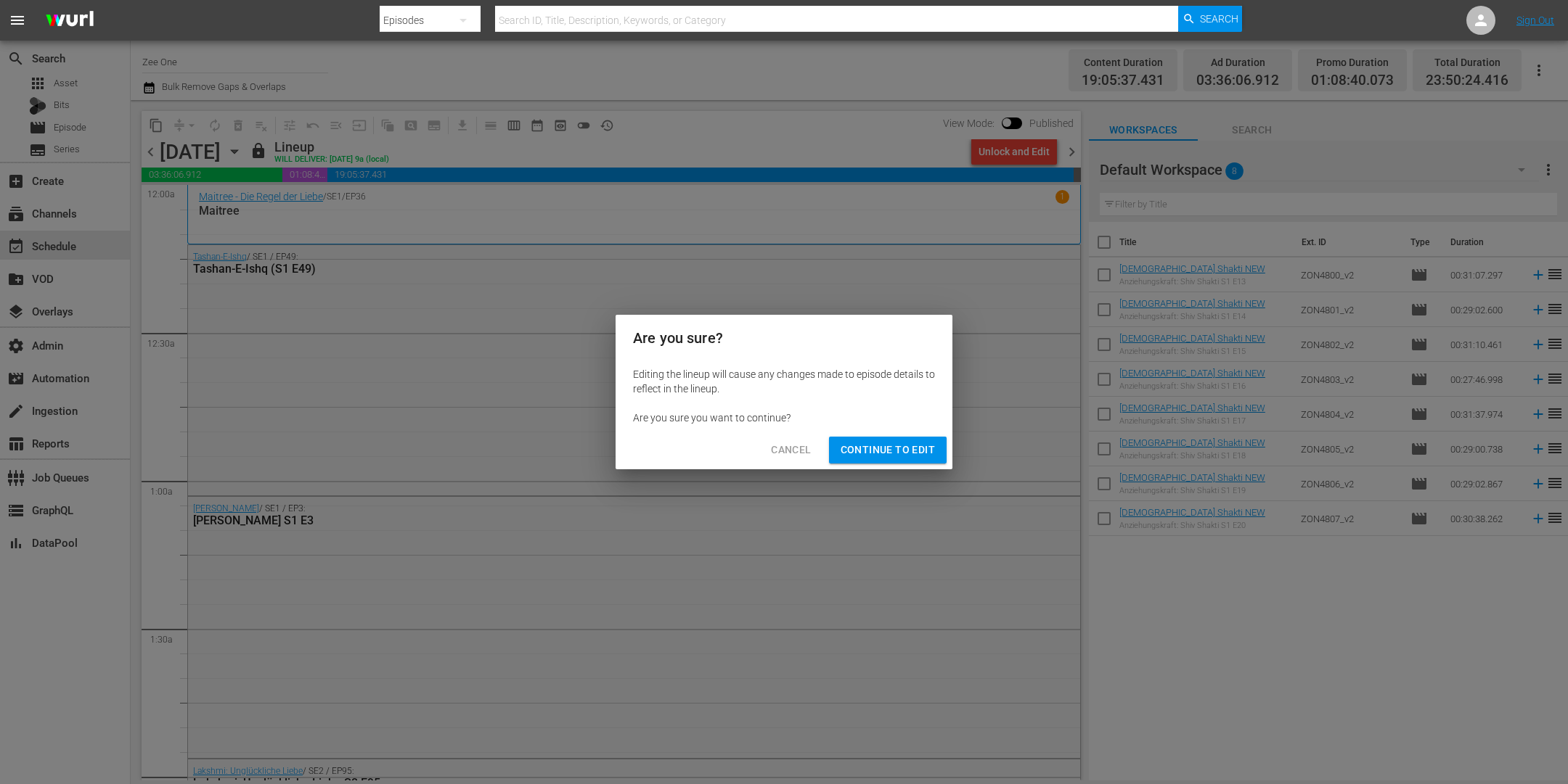
click at [888, 453] on span "Continue to Edit" at bounding box center [887, 449] width 95 height 18
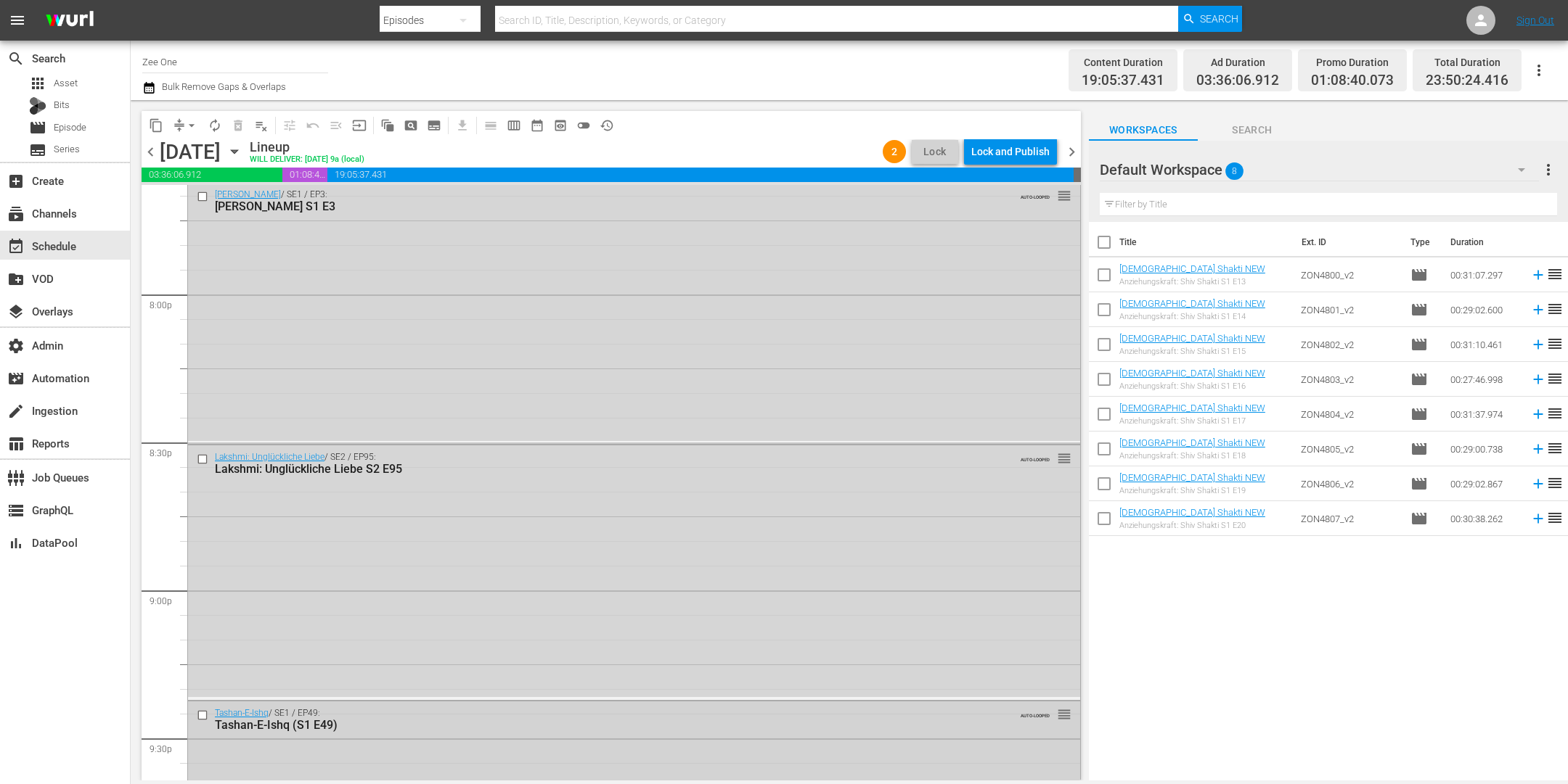
scroll to position [5296, 0]
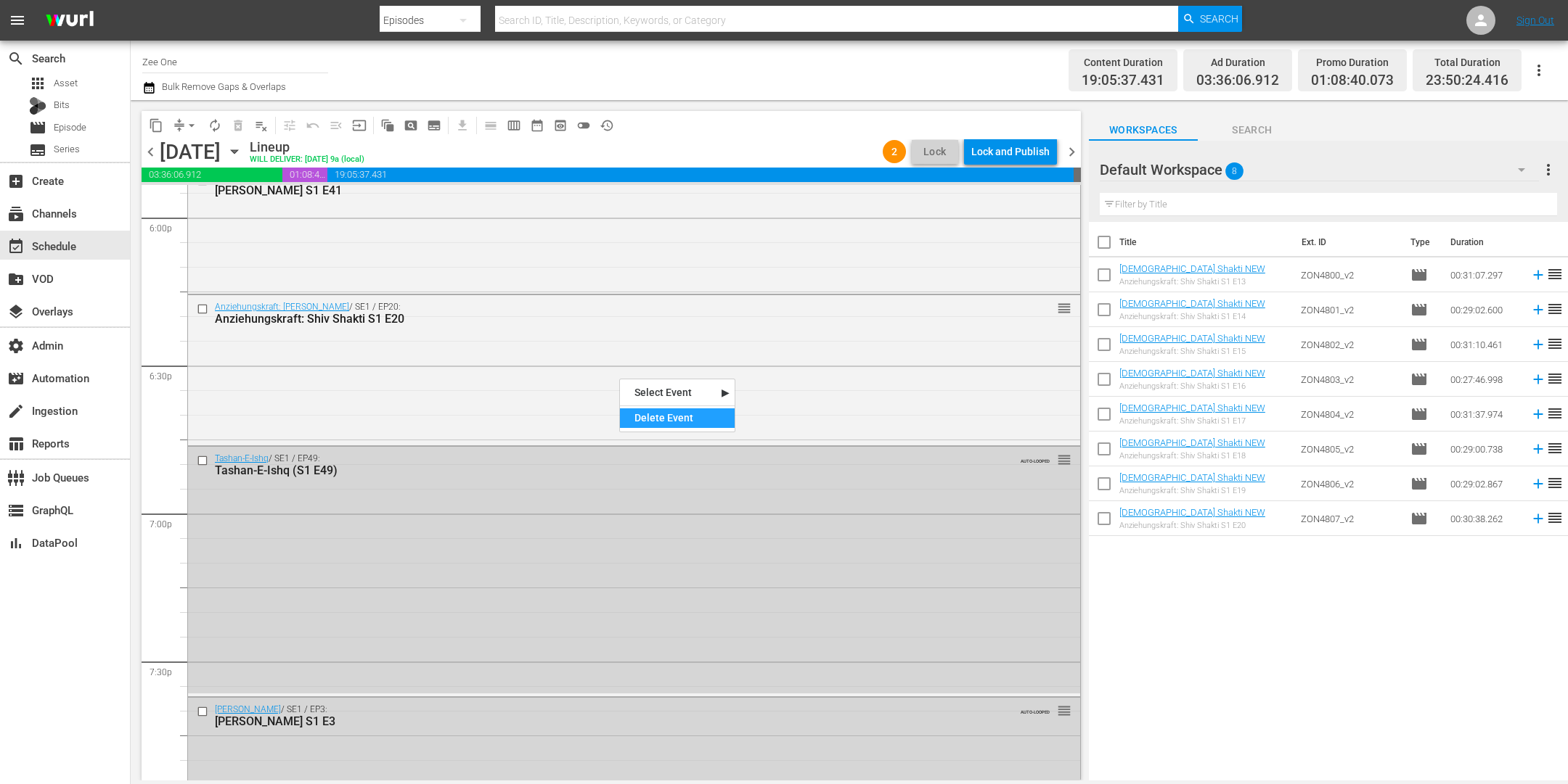
click at [676, 421] on div "Delete Event" at bounding box center [677, 418] width 115 height 20
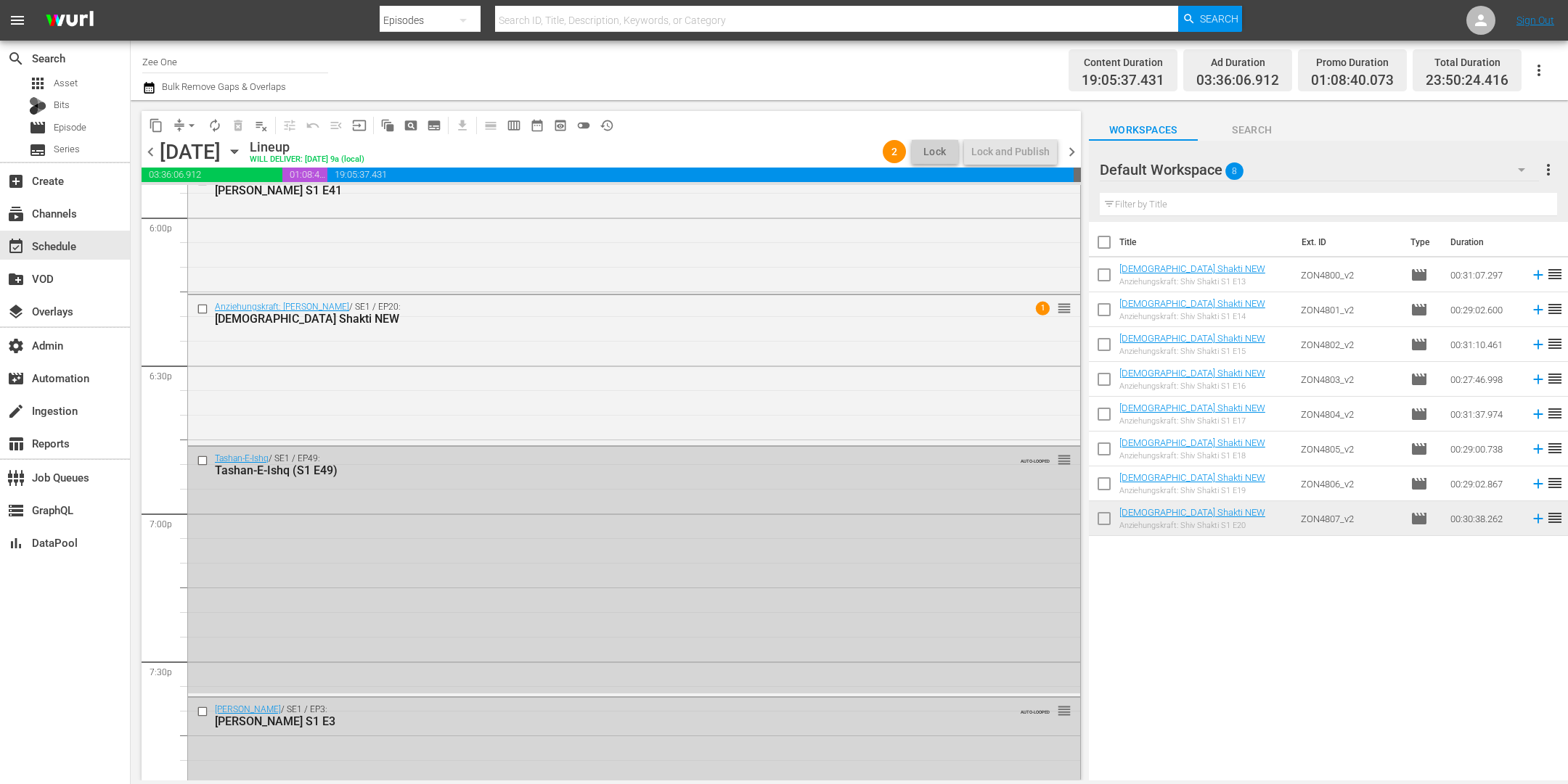
click at [243, 150] on icon "button" at bounding box center [234, 152] width 16 height 16
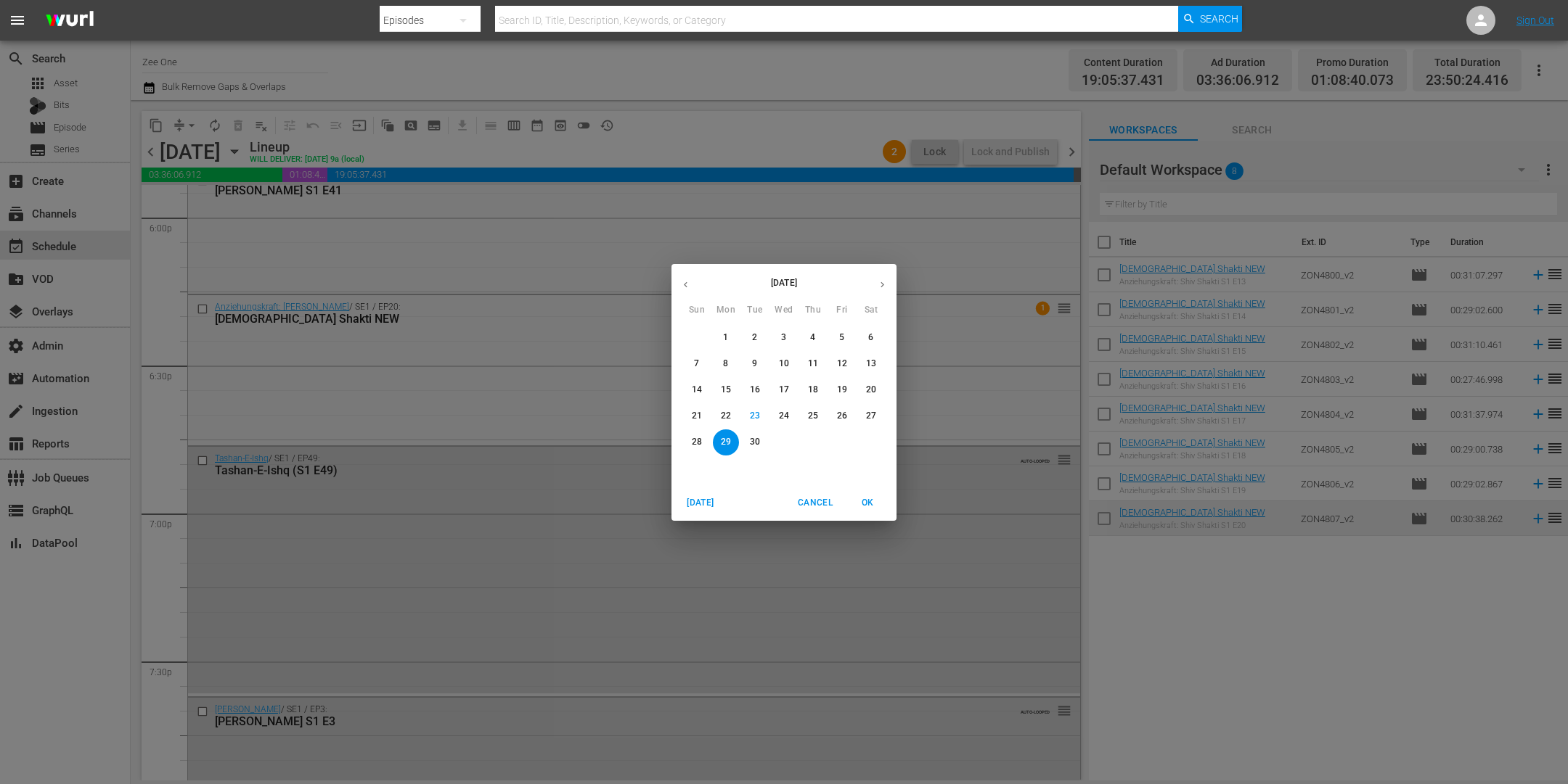
click at [882, 283] on icon "button" at bounding box center [882, 284] width 3 height 6
click at [868, 338] on p "4" at bounding box center [870, 338] width 5 height 12
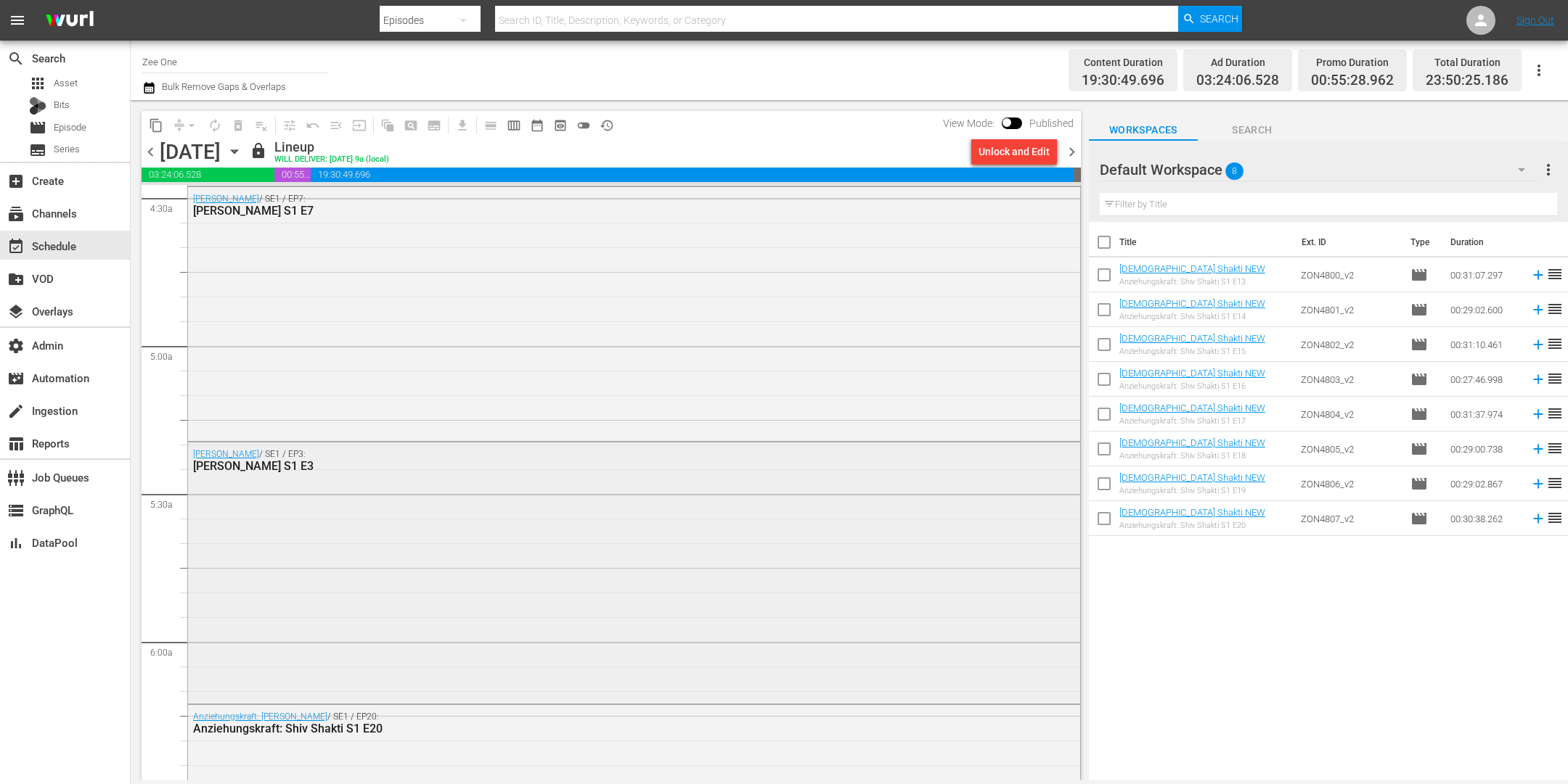
scroll to position [1595, 0]
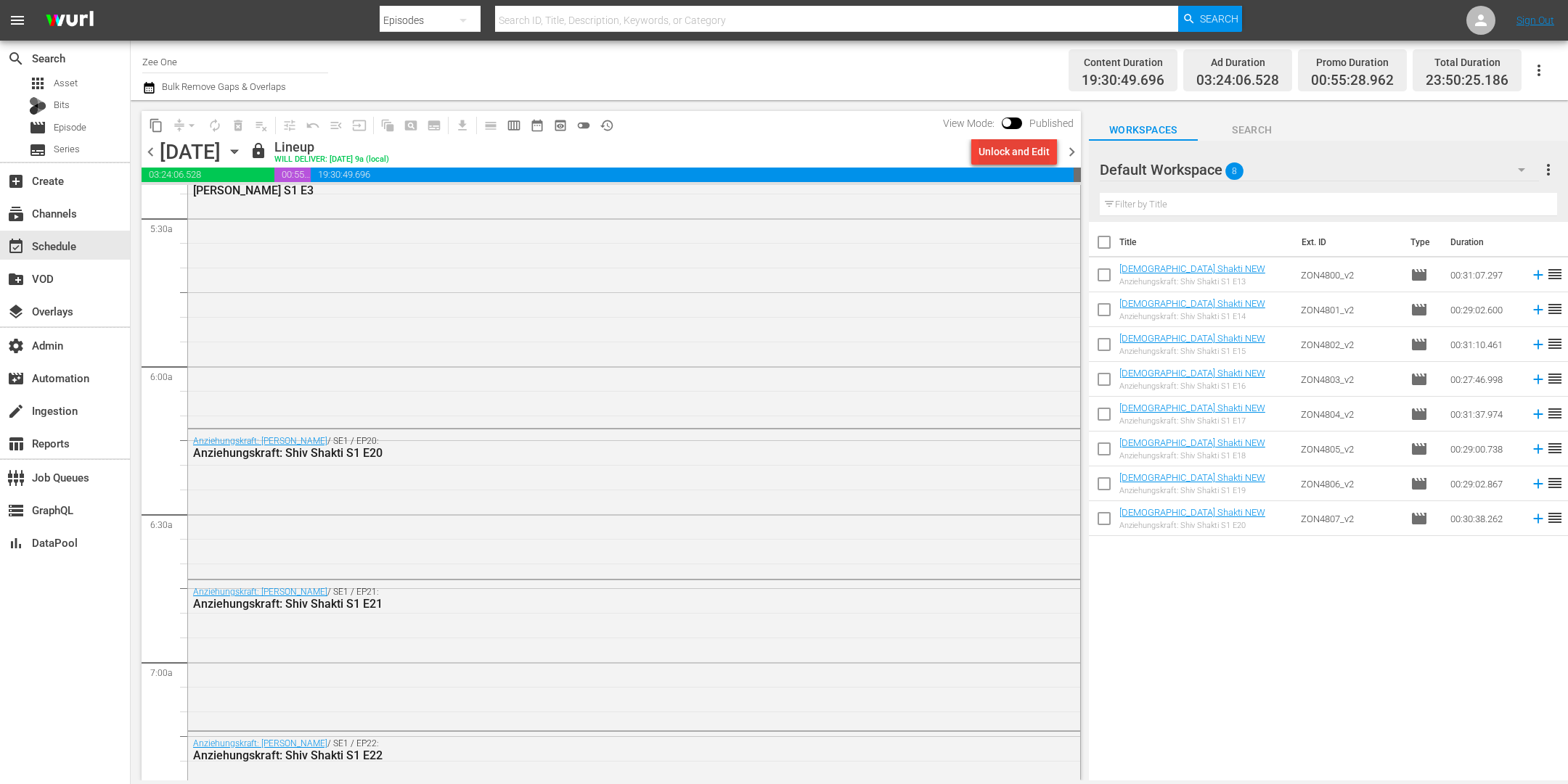
click at [1031, 158] on div "Unlock and Edit" at bounding box center [1014, 152] width 72 height 26
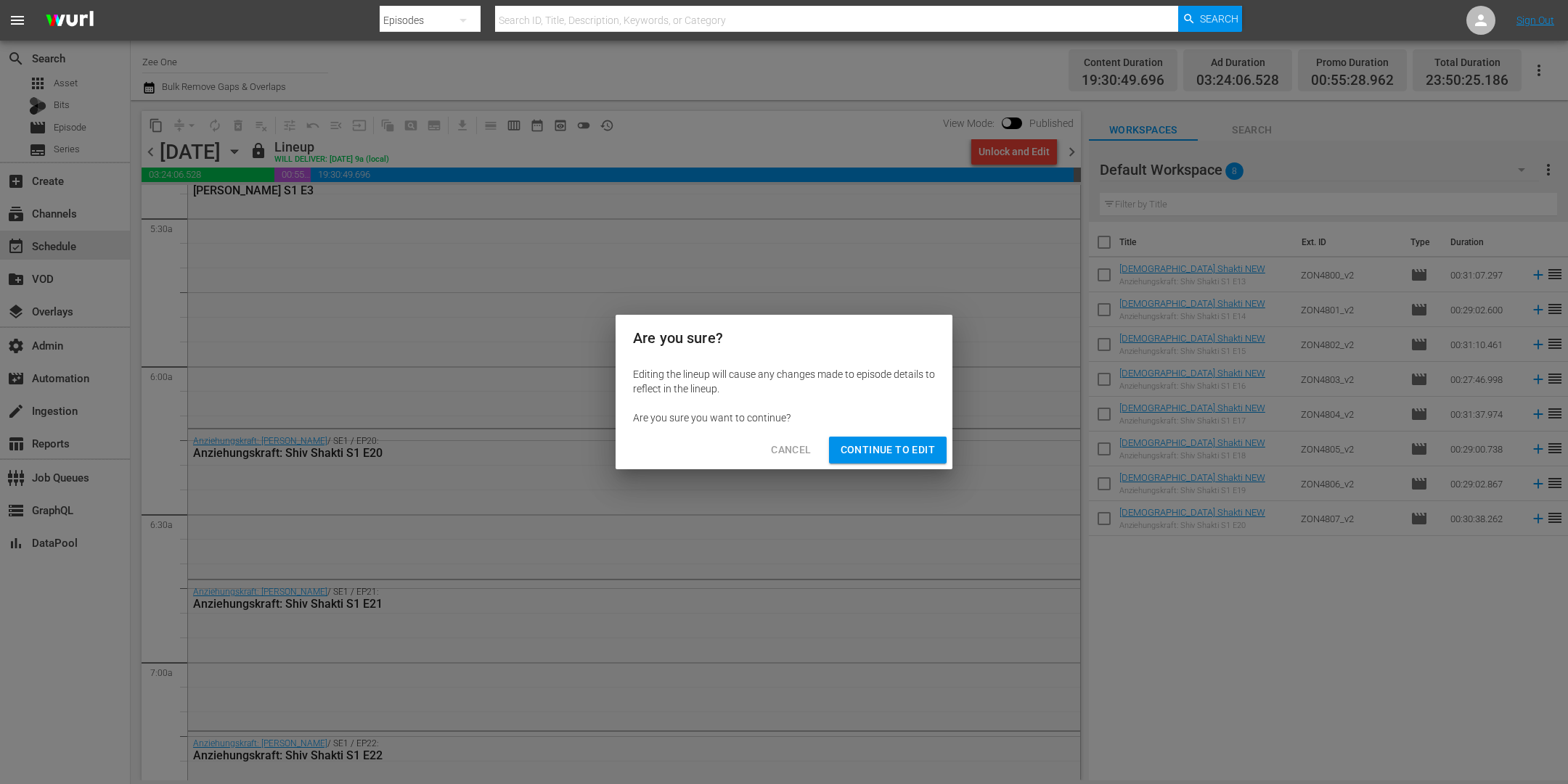
click at [907, 449] on span "Continue to Edit" at bounding box center [887, 449] width 95 height 18
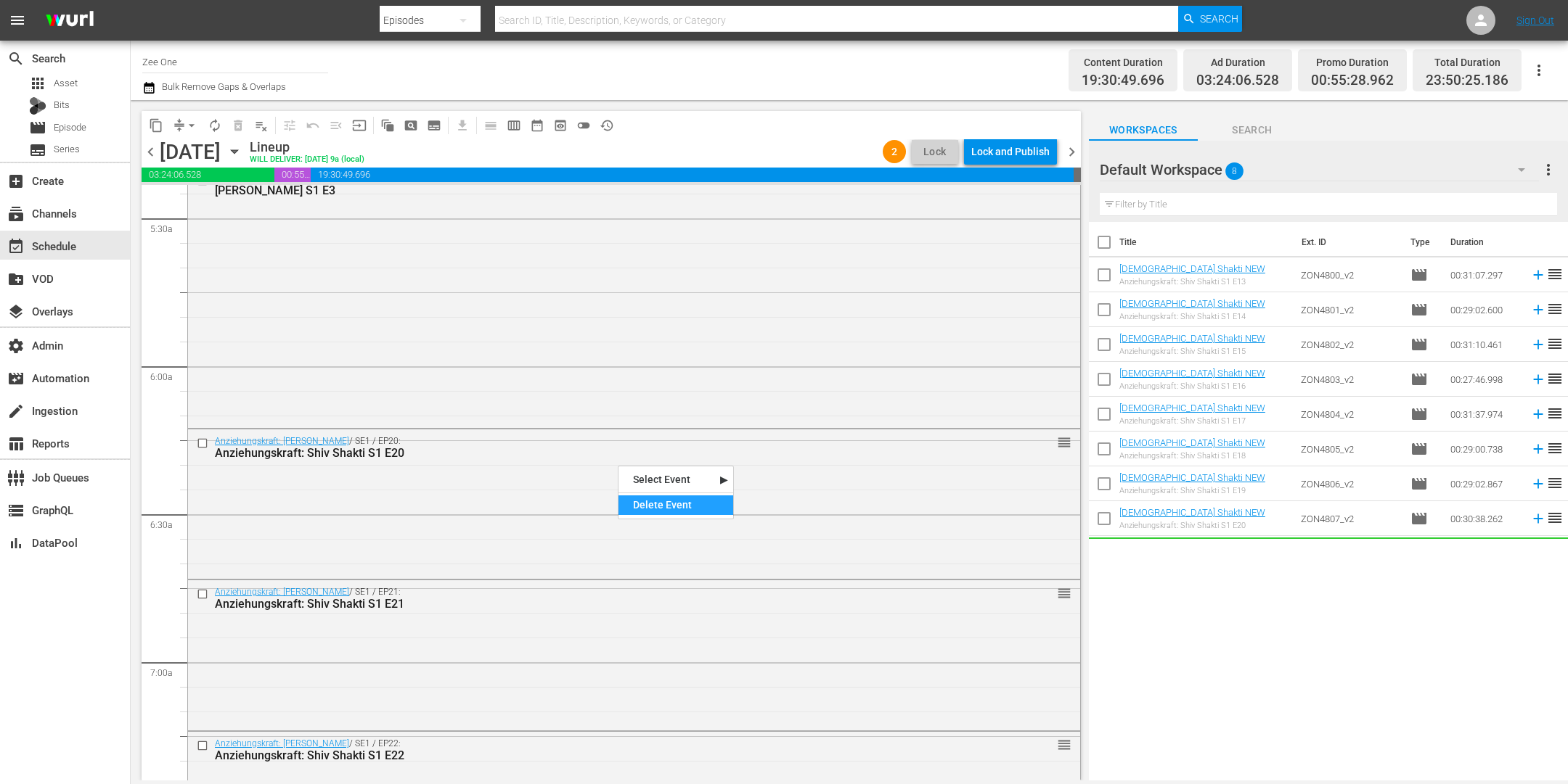
click at [653, 504] on div "Delete Event" at bounding box center [675, 505] width 115 height 20
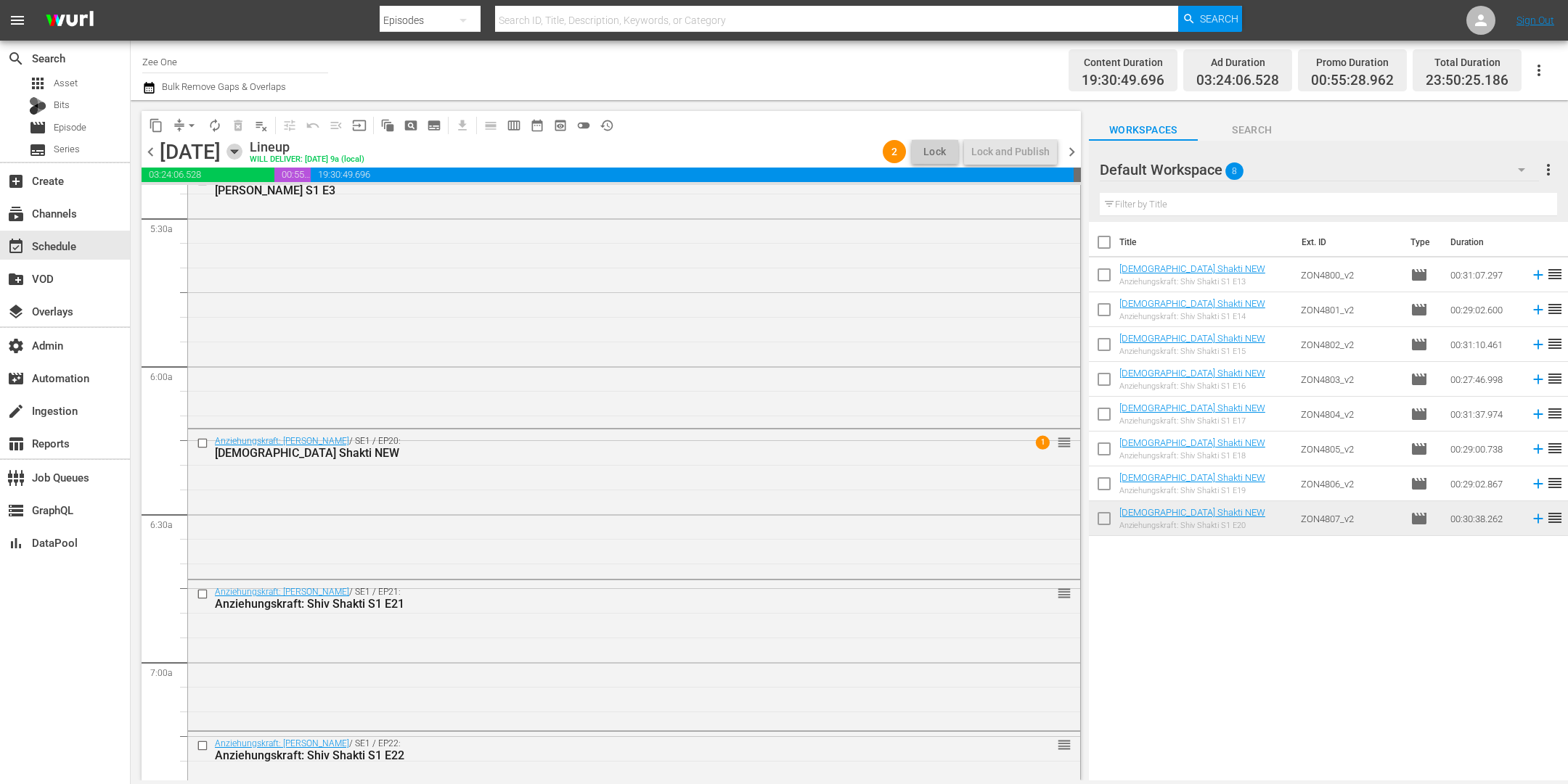
click at [238, 152] on icon "button" at bounding box center [234, 152] width 7 height 3
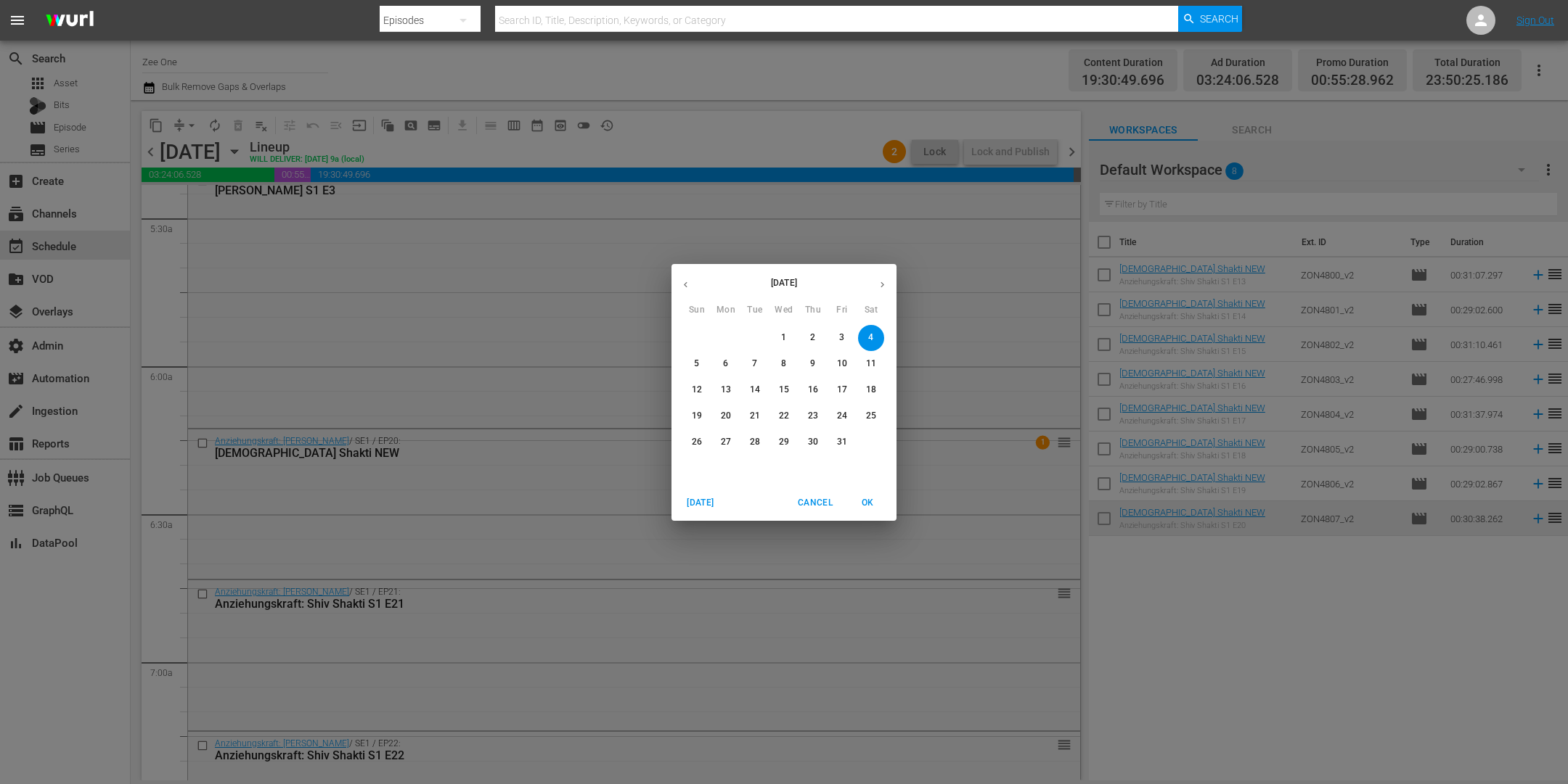
click at [686, 280] on icon "button" at bounding box center [686, 284] width 11 height 11
click at [776, 415] on span "24" at bounding box center [784, 416] width 26 height 12
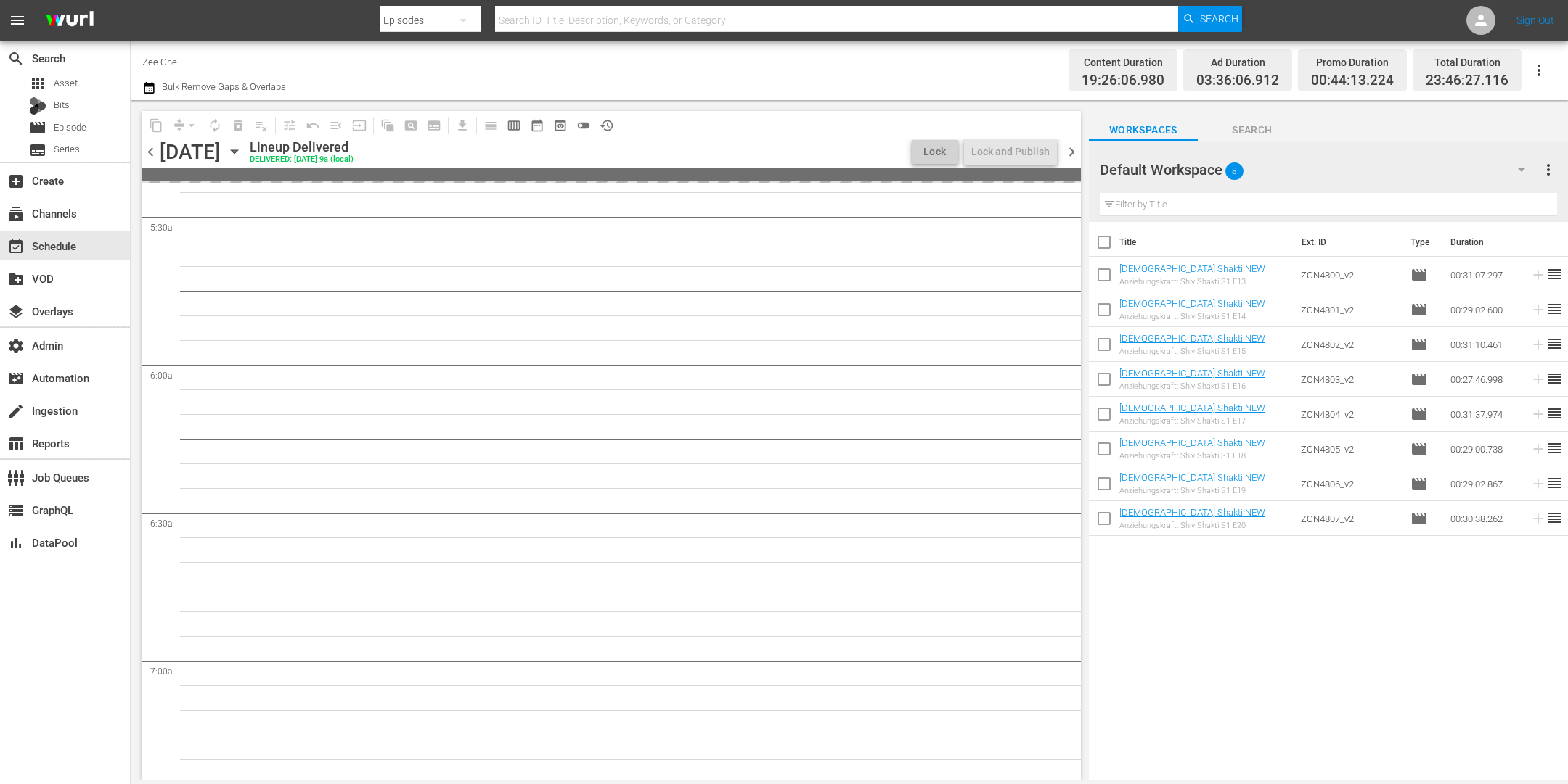
scroll to position [1496, 0]
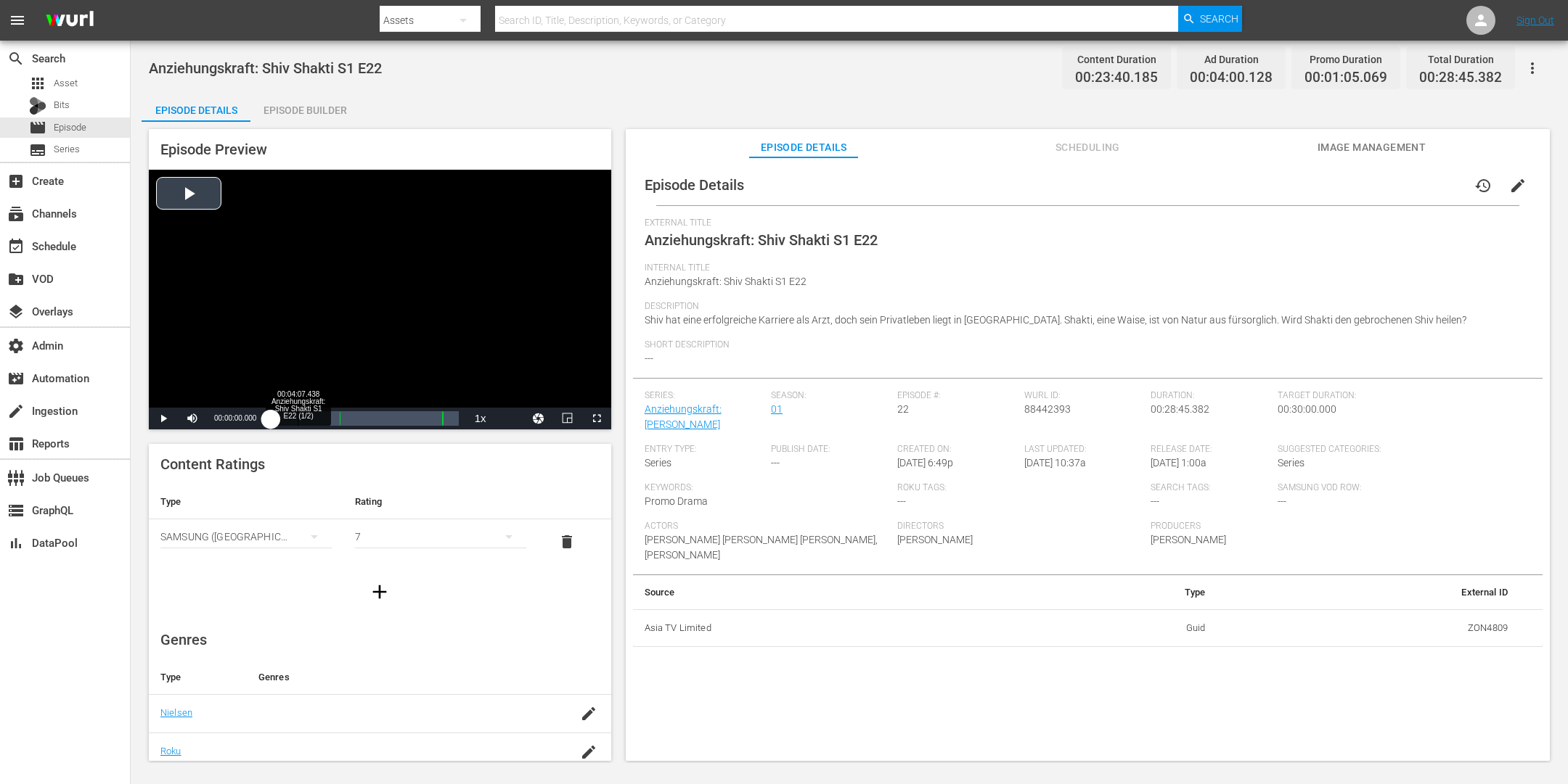
click at [297, 419] on div "Loaded : 0.41% 00:04:07.438 Anziehungskraft: Shiv Shakti S1 E22 (1/2) 00:00:00.…" at bounding box center [365, 418] width 187 height 14
click at [164, 419] on span "Video Player" at bounding box center [164, 419] width 0 height 0
click at [313, 419] on div "00:07:01.575 Anziehungskraft: Shiv Shakti S1 E21 (1/2)" at bounding box center [313, 418] width 1 height 14
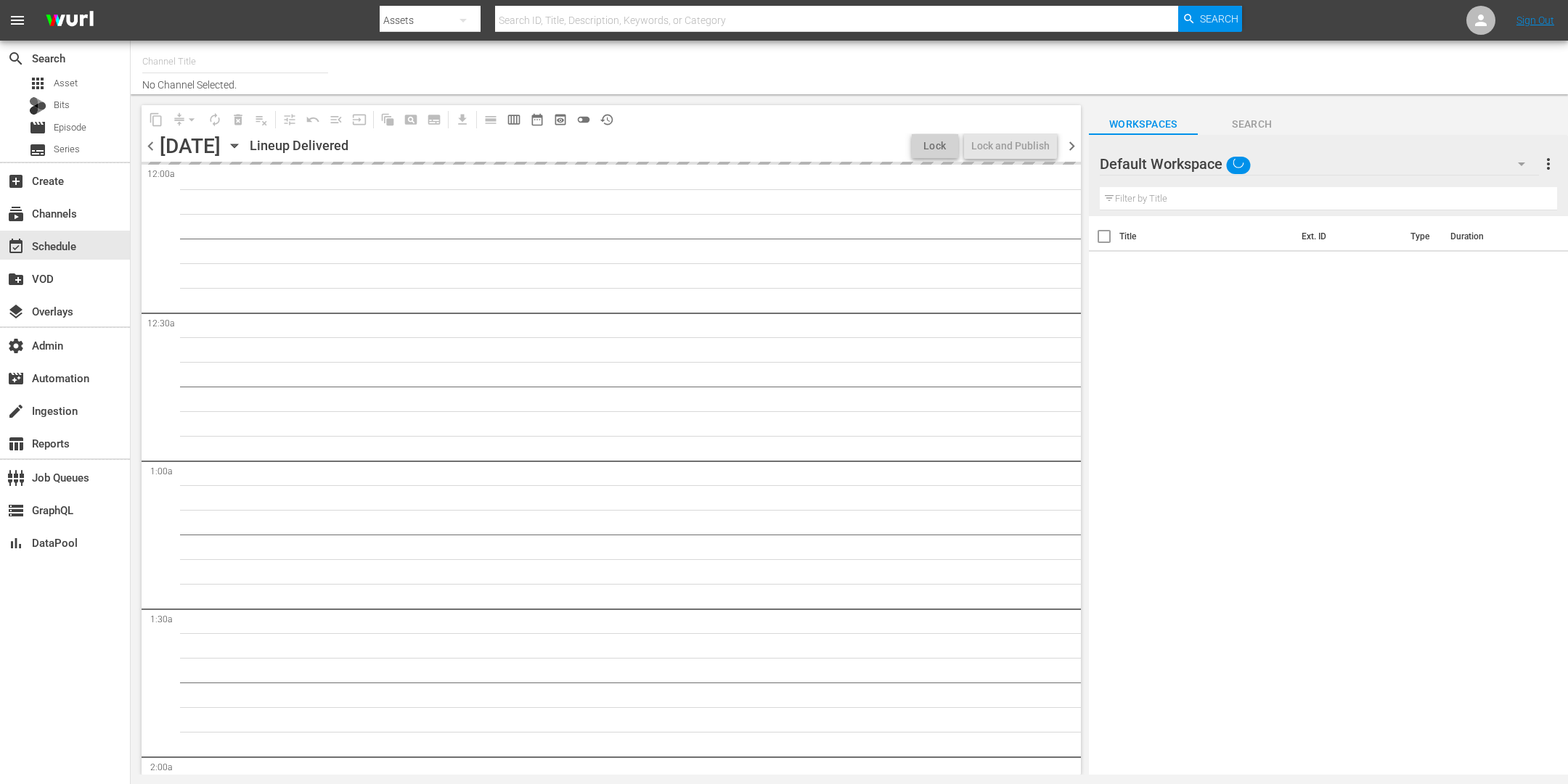
type input "Zee One (1547)"
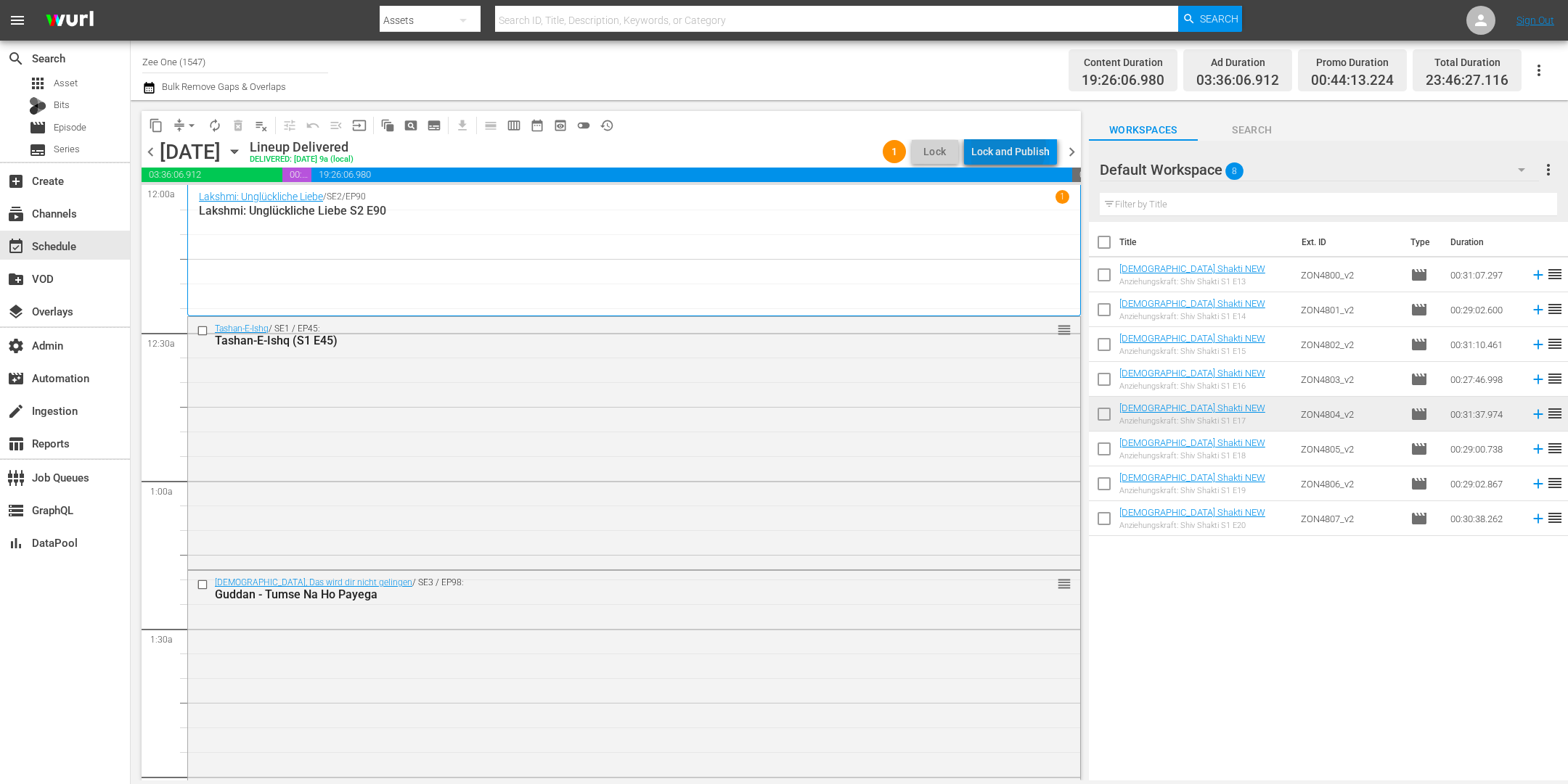
click at [1011, 147] on div "Lock and Publish" at bounding box center [1011, 152] width 78 height 26
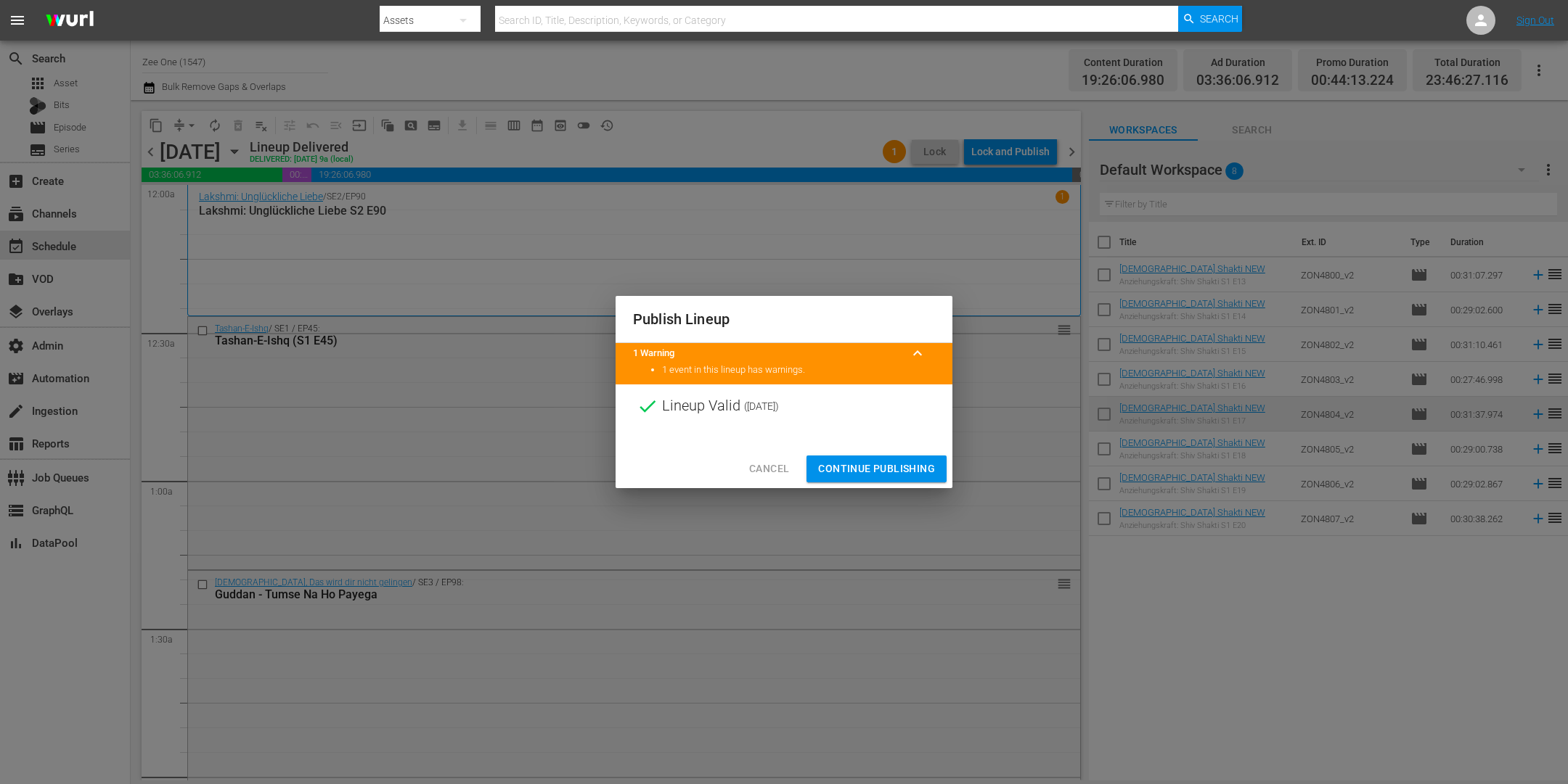
click at [850, 471] on span "Continue Publishing" at bounding box center [876, 468] width 117 height 18
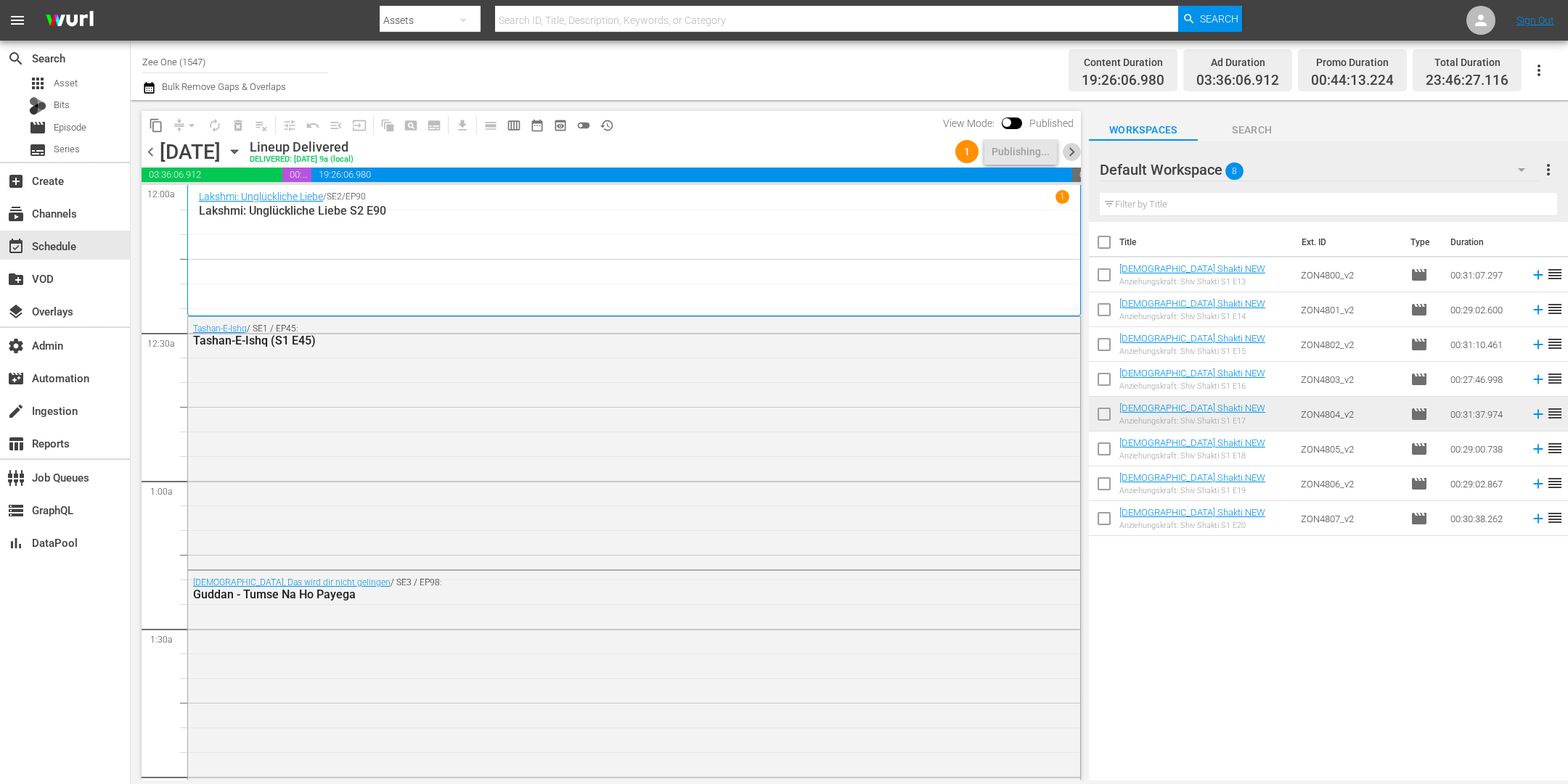
click at [1072, 153] on span "chevron_right" at bounding box center [1071, 152] width 18 height 18
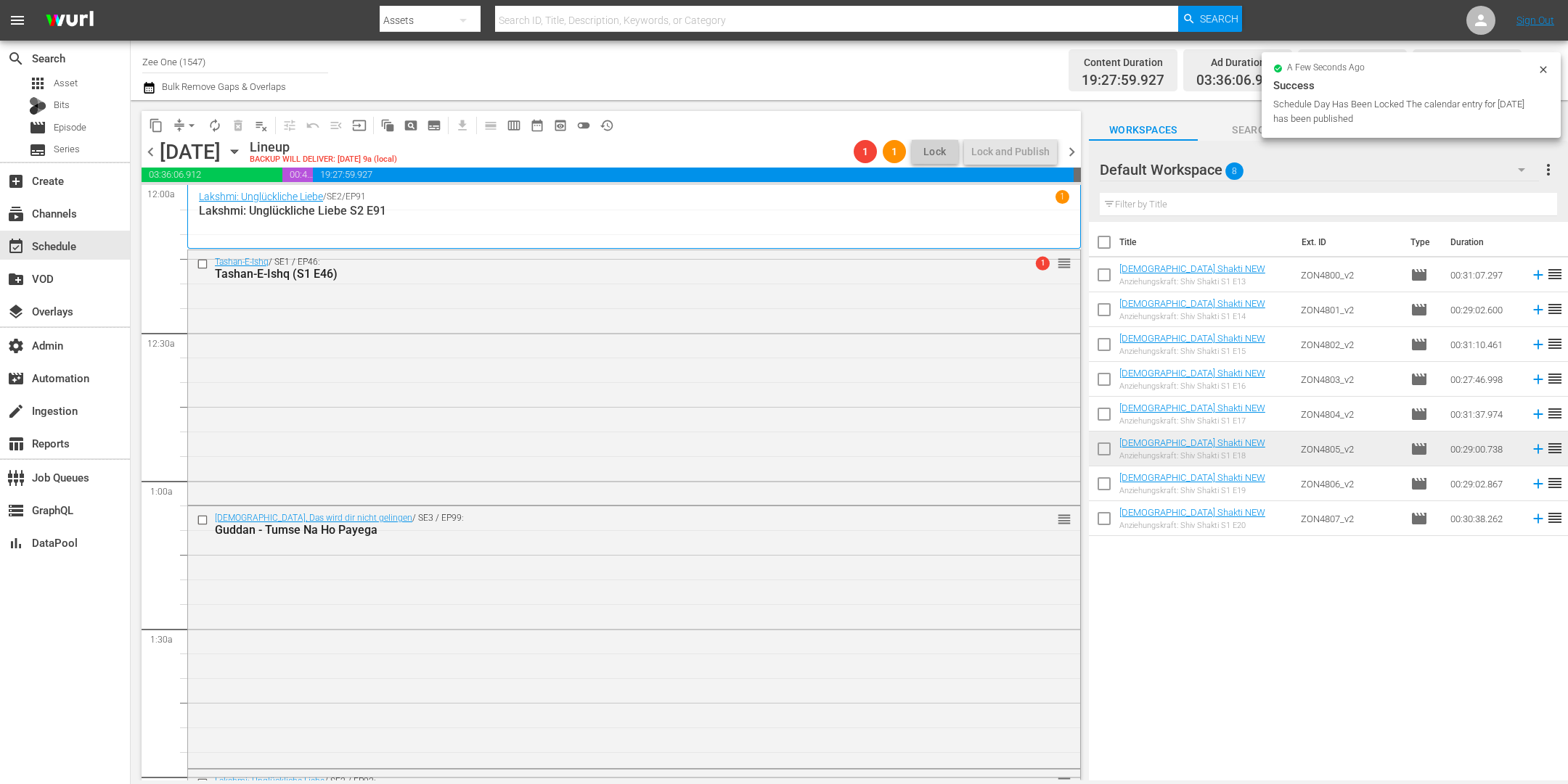
drag, startPoint x: 148, startPoint y: 150, endPoint x: 201, endPoint y: 146, distance: 53.2
click at [149, 150] on span "chevron_left" at bounding box center [150, 152] width 18 height 18
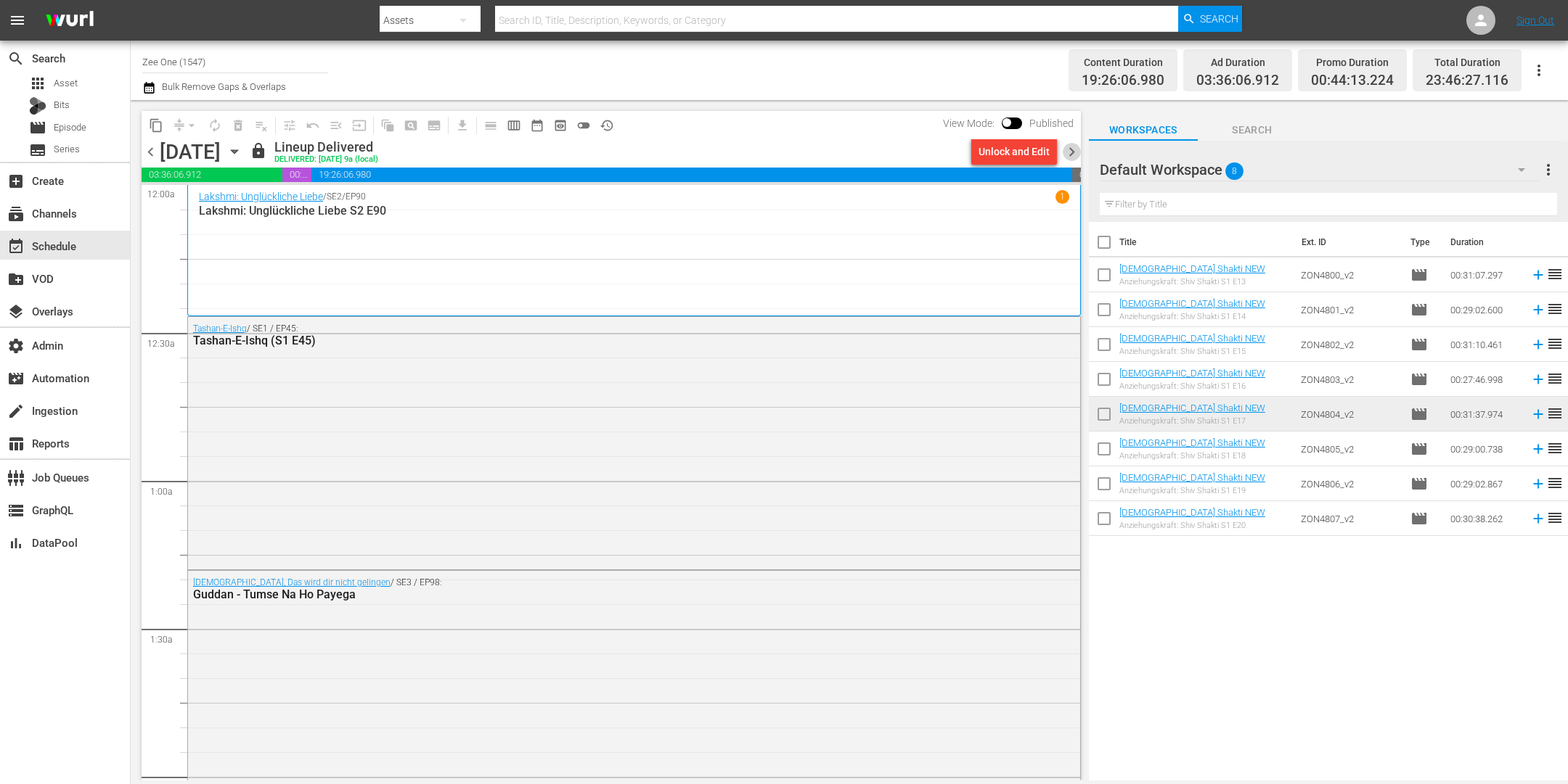
click at [1075, 152] on span "chevron_right" at bounding box center [1071, 152] width 18 height 18
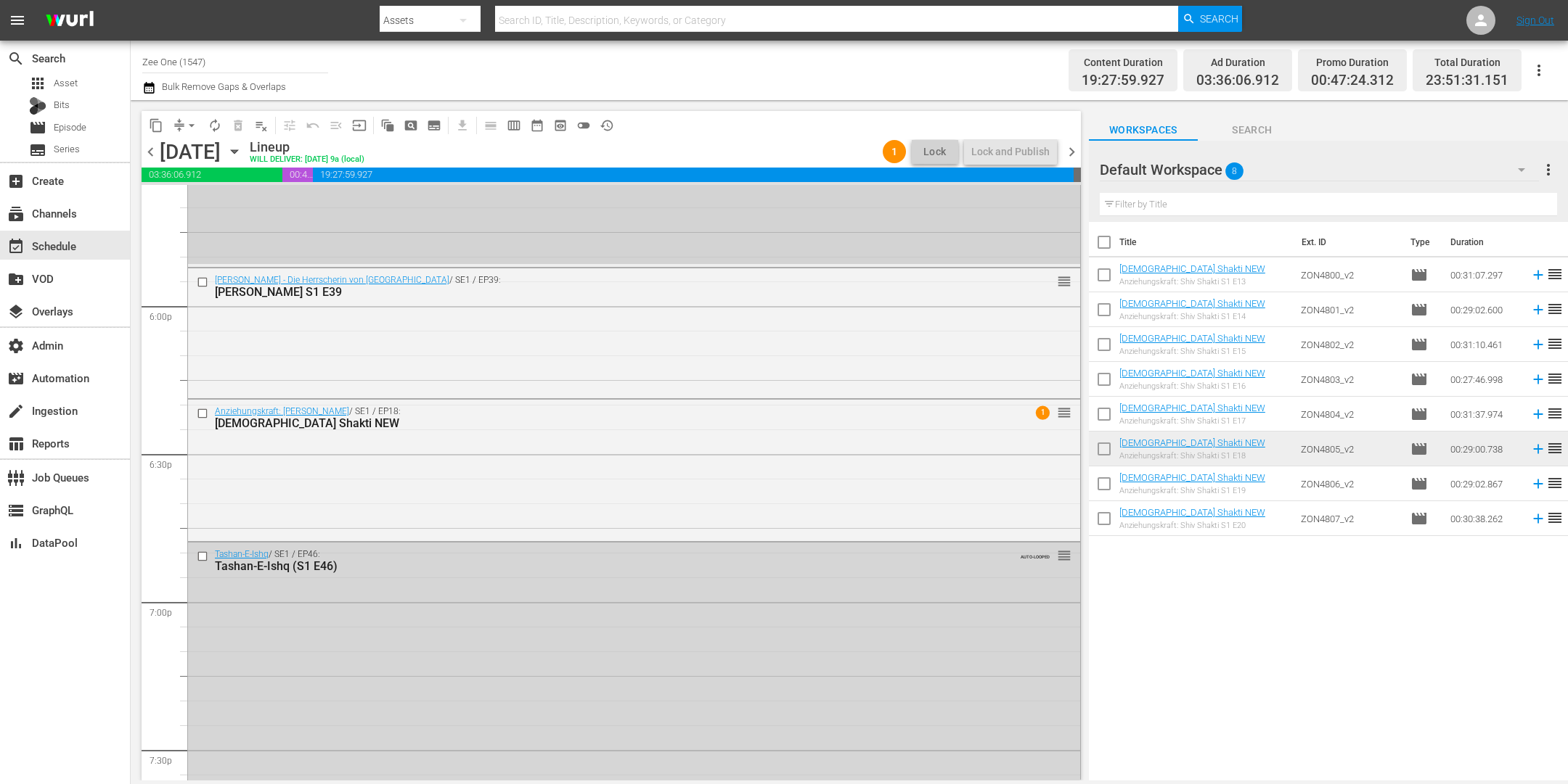
scroll to position [5107, 0]
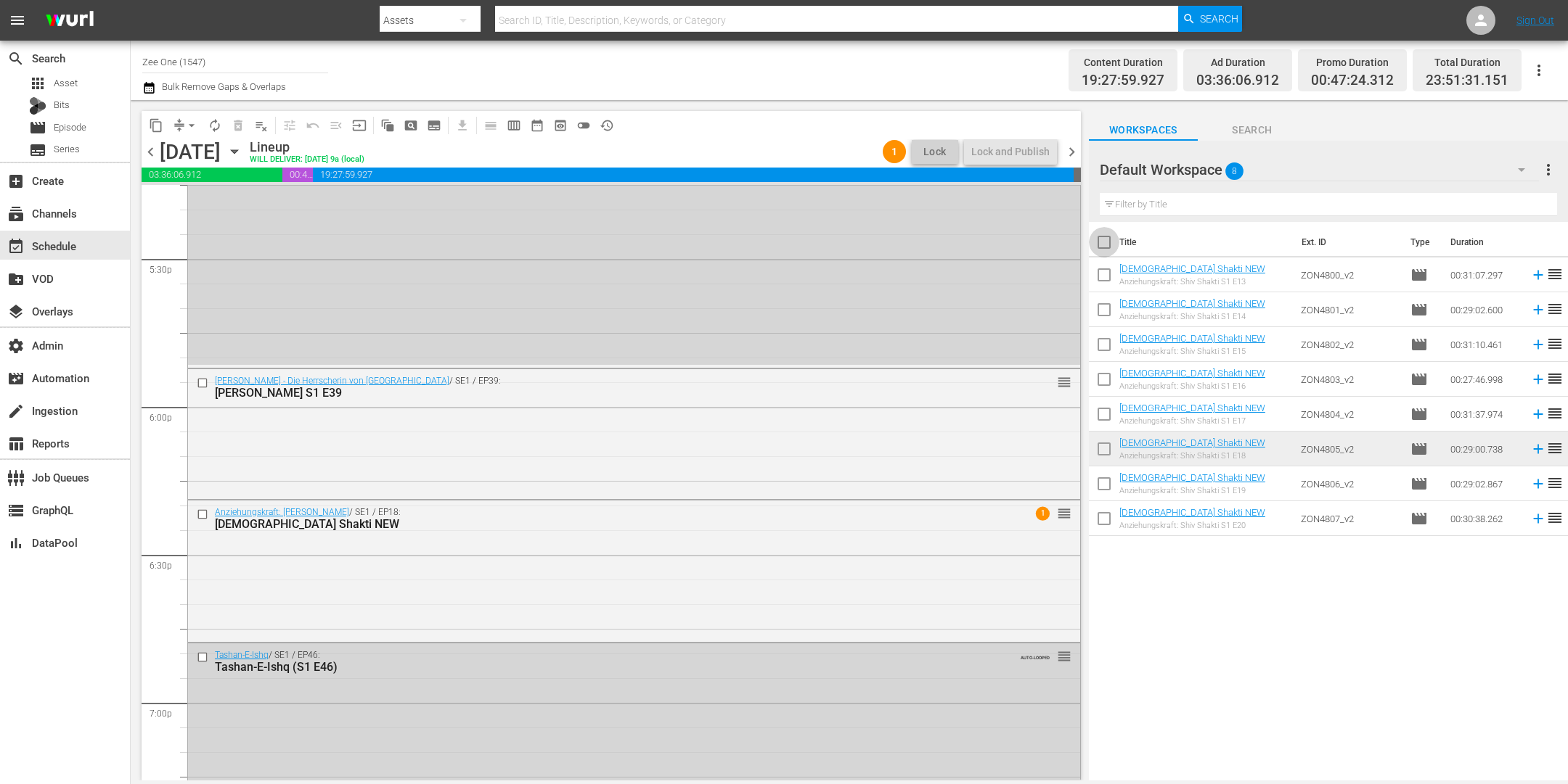
click at [1108, 242] on input "checkbox" at bounding box center [1105, 245] width 31 height 31
checkbox input "true"
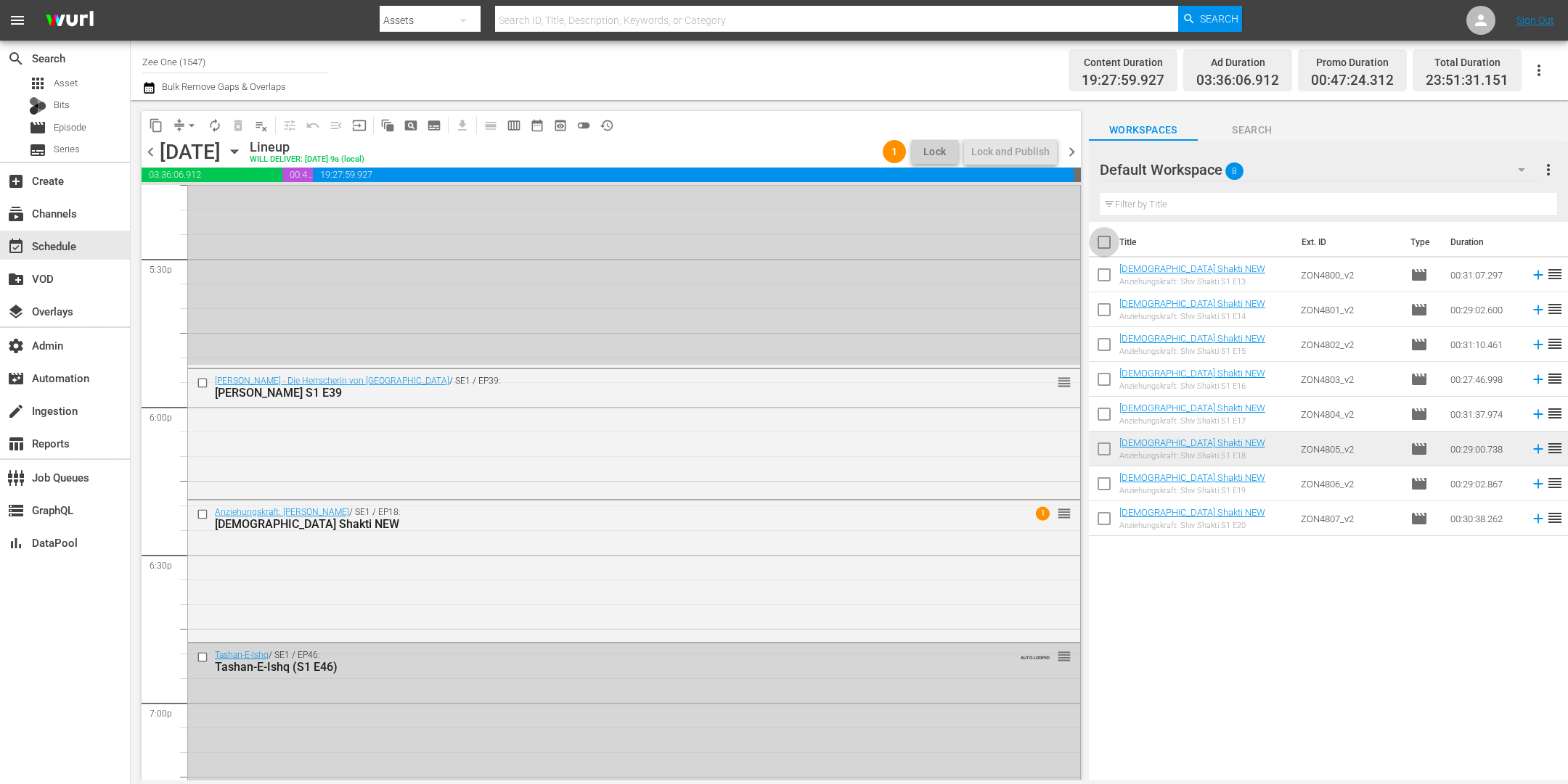
checkbox input "true"
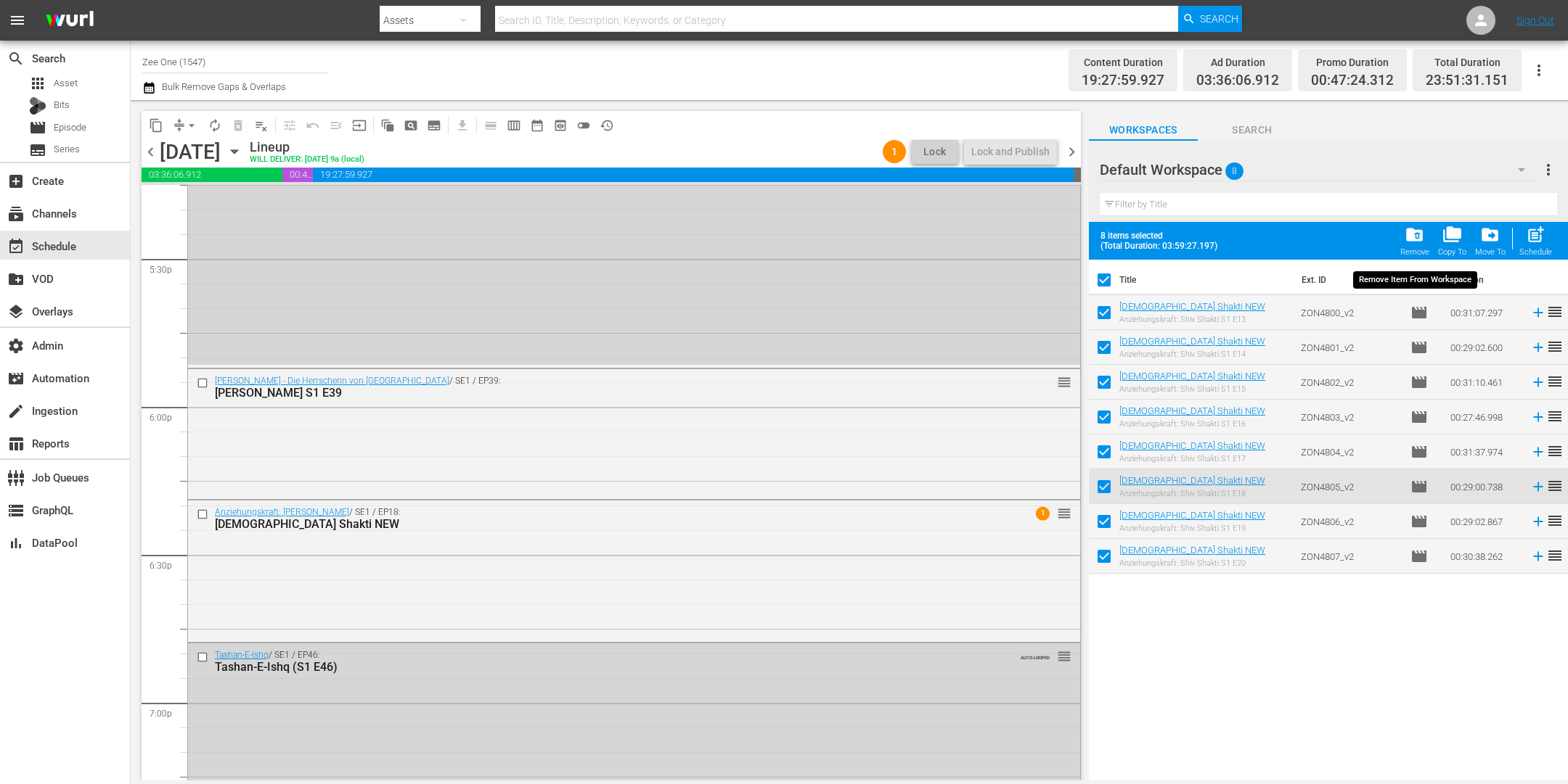
click at [1420, 236] on span "folder_delete" at bounding box center [1414, 234] width 20 height 20
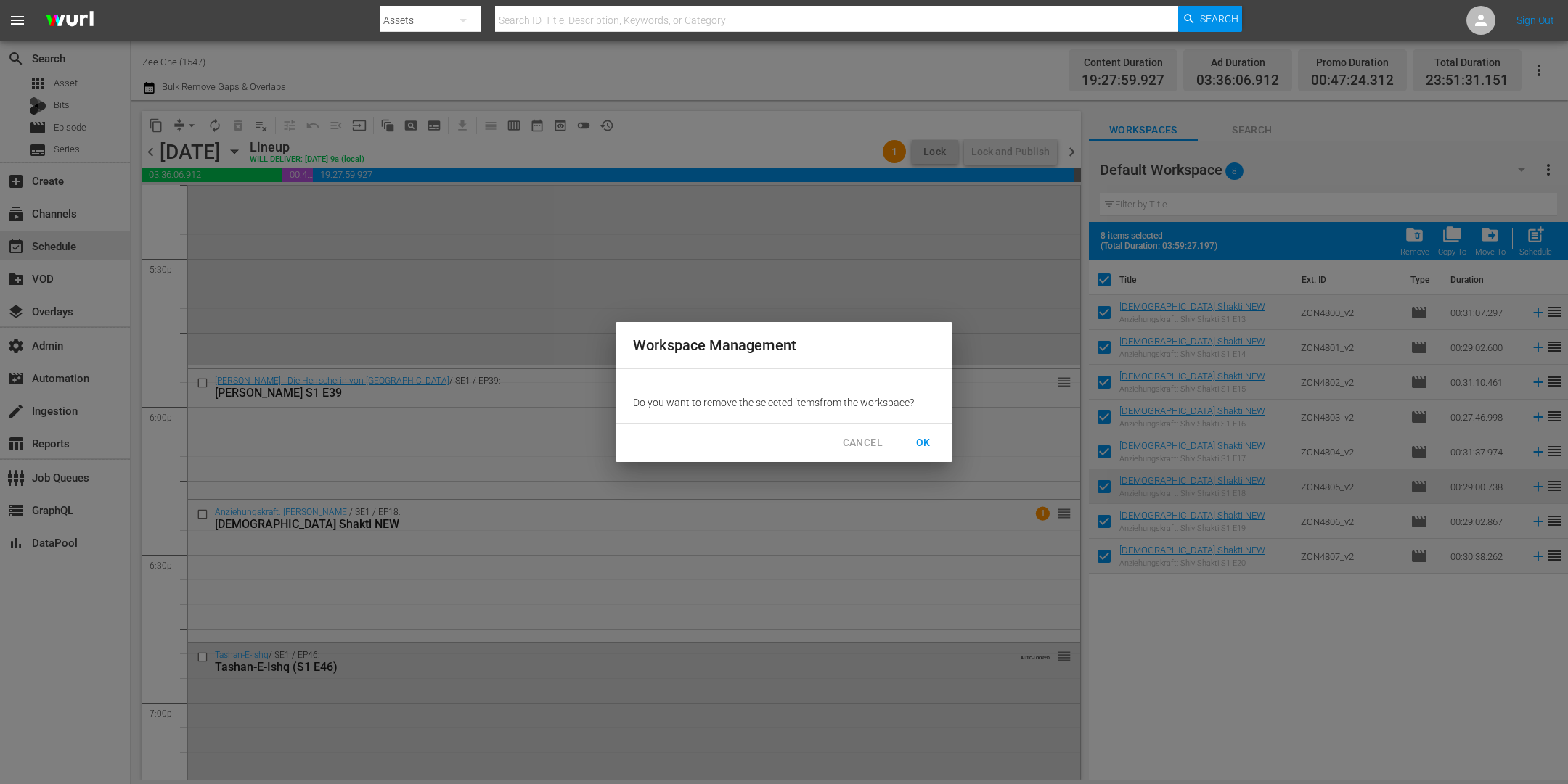
click at [936, 449] on button "OK" at bounding box center [923, 444] width 47 height 27
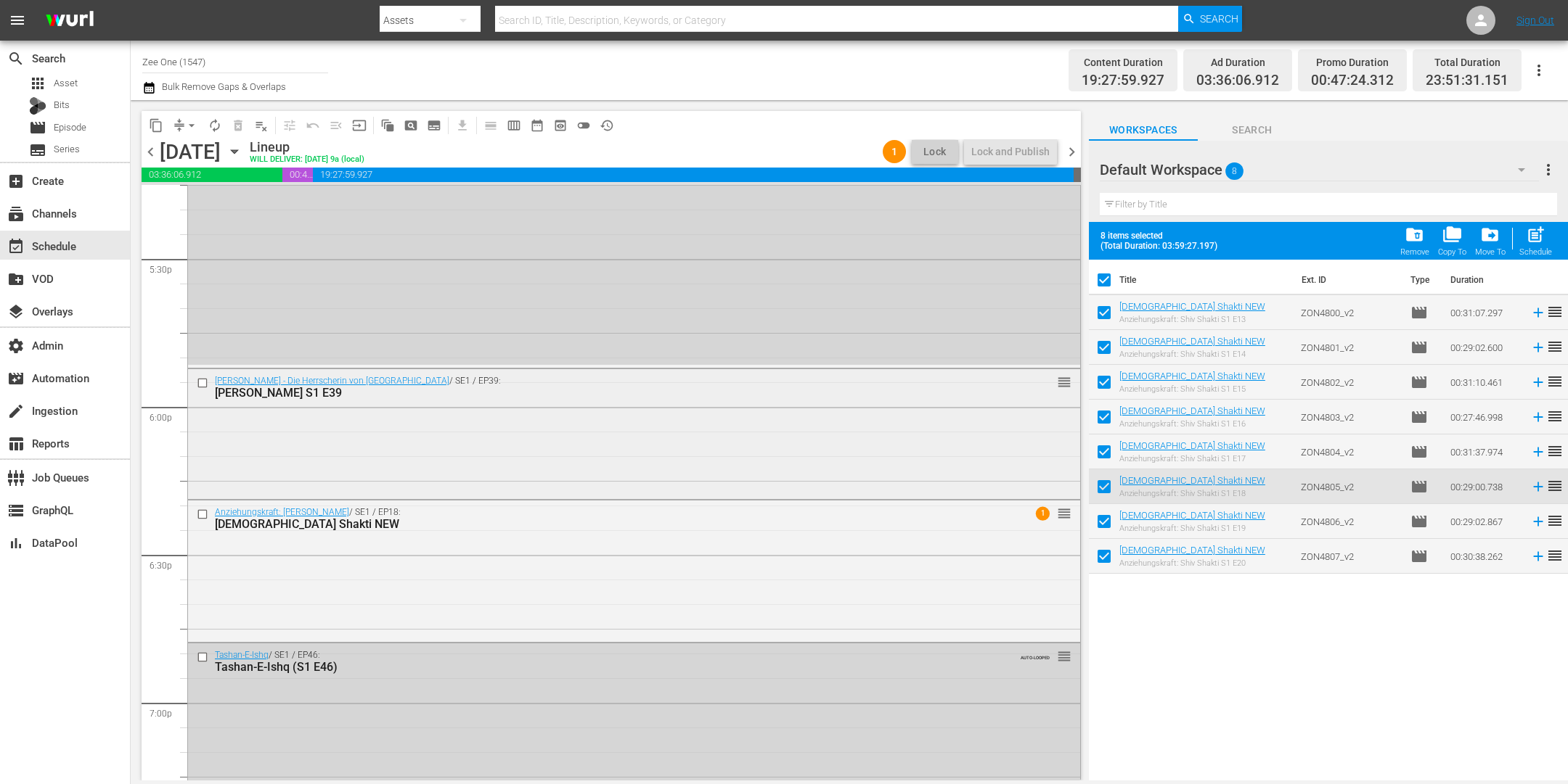
checkbox input "false"
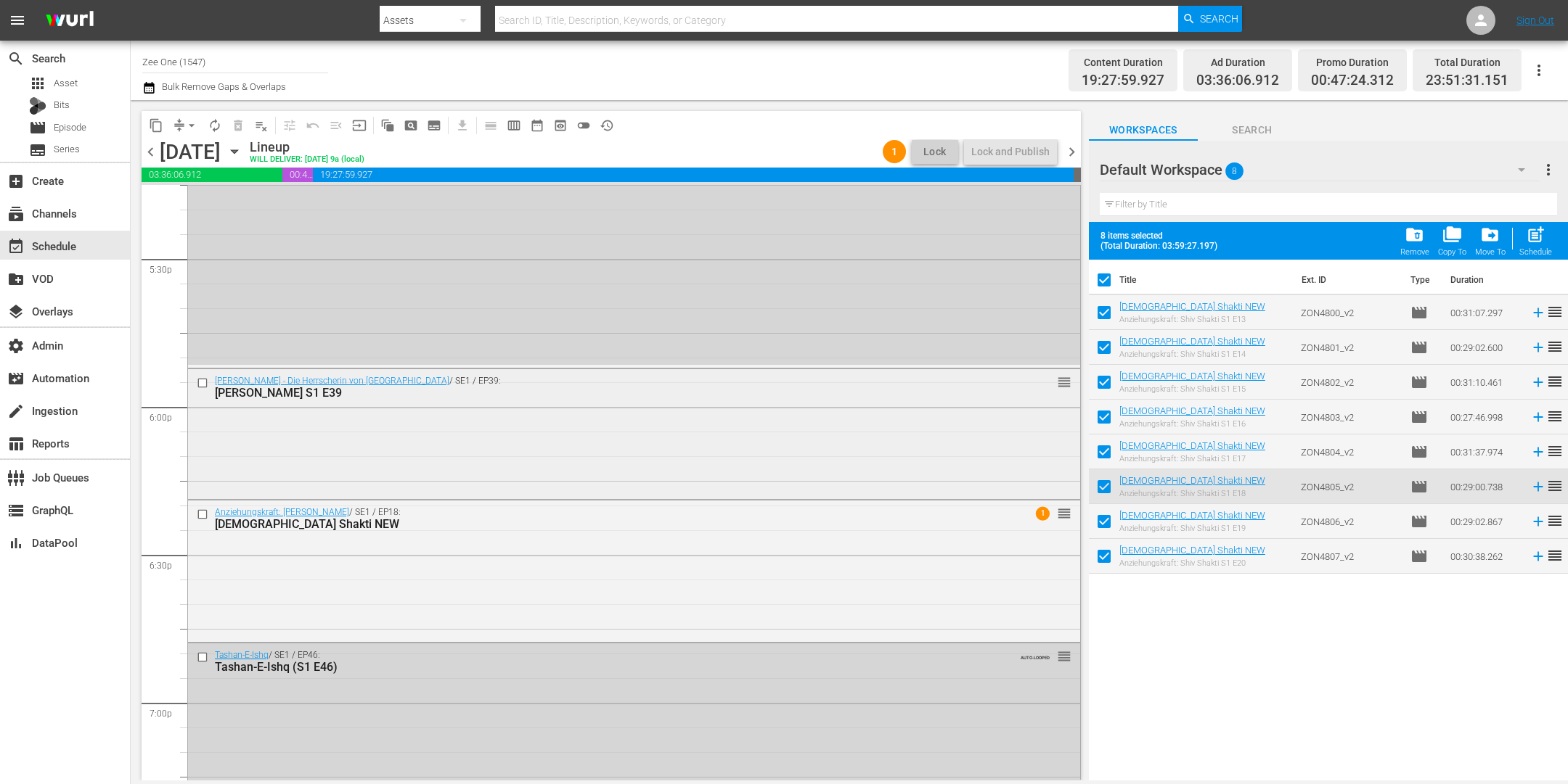
checkbox input "false"
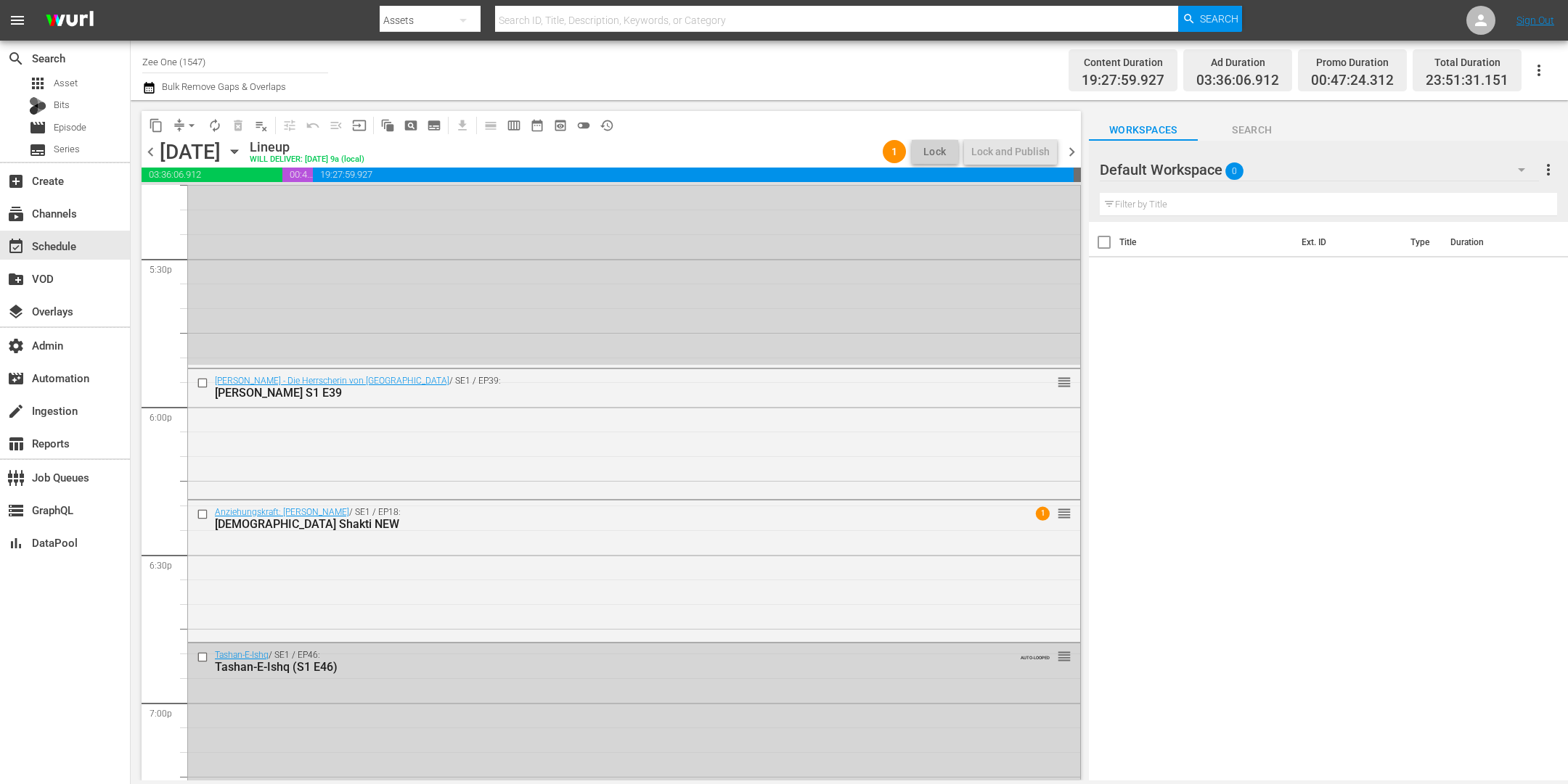
click at [150, 156] on span "chevron_left" at bounding box center [150, 152] width 18 height 18
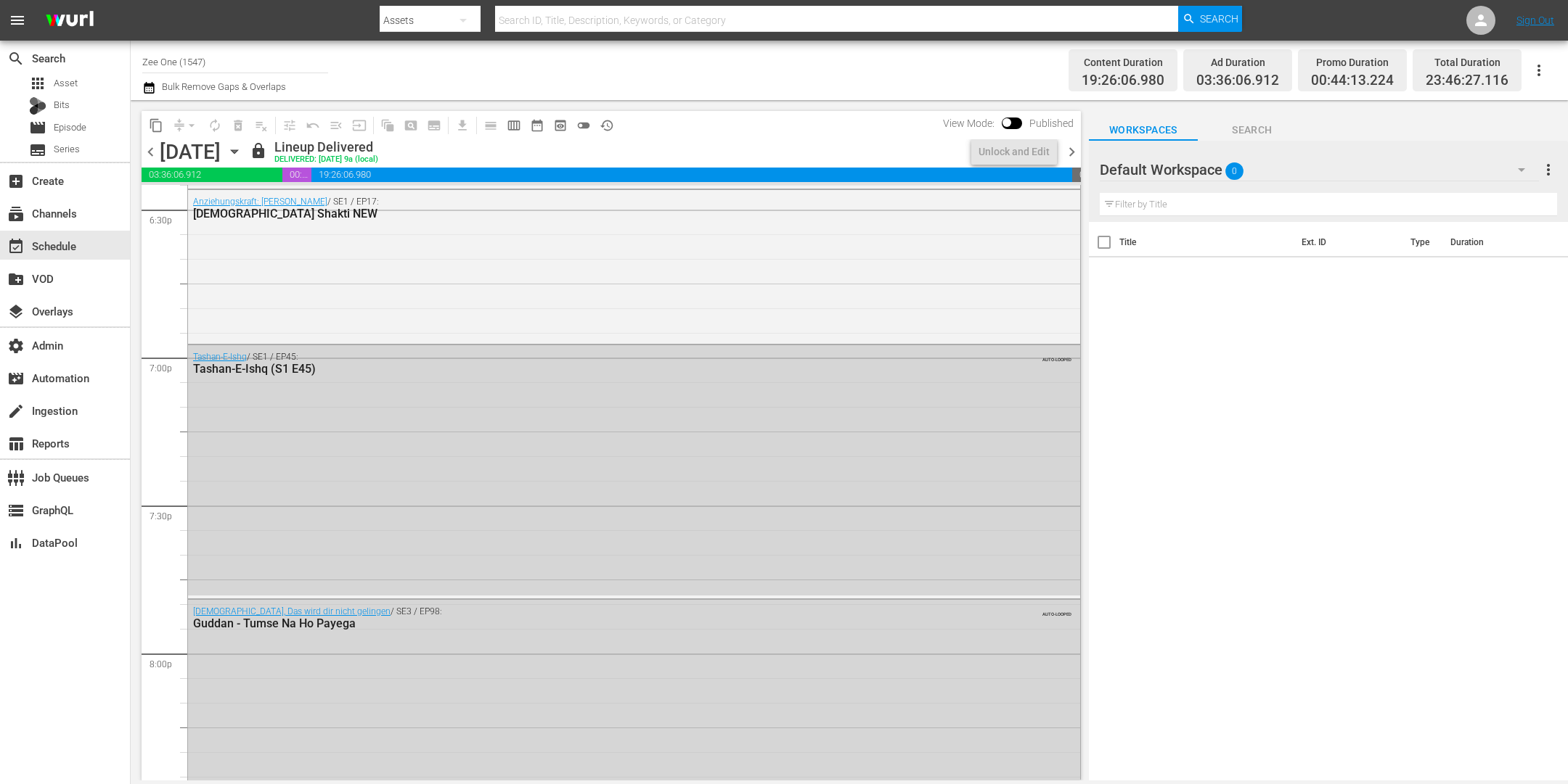
scroll to position [5107, 0]
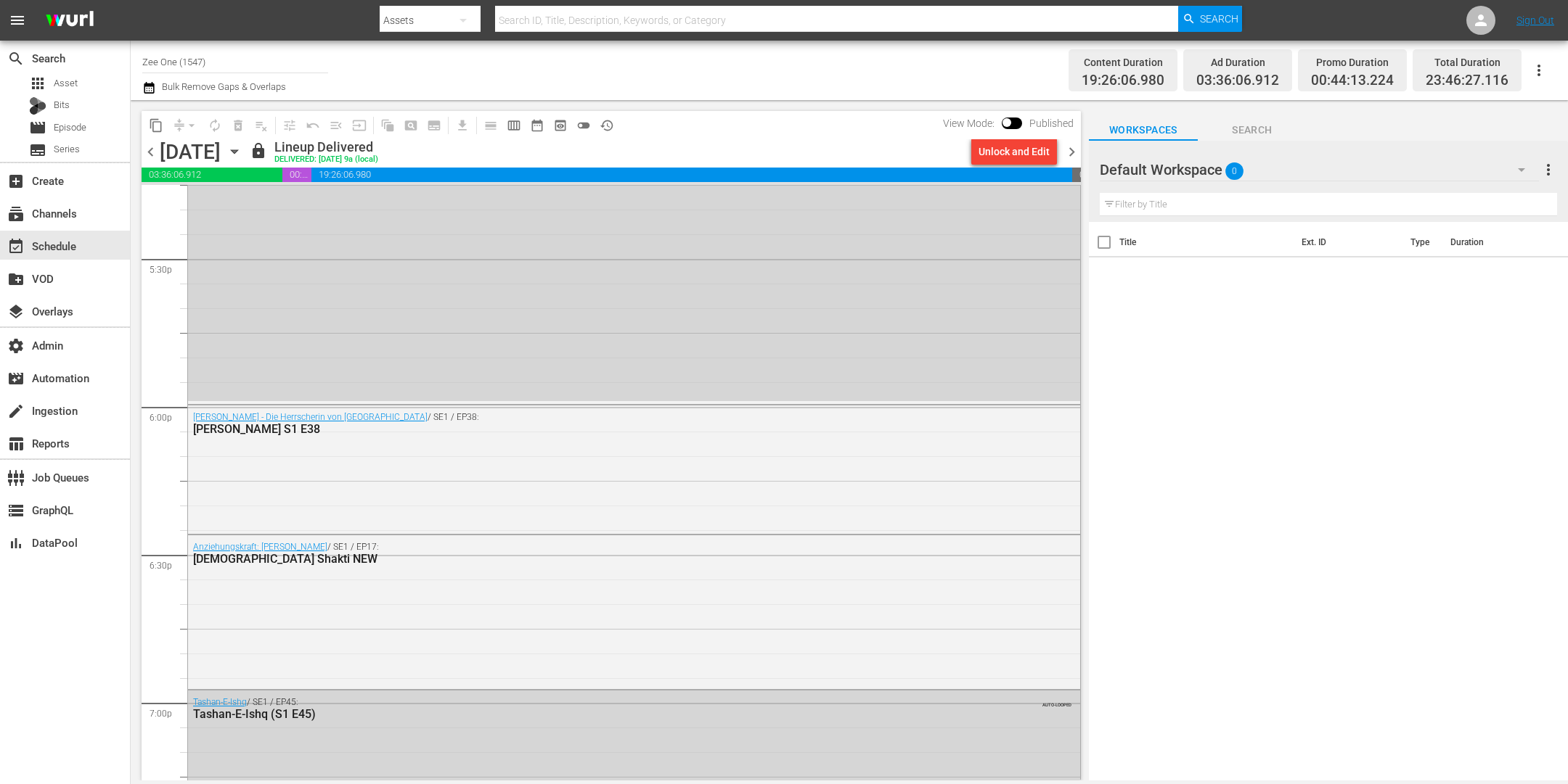
click at [1071, 147] on span "chevron_right" at bounding box center [1071, 152] width 18 height 18
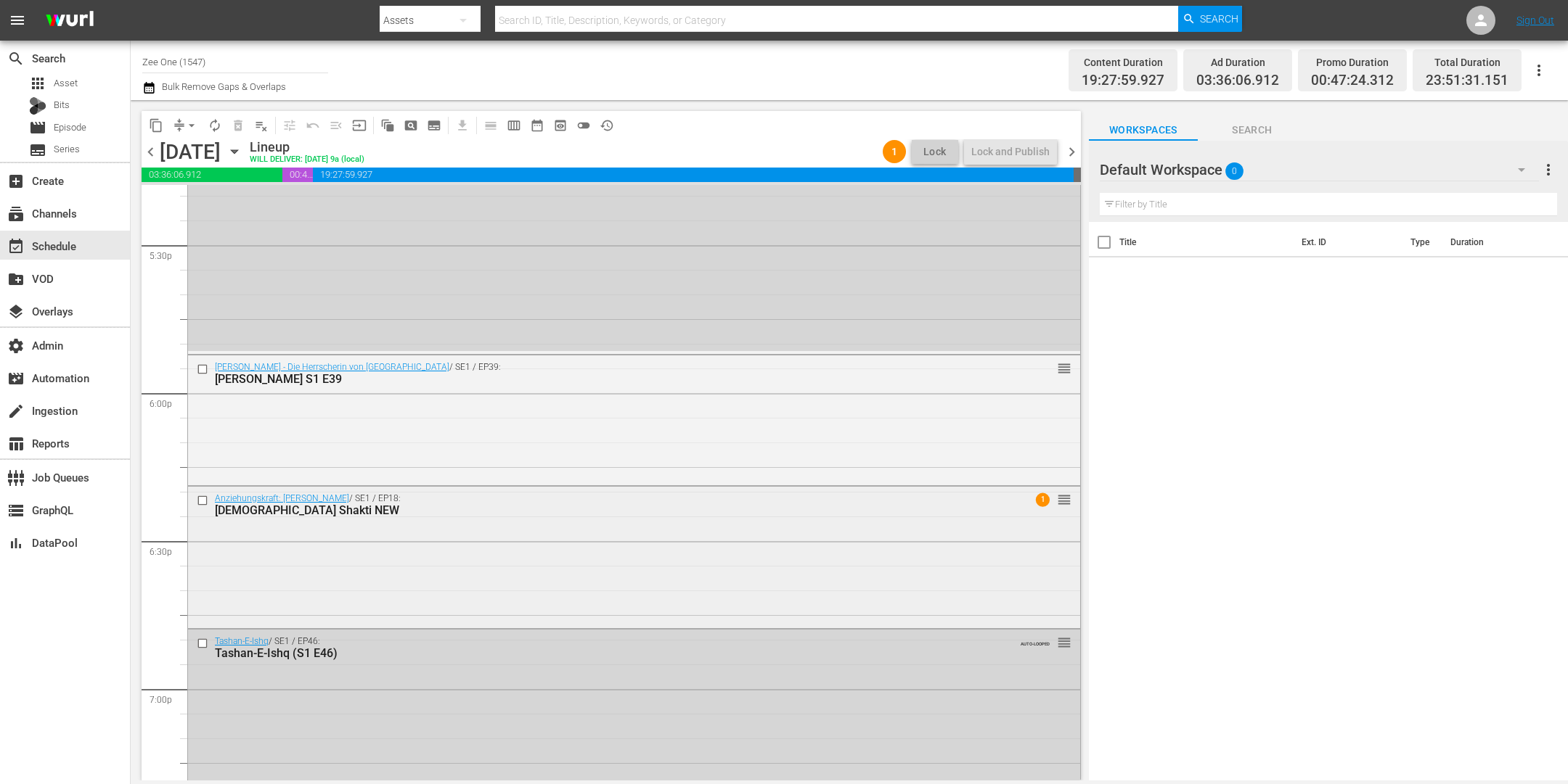
scroll to position [5222, 0]
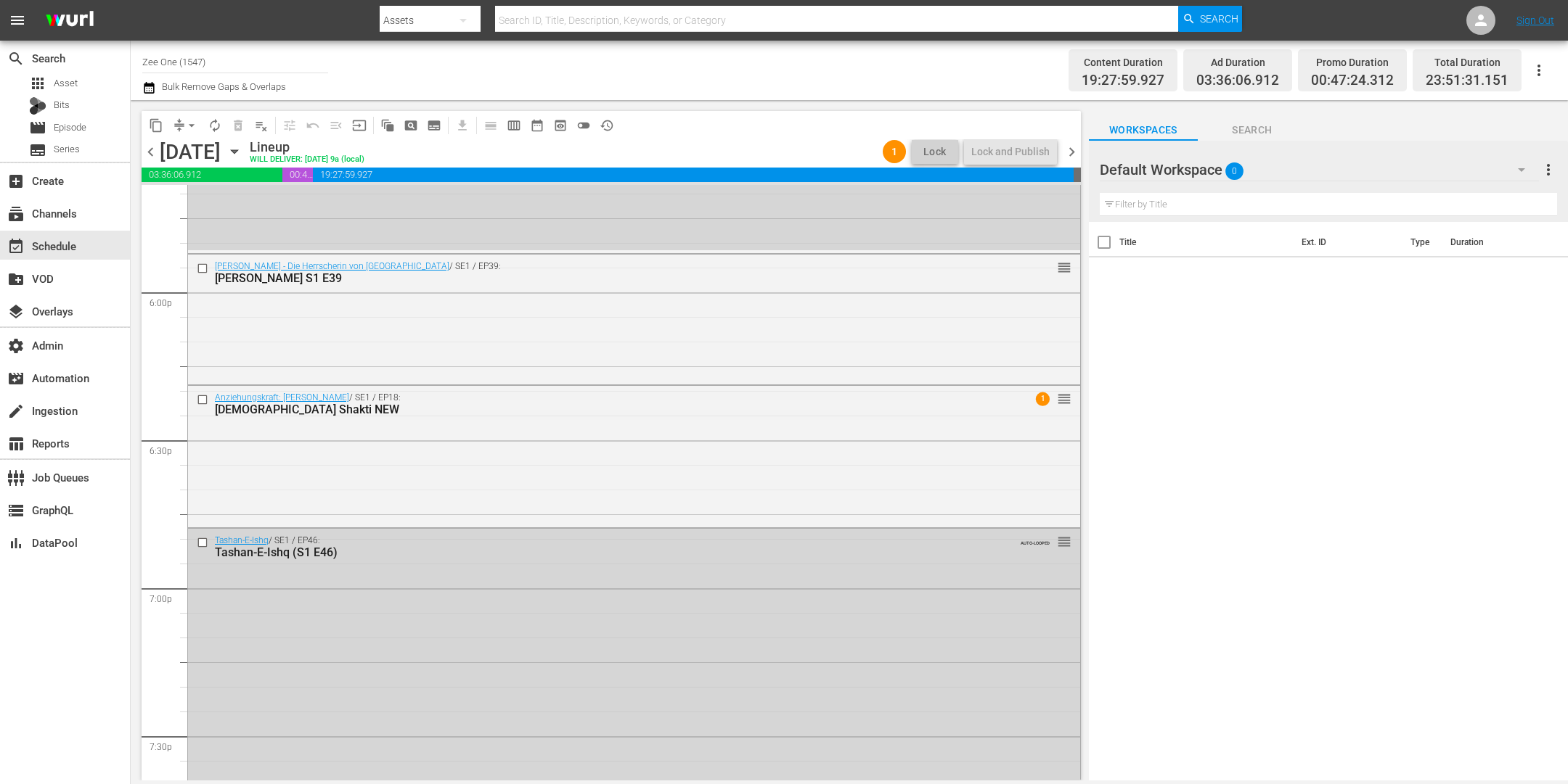
click at [149, 151] on span "chevron_left" at bounding box center [150, 152] width 18 height 18
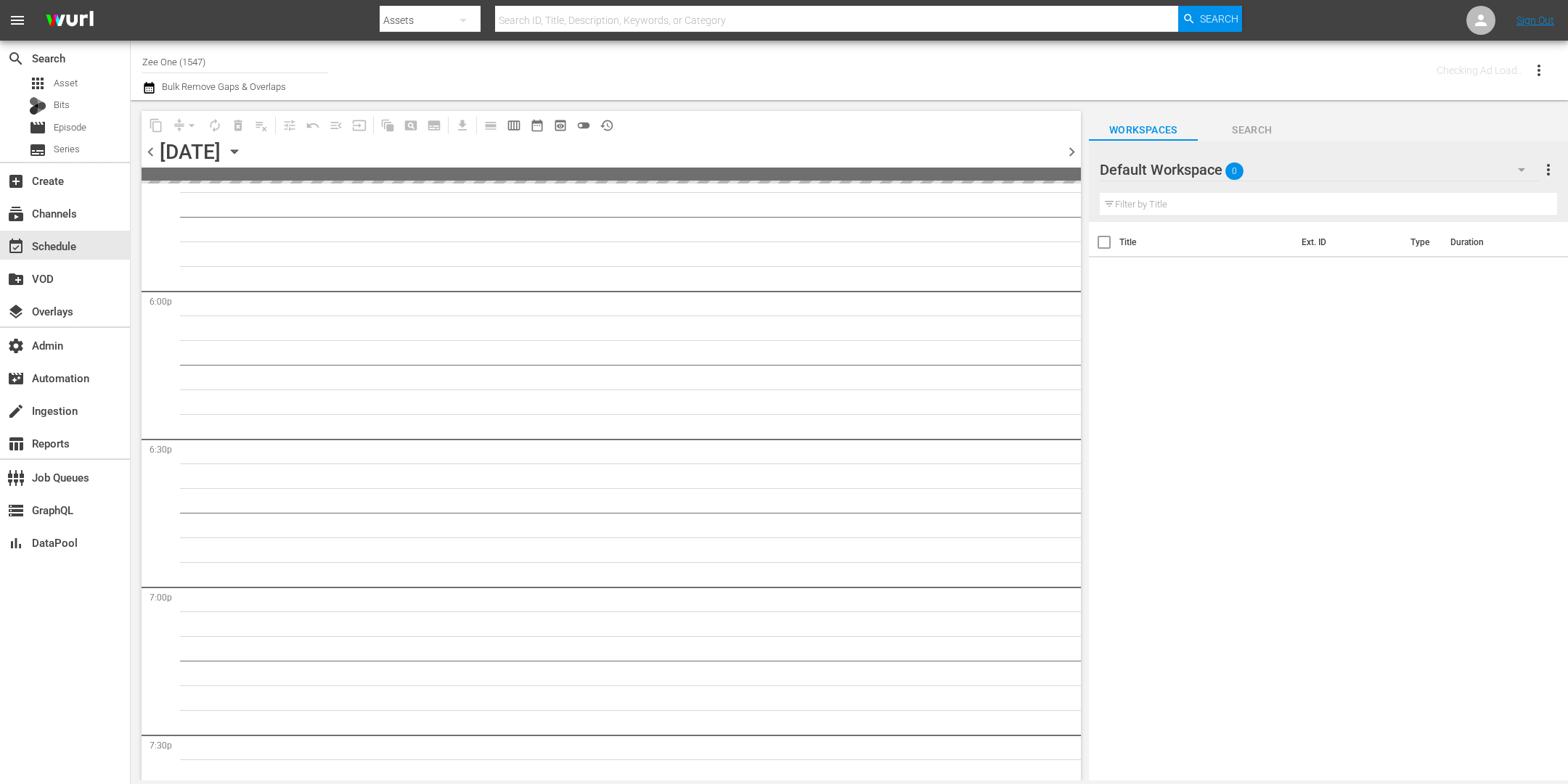
scroll to position [5567, 0]
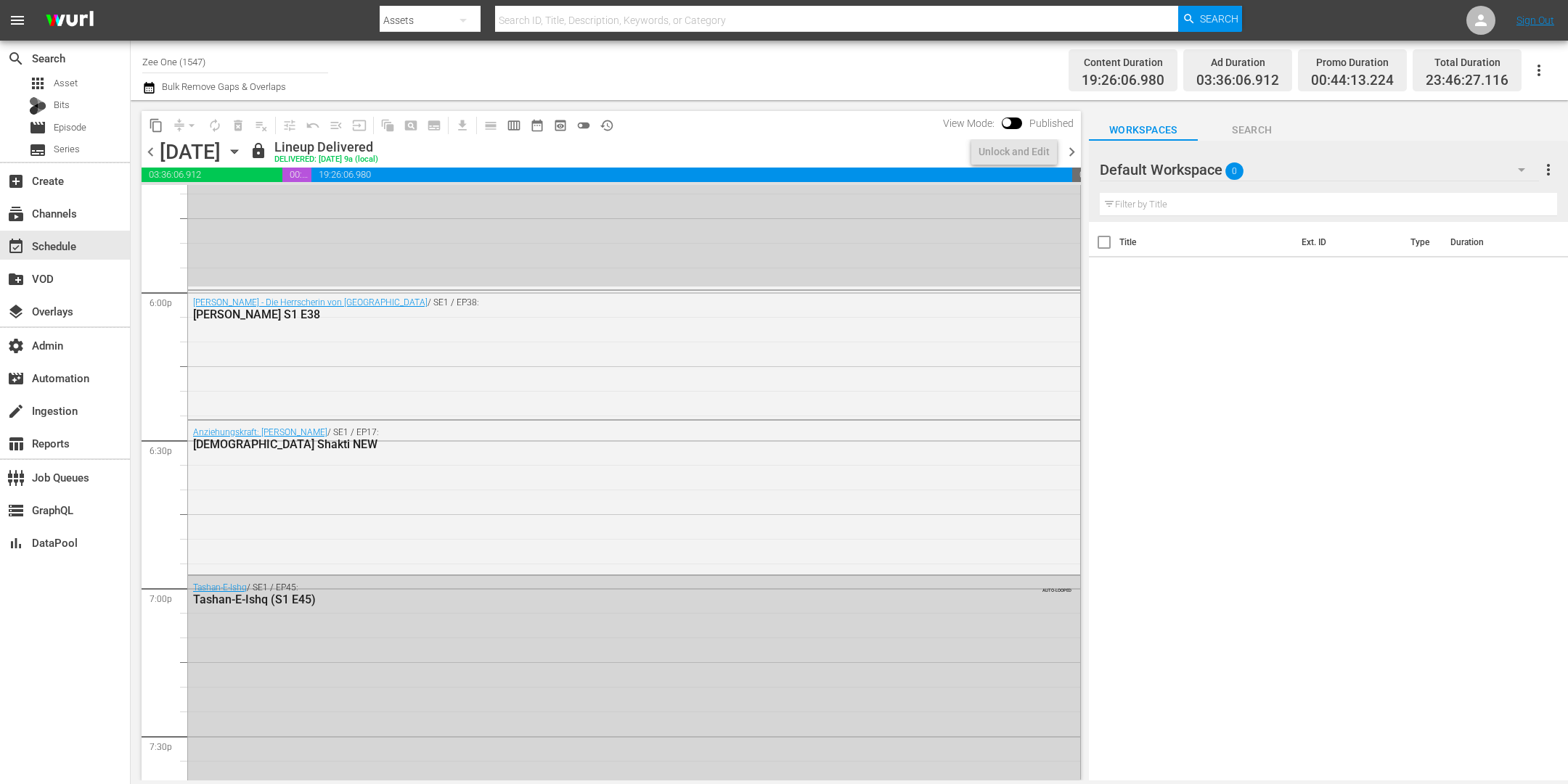
click at [1071, 151] on span "chevron_right" at bounding box center [1071, 152] width 18 height 18
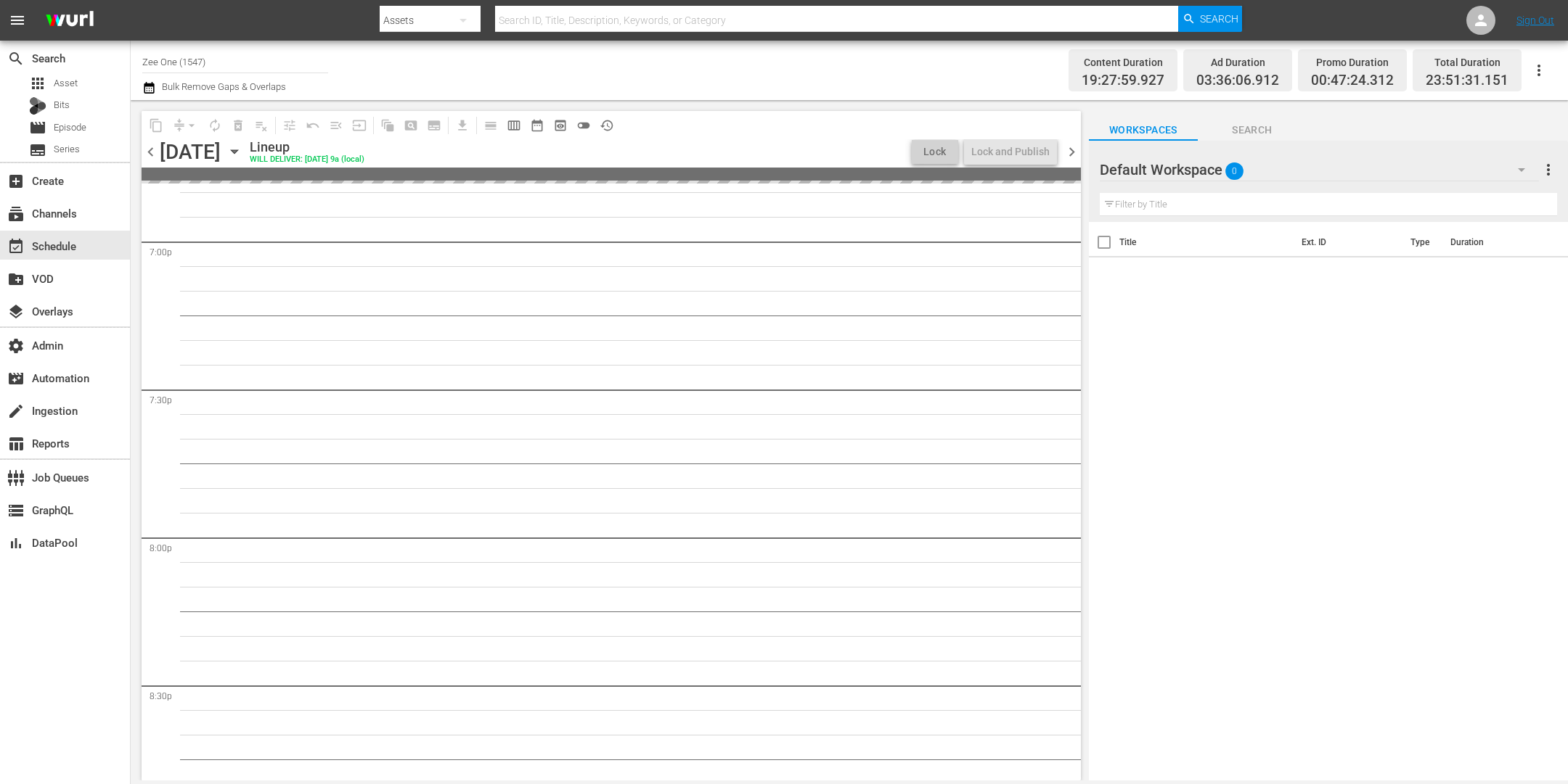
scroll to position [5222, 0]
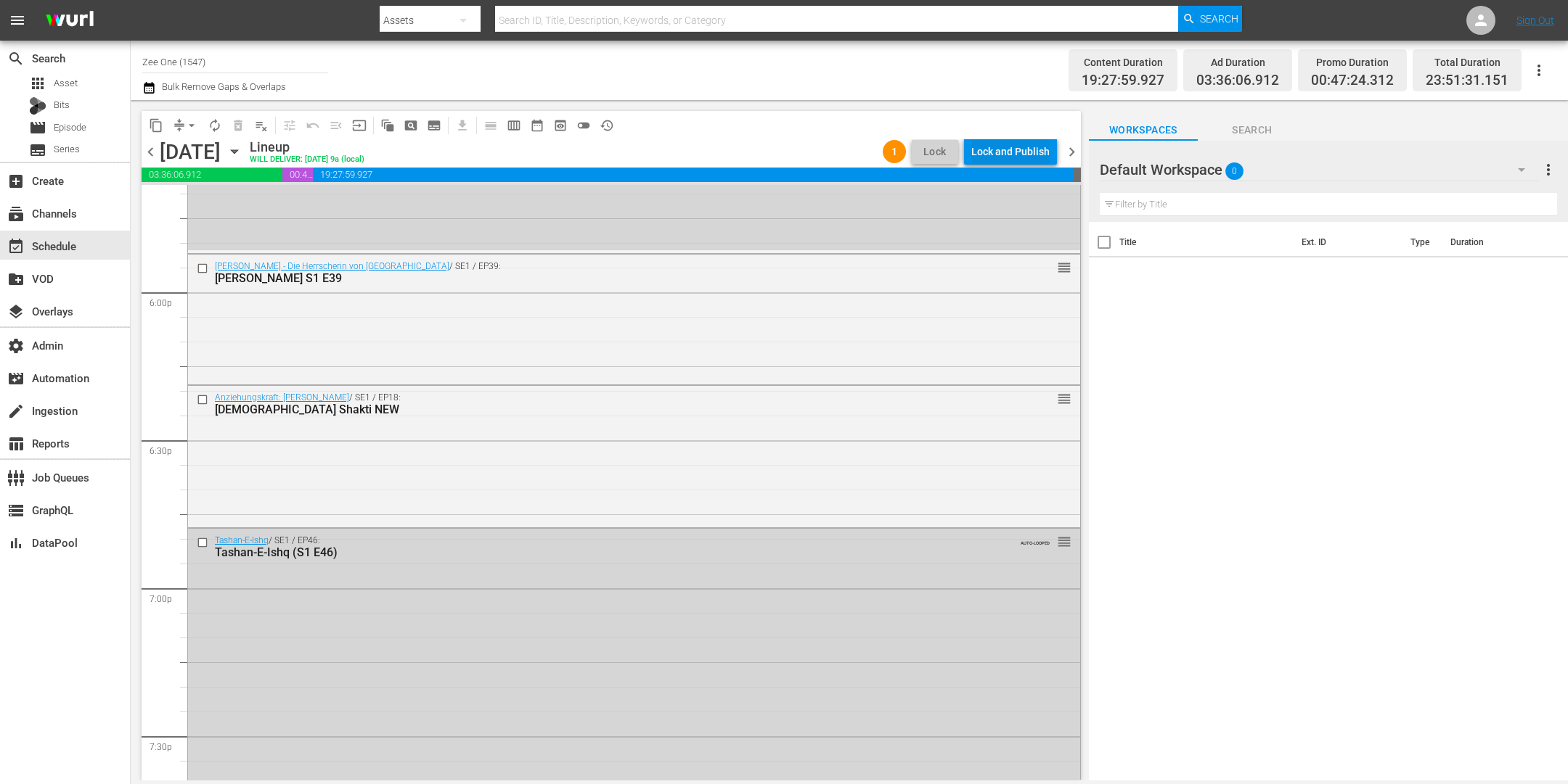
click at [1020, 150] on div "Lock and Publish" at bounding box center [1011, 152] width 78 height 26
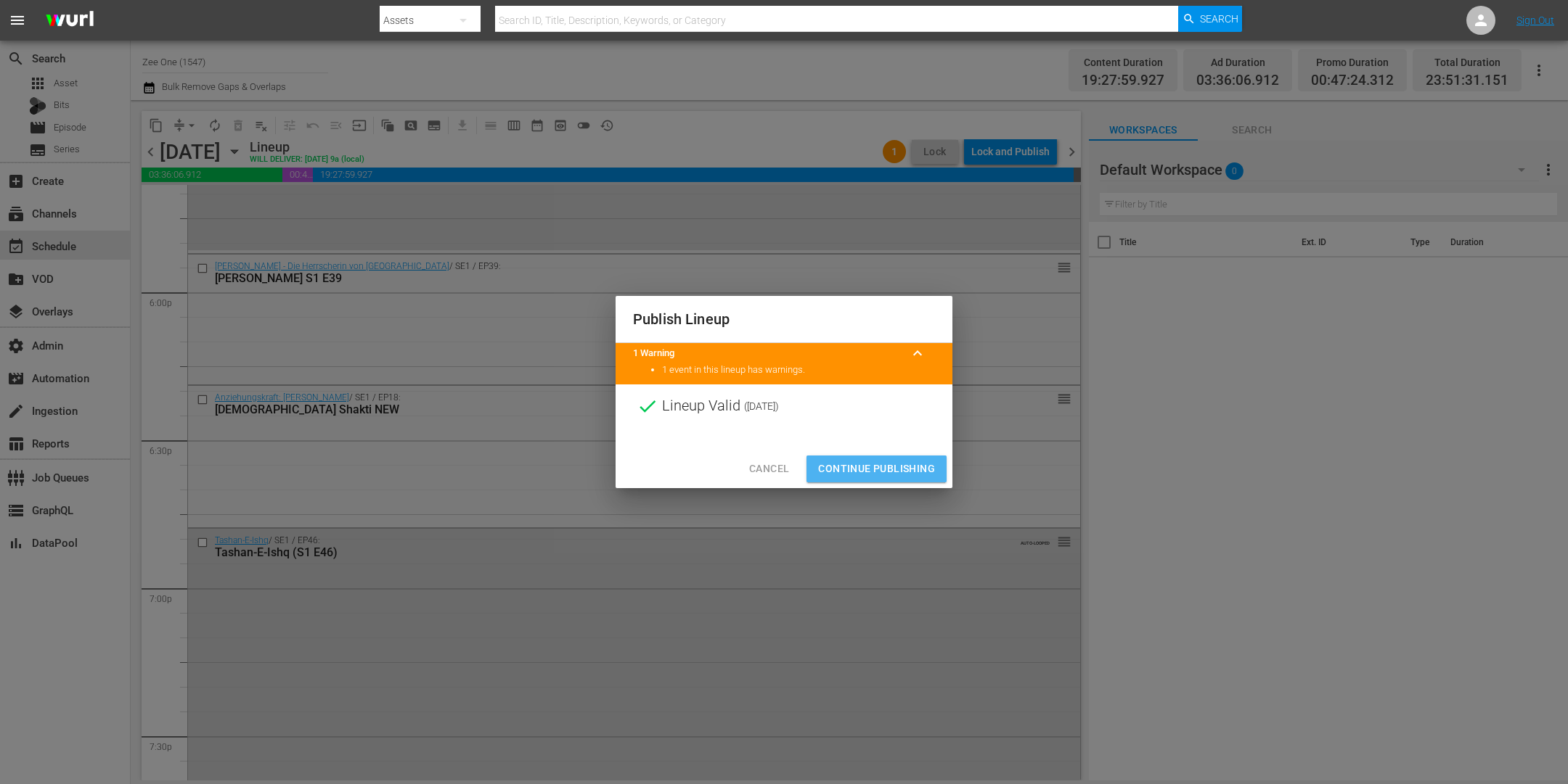
click at [884, 468] on span "Continue Publishing" at bounding box center [876, 468] width 117 height 18
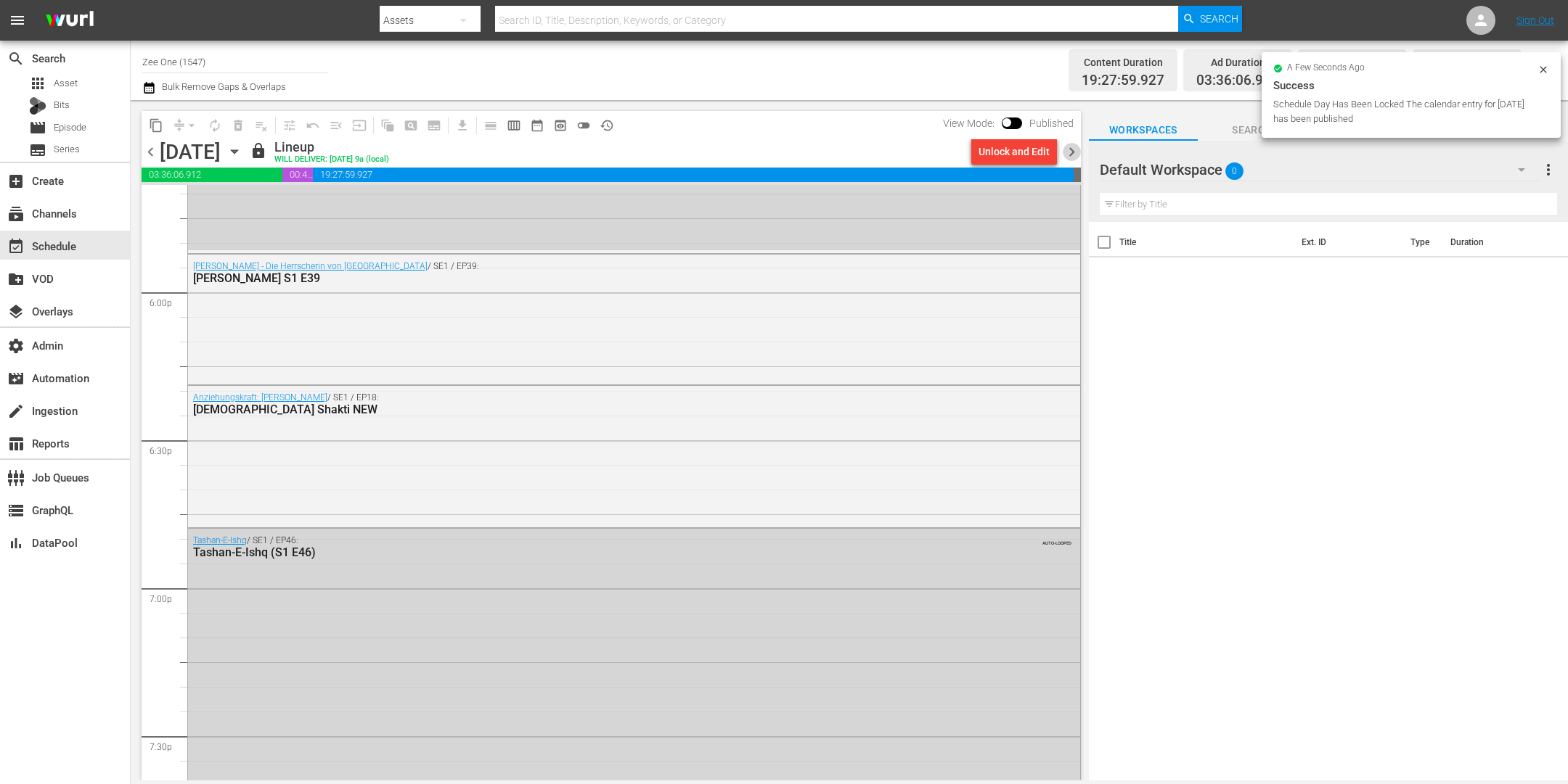
drag, startPoint x: 1078, startPoint y: 147, endPoint x: 1070, endPoint y: 157, distance: 12.8
click at [1078, 147] on span "chevron_right" at bounding box center [1071, 152] width 18 height 18
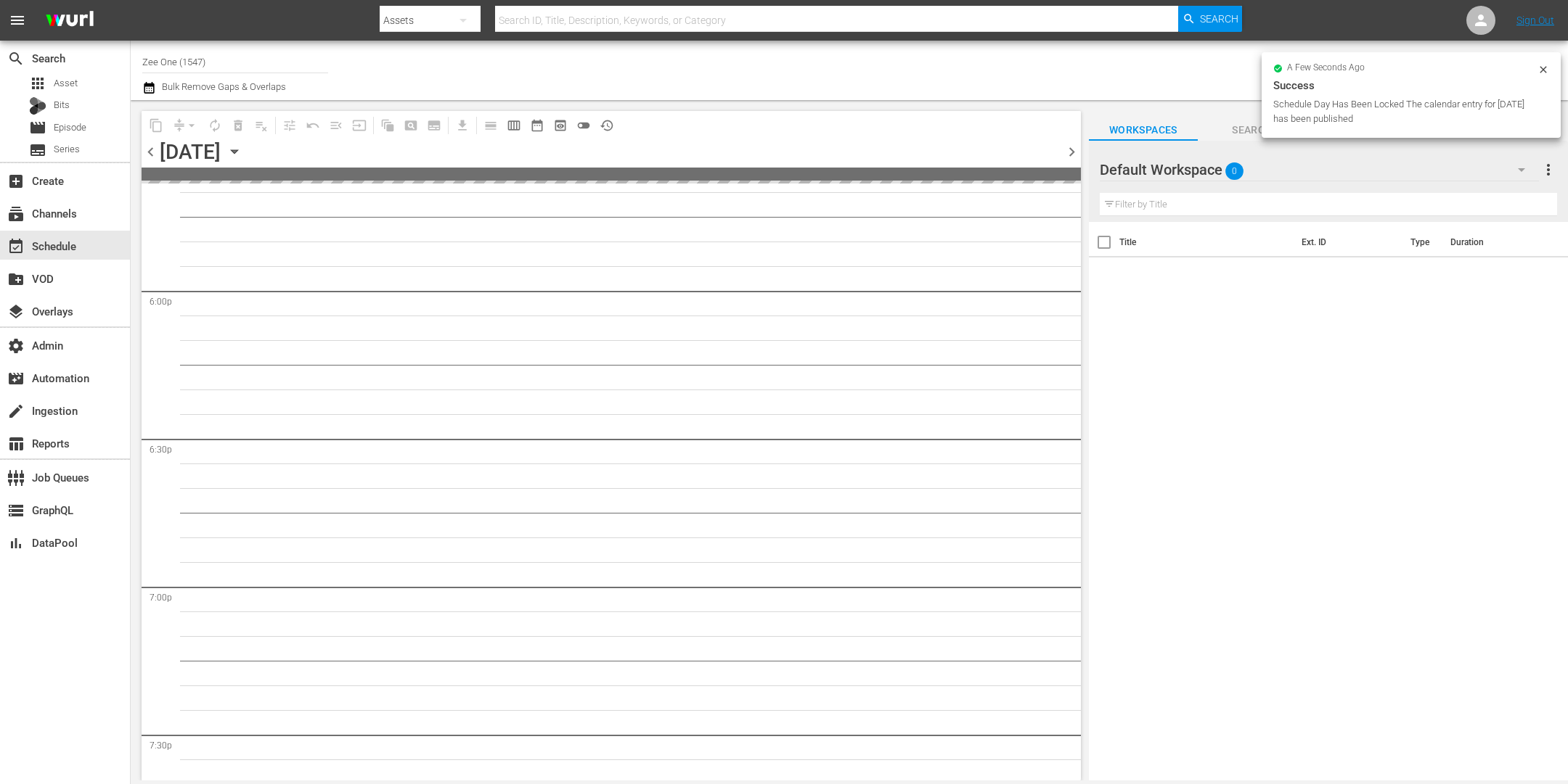
scroll to position [5567, 0]
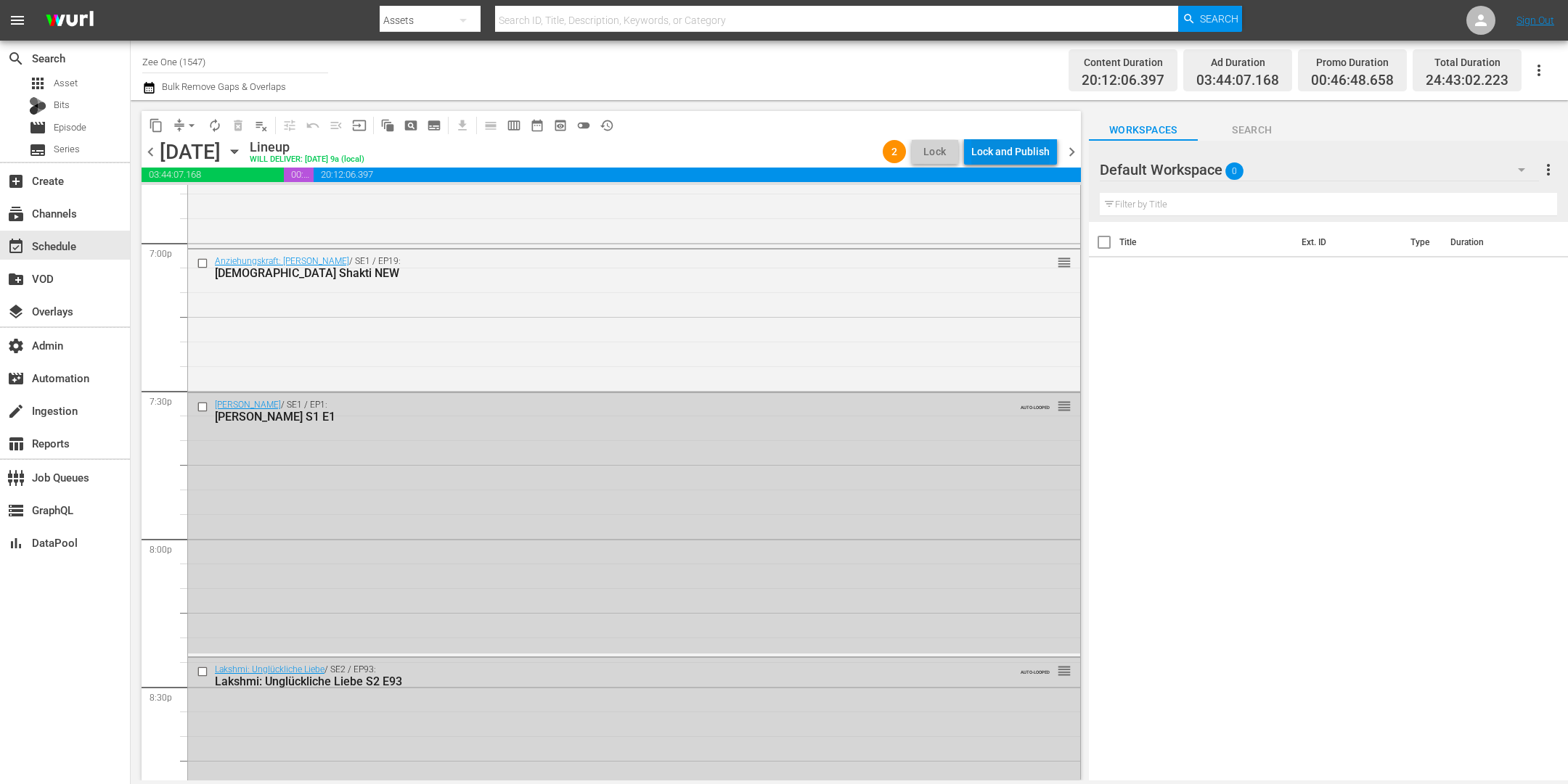
click at [1006, 146] on div "Lock and Publish" at bounding box center [1011, 152] width 78 height 26
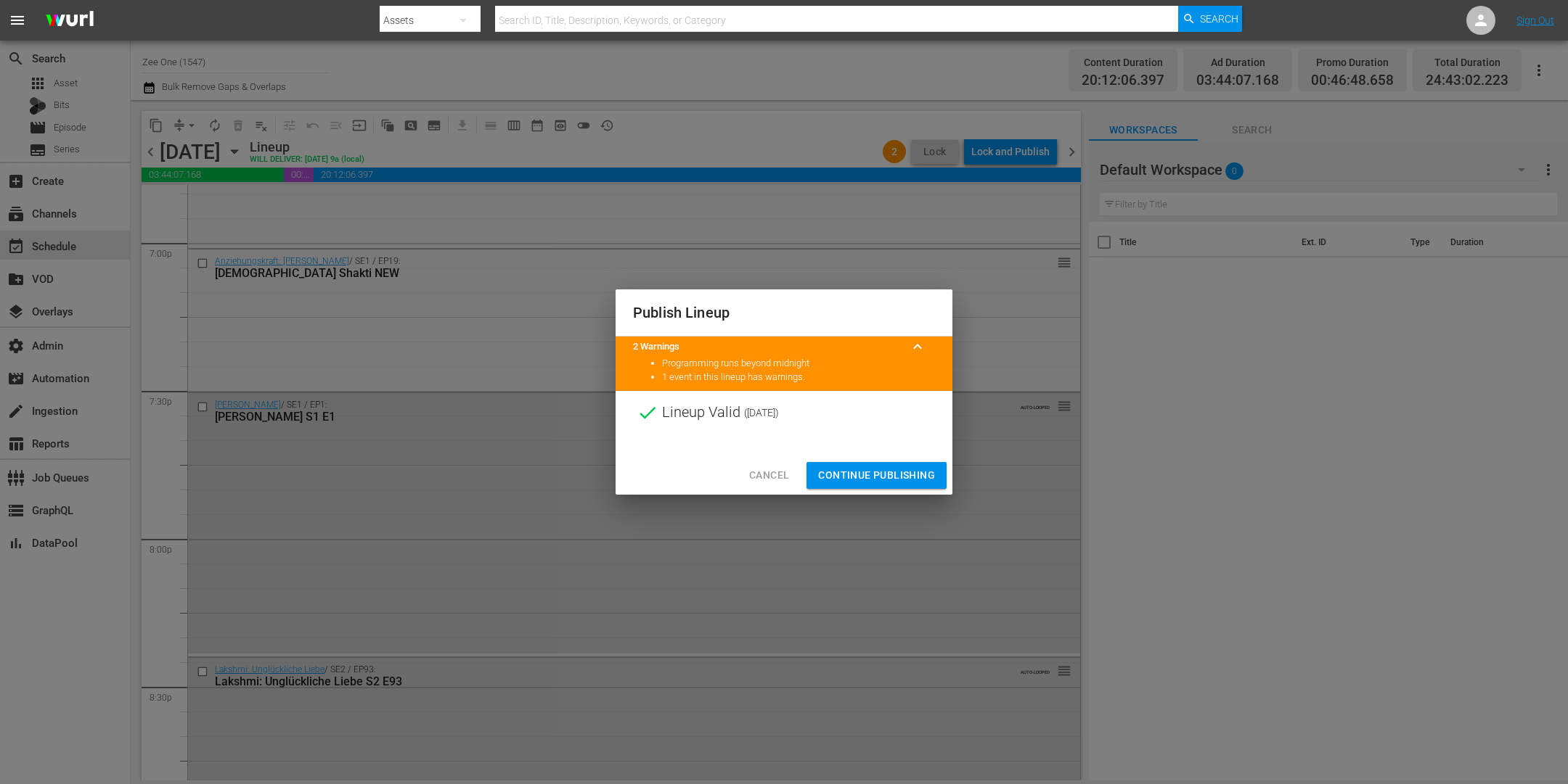
click at [869, 472] on span "Continue Publishing" at bounding box center [876, 475] width 117 height 18
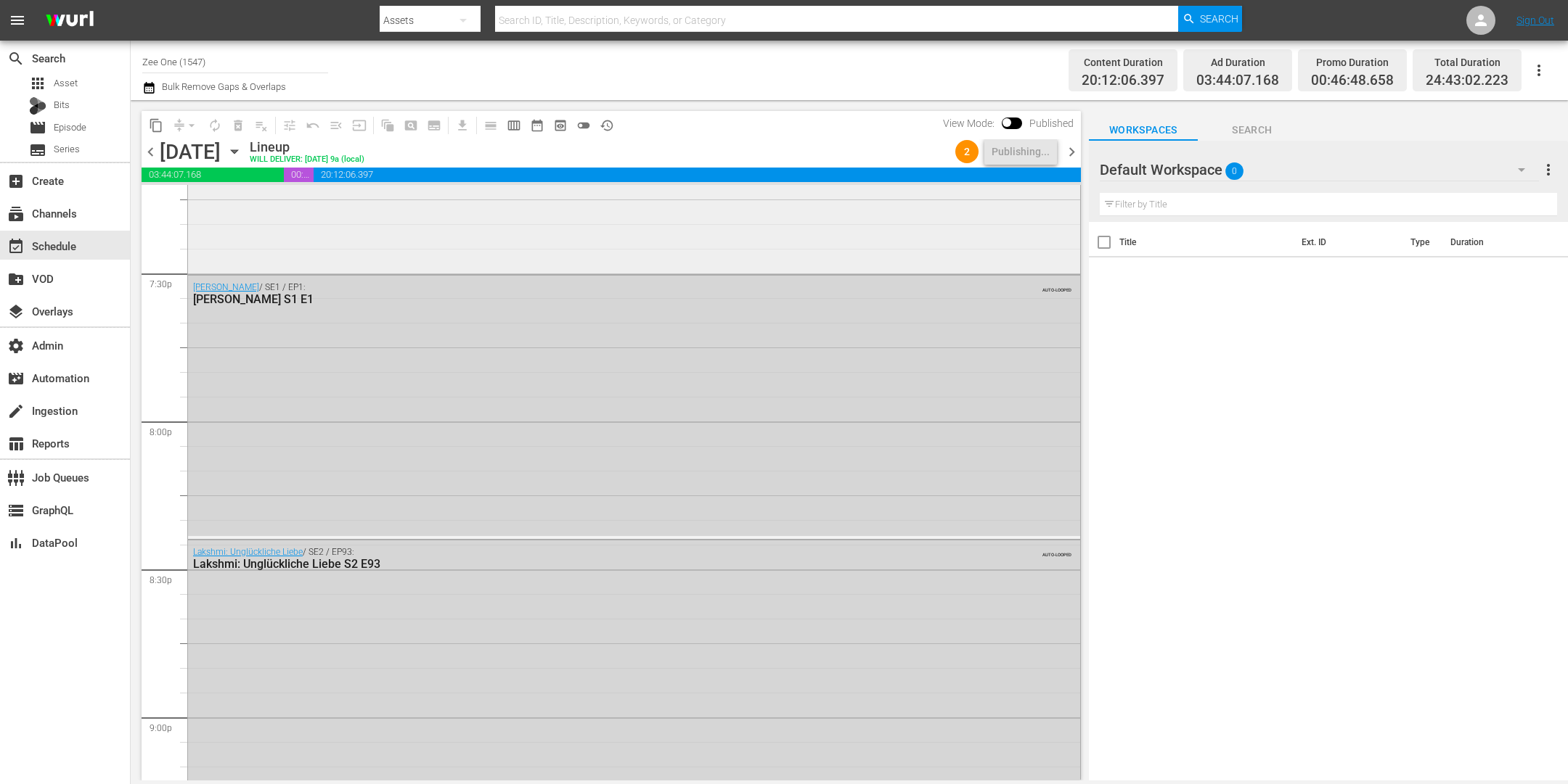
scroll to position [5247, 0]
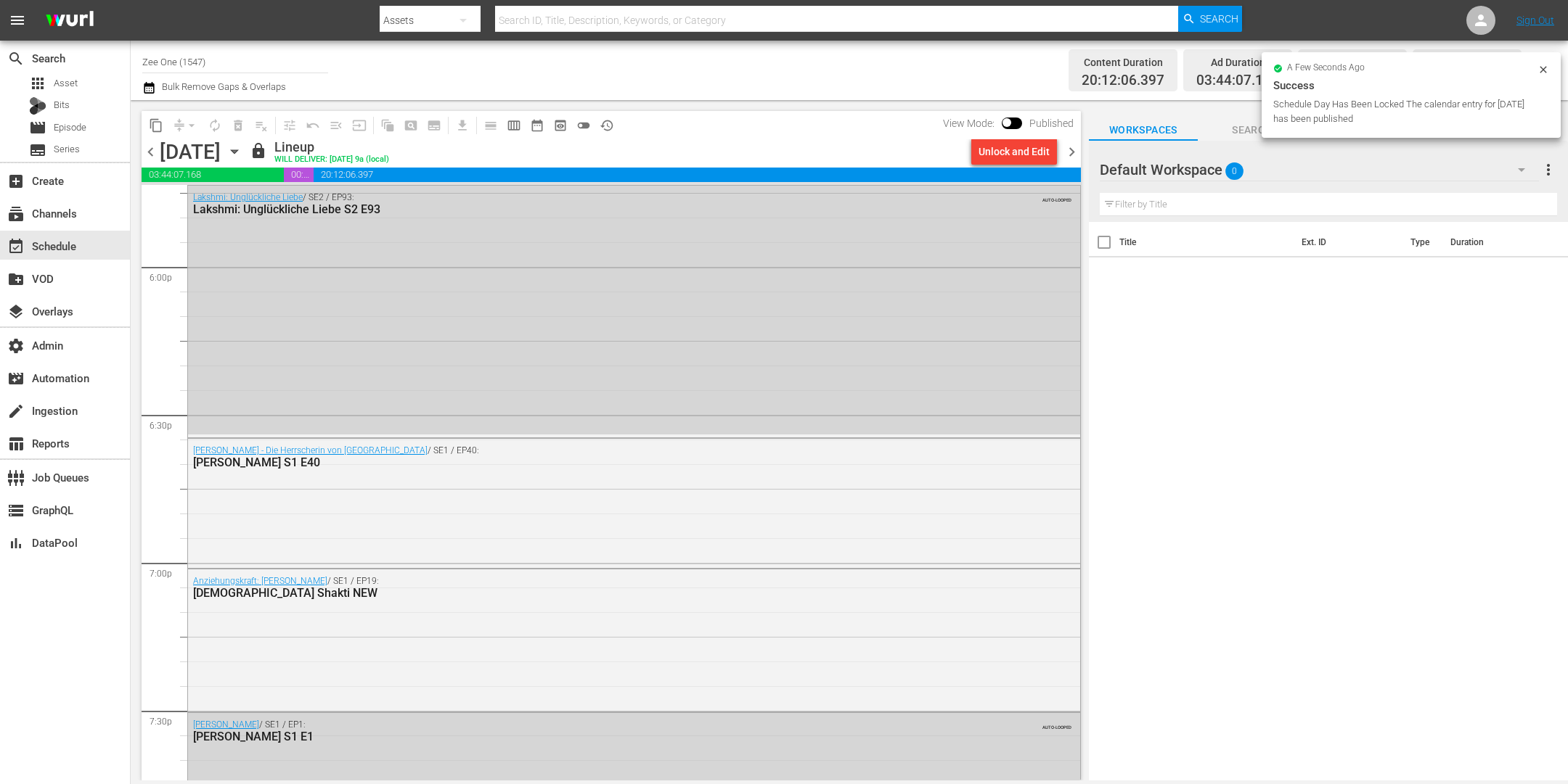
click at [1070, 155] on span "chevron_right" at bounding box center [1071, 152] width 18 height 18
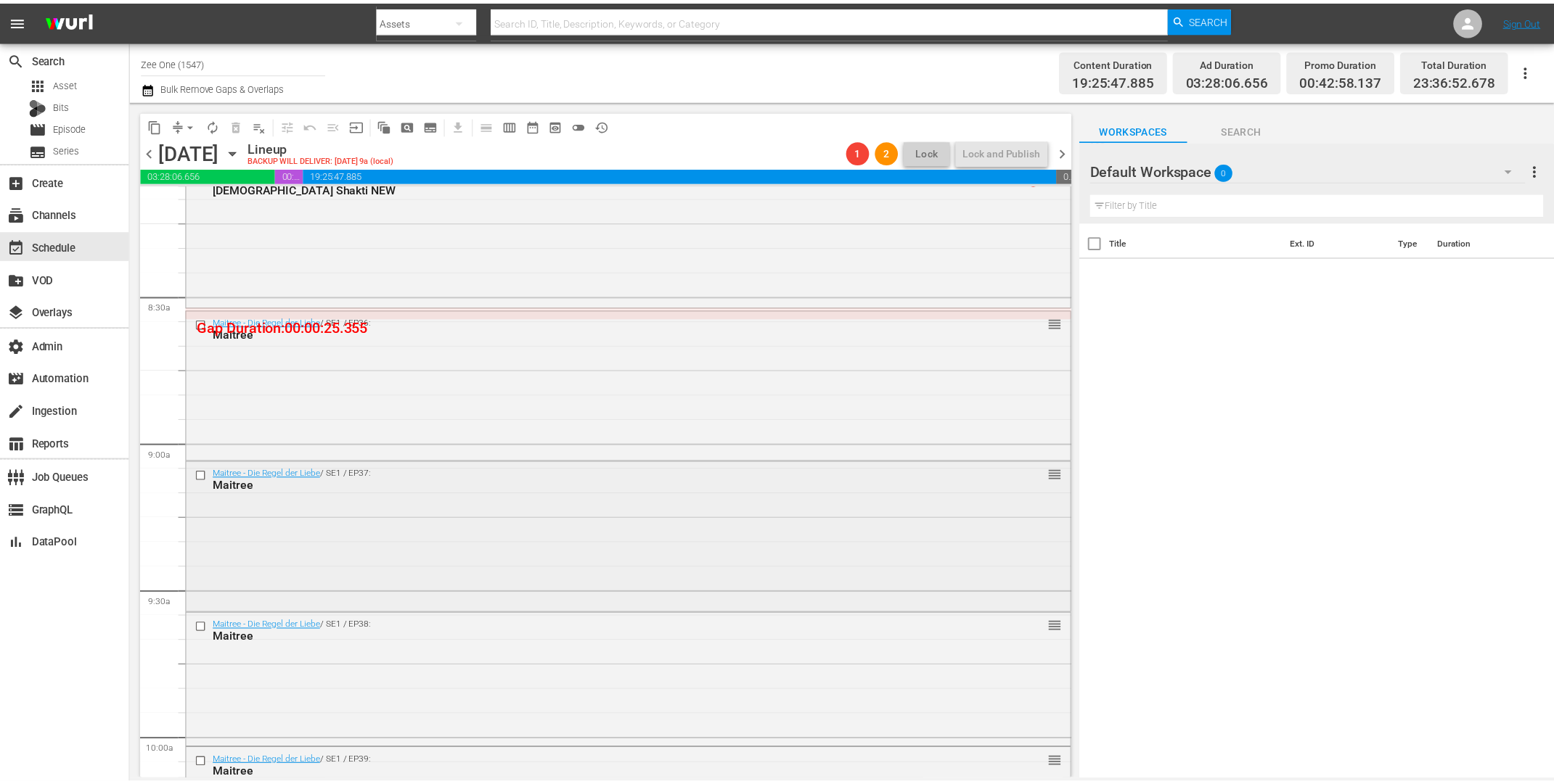
scroll to position [2394, 0]
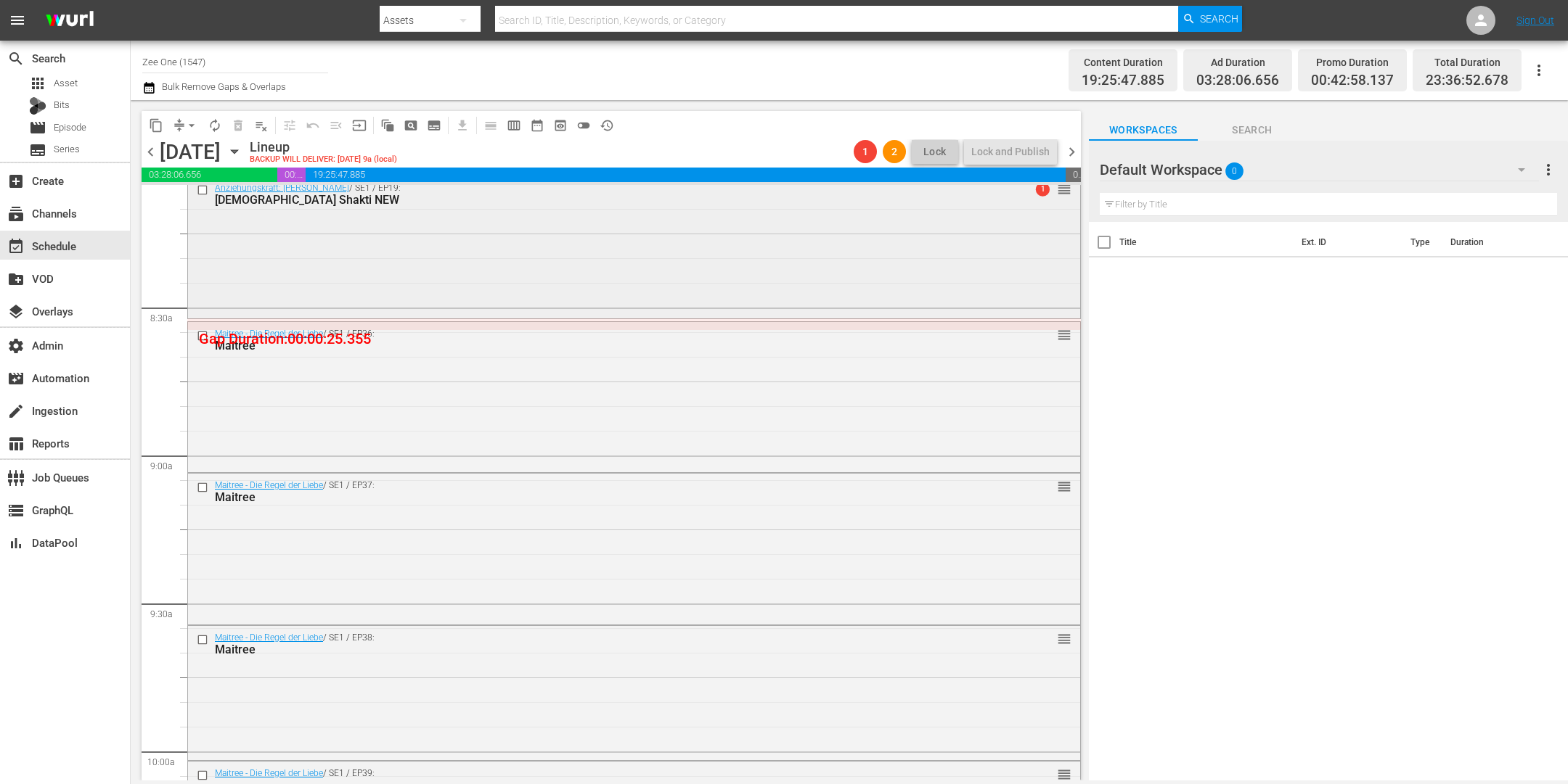
click at [588, 273] on div "Anziehungskraft: Shiv Shakti / SE1 / EP19: Shiv Shakti NEW 1 reorder" at bounding box center [635, 246] width 893 height 140
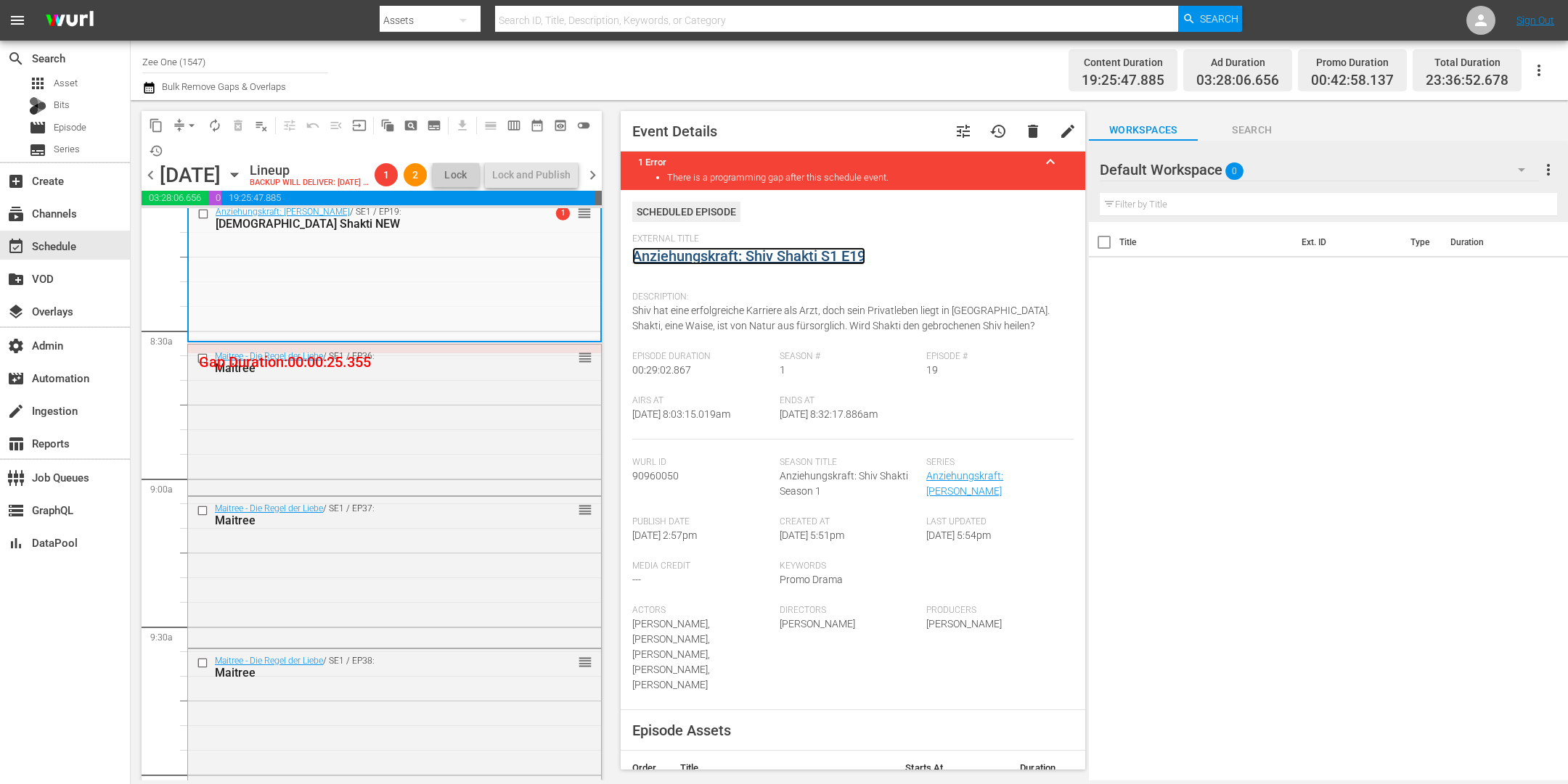
click at [712, 253] on link "Anziehungskraft: Shiv Shakti S1 E19" at bounding box center [749, 256] width 233 height 17
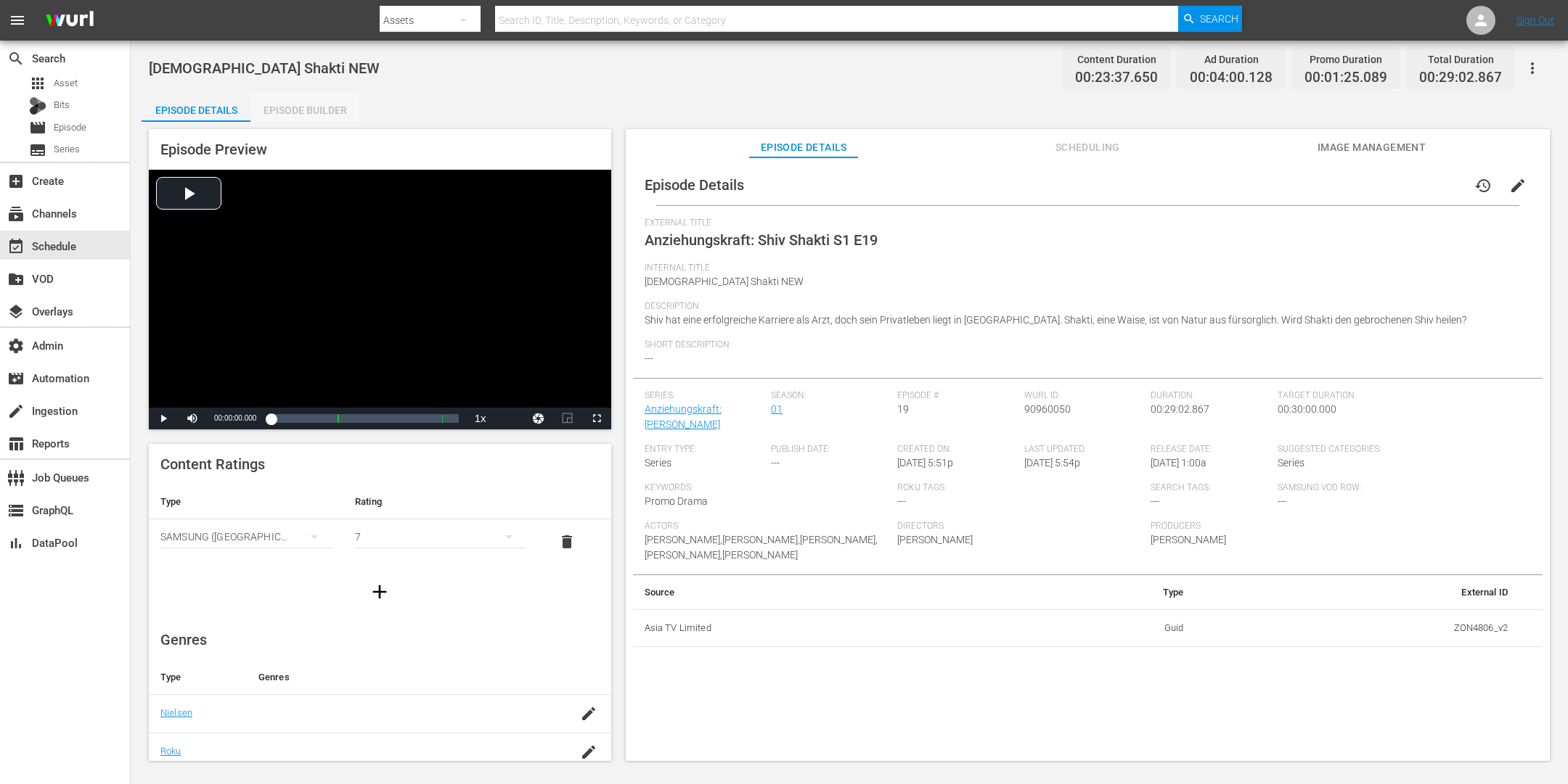
click at [316, 102] on div "Episode Builder" at bounding box center [305, 110] width 109 height 35
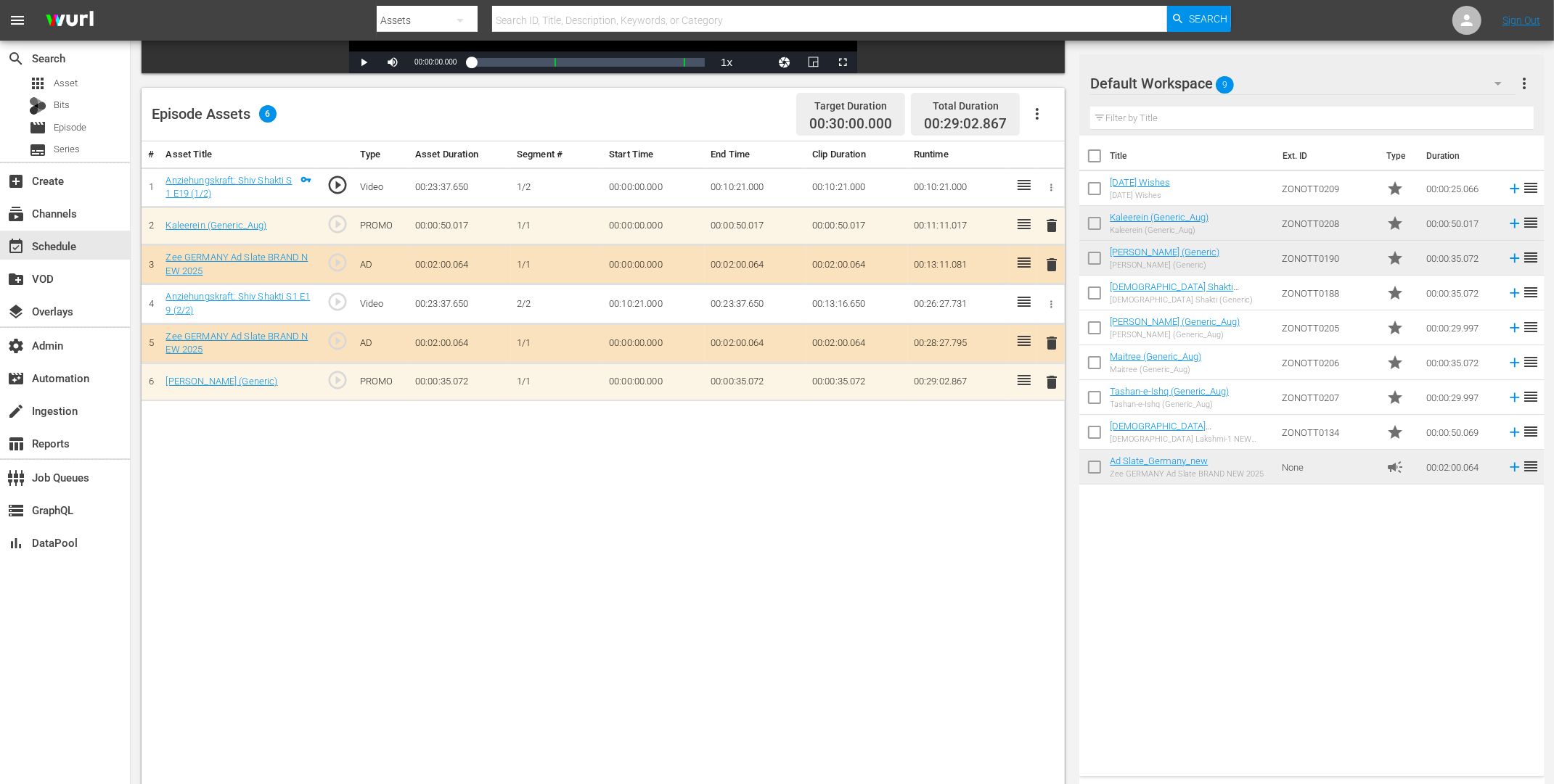
scroll to position [323, 0]
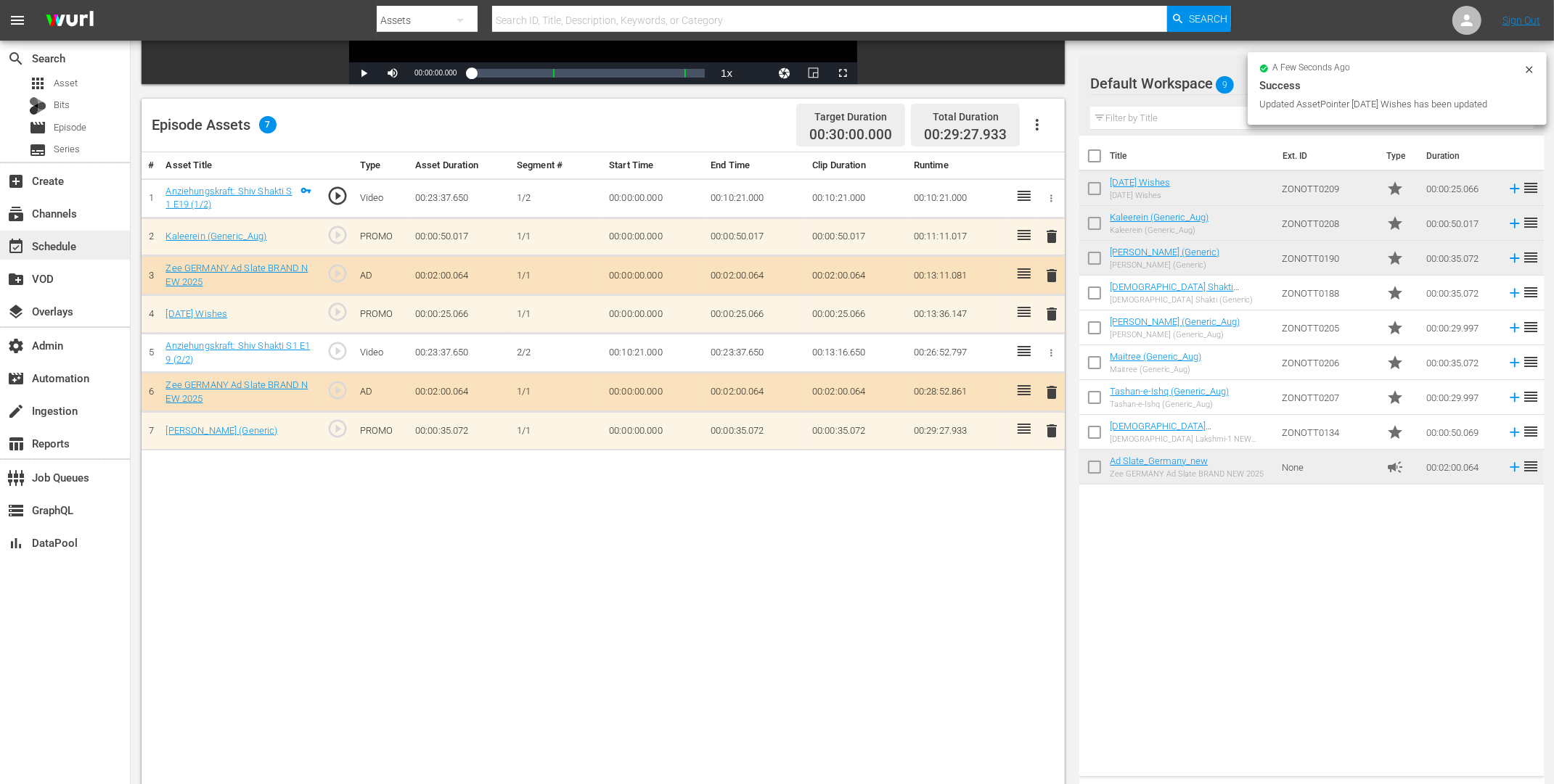
click at [48, 241] on div "event_available Schedule" at bounding box center [40, 243] width 81 height 13
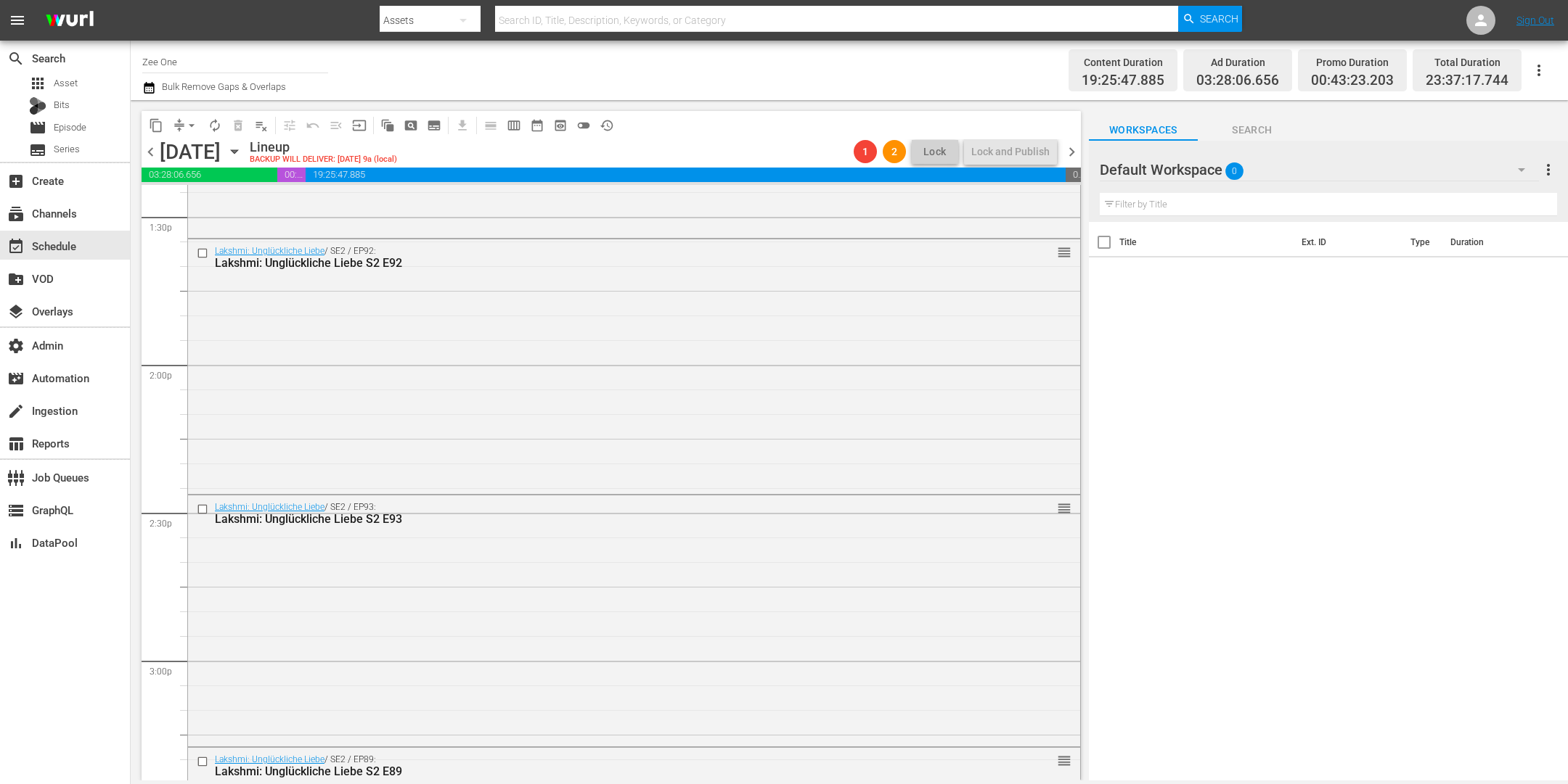
scroll to position [3864, 0]
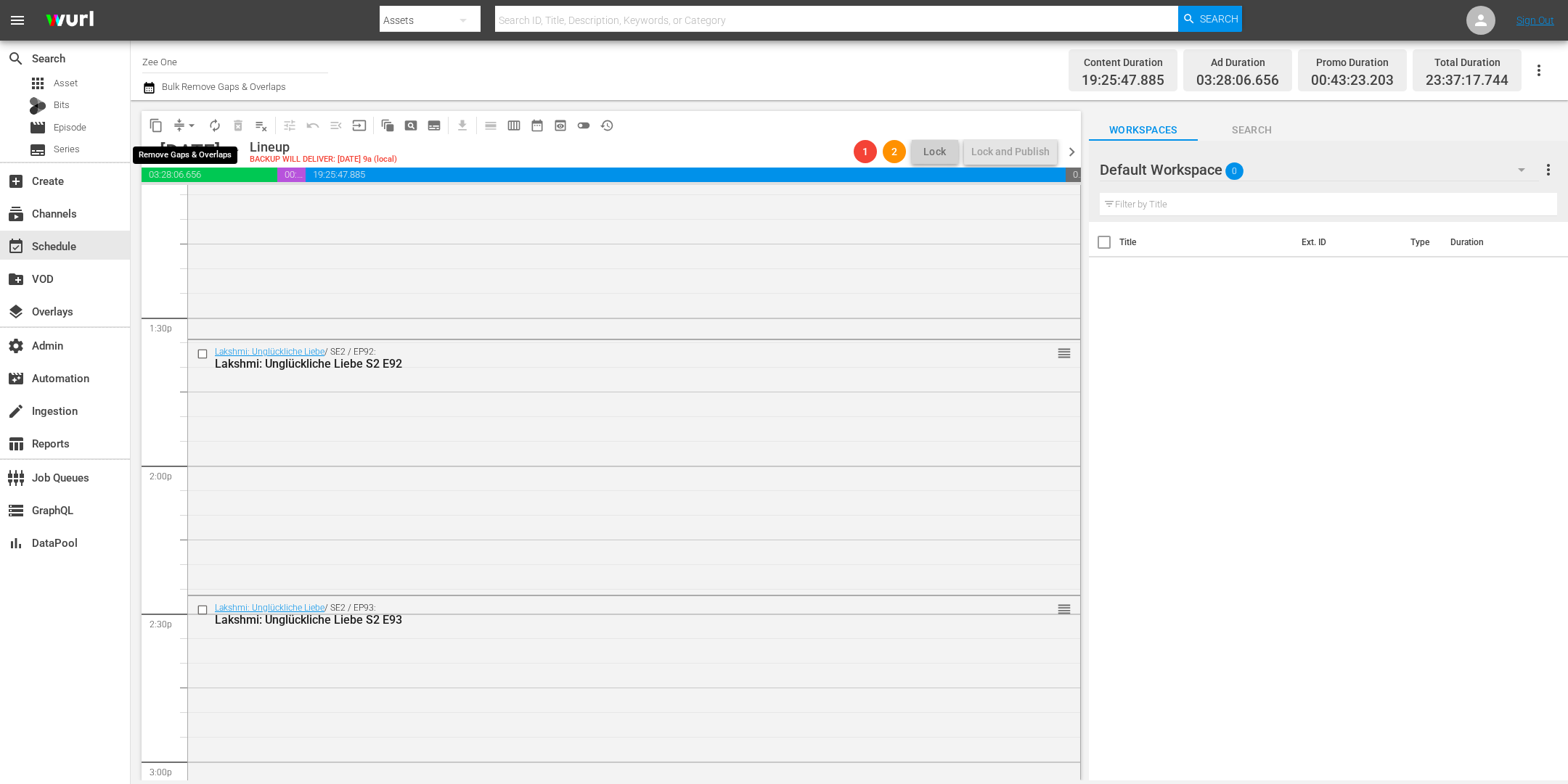
click at [187, 127] on span "arrow_drop_down" at bounding box center [192, 125] width 14 height 14
click at [199, 208] on li "Align to End of Previous Day" at bounding box center [192, 202] width 152 height 24
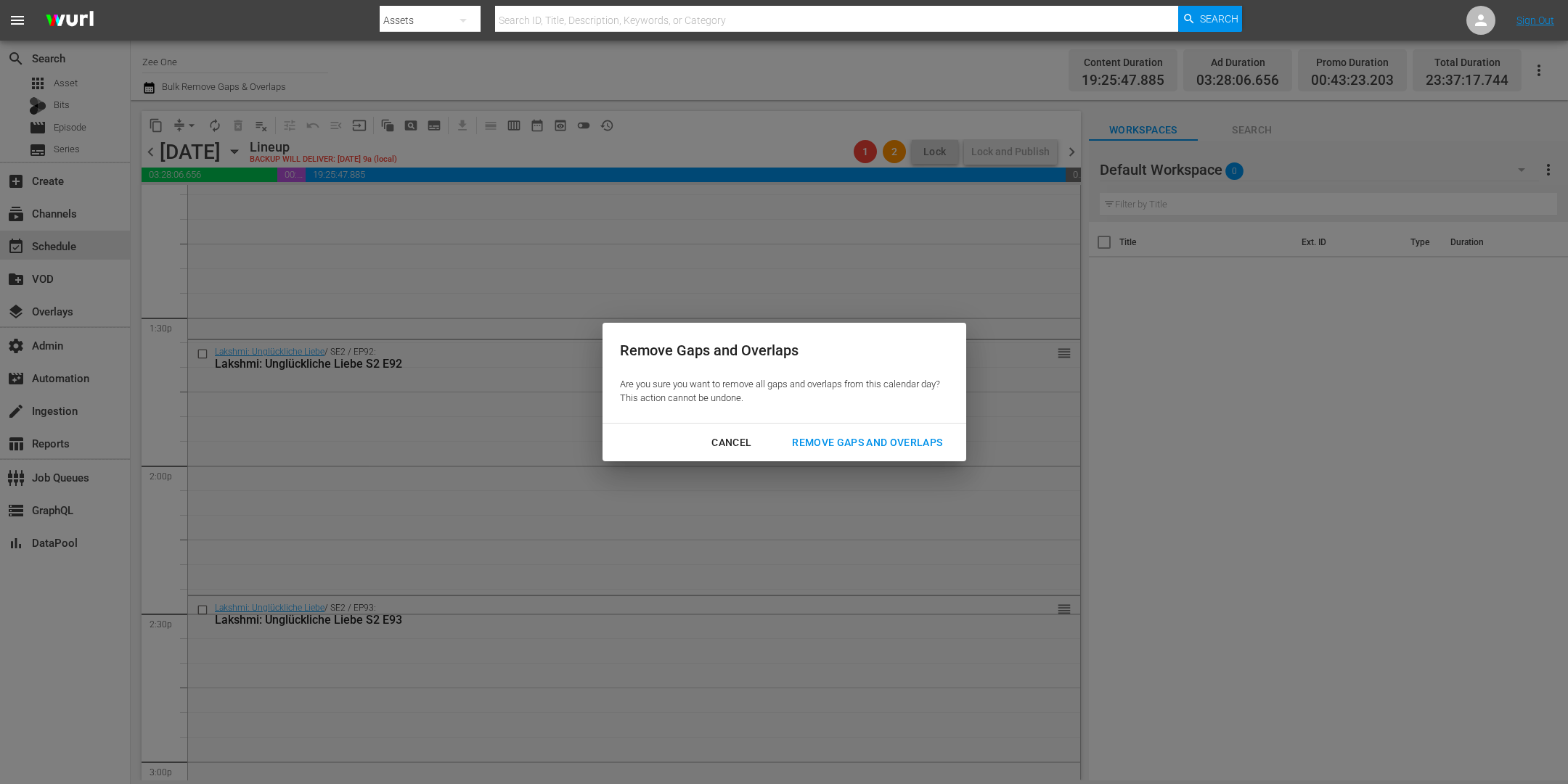
click at [876, 431] on button "Remove Gaps and Overlaps" at bounding box center [867, 444] width 185 height 27
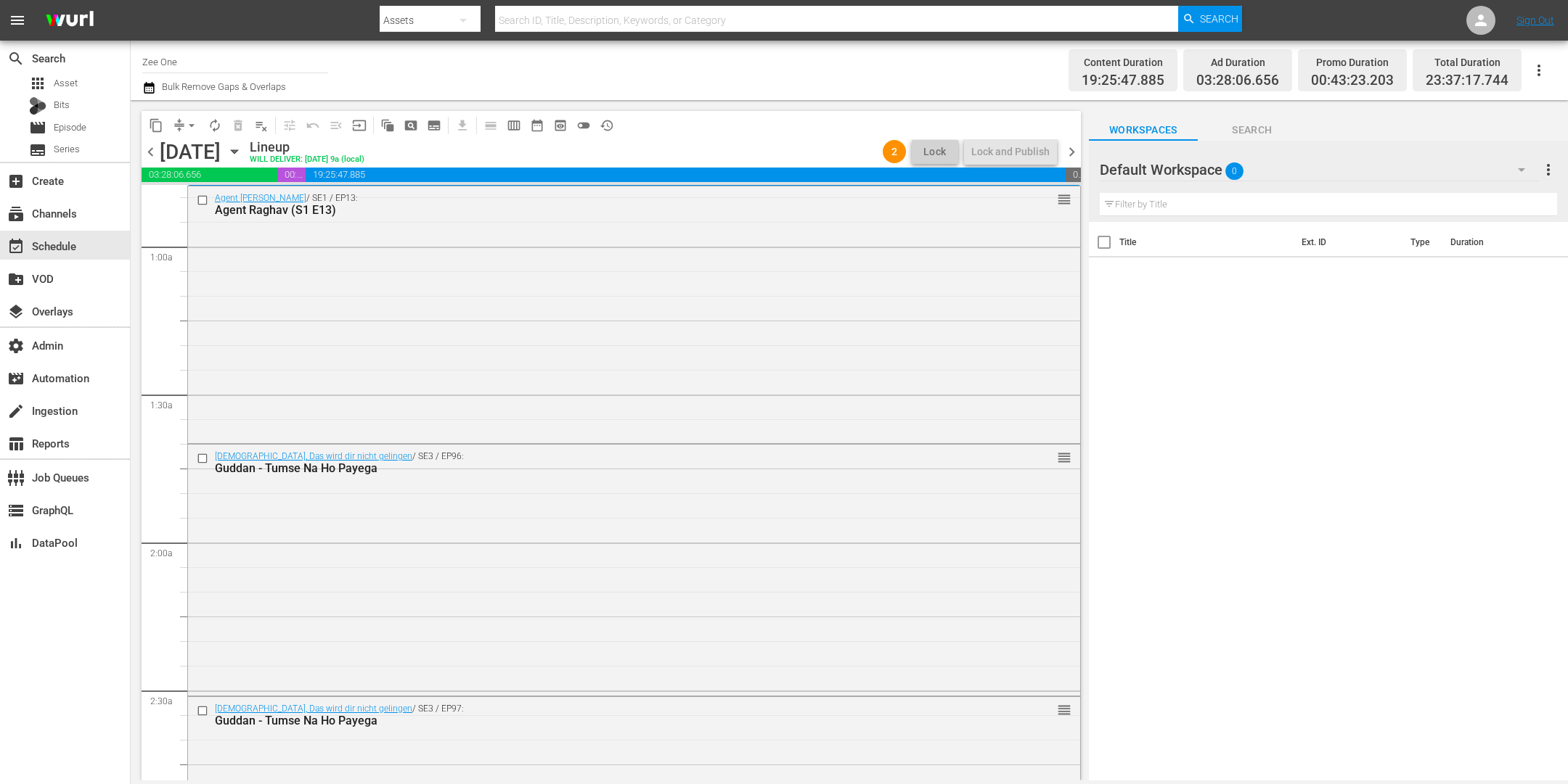
scroll to position [0, 0]
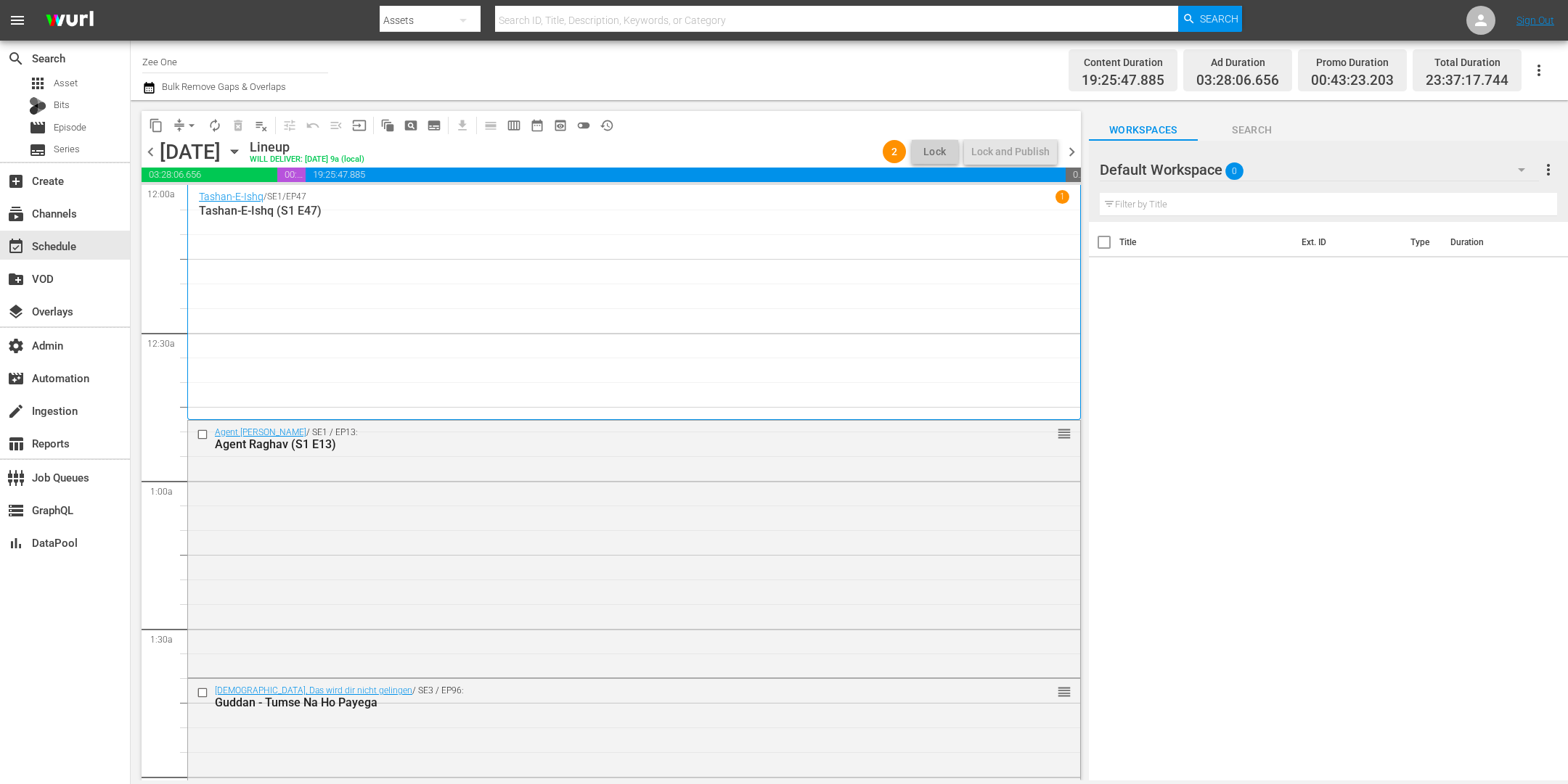
click at [1068, 145] on span "chevron_right" at bounding box center [1071, 152] width 18 height 18
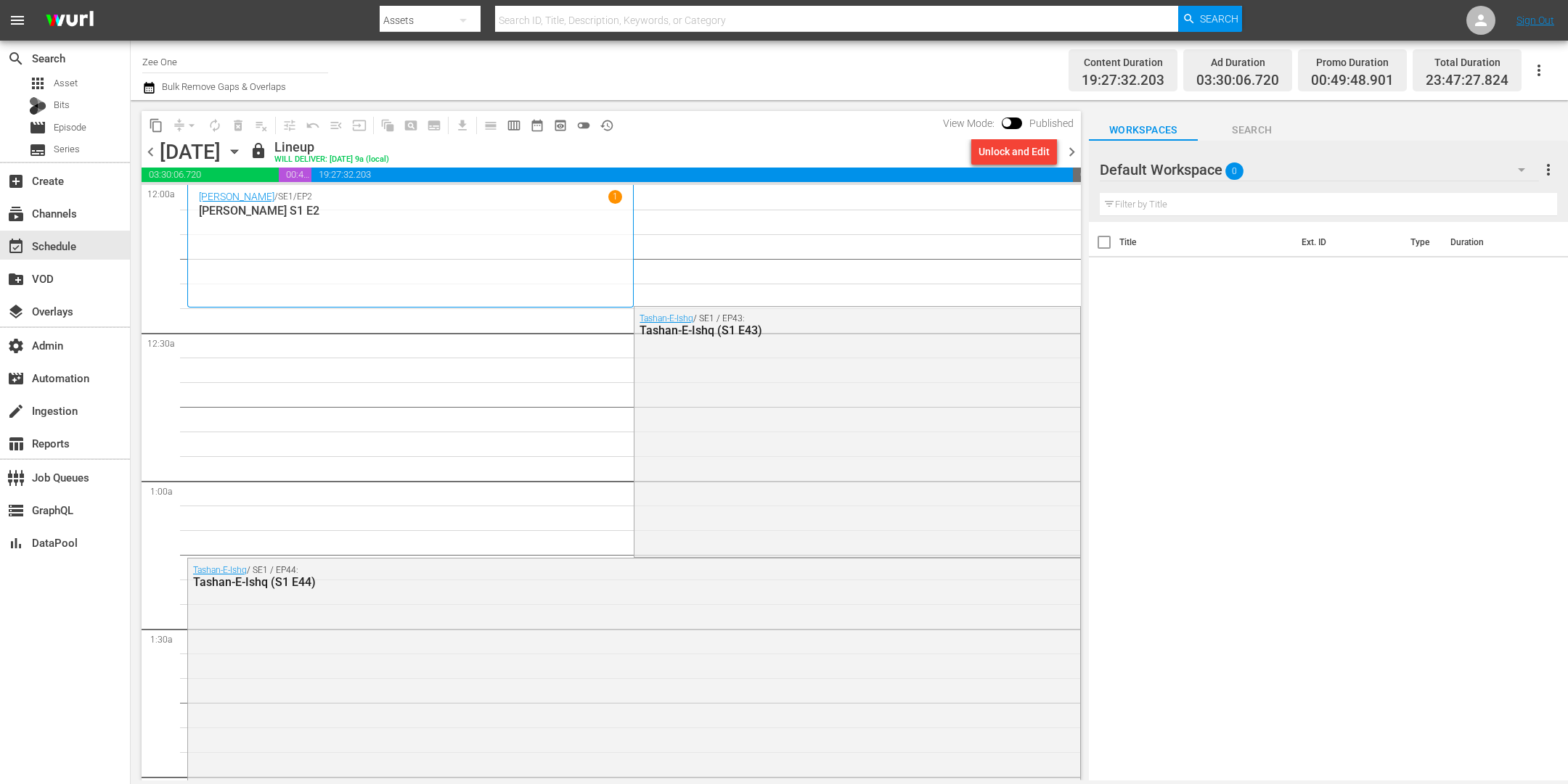
drag, startPoint x: 154, startPoint y: 151, endPoint x: 177, endPoint y: 163, distance: 25.9
click at [154, 151] on span "chevron_left" at bounding box center [150, 152] width 18 height 18
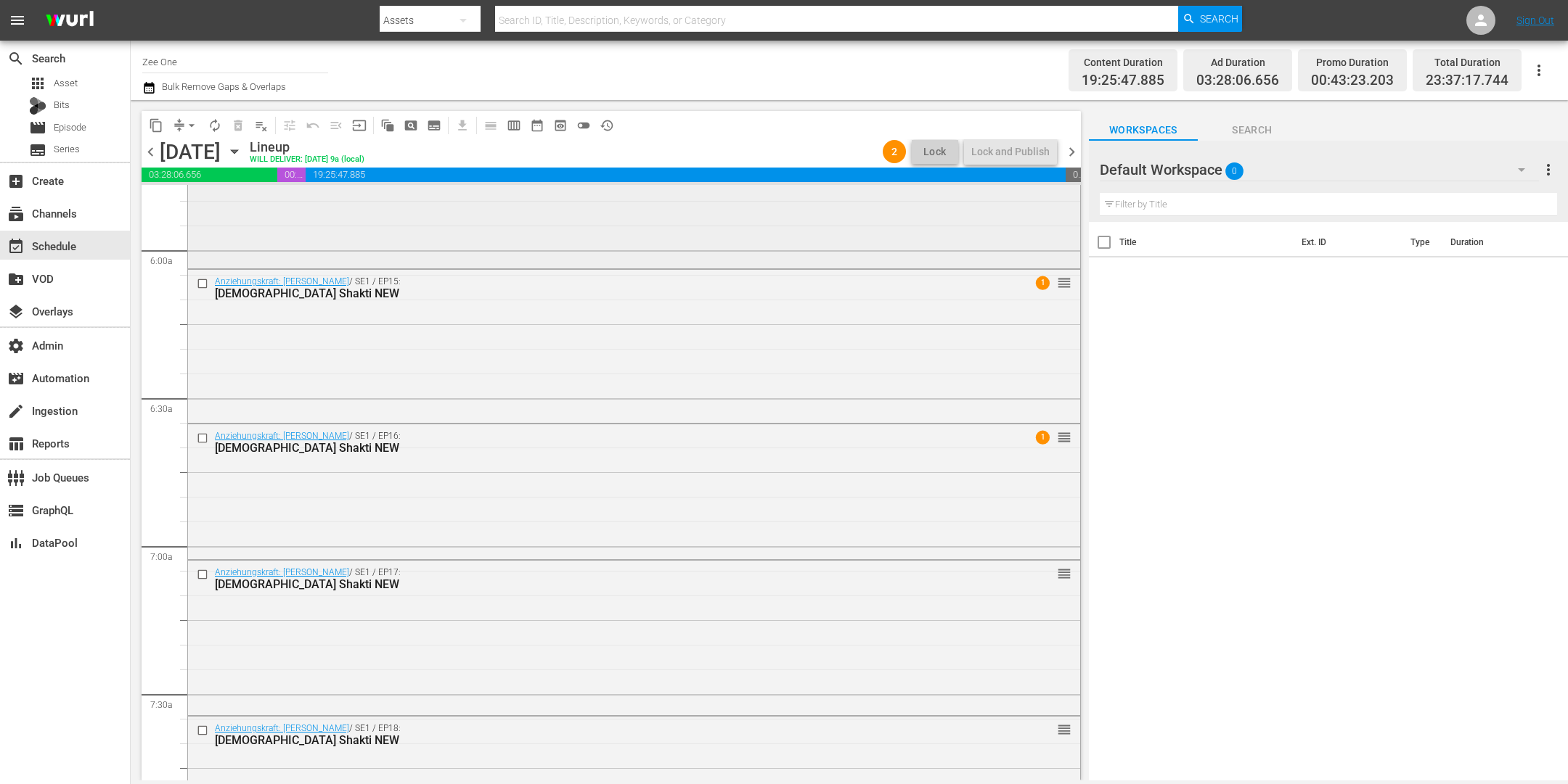
scroll to position [1208, 0]
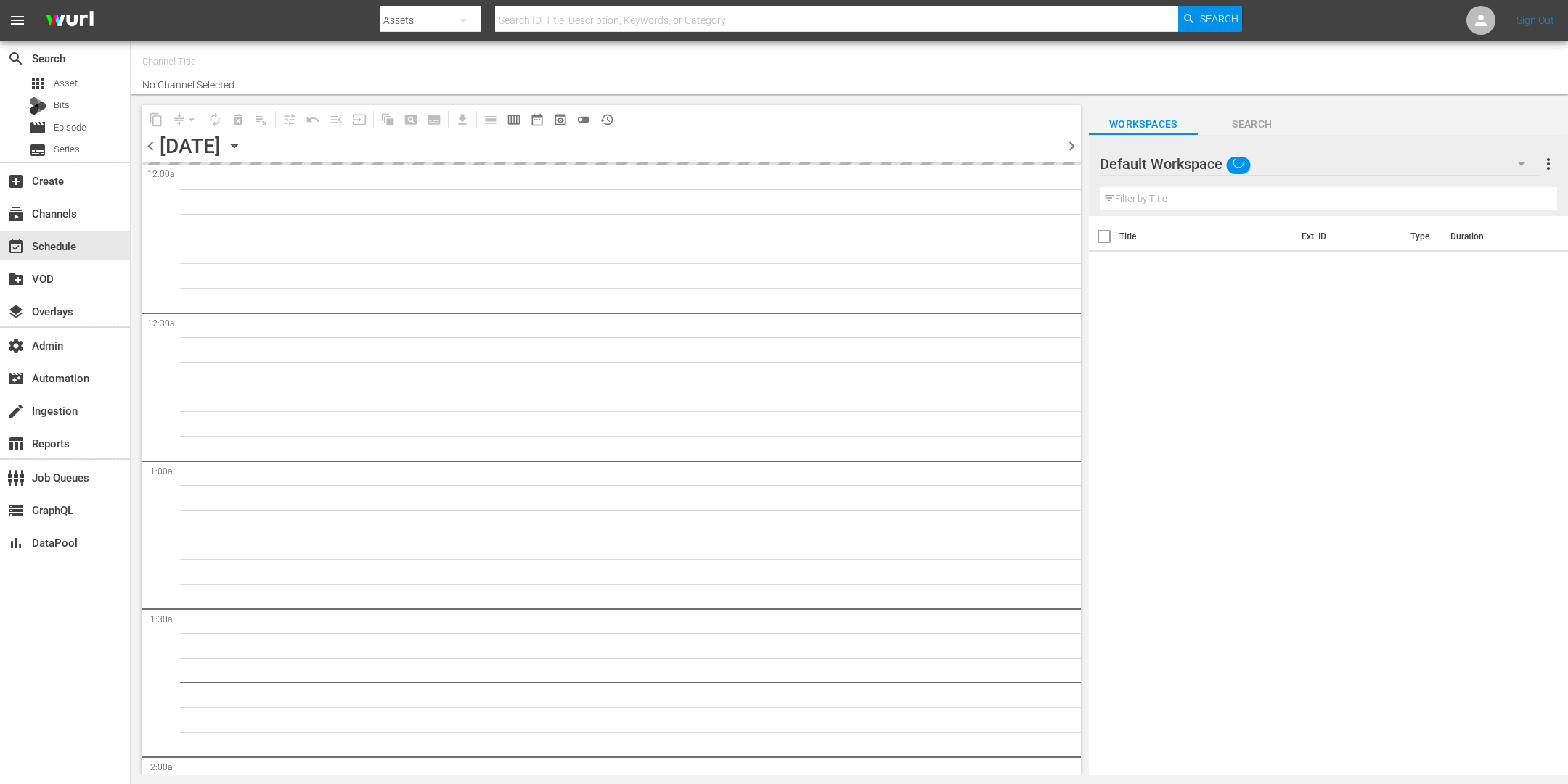
type input "Zee One (1547)"
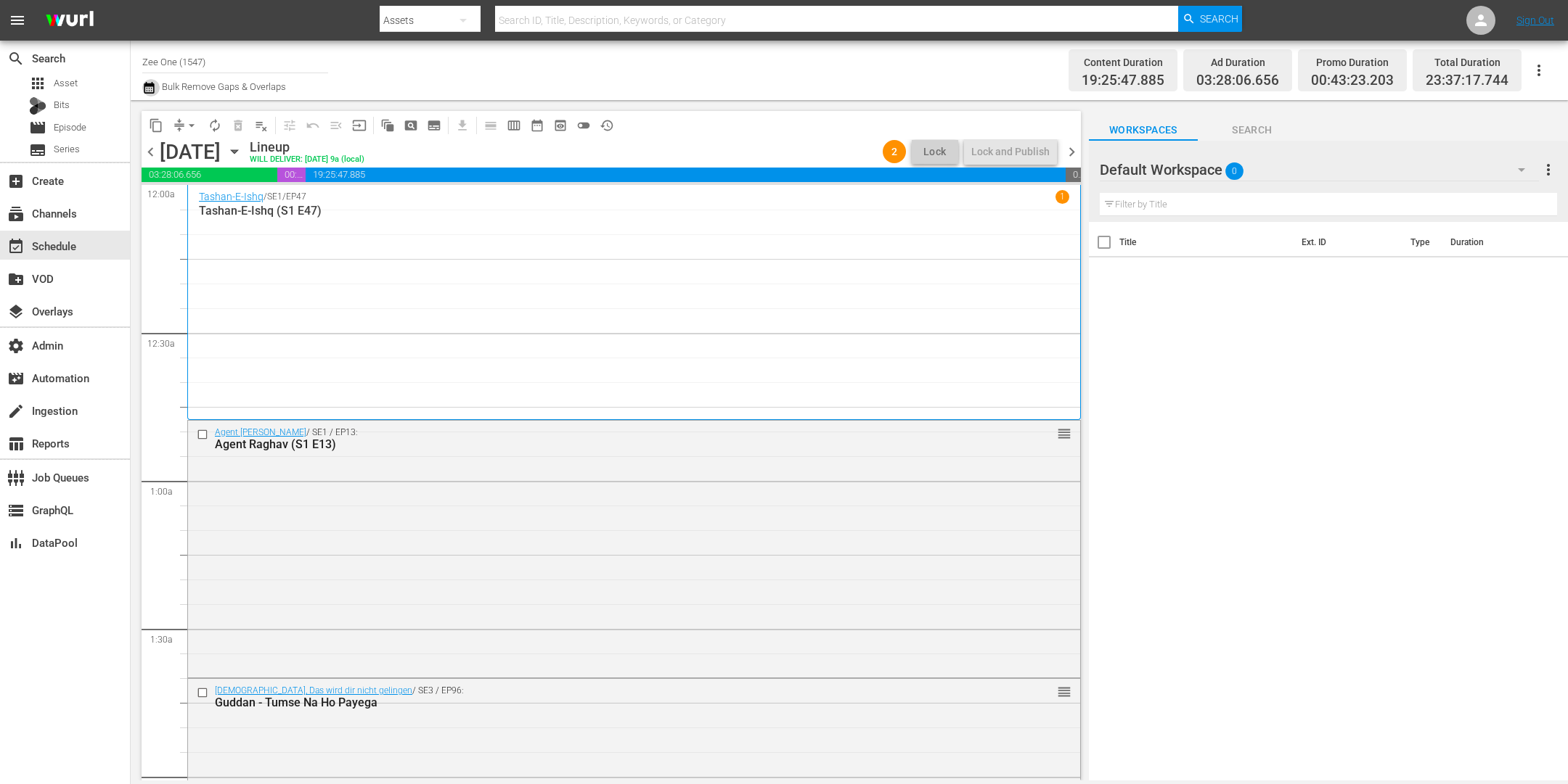
click at [150, 90] on icon "button" at bounding box center [149, 88] width 14 height 17
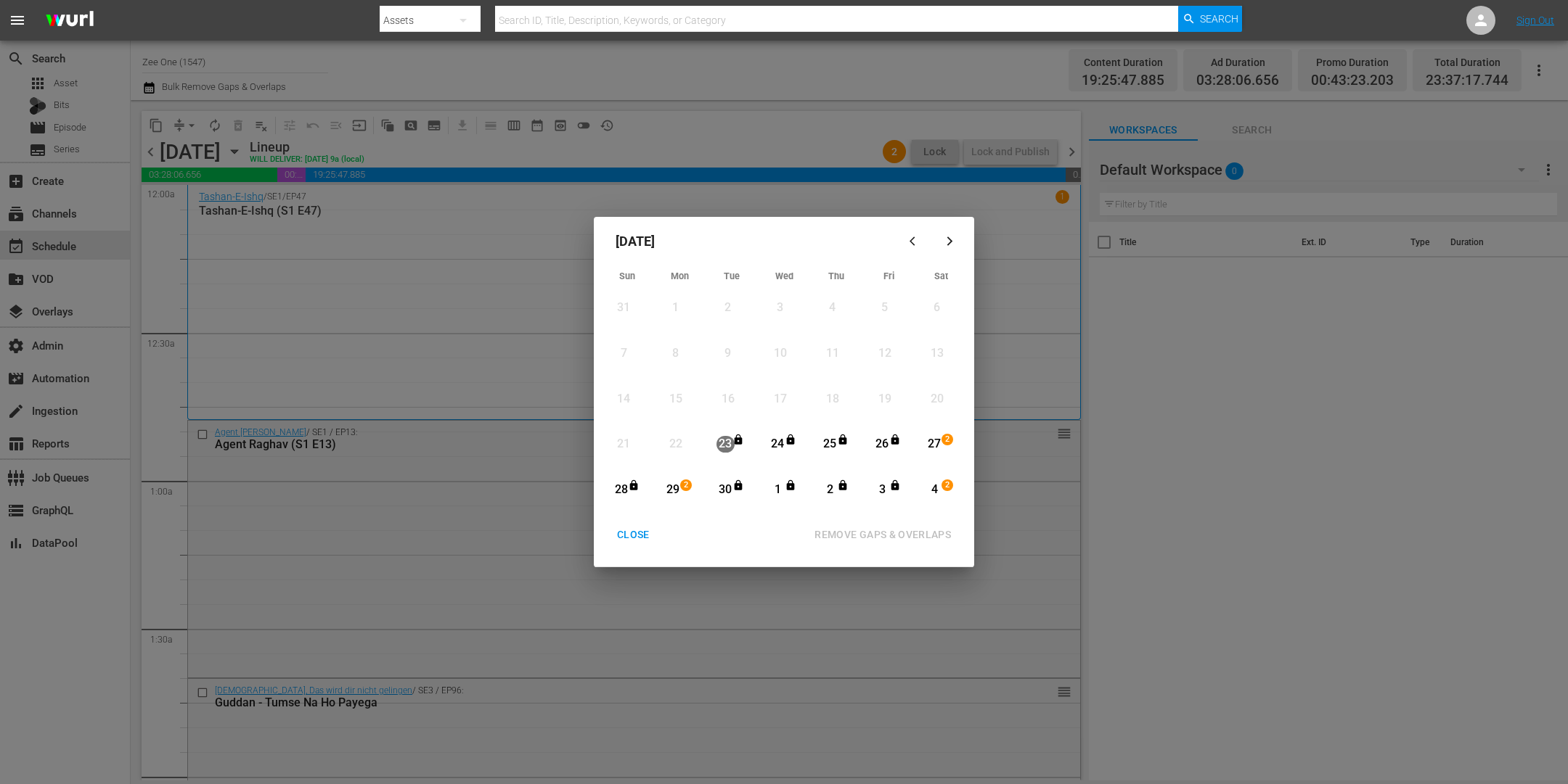
click at [634, 528] on div "CLOSE" at bounding box center [634, 535] width 56 height 18
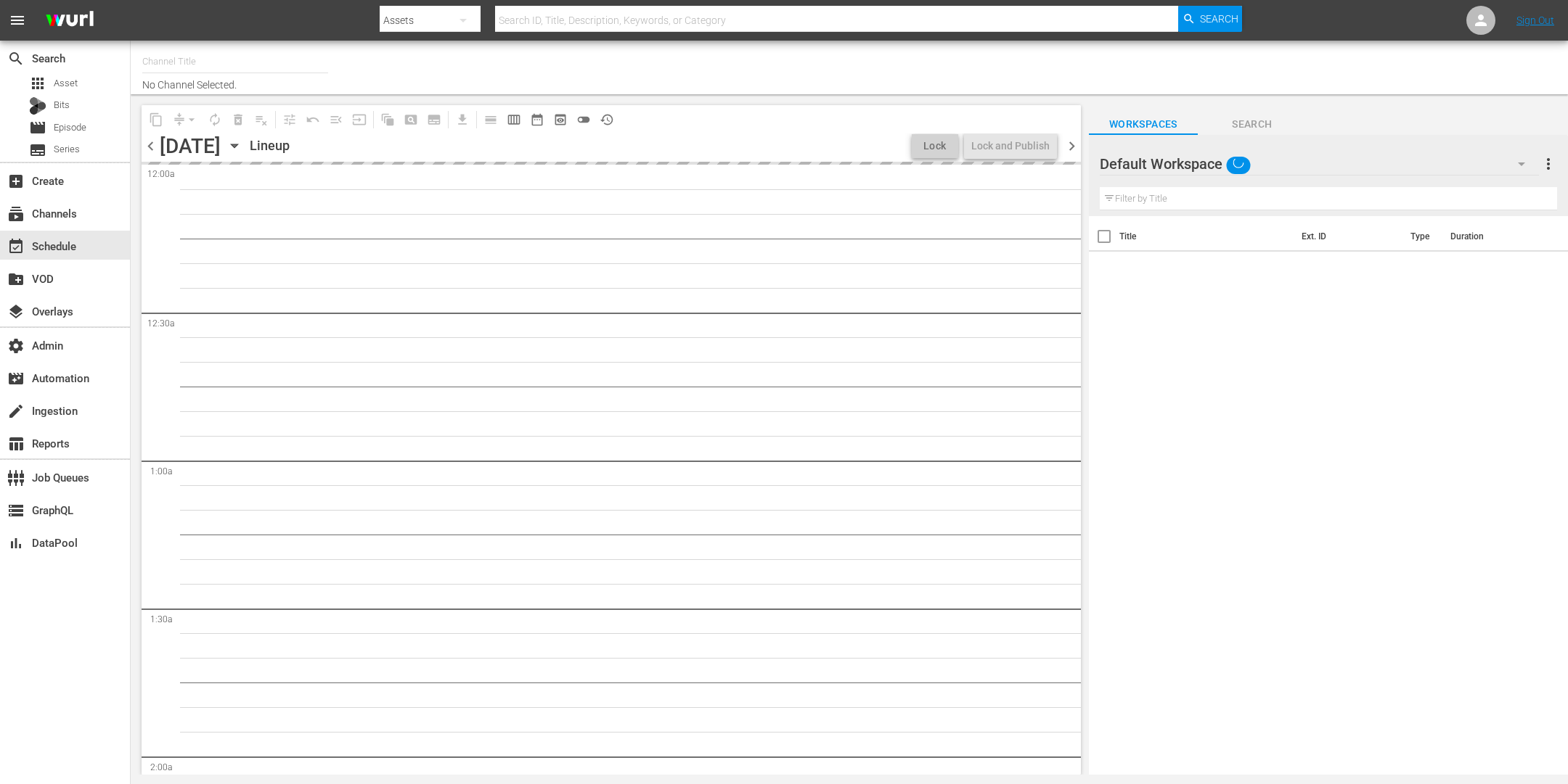
type input "Zee One (1547)"
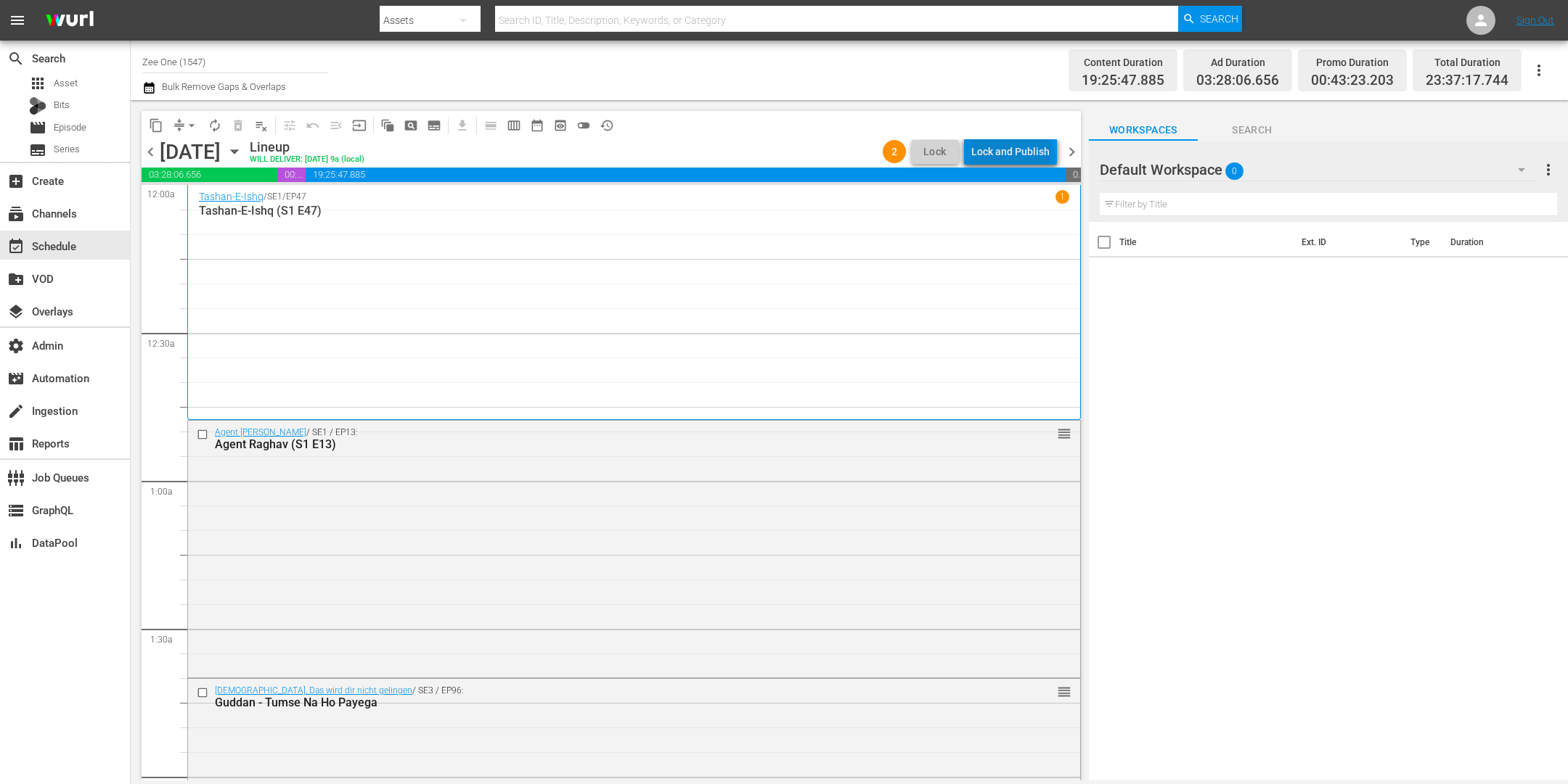
click at [1016, 157] on div "Lock and Publish" at bounding box center [1011, 152] width 78 height 26
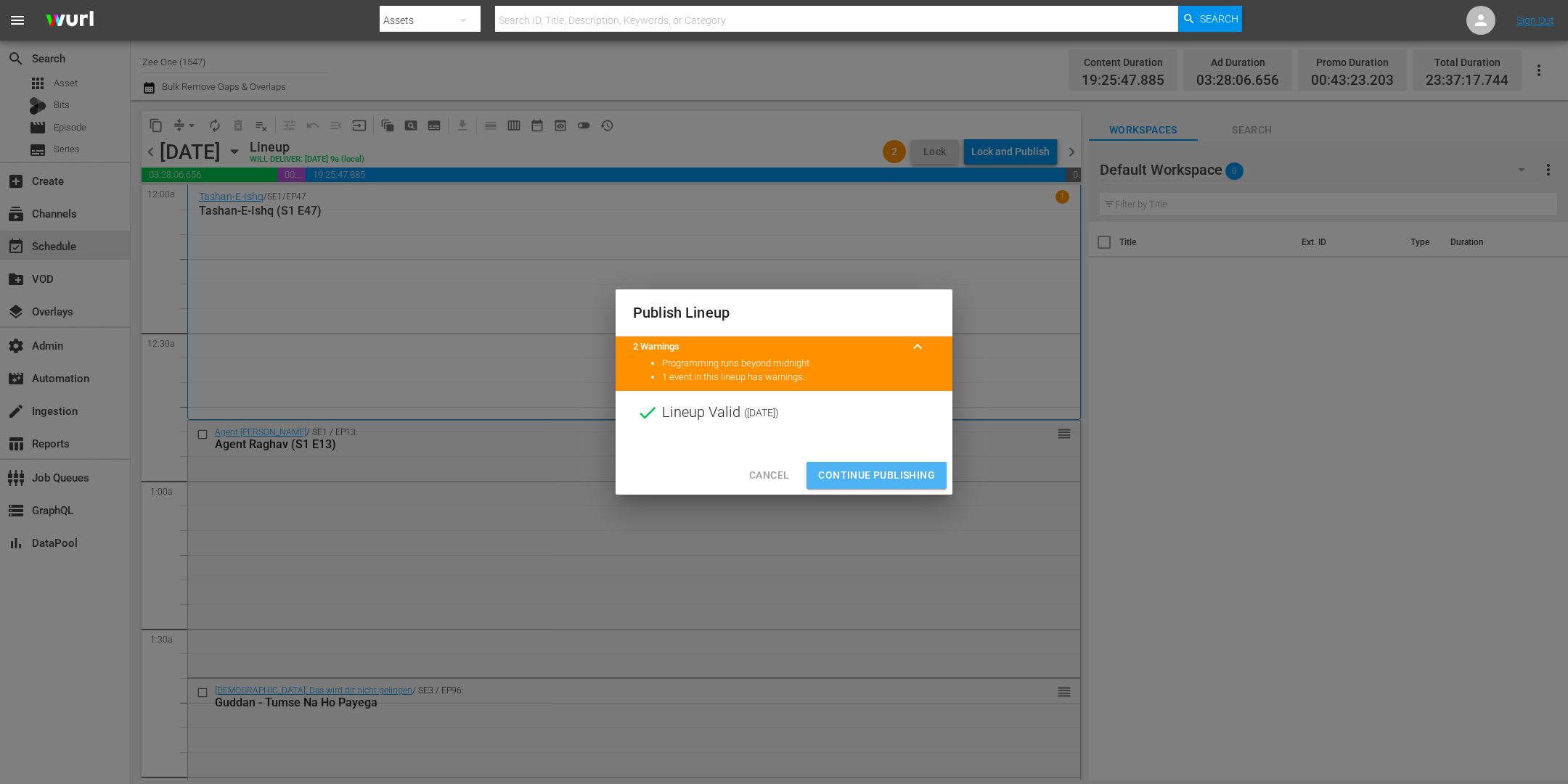
click at [878, 470] on span "Continue Publishing" at bounding box center [876, 475] width 117 height 18
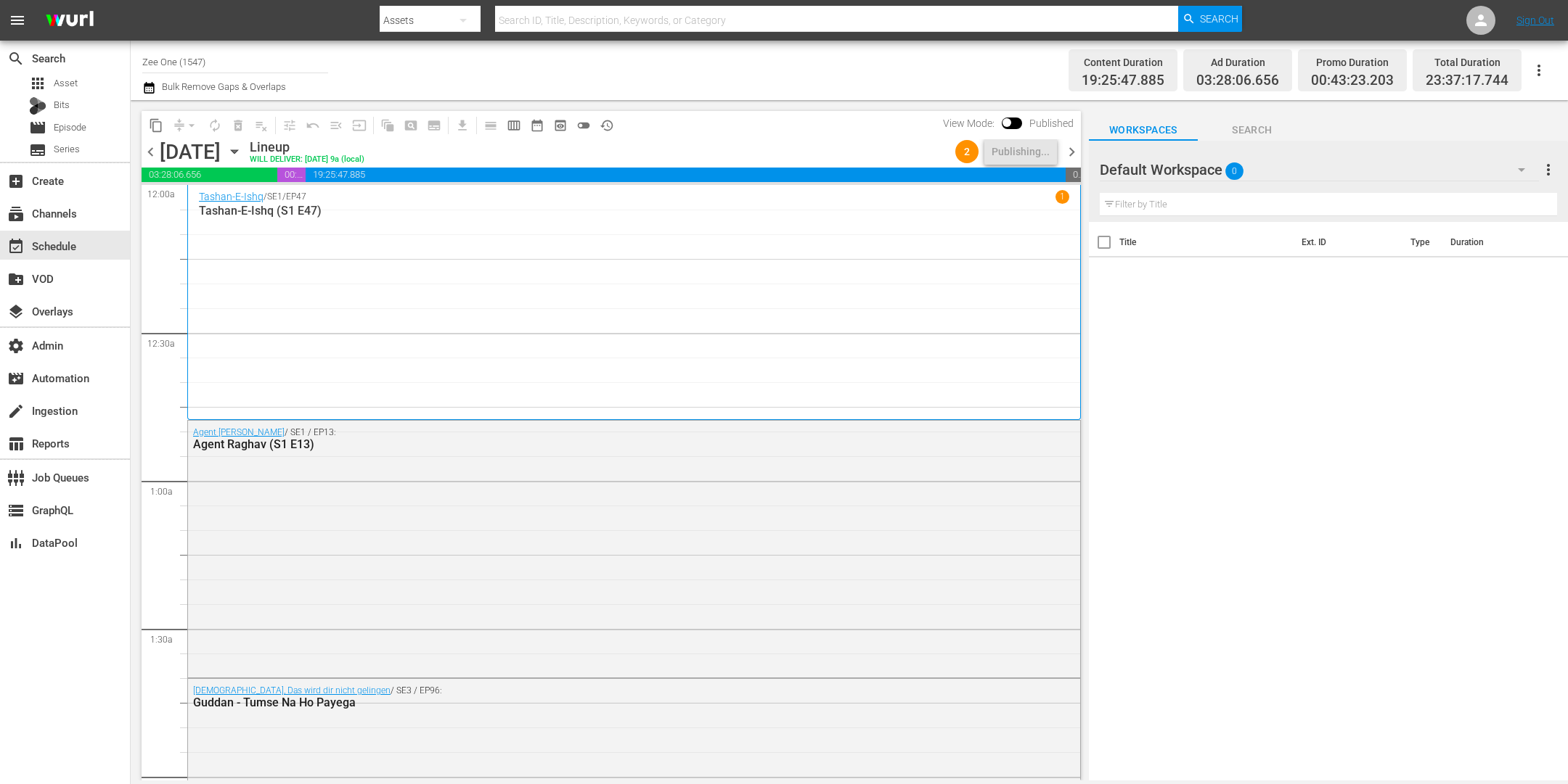
click at [1071, 150] on span "chevron_right" at bounding box center [1071, 152] width 18 height 18
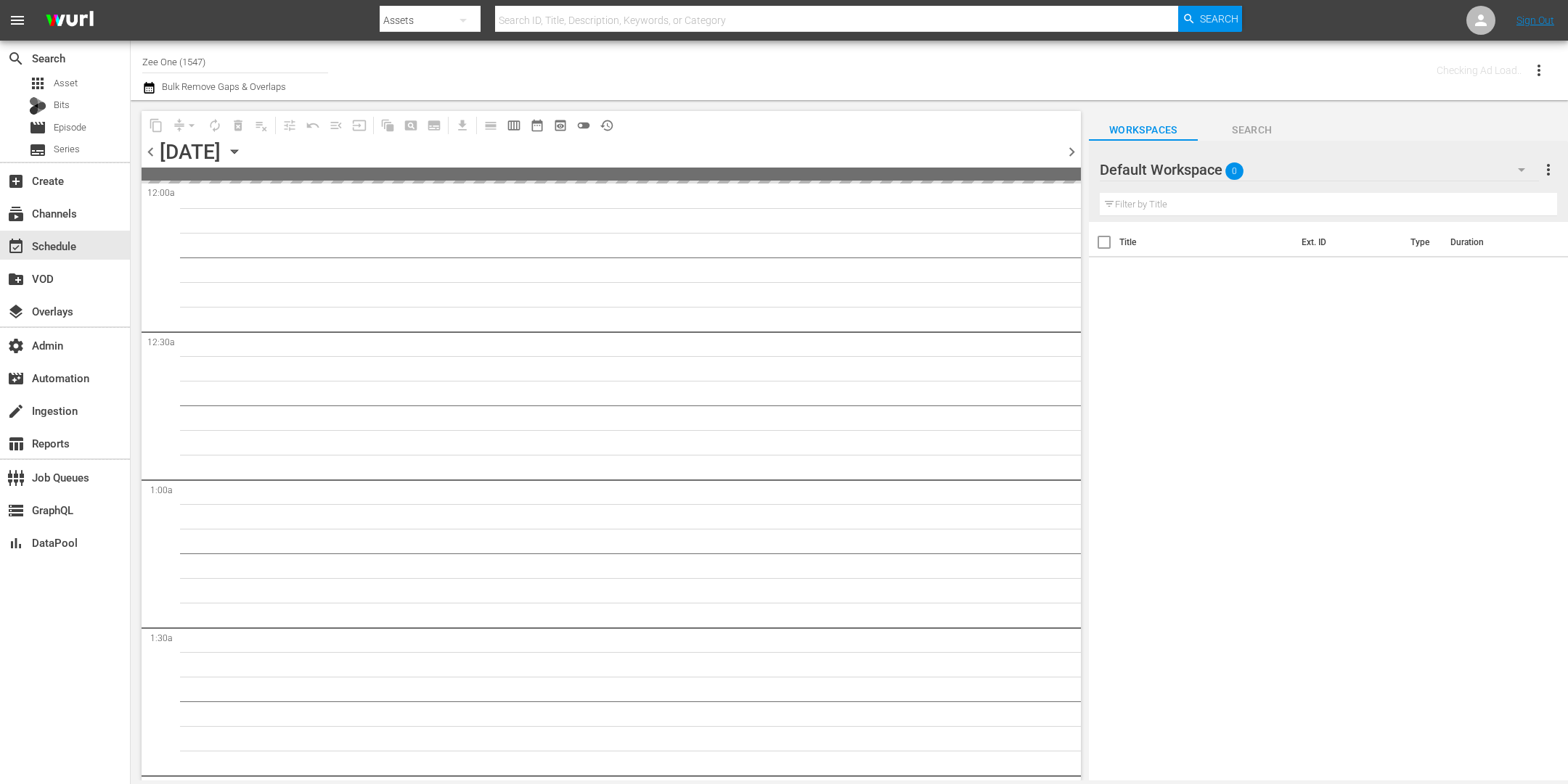
click at [1071, 150] on span "chevron_right" at bounding box center [1071, 152] width 18 height 18
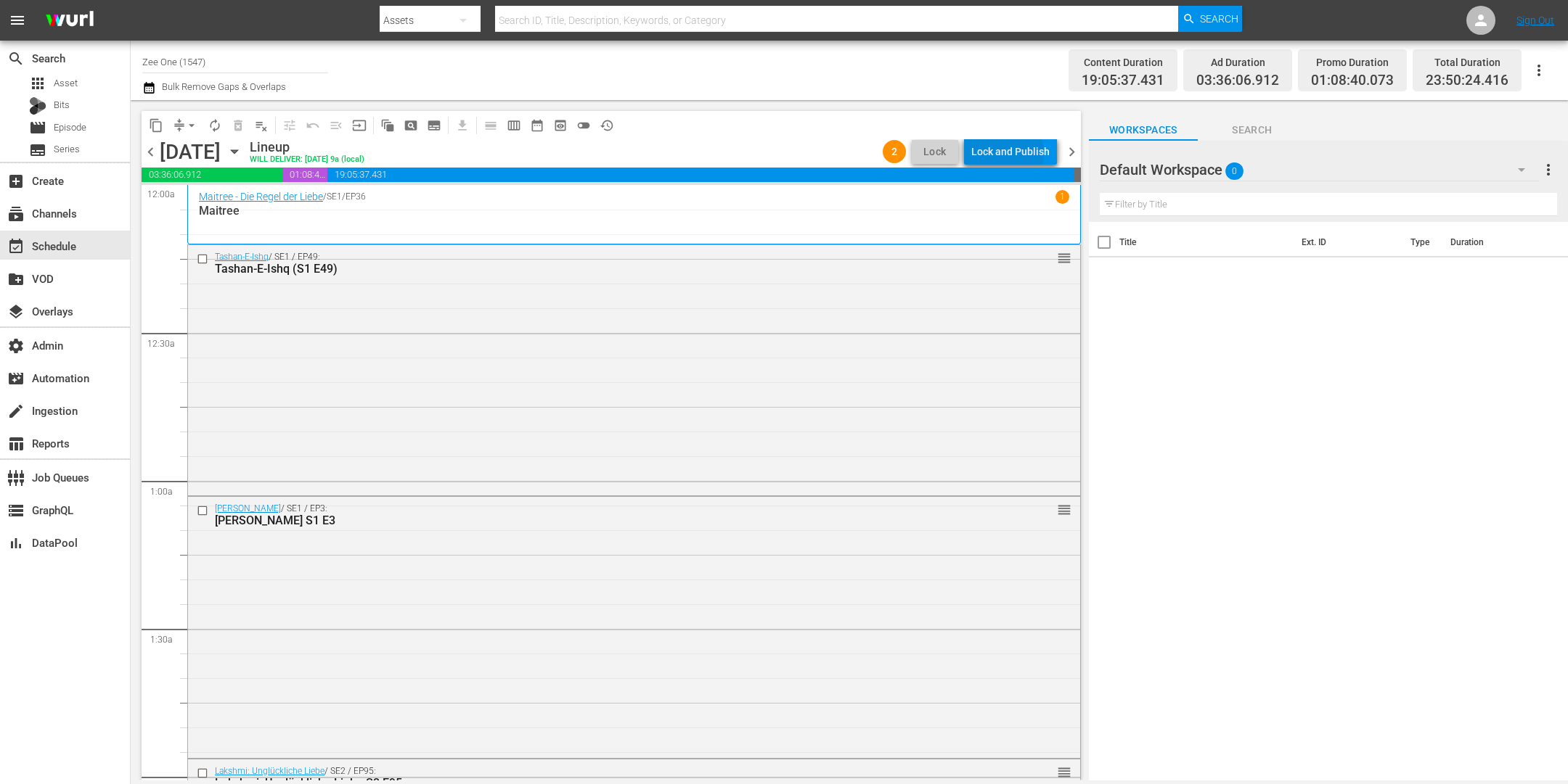
click at [1000, 154] on div "Lock and Publish" at bounding box center [1011, 152] width 78 height 26
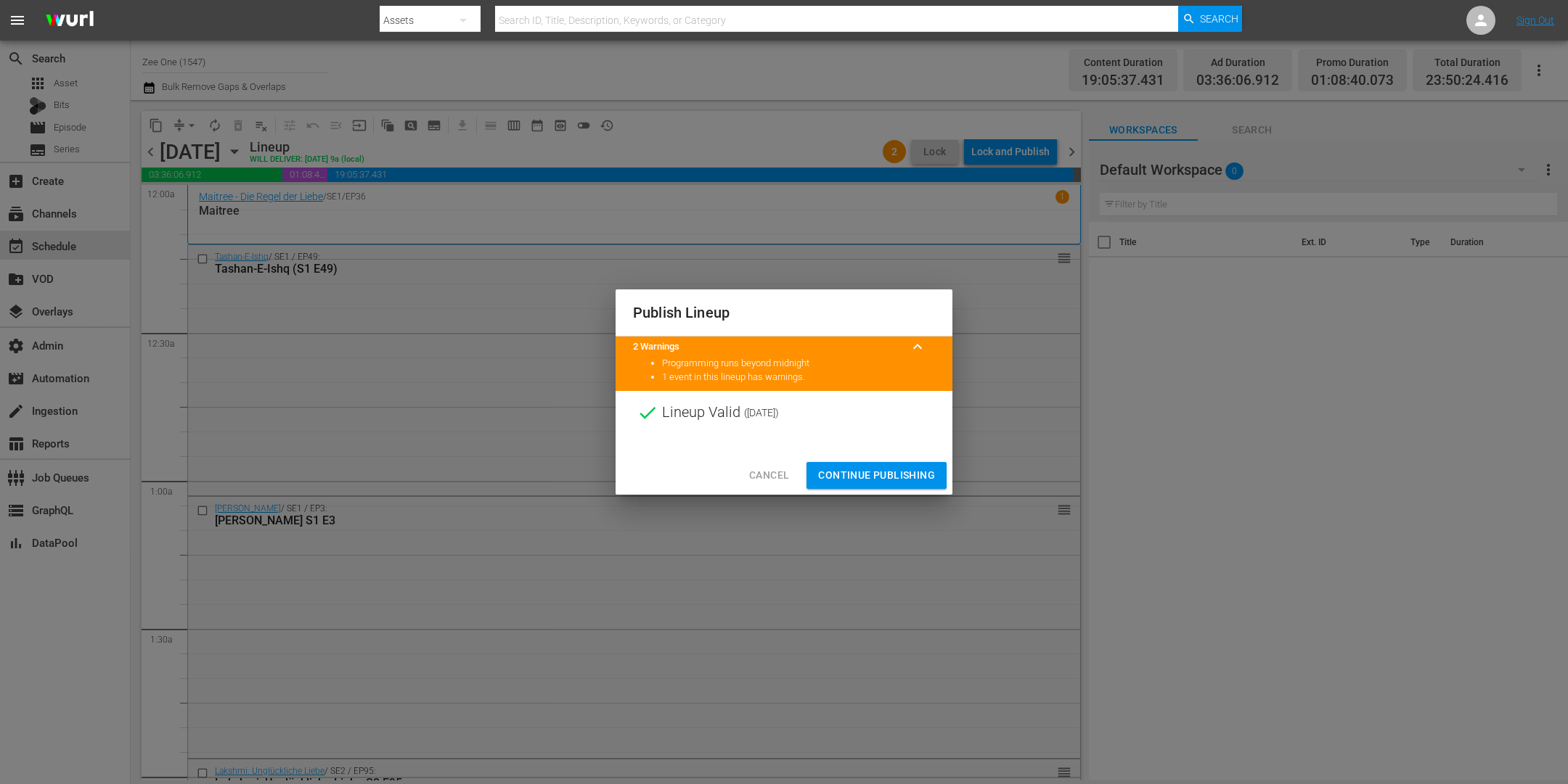
click at [872, 476] on span "Continue Publishing" at bounding box center [876, 475] width 117 height 18
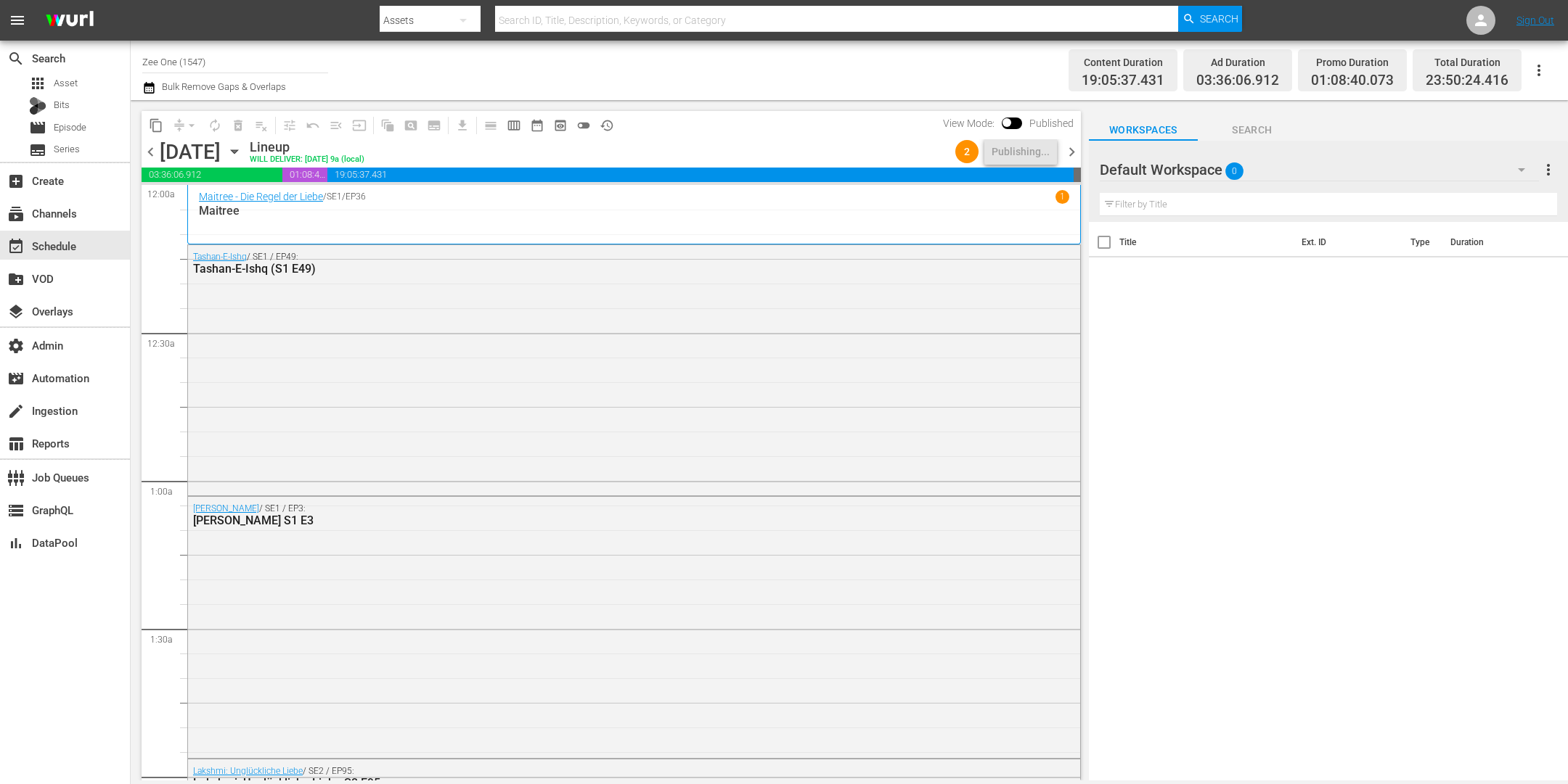
click at [243, 147] on icon "button" at bounding box center [234, 152] width 16 height 16
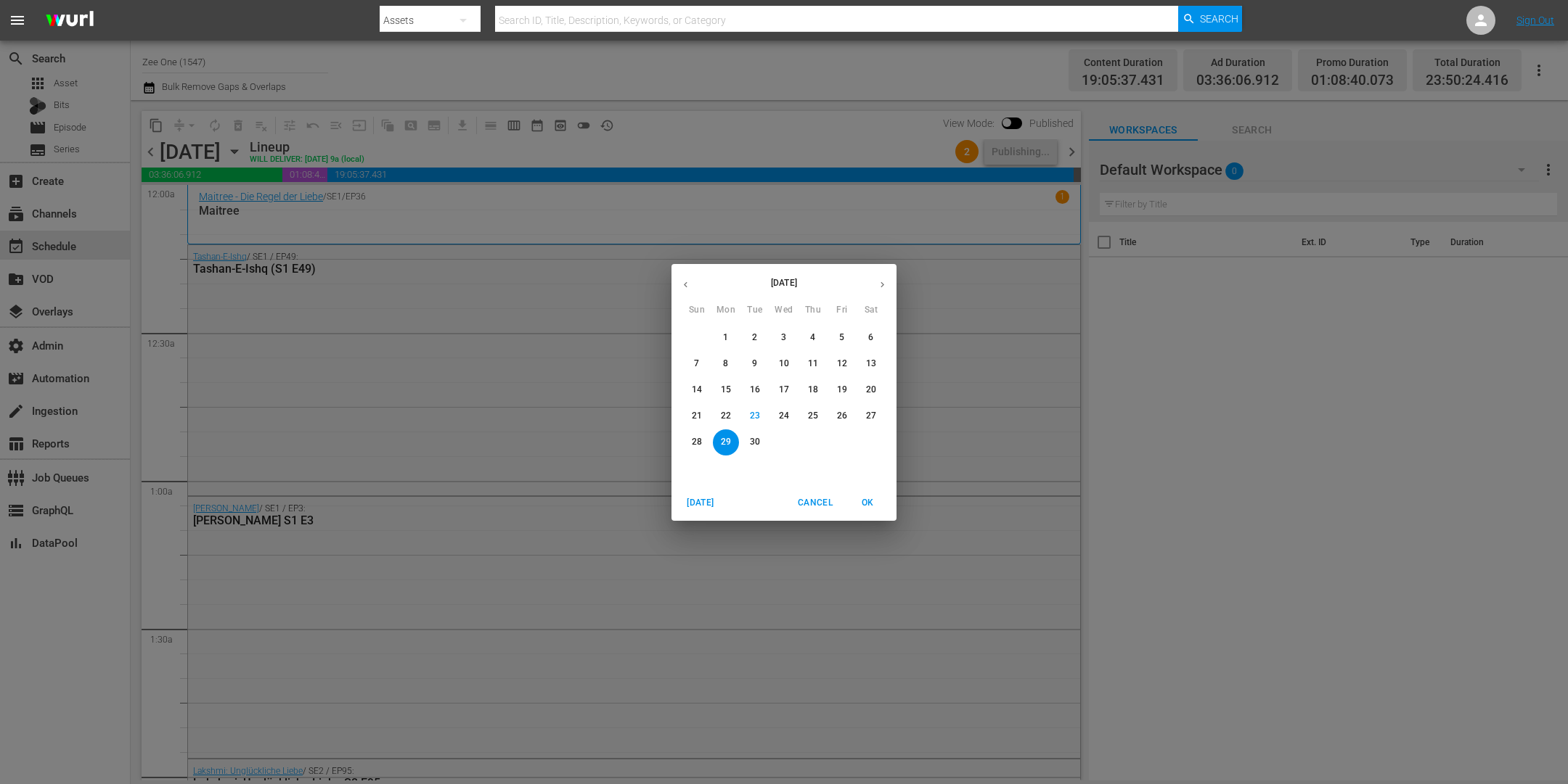
click at [878, 280] on icon "button" at bounding box center [882, 284] width 11 height 11
click at [876, 336] on span "4" at bounding box center [871, 338] width 26 height 12
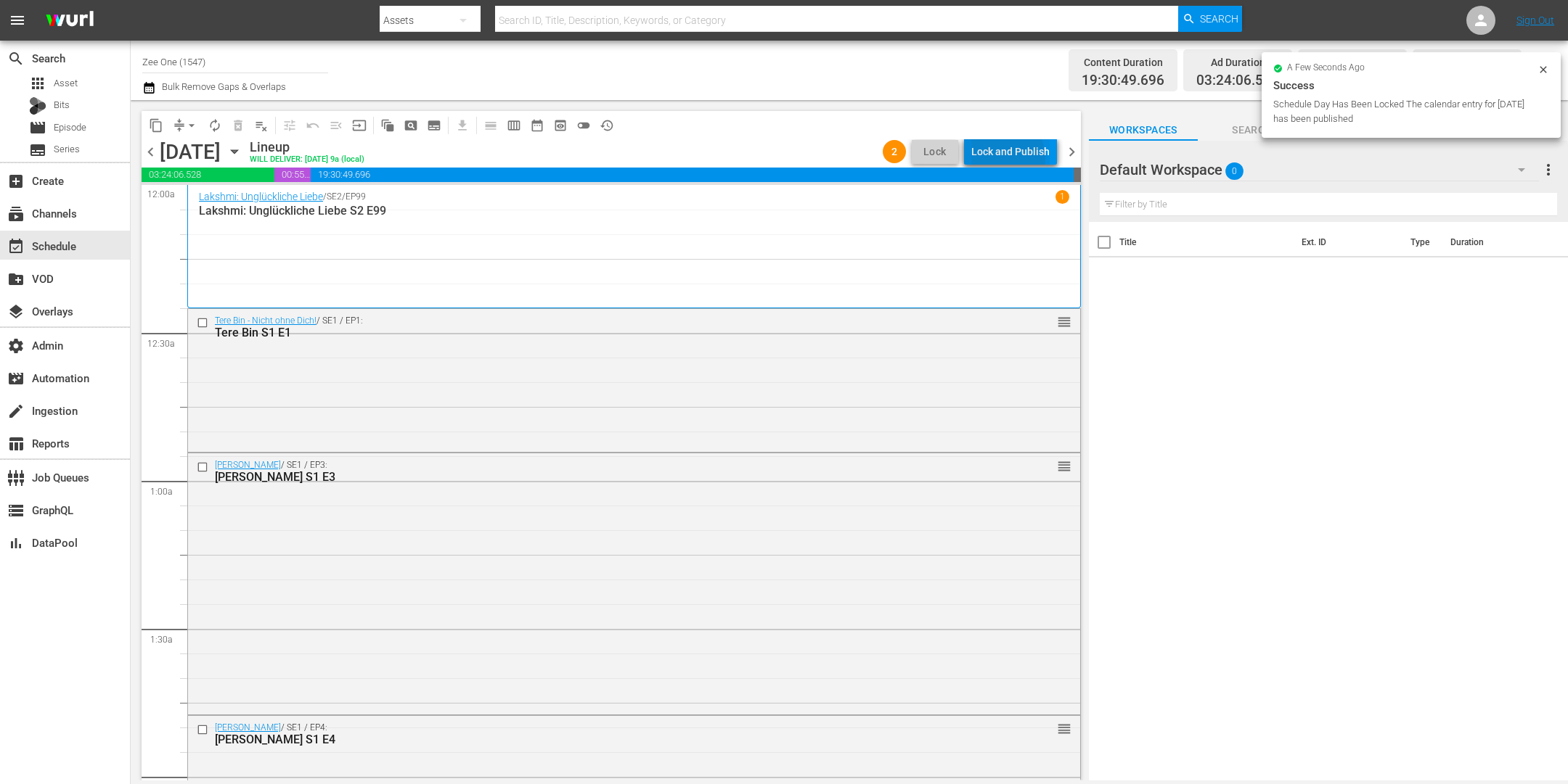
click at [998, 159] on div "Lock and Publish" at bounding box center [1011, 152] width 78 height 26
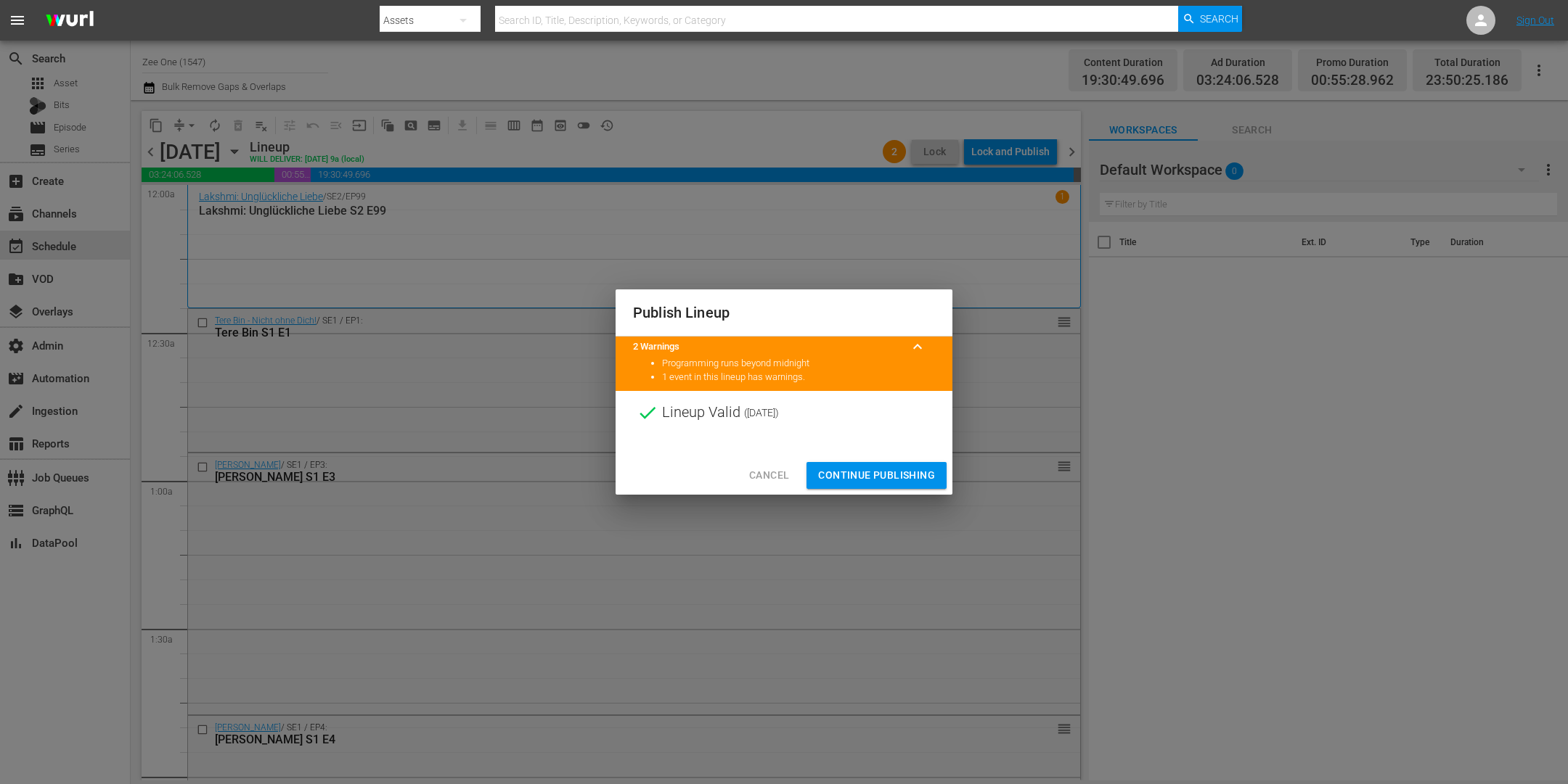
click at [838, 470] on span "Continue Publishing" at bounding box center [876, 475] width 117 height 18
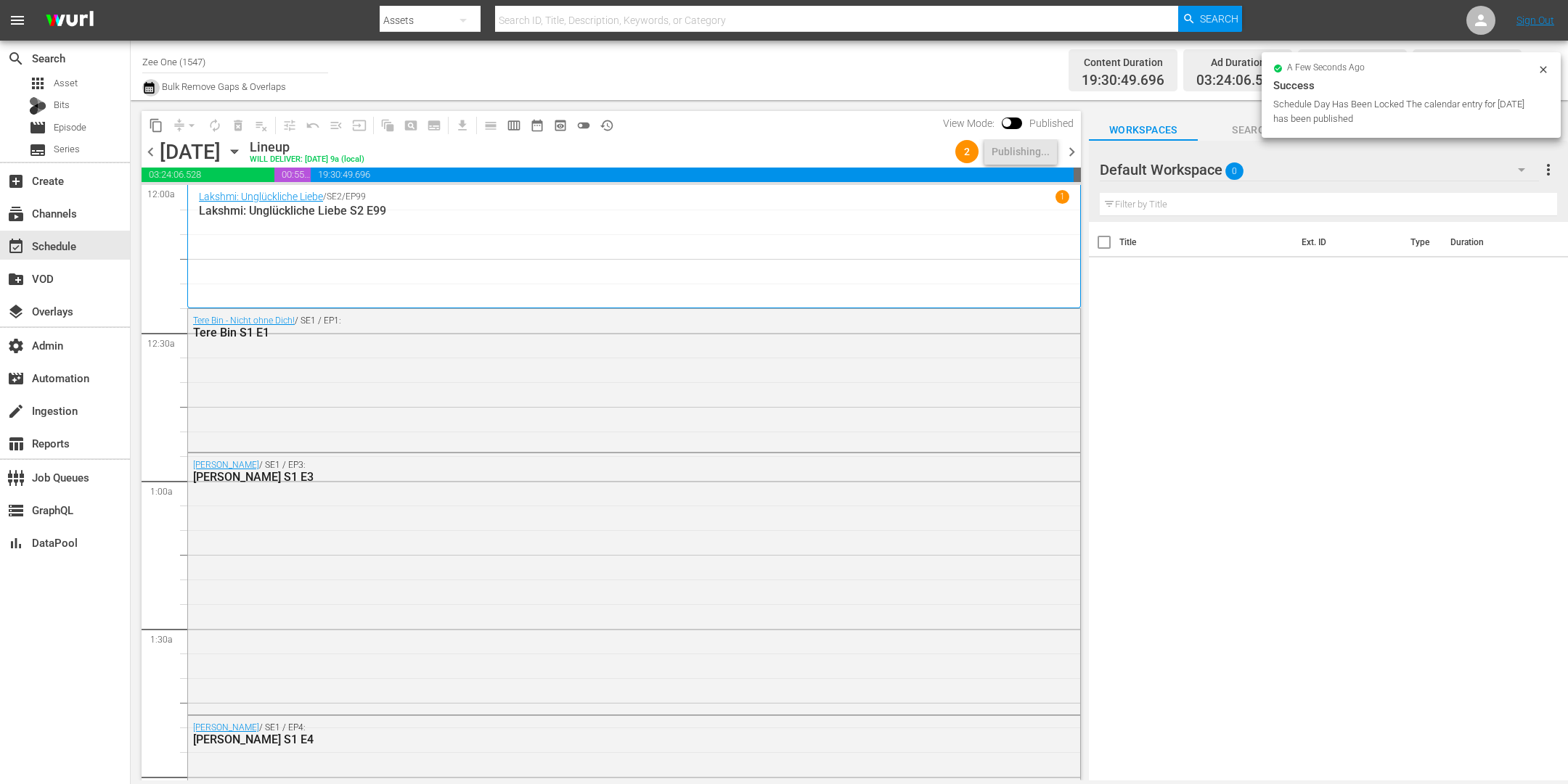
click at [147, 94] on icon "button" at bounding box center [149, 88] width 14 height 17
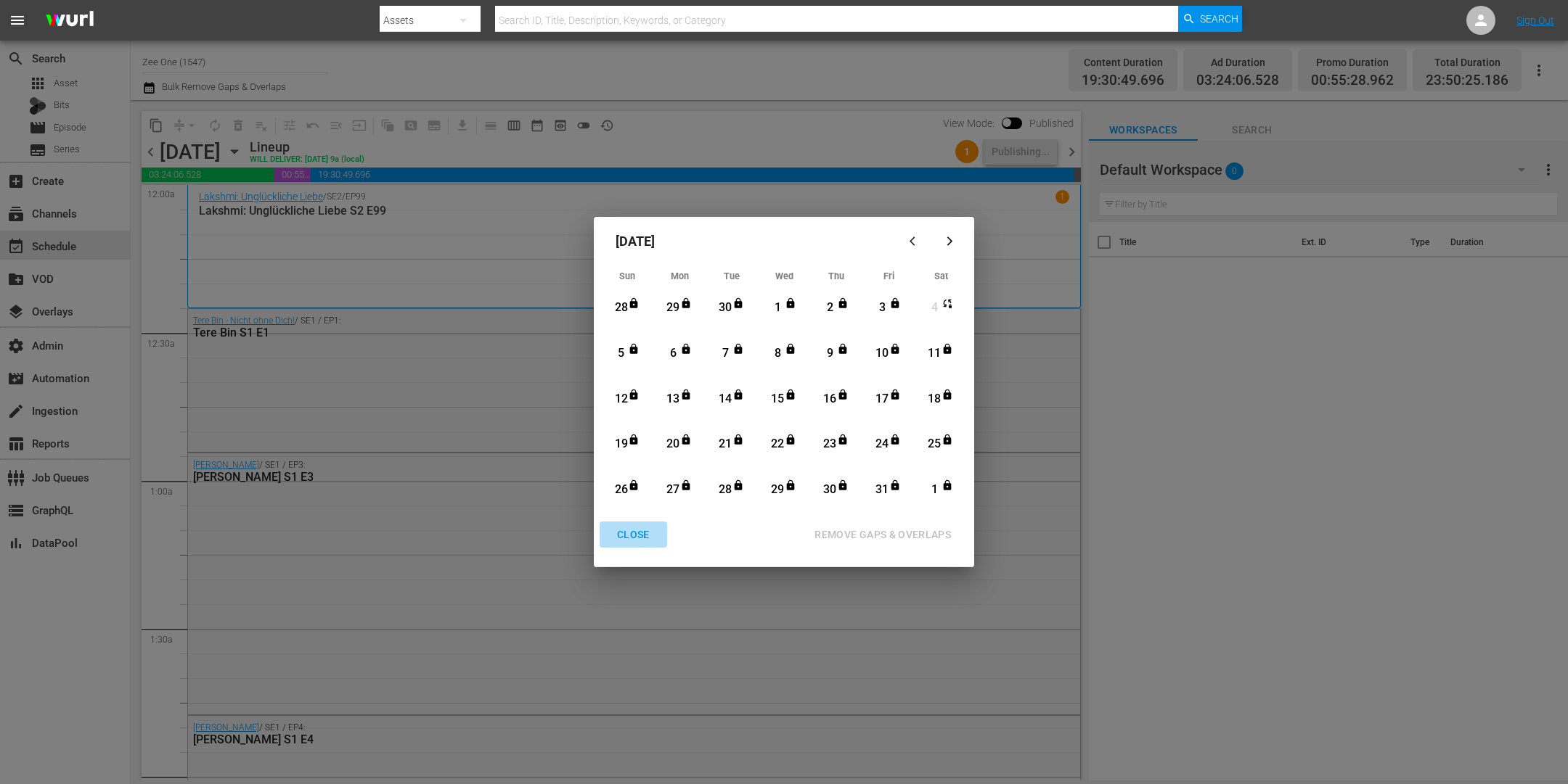
click at [630, 541] on div "CLOSE" at bounding box center [634, 535] width 56 height 18
